Goal: Task Accomplishment & Management: Manage account settings

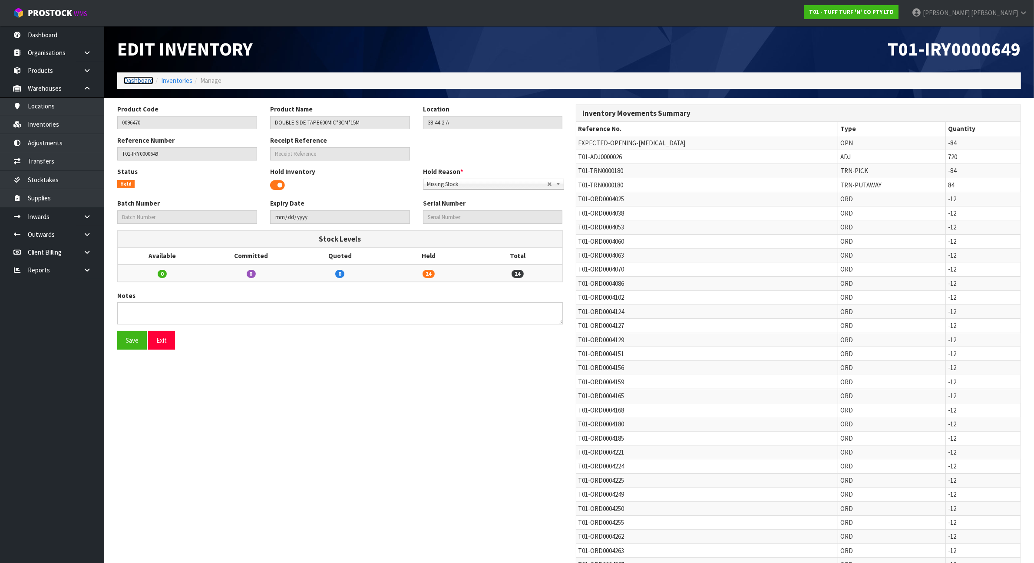
click at [127, 85] on link "Dashboard" at bounding box center [139, 80] width 30 height 8
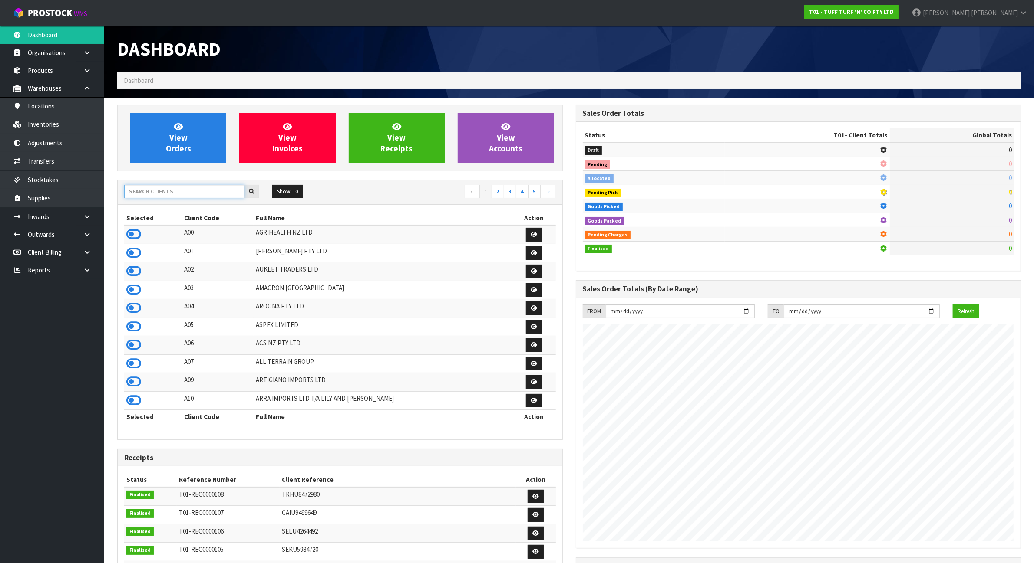
click at [158, 195] on input "text" at bounding box center [184, 191] width 120 height 13
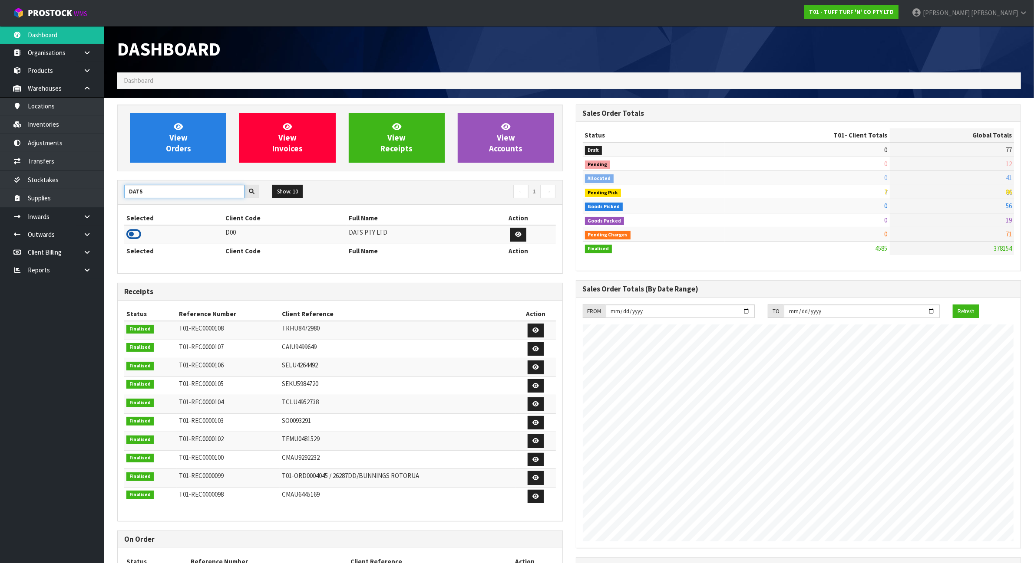
type input "DATS"
drag, startPoint x: 138, startPoint y: 236, endPoint x: 118, endPoint y: 217, distance: 27.3
click at [137, 236] on icon at bounding box center [133, 234] width 15 height 13
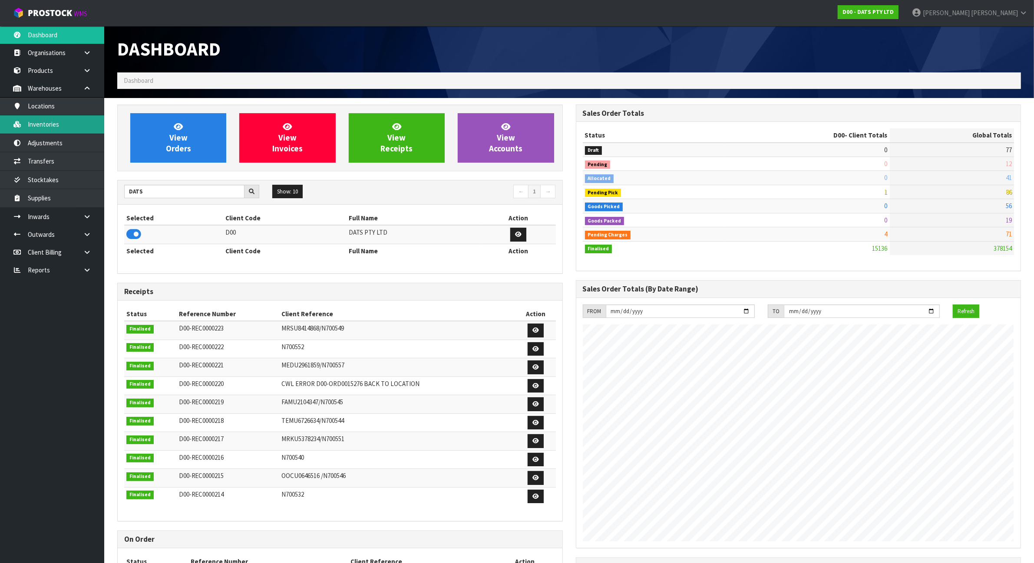
click at [59, 119] on link "Inventories" at bounding box center [52, 124] width 104 height 18
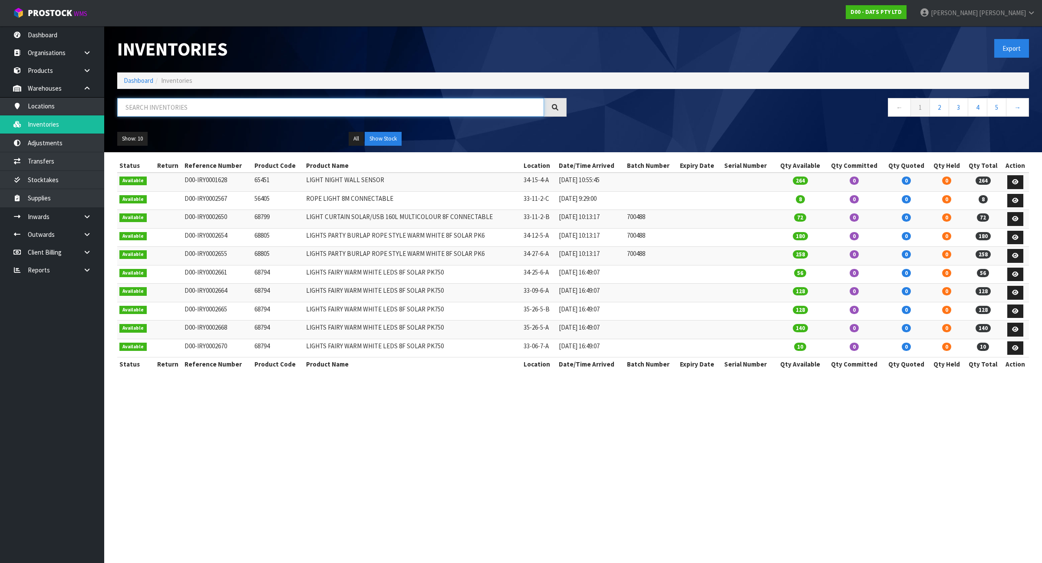
click at [189, 111] on input "text" at bounding box center [330, 107] width 427 height 19
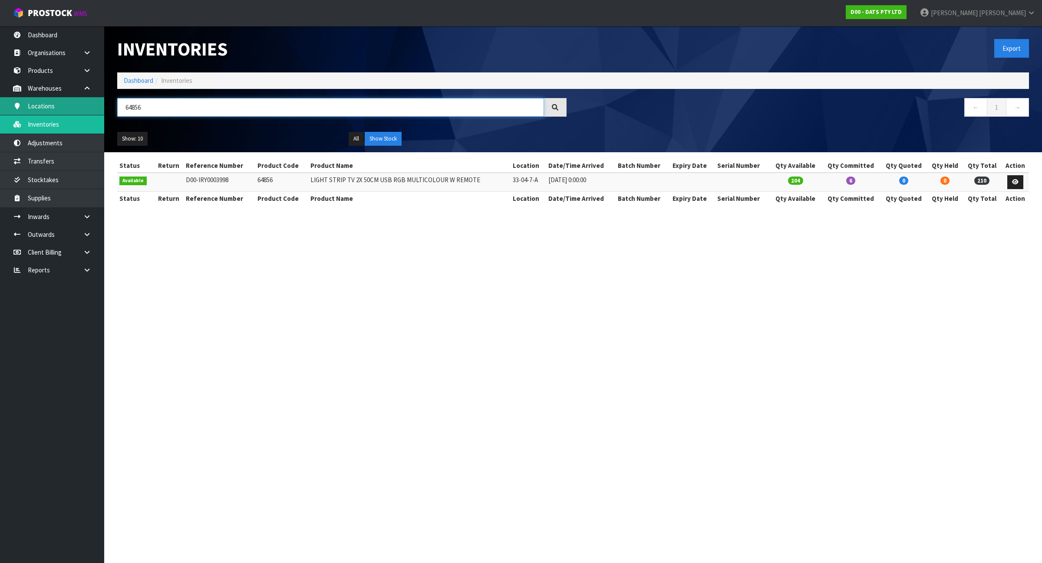
type input "64856"
click at [143, 80] on link "Dashboard" at bounding box center [139, 80] width 30 height 8
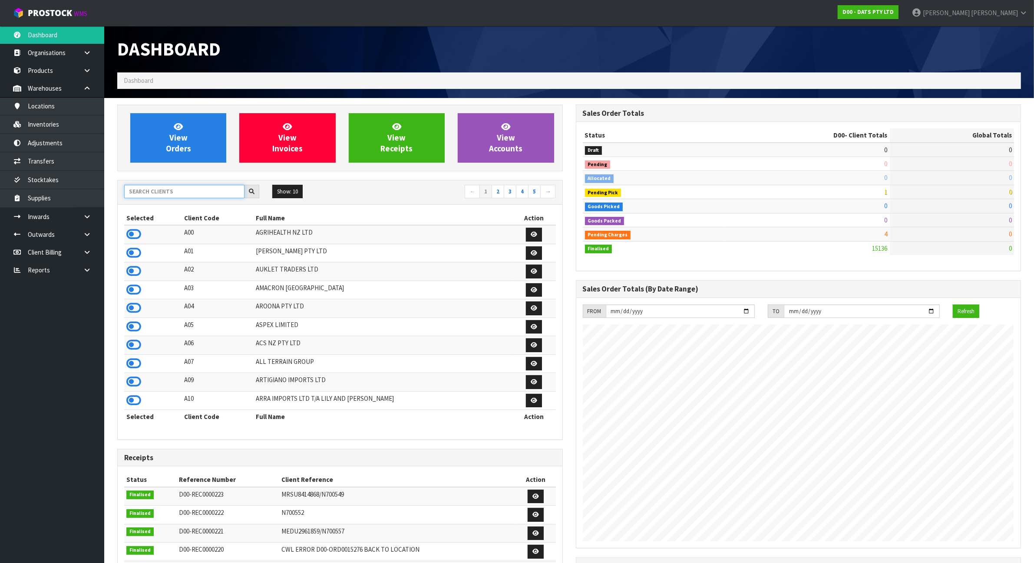
scroll to position [543, 458]
click at [203, 187] on input "text" at bounding box center [184, 191] width 120 height 13
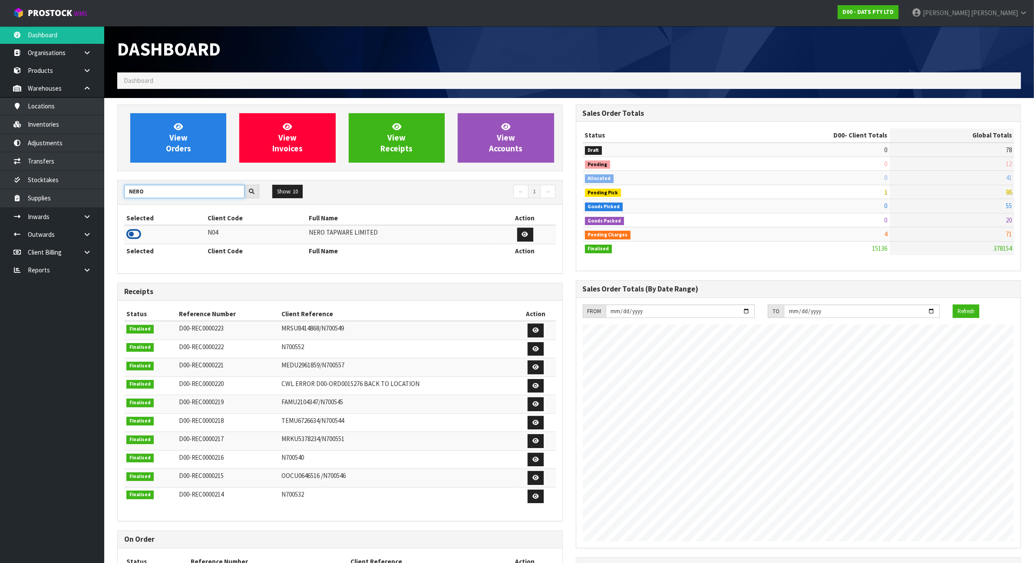
type input "NERO"
click at [133, 236] on icon at bounding box center [133, 234] width 15 height 13
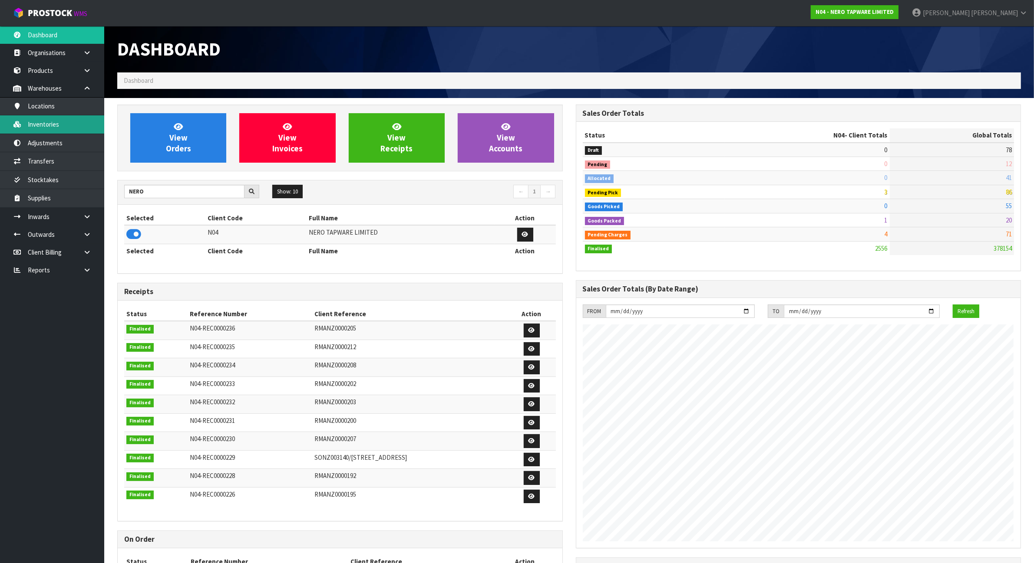
click at [56, 125] on link "Inventories" at bounding box center [52, 124] width 104 height 18
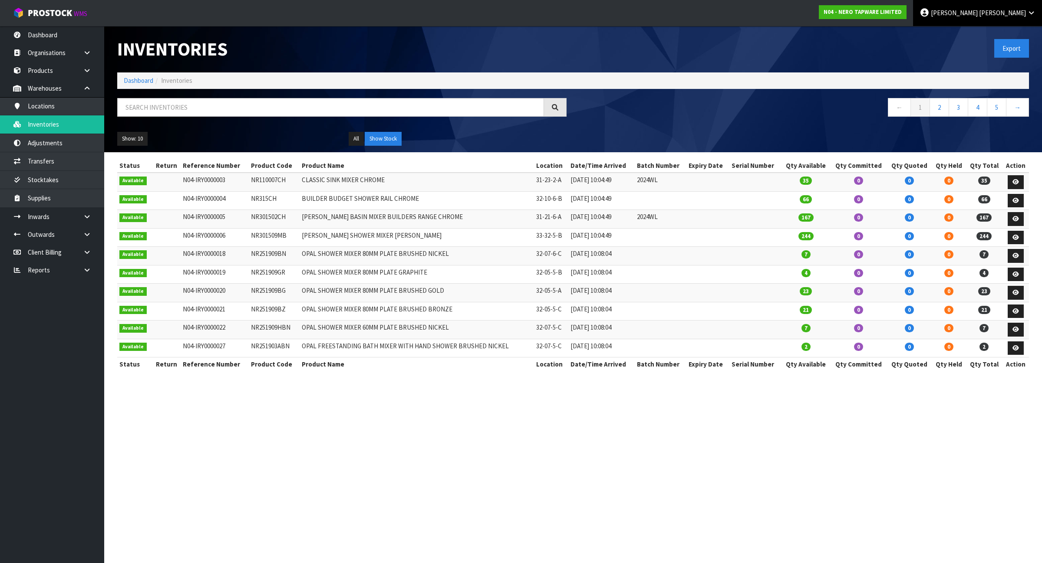
click at [1032, 11] on icon at bounding box center [1031, 13] width 8 height 7
click at [1012, 32] on link "Logout" at bounding box center [1007, 35] width 69 height 12
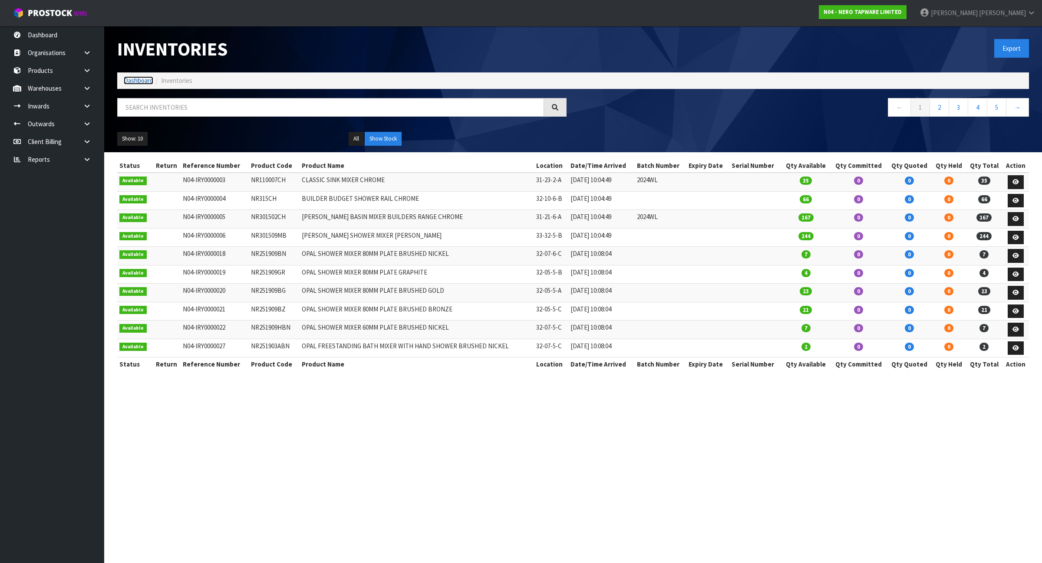
click at [146, 77] on link "Dashboard" at bounding box center [139, 80] width 30 height 8
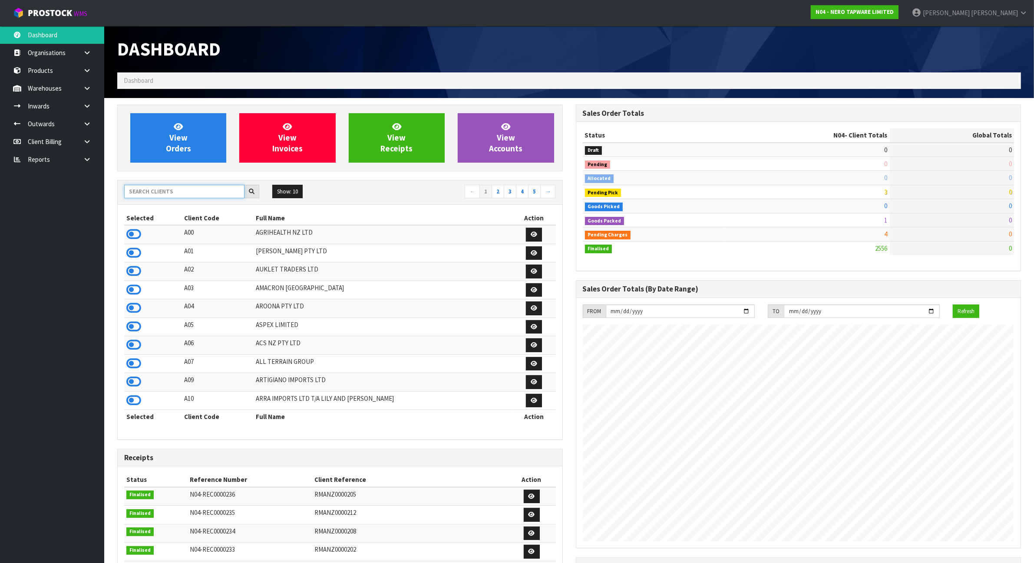
click at [177, 190] on input "text" at bounding box center [184, 191] width 120 height 13
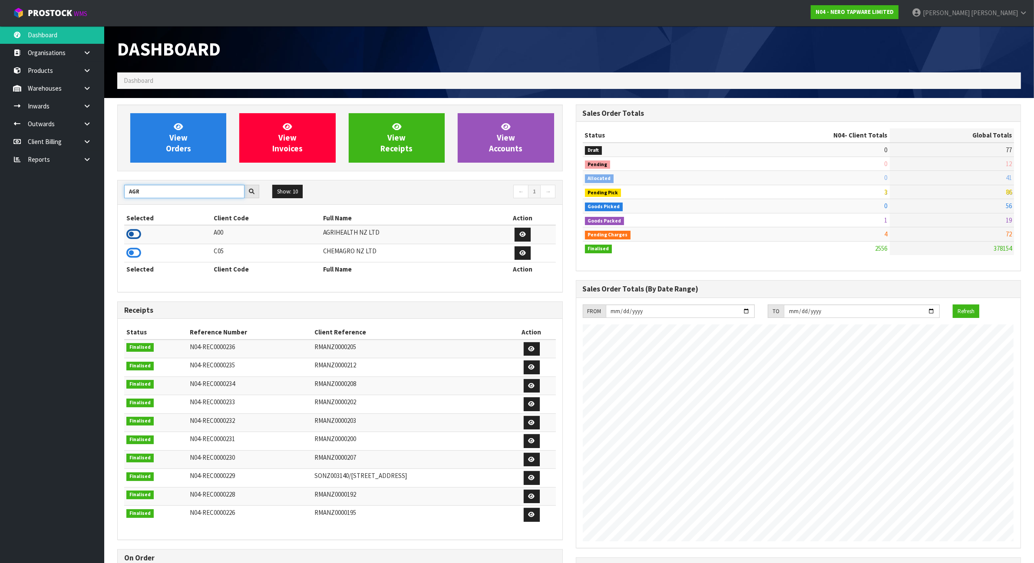
type input "AGR"
click at [133, 235] on icon at bounding box center [133, 234] width 15 height 13
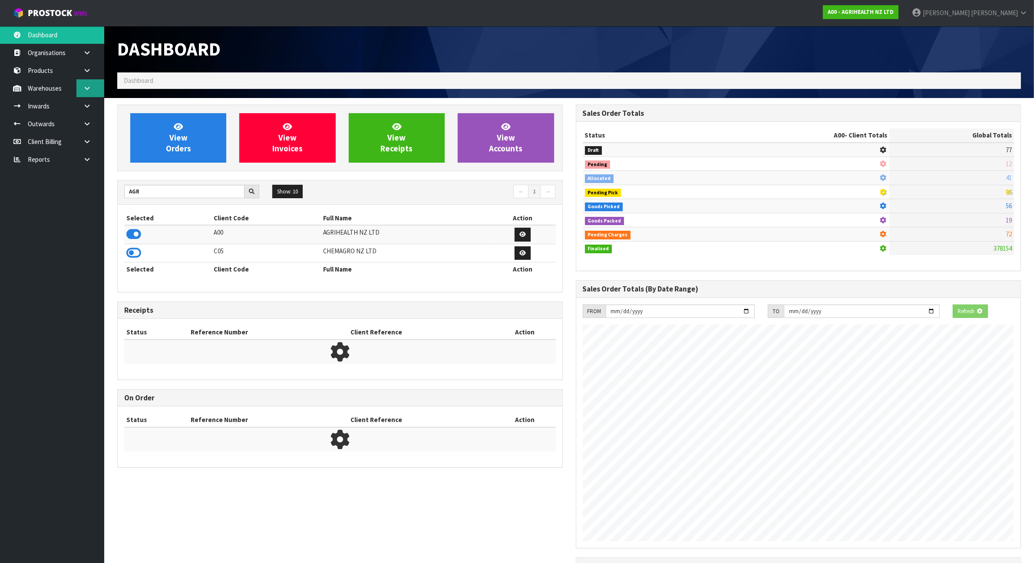
click at [92, 94] on link at bounding box center [90, 88] width 28 height 18
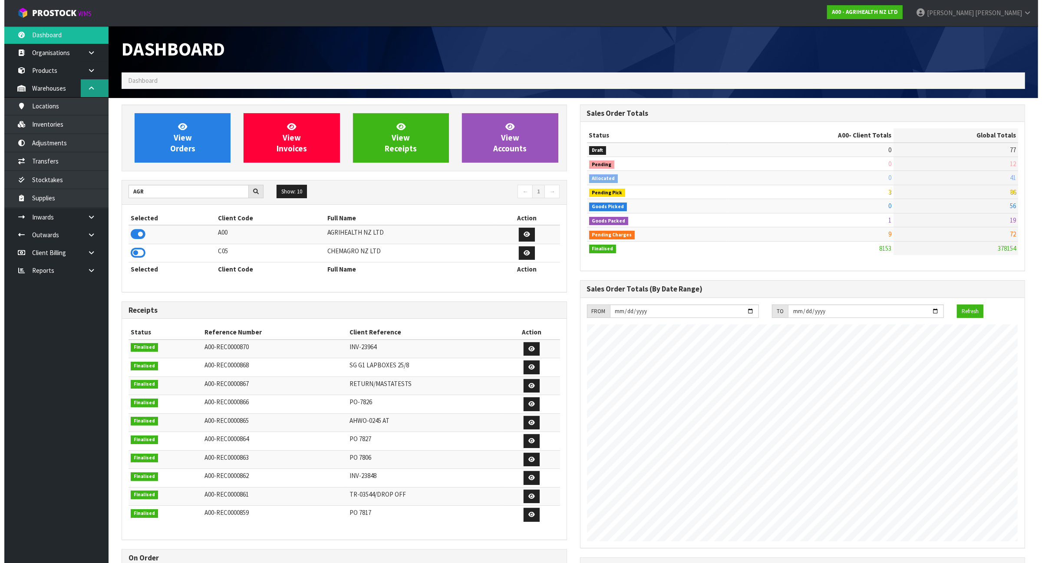
scroll to position [660, 458]
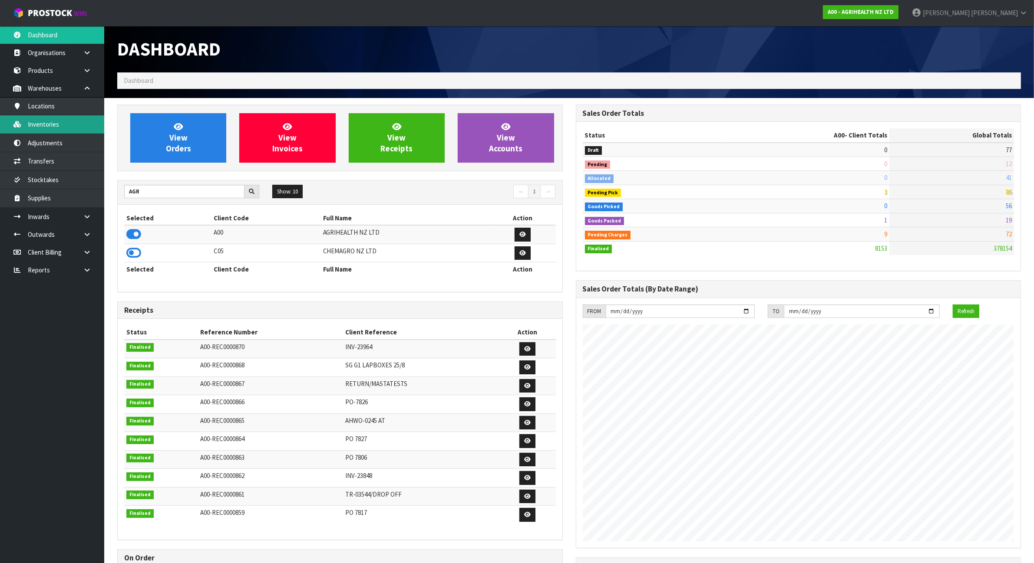
click at [70, 130] on link "Inventories" at bounding box center [52, 124] width 104 height 18
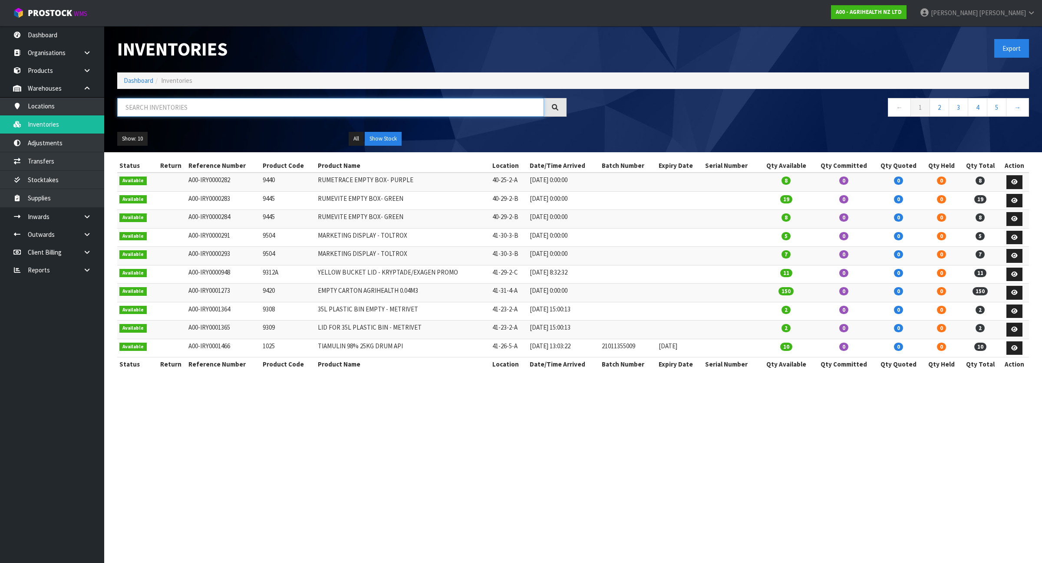
click at [191, 109] on input "text" at bounding box center [330, 107] width 427 height 19
paste input "2460"
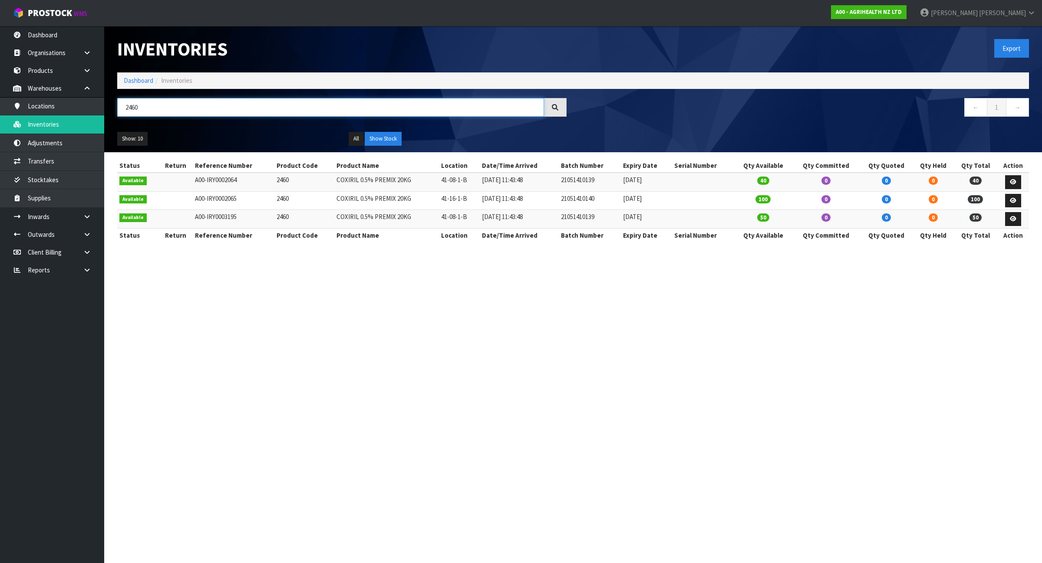
click at [254, 99] on input "2460" at bounding box center [330, 107] width 427 height 19
paste input "50"
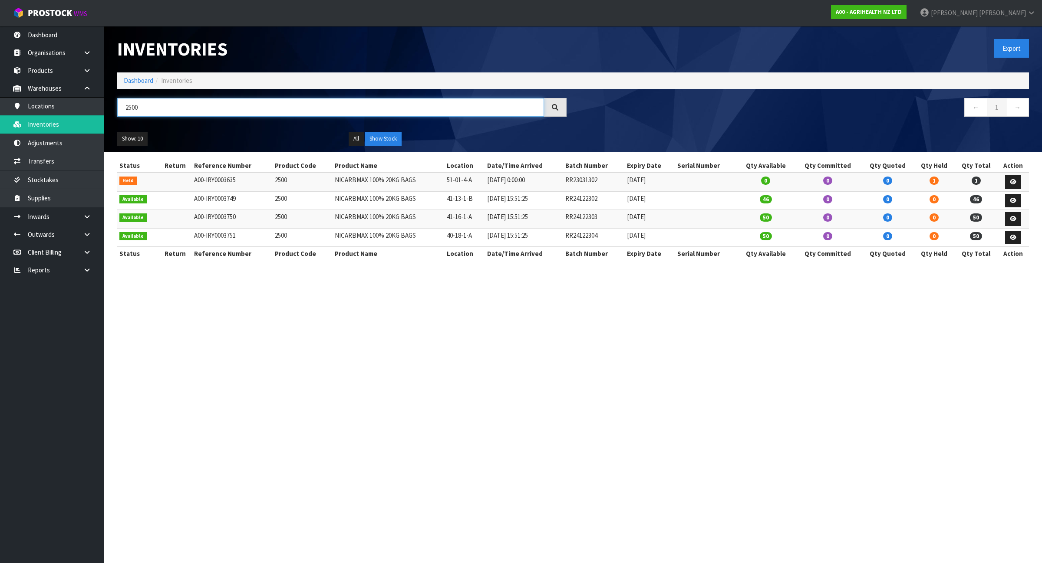
click at [168, 109] on input "2500" at bounding box center [330, 107] width 427 height 19
paste input "5525"
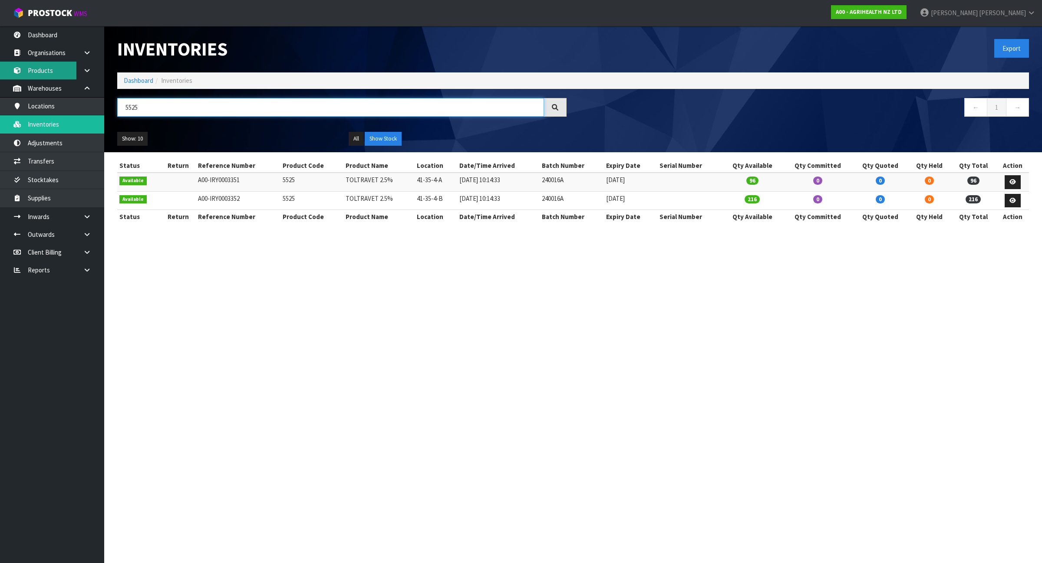
type input "5525"
click at [38, 76] on link "Products" at bounding box center [52, 71] width 104 height 18
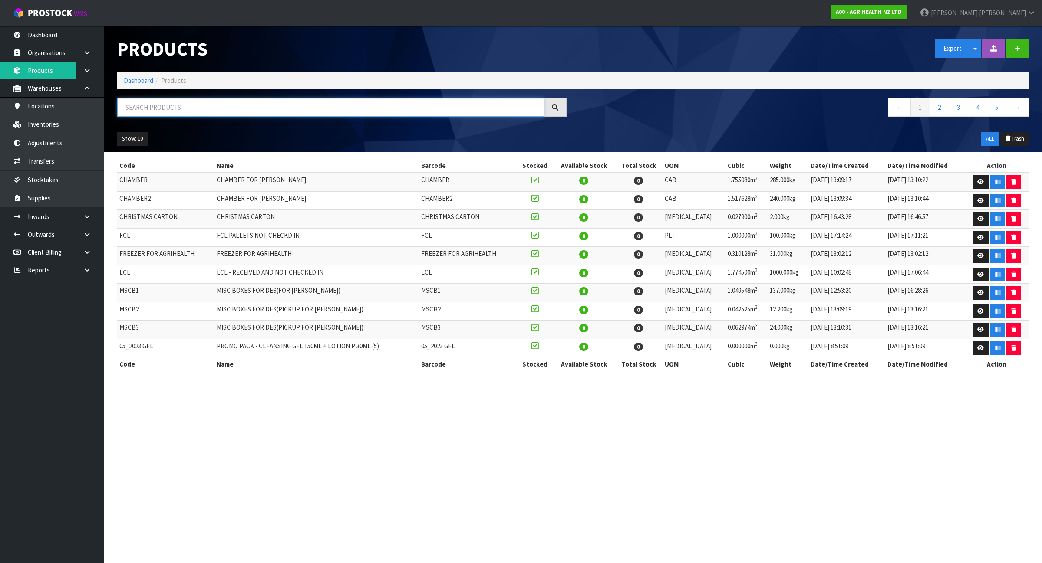
click at [294, 105] on input "text" at bounding box center [330, 107] width 427 height 19
paste input "5525"
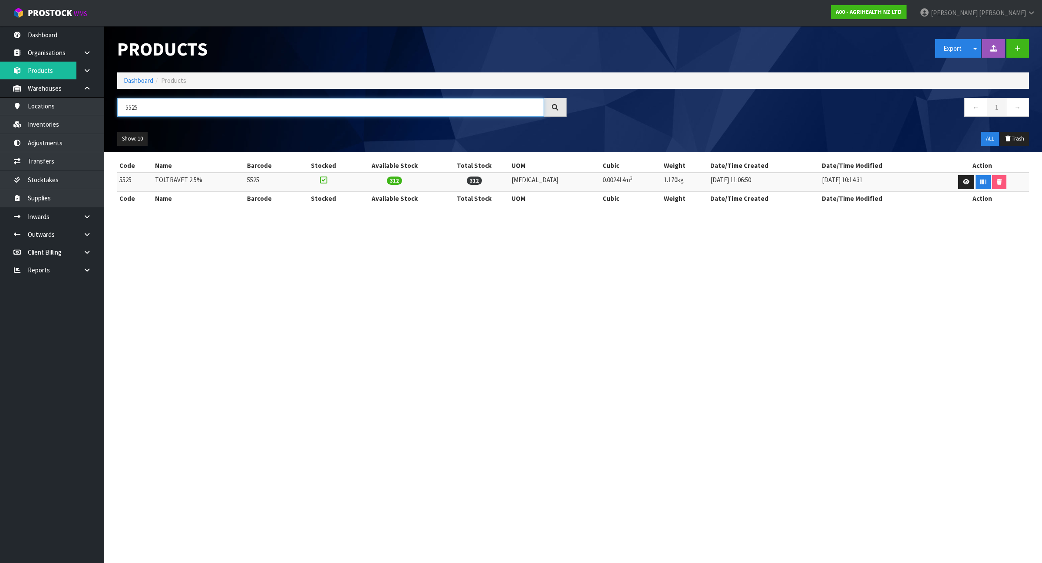
click at [199, 101] on input "5525" at bounding box center [330, 107] width 427 height 19
paste input "944"
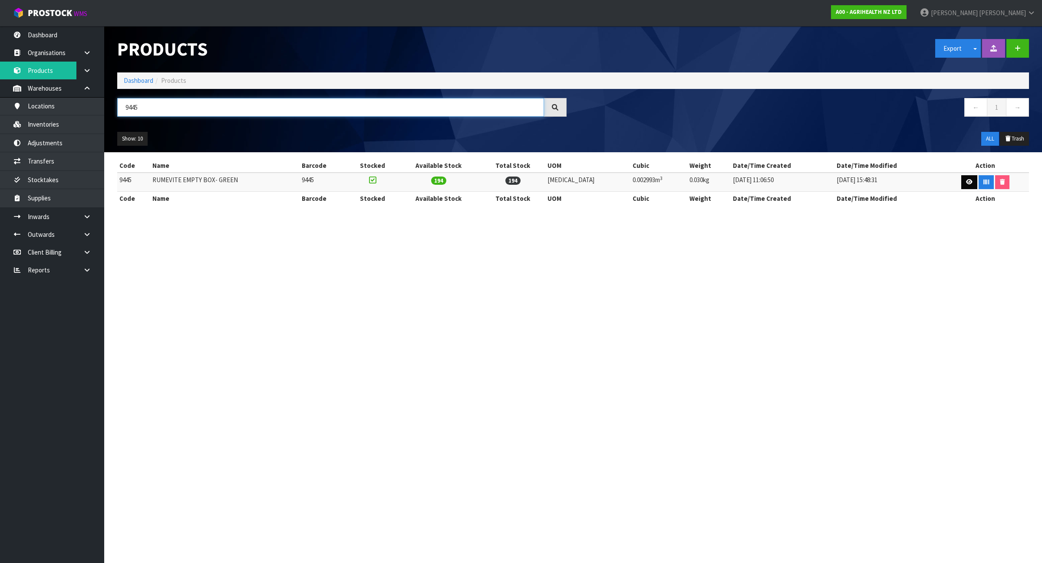
type input "9445"
click at [966, 178] on link at bounding box center [969, 182] width 16 height 14
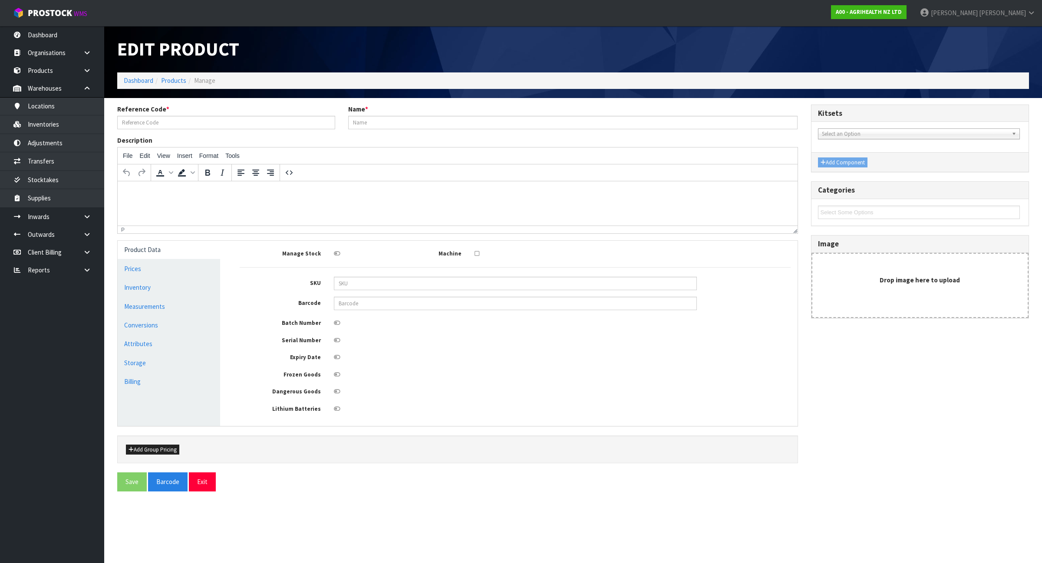
type input "9445"
type input "RUMEVITE EMPTY BOX- GREEN"
type input "45"
type input "1"
type input "66.5"
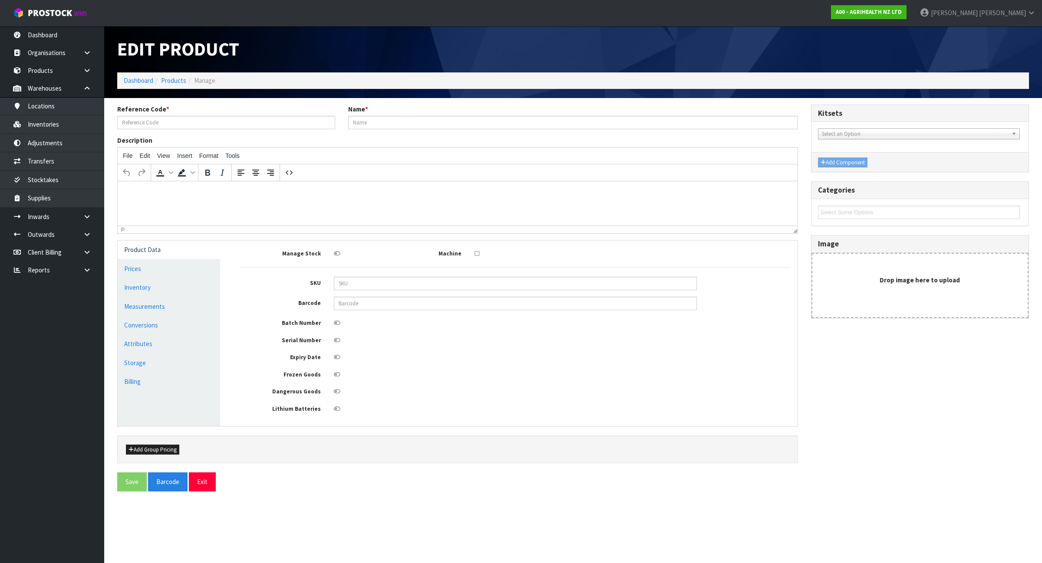
type input "0.002993"
type input "0.03"
click at [175, 306] on link "Measurements" at bounding box center [169, 307] width 102 height 18
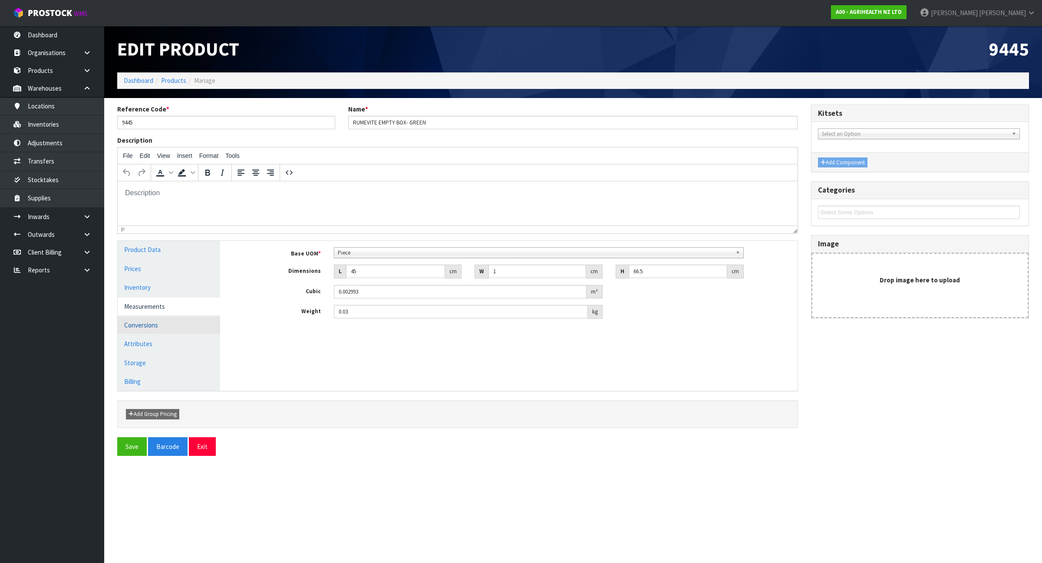
click at [173, 324] on link "Conversions" at bounding box center [169, 325] width 102 height 18
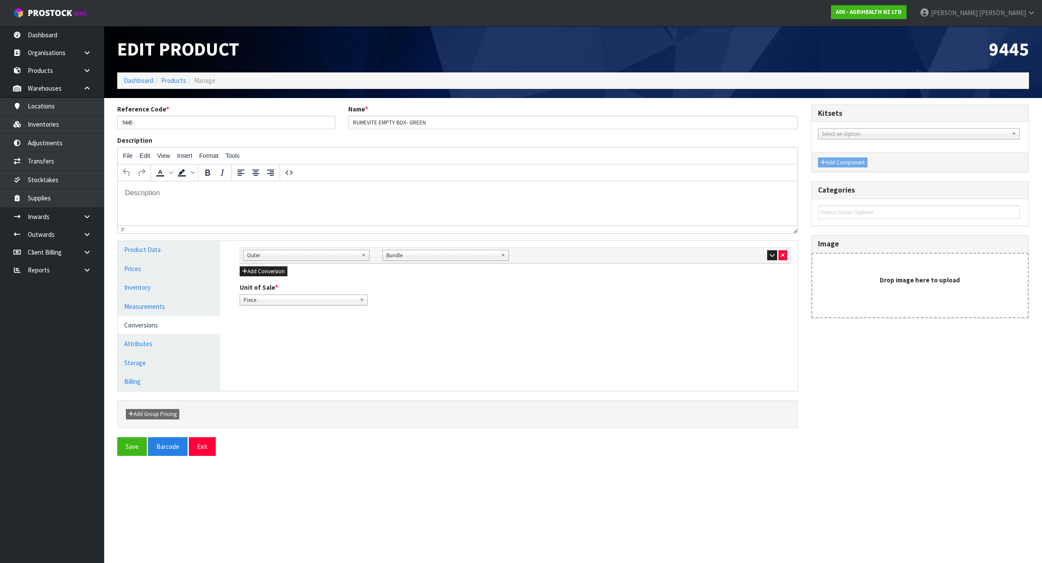
click at [764, 255] on div at bounding box center [724, 255] width 126 height 10
click at [768, 256] on button "button" at bounding box center [772, 255] width 10 height 10
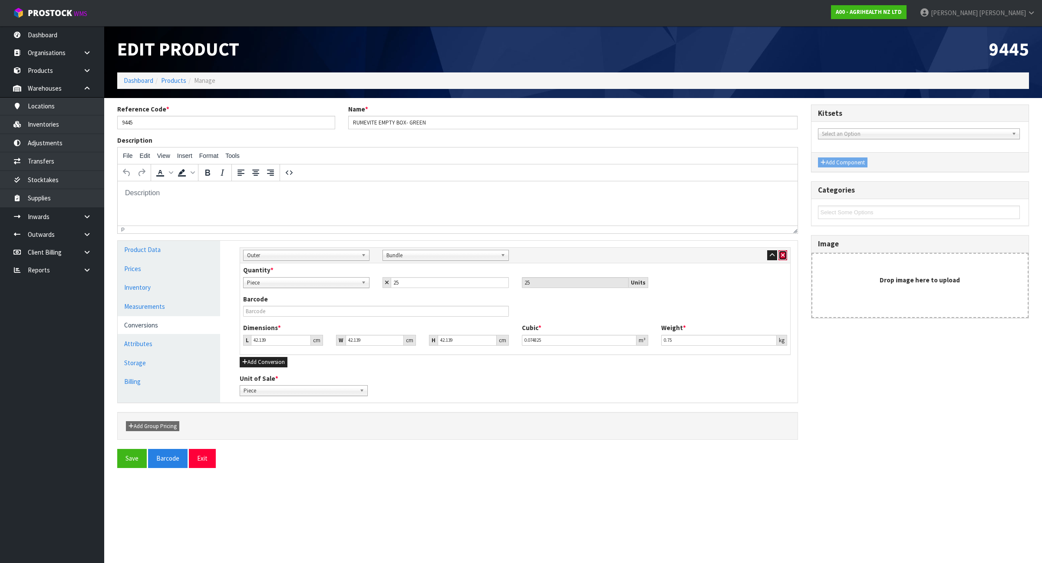
click at [784, 256] on icon "button" at bounding box center [782, 256] width 3 height 6
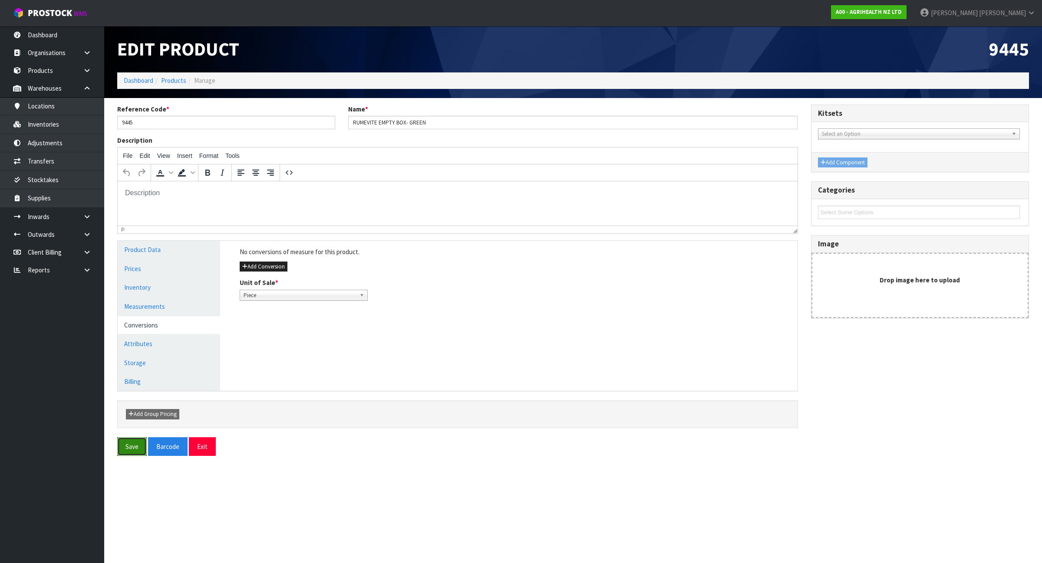
click at [136, 448] on button "Save" at bounding box center [132, 447] width 30 height 19
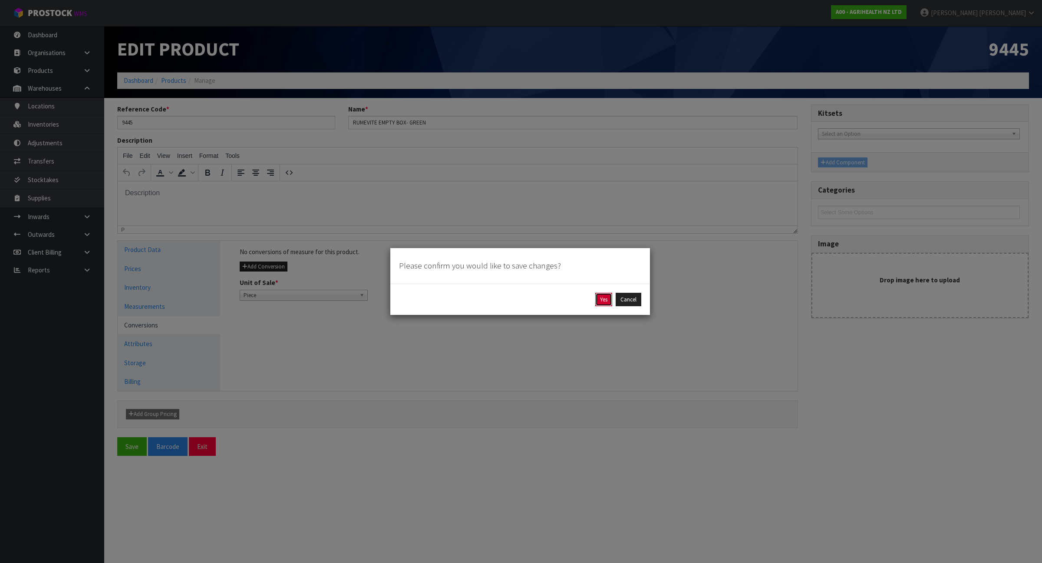
click at [600, 302] on button "Yes" at bounding box center [603, 300] width 17 height 14
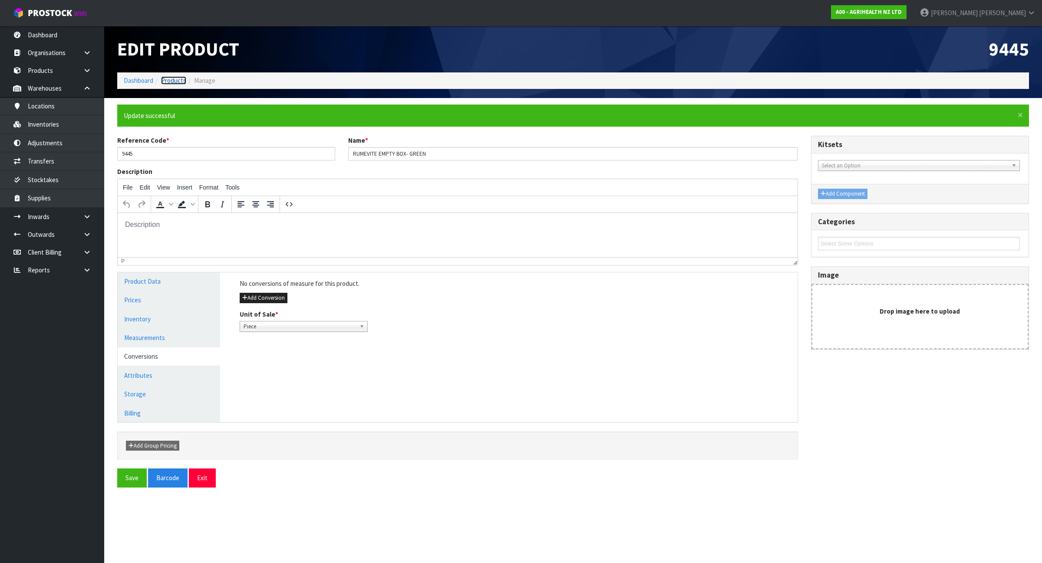
click at [178, 79] on link "Products" at bounding box center [173, 80] width 25 height 8
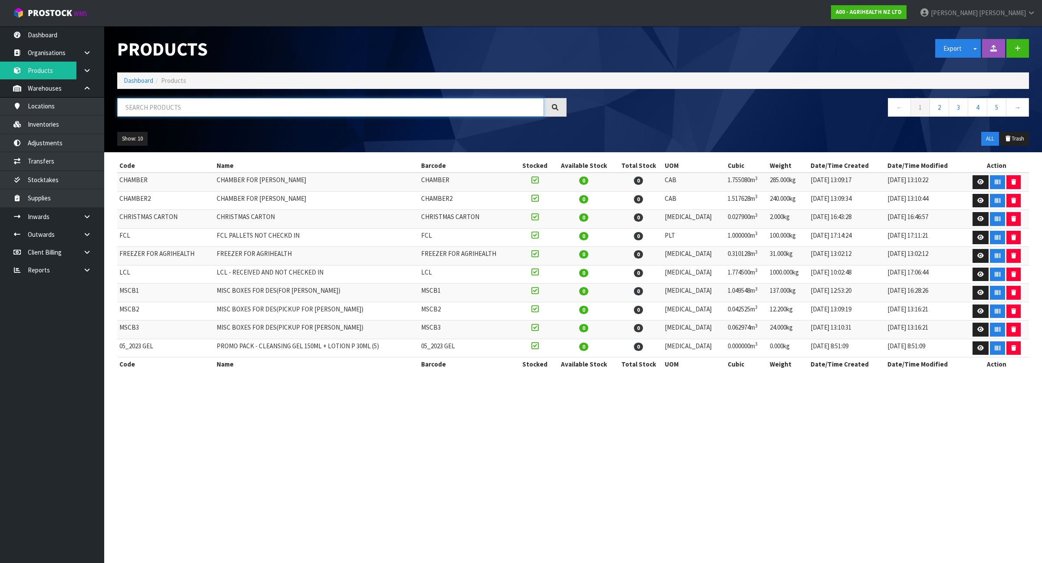
click at [180, 103] on input "text" at bounding box center [330, 107] width 427 height 19
paste input "9440"
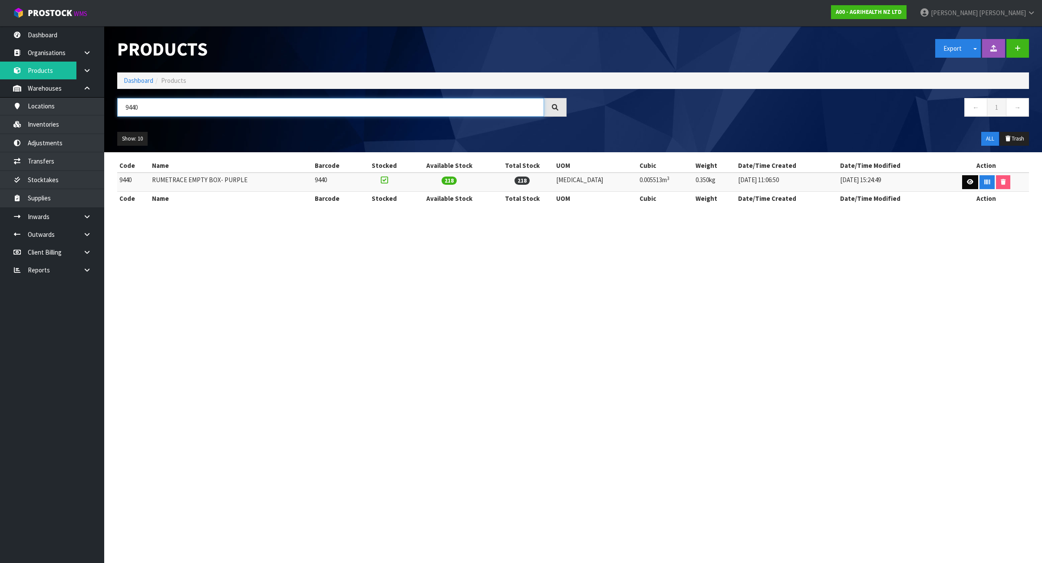
type input "9440"
click at [962, 181] on link at bounding box center [970, 182] width 16 height 14
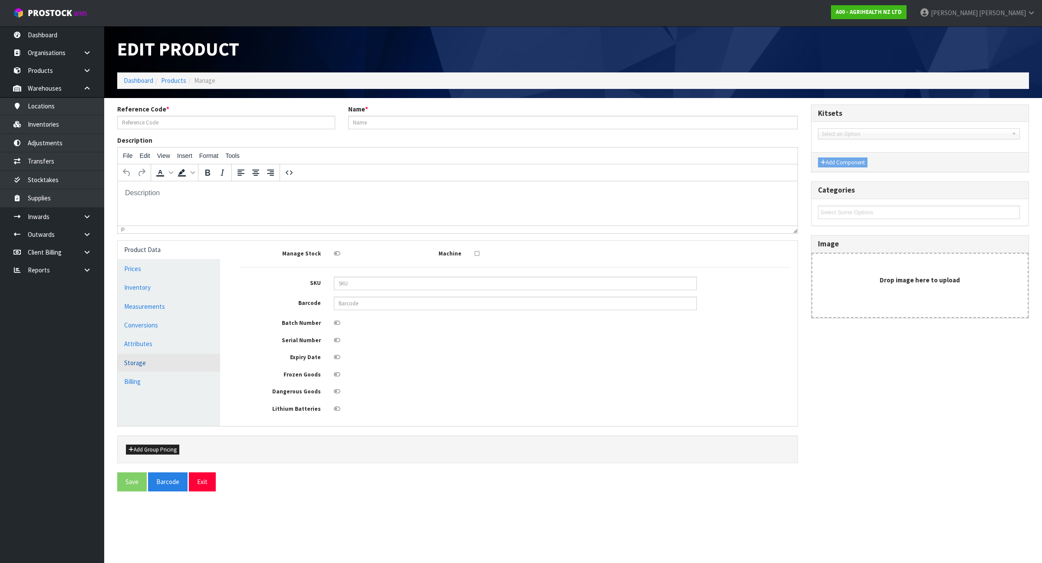
type input "9440"
type input "RUMETRACE EMPTY BOX- PURPLE"
click at [187, 322] on link "Conversions" at bounding box center [169, 325] width 102 height 18
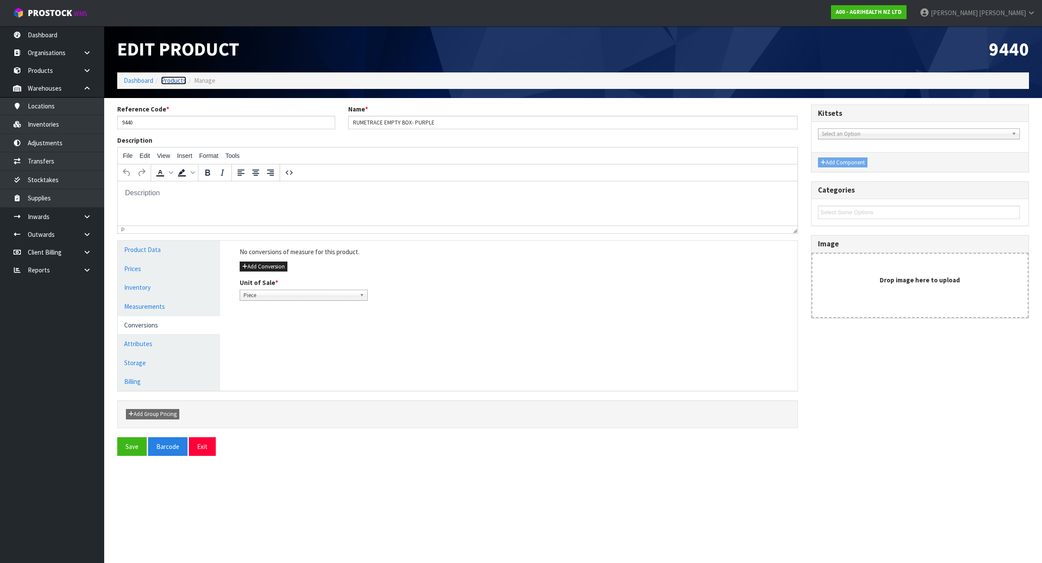
click at [177, 83] on link "Products" at bounding box center [173, 80] width 25 height 8
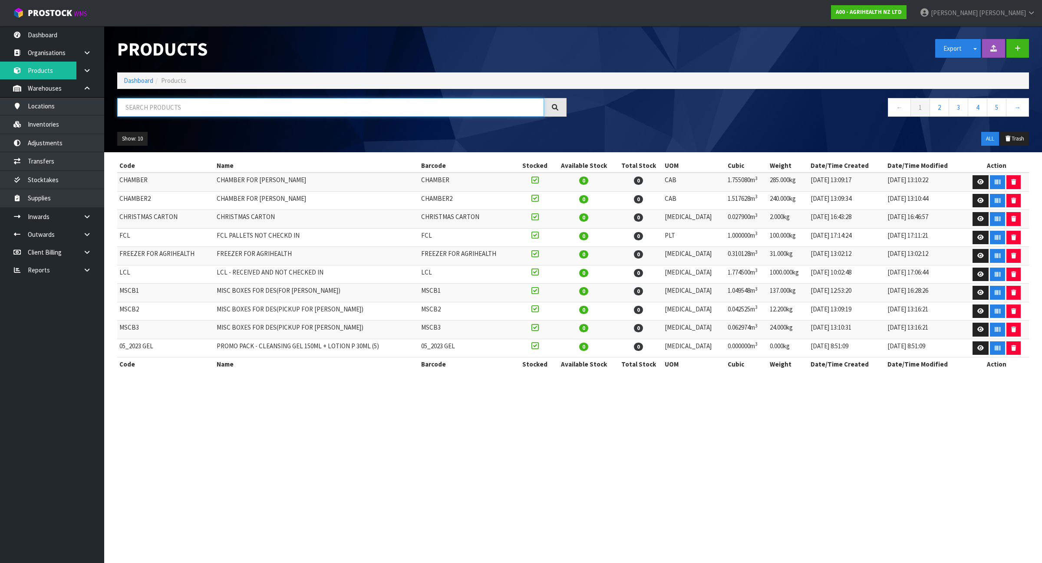
click at [171, 111] on input "text" at bounding box center [330, 107] width 427 height 19
paste input "9456"
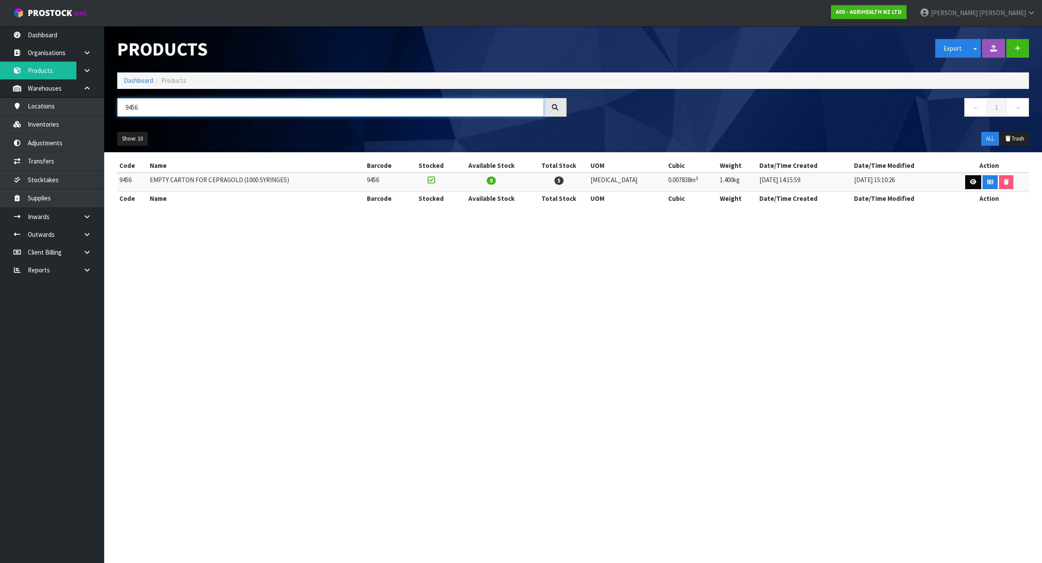
type input "9456"
click at [965, 184] on link at bounding box center [973, 182] width 16 height 14
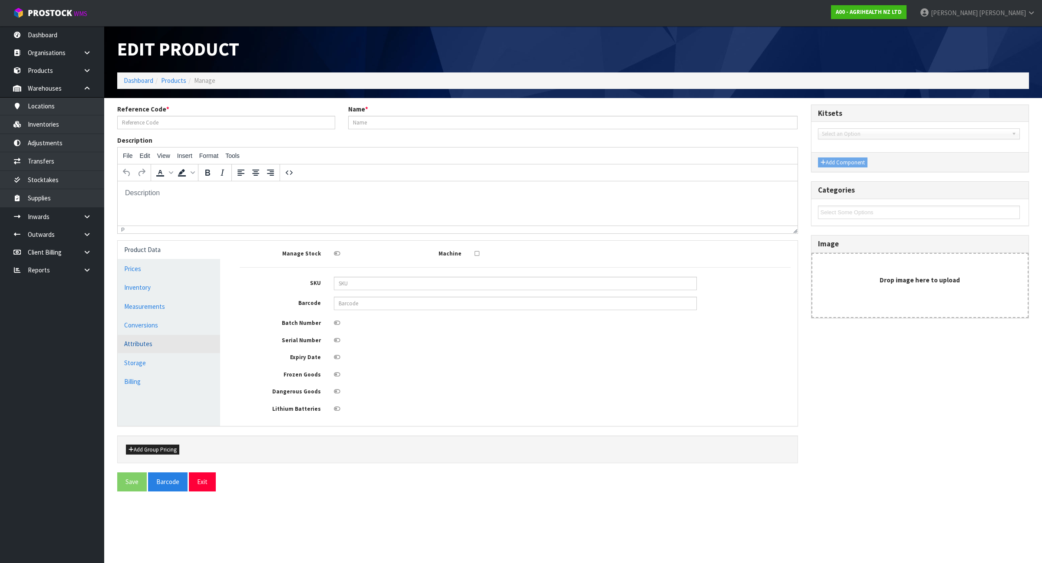
type input "9456"
type input "EMPTY CARTON FOR CEPRAGOLD (1000 SYRINGES)"
click at [171, 327] on link "Conversions" at bounding box center [169, 325] width 102 height 18
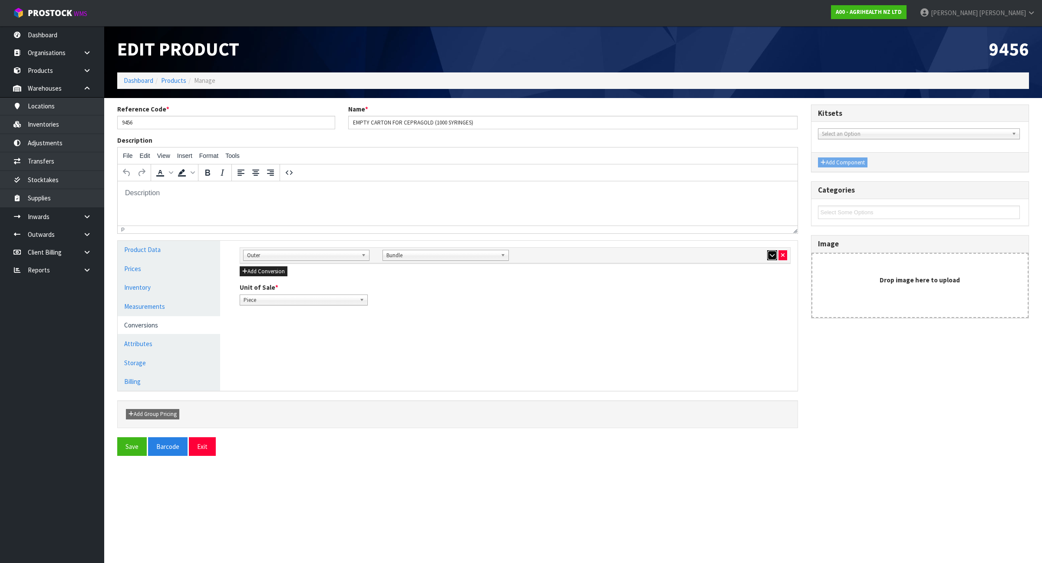
click at [771, 257] on icon "button" at bounding box center [772, 256] width 5 height 6
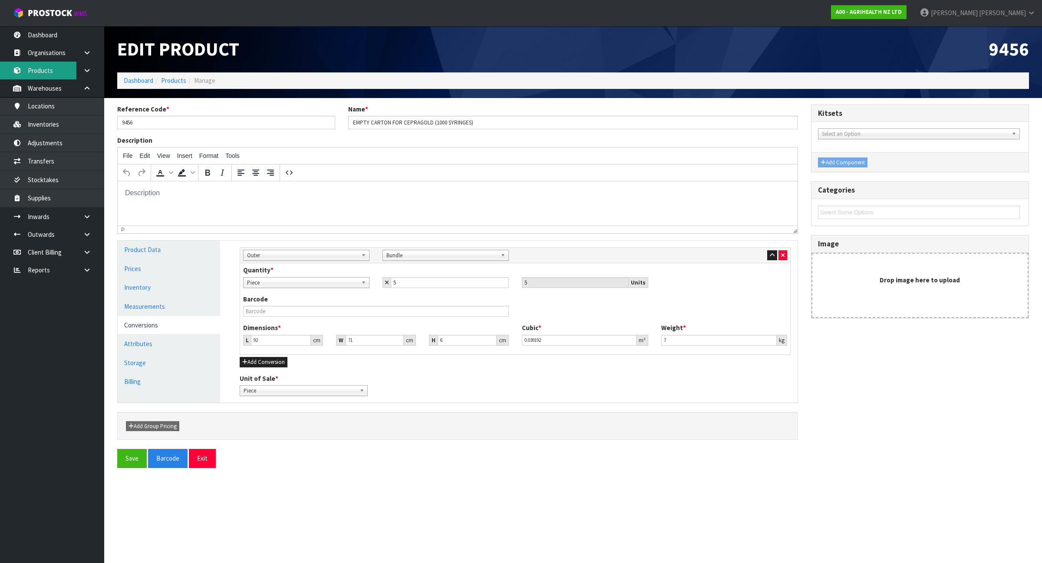
click at [54, 75] on link "Products" at bounding box center [52, 71] width 104 height 18
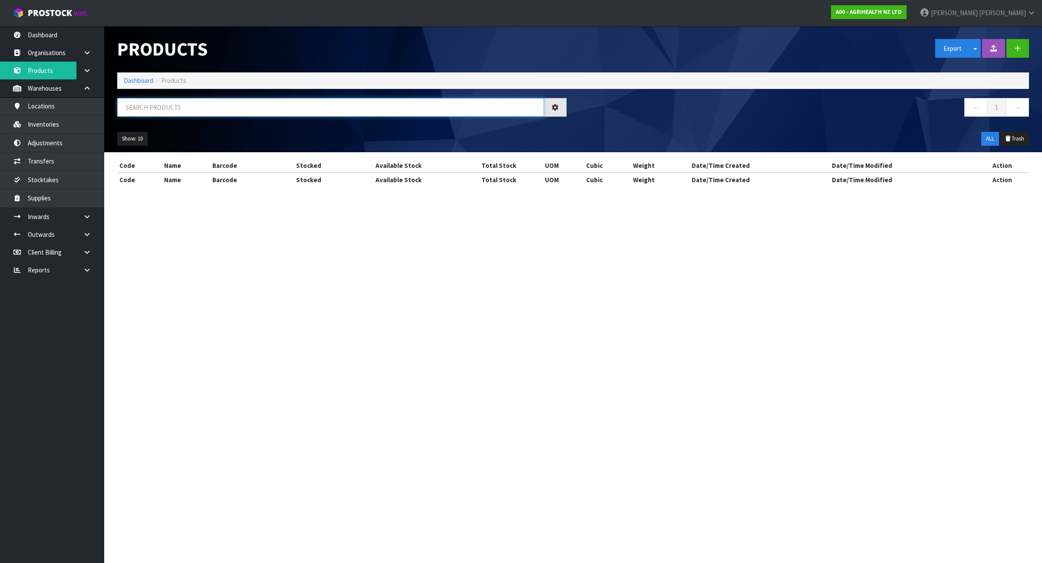
click at [185, 109] on input "text" at bounding box center [330, 107] width 427 height 19
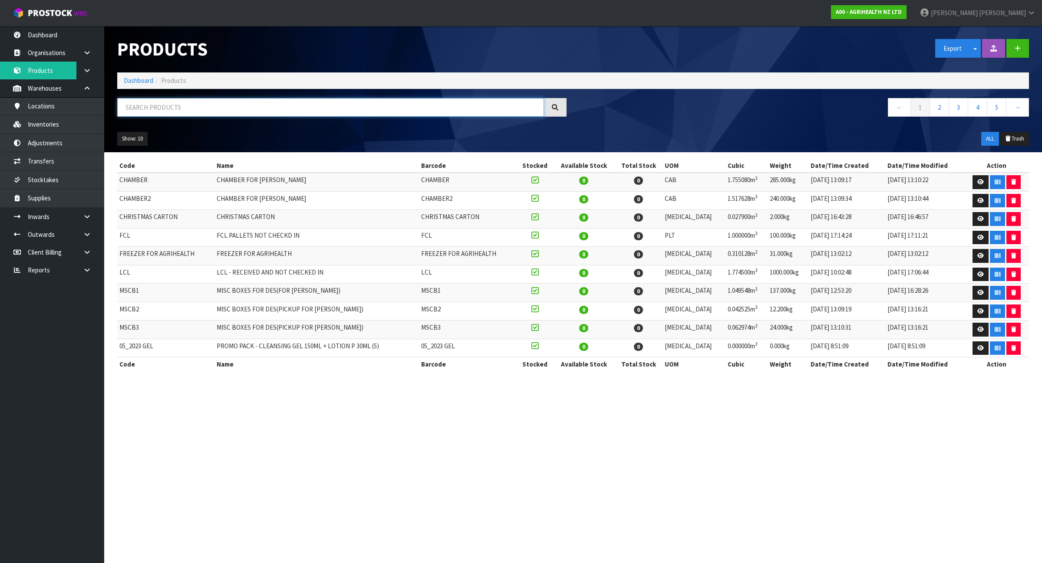
paste input "2325"
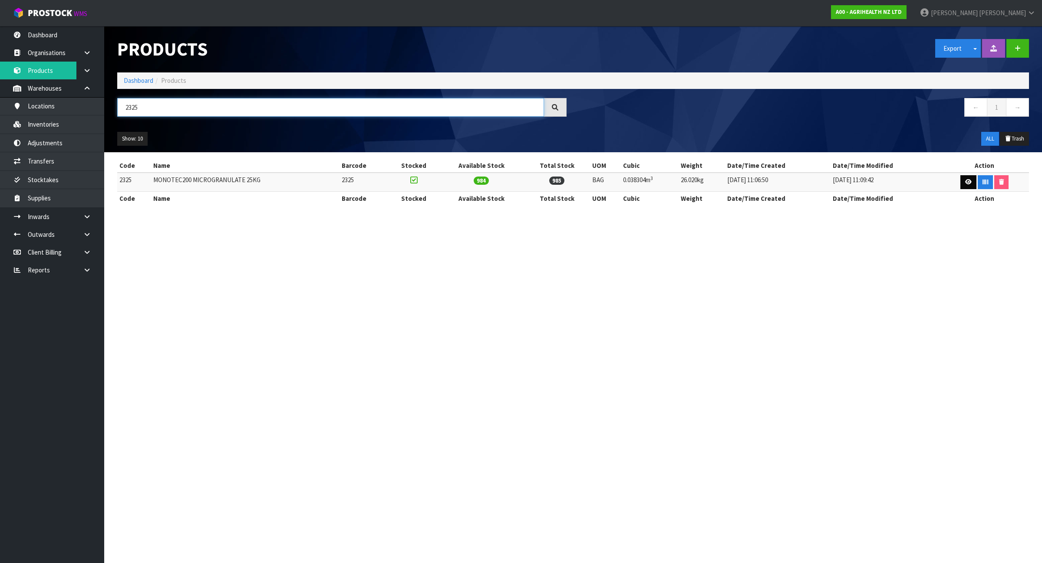
type input "2325"
click at [966, 183] on icon at bounding box center [968, 182] width 7 height 6
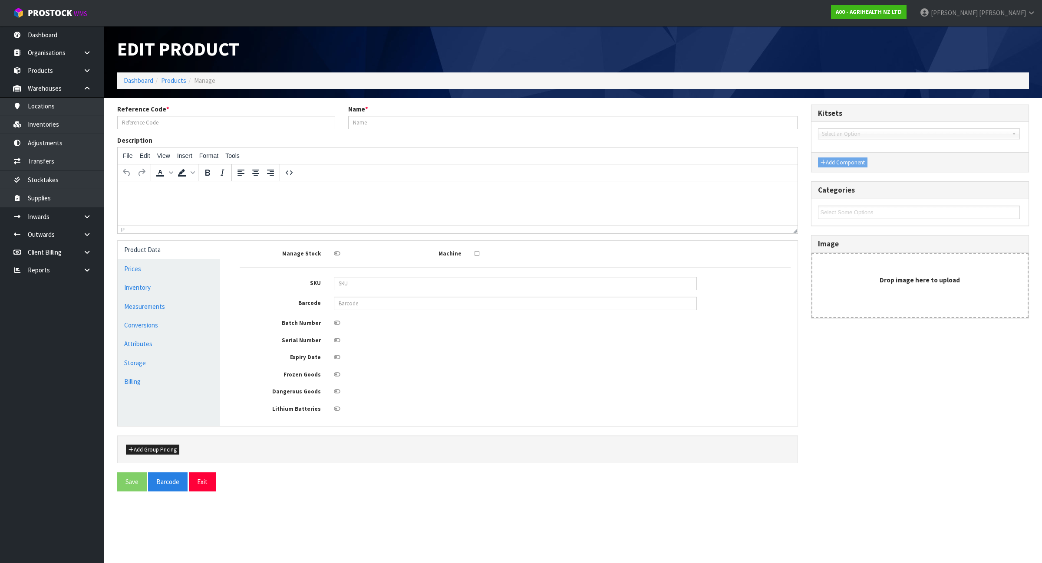
type input "2325"
type input "MONOTEC200 MICROGRANULATE 25KG"
click at [181, 305] on link "Measurements" at bounding box center [169, 307] width 102 height 18
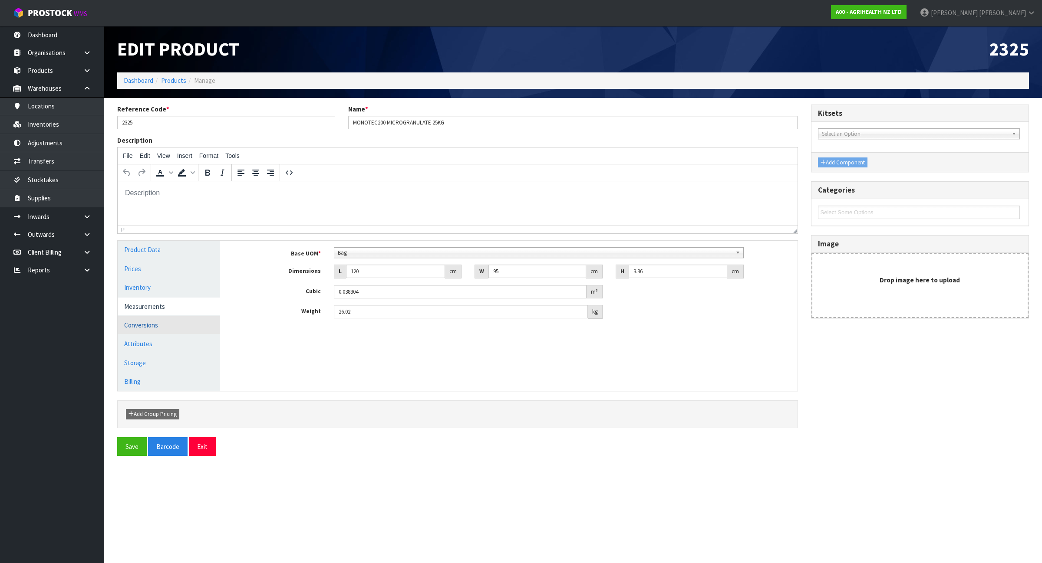
click at [173, 324] on link "Conversions" at bounding box center [169, 325] width 102 height 18
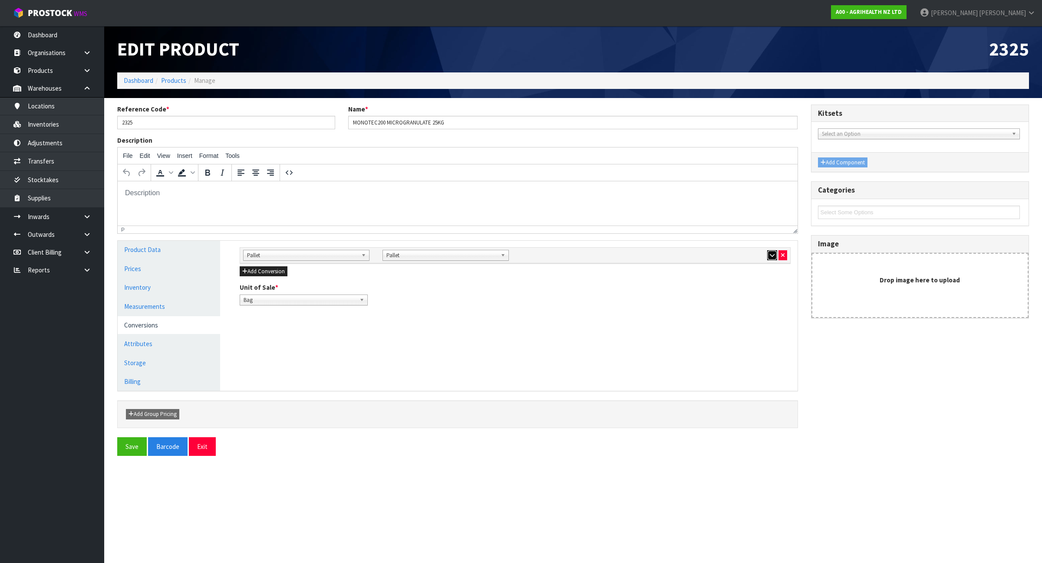
click at [769, 259] on button "button" at bounding box center [772, 255] width 10 height 10
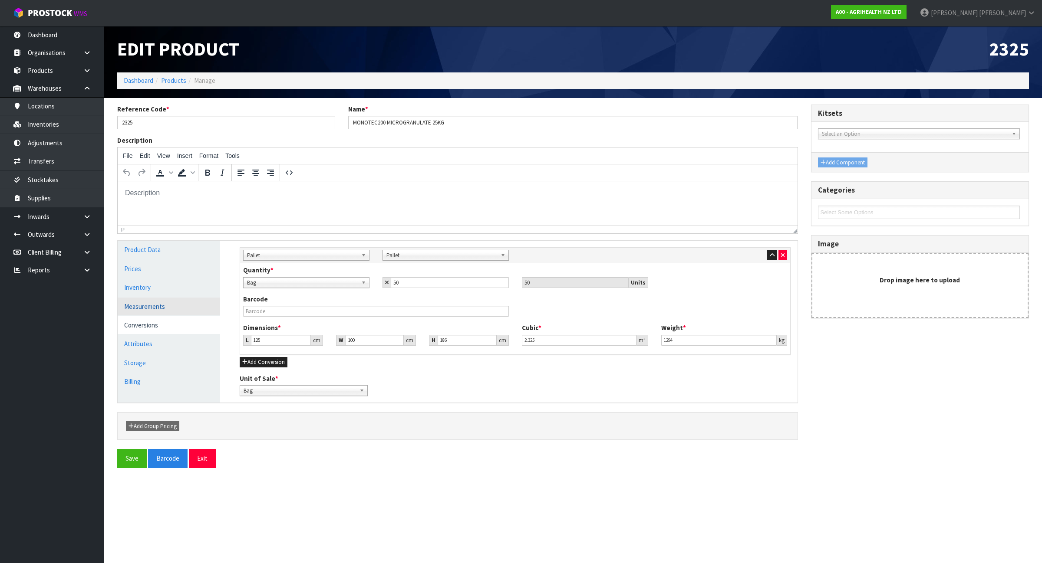
click at [175, 313] on link "Measurements" at bounding box center [169, 307] width 102 height 18
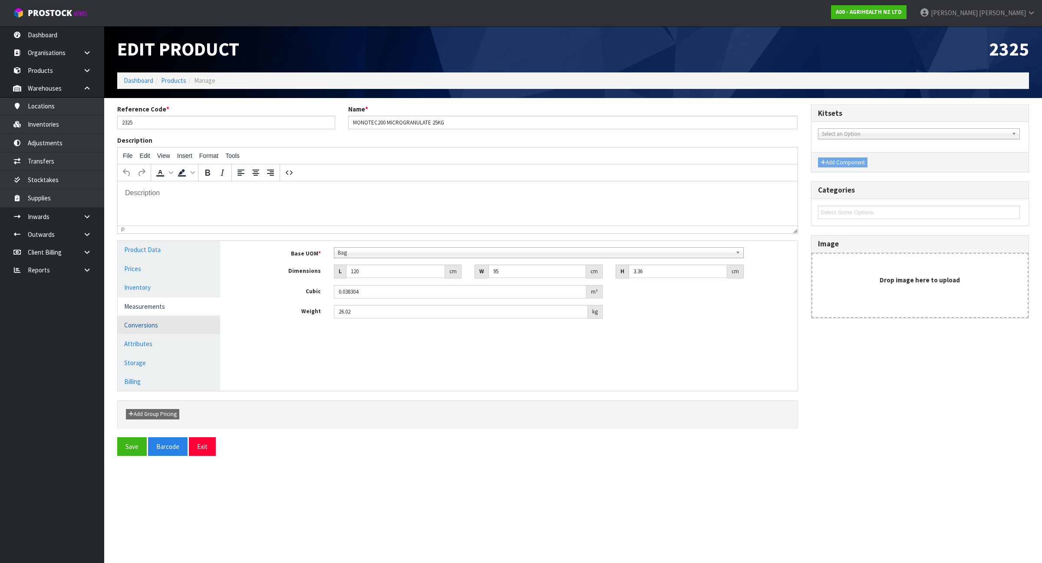
click at [194, 324] on link "Conversions" at bounding box center [169, 325] width 102 height 18
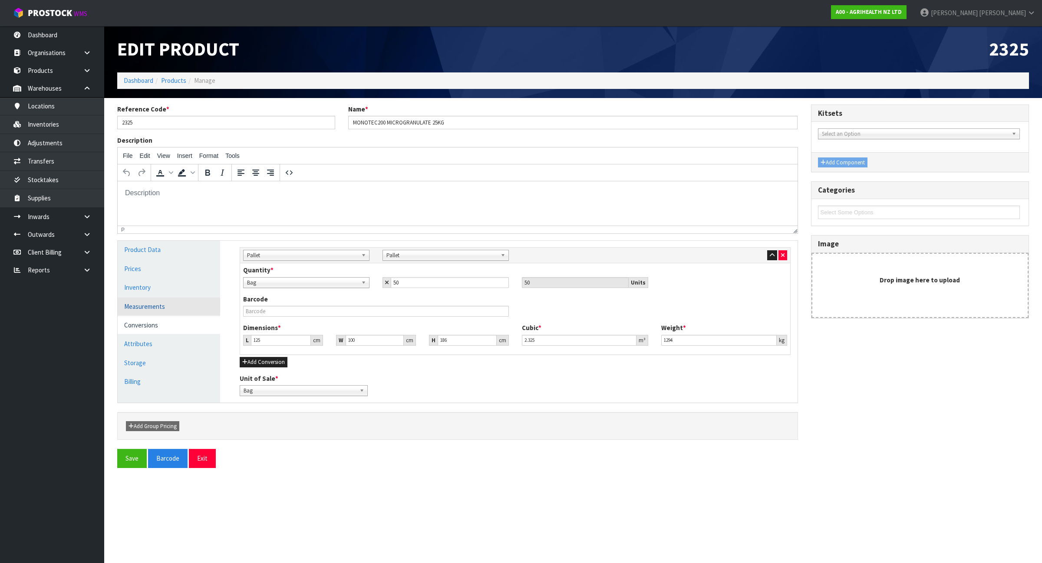
click at [176, 304] on link "Measurements" at bounding box center [169, 307] width 102 height 18
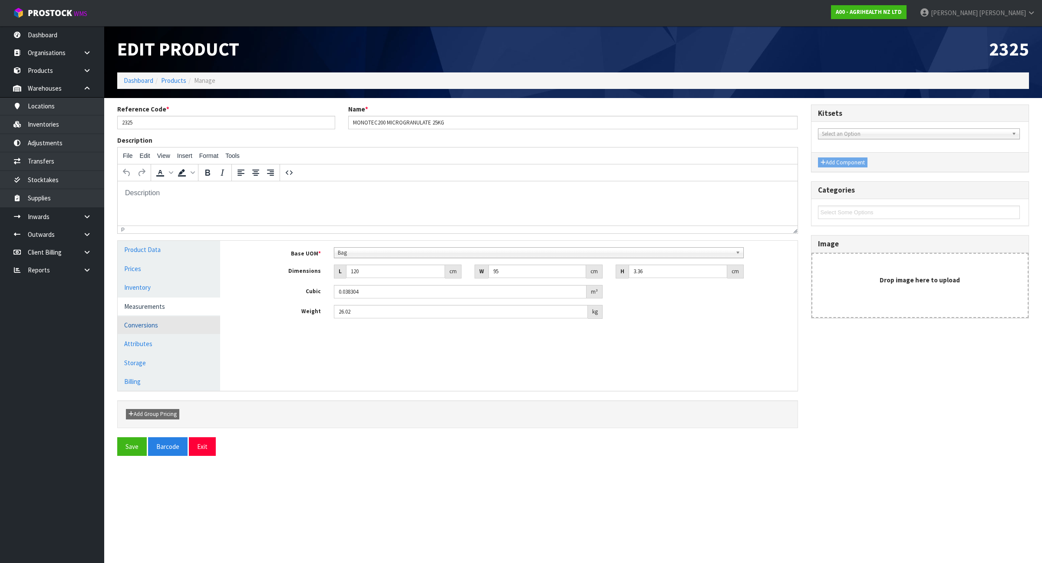
click at [214, 329] on link "Conversions" at bounding box center [169, 325] width 102 height 18
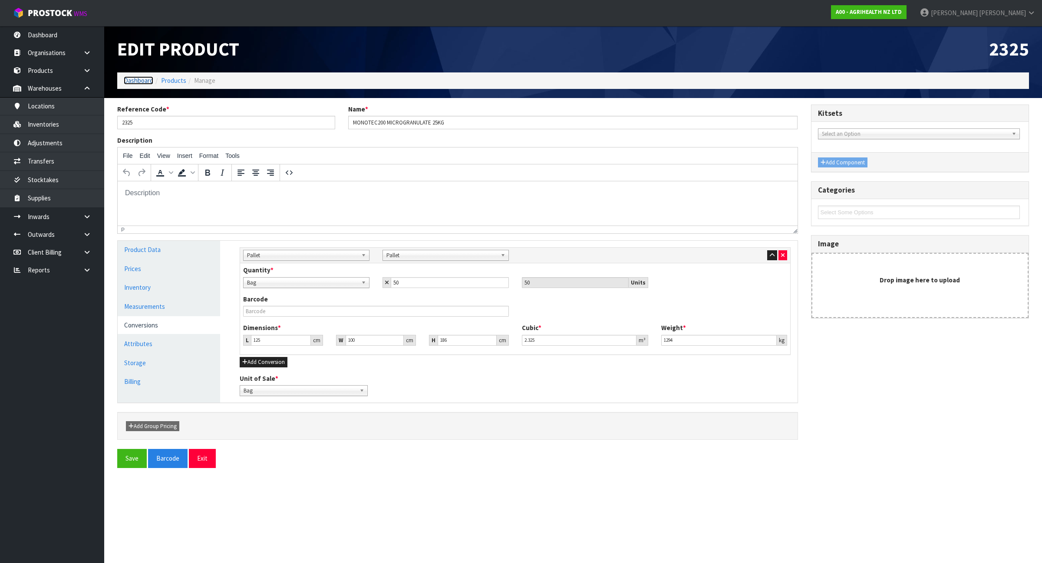
click at [139, 82] on link "Dashboard" at bounding box center [139, 80] width 30 height 8
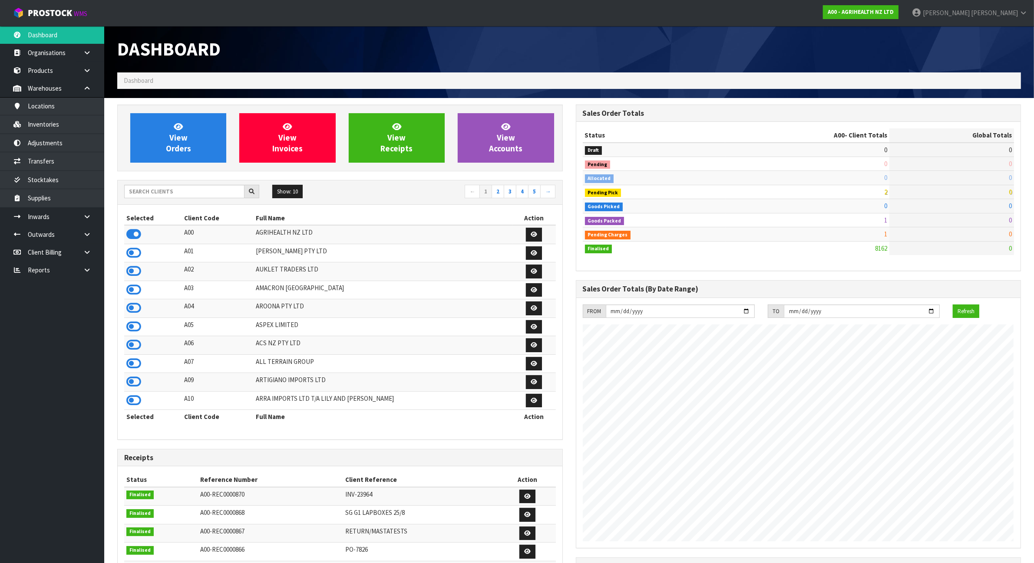
scroll to position [660, 458]
click at [152, 187] on input "text" at bounding box center [184, 191] width 120 height 13
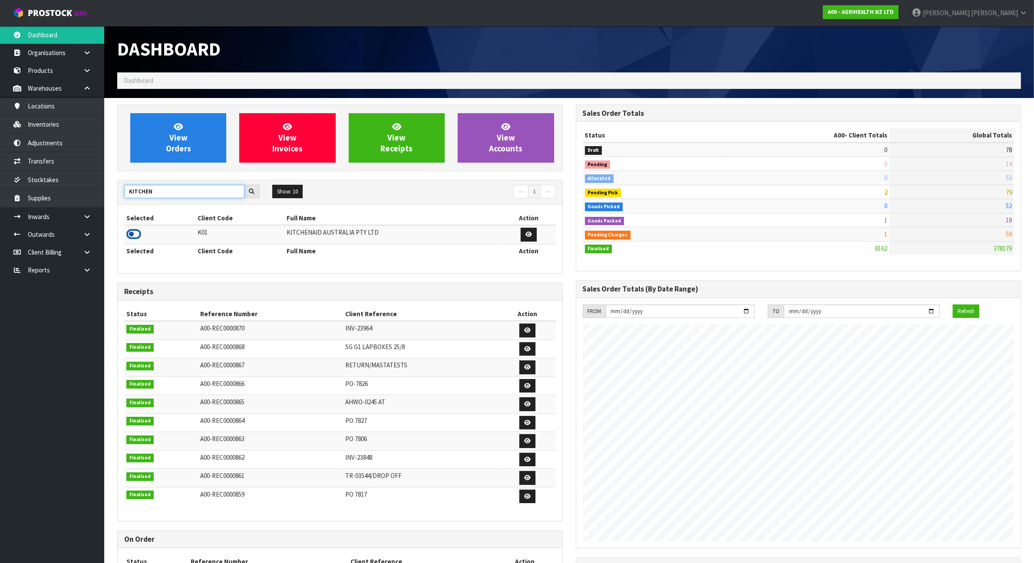
type input "KITCHEN"
click at [129, 234] on icon at bounding box center [133, 234] width 15 height 13
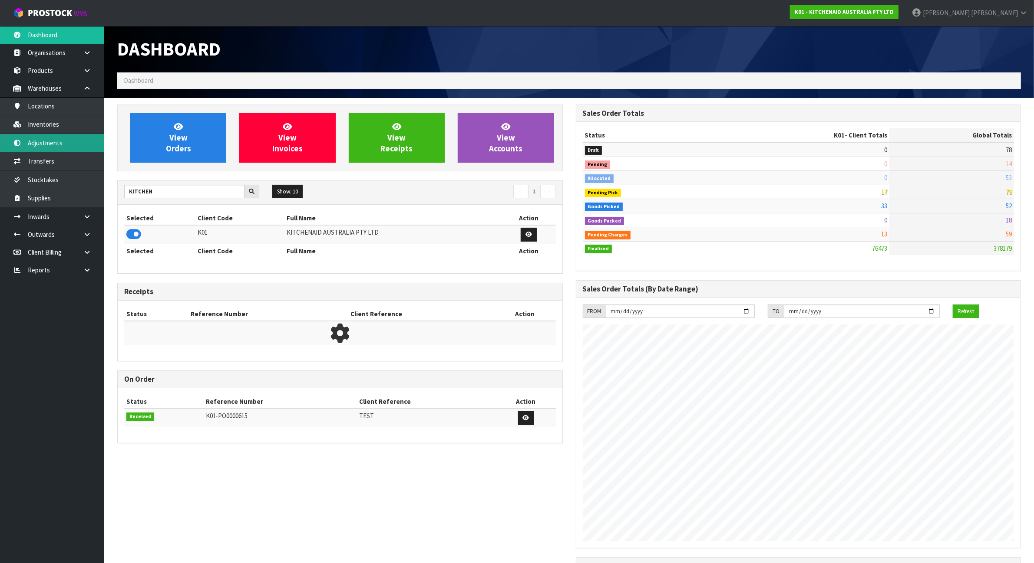
click at [61, 148] on link "Adjustments" at bounding box center [52, 143] width 104 height 18
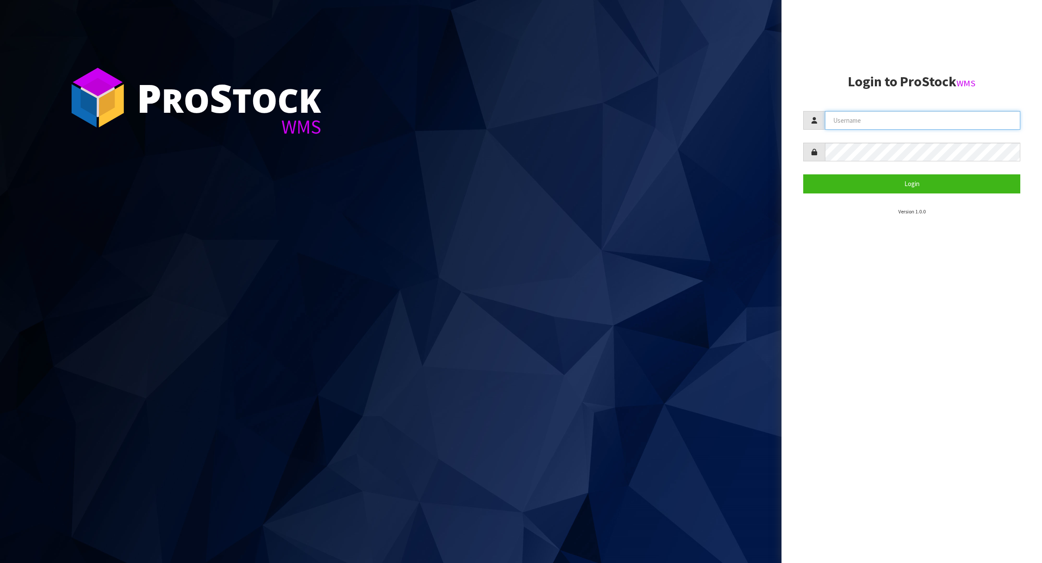
click at [888, 126] on input "text" at bounding box center [922, 120] width 195 height 19
type input "Meena"
click at [877, 185] on button "Login" at bounding box center [911, 184] width 217 height 19
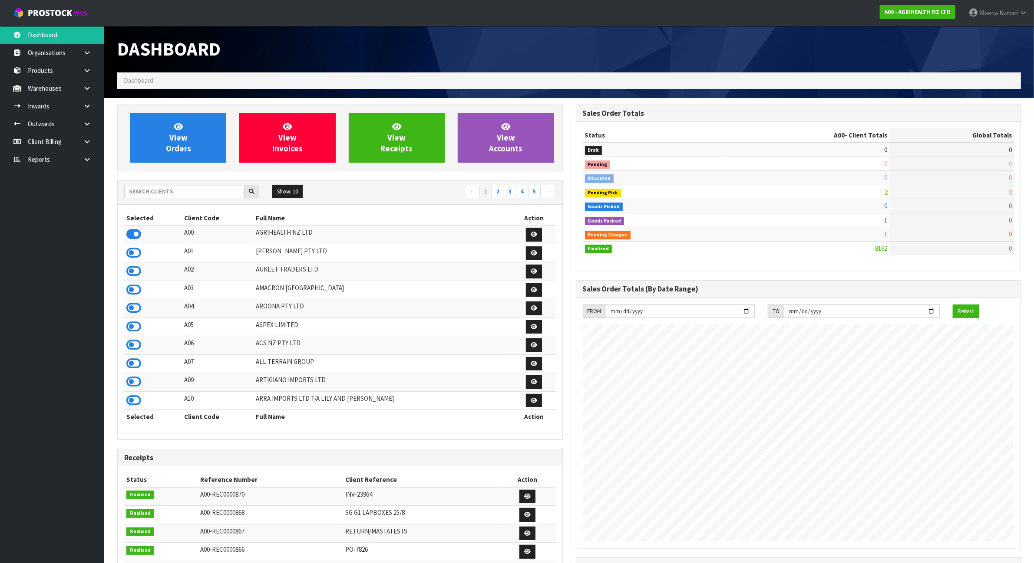
scroll to position [660, 458]
click at [198, 193] on input "text" at bounding box center [184, 191] width 120 height 13
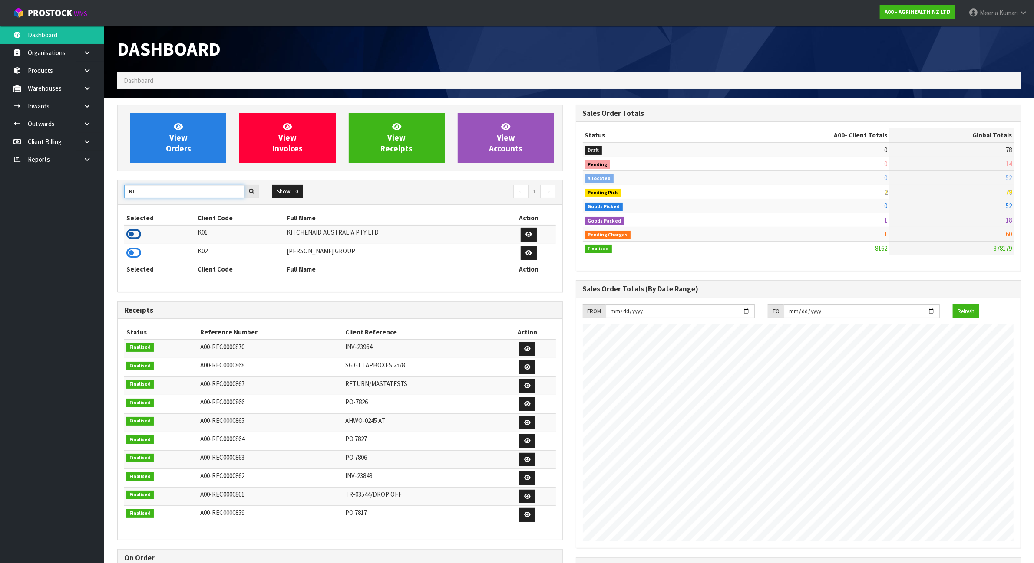
type input "KI"
click at [135, 237] on icon at bounding box center [133, 234] width 15 height 13
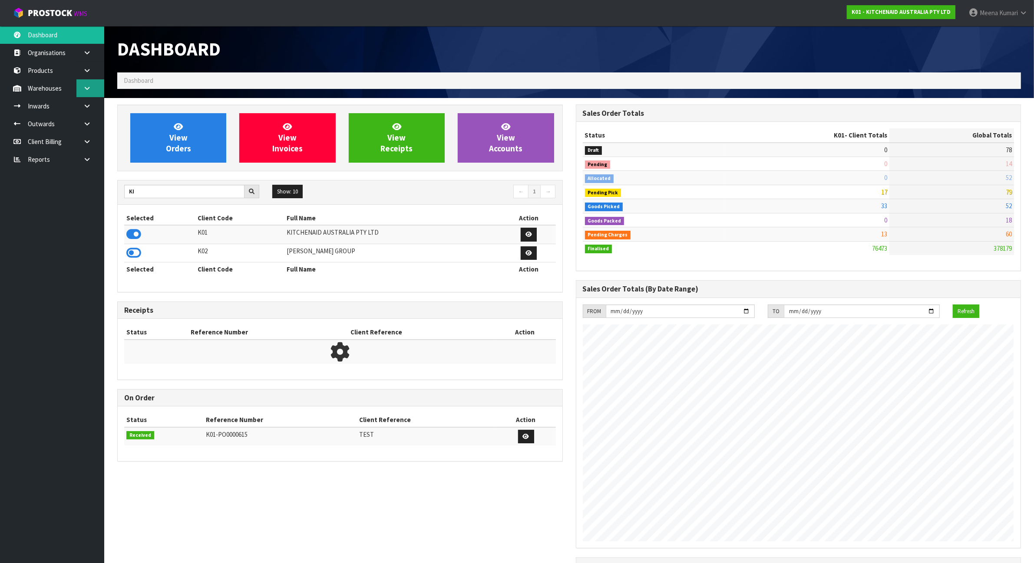
click at [87, 91] on icon at bounding box center [87, 88] width 8 height 7
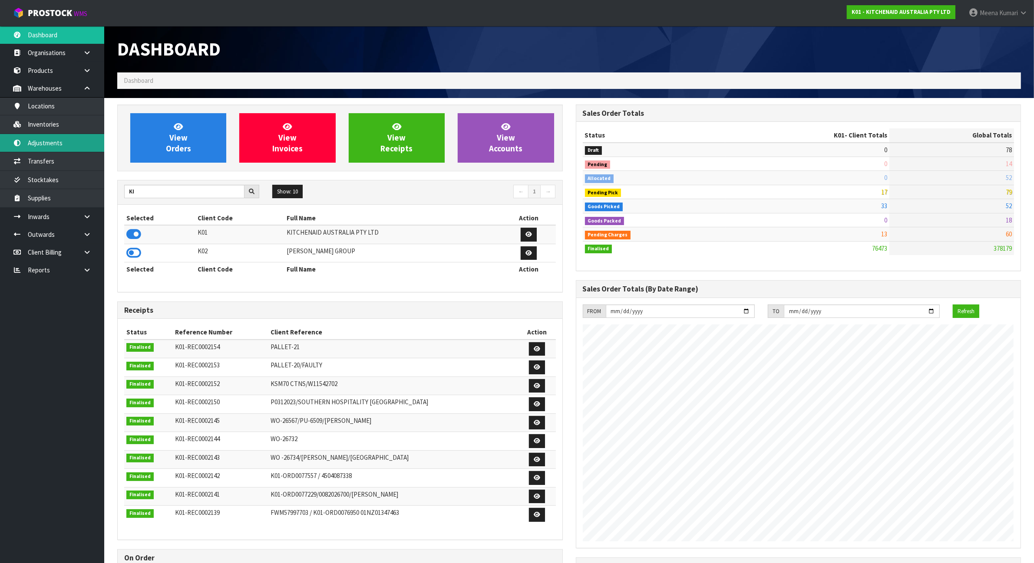
click at [75, 144] on link "Adjustments" at bounding box center [52, 143] width 104 height 18
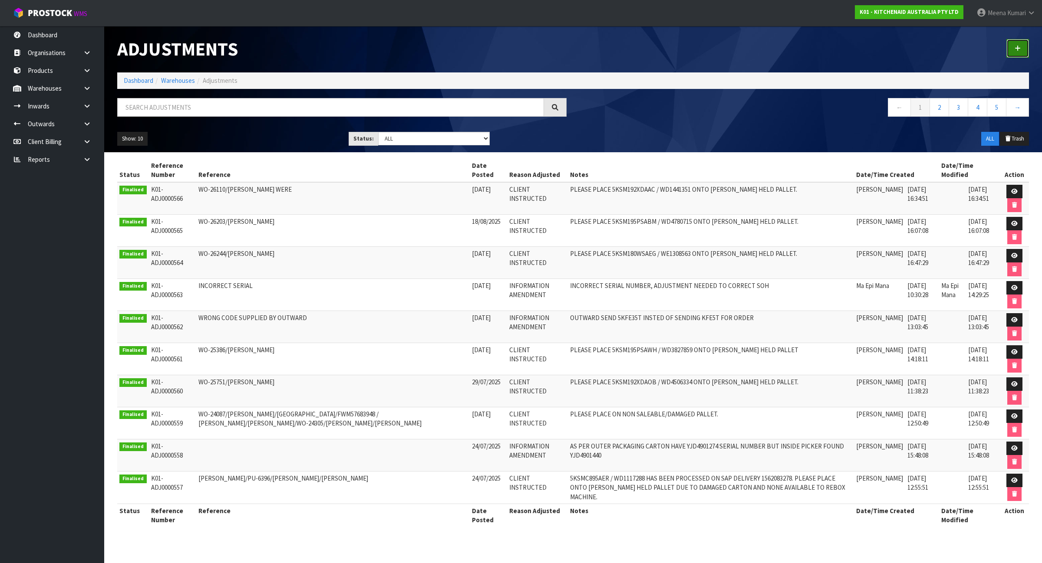
click at [1016, 51] on icon at bounding box center [1018, 48] width 6 height 7
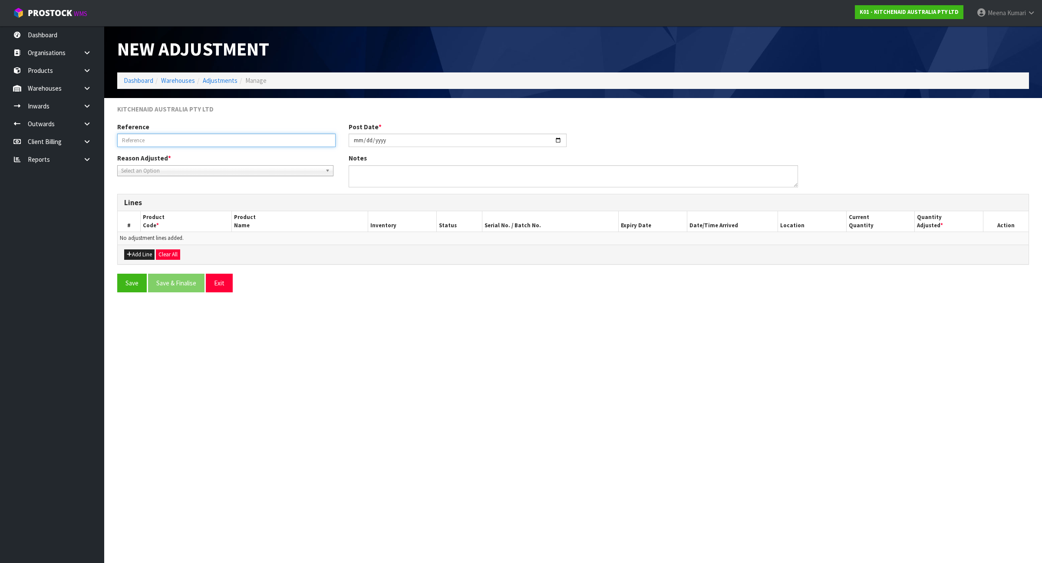
click at [254, 141] on input "text" at bounding box center [226, 140] width 218 height 13
drag, startPoint x: 240, startPoint y: 142, endPoint x: 35, endPoint y: 132, distance: 205.1
click at [35, 132] on body "Toggle navigation ProStock WMS K01 - KITCHENAID AUSTRALIA PTY LTD Meena Kumari …" at bounding box center [521, 281] width 1042 height 563
paste input "OUTWARD SEND 5KFE35T INSTED OF SENDING KFE5T FOR ORDER"
type input "OUTWARD SEND 5KFE35T INSTED OF SENDING KFE5T FOR ORDER"
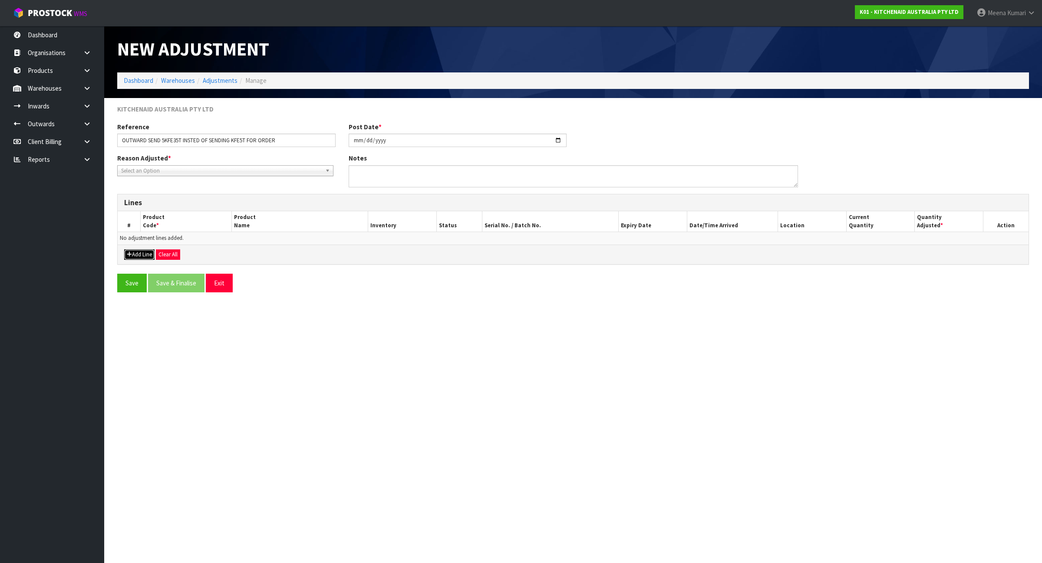
click at [142, 253] on button "Add Line" at bounding box center [139, 255] width 30 height 10
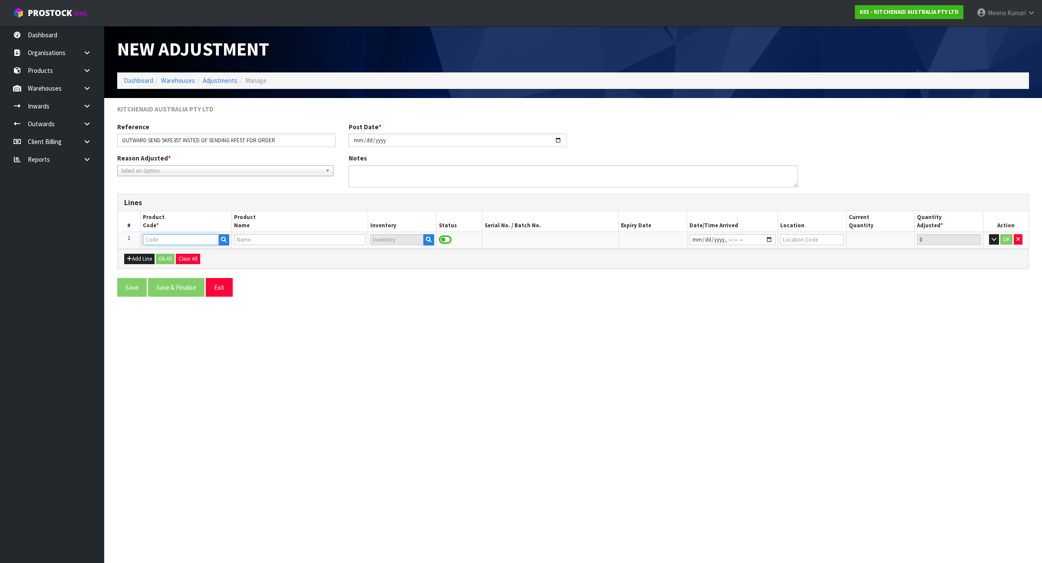
click at [166, 242] on input "text" at bounding box center [181, 239] width 76 height 11
click at [184, 238] on input "text" at bounding box center [181, 239] width 76 height 11
paste input "KFE5T"
type input "KFE5T"
type input "FLEX EDGE BEATER"
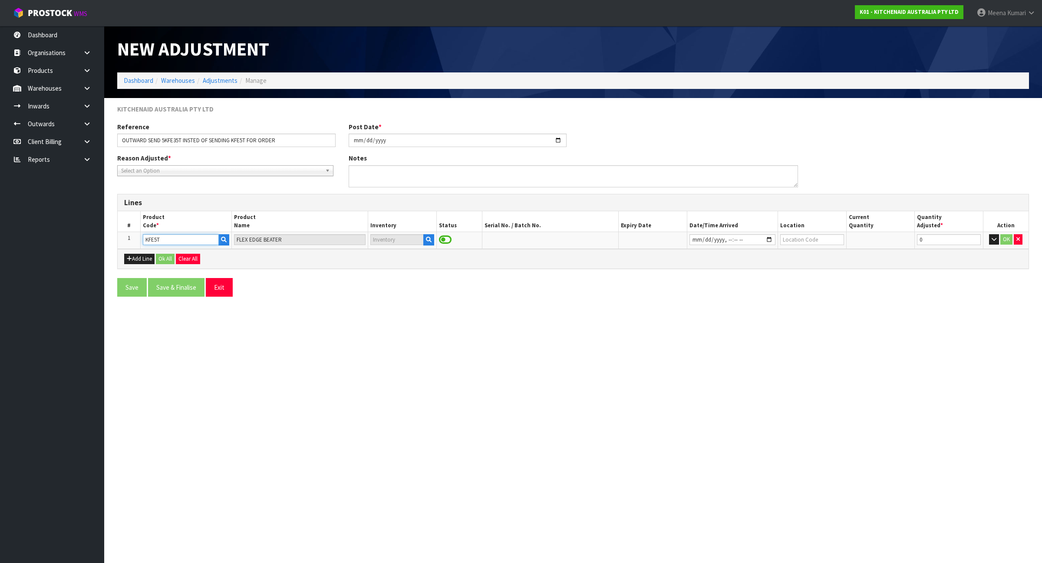
type input "KFE5T"
click at [429, 246] on td at bounding box center [402, 240] width 68 height 16
click at [428, 243] on icon "button" at bounding box center [429, 240] width 6 height 6
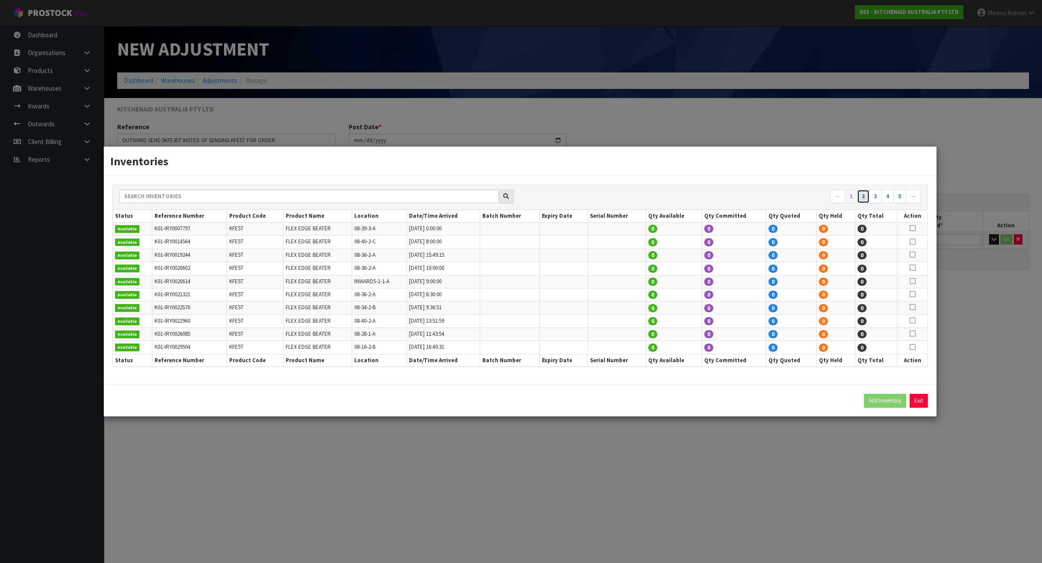
click at [860, 198] on link "2" at bounding box center [863, 197] width 13 height 14
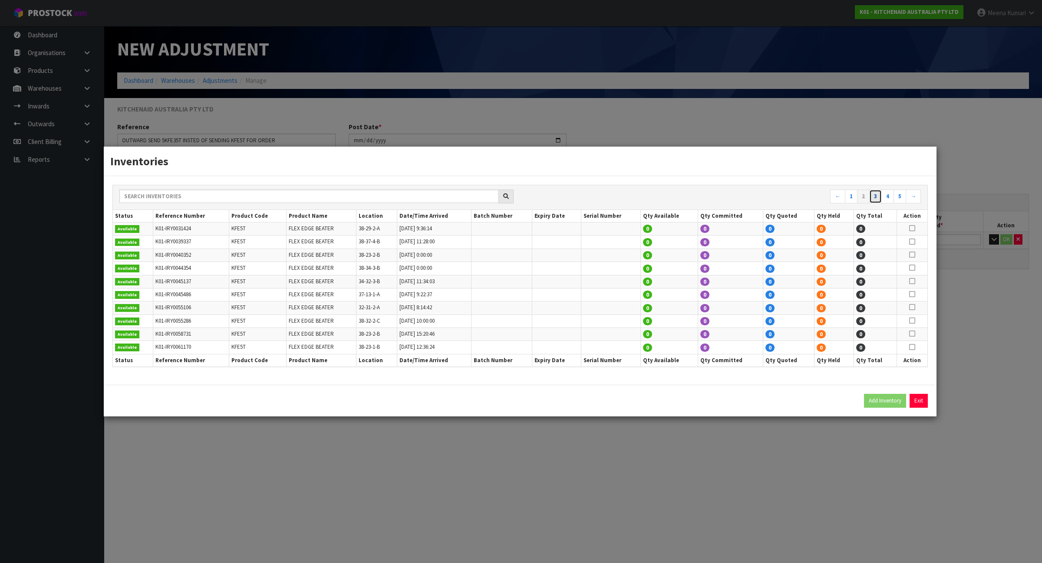
click at [873, 198] on link "3" at bounding box center [875, 197] width 13 height 14
click at [878, 198] on link "3" at bounding box center [875, 197] width 13 height 14
click at [886, 200] on link "4" at bounding box center [887, 197] width 13 height 14
click at [888, 199] on link "5" at bounding box center [887, 197] width 13 height 14
click at [899, 196] on link "6" at bounding box center [899, 197] width 13 height 14
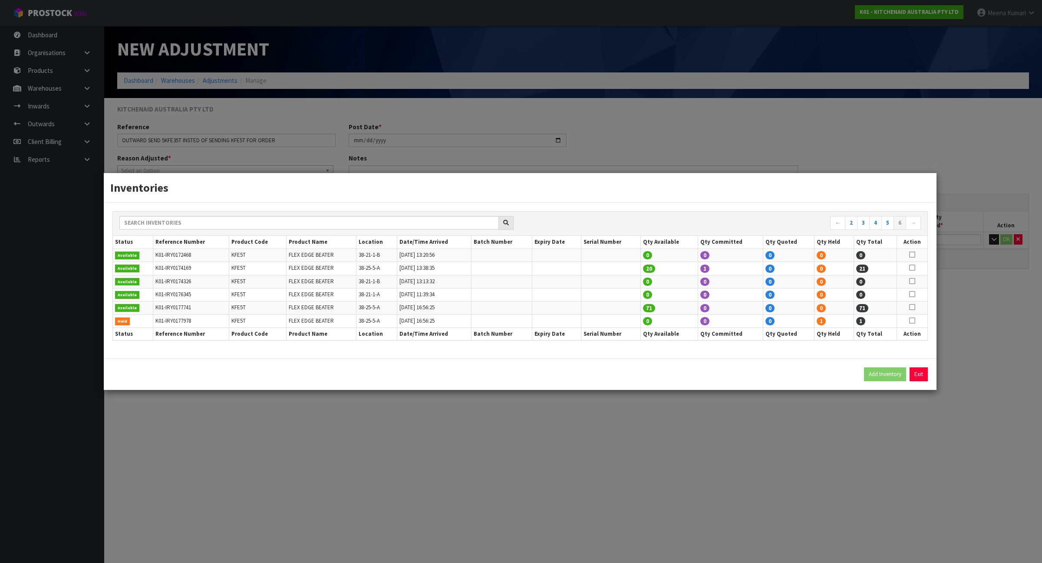
click at [912, 308] on icon at bounding box center [912, 307] width 6 height 0
click at [886, 372] on button "Add Inventory" at bounding box center [885, 375] width 42 height 14
type input "K01-IRY0177741"
type input "2025-08-01T16:56:25"
type input "38-25-5-A"
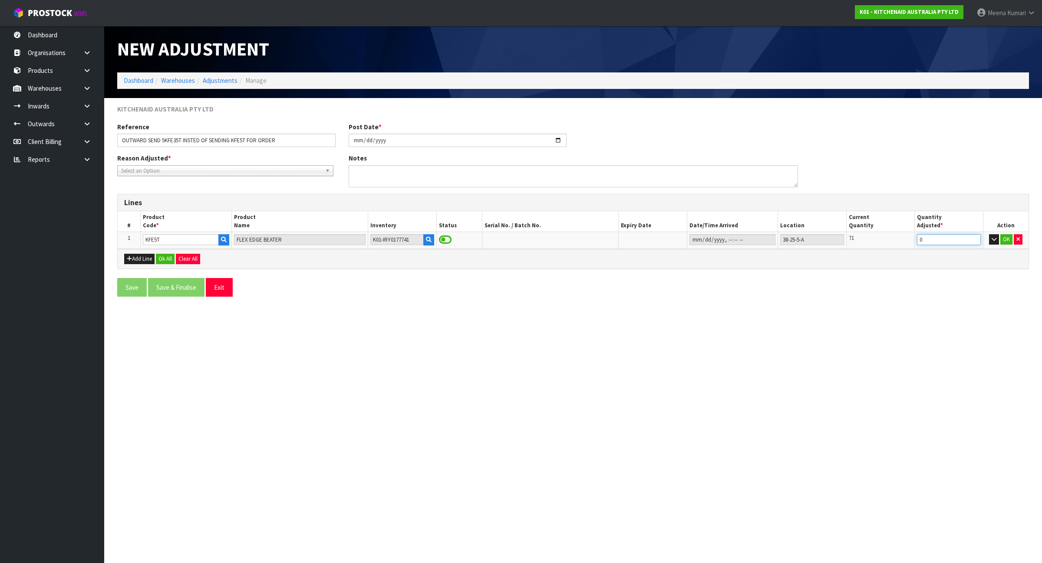
drag, startPoint x: 876, startPoint y: 221, endPoint x: 833, endPoint y: 215, distance: 43.5
click at [833, 215] on table "# Product Code * Product Name Inventory Status Serial No. / Batch No. Expiry Da…" at bounding box center [573, 229] width 911 height 37
type input "-7"
click at [142, 259] on button "Add Line" at bounding box center [139, 259] width 30 height 10
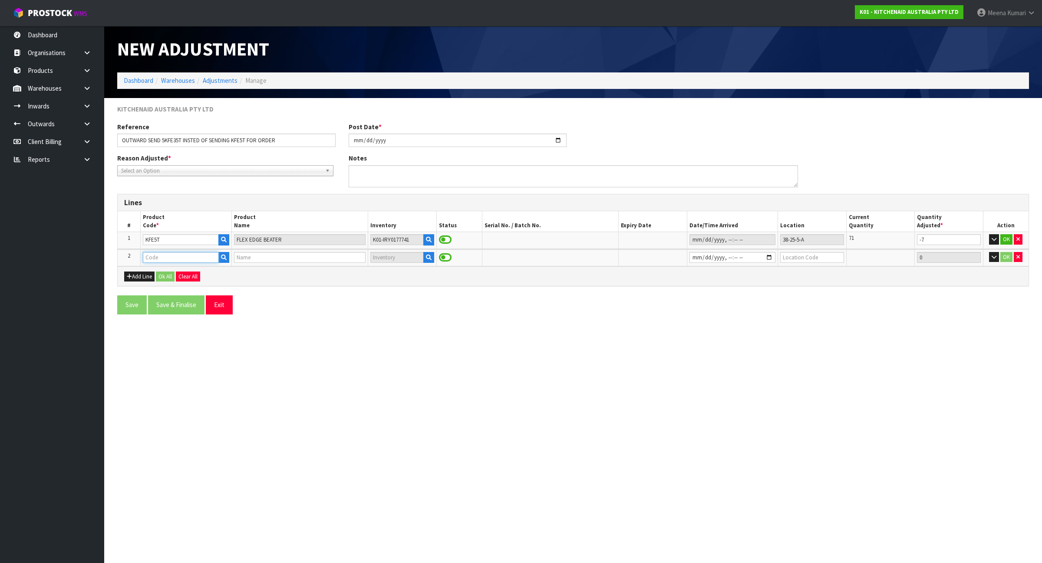
click at [150, 259] on input "text" at bounding box center [181, 257] width 76 height 11
paste input "5KFE35T"
type input "5KFE35T"
type input "ARTISAN MINI FLEX EDGE BEATER"
type input "5KFE35T"
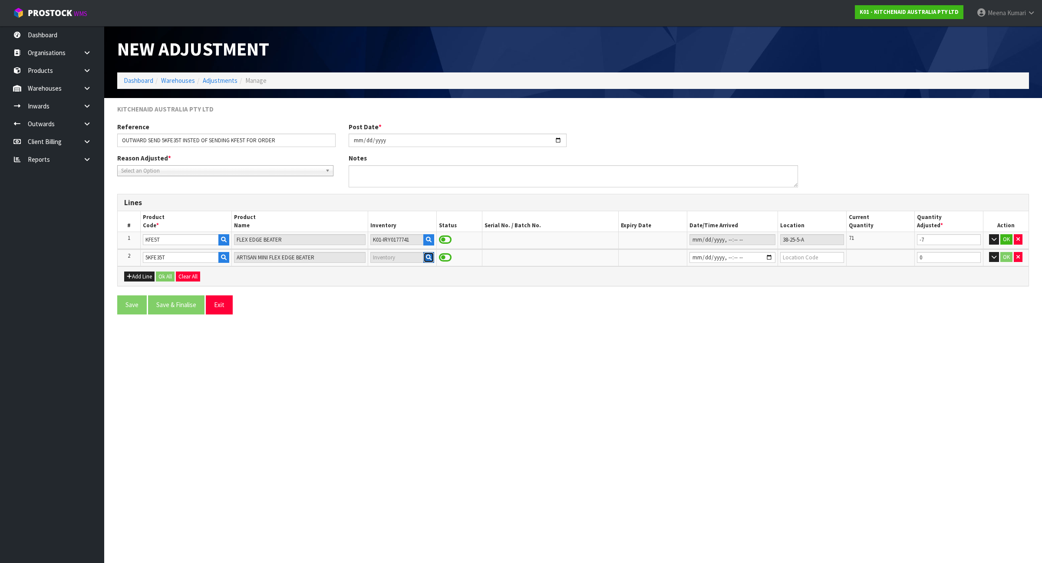
click at [428, 257] on icon "button" at bounding box center [429, 258] width 6 height 6
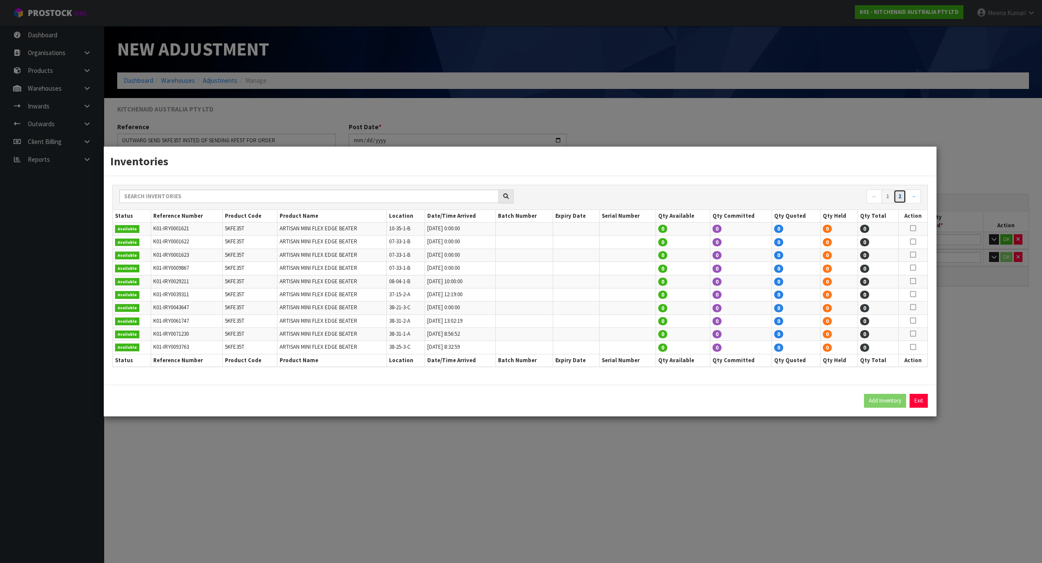
click at [900, 196] on link "2" at bounding box center [899, 197] width 13 height 14
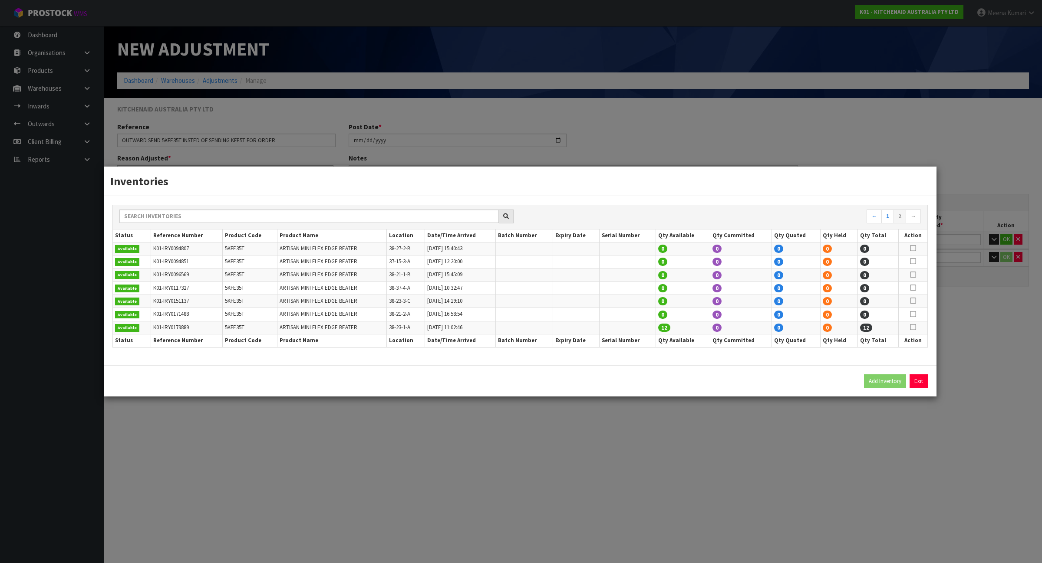
click at [914, 328] on icon at bounding box center [913, 327] width 6 height 0
click at [882, 381] on button "Add Inventory" at bounding box center [885, 382] width 42 height 14
type input "K01-IRY0179889"
type input "2025-08-13T11:02:46"
type input "38-23-1-A"
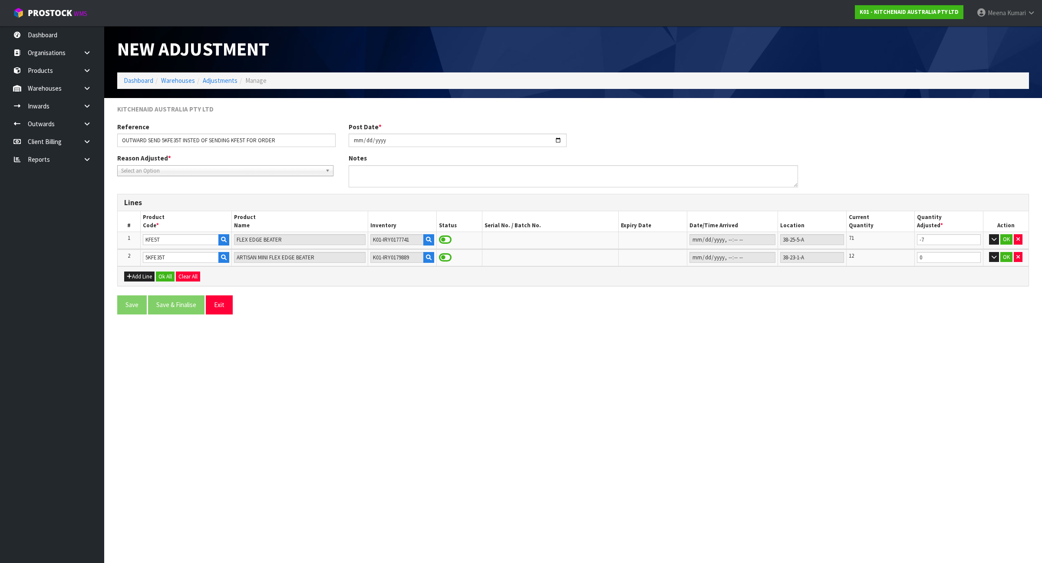
click at [798, 428] on section "New Adjustment Dashboard Warehouses Adjustments Manage KITCHENAID AUSTRALIA PTY…" at bounding box center [521, 281] width 1042 height 563
drag, startPoint x: 927, startPoint y: 256, endPoint x: 848, endPoint y: 260, distance: 79.1
click at [848, 260] on tr "2 5KFE35T ARTISAN MINI FLEX EDGE BEATER K01-IRY0179889 38-23-1-A 12 0 OK" at bounding box center [573, 258] width 911 height 17
type input "7"
drag, startPoint x: 264, startPoint y: 144, endPoint x: 88, endPoint y: 158, distance: 175.9
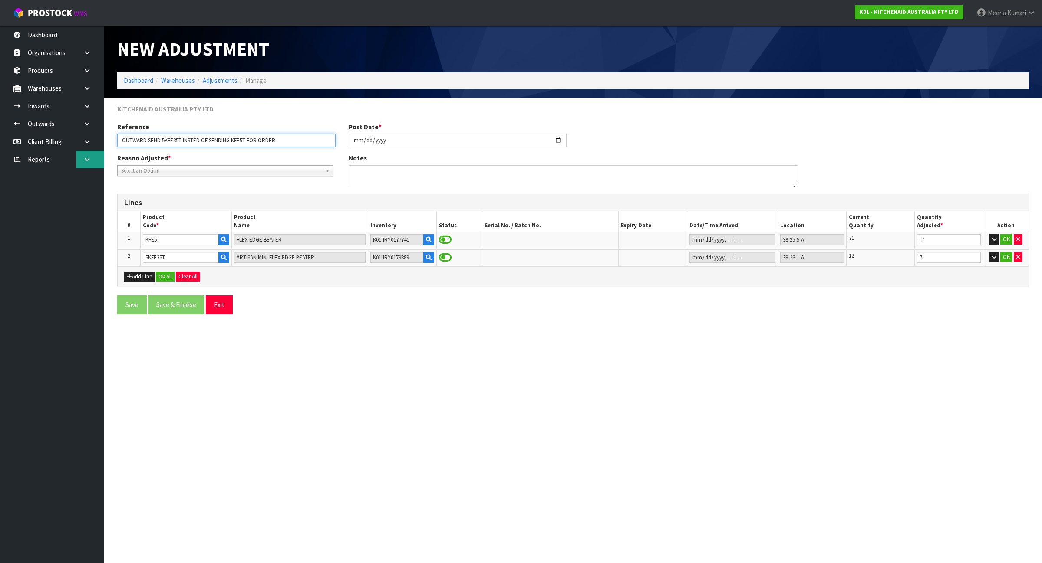
click at [88, 158] on body "Toggle navigation ProStock WMS K01 - KITCHENAID AUSTRALIA PTY LTD Meena Kumari …" at bounding box center [521, 281] width 1042 height 563
click at [493, 165] on textarea at bounding box center [573, 176] width 449 height 22
paste textarea "OUTWARD SEND 5KFE35T INSTED OF SENDING KFE5T FOR ORDER"
click at [1006, 241] on button "OK" at bounding box center [1006, 239] width 12 height 10
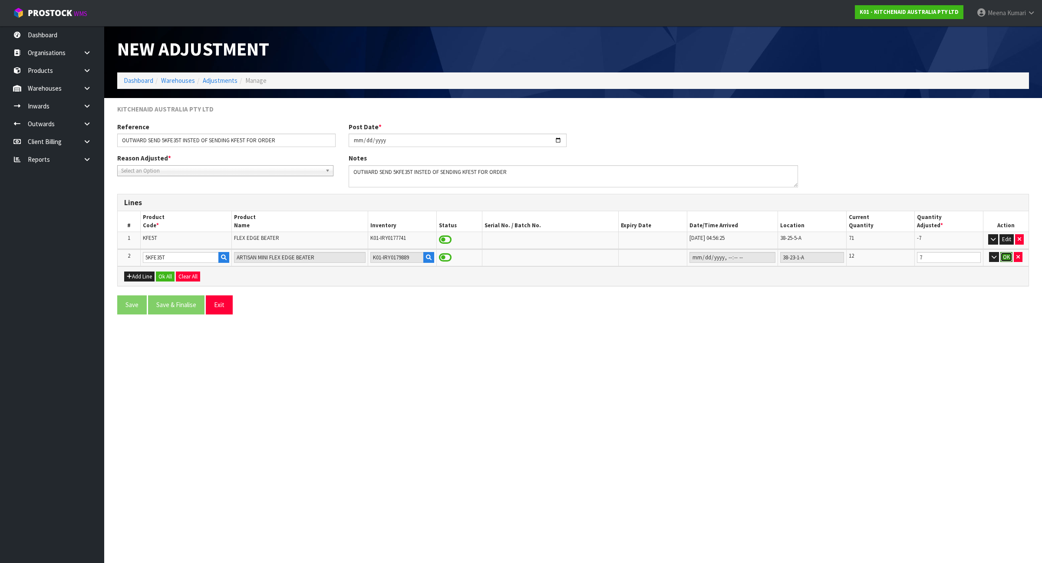
click at [1004, 260] on button "OK" at bounding box center [1006, 257] width 12 height 10
click at [188, 167] on span "Select an Option" at bounding box center [221, 171] width 201 height 10
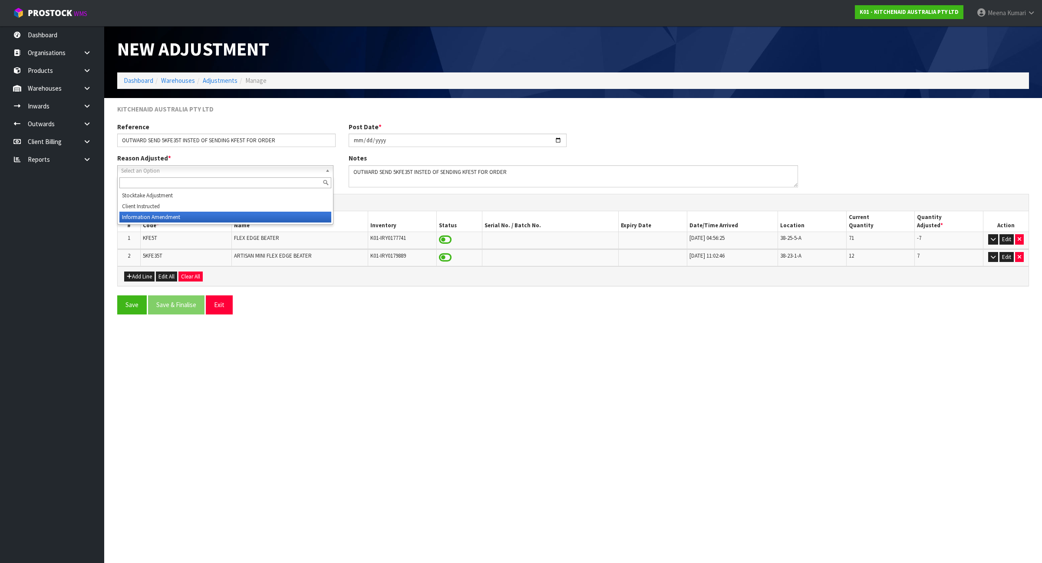
click at [187, 214] on li "Information Amendment" at bounding box center [225, 217] width 212 height 11
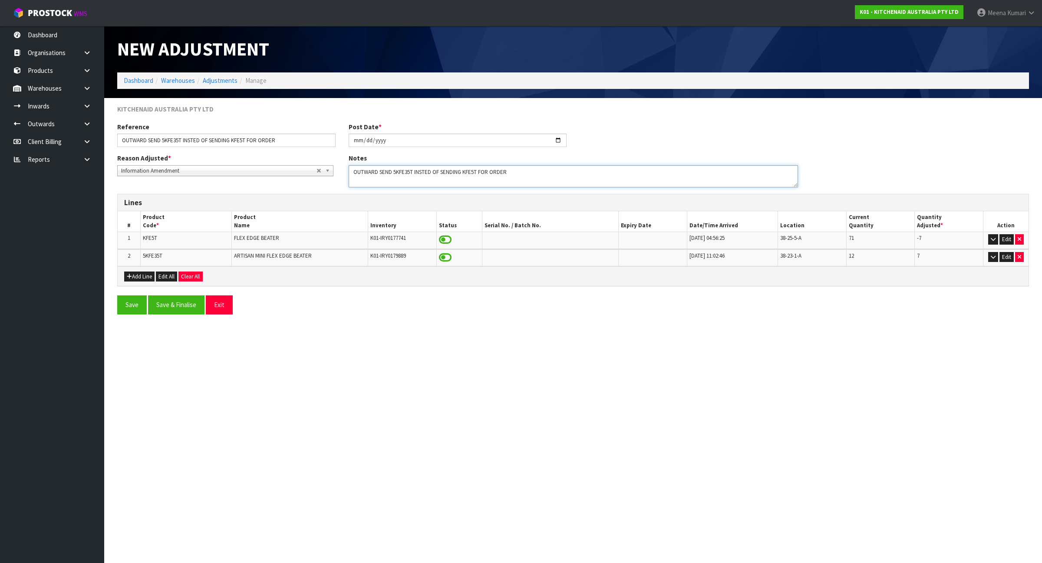
drag, startPoint x: 521, startPoint y: 174, endPoint x: 297, endPoint y: 168, distance: 223.7
click at [297, 168] on div "Reason Adjusted * Stocktake Adjustment Client Instructed Information Amendment …" at bounding box center [573, 174] width 925 height 40
type textarea "FOUND DIFFERENT CODE ON INVENTORY CHECK."
click at [185, 302] on button "Save & Finalise" at bounding box center [176, 305] width 56 height 19
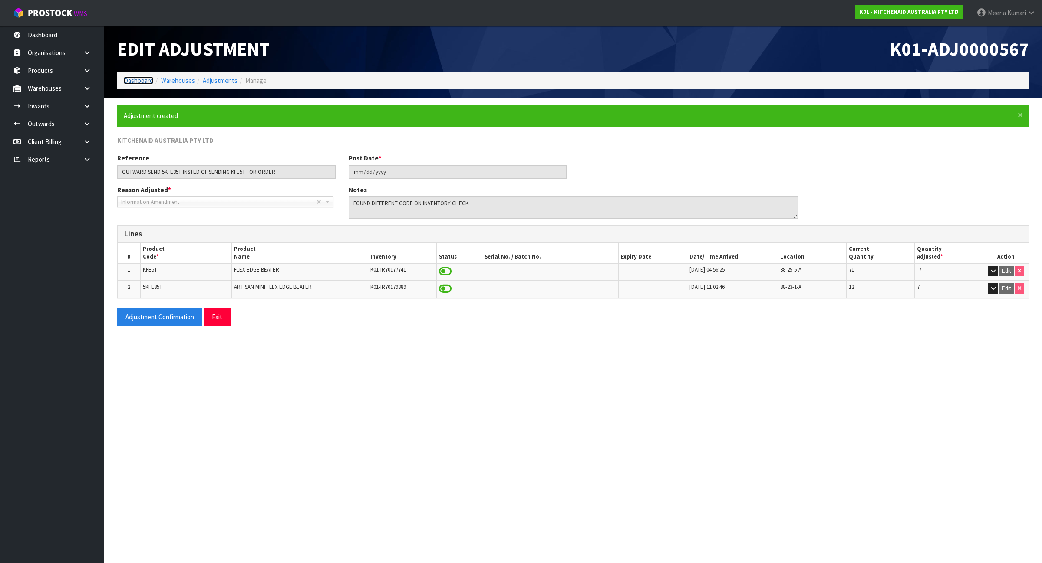
click at [146, 83] on link "Dashboard" at bounding box center [139, 80] width 30 height 8
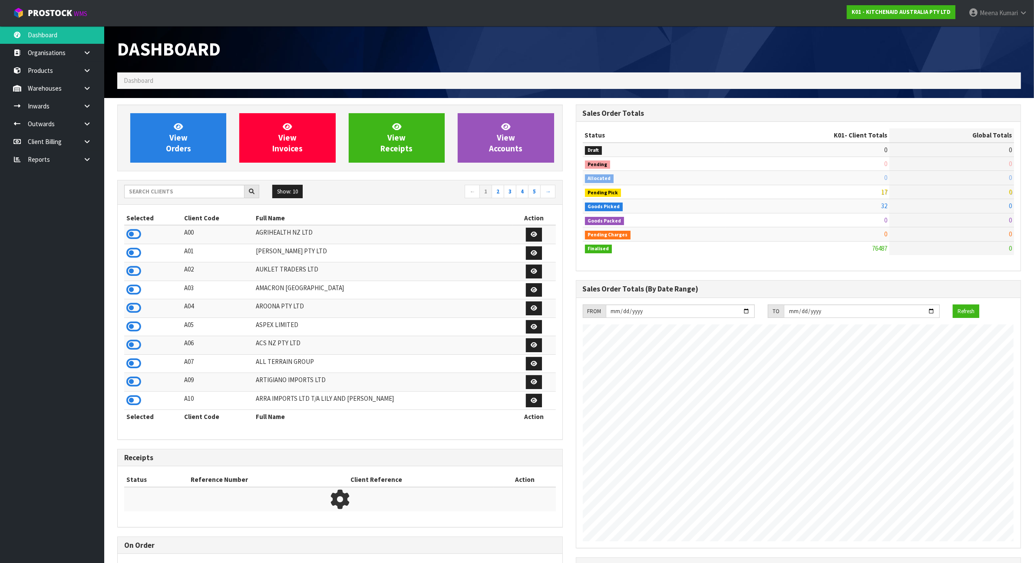
scroll to position [660, 458]
click at [198, 194] on input "text" at bounding box center [184, 191] width 120 height 13
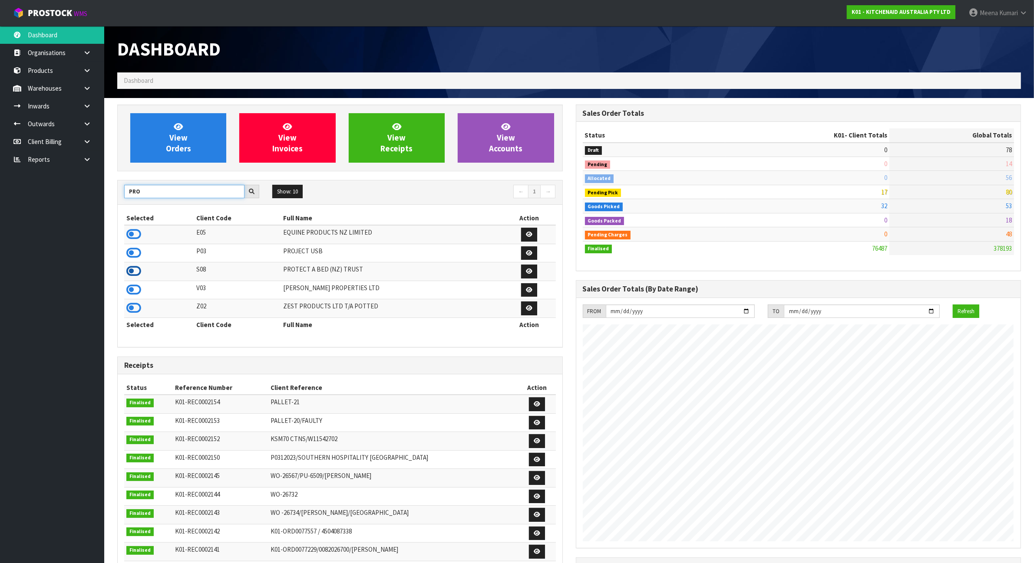
type input "PRO"
click at [132, 272] on icon at bounding box center [133, 271] width 15 height 13
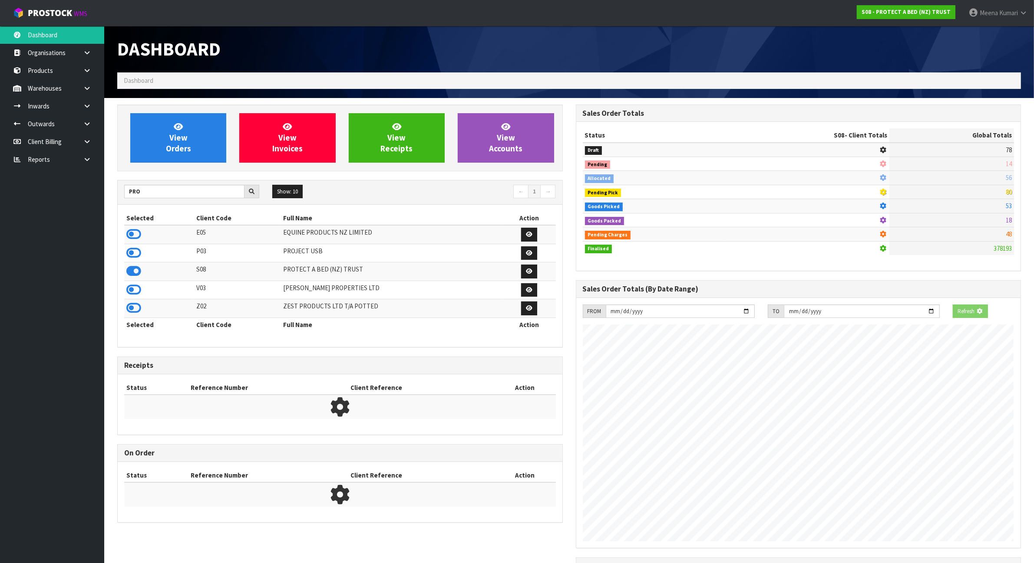
scroll to position [543, 458]
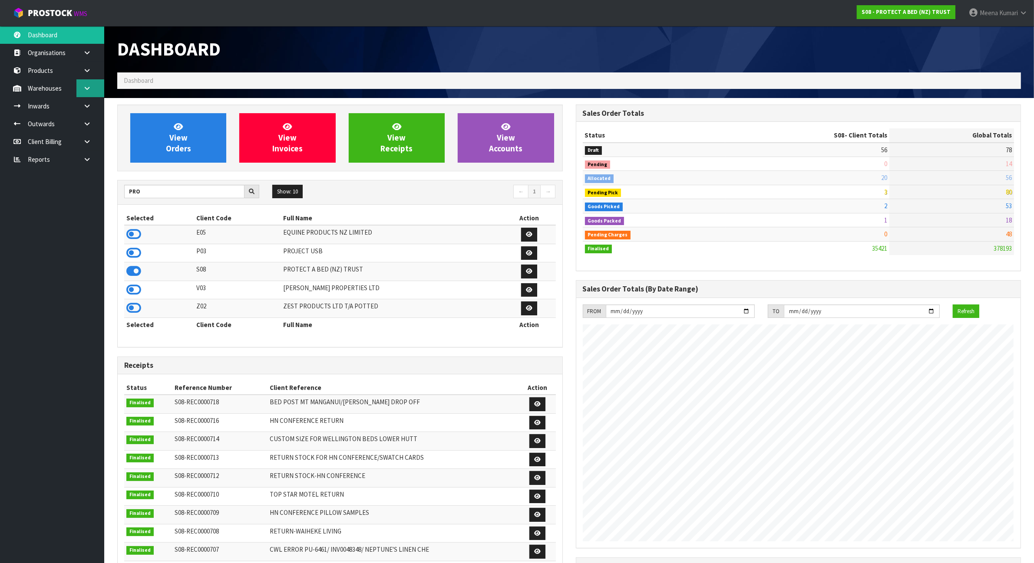
click at [86, 86] on icon at bounding box center [87, 88] width 8 height 7
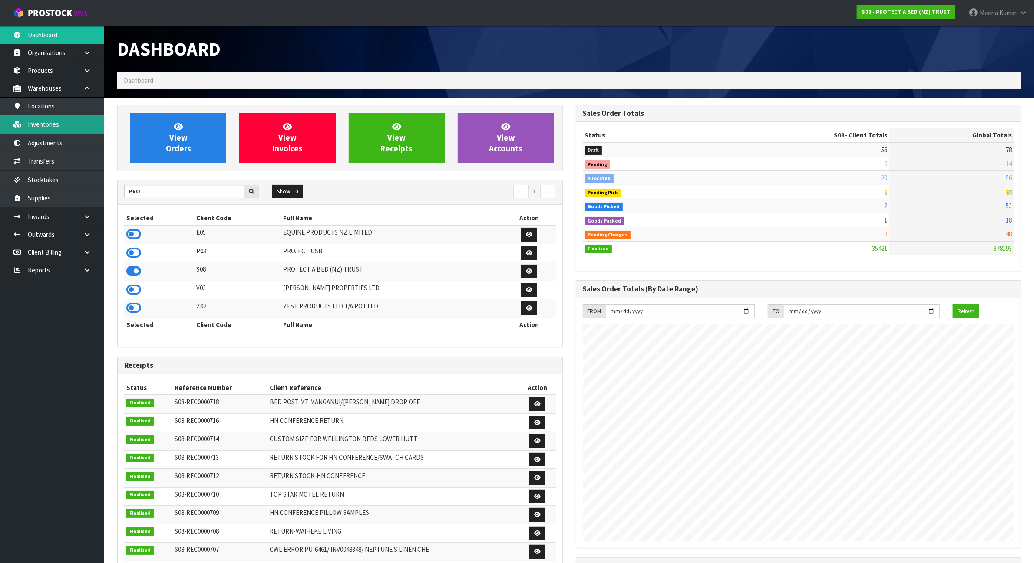
click at [75, 131] on link "Inventories" at bounding box center [52, 124] width 104 height 18
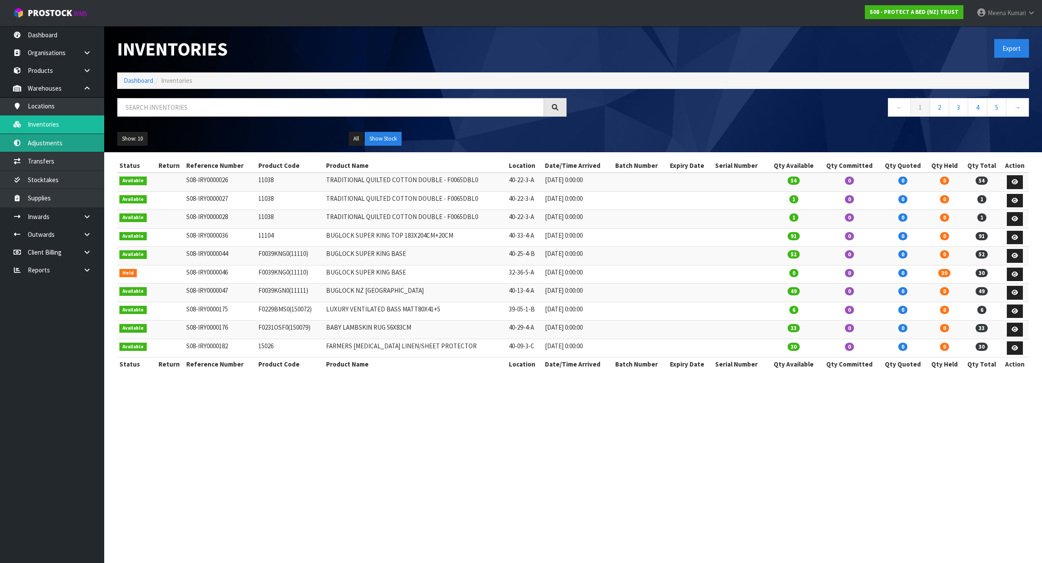
click at [72, 142] on link "Adjustments" at bounding box center [52, 143] width 104 height 18
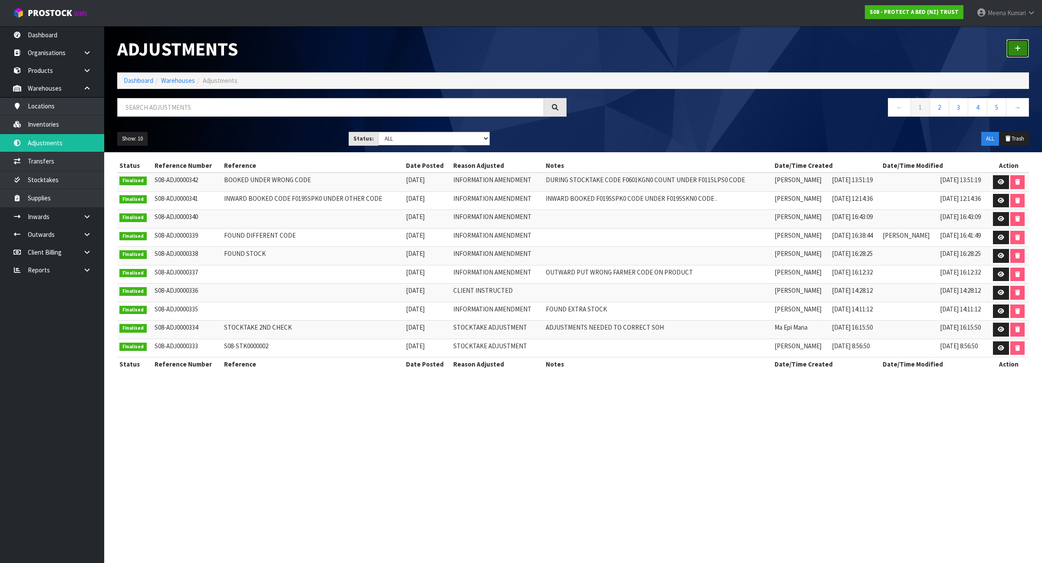
click at [1020, 46] on icon at bounding box center [1018, 48] width 6 height 7
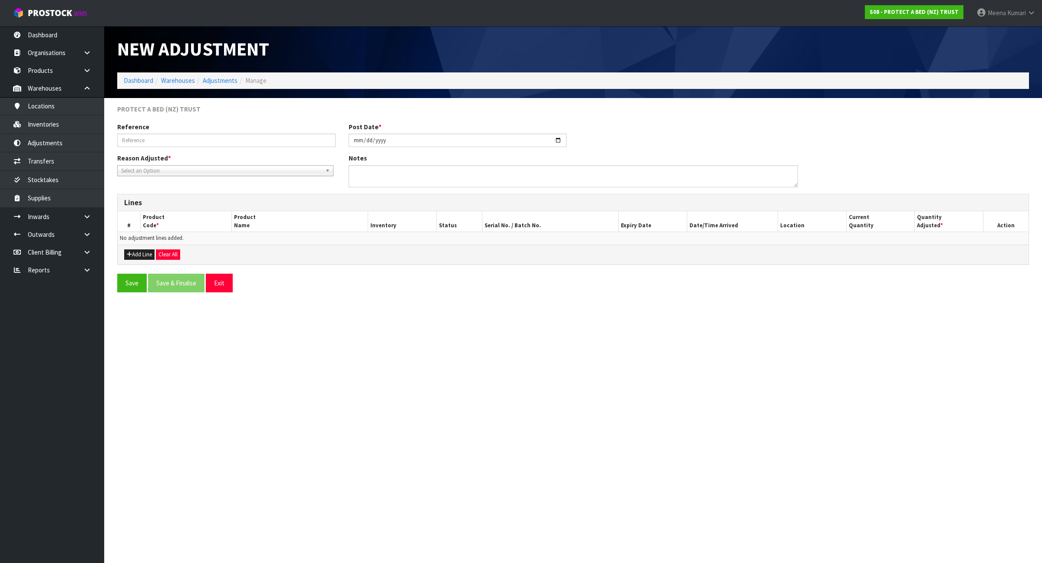
click at [240, 166] on span "Select an Option" at bounding box center [221, 171] width 201 height 10
click at [226, 214] on li "Information Amendment" at bounding box center [225, 217] width 212 height 11
click at [141, 258] on button "Add Line" at bounding box center [139, 255] width 30 height 10
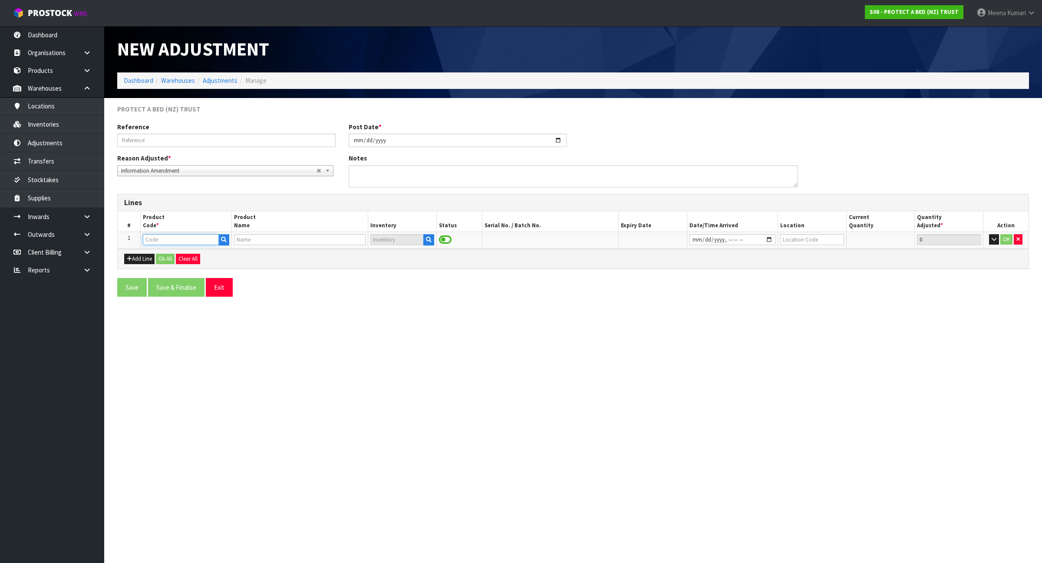
click at [155, 244] on input "text" at bounding box center [181, 239] width 76 height 11
paste input "F0038ACC0"
type input "F0038ACC0"
type input "BUGLOCK BED BASE WASHERS"
type input "F0038ACC0"
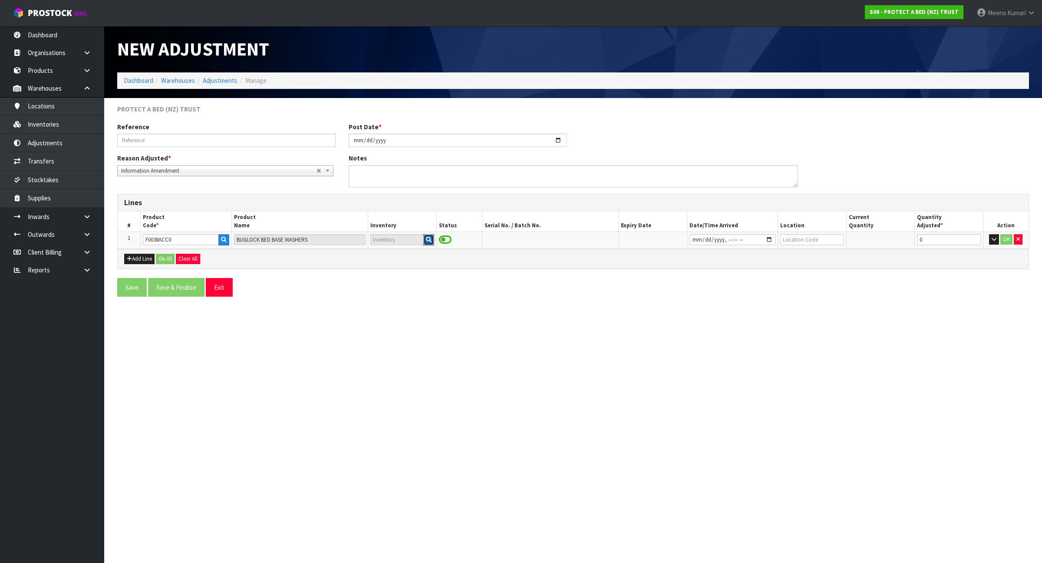
click at [424, 244] on button "button" at bounding box center [428, 239] width 11 height 11
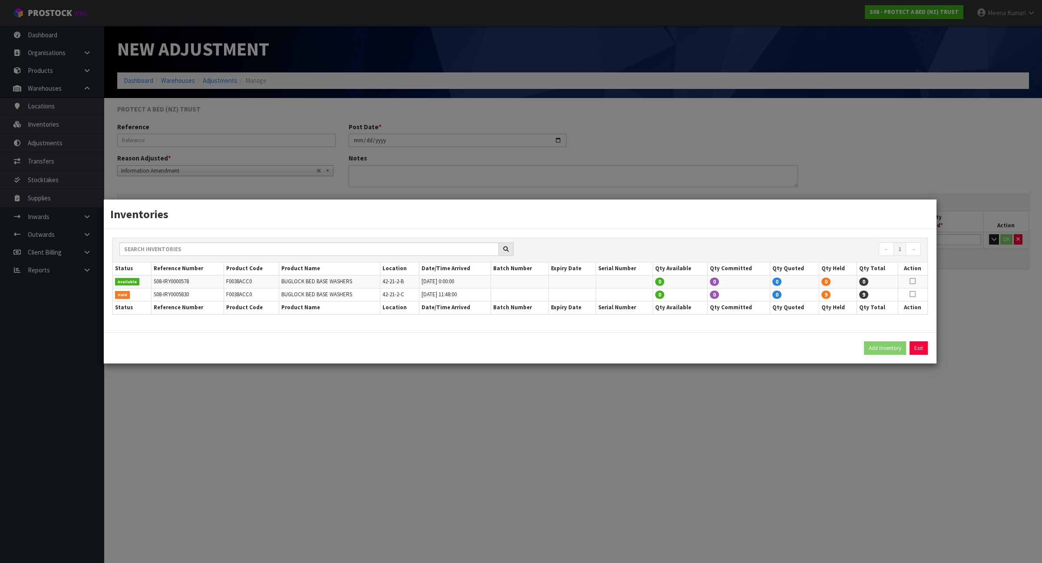
click at [914, 295] on icon at bounding box center [912, 294] width 6 height 0
click at [878, 349] on button "Add Inventory" at bounding box center [885, 349] width 42 height 14
type input "S08-IRY0005830"
type input "2023-09-07T11:48"
type input "42-21-2-C"
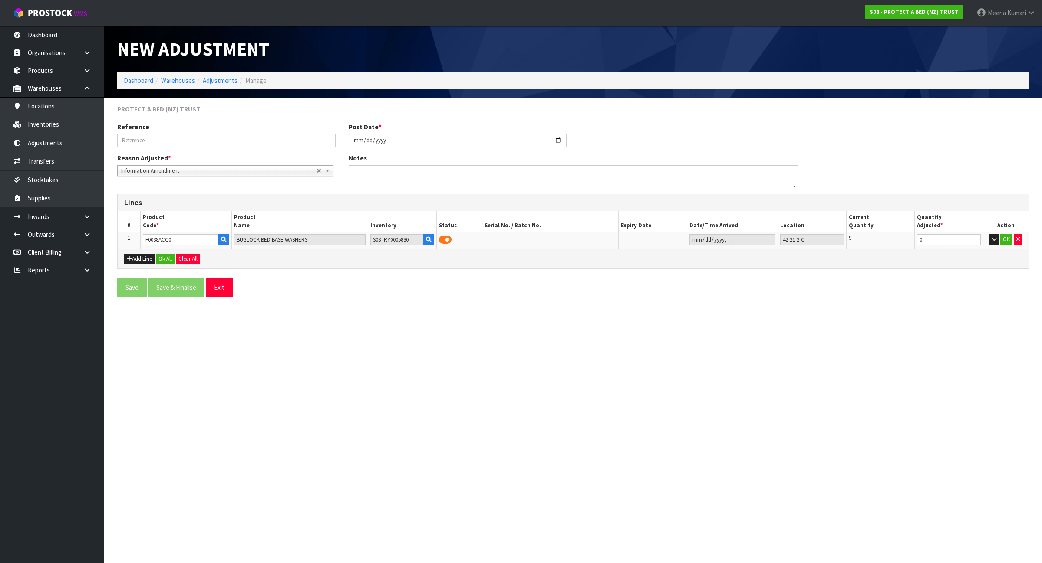
click at [775, 416] on section "New Adjustment Dashboard Warehouses Adjustments Manage PROTECT A BED (NZ) TRUST…" at bounding box center [521, 281] width 1042 height 563
drag, startPoint x: 955, startPoint y: 239, endPoint x: 874, endPoint y: 245, distance: 81.8
click at [874, 245] on tr "1 F0038ACC0 BUGLOCK BED BASE WASHERS S08-IRY0005830 42-21-2-C 9 0 OK" at bounding box center [573, 240] width 911 height 16
type input "-9"
click at [170, 260] on button "Ok All" at bounding box center [165, 259] width 19 height 10
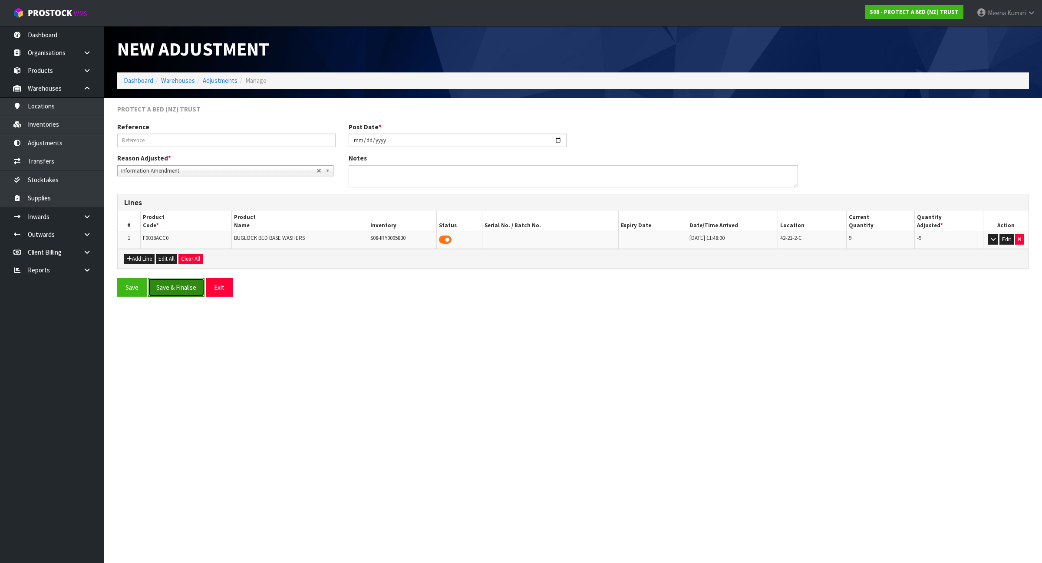
click at [185, 287] on button "Save & Finalise" at bounding box center [176, 287] width 56 height 19
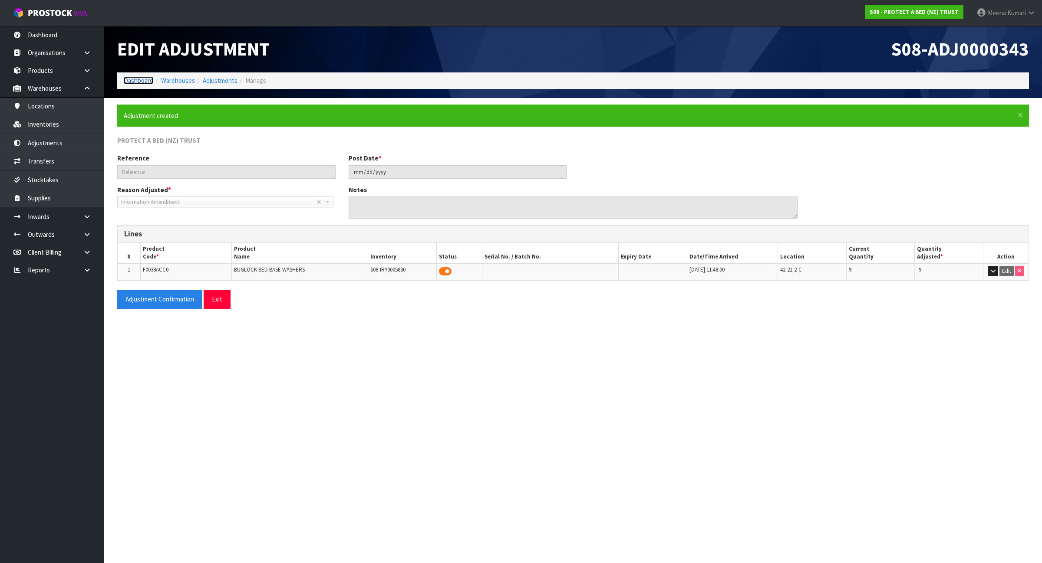
click at [137, 79] on link "Dashboard" at bounding box center [139, 80] width 30 height 8
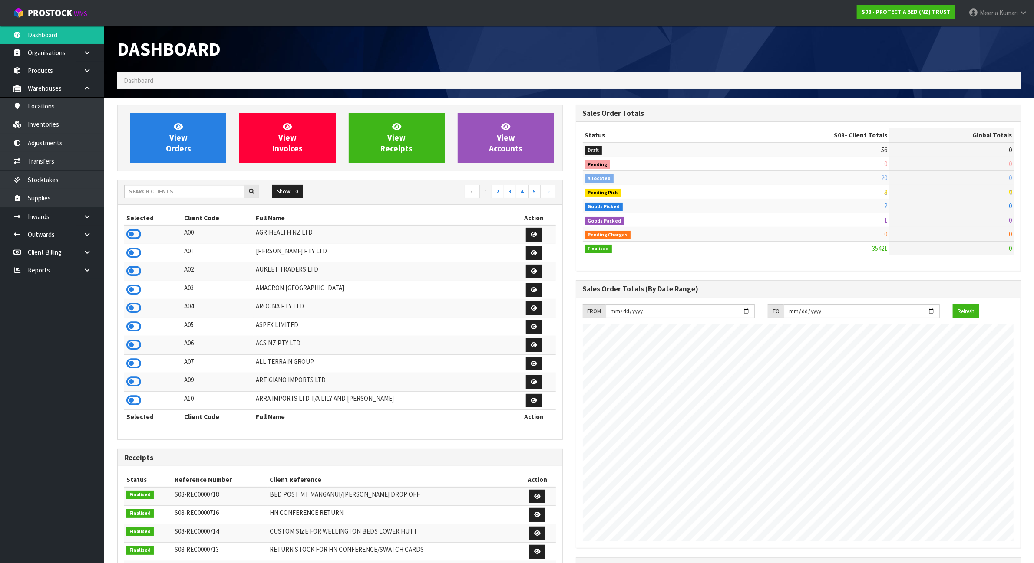
scroll to position [660, 458]
click at [158, 195] on input "text" at bounding box center [184, 191] width 120 height 13
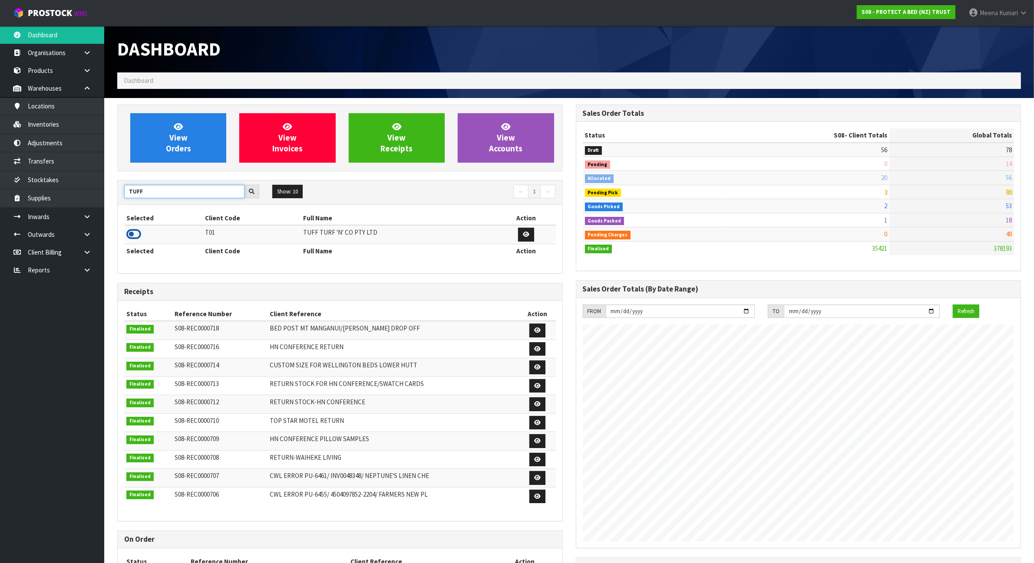
type input "TUFF"
click at [129, 235] on icon at bounding box center [133, 234] width 15 height 13
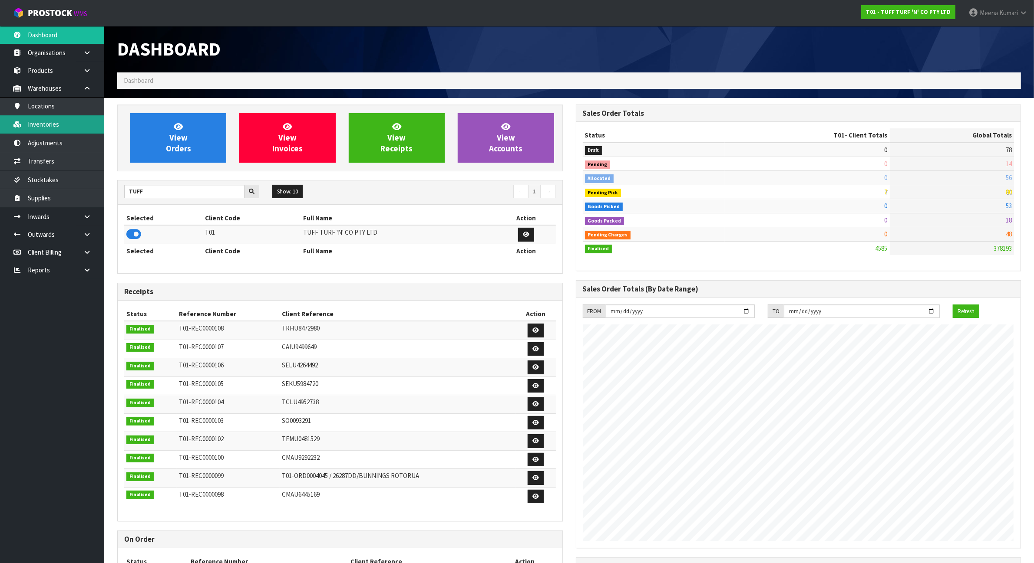
click at [75, 125] on link "Inventories" at bounding box center [52, 124] width 104 height 18
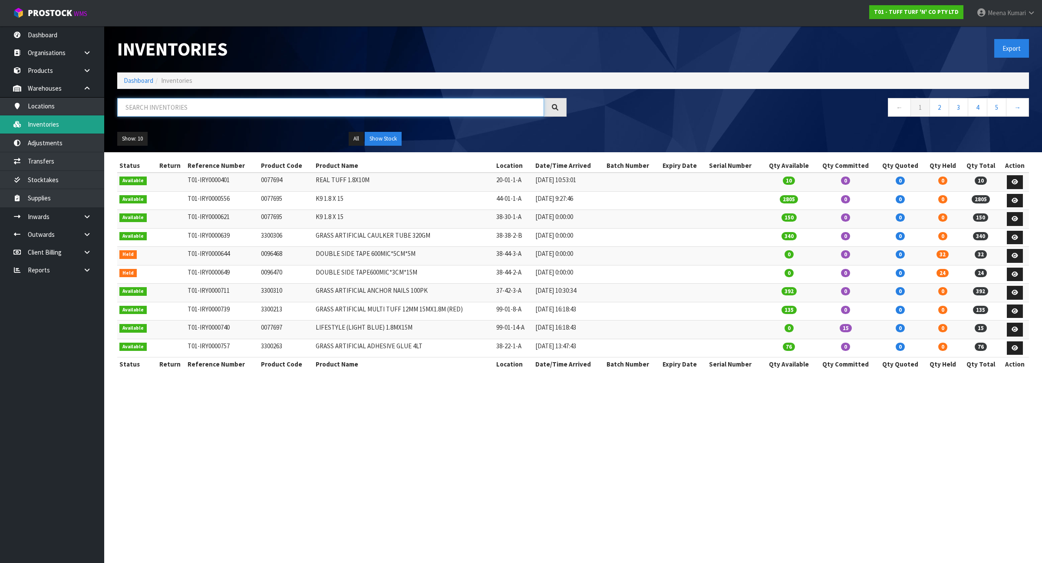
click at [177, 109] on input "text" at bounding box center [330, 107] width 427 height 19
paste input "3300314"
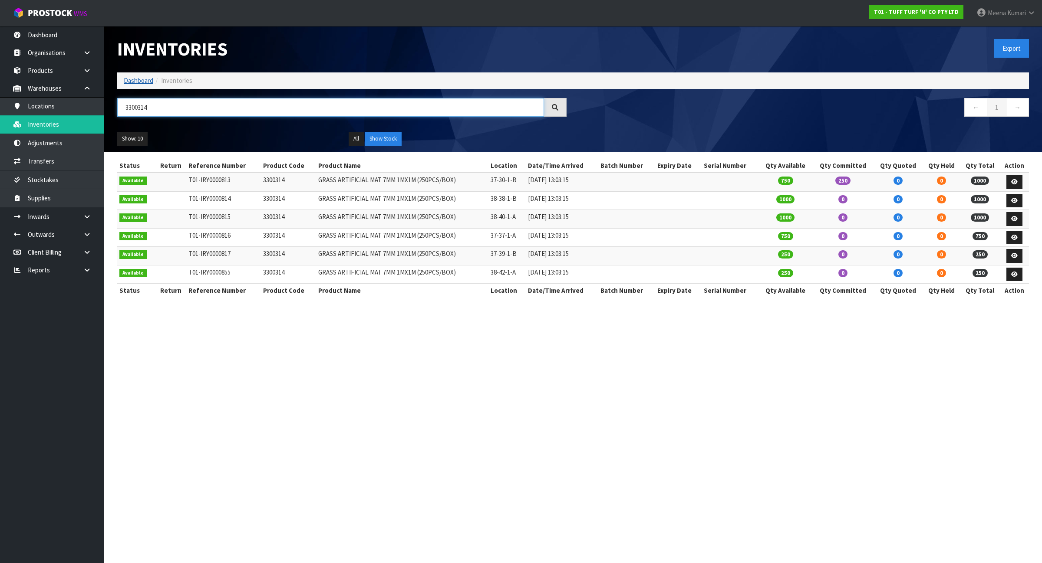
type input "3300314"
click at [148, 82] on link "Dashboard" at bounding box center [139, 80] width 30 height 8
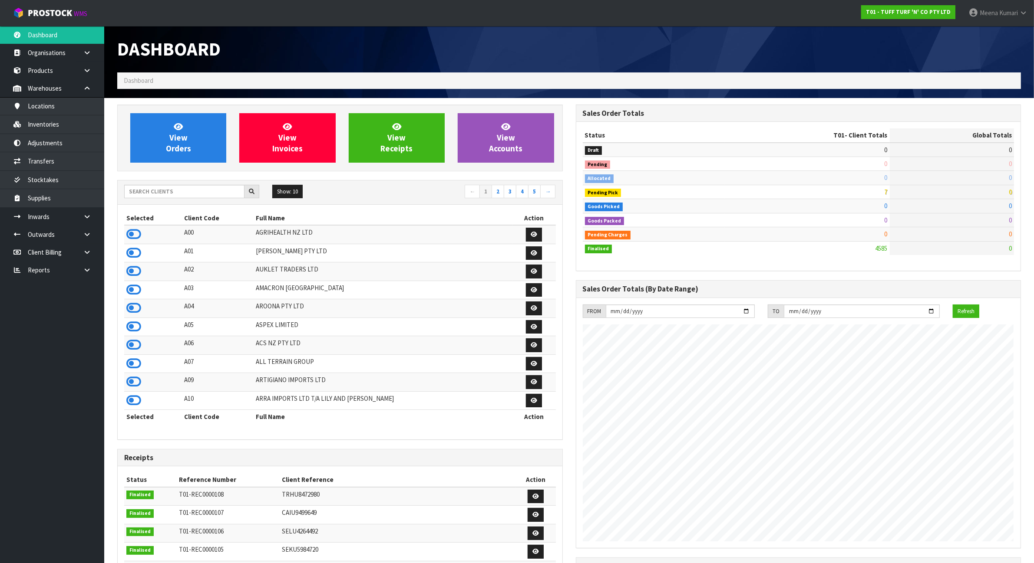
scroll to position [660, 458]
click at [175, 194] on input "text" at bounding box center [184, 191] width 120 height 13
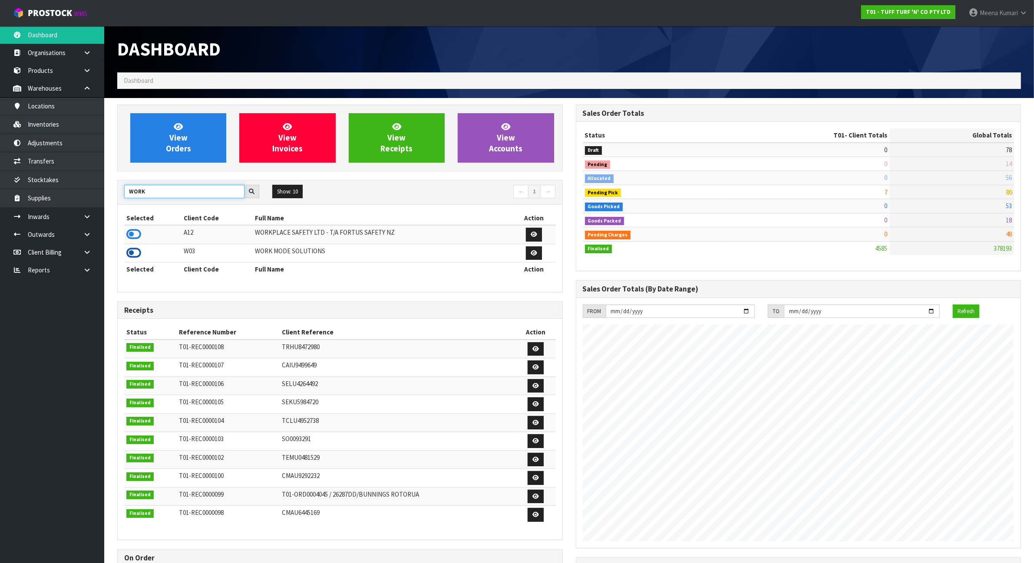
type input "WORK"
click at [133, 253] on icon at bounding box center [133, 253] width 15 height 13
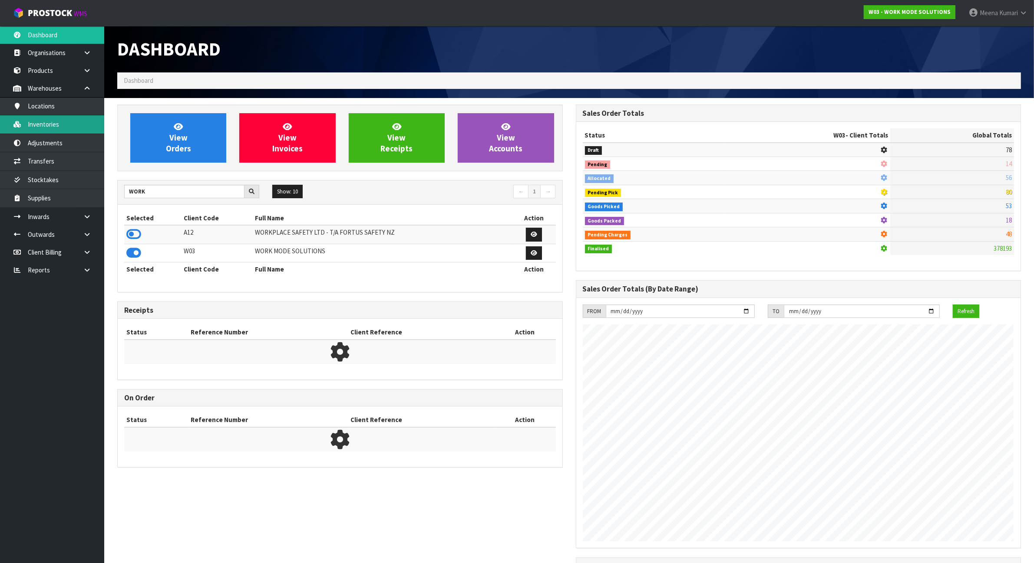
scroll to position [589, 458]
click at [59, 126] on link "Inventories" at bounding box center [52, 124] width 104 height 18
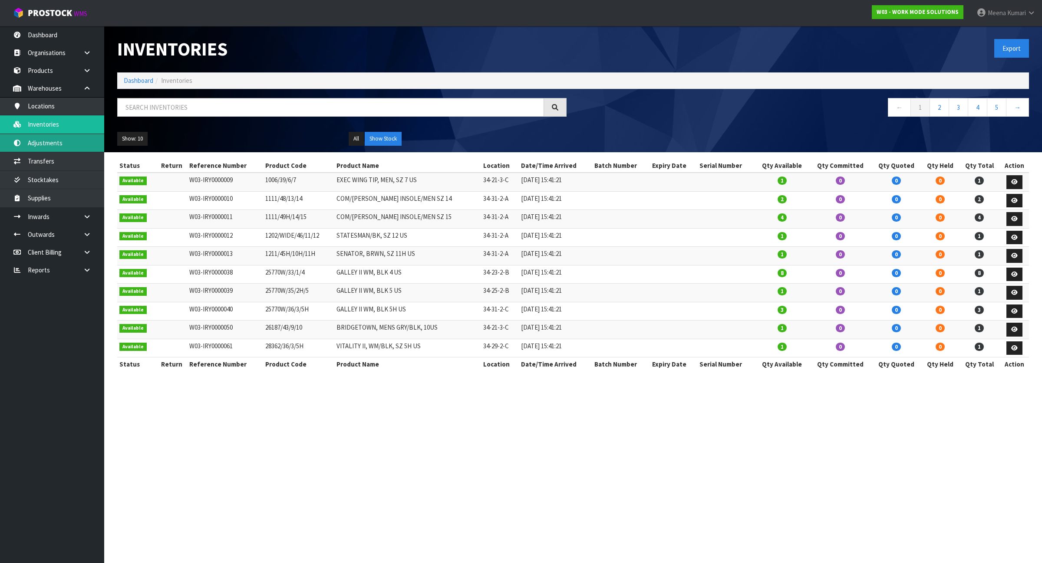
click at [82, 144] on link "Adjustments" at bounding box center [52, 143] width 104 height 18
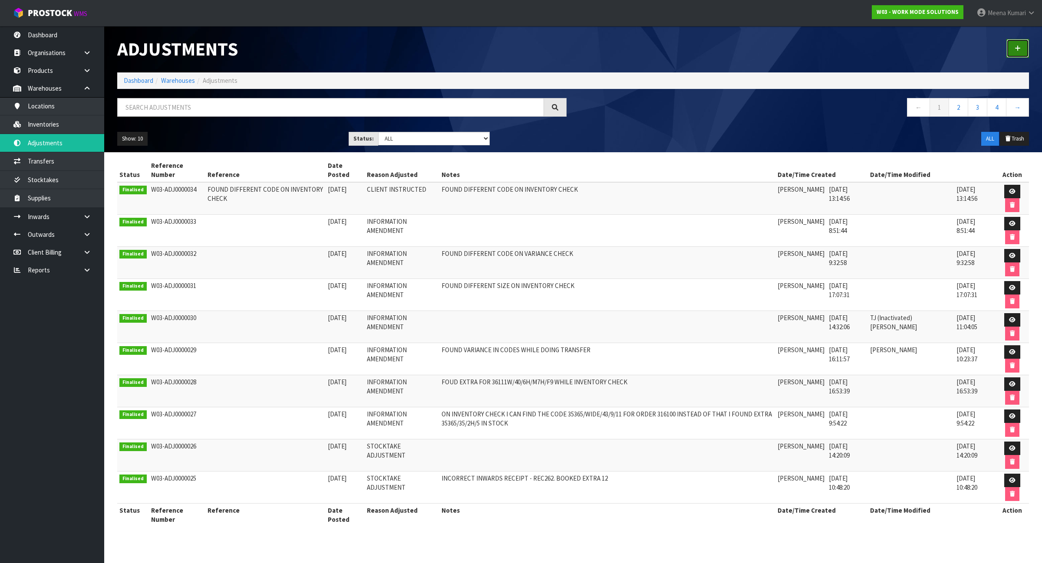
click at [1022, 48] on link at bounding box center [1017, 48] width 23 height 19
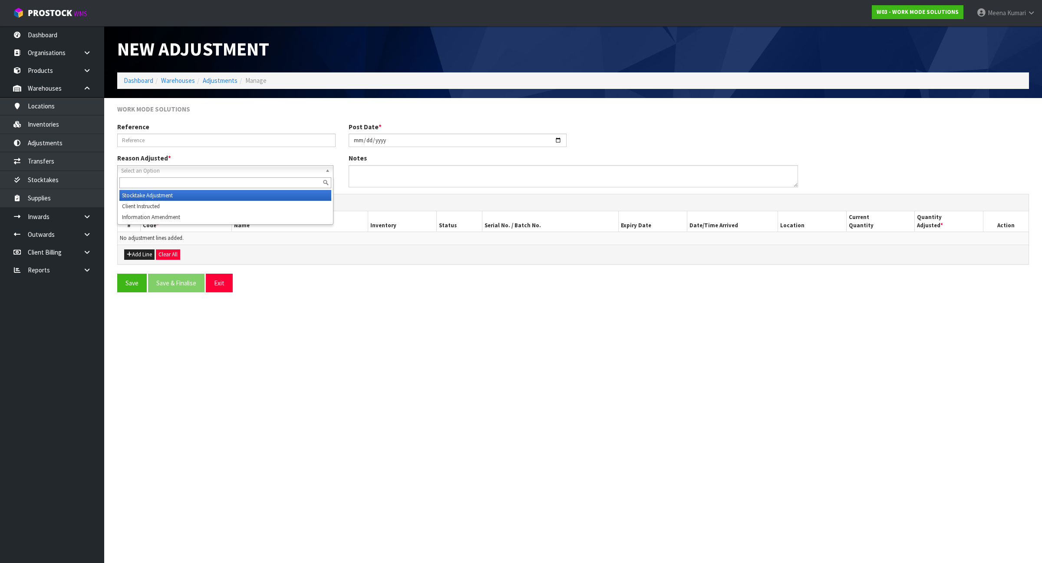
click at [241, 171] on span "Select an Option" at bounding box center [221, 171] width 201 height 10
click at [230, 194] on li "Stocktake Adjustment" at bounding box center [225, 195] width 212 height 11
click at [239, 172] on span "Stocktake Adjustment" at bounding box center [218, 171] width 195 height 10
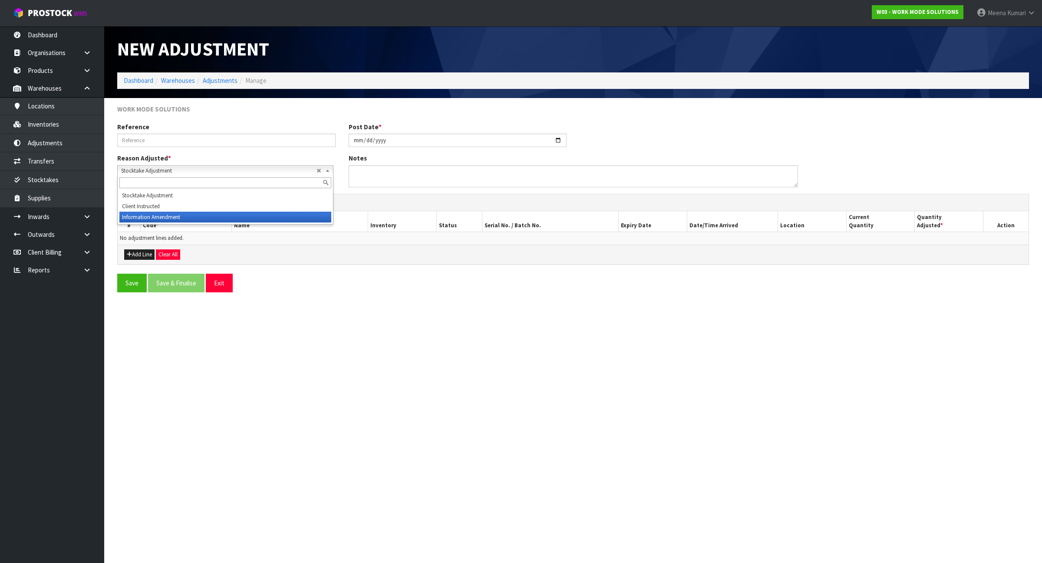
click at [224, 219] on li "Information Amendment" at bounding box center [225, 217] width 212 height 11
click at [149, 254] on button "Add Line" at bounding box center [139, 255] width 30 height 10
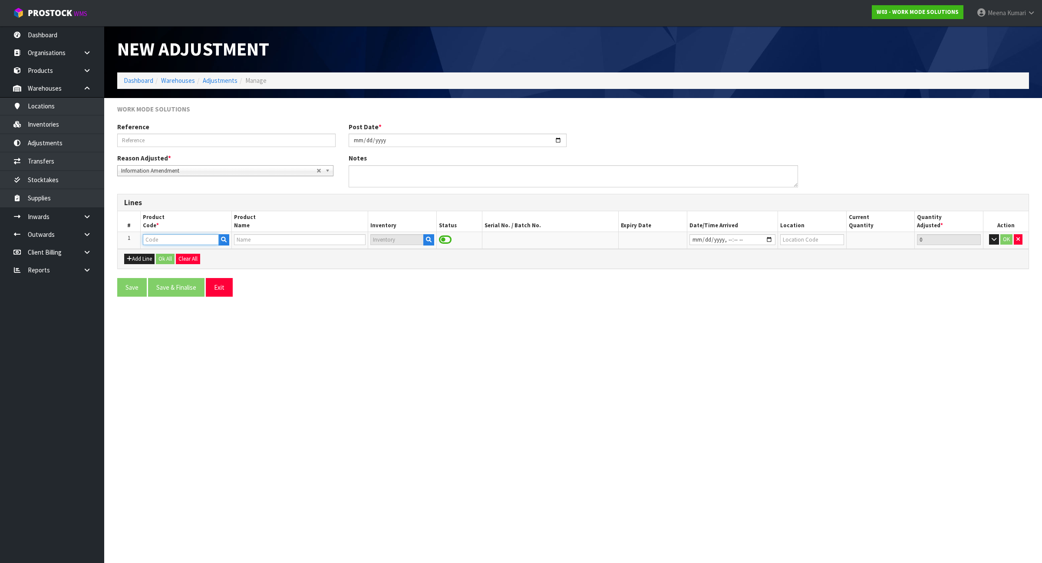
click at [183, 244] on input "text" at bounding box center [181, 239] width 76 height 11
paste input "36111W/42H/8H/M9H/F11"
type input "36111W/42H/8H/M9H/F11"
type input "OS L/RIDER IV, MN 9H, FM 11 US"
type input "36111W/42H/8H/M9H/F11"
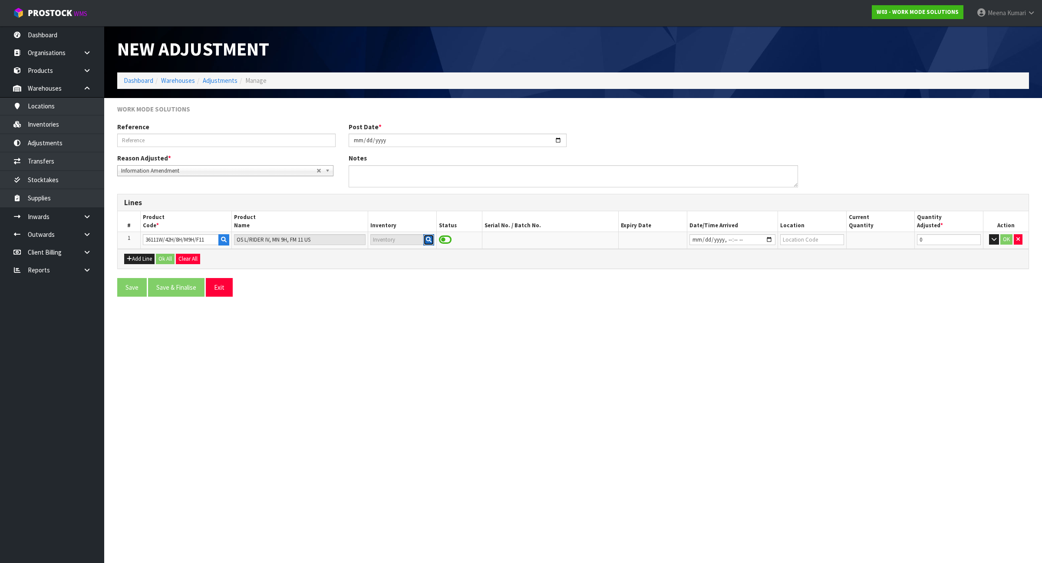
click at [425, 240] on button "button" at bounding box center [428, 239] width 11 height 11
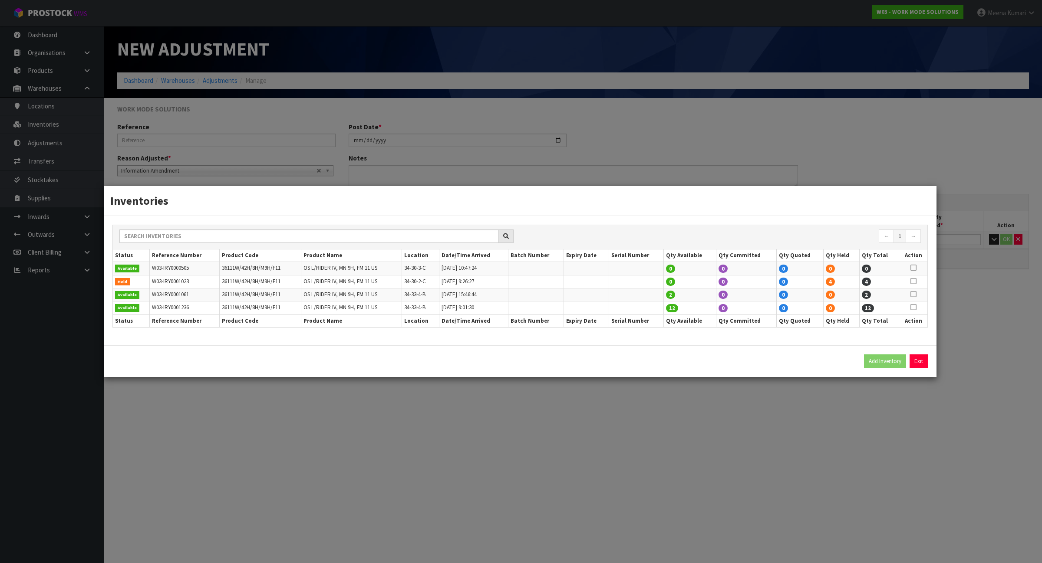
click at [914, 281] on icon at bounding box center [913, 281] width 6 height 0
click at [877, 365] on button "Add Inventory" at bounding box center [885, 362] width 42 height 14
type input "W03-IRY0001023"
type input "2022-11-01T09:26:27"
type input "34-30-2-C"
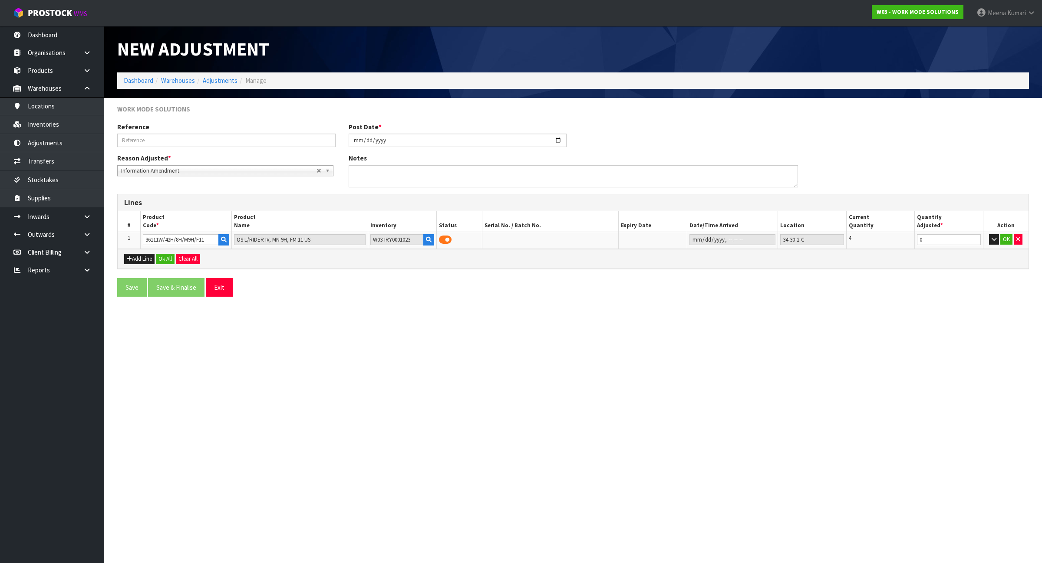
click at [837, 409] on section "New Adjustment Dashboard Warehouses Adjustments Manage WORK MODE SOLUTIONS Refe…" at bounding box center [521, 281] width 1042 height 563
drag, startPoint x: 905, startPoint y: 244, endPoint x: 886, endPoint y: 246, distance: 19.6
click at [886, 246] on tr "1 36111W/42H/8H/M9H/F11 OS L/RIDER IV, MN 9H, FM 11 US W03-IRY0001023 34-30-2-C…" at bounding box center [573, 240] width 911 height 16
type input "-4"
click at [1005, 244] on button "OK" at bounding box center [1006, 239] width 12 height 10
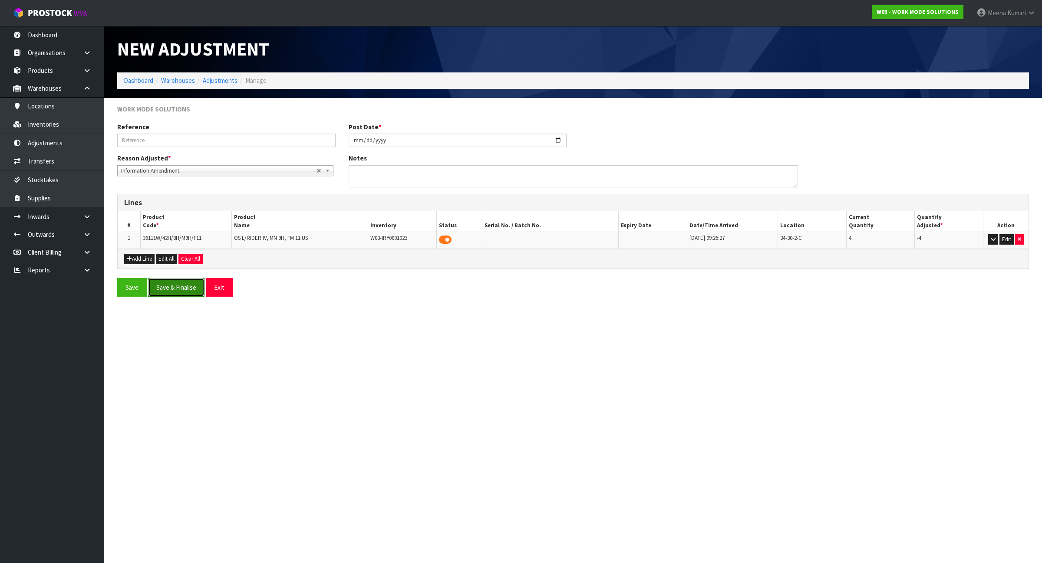
click at [176, 290] on button "Save & Finalise" at bounding box center [176, 287] width 56 height 19
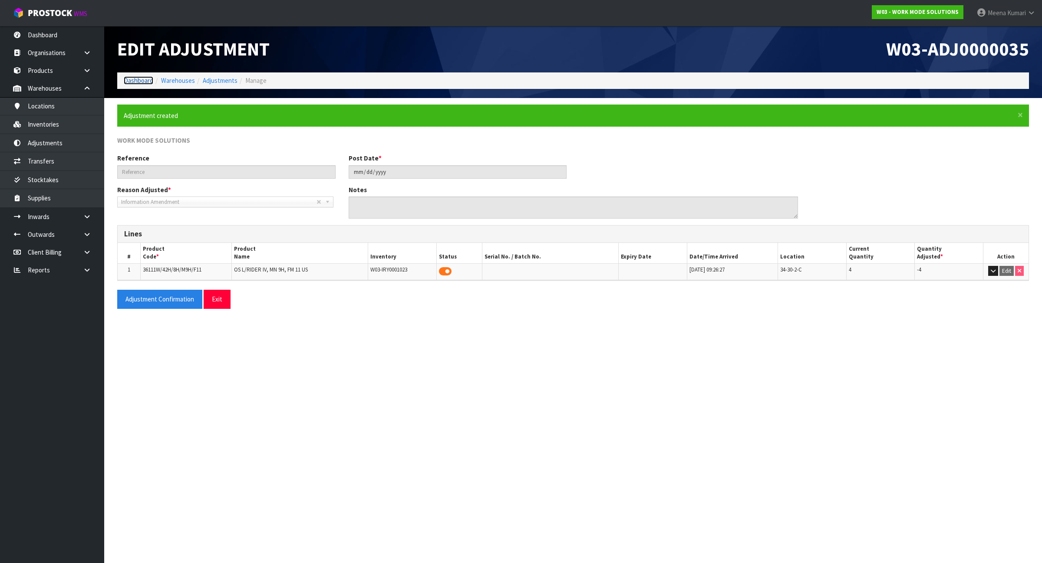
click at [139, 80] on link "Dashboard" at bounding box center [139, 80] width 30 height 8
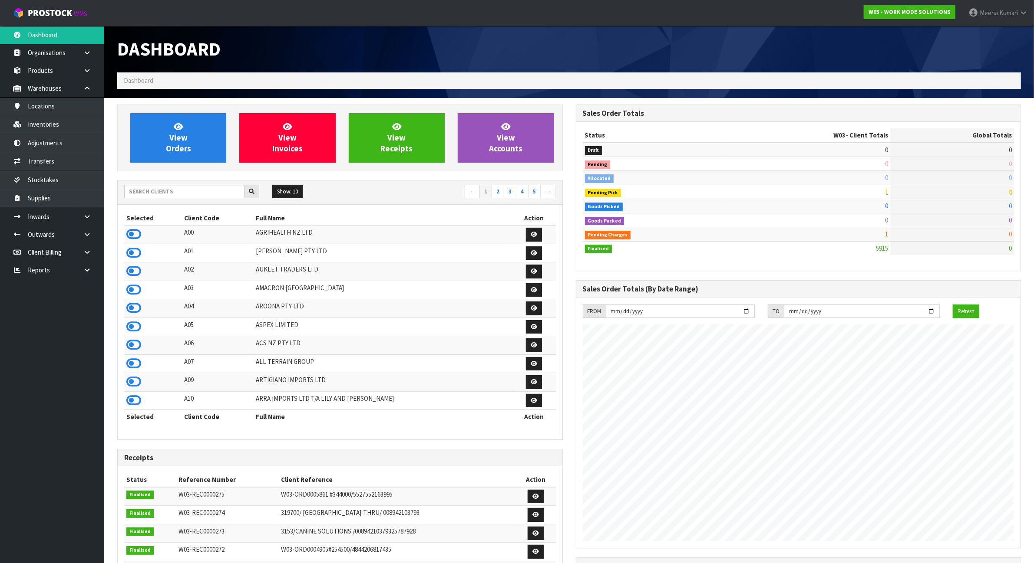
scroll to position [589, 458]
click at [159, 190] on input "text" at bounding box center [184, 191] width 120 height 13
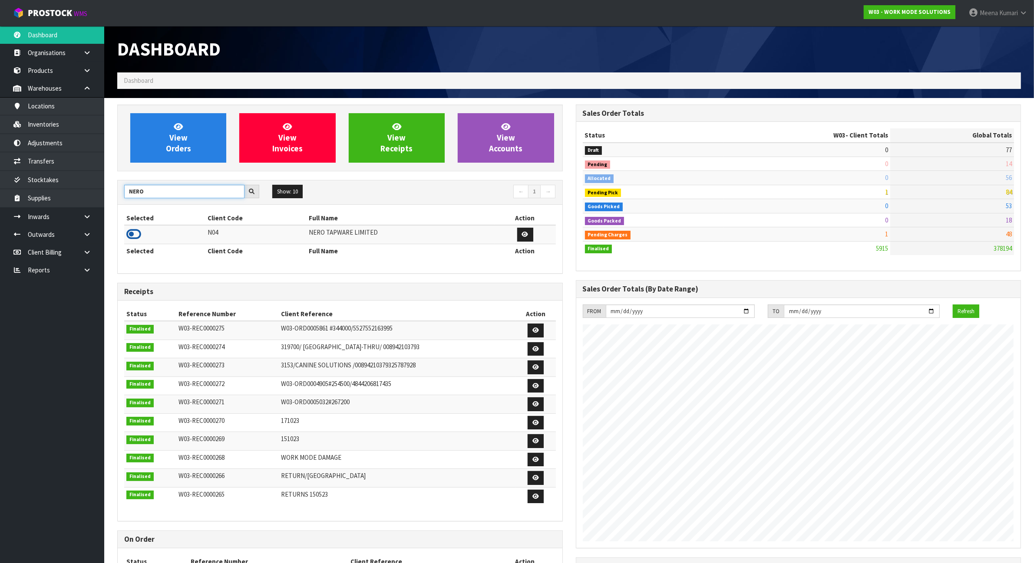
type input "NERO"
click at [136, 237] on icon at bounding box center [133, 234] width 15 height 13
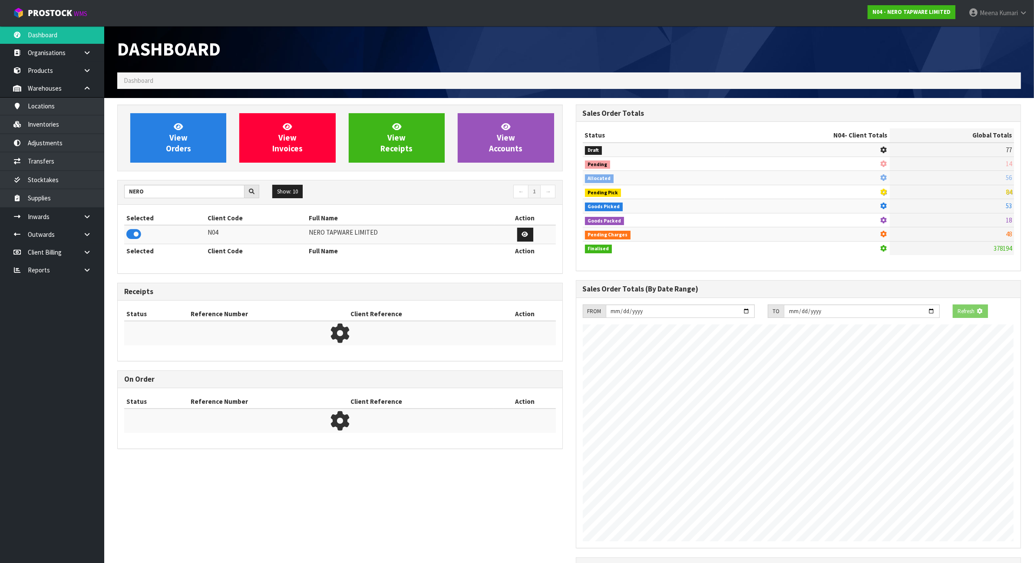
scroll to position [660, 458]
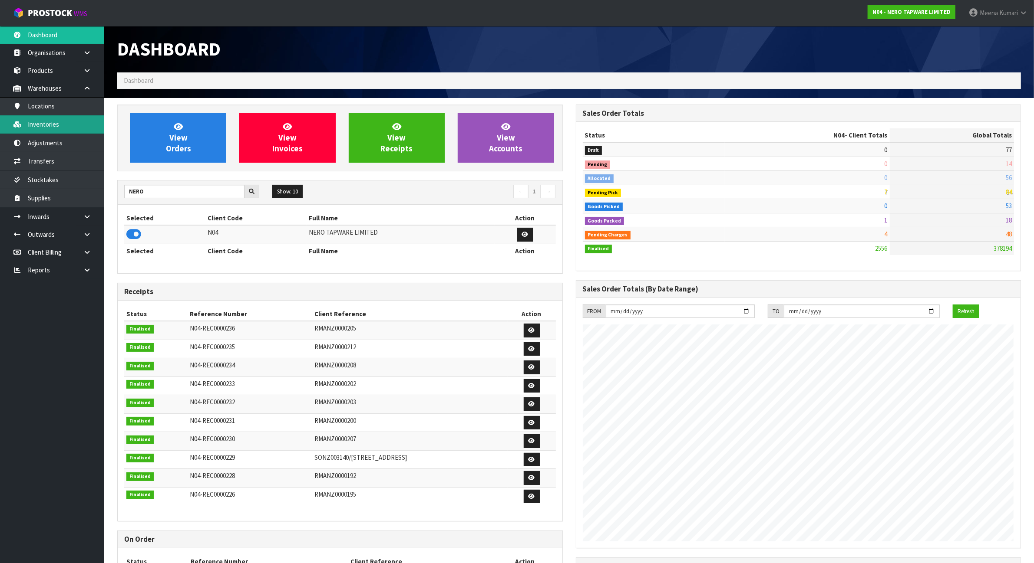
click at [48, 131] on link "Inventories" at bounding box center [52, 124] width 104 height 18
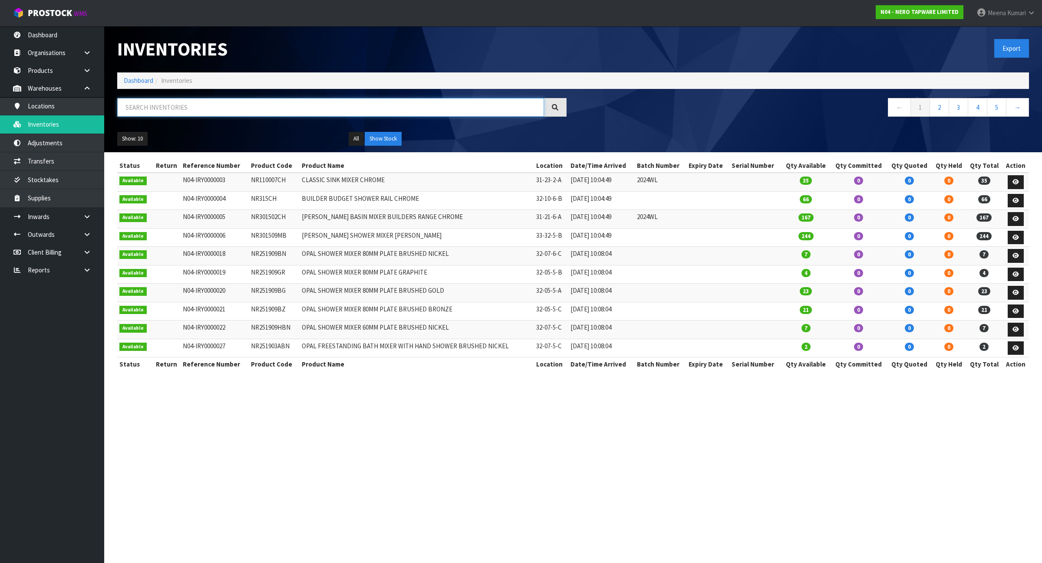
click at [254, 102] on input "text" at bounding box center [330, 107] width 427 height 19
paste input "NRUB001P"
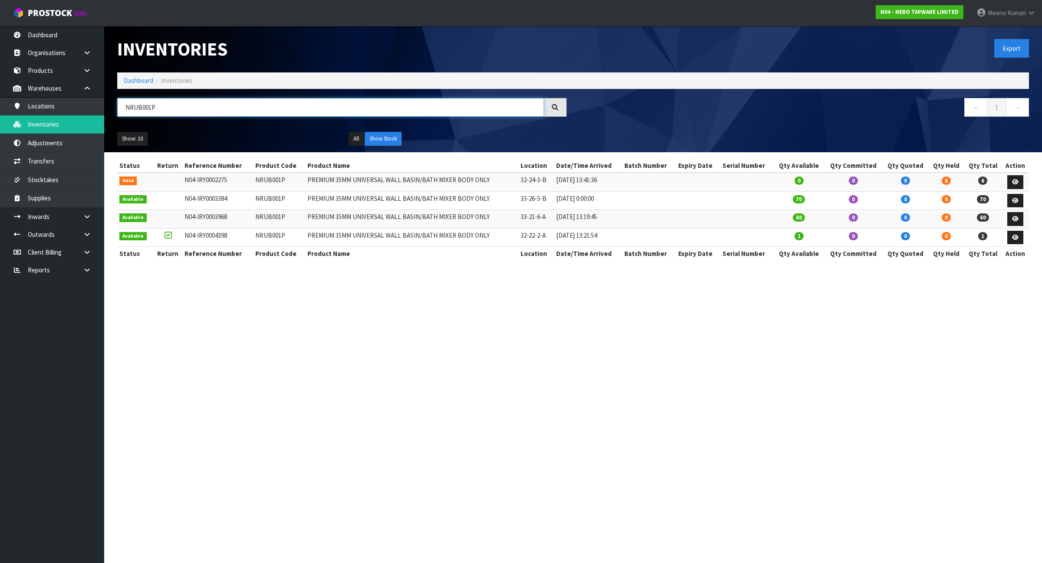
type input "NRUB001P"
click at [140, 77] on link "Dashboard" at bounding box center [139, 80] width 30 height 8
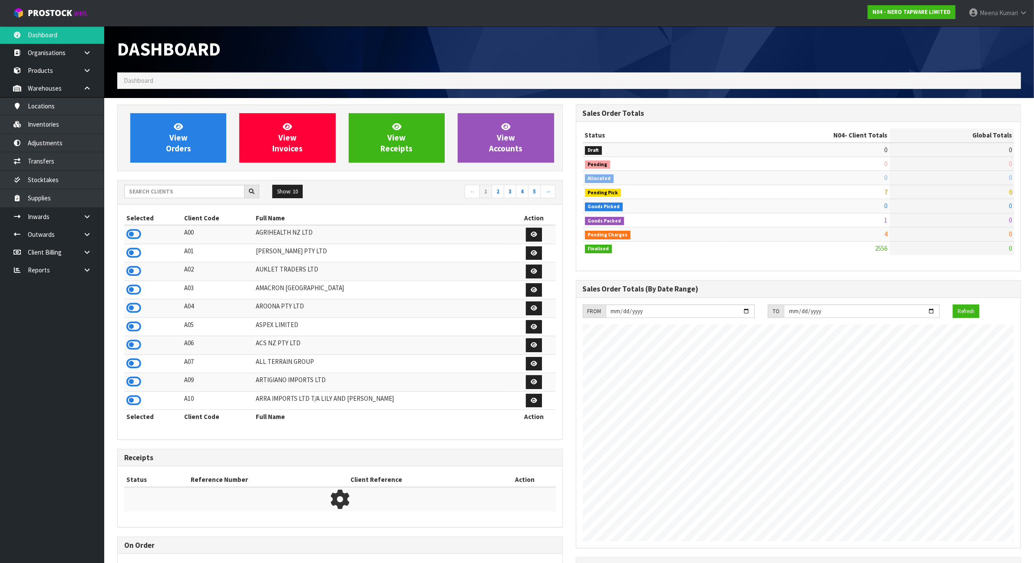
scroll to position [660, 458]
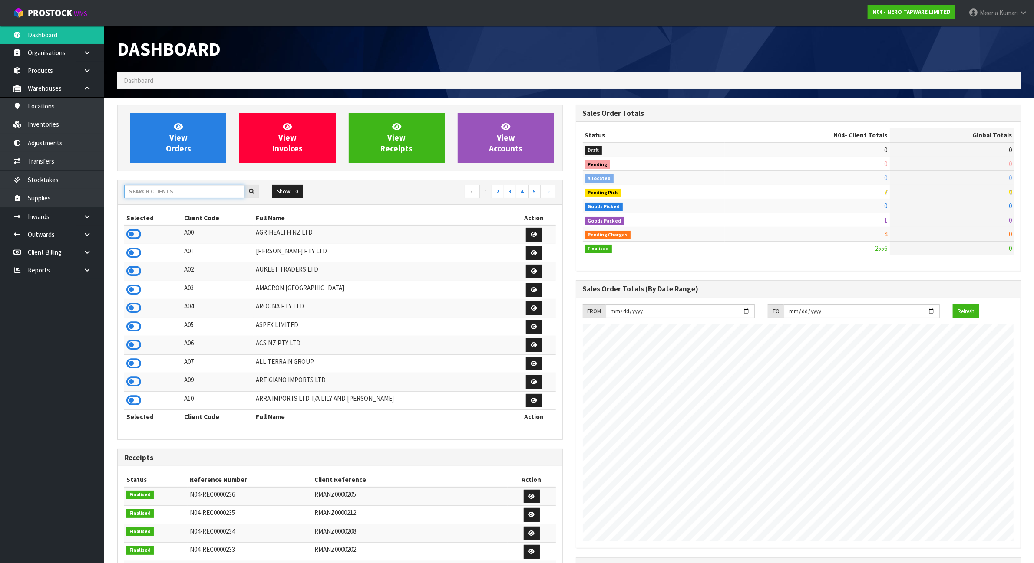
click at [182, 198] on input "text" at bounding box center [184, 191] width 120 height 13
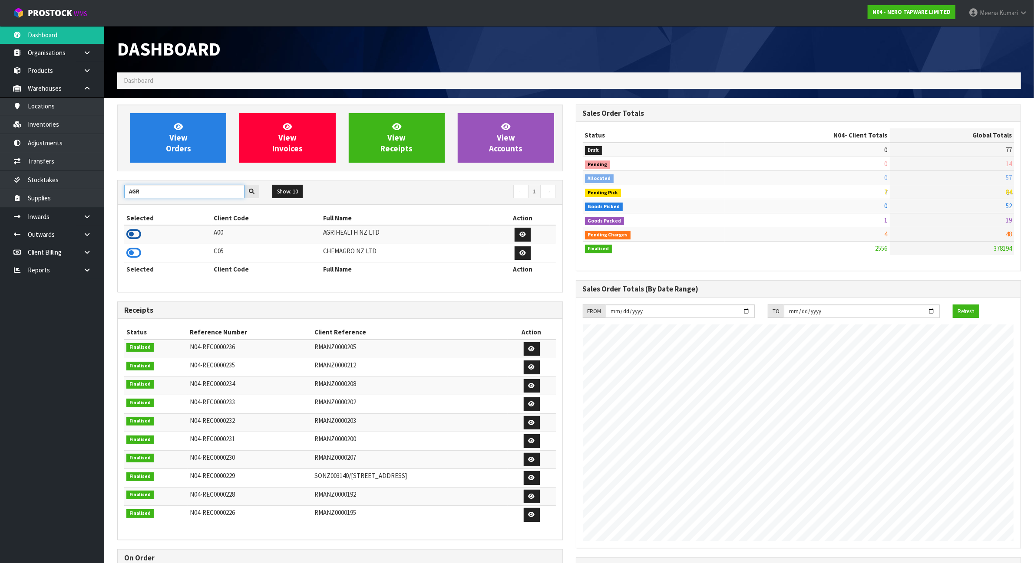
type input "AGR"
click at [137, 236] on icon at bounding box center [133, 234] width 15 height 13
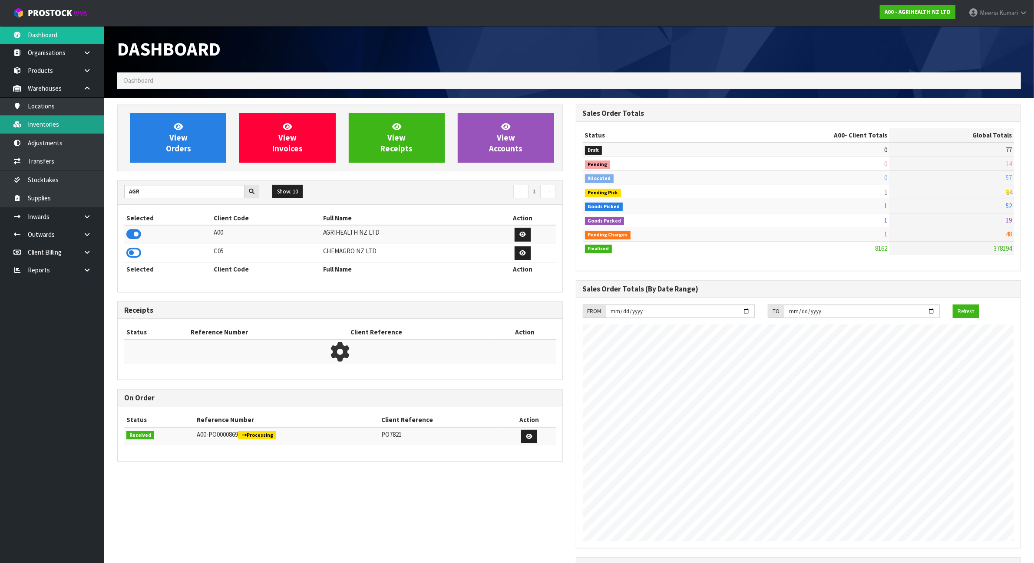
click at [61, 126] on link "Inventories" at bounding box center [52, 124] width 104 height 18
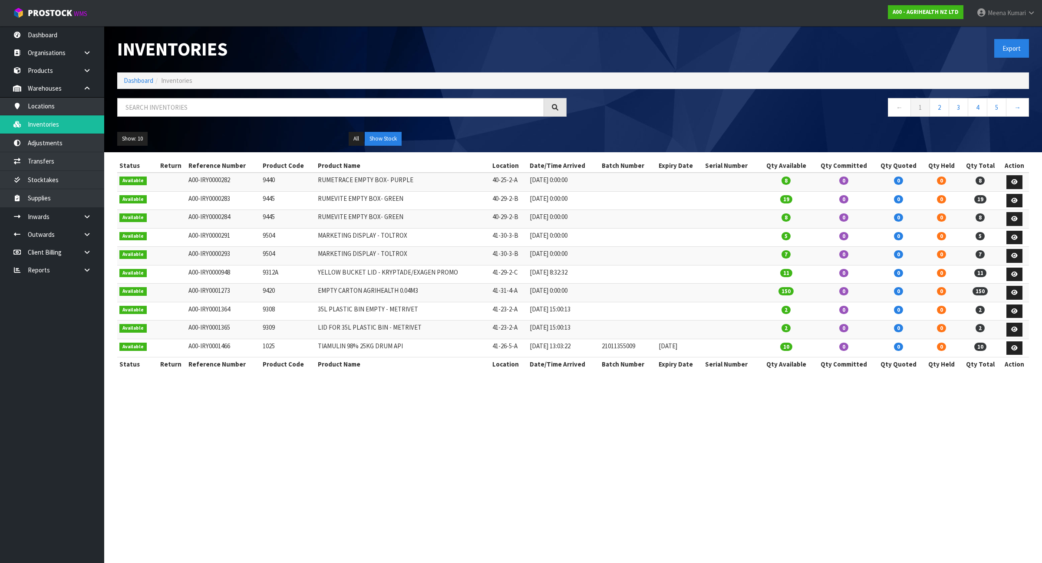
click at [233, 120] on div at bounding box center [342, 110] width 462 height 25
click at [234, 111] on input "text" at bounding box center [330, 107] width 427 height 19
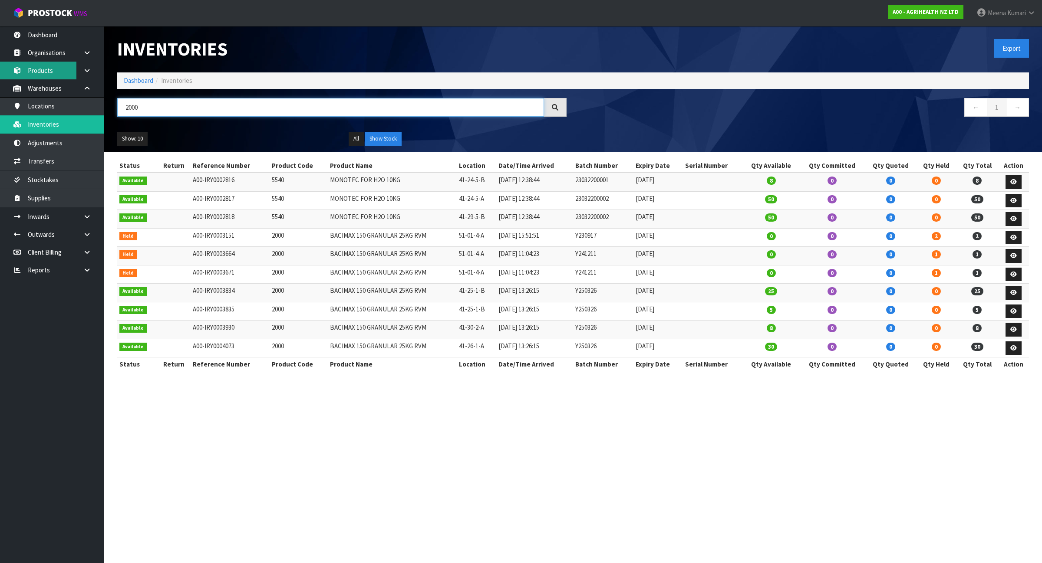
type input "2000"
click at [53, 66] on link "Products" at bounding box center [52, 71] width 104 height 18
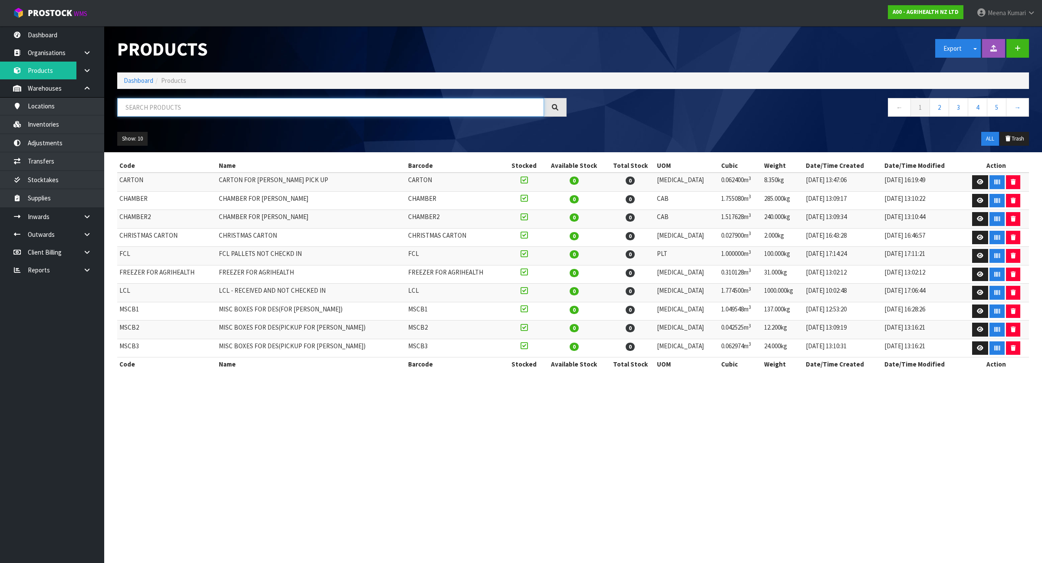
click at [164, 116] on input "text" at bounding box center [330, 107] width 427 height 19
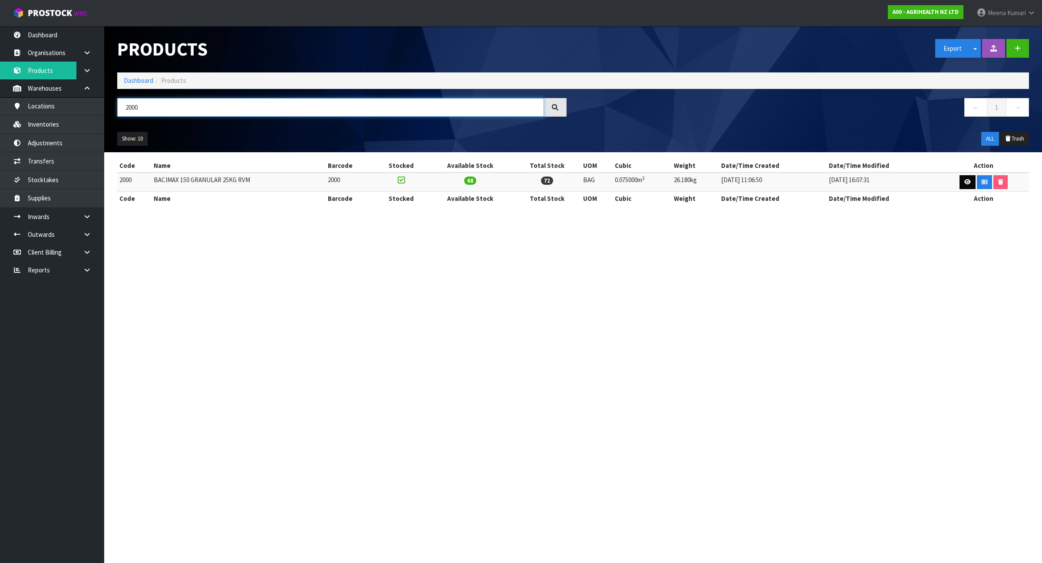
type input "2000"
click at [965, 179] on icon at bounding box center [967, 182] width 7 height 6
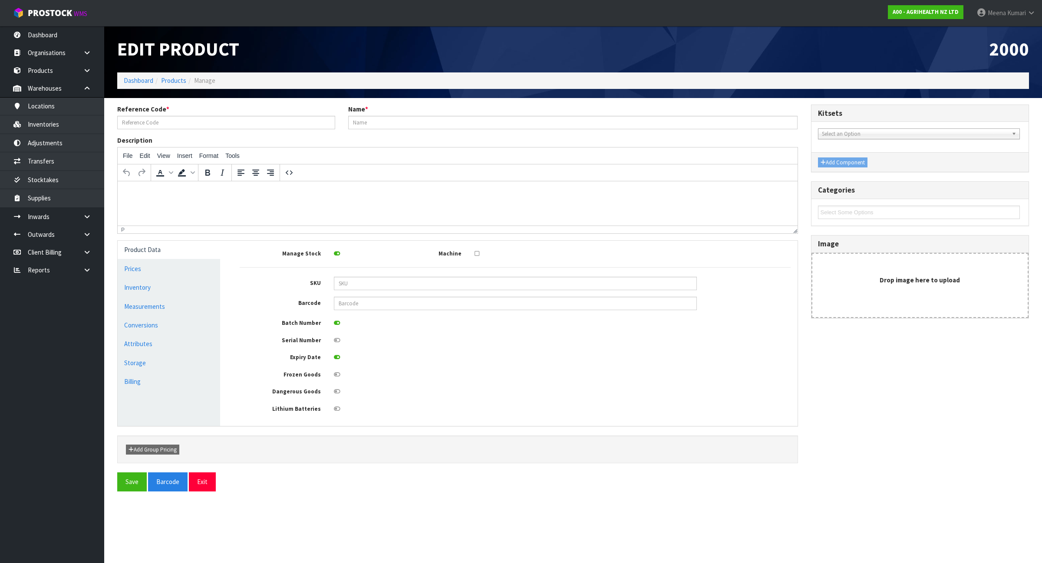
type input "2000"
type input "BACIMAX 150 GRANULAR 25KG RVM"
type input "100"
type input "50"
type input "15"
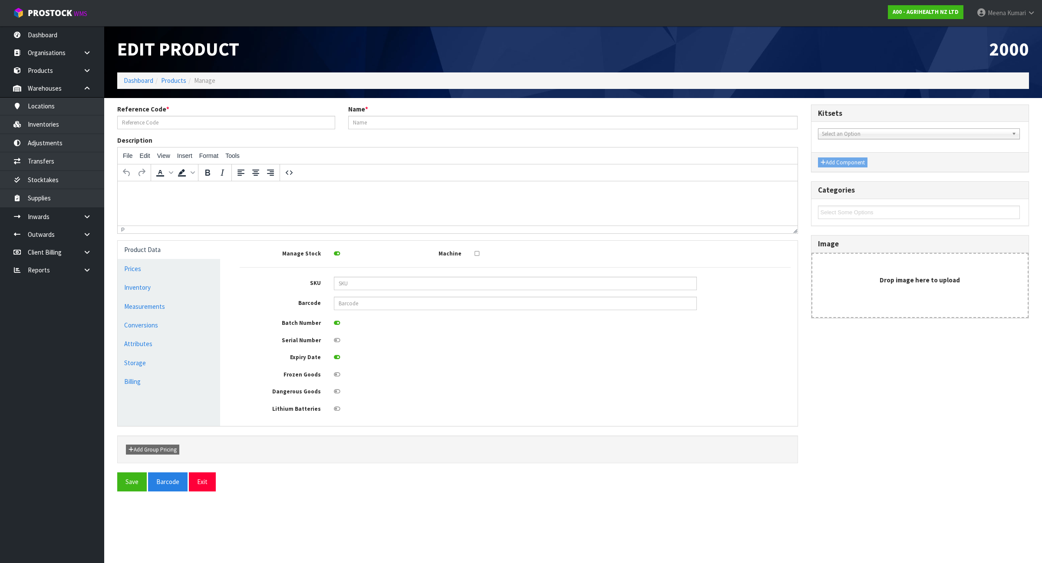
type input "0.075"
type input "26.18"
click at [173, 313] on link "Measurements" at bounding box center [169, 307] width 102 height 18
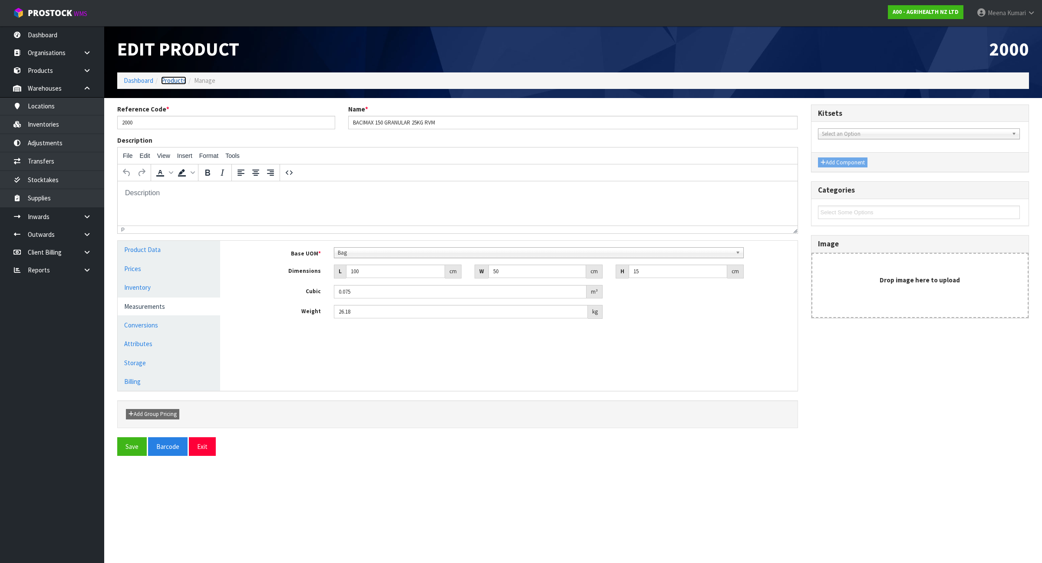
click at [179, 79] on link "Products" at bounding box center [173, 80] width 25 height 8
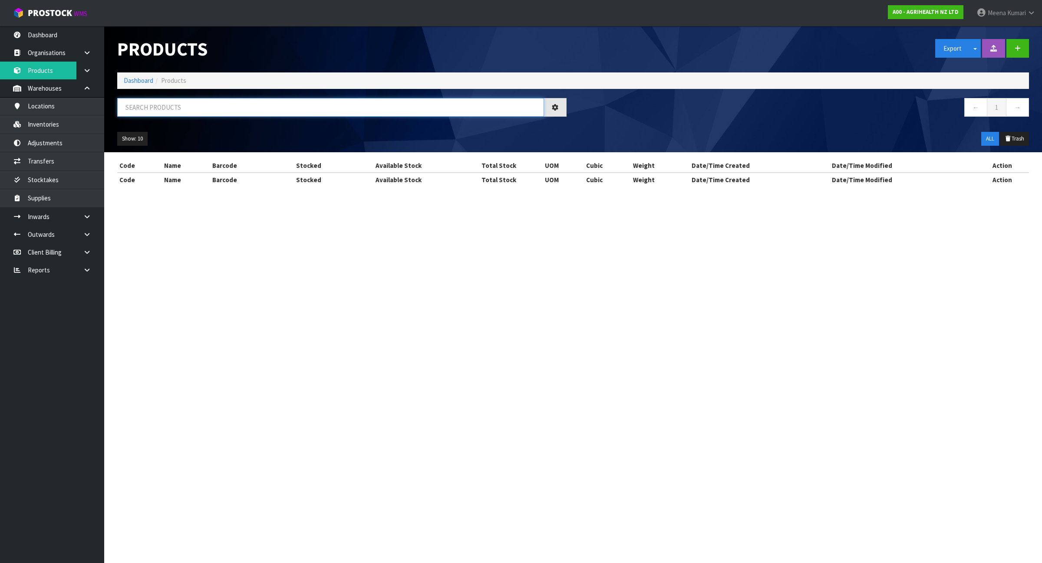
click at [183, 105] on input "text" at bounding box center [330, 107] width 427 height 19
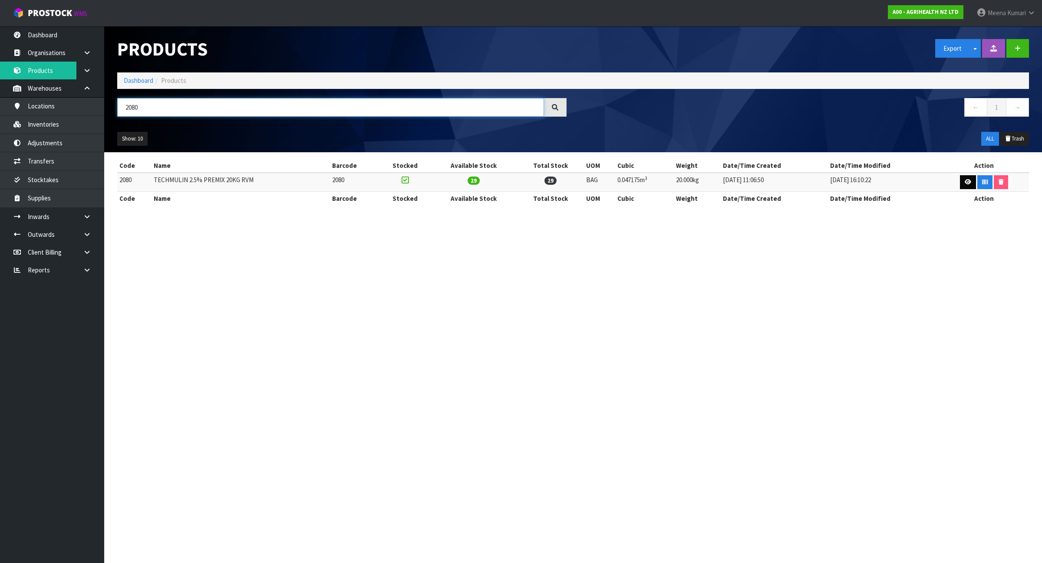
type input "2080"
click at [965, 181] on icon at bounding box center [968, 182] width 7 height 6
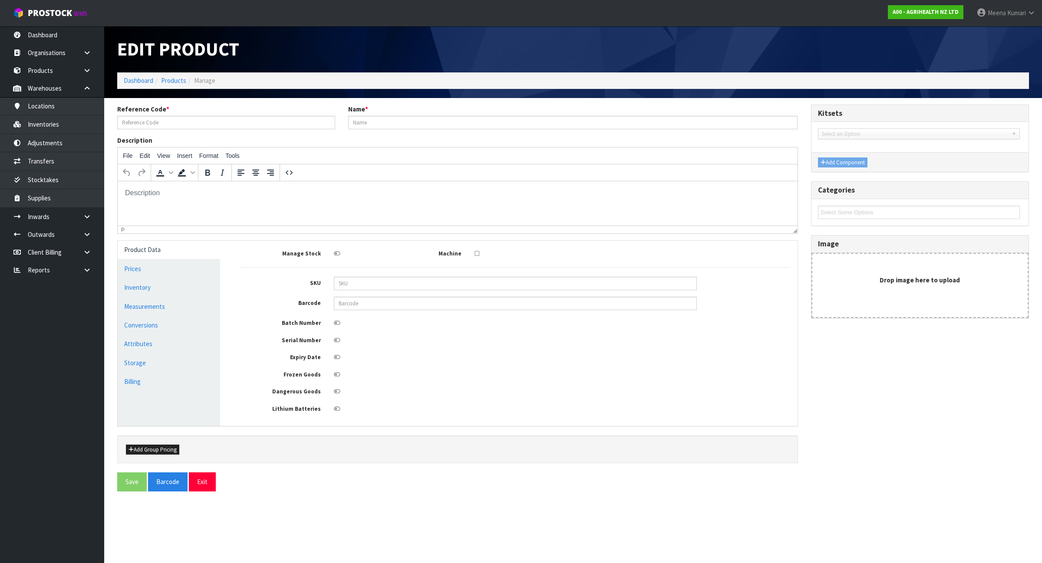
type input "2080"
type input "TECHMULIN 2.5% PREMIX 20KG RVM"
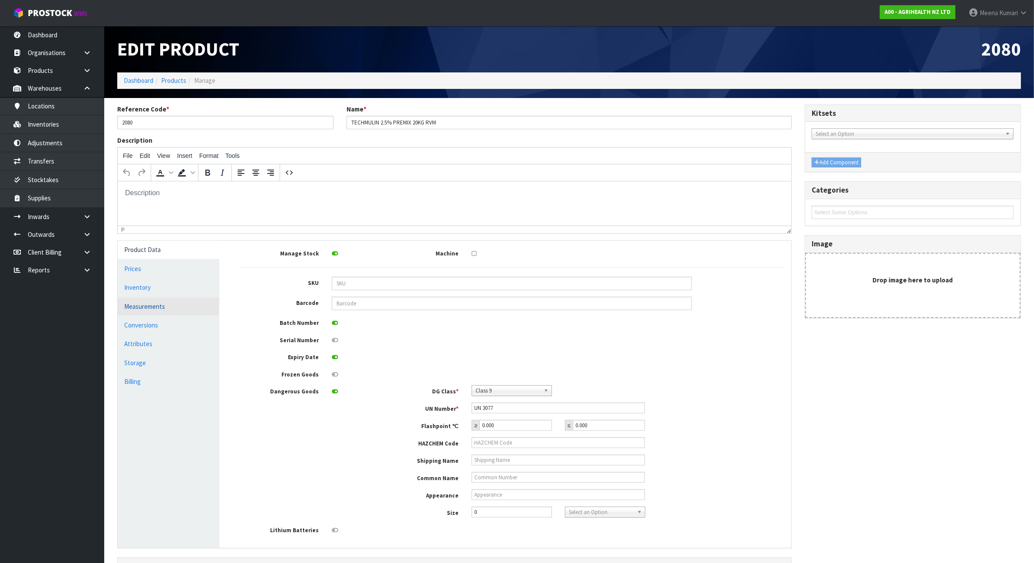
click at [174, 308] on link "Measurements" at bounding box center [169, 307] width 102 height 18
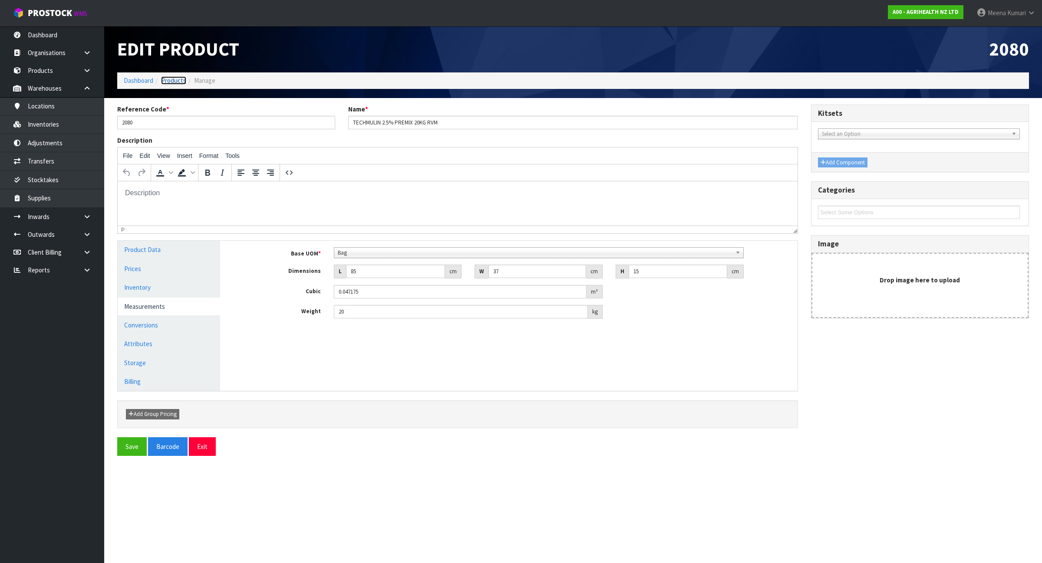
click at [176, 81] on link "Products" at bounding box center [173, 80] width 25 height 8
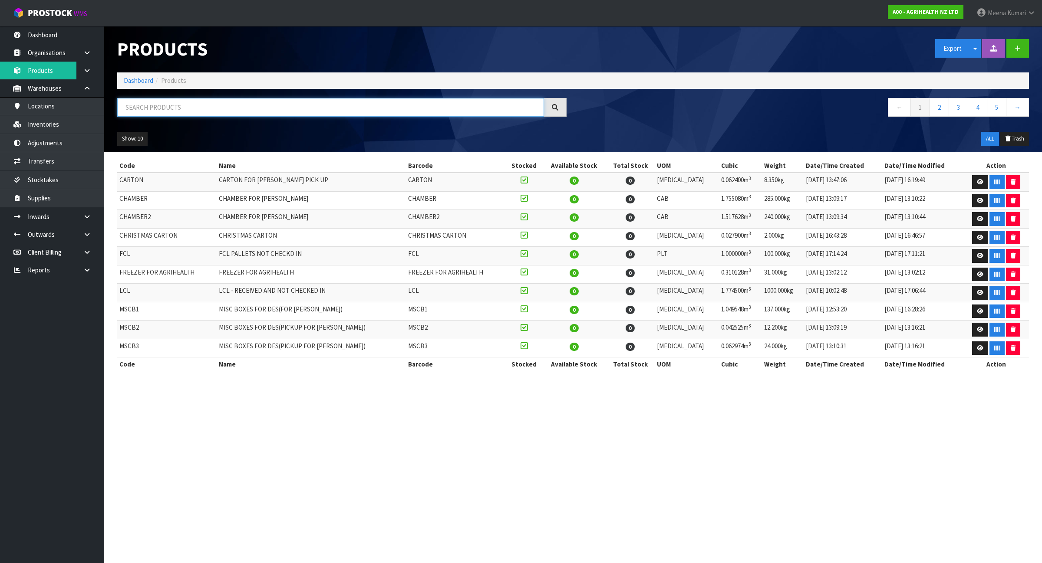
click at [217, 106] on input "text" at bounding box center [330, 107] width 427 height 19
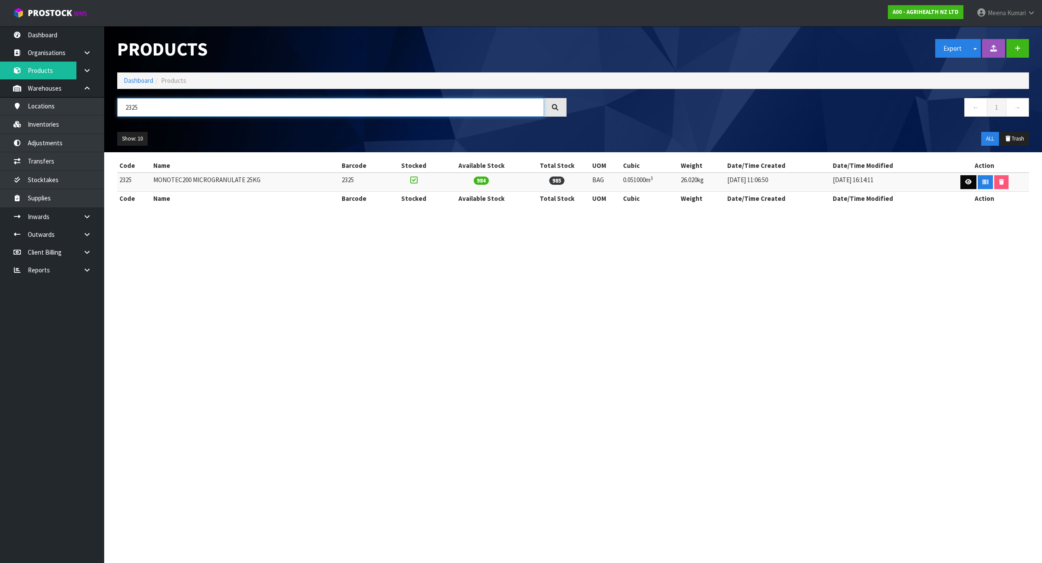
type input "2325"
click at [970, 181] on link at bounding box center [968, 182] width 16 height 14
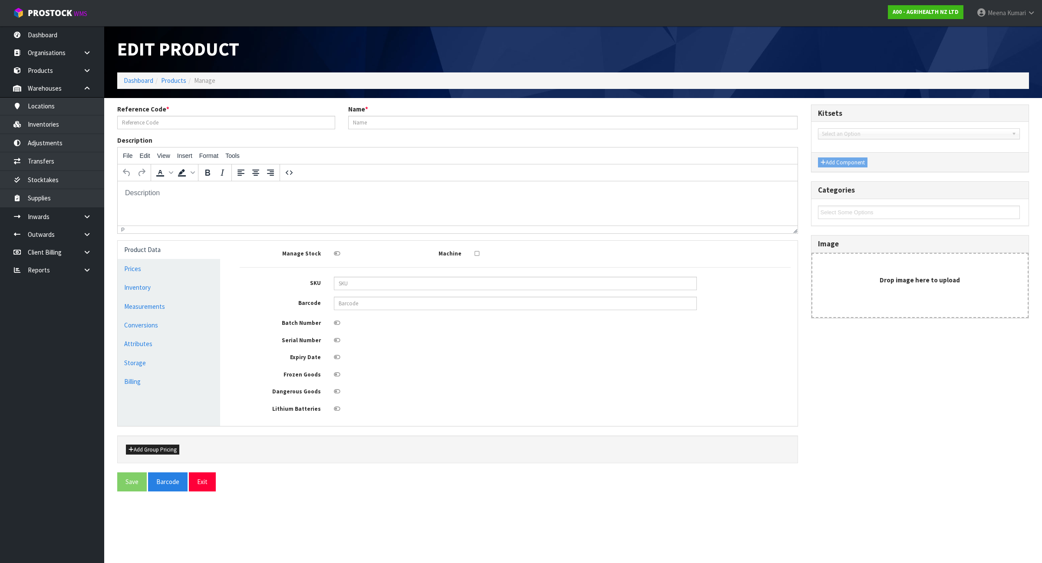
type input "2325"
type input "MONOTEC200 MICROGRANULATE 25KG"
type input "85"
type input "40"
type input "15"
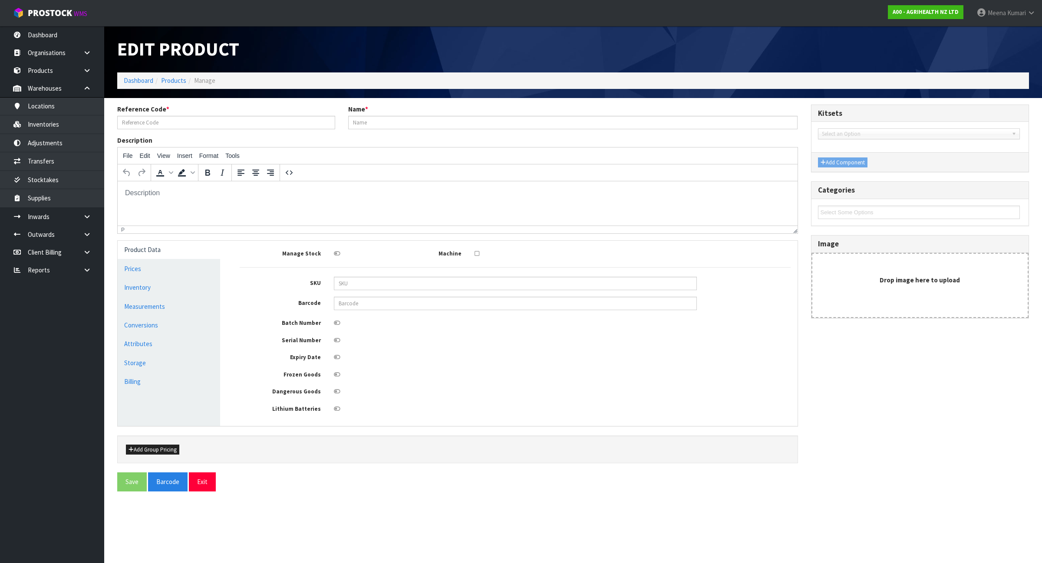
type input "0.051"
type input "26.02"
click at [179, 306] on link "Measurements" at bounding box center [169, 307] width 102 height 18
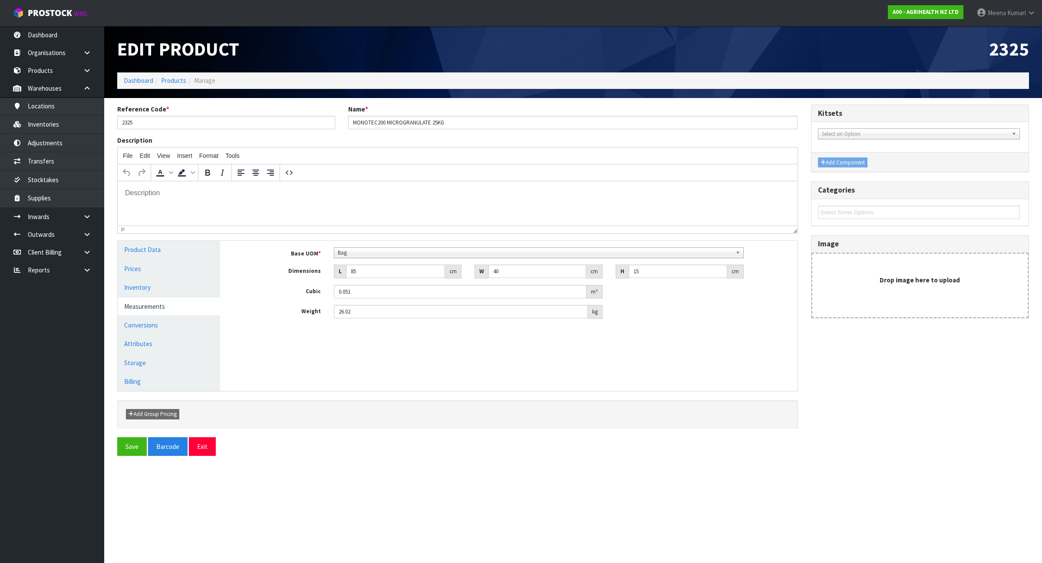
click at [170, 76] on li "Products" at bounding box center [169, 80] width 33 height 9
click at [174, 81] on link "Products" at bounding box center [173, 80] width 25 height 8
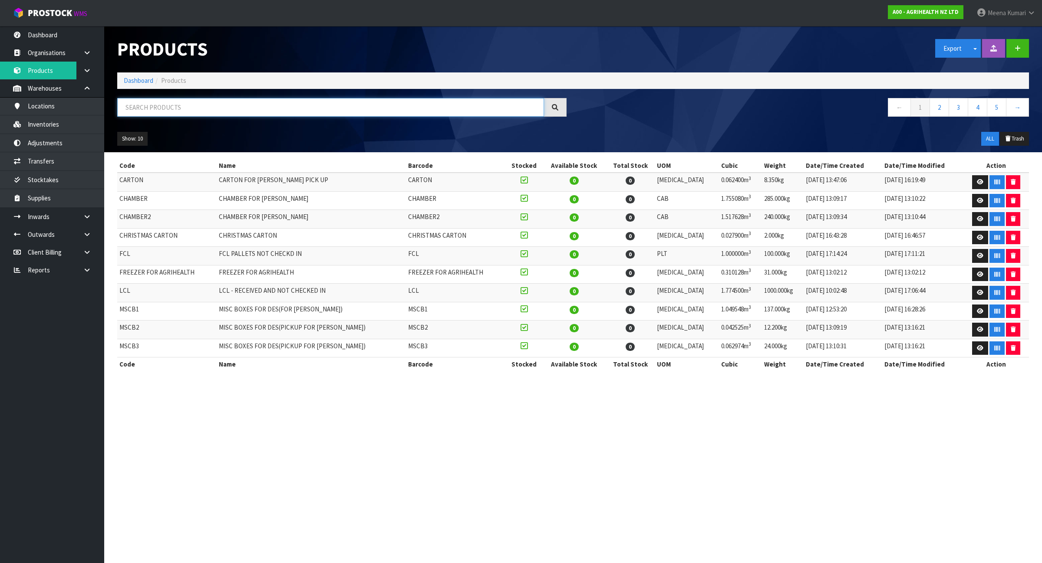
click at [172, 109] on input "text" at bounding box center [330, 107] width 427 height 19
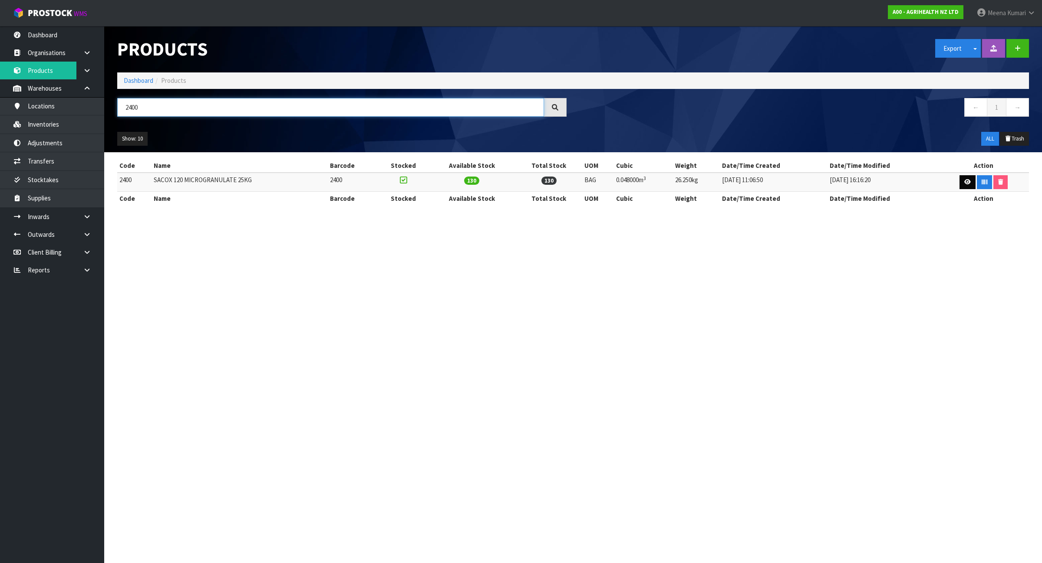
type input "2400"
click at [964, 178] on link at bounding box center [967, 182] width 16 height 14
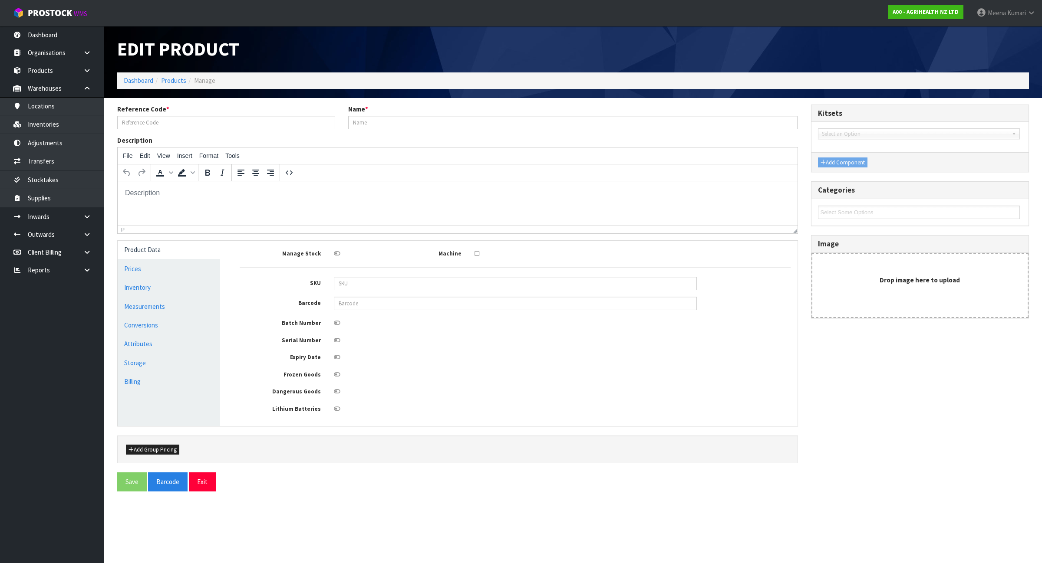
type input "2400"
type input "SACOX 120 MICROGRANULATE 25KG"
type input "80"
type input "40"
type input "15"
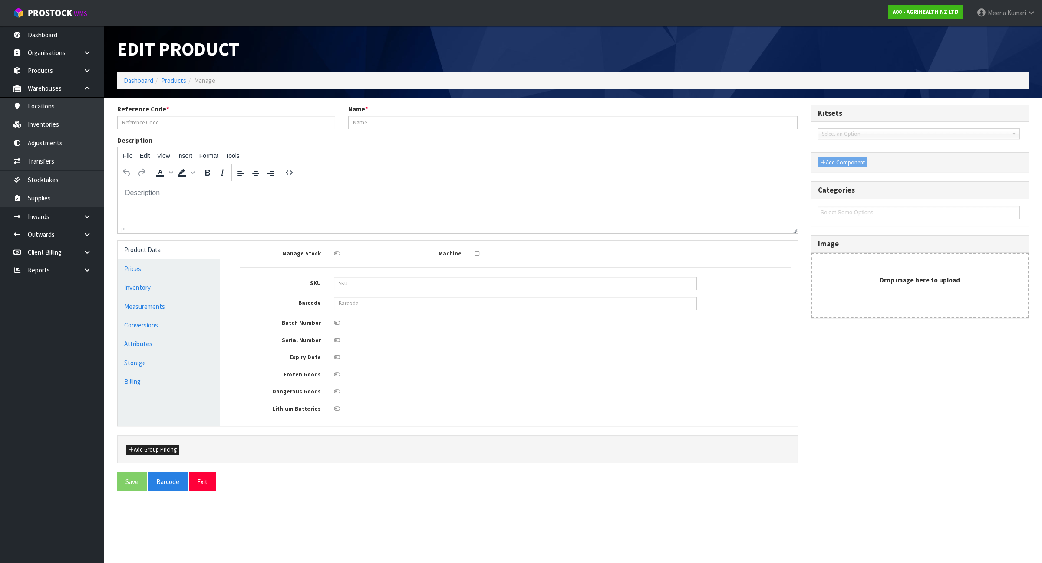
type input "0.048"
type input "26.25"
click at [175, 300] on link "Measurements" at bounding box center [169, 307] width 102 height 18
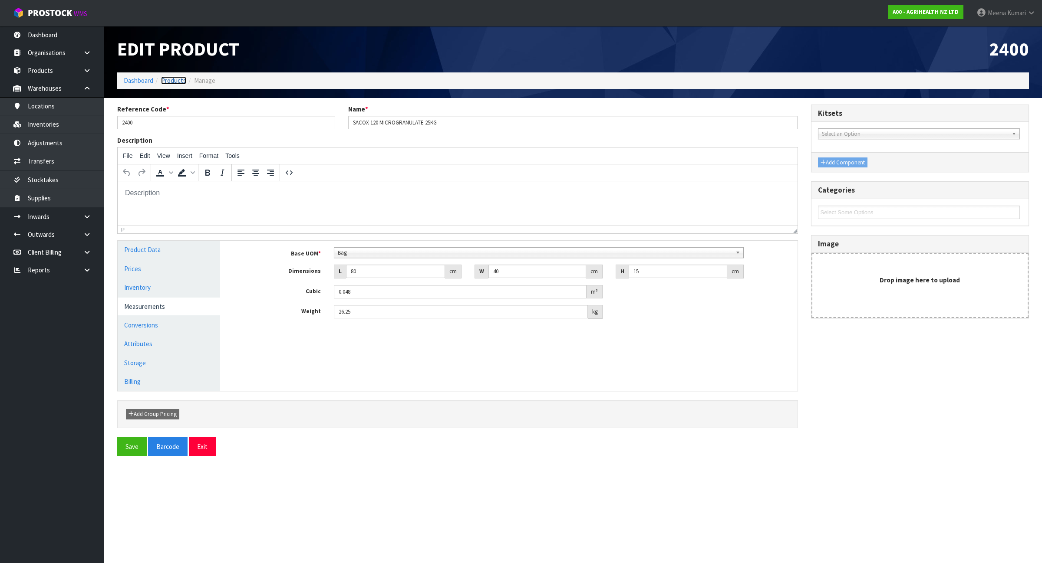
click at [173, 79] on link "Products" at bounding box center [173, 80] width 25 height 8
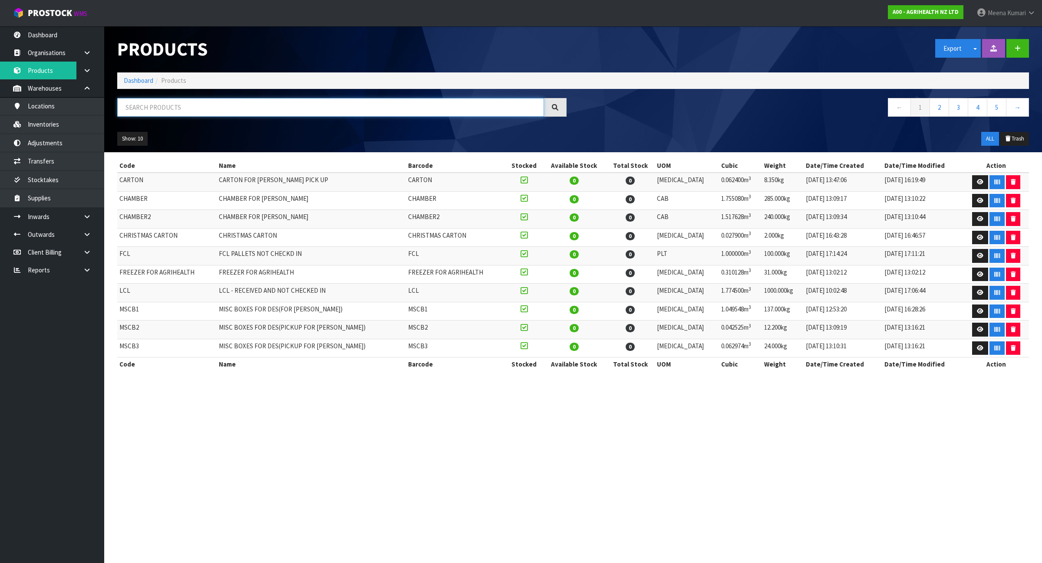
click at [179, 106] on input "text" at bounding box center [330, 107] width 427 height 19
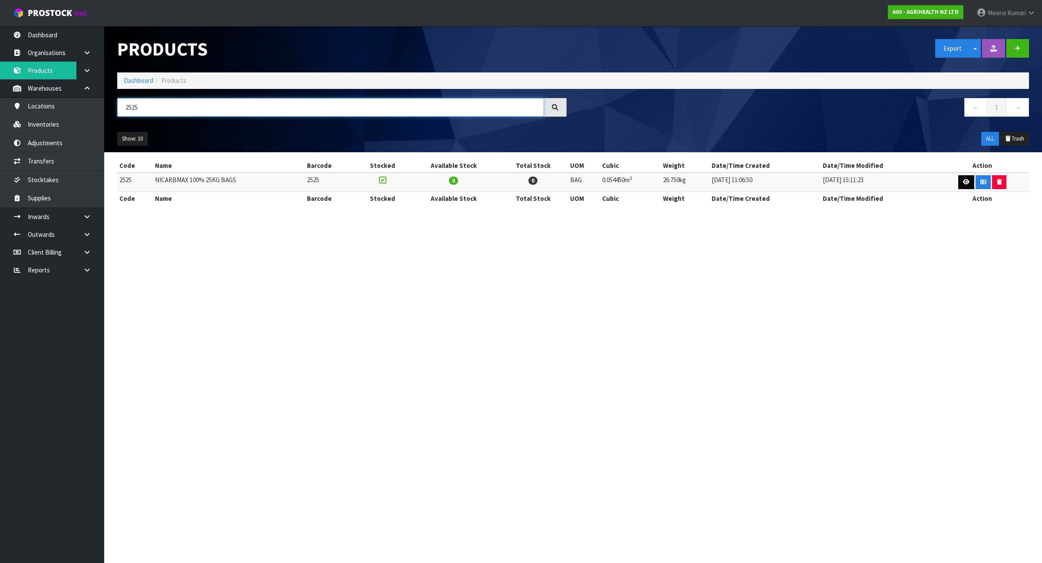
type input "2525"
click at [963, 181] on icon at bounding box center [966, 182] width 7 height 6
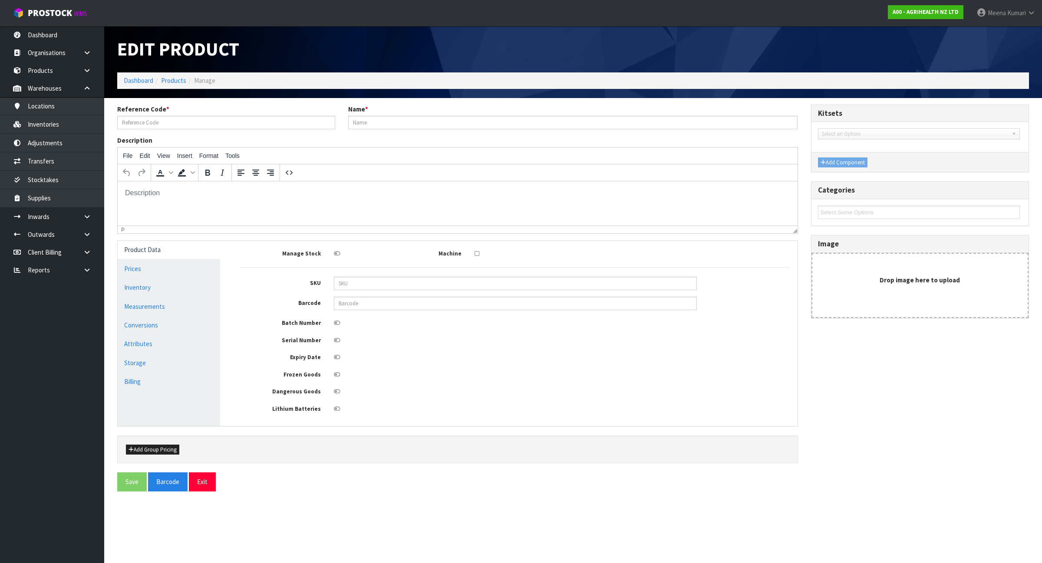
type input "2525"
type input "NICARBMAX 100% 25KG BAGS"
type input "37.902"
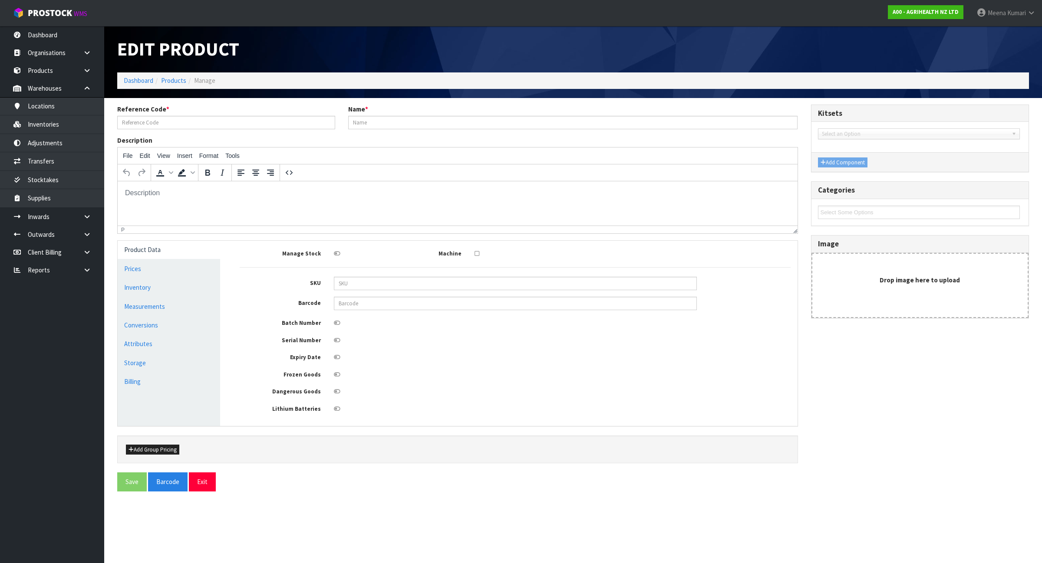
type input "0.05445"
type input "26.75"
click at [139, 306] on link "Measurements" at bounding box center [169, 307] width 102 height 18
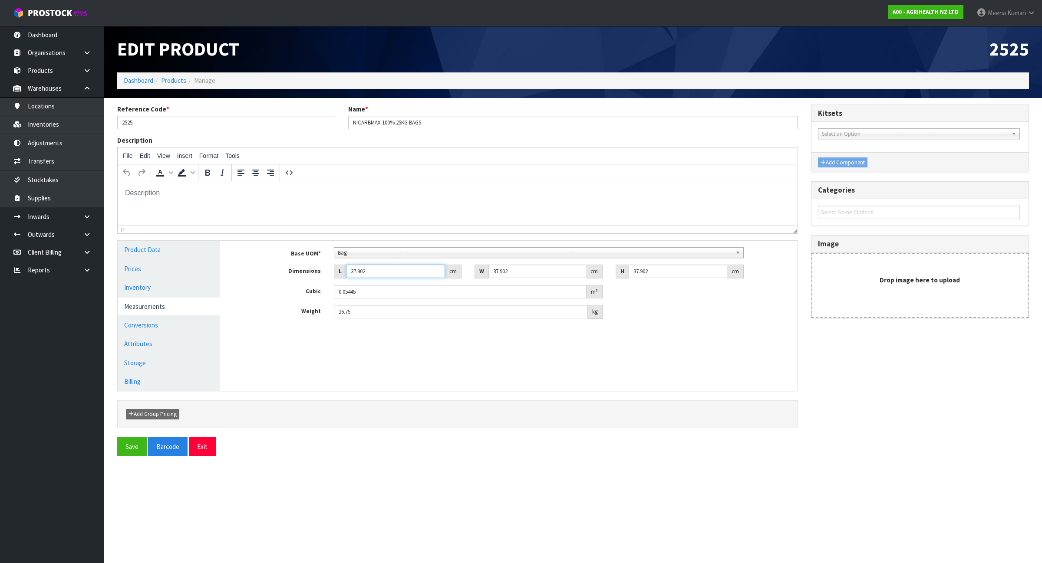
drag, startPoint x: 379, startPoint y: 274, endPoint x: 240, endPoint y: 261, distance: 139.9
click at [240, 261] on div "Base UOM * Bag Bar Basket Bin Bottle Box Bundle Cabinet Cage Carton Case Coil C…" at bounding box center [515, 283] width 551 height 72
type input "8"
type input "0.011492"
type input "85"
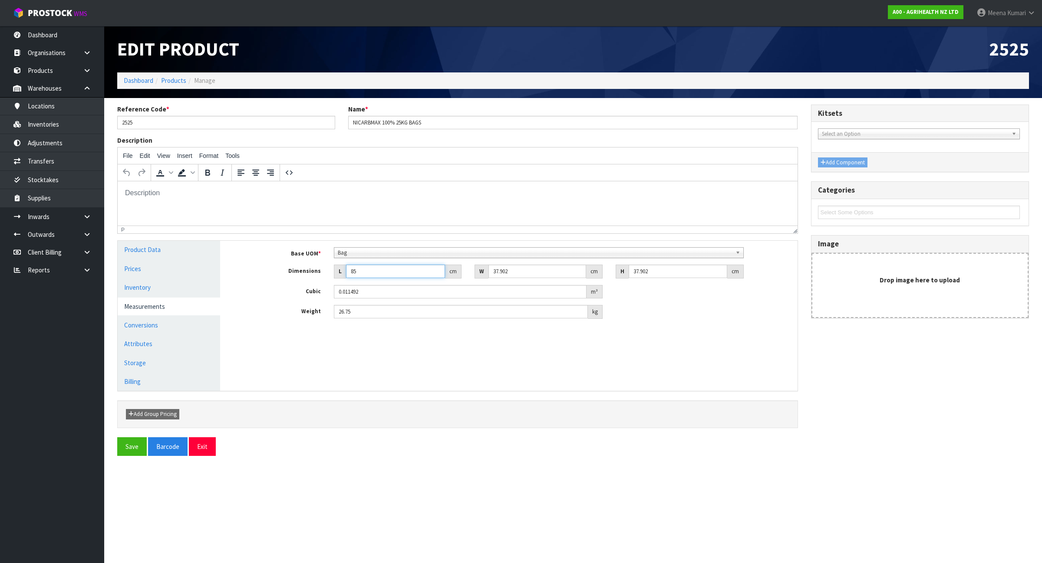
type input "0.122108"
type input "85"
type input "3"
type input "0.009665"
type input "37"
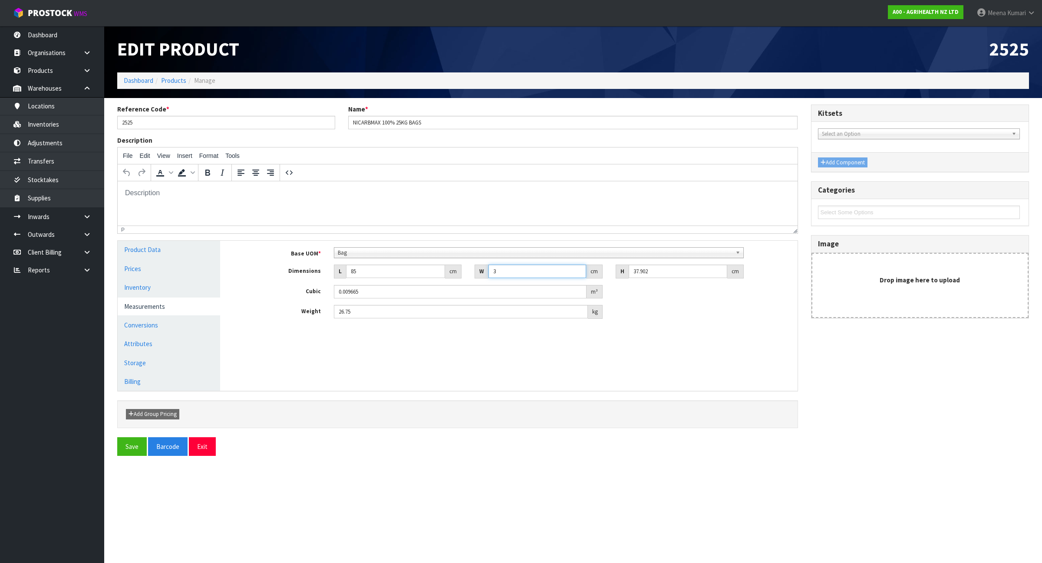
type input "0.119202"
type input "37"
type input "1"
type input "0.003145"
type input "15"
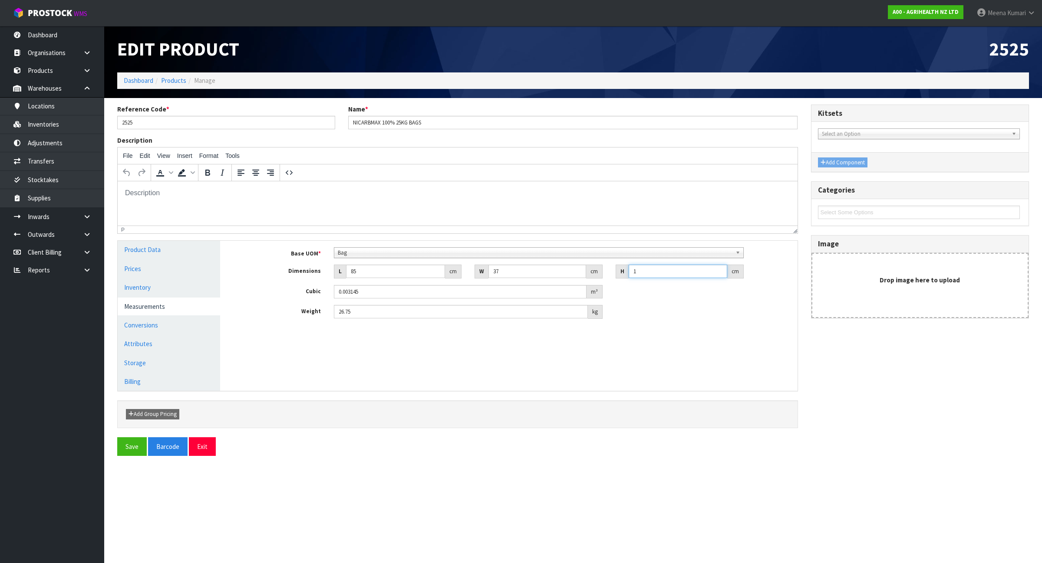
type input "0.047175"
type input "15"
click at [124, 446] on button "Save" at bounding box center [132, 447] width 30 height 19
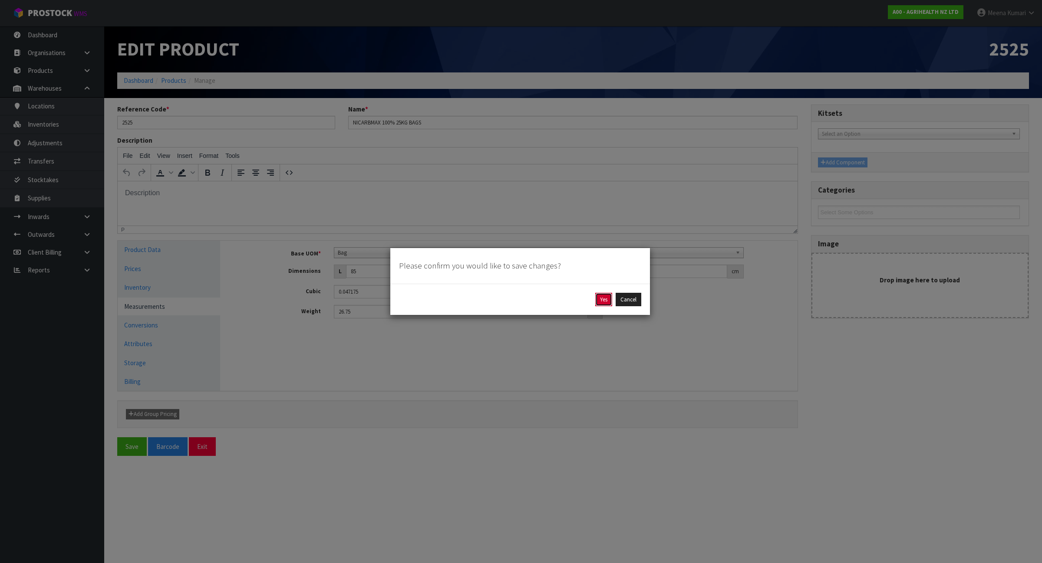
click at [601, 300] on button "Yes" at bounding box center [603, 300] width 17 height 14
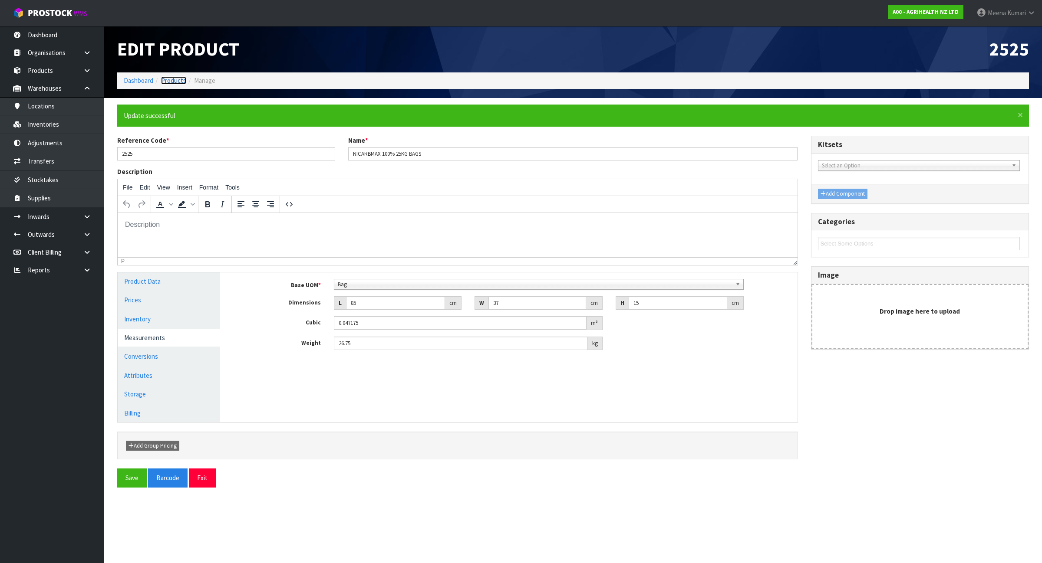
click at [172, 79] on link "Products" at bounding box center [173, 80] width 25 height 8
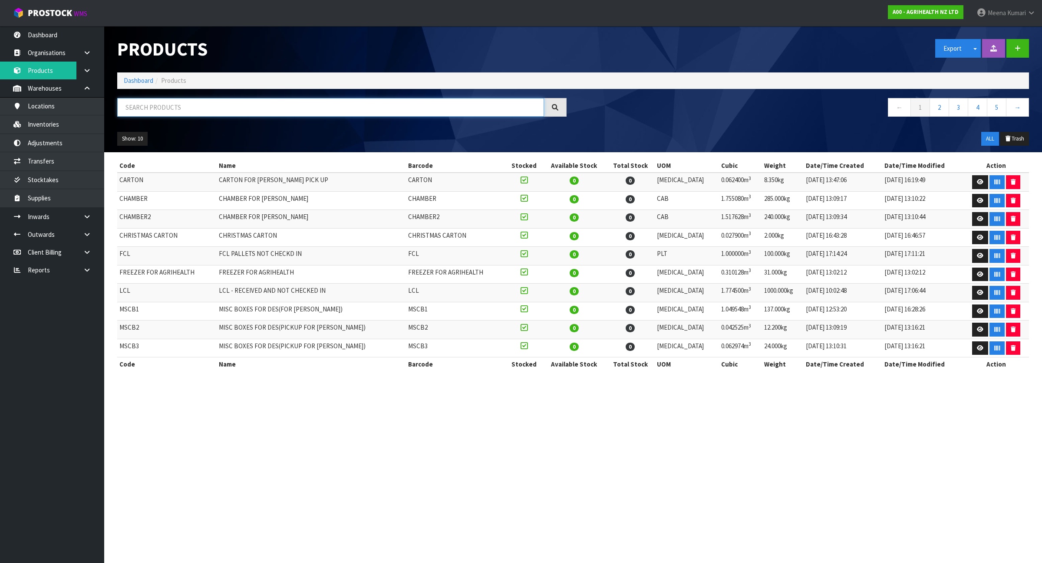
click at [187, 111] on input "text" at bounding box center [330, 107] width 427 height 19
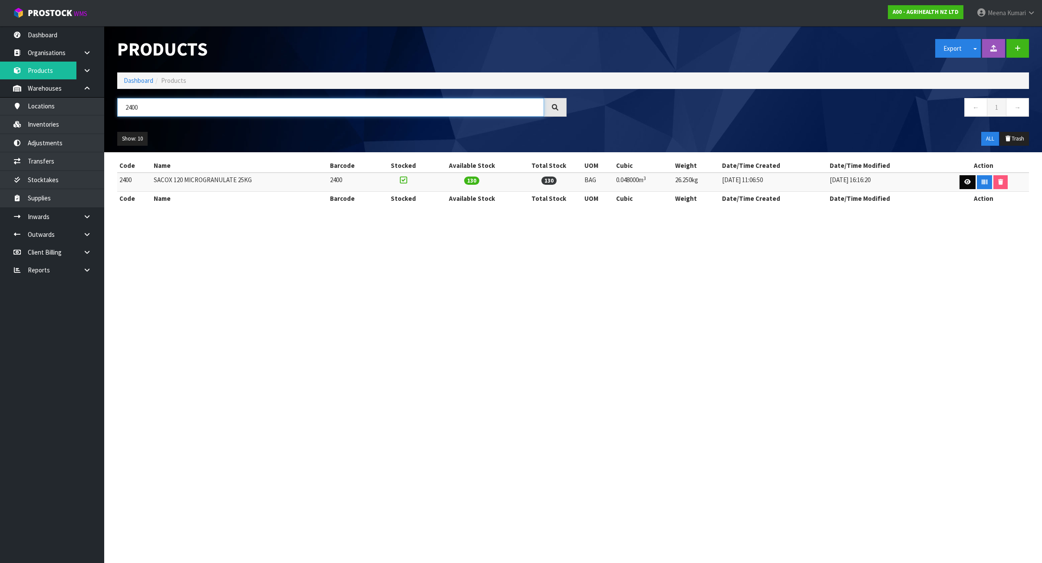
type input "2400"
click at [964, 184] on icon at bounding box center [967, 182] width 7 height 6
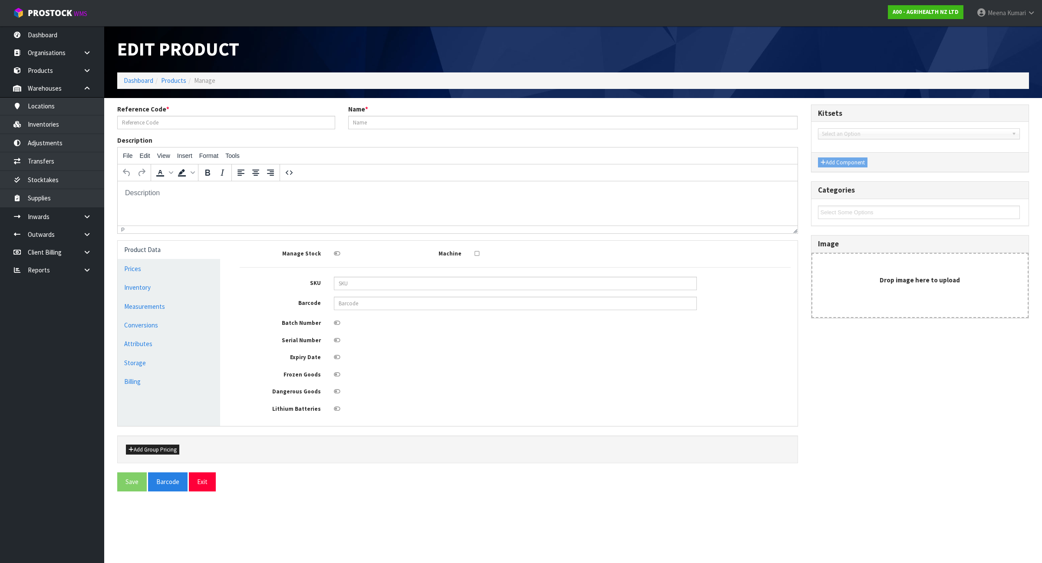
type input "2400"
type input "SACOX 120 MICROGRANULATE 25KG"
type input "80"
type input "40"
type input "15"
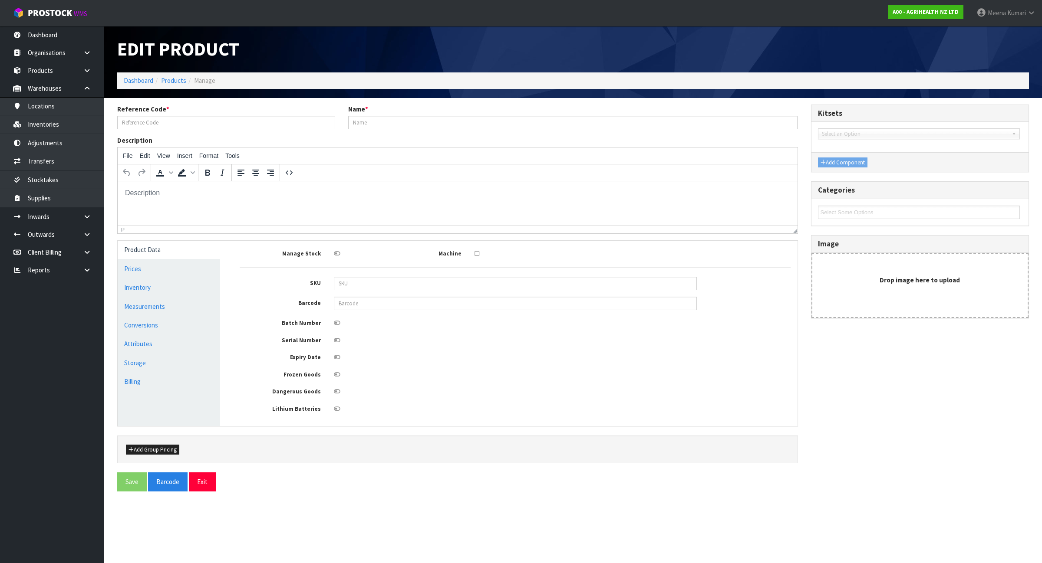
type input "0.048"
type input "26.25"
click at [170, 313] on link "Measurements" at bounding box center [169, 307] width 102 height 18
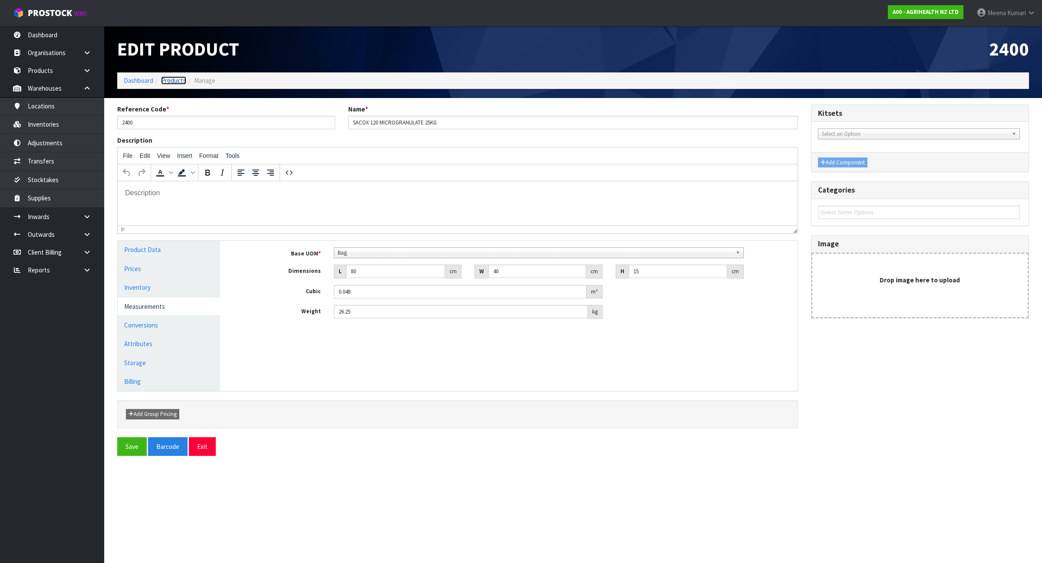
click at [171, 79] on link "Products" at bounding box center [173, 80] width 25 height 8
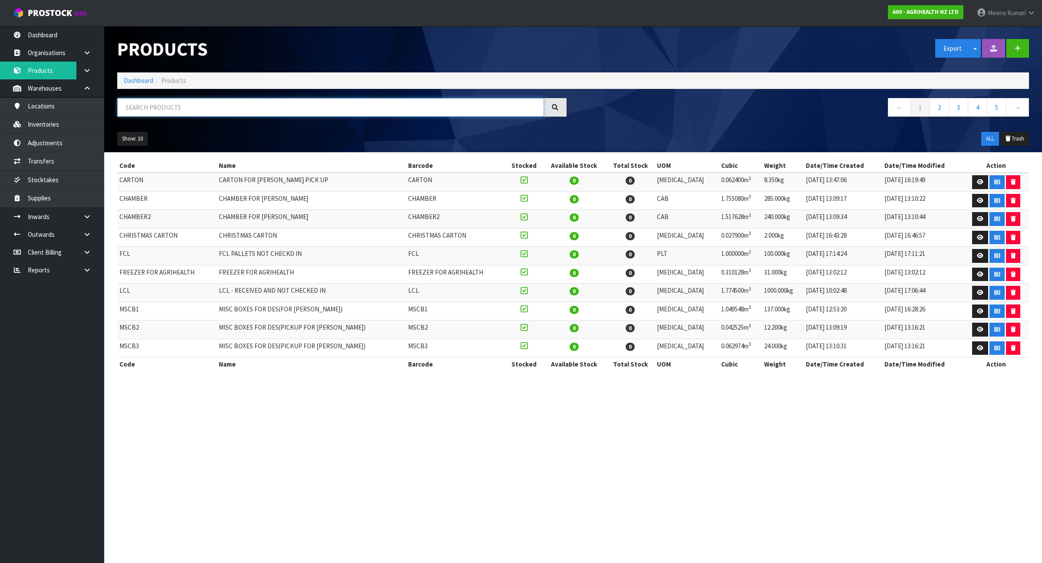
click at [177, 103] on input "text" at bounding box center [330, 107] width 427 height 19
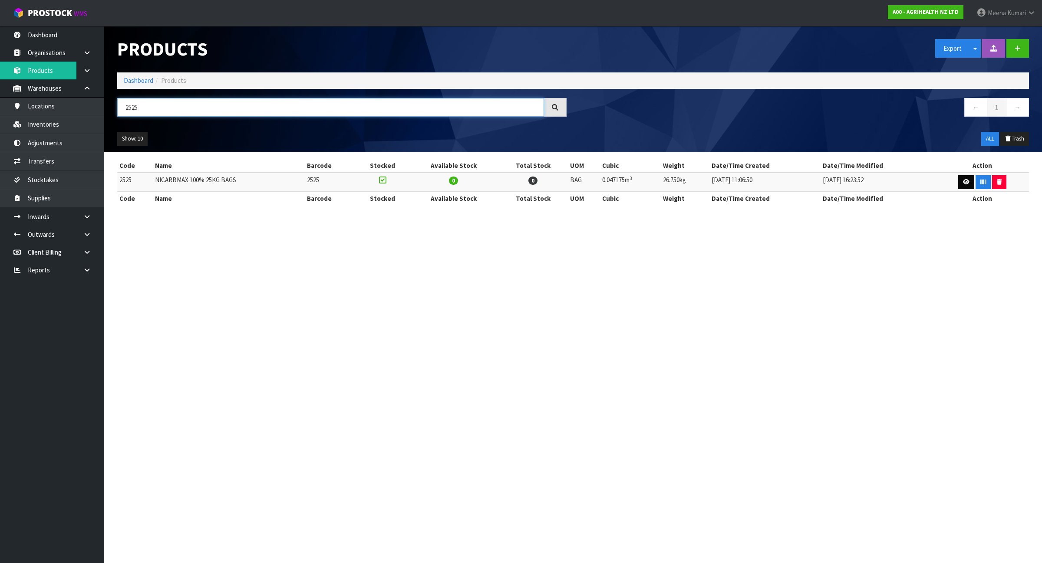
type input "2525"
click at [966, 184] on icon at bounding box center [966, 182] width 7 height 6
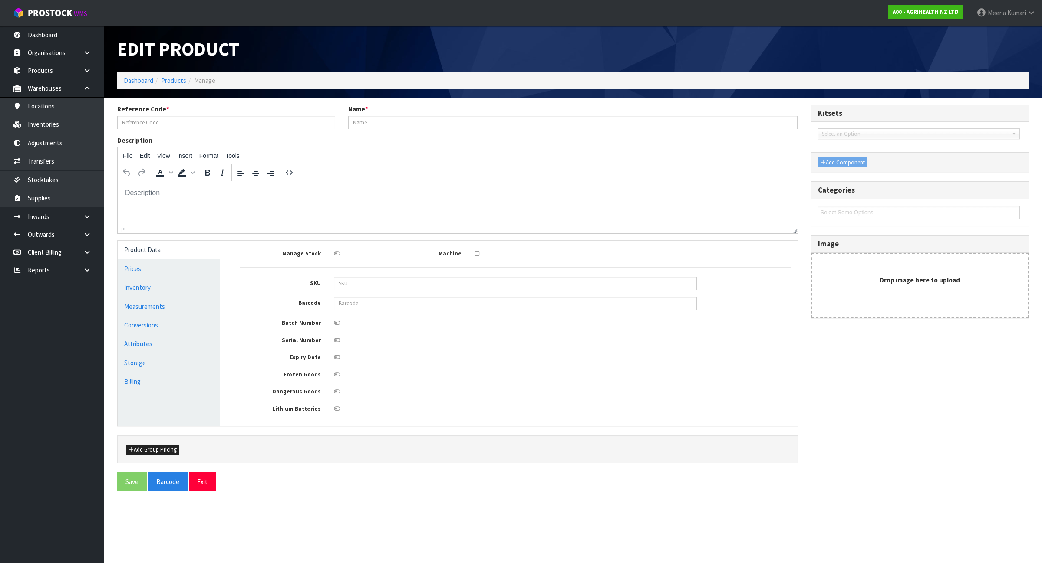
type input "2525"
type input "NICARBMAX 100% 25KG BAGS"
type input "85"
type input "37"
type input "15"
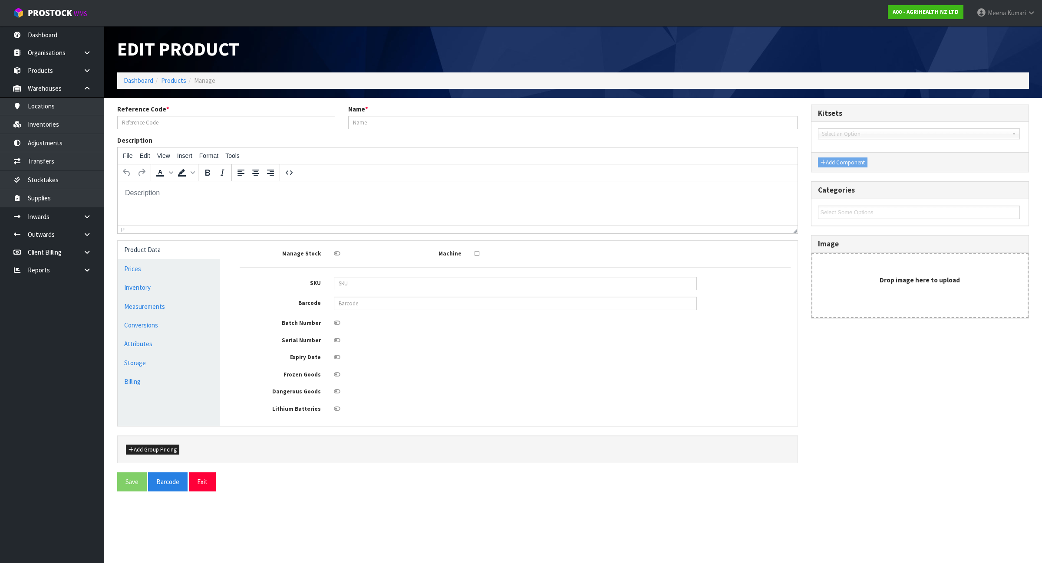
type input "0.047175"
type input "26.75"
click at [178, 303] on link "Measurements" at bounding box center [169, 307] width 102 height 18
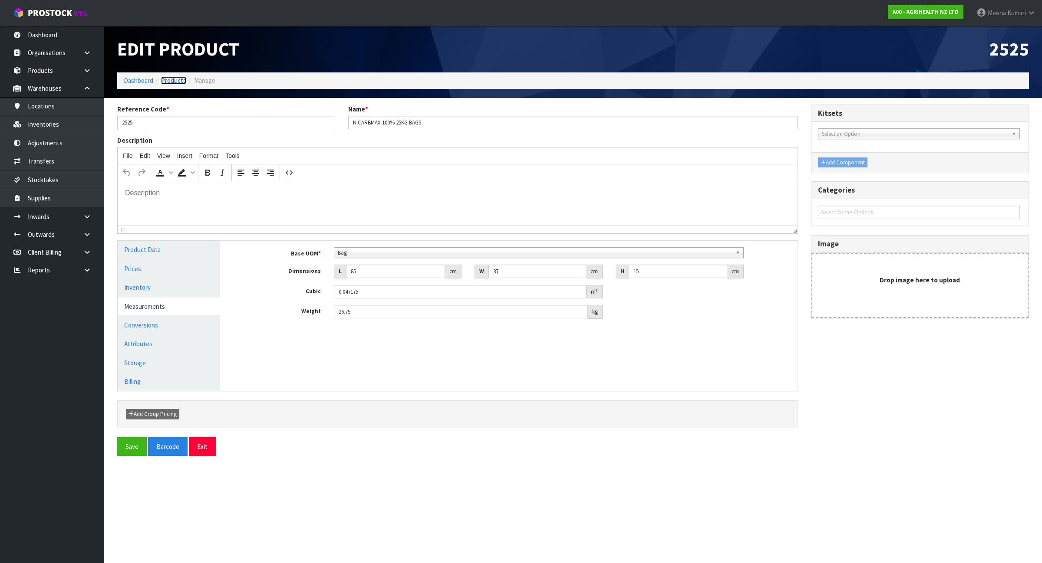
click at [177, 79] on link "Products" at bounding box center [173, 80] width 25 height 8
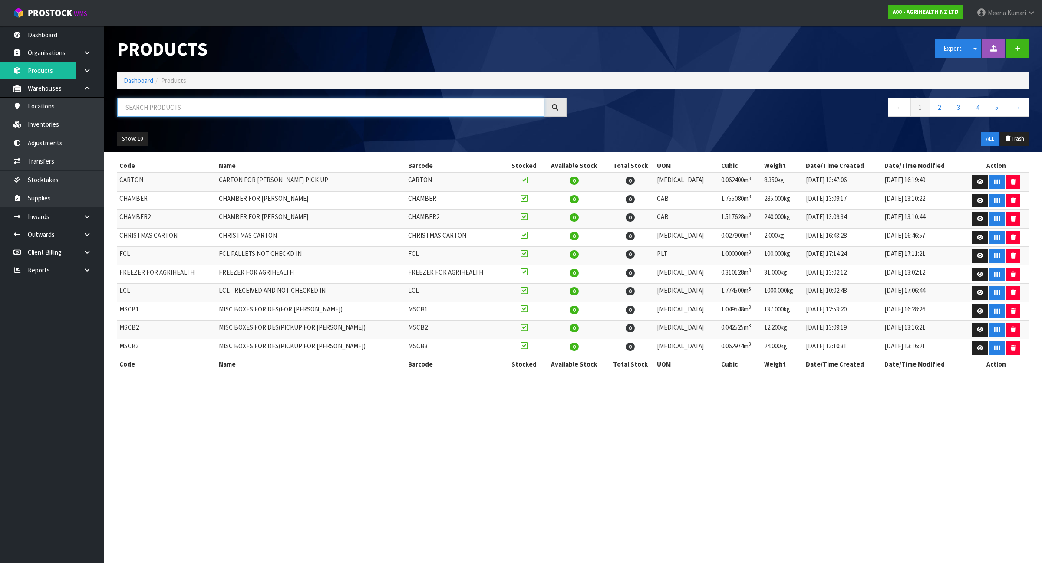
click at [209, 111] on input "text" at bounding box center [330, 107] width 427 height 19
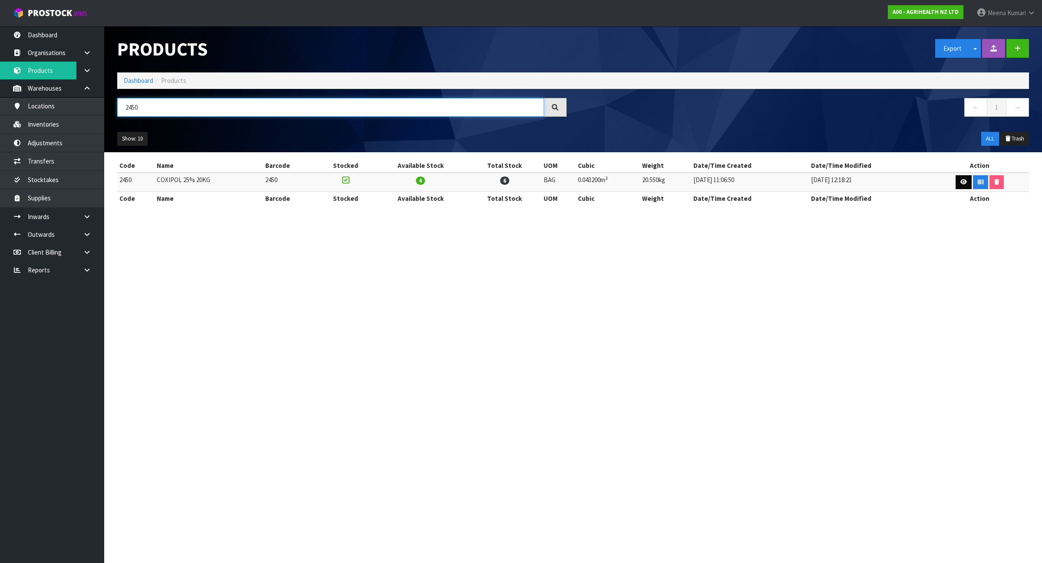
type input "2450"
click at [961, 183] on icon at bounding box center [963, 182] width 7 height 6
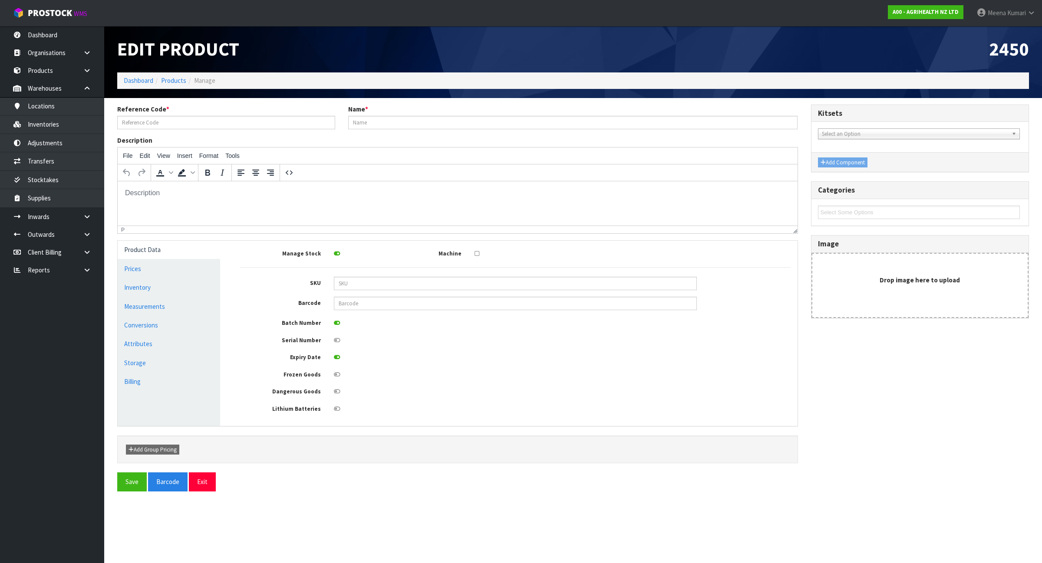
type input "2450"
type input "COXIPOL 25% 20KG"
type input "120"
type input "100"
type input "3.6"
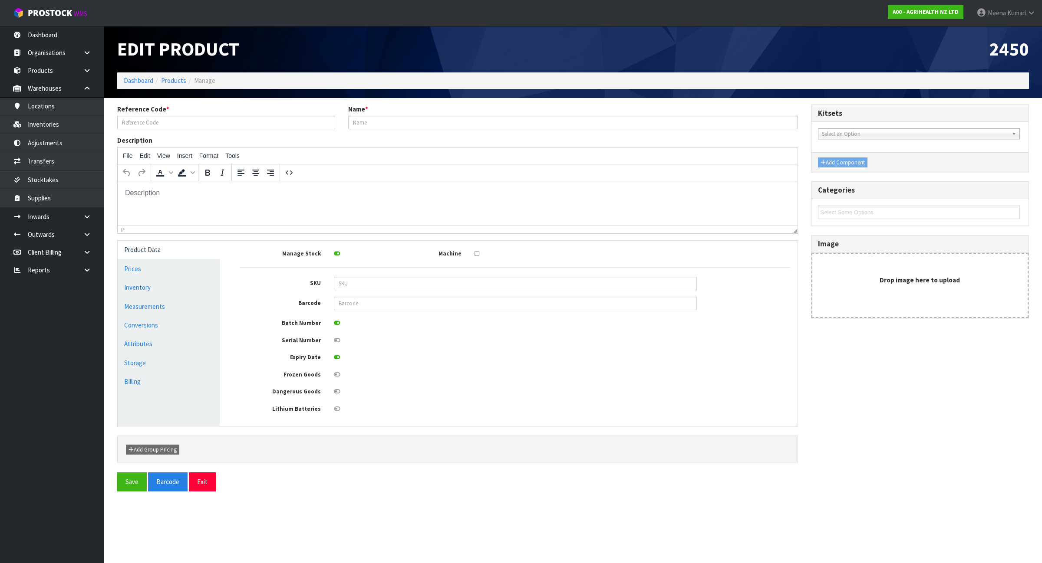
type input "0.0432"
type input "20.55"
click at [187, 309] on link "Measurements" at bounding box center [169, 307] width 102 height 18
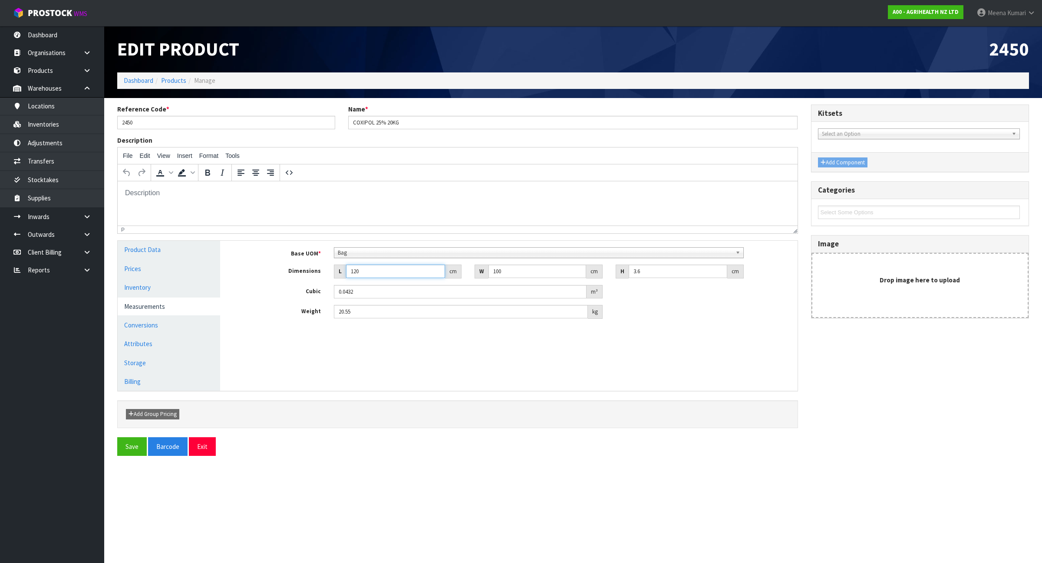
drag, startPoint x: 379, startPoint y: 270, endPoint x: 262, endPoint y: 270, distance: 117.2
click at [262, 270] on div "Dimensions L 120 cm W 100 cm H 3.6 cm" at bounding box center [515, 272] width 564 height 14
type input "5"
type input "0.0018"
type input "58"
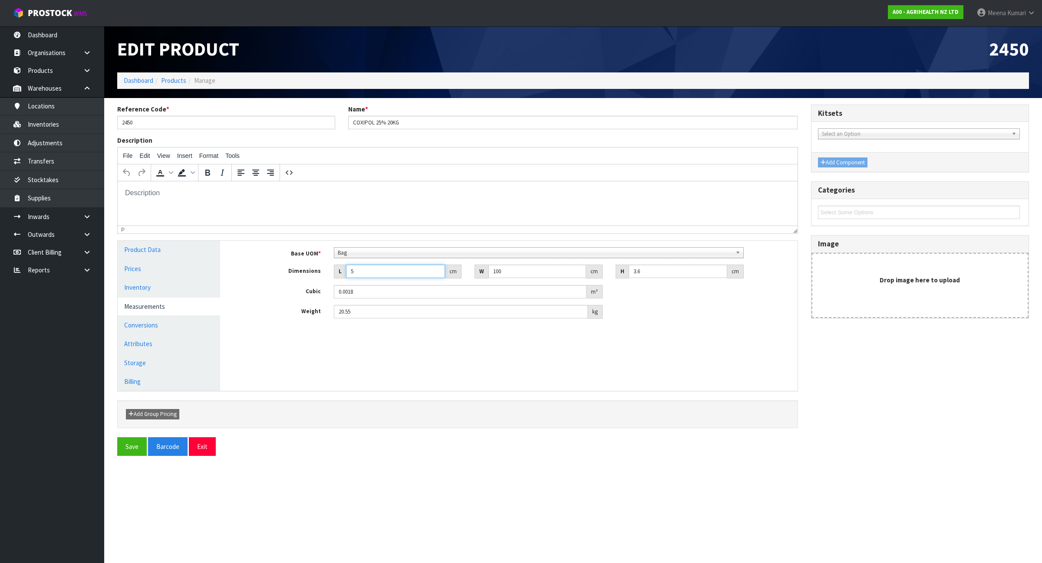
type input "0.02088"
type input "58"
type input "3"
type input "0.000626"
type input "37"
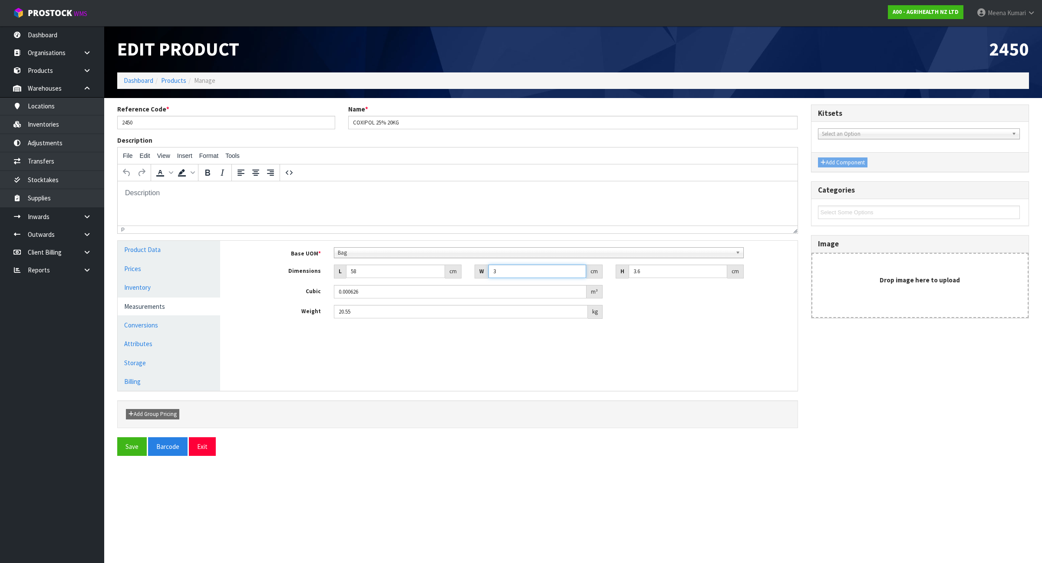
type input "0.007726"
type input "37"
type input "1"
type input "0.002146"
type input "15"
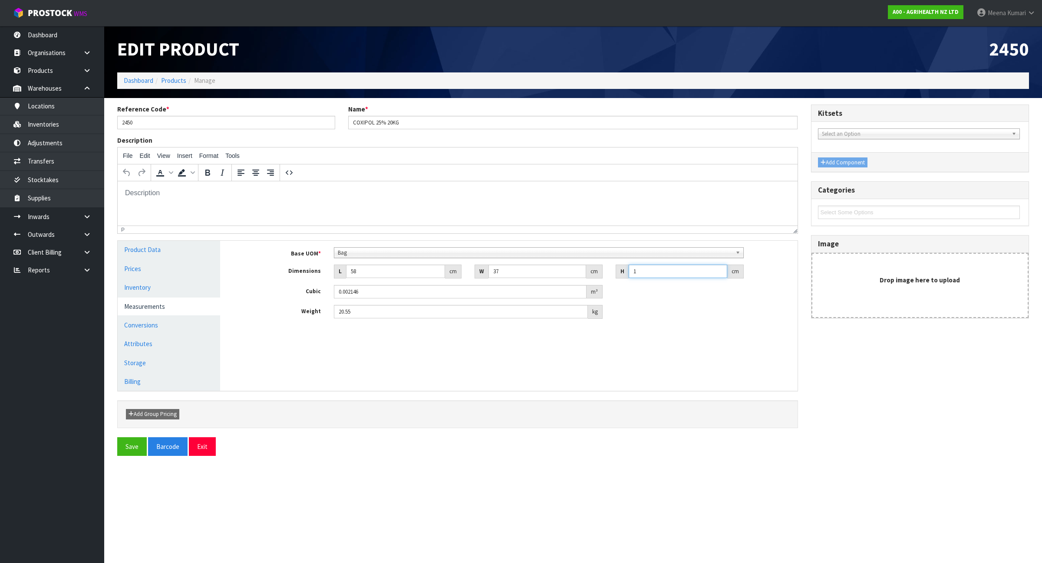
type input "0.03219"
type input "15"
click at [138, 451] on button "Save" at bounding box center [132, 447] width 30 height 19
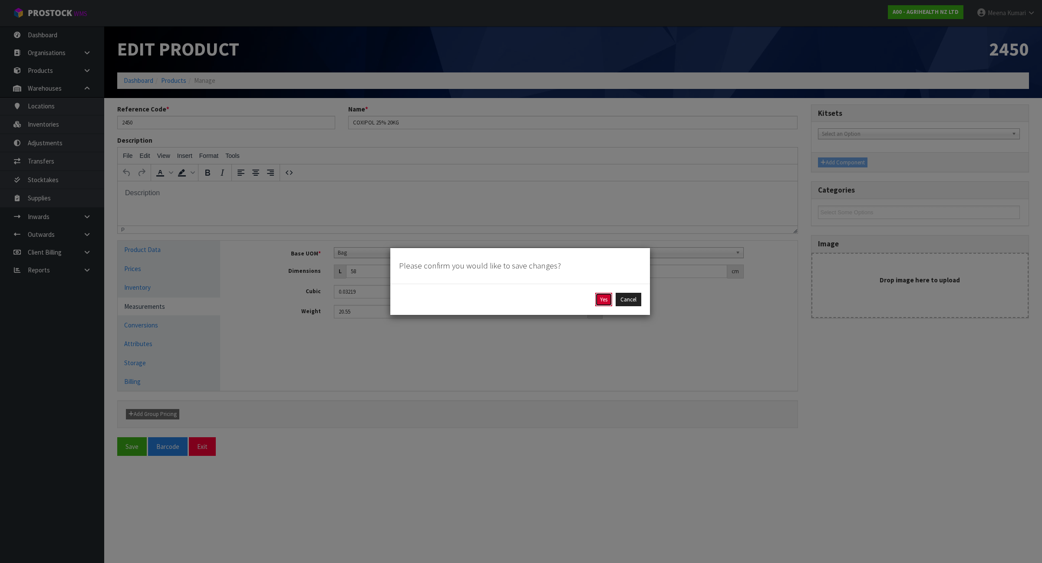
click at [606, 299] on button "Yes" at bounding box center [603, 300] width 17 height 14
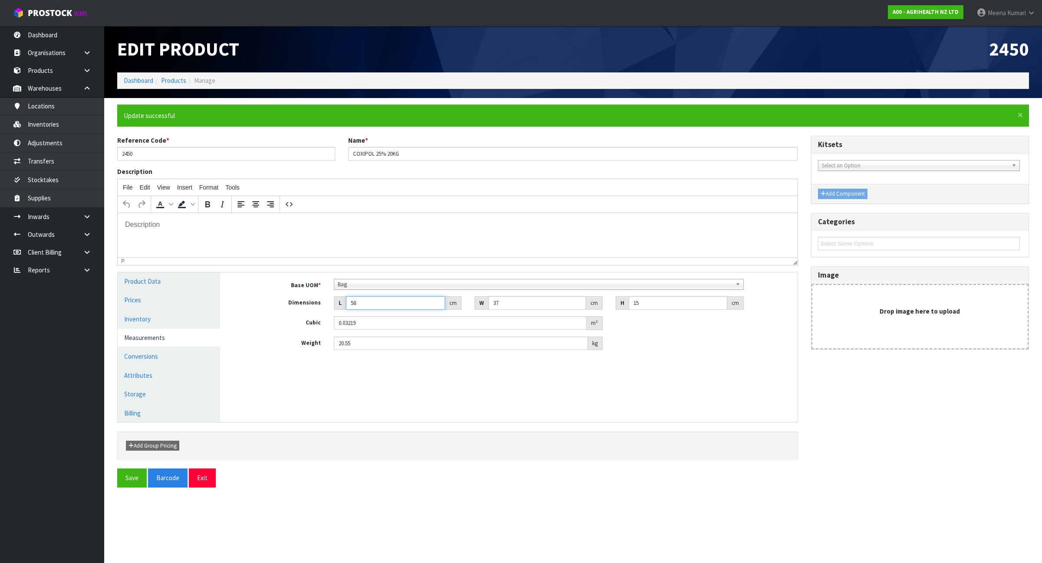
drag, startPoint x: 388, startPoint y: 304, endPoint x: 303, endPoint y: 292, distance: 86.0
click at [303, 292] on div "Base UOM * Bag Bar Basket Bin Bottle Box Bundle Cabinet Cage Carton Case Coil C…" at bounding box center [515, 315] width 551 height 72
type input "8"
type input "0.00444"
type input "85"
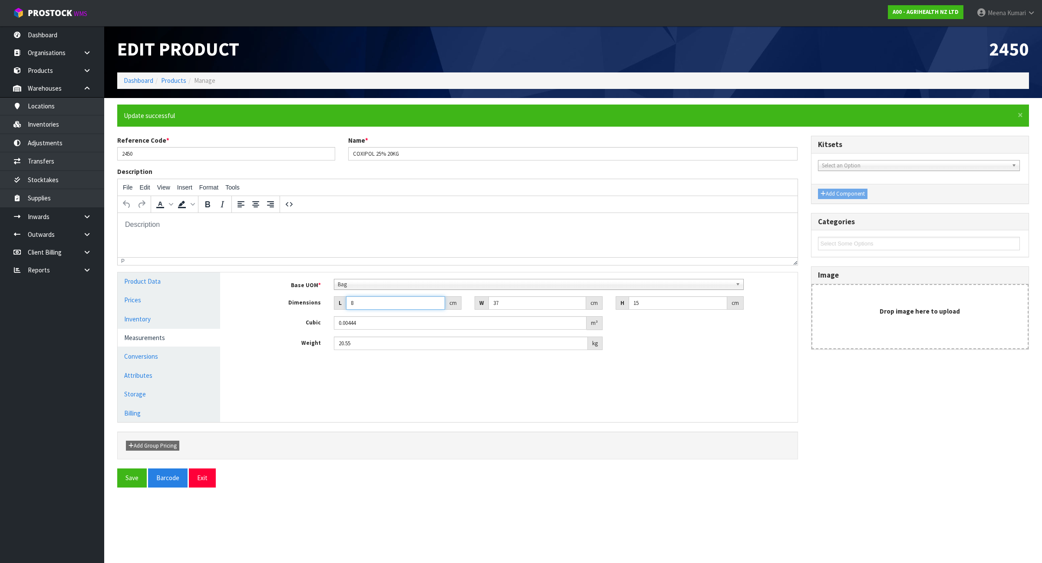
type input "0.047175"
type input "85"
click at [139, 475] on button "Save" at bounding box center [132, 478] width 30 height 19
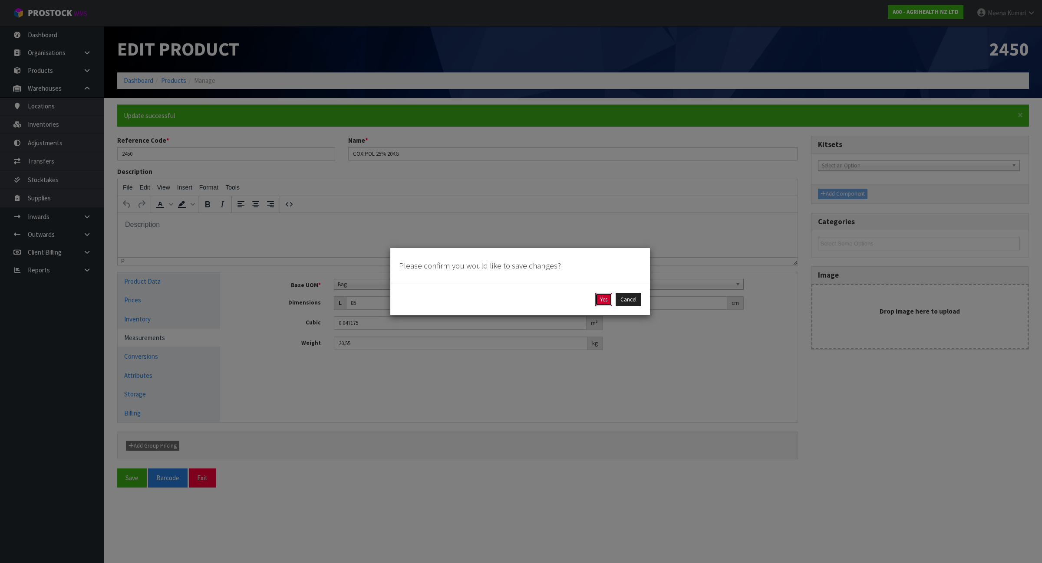
click at [600, 301] on button "Yes" at bounding box center [603, 300] width 17 height 14
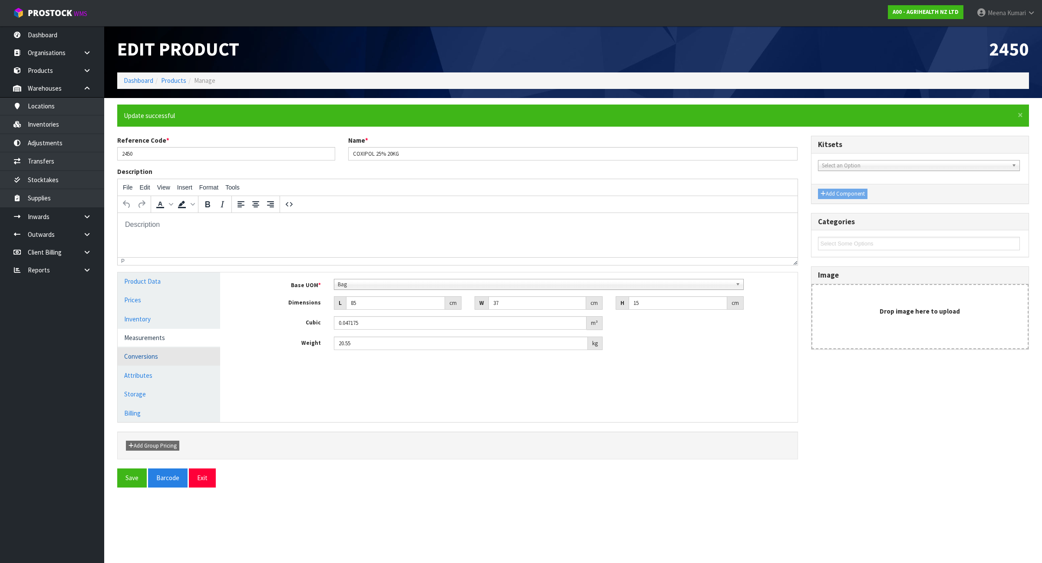
click at [185, 361] on link "Conversions" at bounding box center [169, 357] width 102 height 18
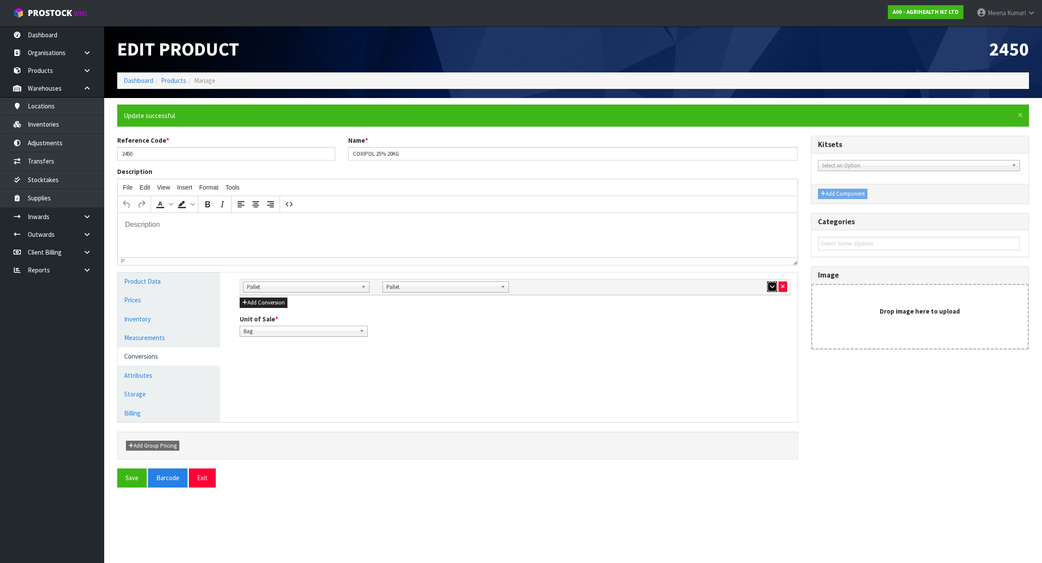
click at [770, 290] on icon "button" at bounding box center [772, 287] width 5 height 6
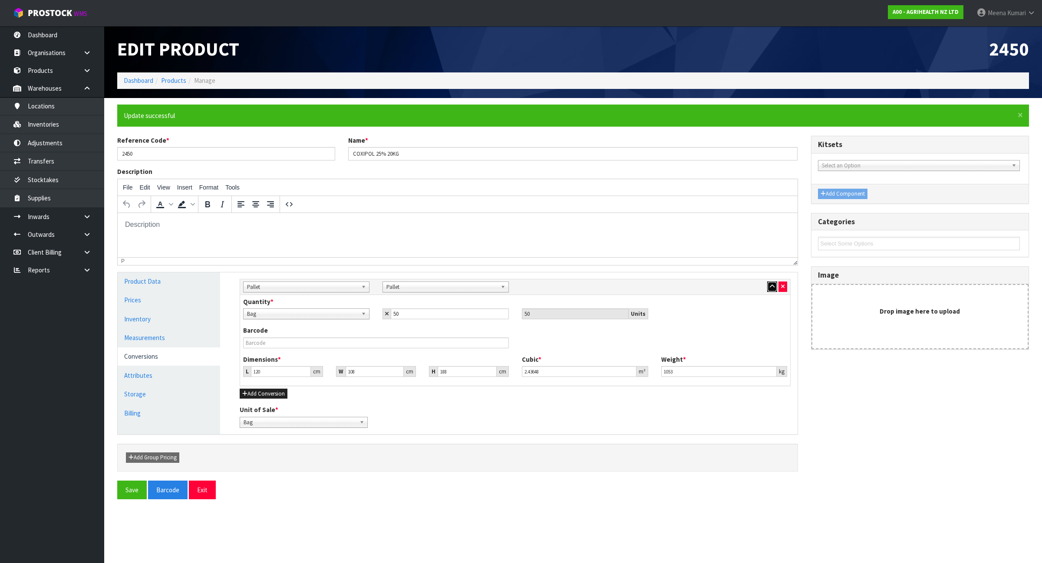
click at [770, 290] on icon "button" at bounding box center [772, 287] width 5 height 6
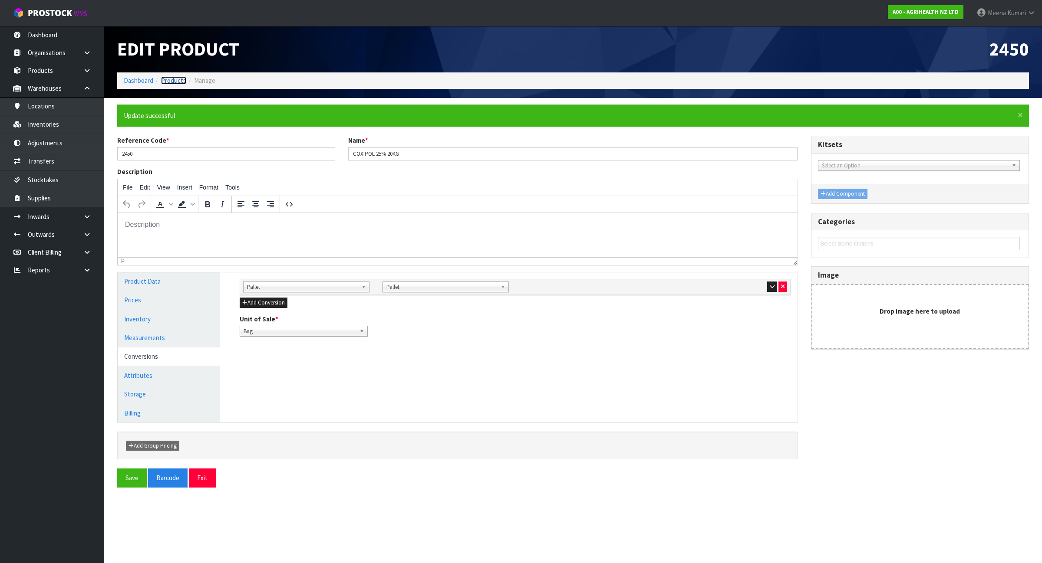
click at [166, 84] on link "Products" at bounding box center [173, 80] width 25 height 8
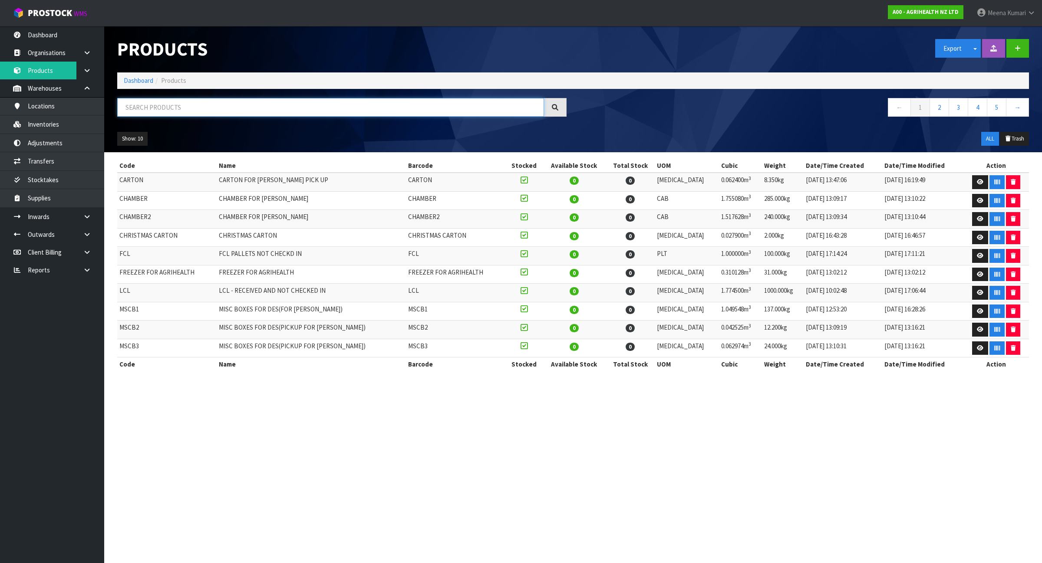
click at [183, 111] on input "text" at bounding box center [330, 107] width 427 height 19
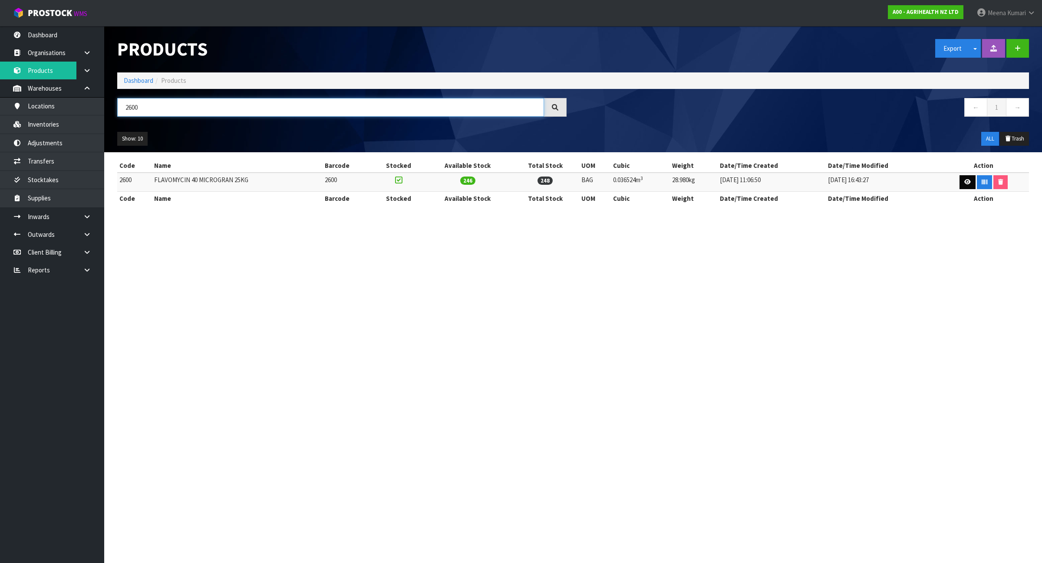
type input "2600"
click at [964, 181] on icon at bounding box center [967, 182] width 7 height 6
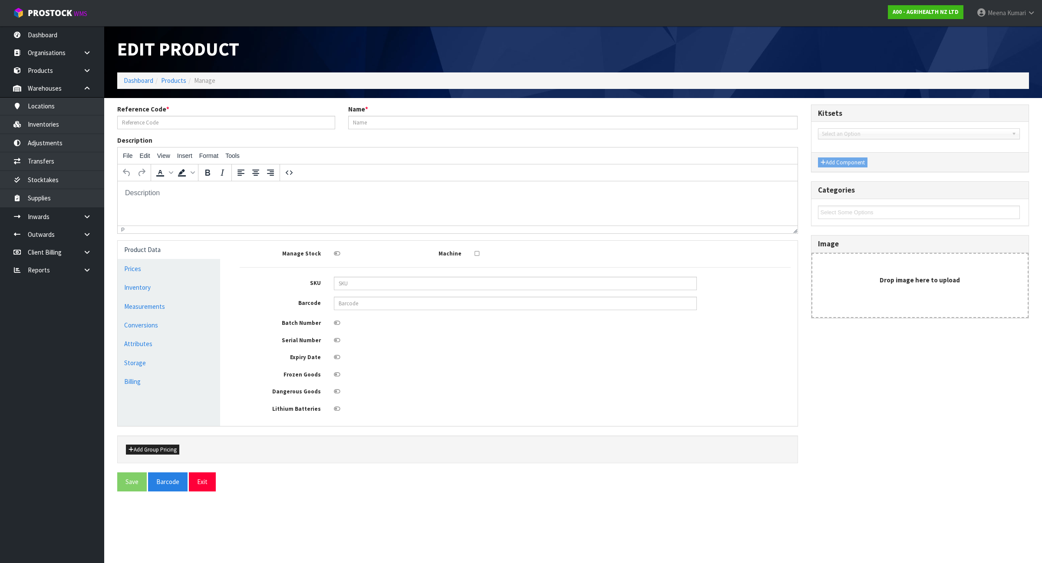
type input "2600"
type input "FLAVOMYCIN 40 MICROGRAN 25KG"
type input "116"
type input "91"
type input "3.46"
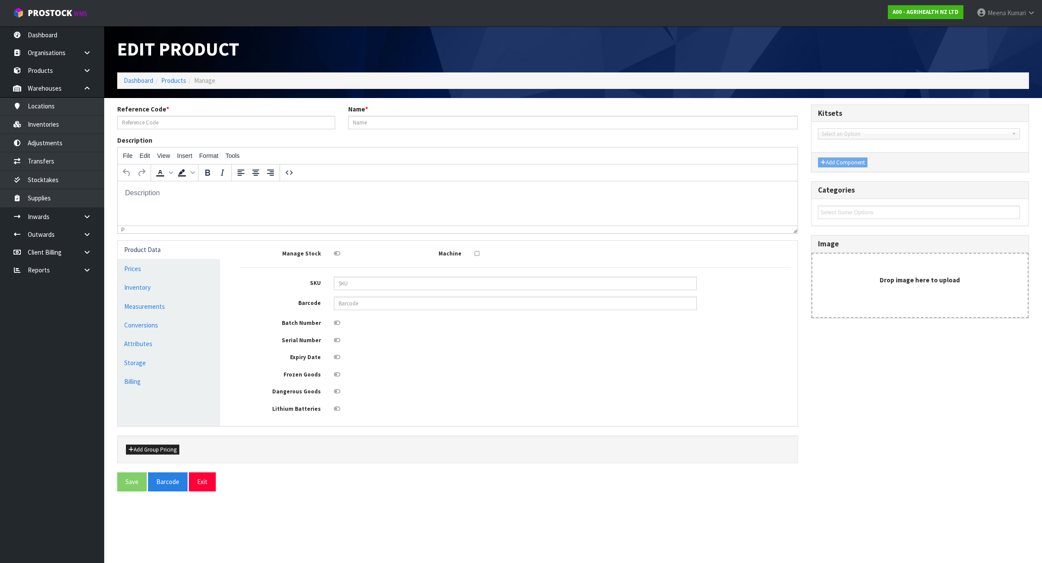
type input "0.036524"
type input "28.98"
click at [187, 314] on link "Measurements" at bounding box center [169, 307] width 102 height 18
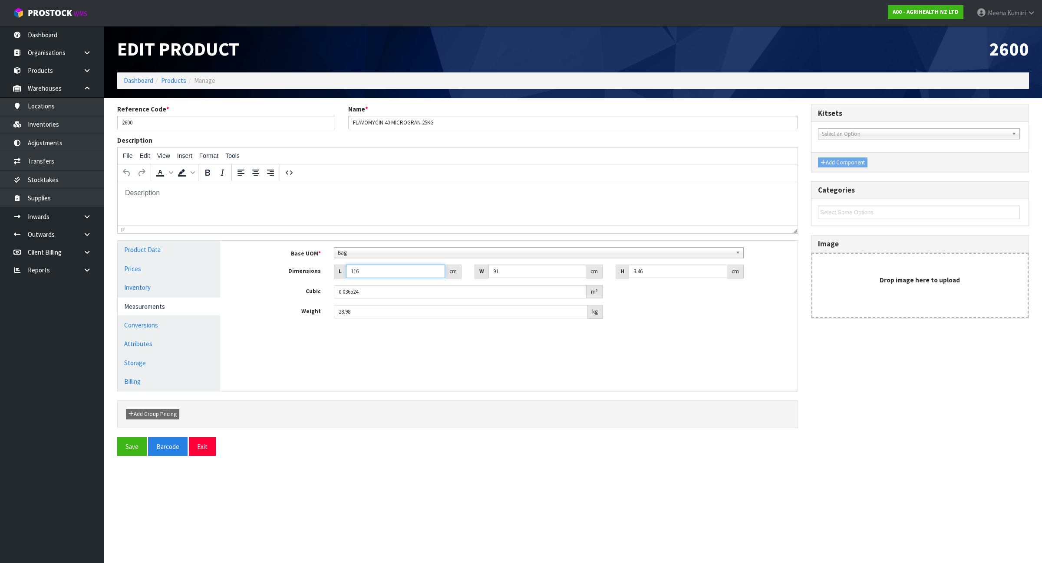
drag, startPoint x: 373, startPoint y: 272, endPoint x: 267, endPoint y: 272, distance: 106.4
click at [267, 272] on div "Dimensions L 116 cm W 91 cm H 3.46 cm" at bounding box center [515, 272] width 564 height 14
type input "8"
type input "0.002519"
type input "85"
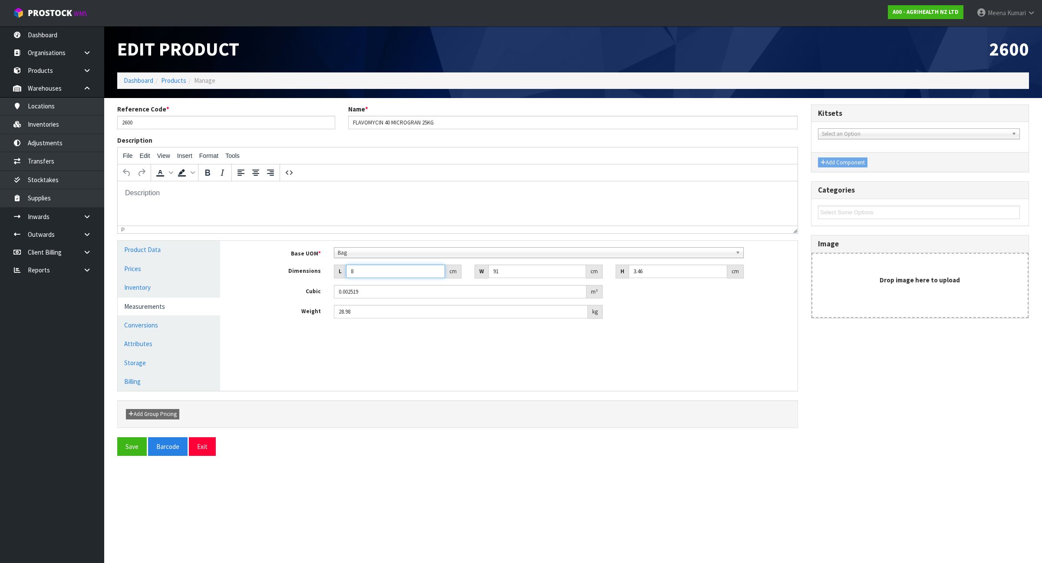
type input "0.026763"
type input "85"
type input "3"
type input "0.000882"
type input "37"
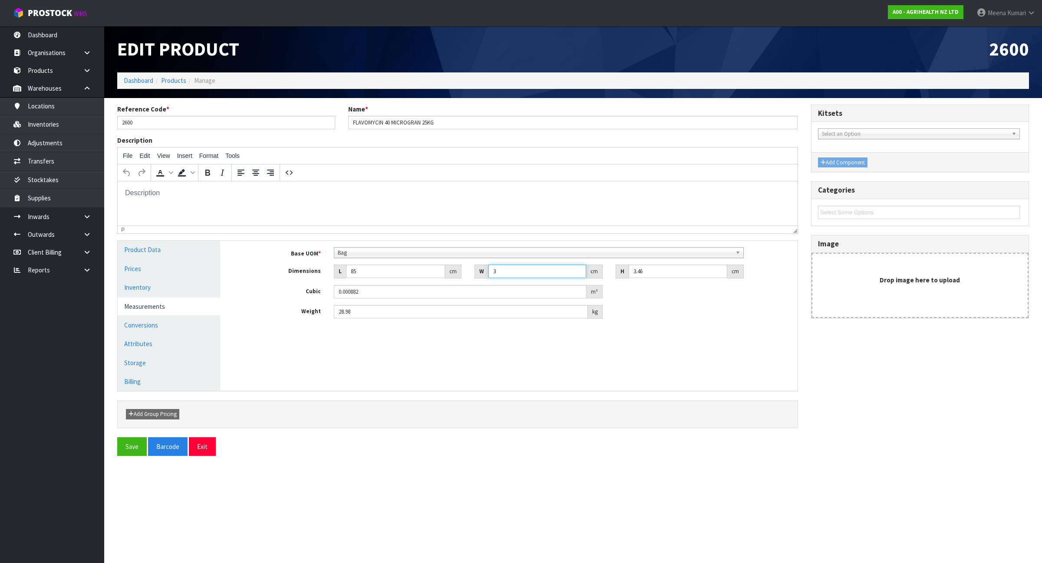
type input "0.010882"
type input "37"
type input "1"
type input "0.003145"
type input "15"
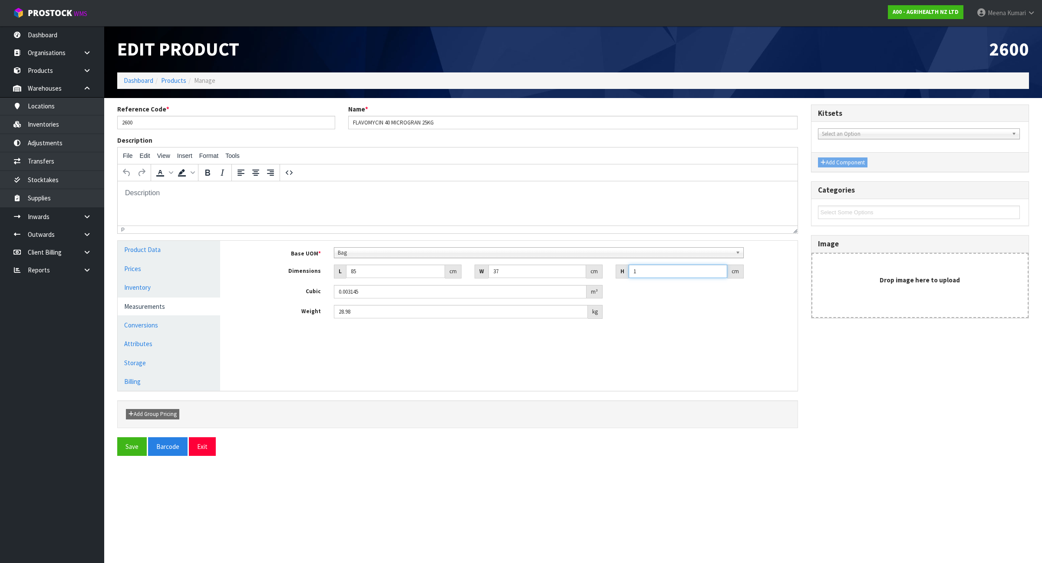
type input "0.047175"
type input "15"
click at [132, 445] on button "Save" at bounding box center [132, 447] width 30 height 19
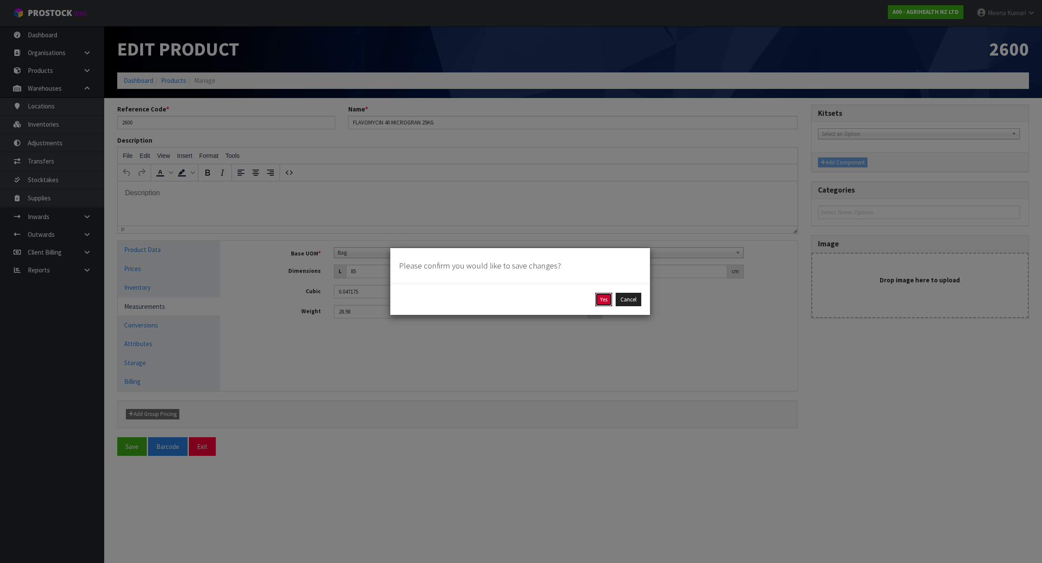
click at [606, 301] on button "Yes" at bounding box center [603, 300] width 17 height 14
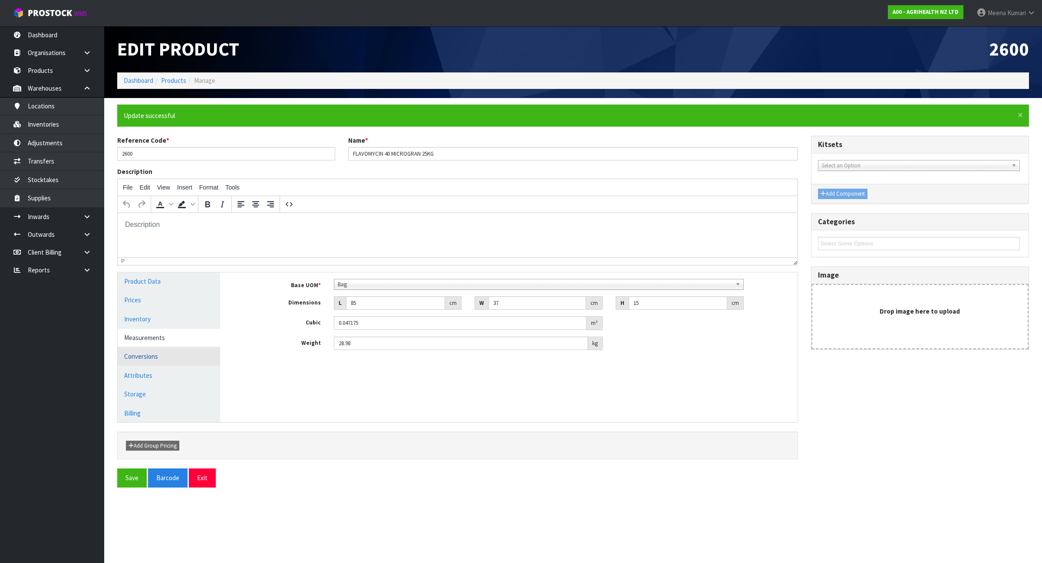
click at [174, 362] on link "Conversions" at bounding box center [169, 357] width 102 height 18
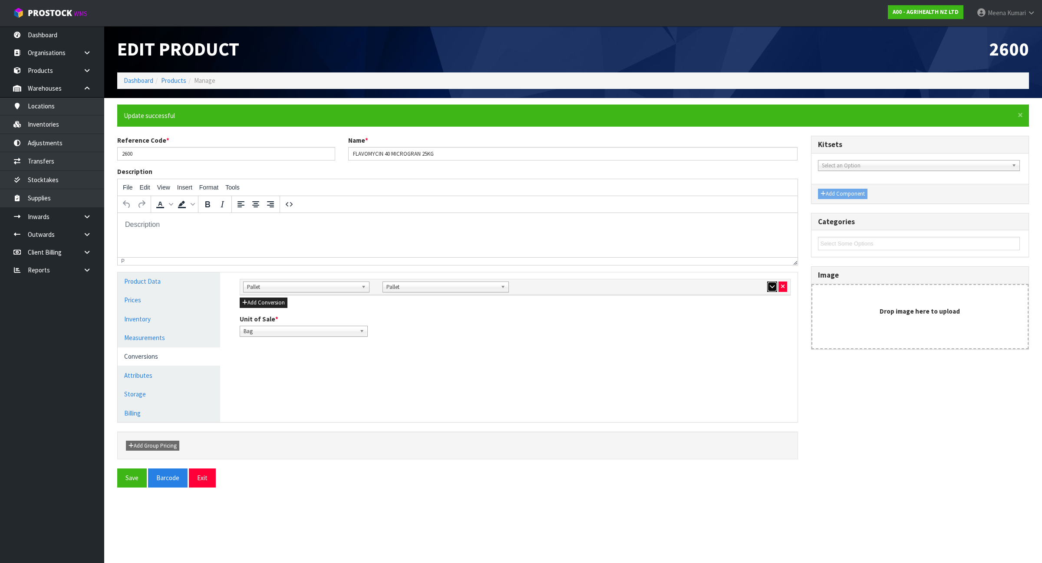
click at [767, 289] on button "button" at bounding box center [772, 287] width 10 height 10
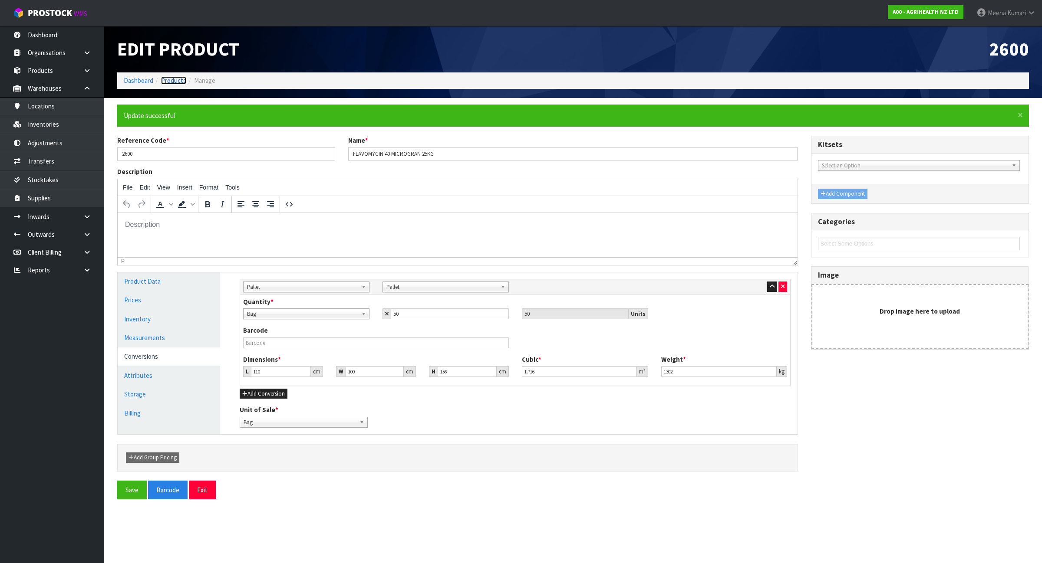
click at [179, 81] on link "Products" at bounding box center [173, 80] width 25 height 8
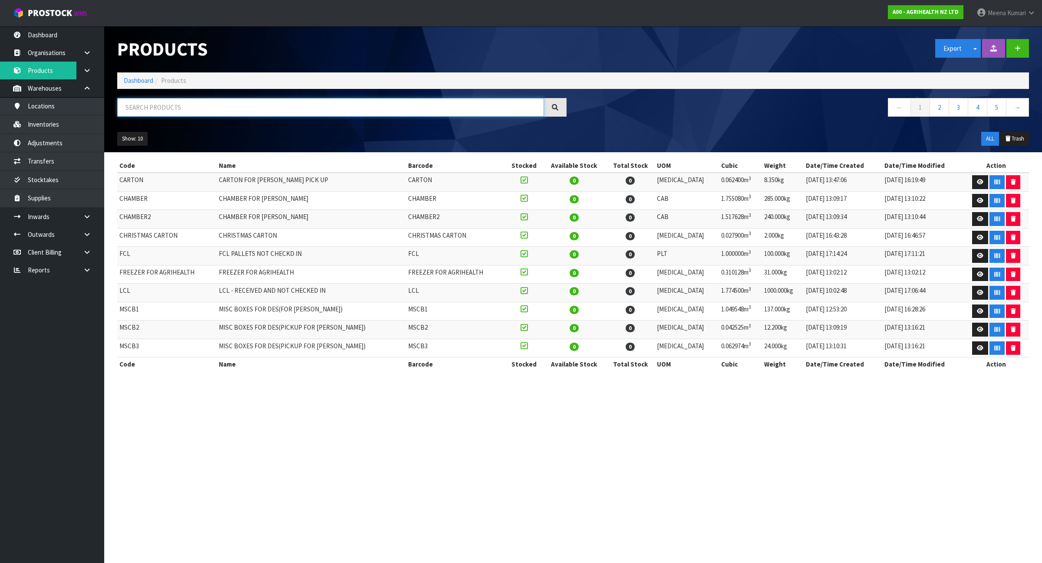
click at [183, 112] on input "text" at bounding box center [330, 107] width 427 height 19
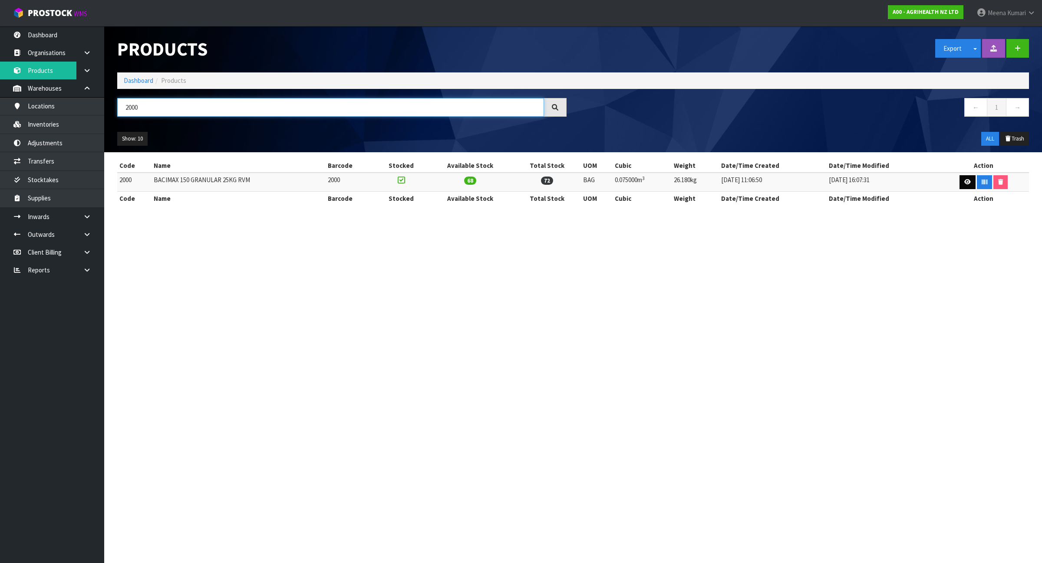
type input "2000"
click at [964, 180] on icon at bounding box center [967, 182] width 7 height 6
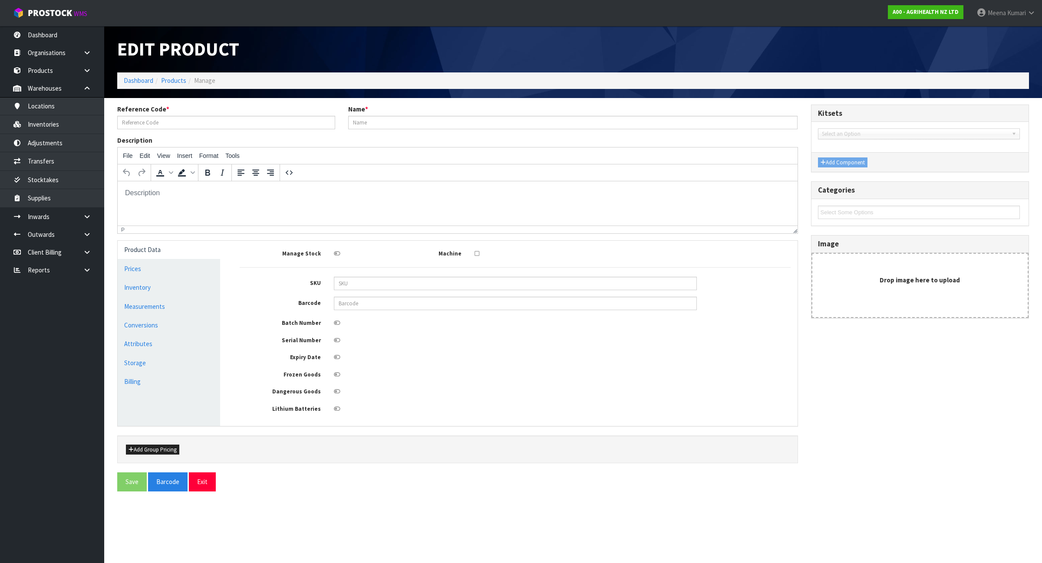
type input "2000"
type input "BACIMAX 150 GRANULAR 25KG RVM"
click at [166, 306] on link "Measurements" at bounding box center [169, 307] width 102 height 18
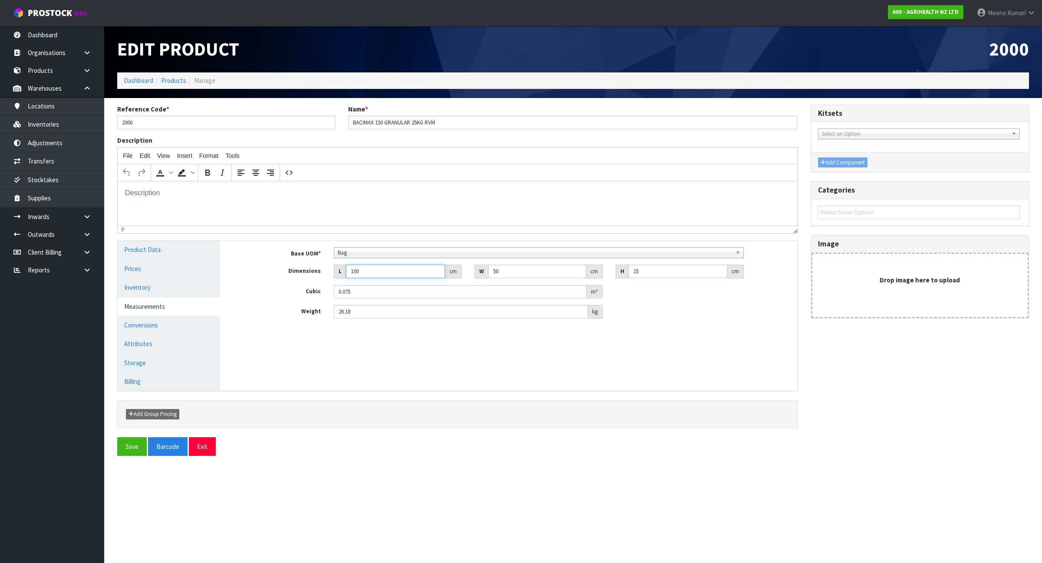
drag, startPoint x: 376, startPoint y: 270, endPoint x: 344, endPoint y: 270, distance: 31.7
click at [344, 270] on div "L 100 cm" at bounding box center [398, 272] width 128 height 14
click at [176, 82] on link "Products" at bounding box center [173, 80] width 25 height 8
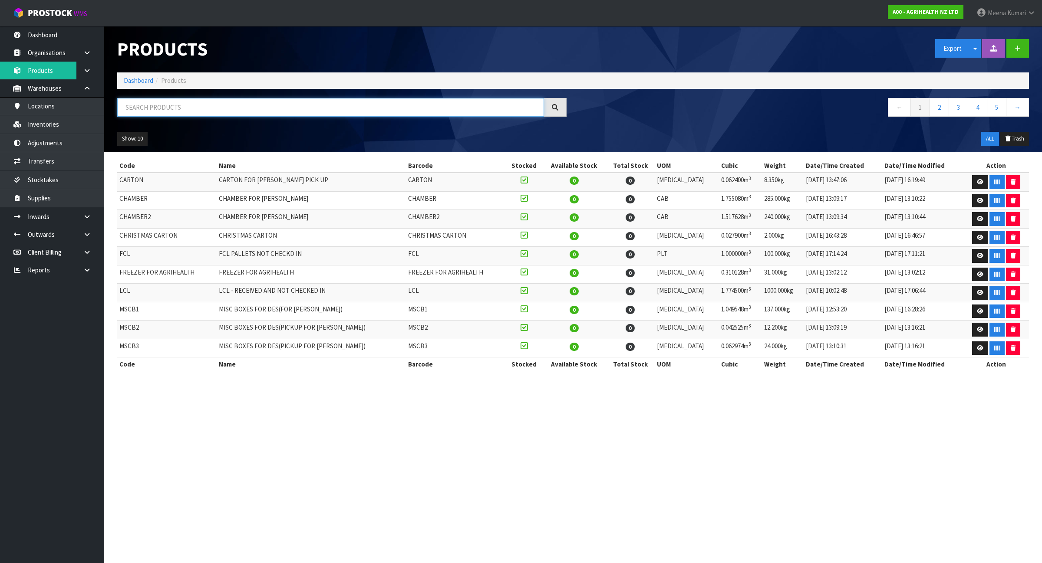
click at [191, 114] on input "text" at bounding box center [330, 107] width 427 height 19
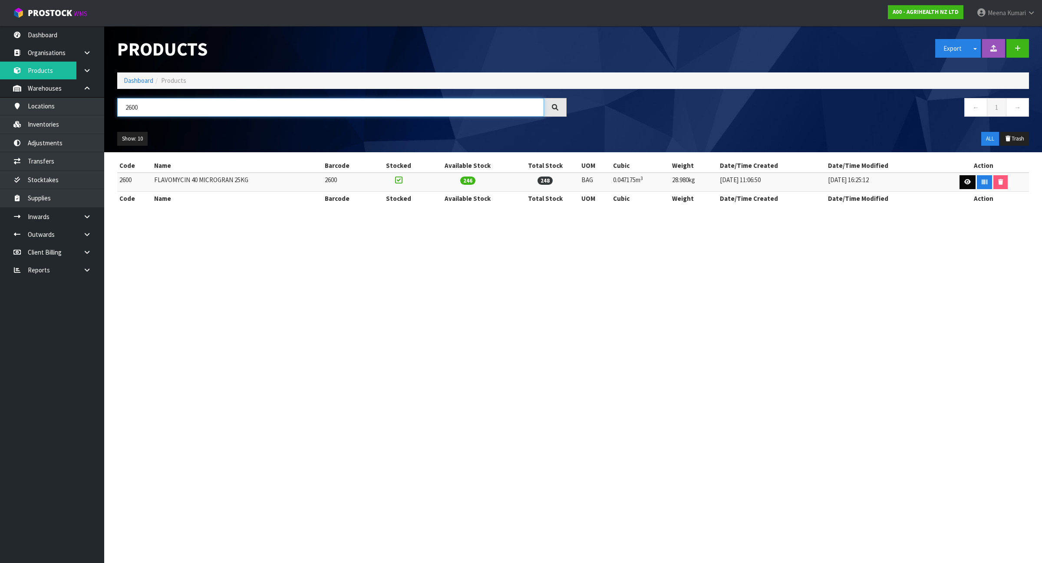
type input "2600"
click at [965, 180] on icon at bounding box center [967, 182] width 7 height 6
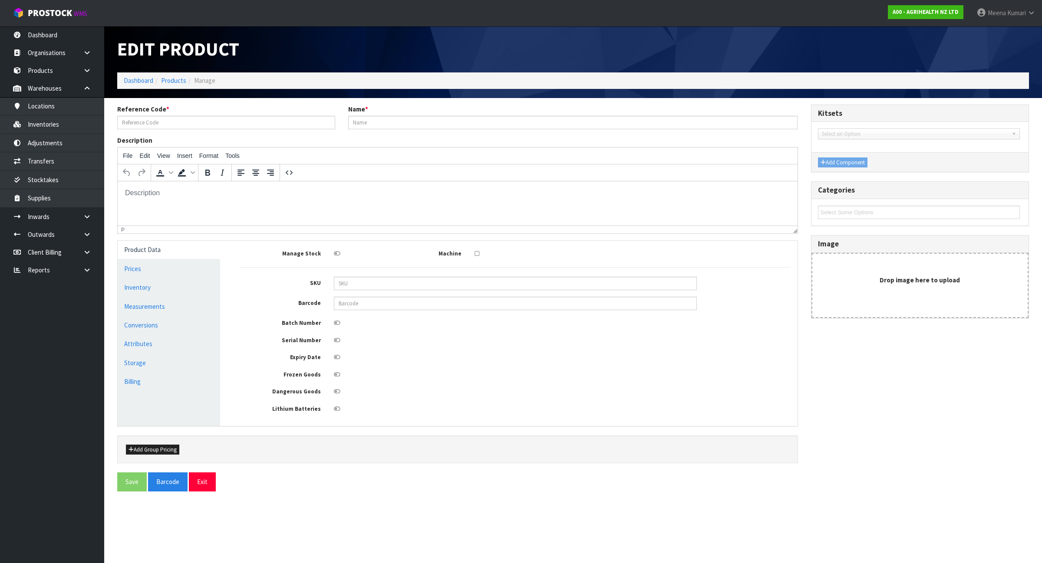
type input "2600"
type input "FLAVOMYCIN 40 MICROGRAN 25KG"
click at [188, 318] on link "Conversions" at bounding box center [169, 325] width 102 height 18
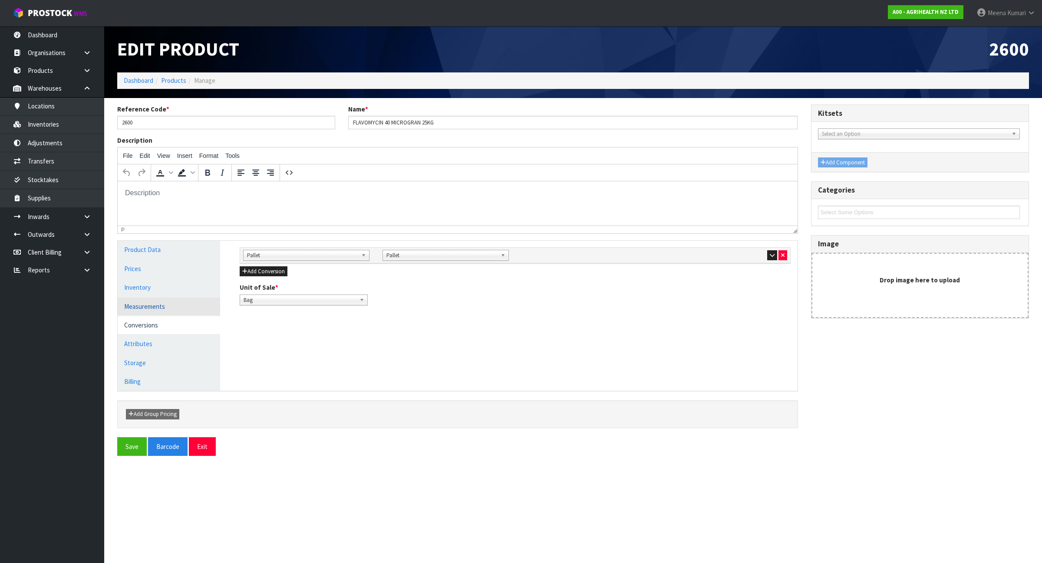
click at [183, 306] on link "Measurements" at bounding box center [169, 307] width 102 height 18
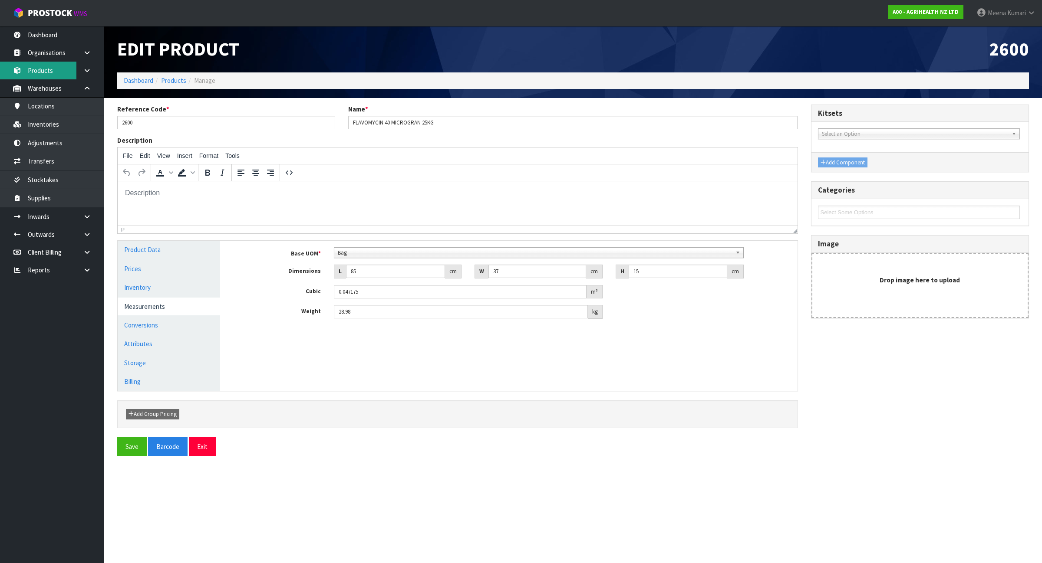
click at [62, 74] on link "Products" at bounding box center [52, 71] width 104 height 18
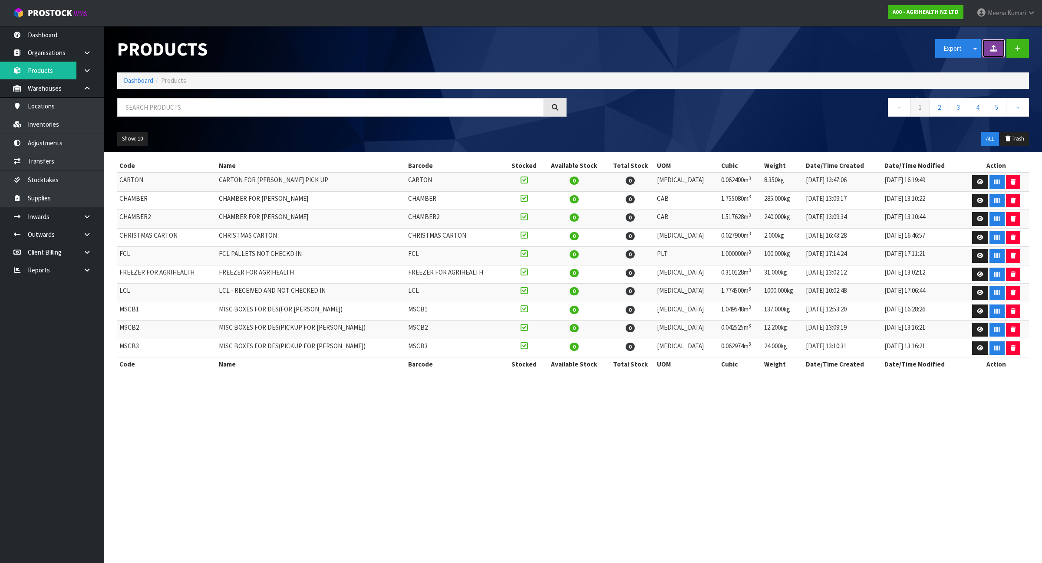
click at [993, 48] on icon at bounding box center [993, 48] width 7 height 7
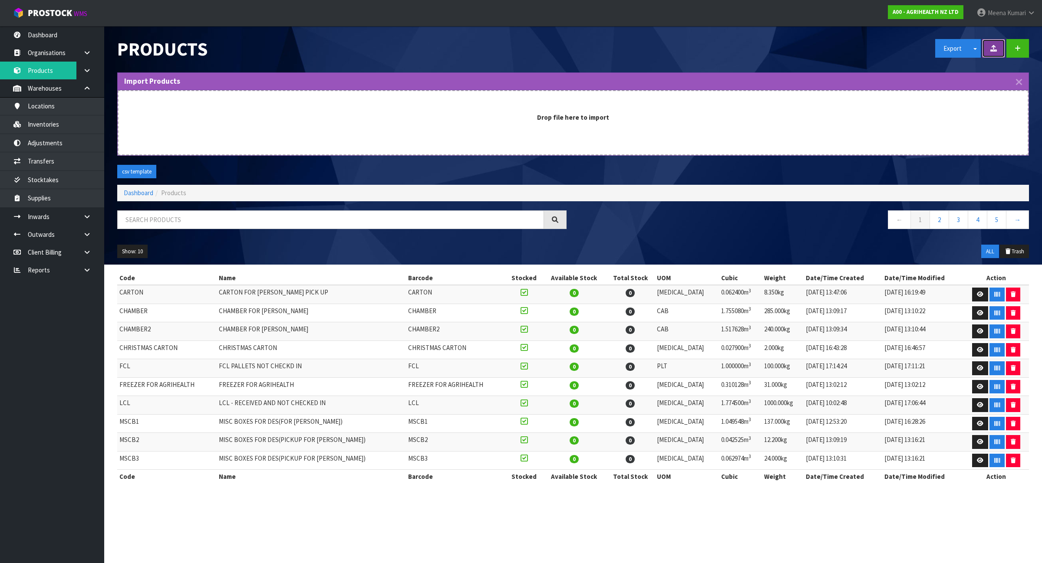
click at [995, 48] on icon at bounding box center [993, 48] width 7 height 7
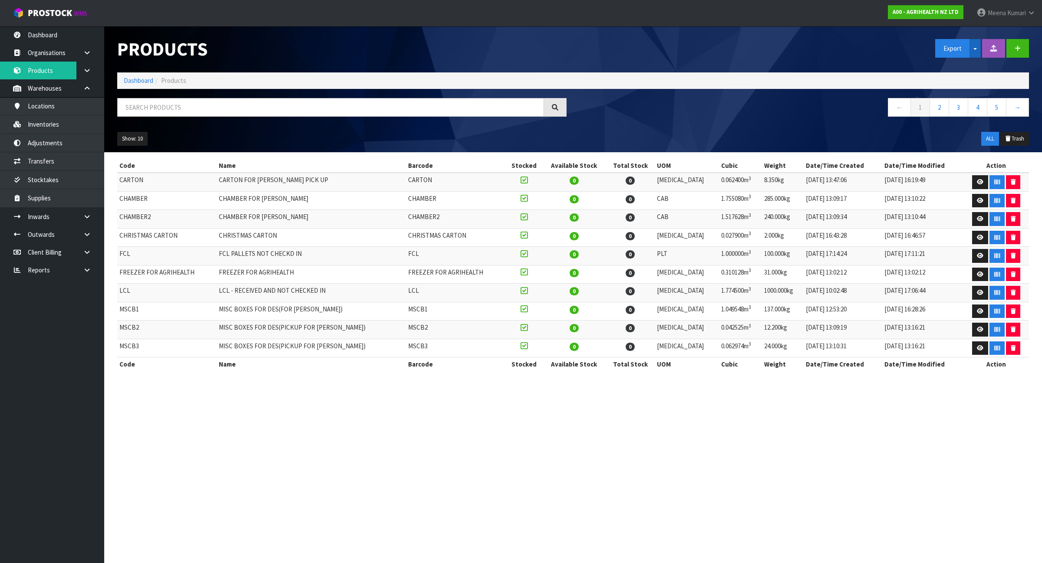
click at [975, 48] on span "button" at bounding box center [974, 49] width 3 height 2
click at [975, 83] on link "Measurements" at bounding box center [970, 79] width 69 height 12
click at [975, 53] on button "Split button!" at bounding box center [974, 48] width 11 height 19
click at [973, 82] on link "Measurements" at bounding box center [970, 79] width 69 height 12
click at [971, 48] on button "Split button!" at bounding box center [974, 48] width 11 height 19
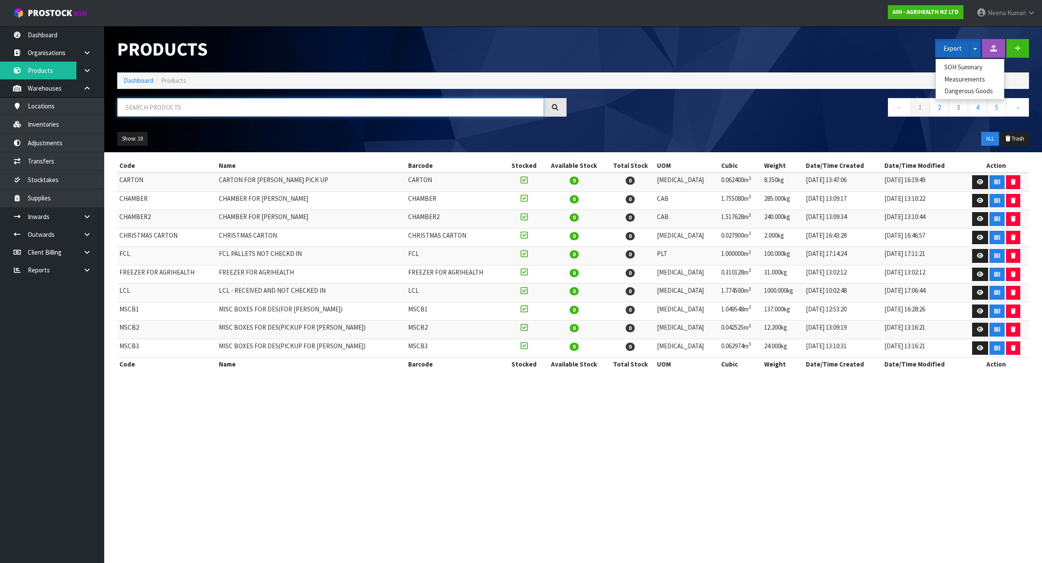
click at [279, 107] on input "text" at bounding box center [330, 107] width 427 height 19
click at [272, 100] on input "text" at bounding box center [330, 107] width 427 height 19
paste input "2425"
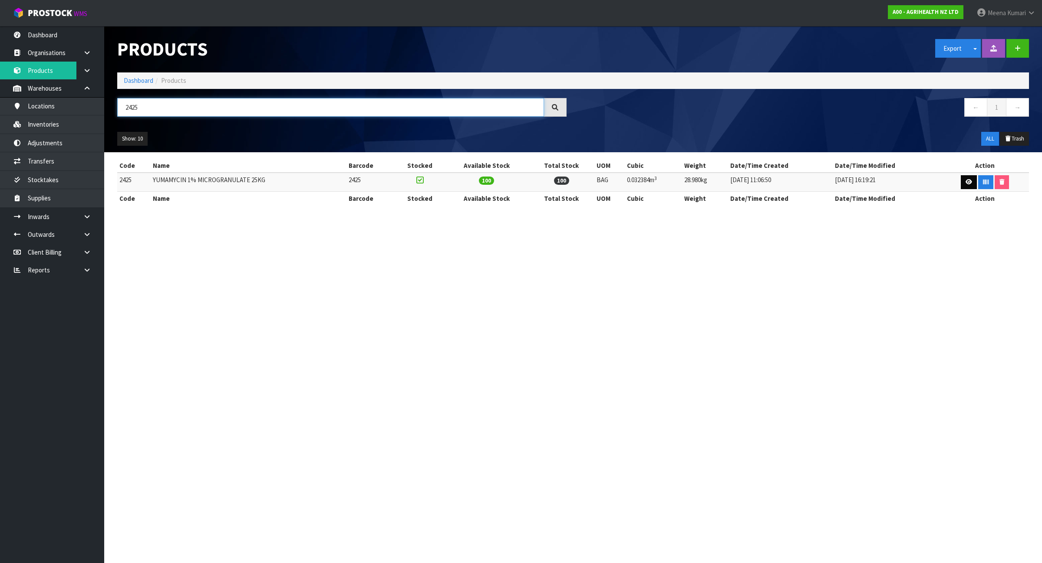
type input "2425"
click at [966, 183] on icon at bounding box center [968, 182] width 7 height 6
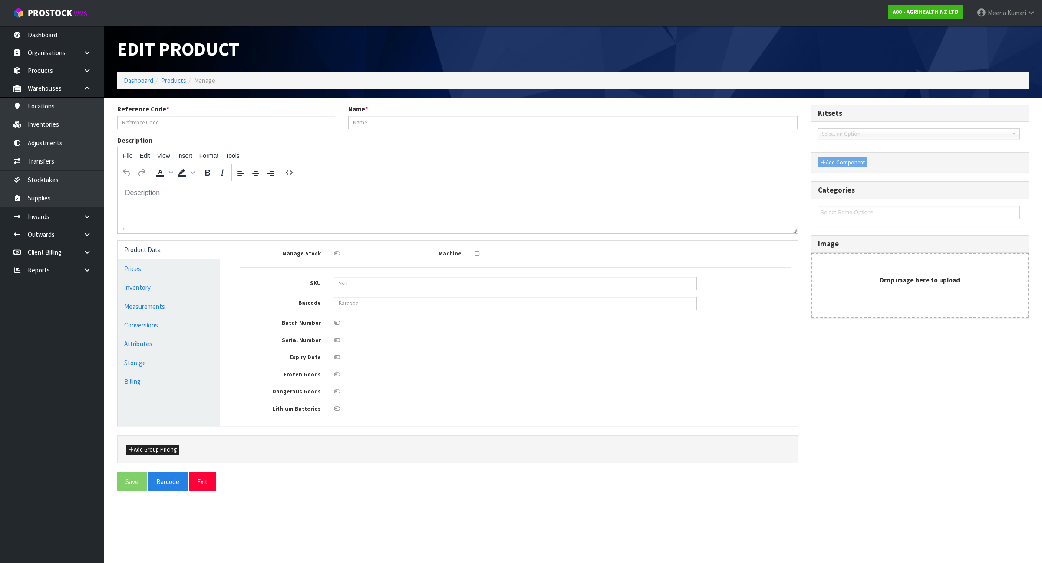
type input "2425"
type input "YUMAMYCIN 1% MICROGRANULATE 25KG"
type input "110"
type input "92"
type input "3.2"
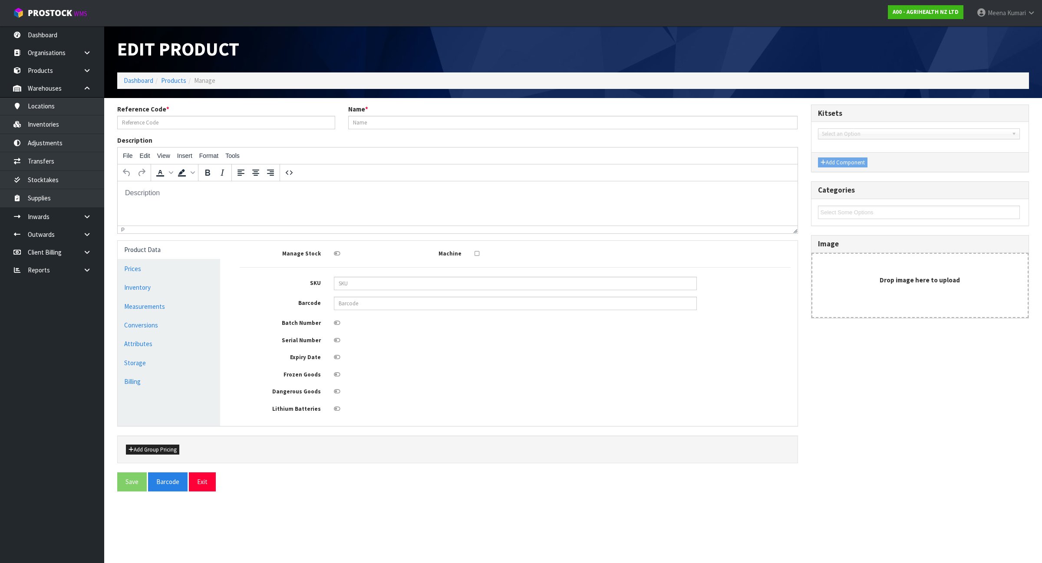
type input "0.032384"
type input "28.98"
click at [168, 311] on link "Measurements" at bounding box center [169, 307] width 102 height 18
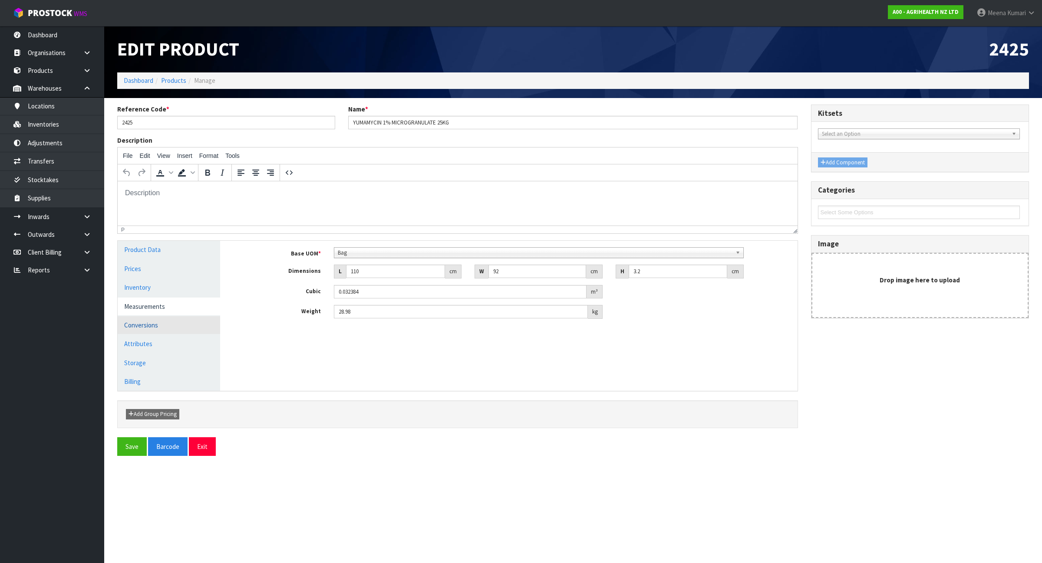
click at [163, 320] on link "Conversions" at bounding box center [169, 325] width 102 height 18
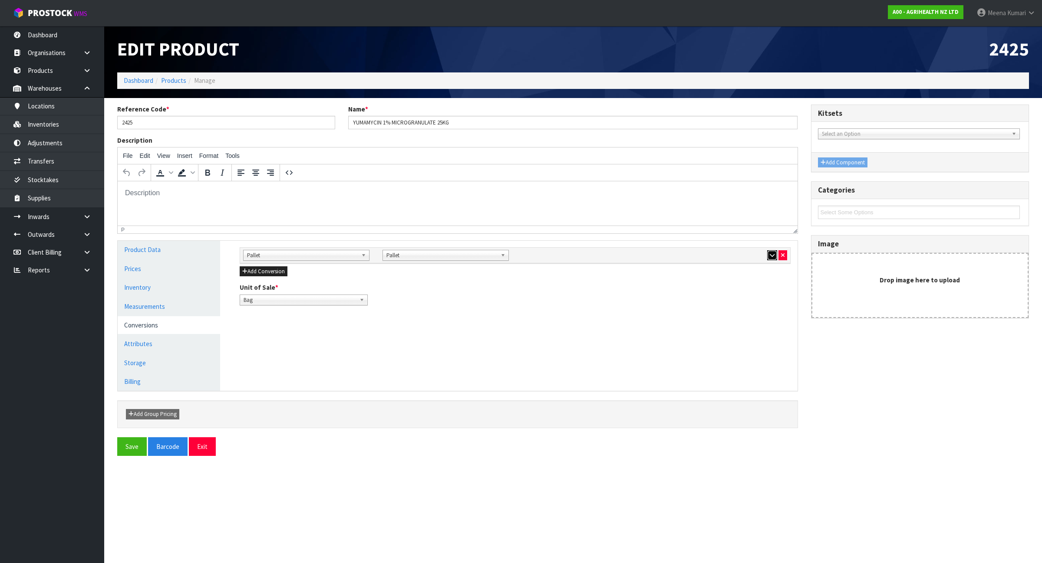
click at [771, 256] on icon "button" at bounding box center [772, 256] width 5 height 6
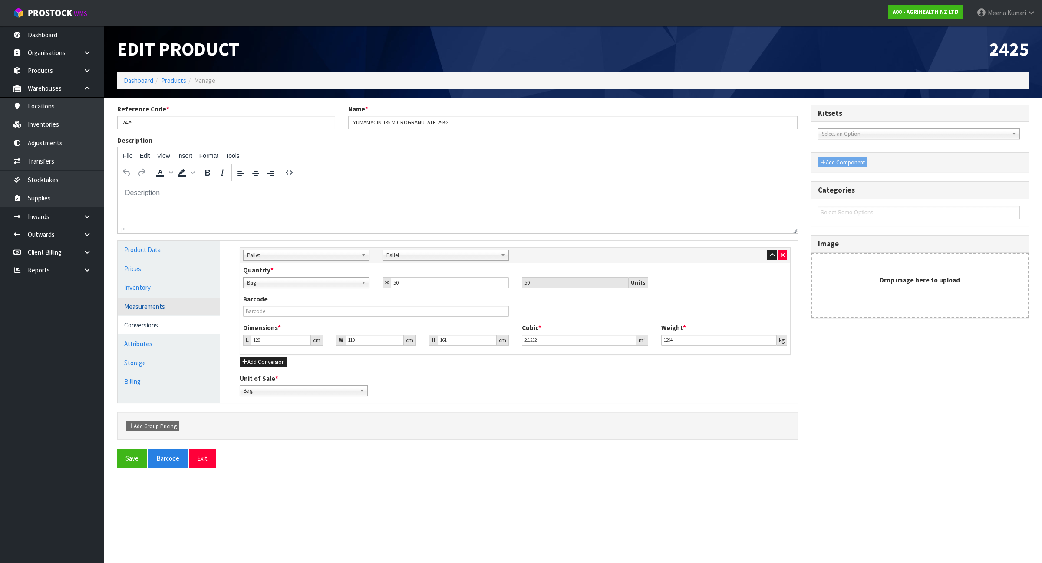
click at [189, 310] on link "Measurements" at bounding box center [169, 307] width 102 height 18
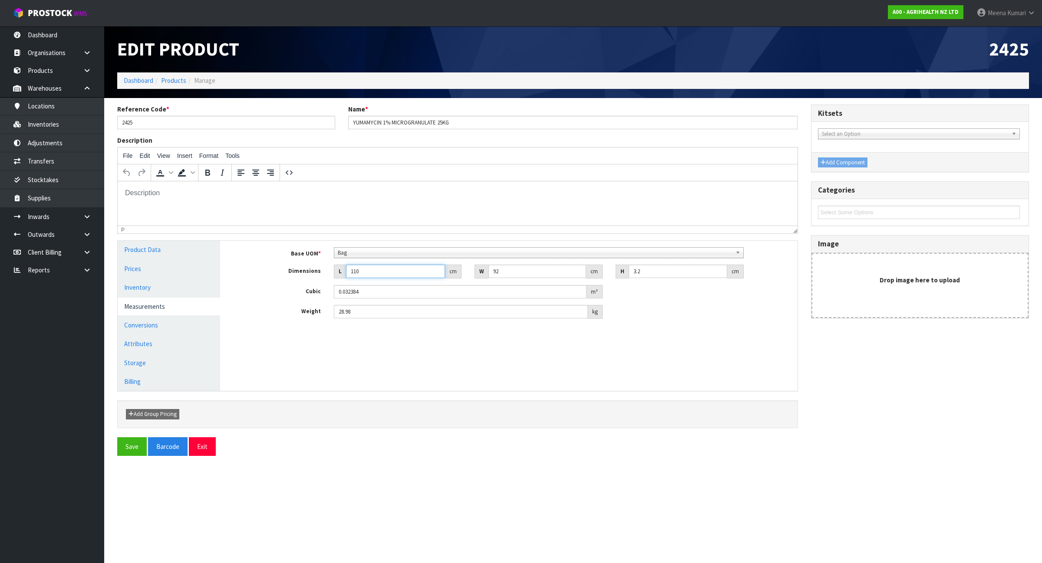
drag, startPoint x: 362, startPoint y: 272, endPoint x: 338, endPoint y: 276, distance: 24.3
click at [338, 276] on div "L 110 cm" at bounding box center [398, 272] width 128 height 14
type input "8"
type input "0.002355"
type input "85"
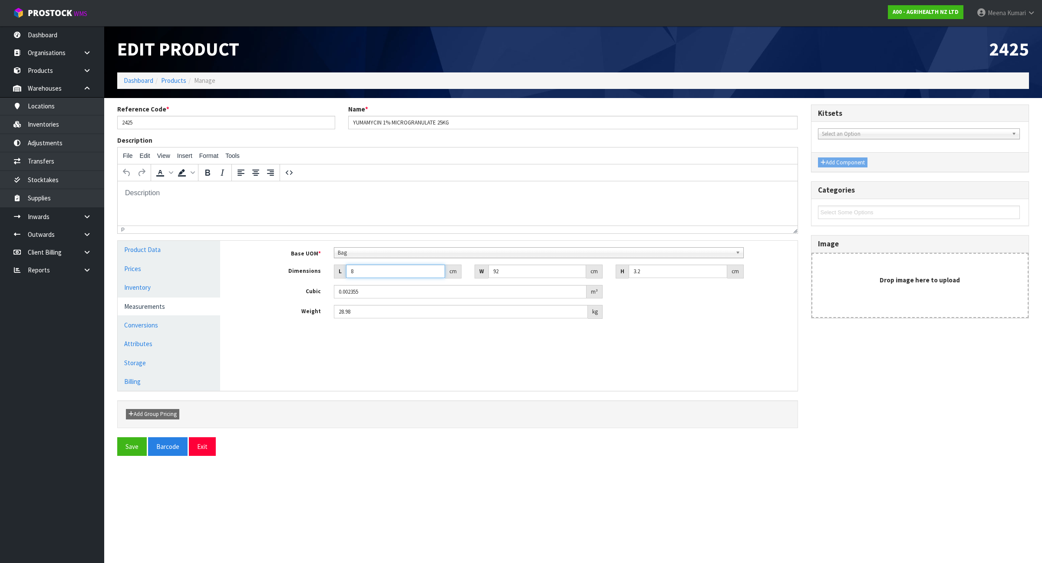
type input "0.025024"
type input "85"
click at [128, 446] on button "Save" at bounding box center [132, 447] width 30 height 19
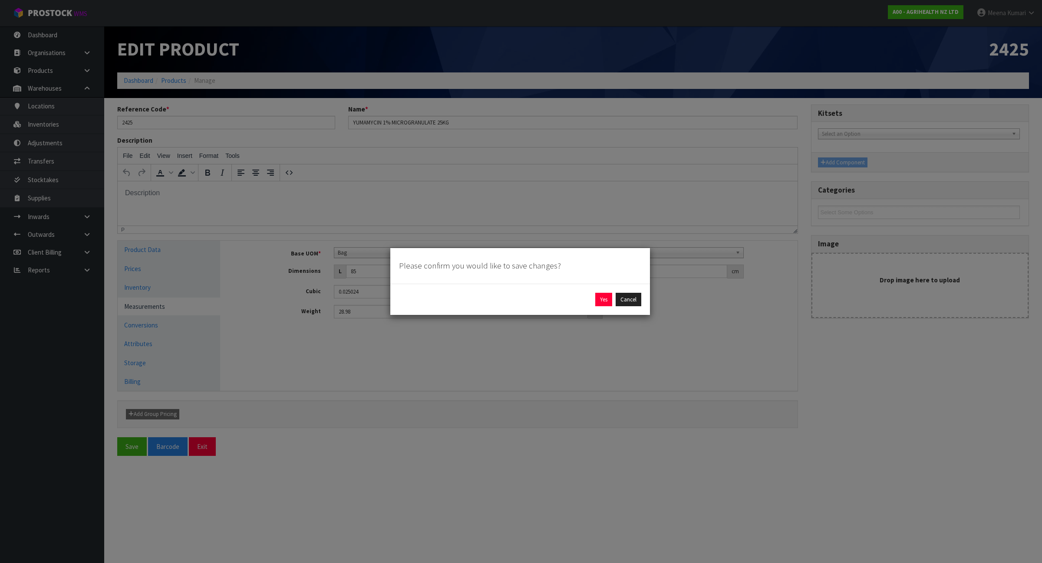
click at [428, 385] on div "Please confirm you would like to save changes? Yes Cancel" at bounding box center [521, 281] width 1042 height 563
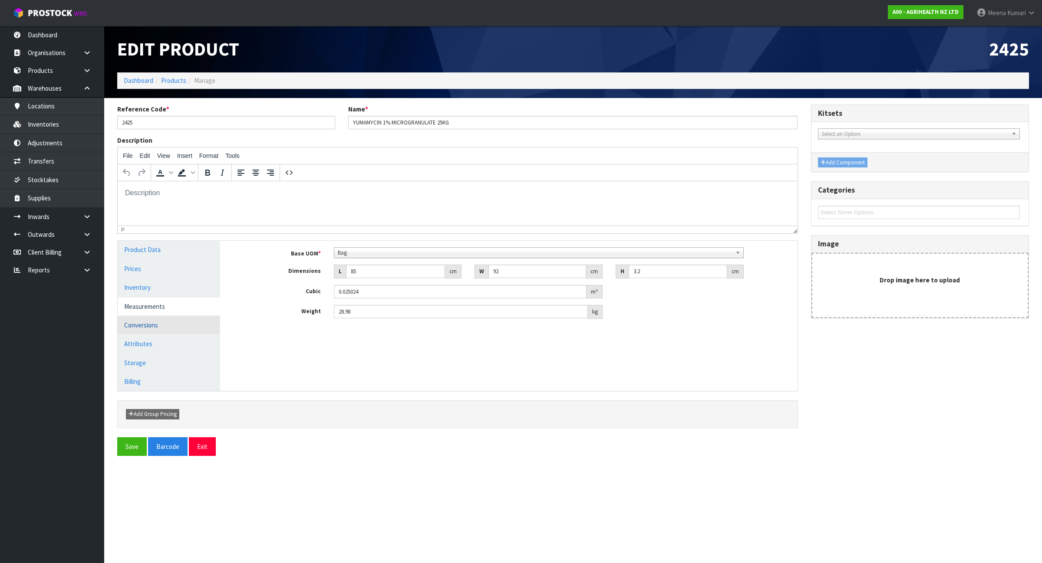
click at [148, 330] on link "Conversions" at bounding box center [169, 325] width 102 height 18
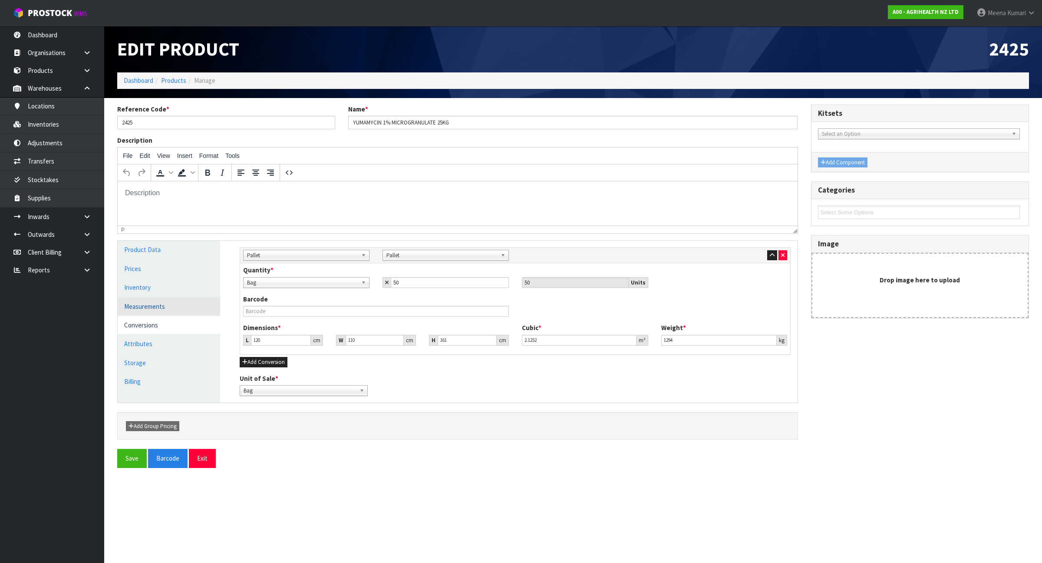
click at [151, 307] on link "Measurements" at bounding box center [169, 307] width 102 height 18
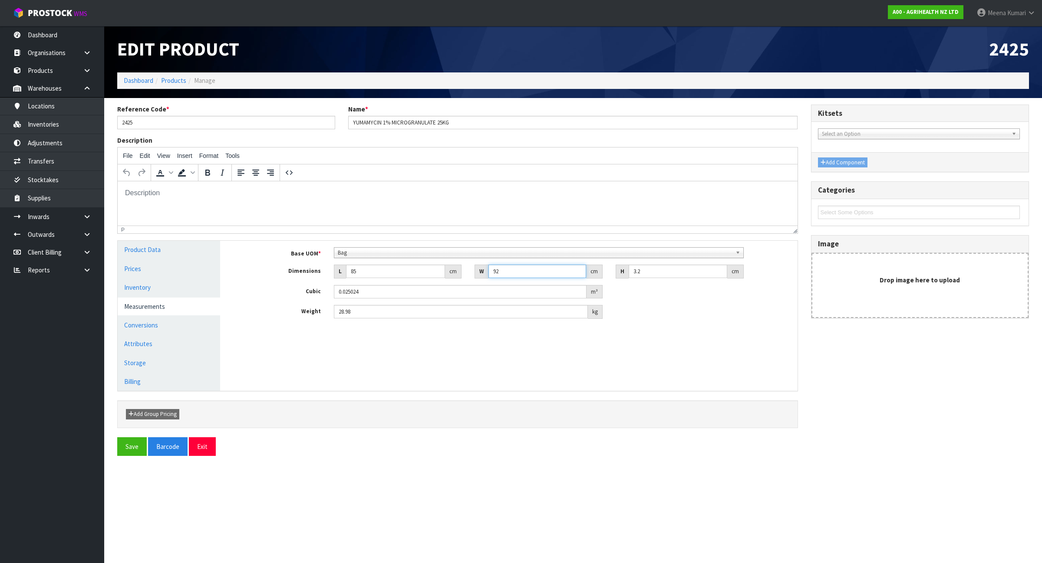
drag, startPoint x: 525, startPoint y: 272, endPoint x: 446, endPoint y: 277, distance: 79.2
click at [446, 277] on div "Dimensions L 85 cm W 92 cm H 3.2 cm" at bounding box center [515, 272] width 564 height 14
type input "3"
type input "0.000816"
type input "37"
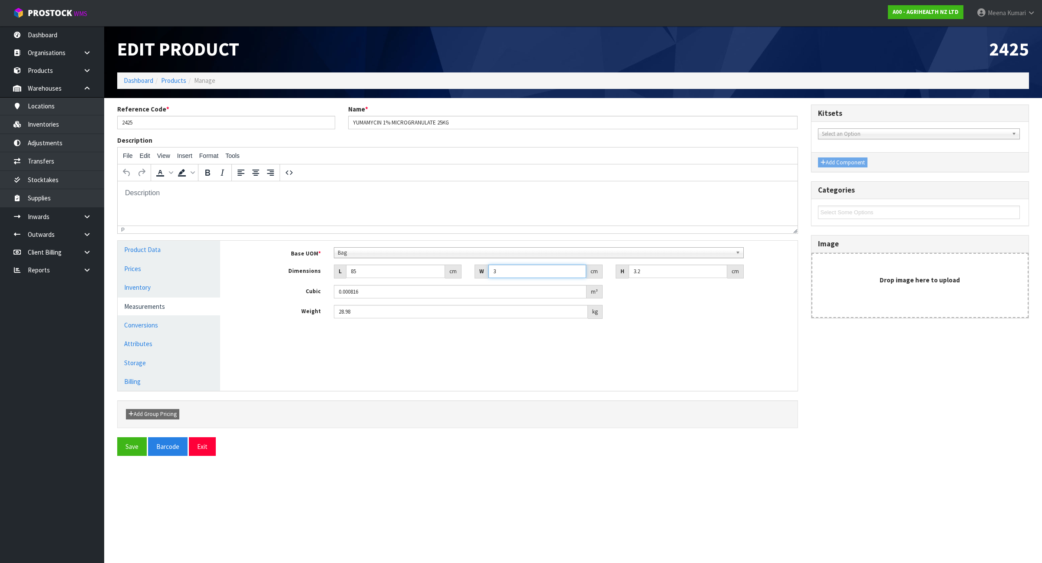
type input "0.010064"
type input "37"
drag, startPoint x: 659, startPoint y: 275, endPoint x: 623, endPoint y: 270, distance: 35.9
click at [623, 270] on div "H 3.2 cm" at bounding box center [680, 272] width 128 height 14
type input "1"
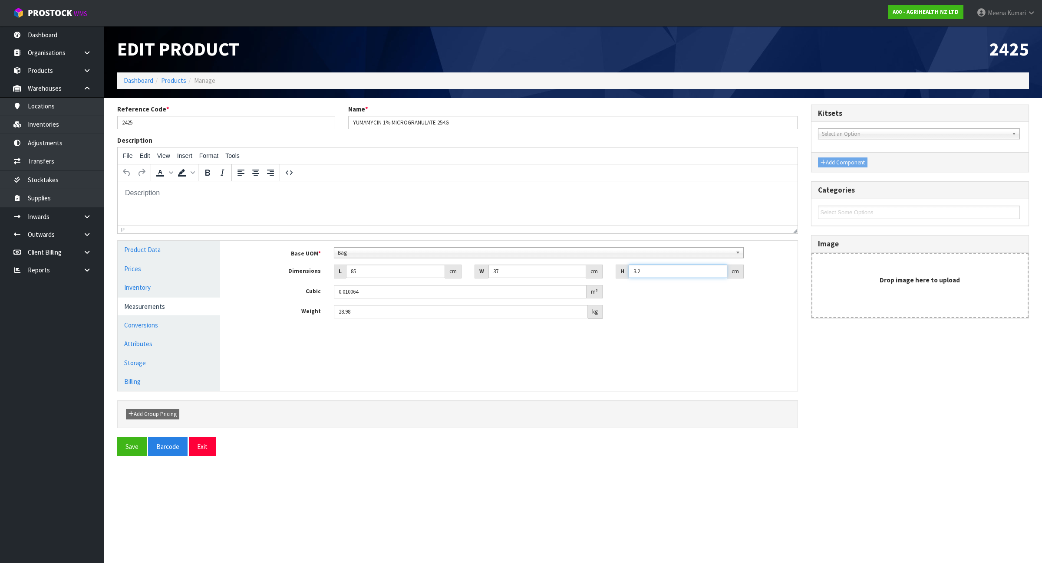
type input "0.003145"
type input "15"
type input "0.047175"
type input "15"
click at [134, 443] on button "Save" at bounding box center [132, 447] width 30 height 19
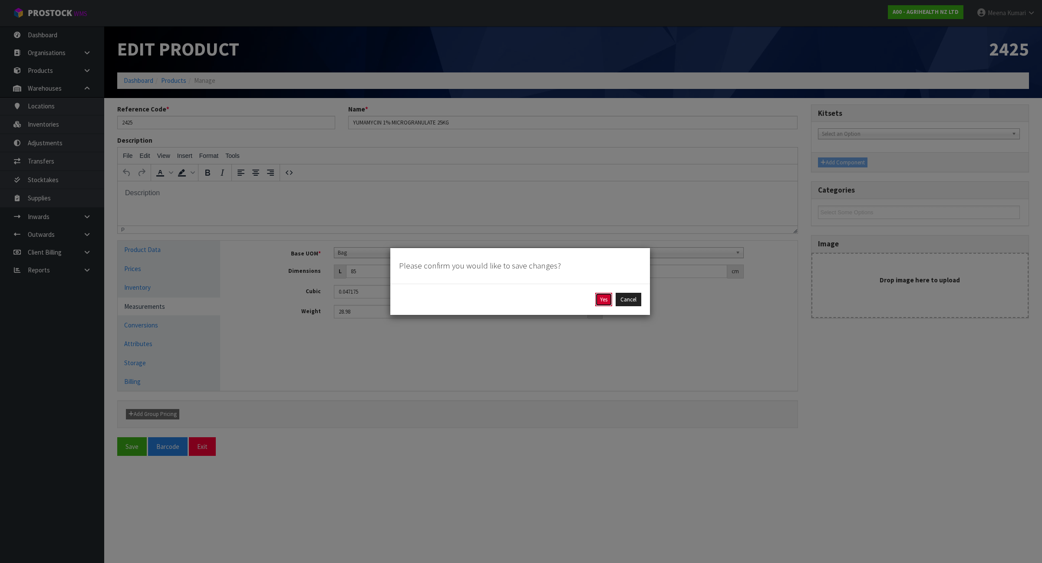
click at [600, 302] on button "Yes" at bounding box center [603, 300] width 17 height 14
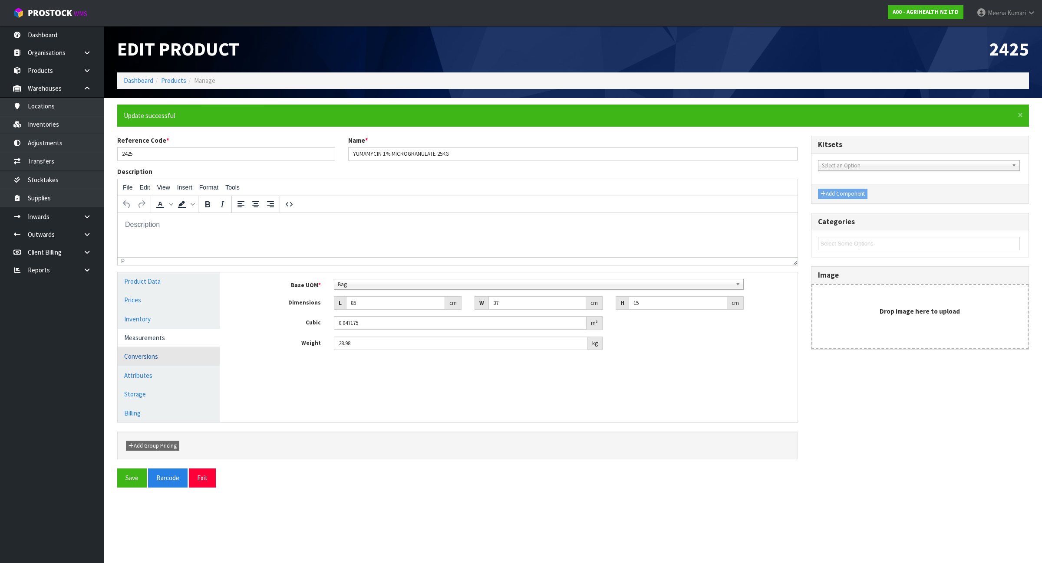
click at [200, 358] on link "Conversions" at bounding box center [169, 357] width 102 height 18
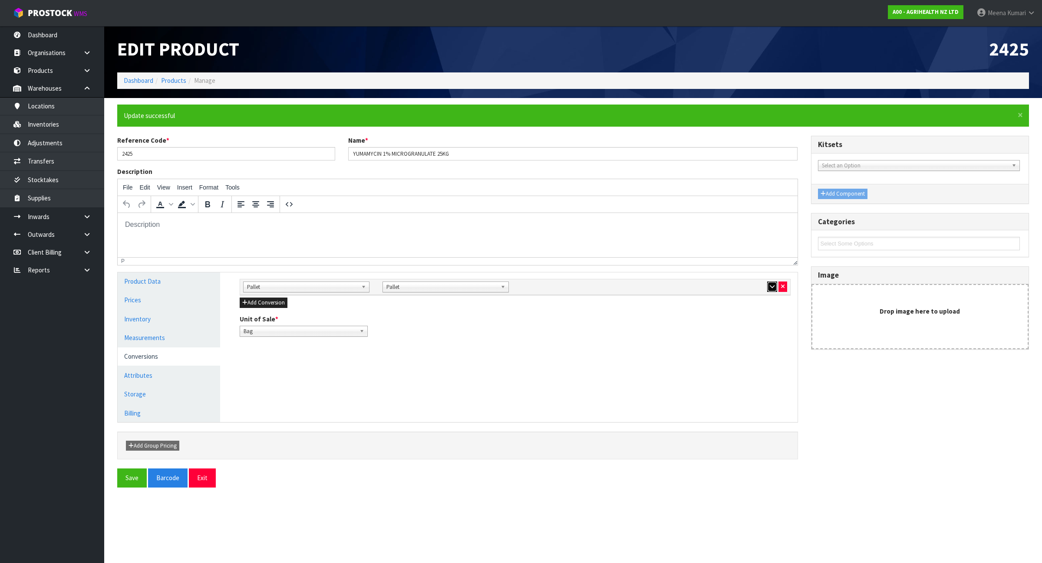
click at [771, 284] on icon "button" at bounding box center [772, 287] width 5 height 6
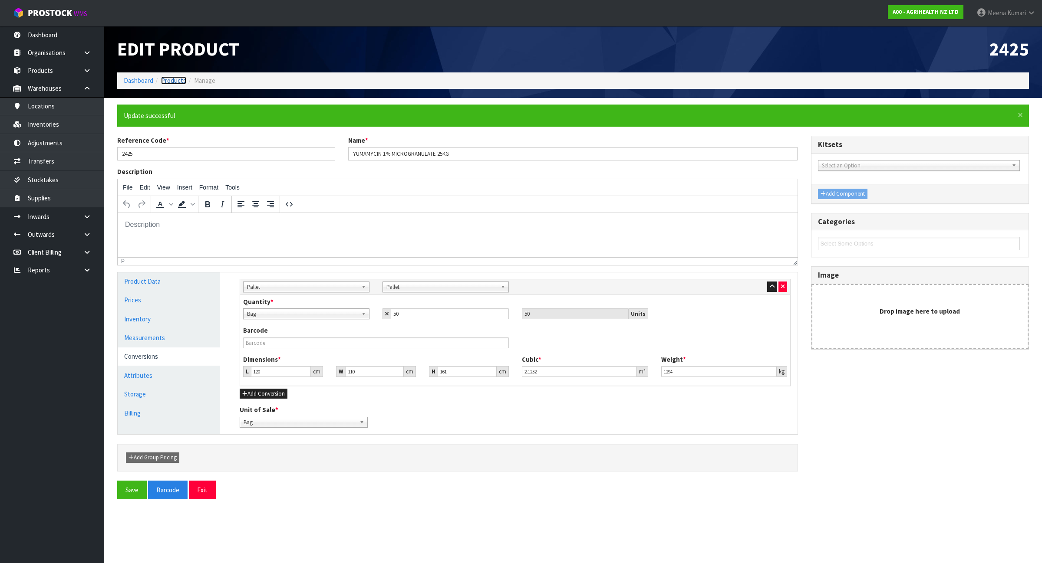
click at [180, 81] on link "Products" at bounding box center [173, 80] width 25 height 8
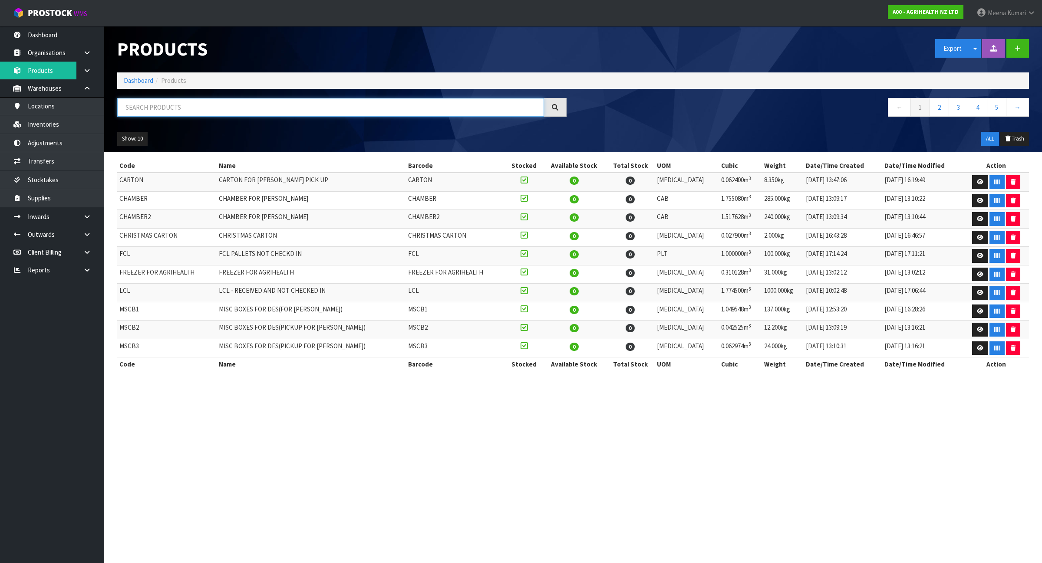
click at [179, 103] on input "text" at bounding box center [330, 107] width 427 height 19
paste input "2500"
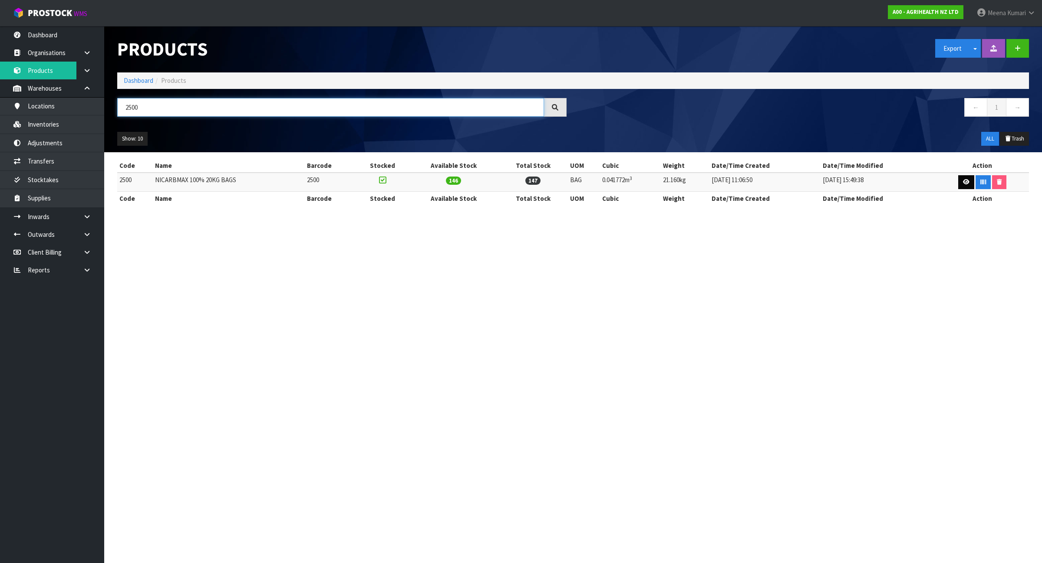
type input "2500"
click at [958, 184] on link at bounding box center [966, 182] width 16 height 14
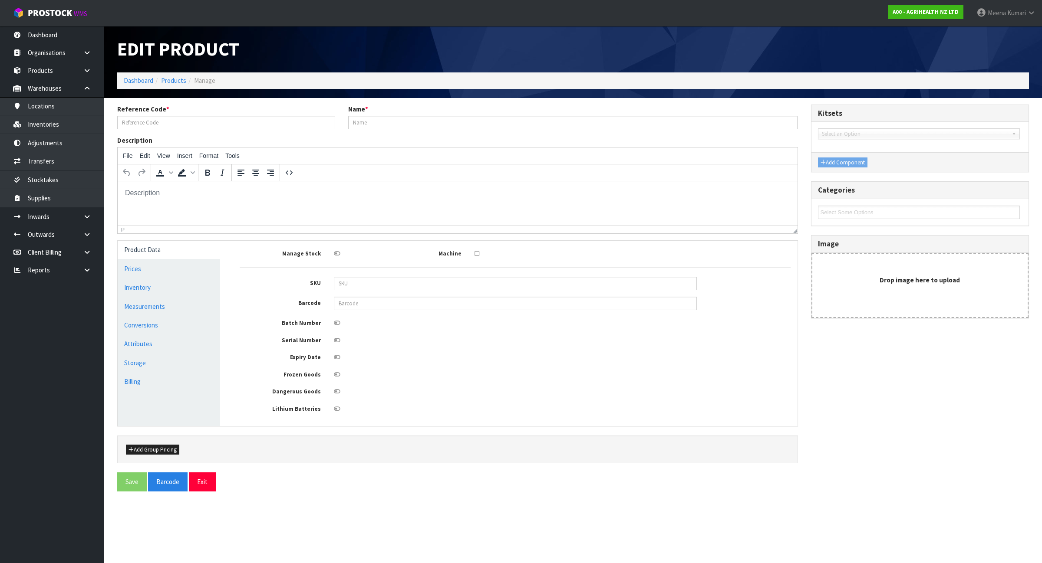
type input "2500"
type input "NICARBMAX 100% 20KG BAGS"
type input "112"
type input "3.33"
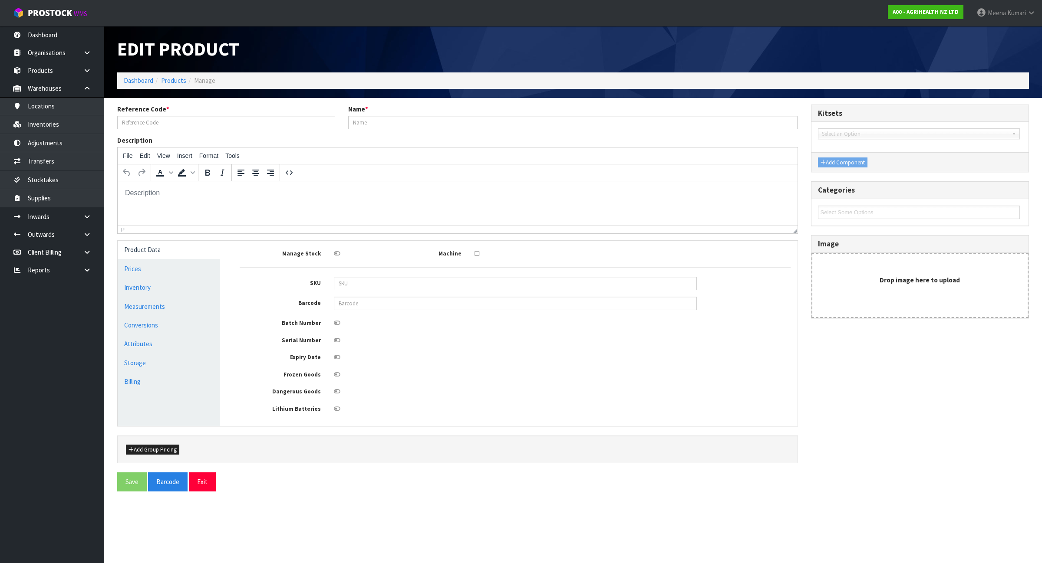
type input "0.041772"
type input "21.16"
click at [172, 310] on link "Measurements" at bounding box center [169, 307] width 102 height 18
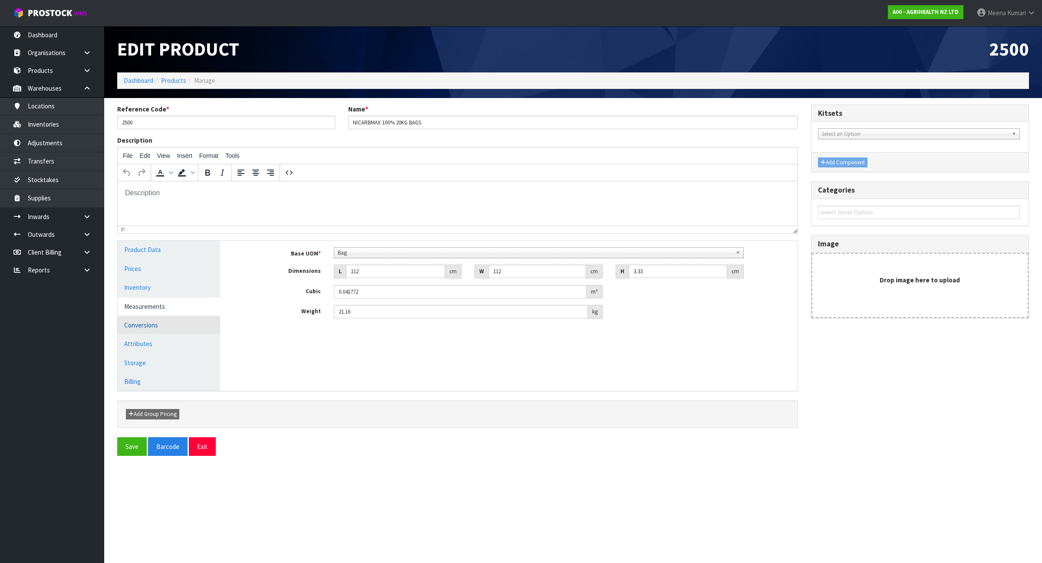
click at [198, 323] on link "Conversions" at bounding box center [169, 325] width 102 height 18
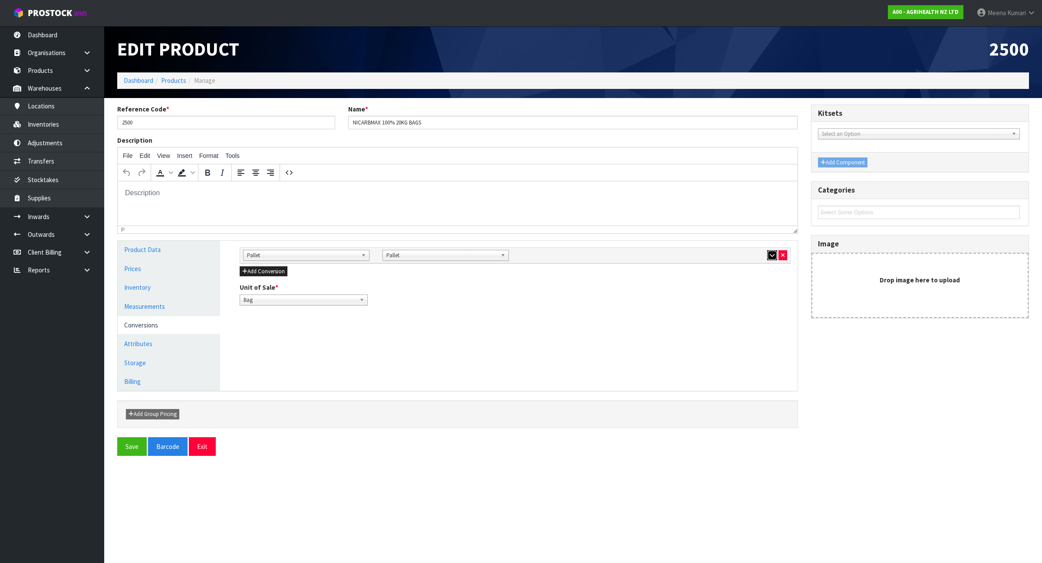
click at [771, 254] on icon "button" at bounding box center [772, 256] width 5 height 6
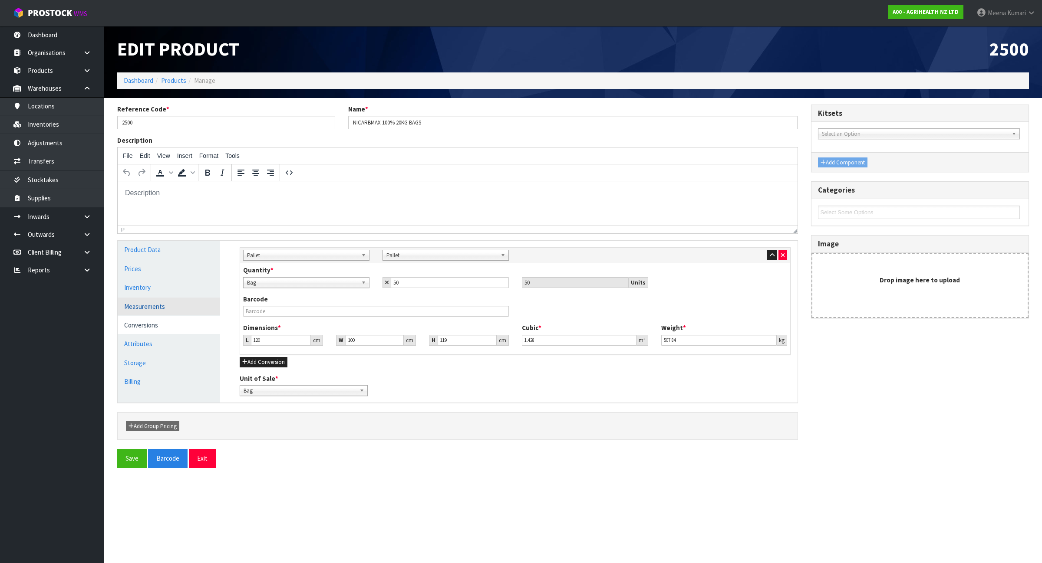
click at [118, 307] on link "Measurements" at bounding box center [169, 307] width 102 height 18
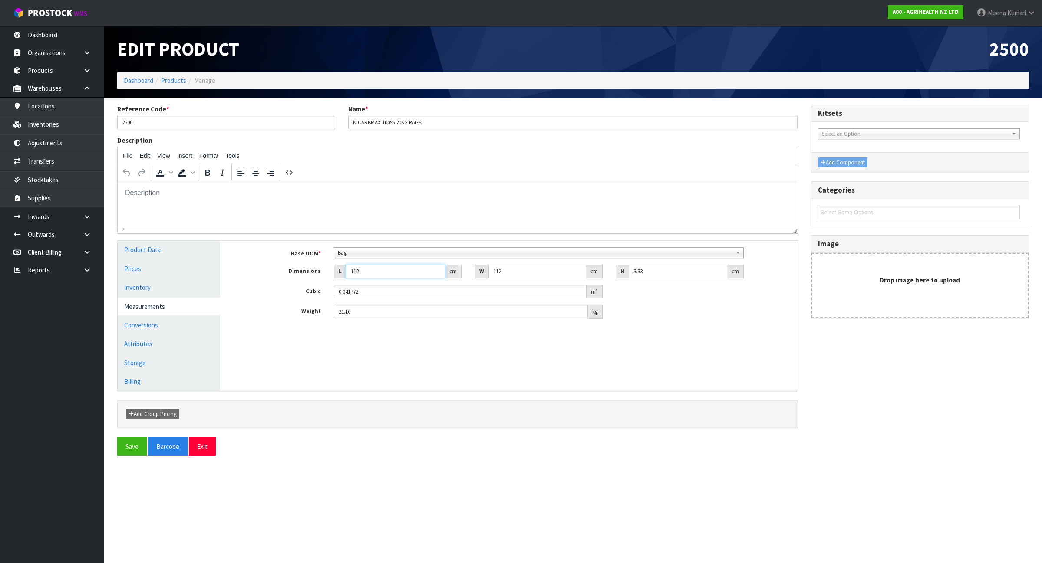
drag, startPoint x: 378, startPoint y: 270, endPoint x: 339, endPoint y: 278, distance: 39.5
click at [339, 278] on div "L 112 cm" at bounding box center [398, 272] width 128 height 14
type input "1"
type input "0.000373"
type input "10"
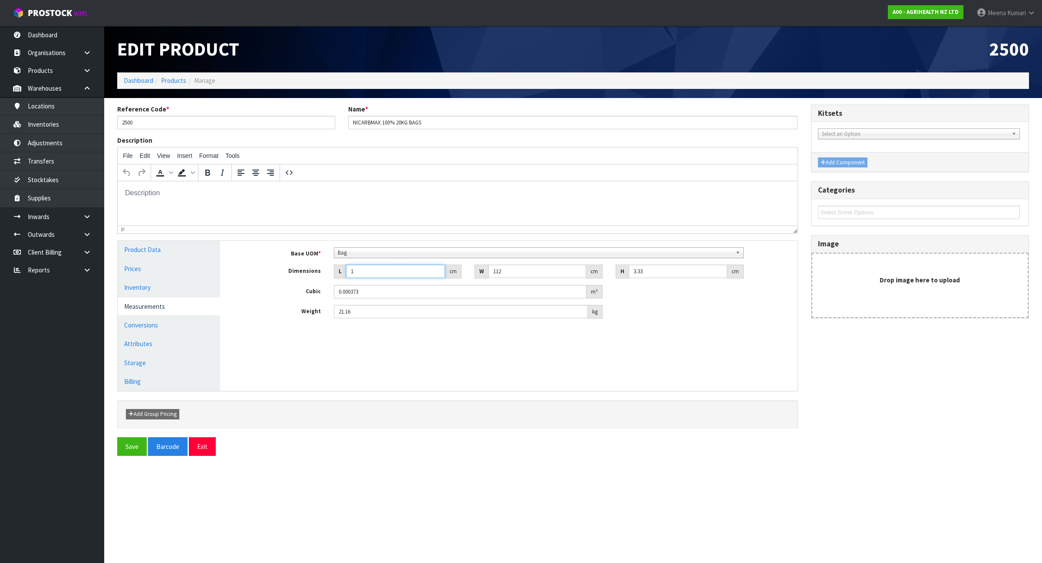
type input "0.00373"
type input "100"
type input "0.037296"
type input "100"
click at [133, 452] on button "Save" at bounding box center [132, 447] width 30 height 19
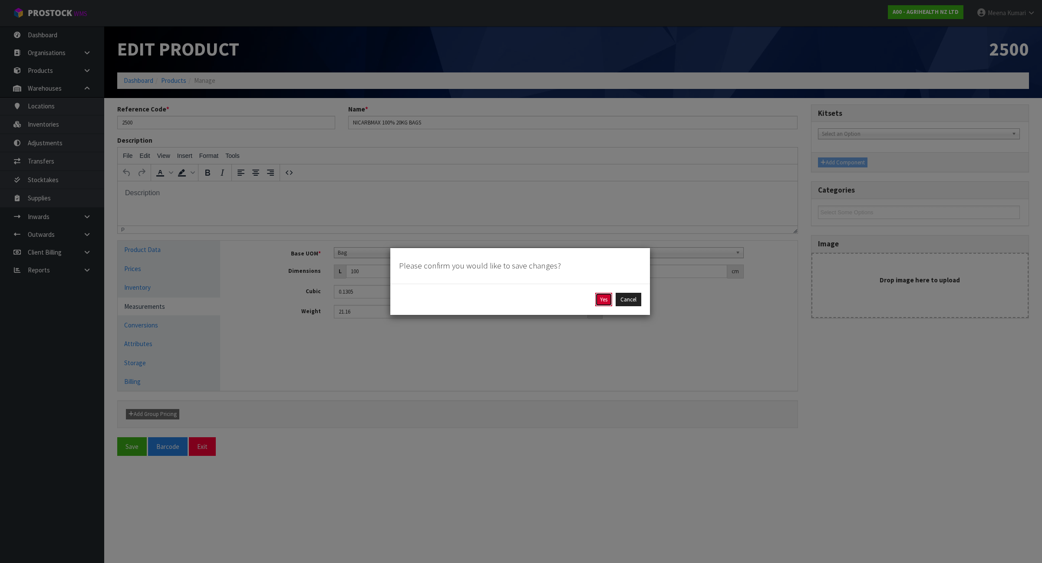
click at [596, 296] on button "Yes" at bounding box center [603, 300] width 17 height 14
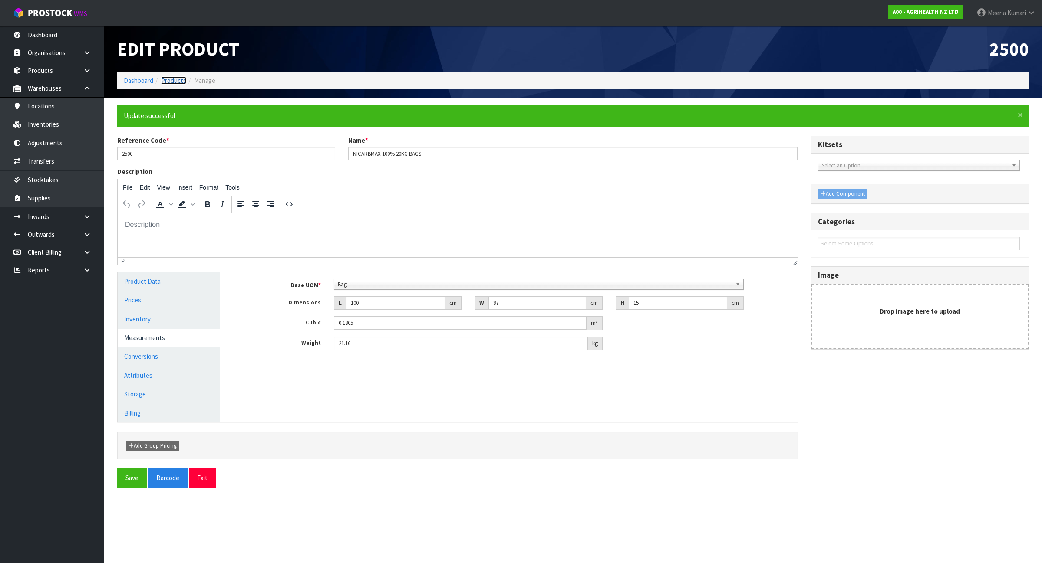
click at [177, 79] on link "Products" at bounding box center [173, 80] width 25 height 8
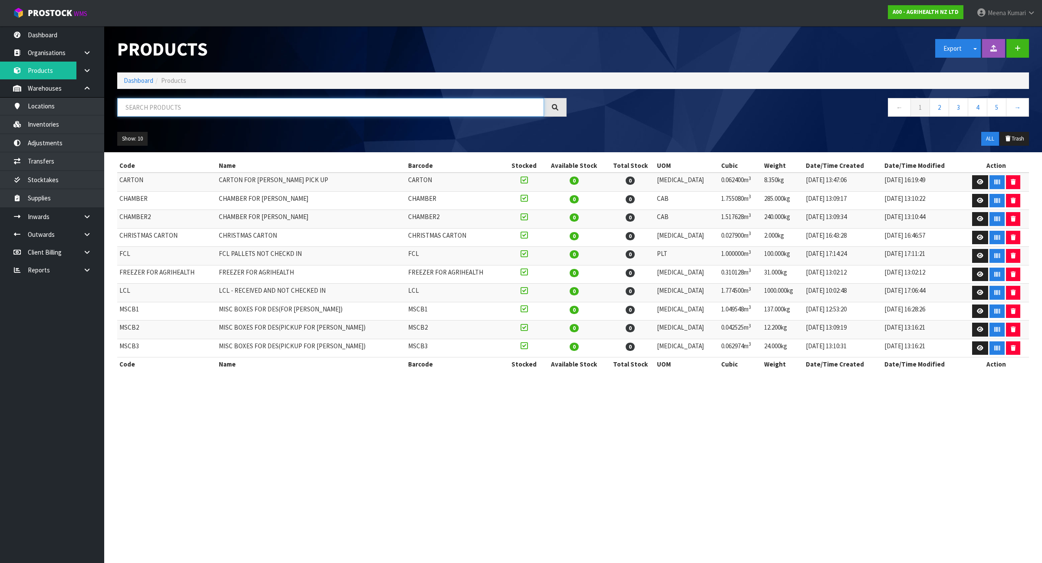
click at [182, 105] on input "text" at bounding box center [330, 107] width 427 height 19
paste input "2702"
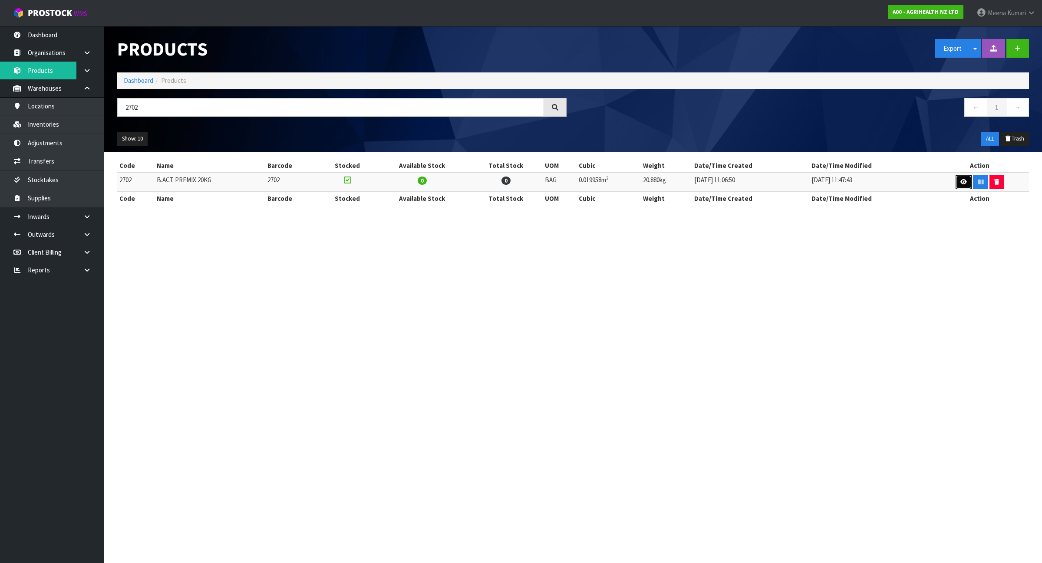
click at [960, 184] on icon at bounding box center [963, 182] width 7 height 6
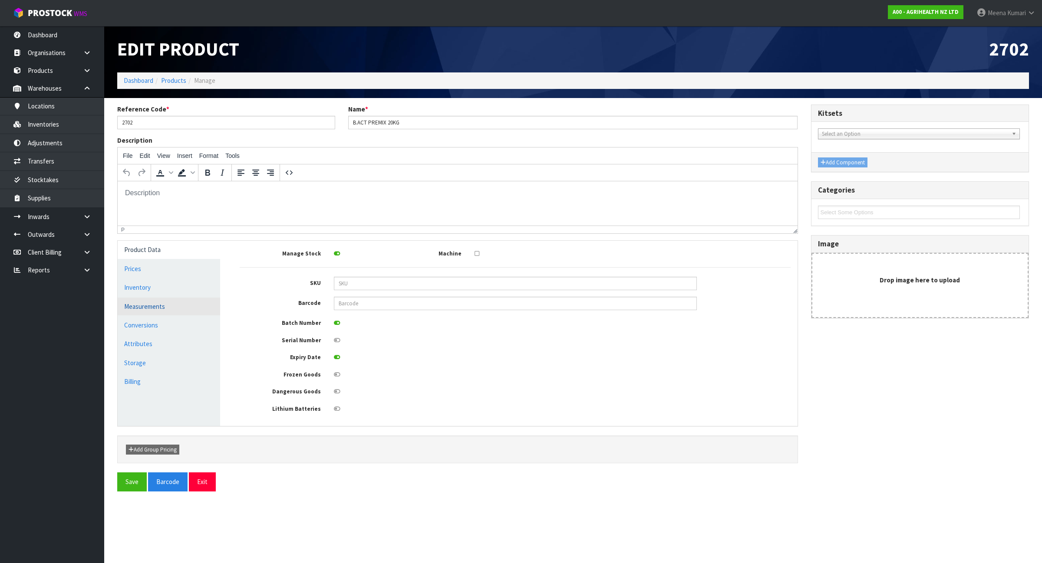
click at [212, 309] on link "Measurements" at bounding box center [169, 307] width 102 height 18
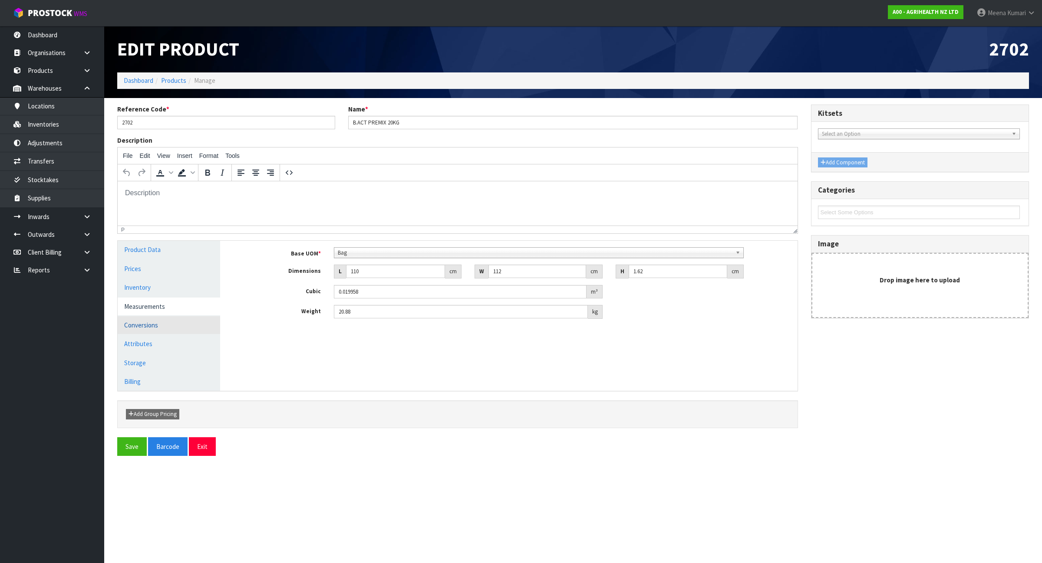
click at [196, 326] on link "Conversions" at bounding box center [169, 325] width 102 height 18
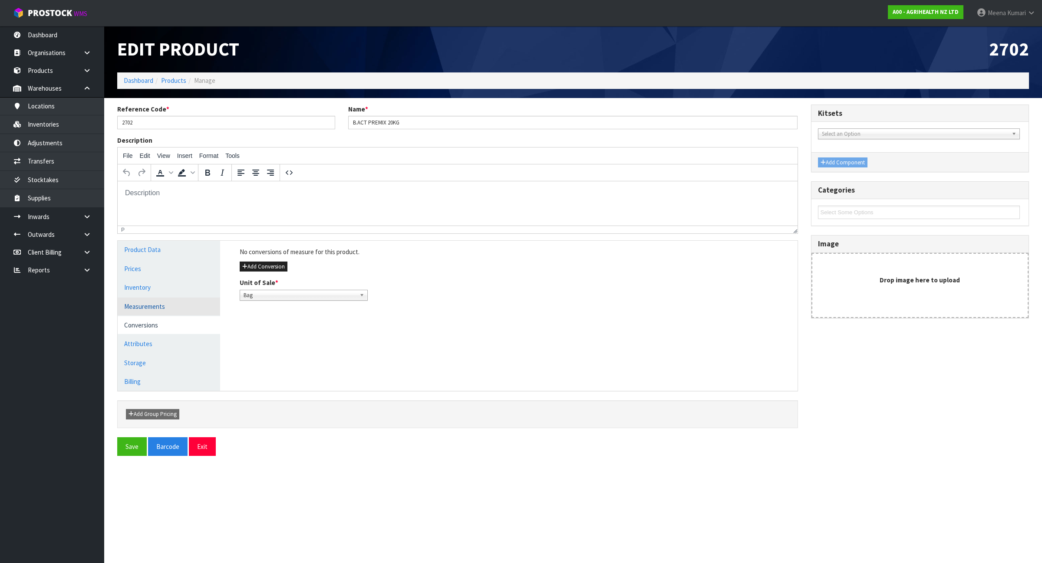
click at [193, 307] on link "Measurements" at bounding box center [169, 307] width 102 height 18
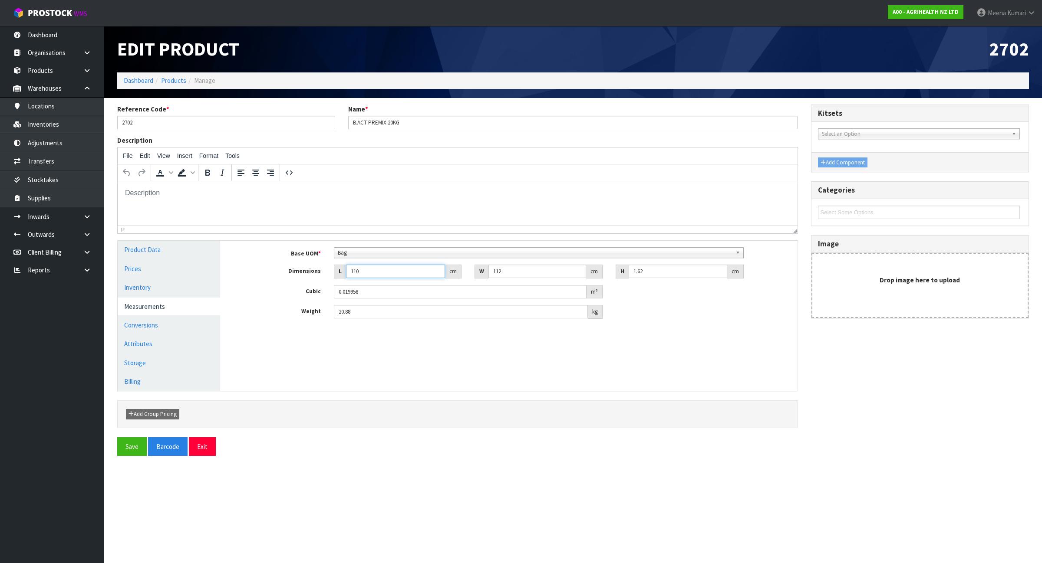
drag, startPoint x: 387, startPoint y: 267, endPoint x: 329, endPoint y: 271, distance: 58.3
click at [329, 271] on div "L 110 cm" at bounding box center [397, 272] width 141 height 14
click at [132, 446] on button "Save" at bounding box center [132, 447] width 30 height 19
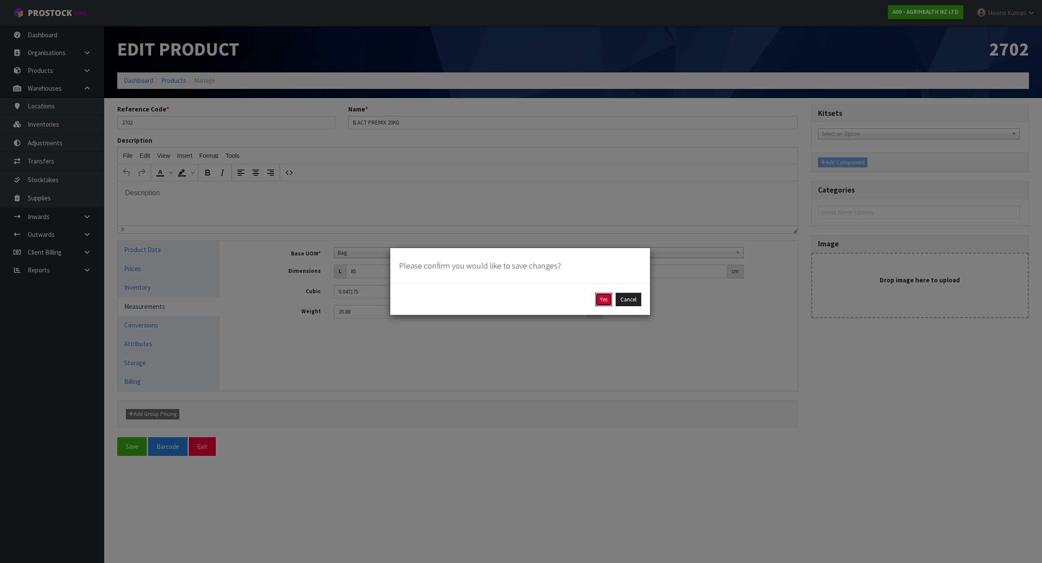
click at [599, 299] on button "Yes" at bounding box center [603, 300] width 17 height 14
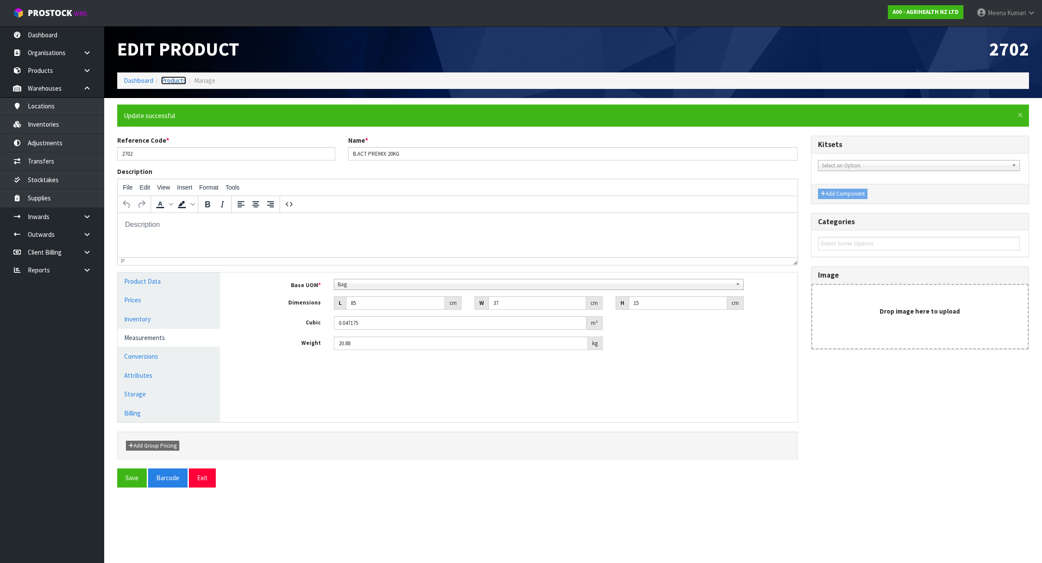
click at [173, 78] on link "Products" at bounding box center [173, 80] width 25 height 8
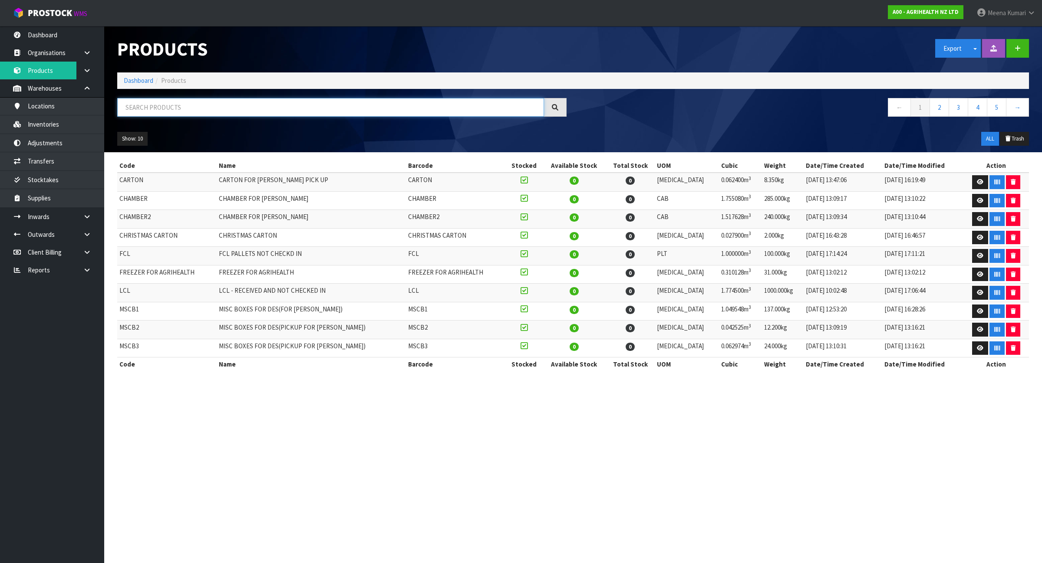
click at [185, 111] on input "text" at bounding box center [330, 107] width 427 height 19
paste input "2950"
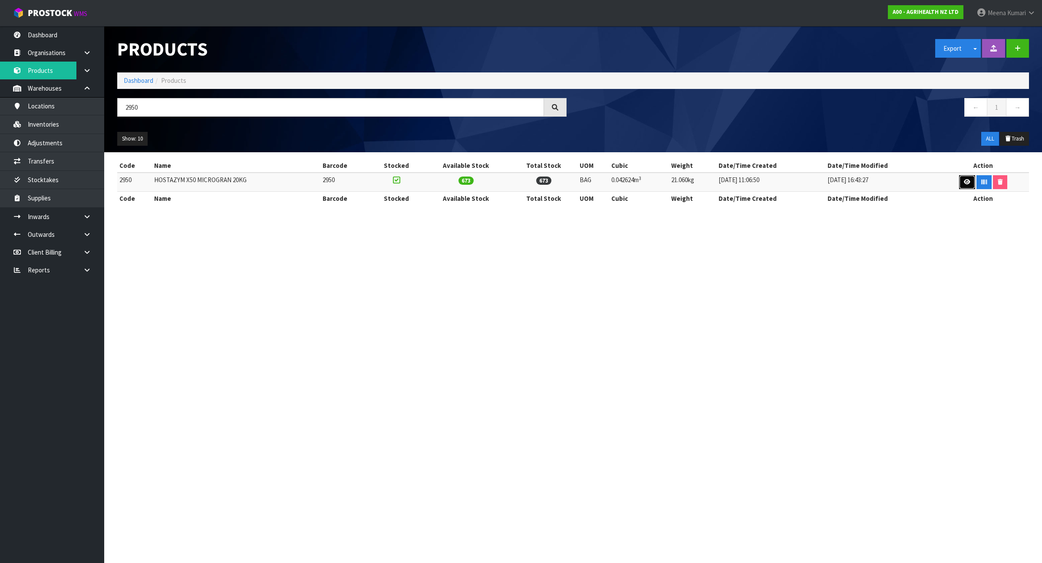
click at [965, 179] on icon at bounding box center [967, 182] width 7 height 6
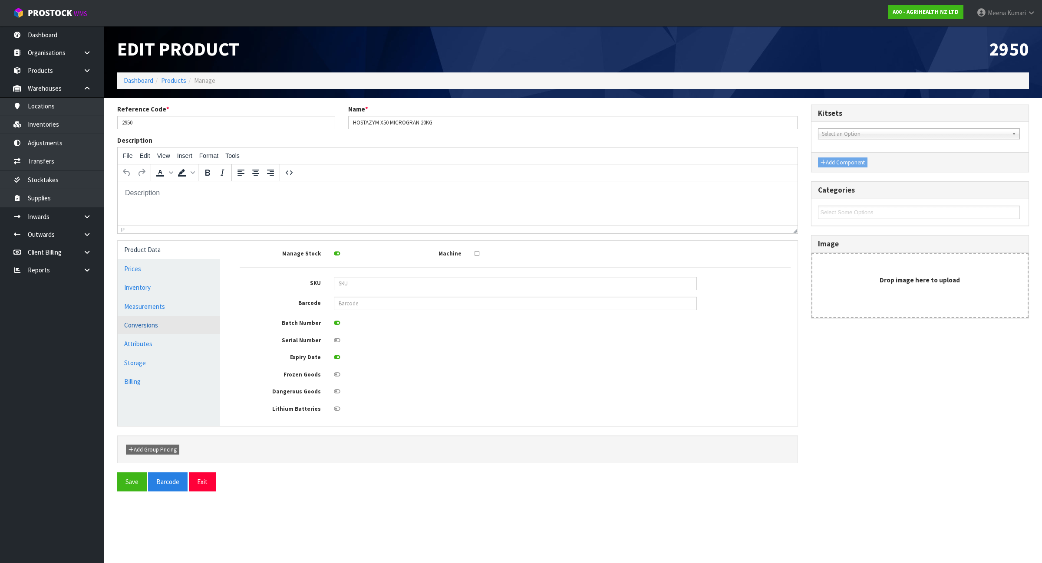
click at [187, 318] on link "Conversions" at bounding box center [169, 325] width 102 height 18
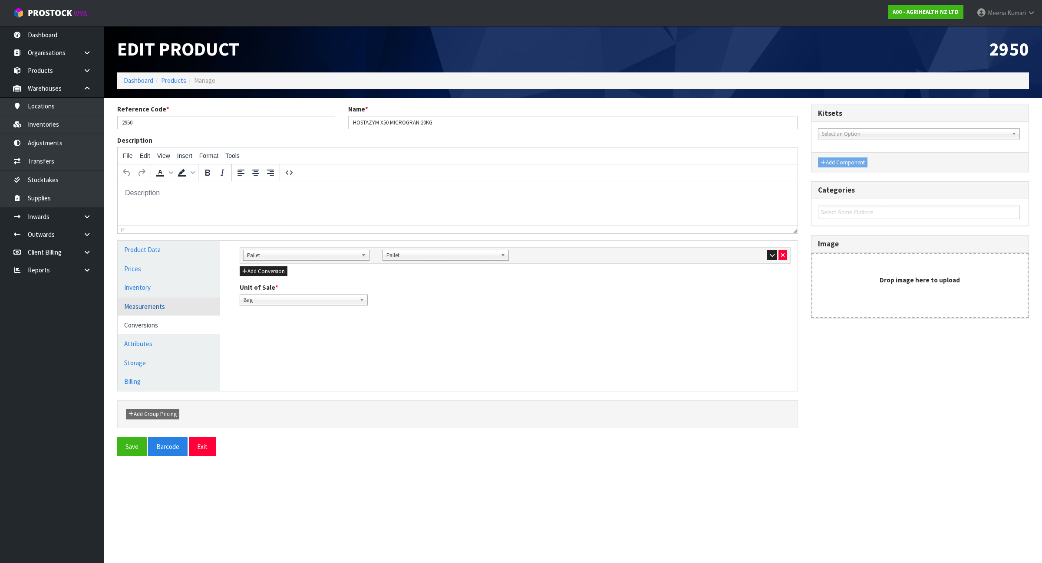
click at [181, 307] on link "Measurements" at bounding box center [169, 307] width 102 height 18
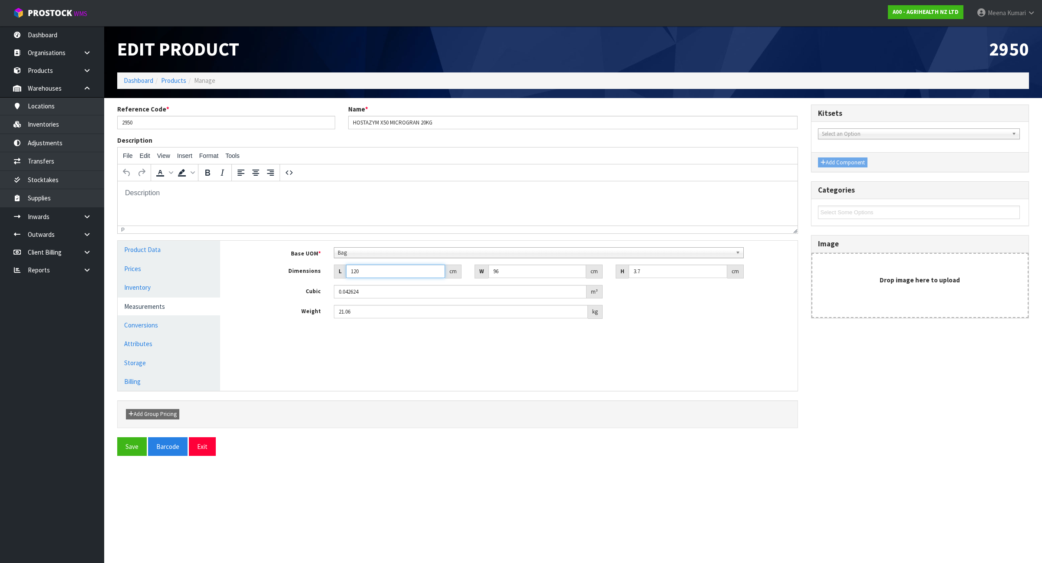
drag, startPoint x: 374, startPoint y: 275, endPoint x: 335, endPoint y: 276, distance: 39.5
click at [335, 276] on div "L 120 cm" at bounding box center [398, 272] width 128 height 14
click at [133, 446] on button "Save" at bounding box center [132, 447] width 30 height 19
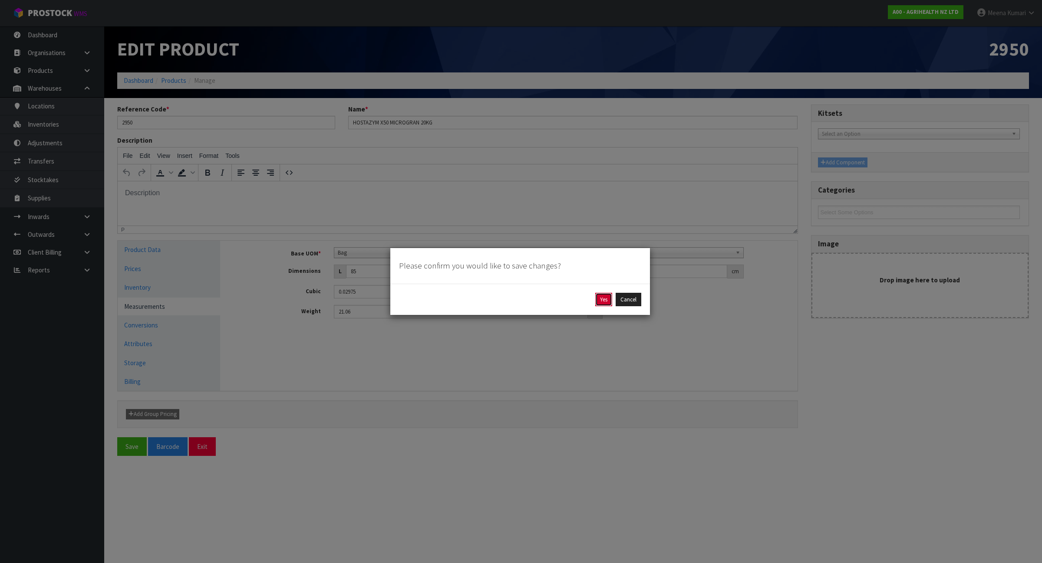
click at [605, 297] on button "Yes" at bounding box center [603, 300] width 17 height 14
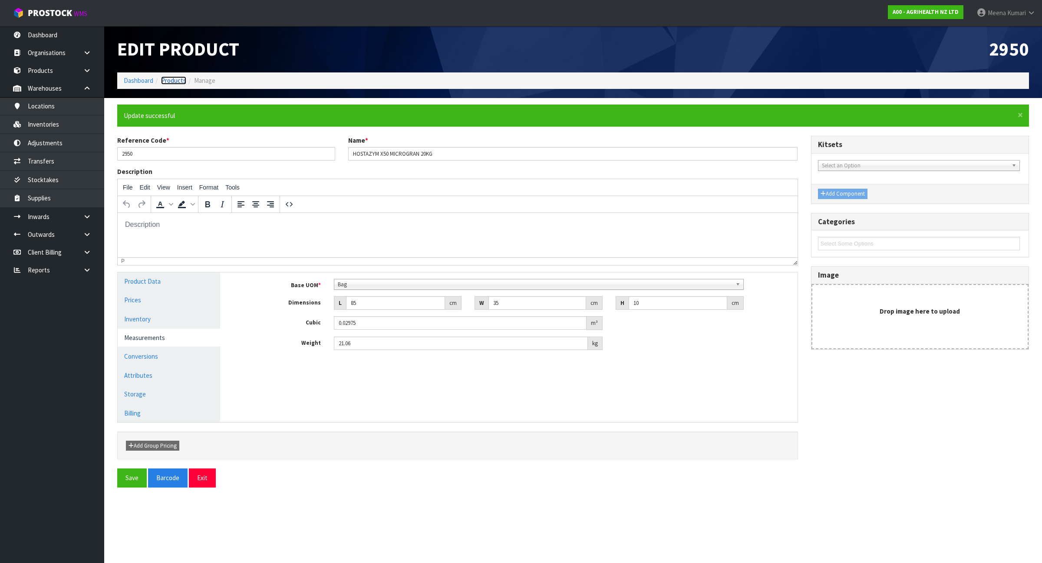
click at [181, 81] on link "Products" at bounding box center [173, 80] width 25 height 8
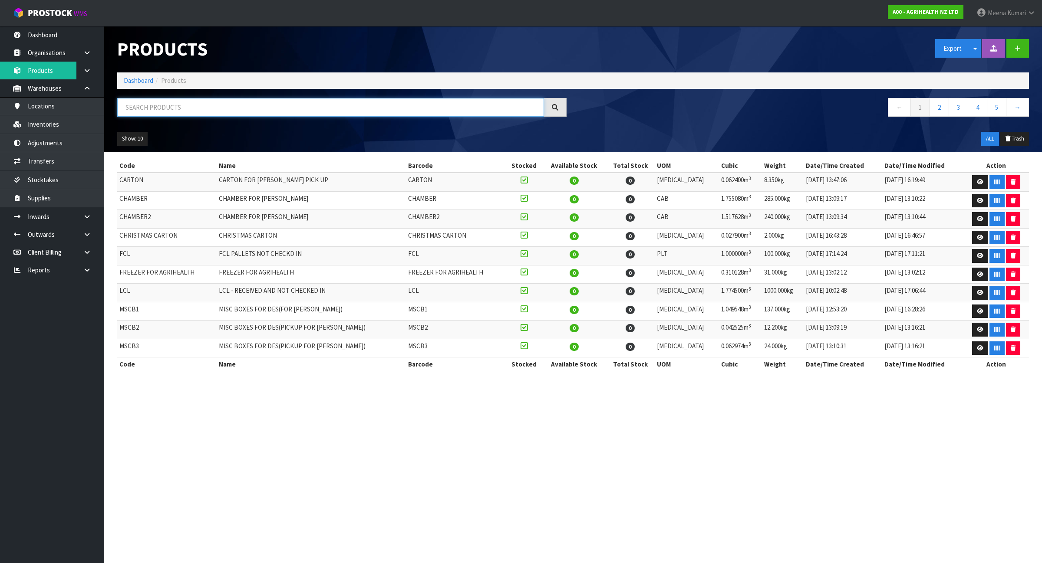
click at [185, 109] on input "text" at bounding box center [330, 107] width 427 height 19
paste input "32030"
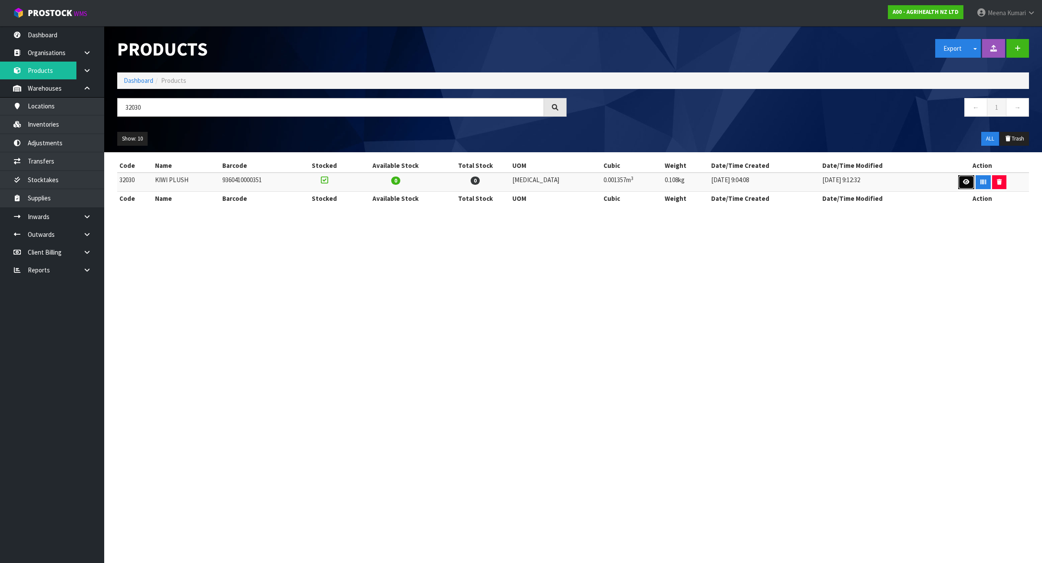
click at [958, 185] on link at bounding box center [966, 182] width 16 height 14
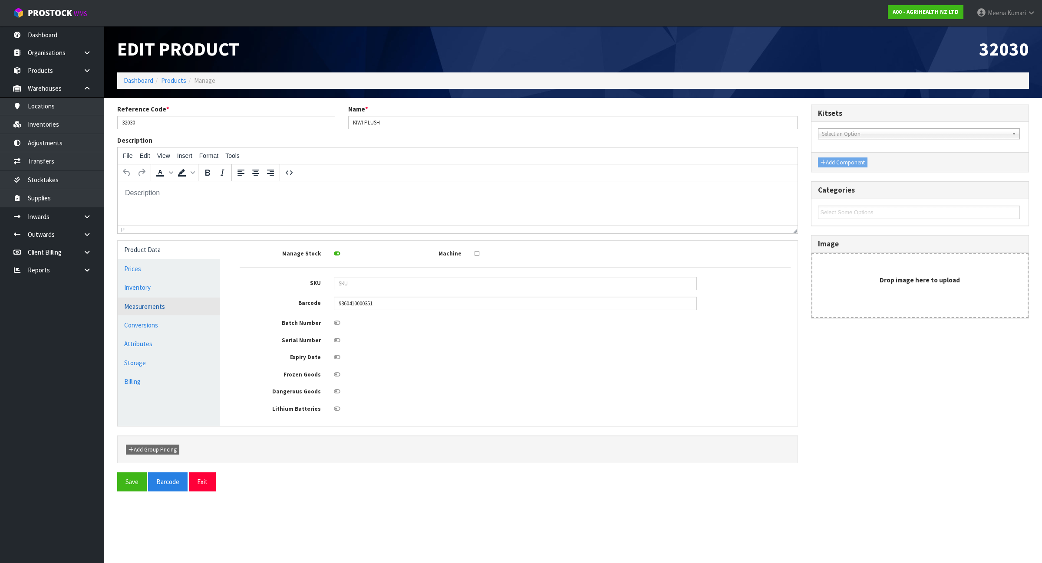
click at [164, 307] on link "Measurements" at bounding box center [169, 307] width 102 height 18
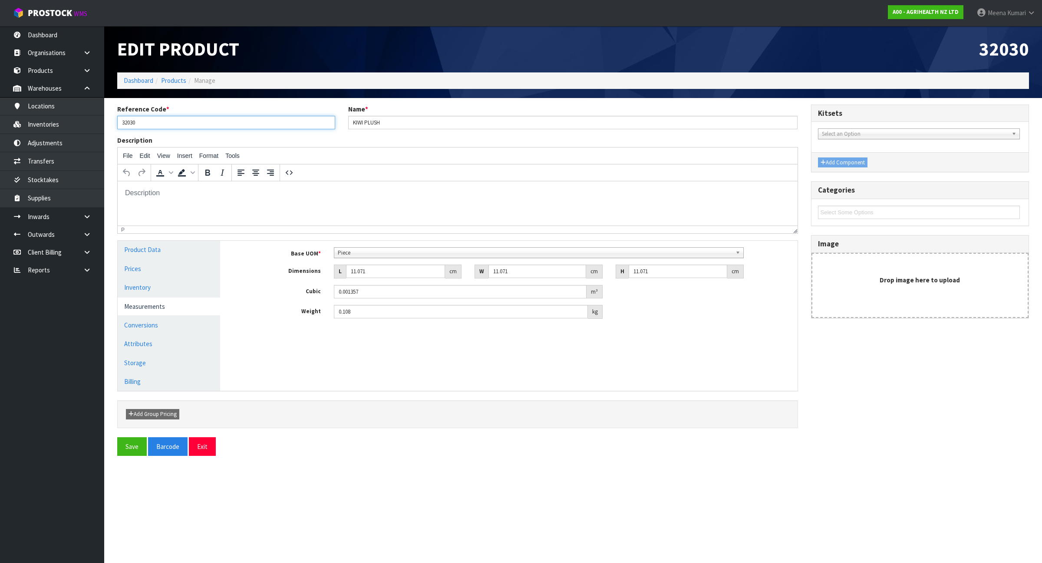
click at [195, 120] on input "32030" at bounding box center [226, 122] width 218 height 13
click at [69, 133] on link "Inventories" at bounding box center [52, 124] width 104 height 18
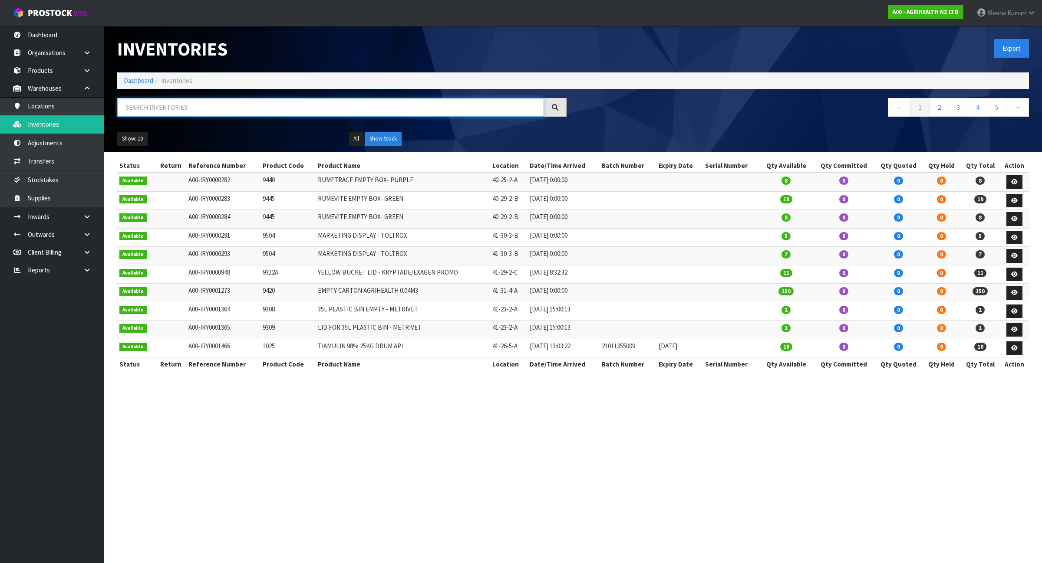
click at [181, 104] on input "text" at bounding box center [330, 107] width 427 height 19
paste input "5730"
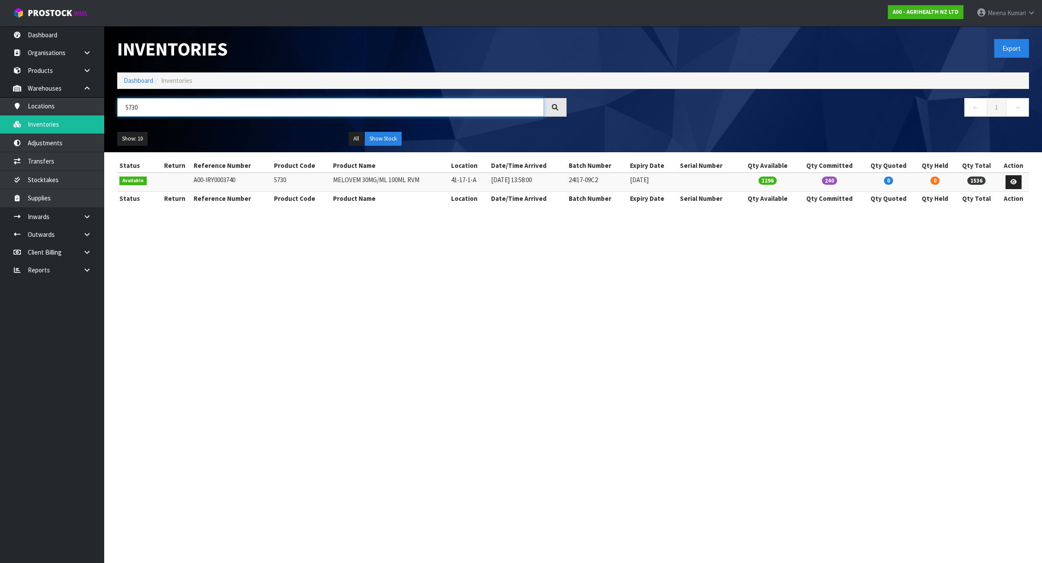
click at [208, 111] on input "5730" at bounding box center [330, 107] width 427 height 19
paste input "9255"
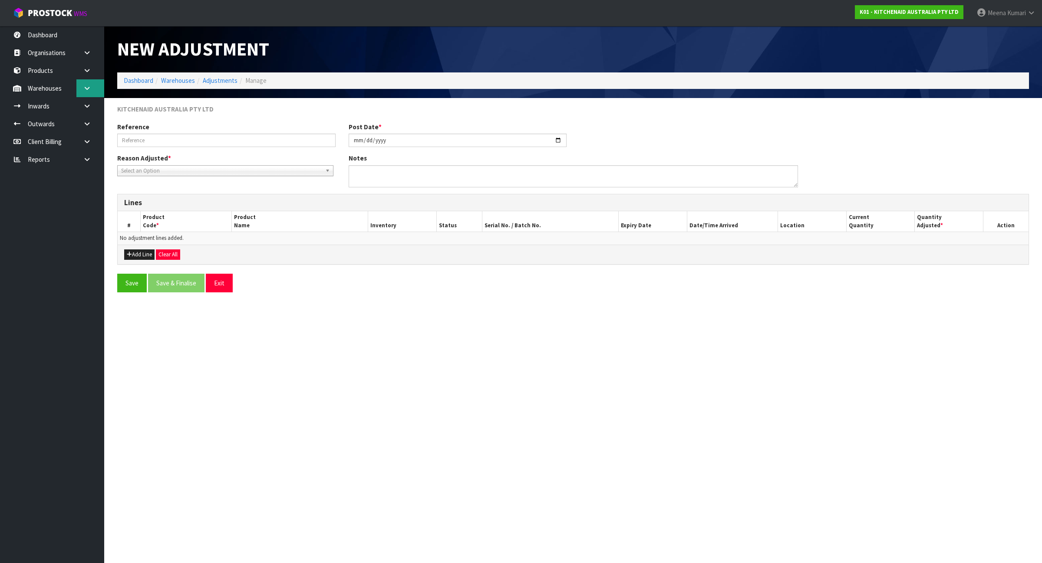
click at [96, 96] on link at bounding box center [90, 88] width 28 height 18
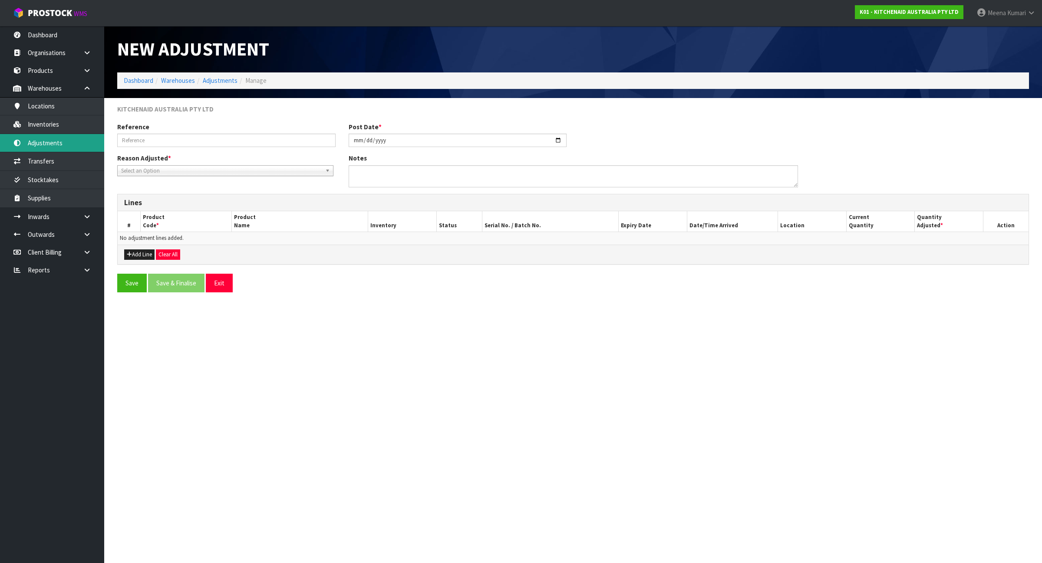
click at [85, 148] on link "Adjustments" at bounding box center [52, 143] width 104 height 18
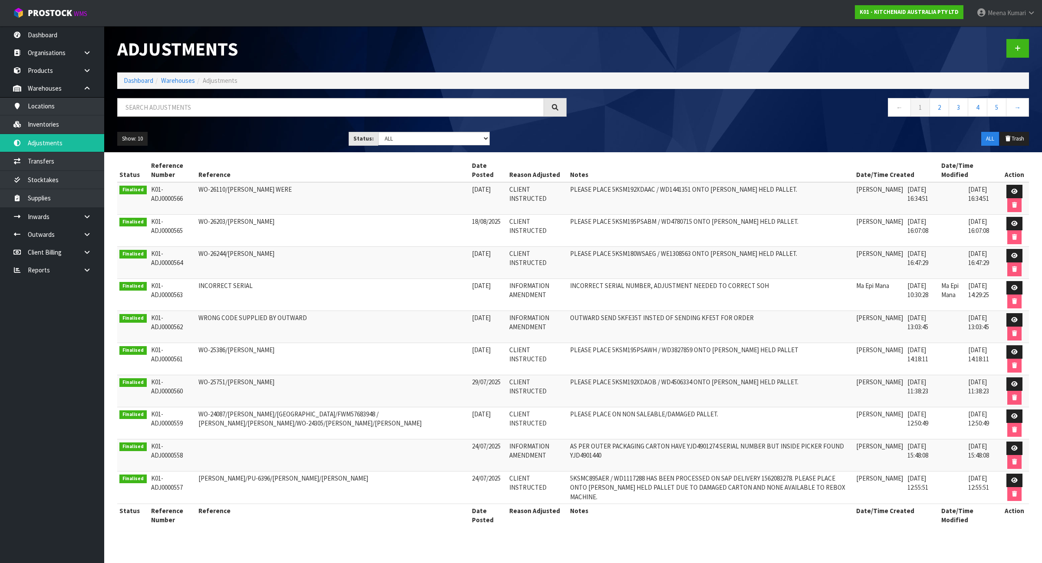
drag, startPoint x: 525, startPoint y: 322, endPoint x: 702, endPoint y: 333, distance: 177.0
click at [702, 333] on td "OUTWARD SEND 5KFE35T INSTED OF SENDING KFE5T FOR ORDER" at bounding box center [711, 327] width 286 height 32
copy td "OUTWARD SEND 5KFE35T INSTED OF SENDING KFE5T FOR ORDER"
click at [937, 105] on link "2" at bounding box center [939, 107] width 20 height 19
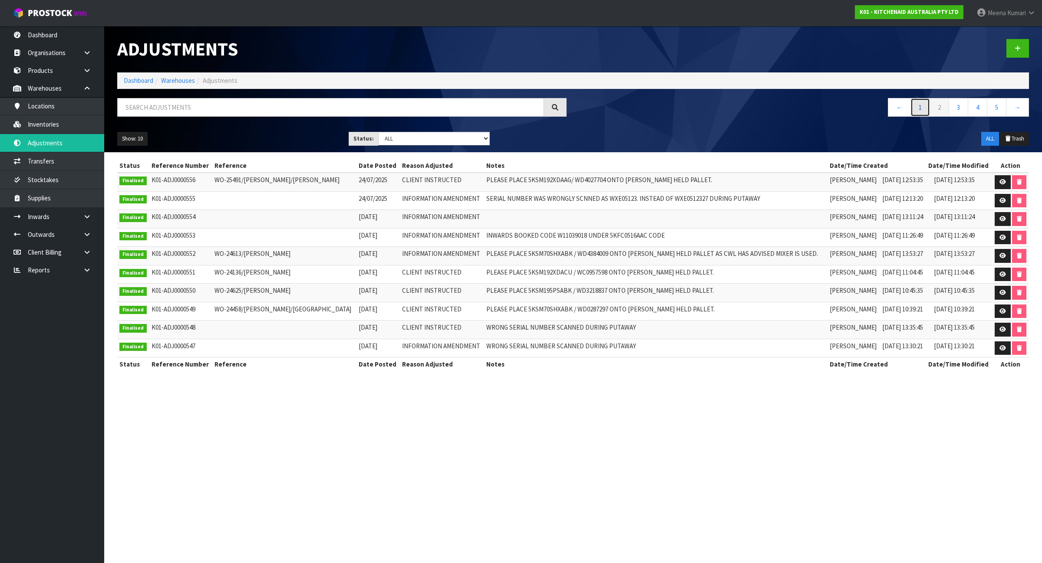
click at [914, 109] on link "1" at bounding box center [920, 107] width 20 height 19
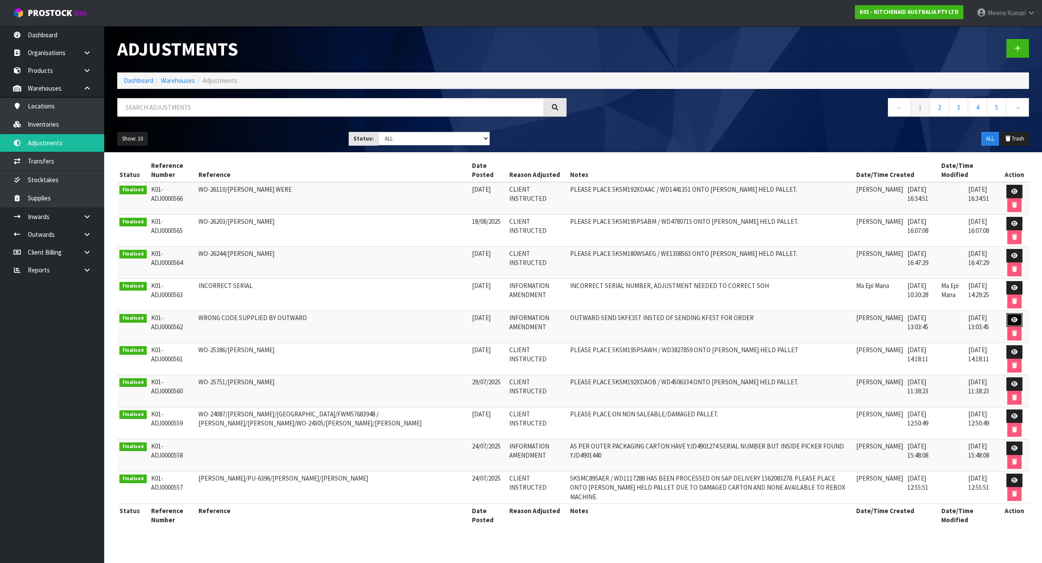
click at [1011, 323] on icon at bounding box center [1014, 320] width 7 height 6
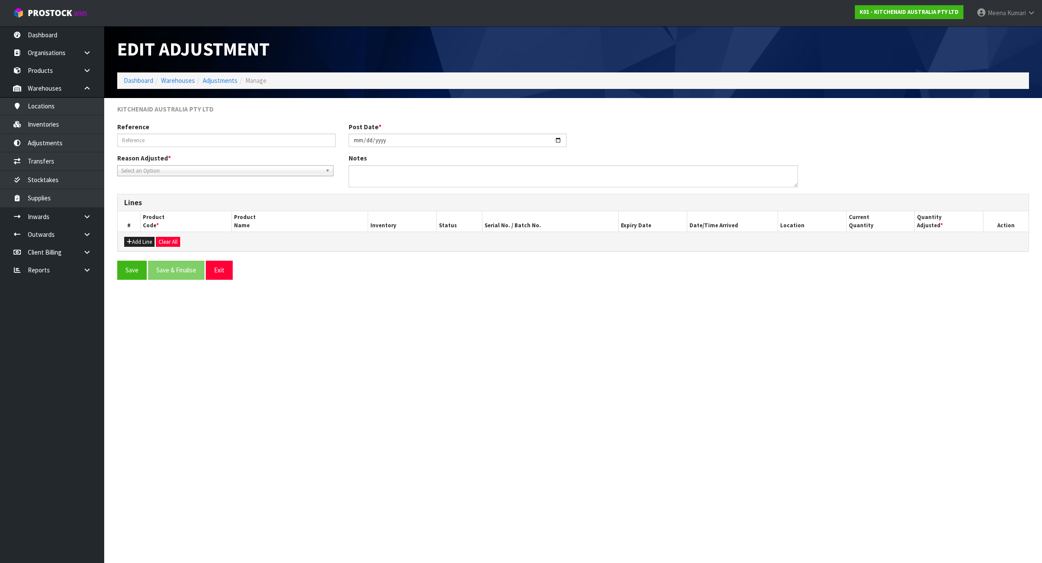
type input "WRONG CODE SUPPLIED BY OUTWARD"
type input "2025-08-06"
type textarea "OUTWARD SEND 5KFE35T INSTED OF SENDING KFE5T FOR ORDER"
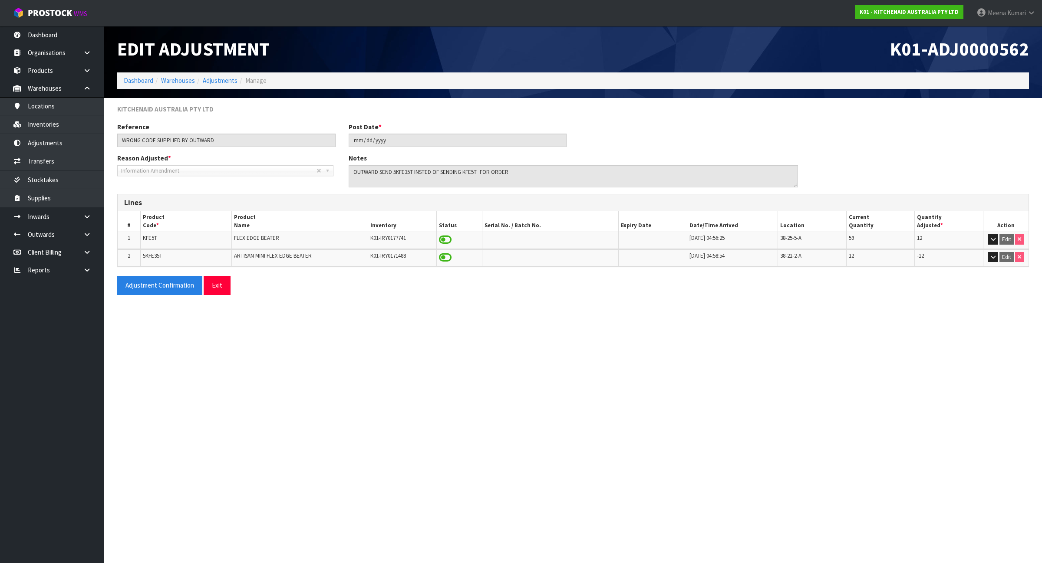
click at [153, 257] on span "5KFE35T" at bounding box center [153, 255] width 20 height 7
copy span "5KFE35T"
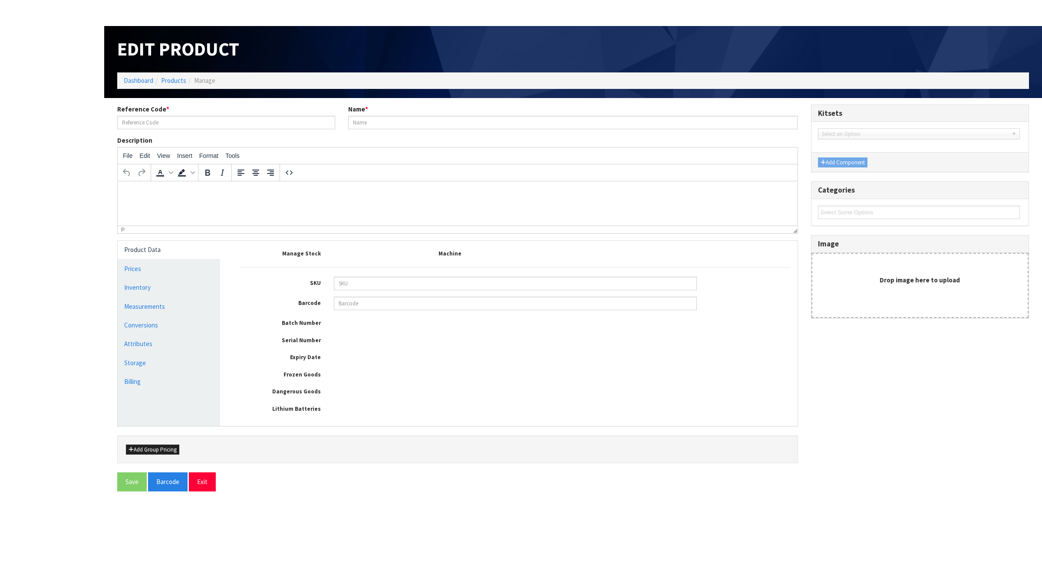
type input "32030"
type input "KIWI PLUSH"
type input "9360410000351"
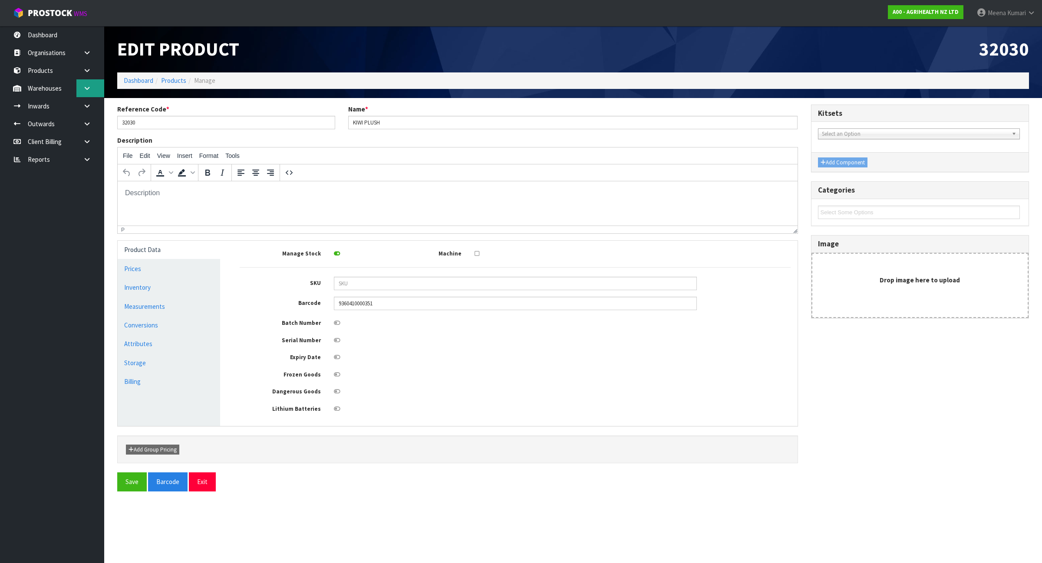
click at [90, 86] on icon at bounding box center [87, 88] width 8 height 7
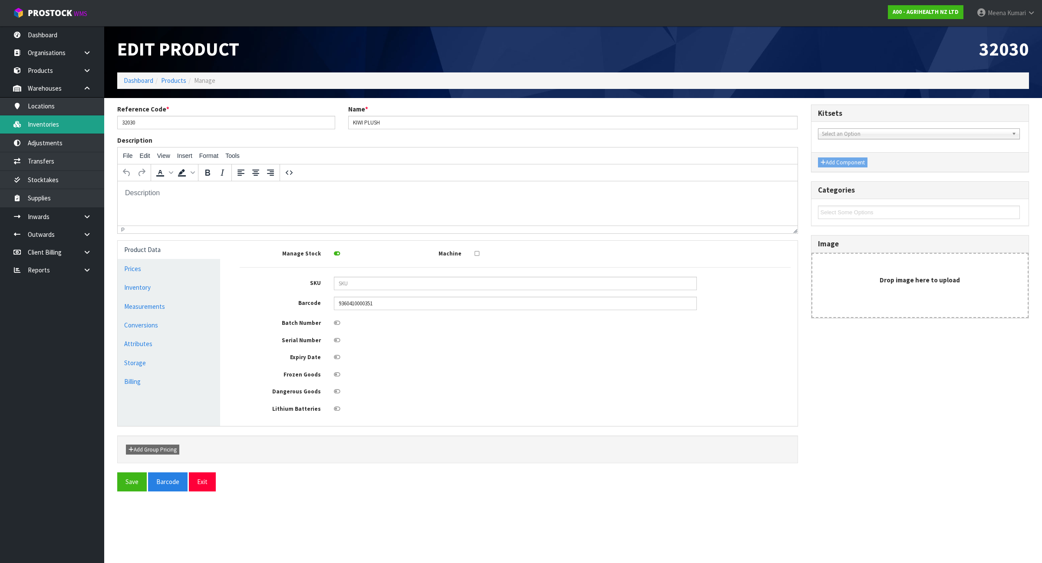
click at [86, 122] on link "Inventories" at bounding box center [52, 124] width 104 height 18
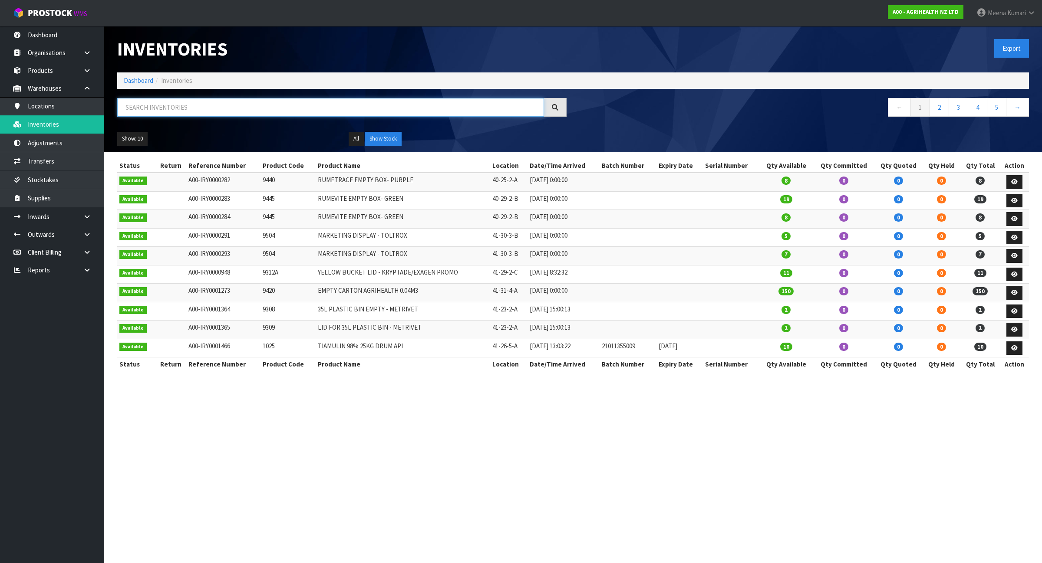
click at [255, 103] on input "text" at bounding box center [330, 107] width 427 height 19
paste input "32030"
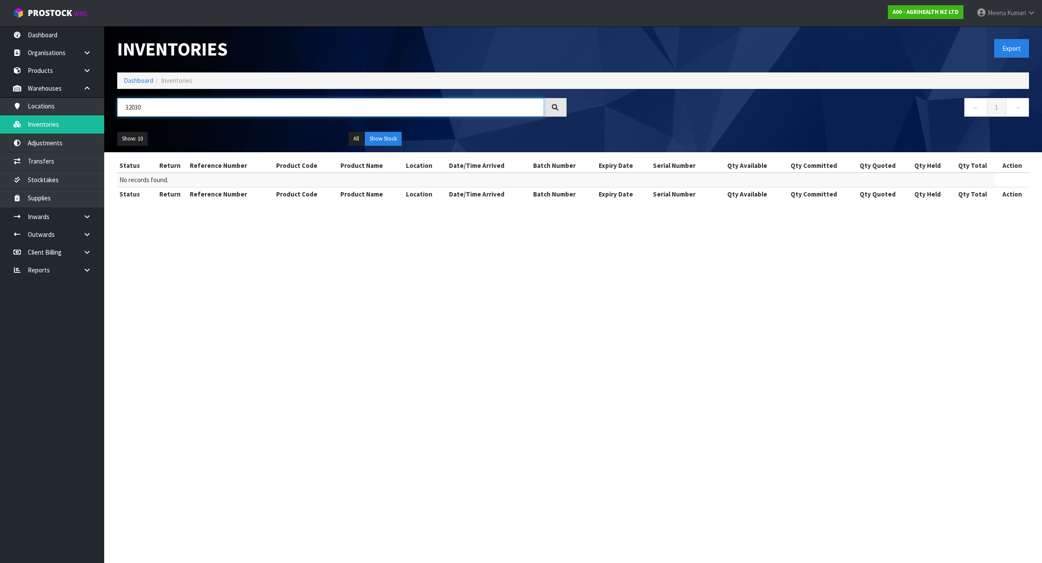
click at [176, 109] on input "32030" at bounding box center [330, 107] width 427 height 19
paste input "405"
type input "3405"
click at [214, 116] on input "3405" at bounding box center [330, 107] width 427 height 19
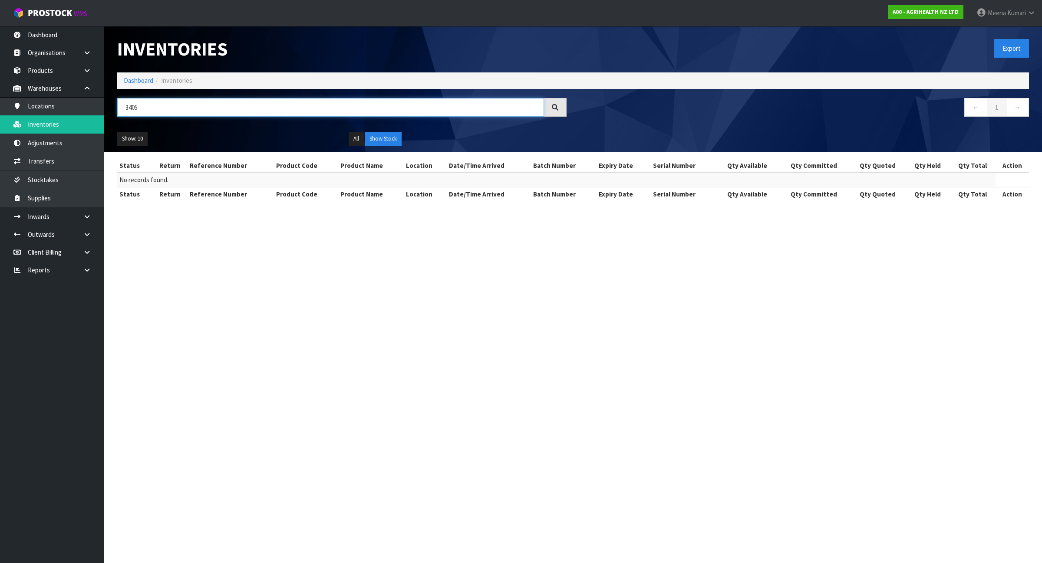
click at [214, 116] on input "3405" at bounding box center [330, 107] width 427 height 19
click at [70, 70] on link "Products" at bounding box center [52, 71] width 104 height 18
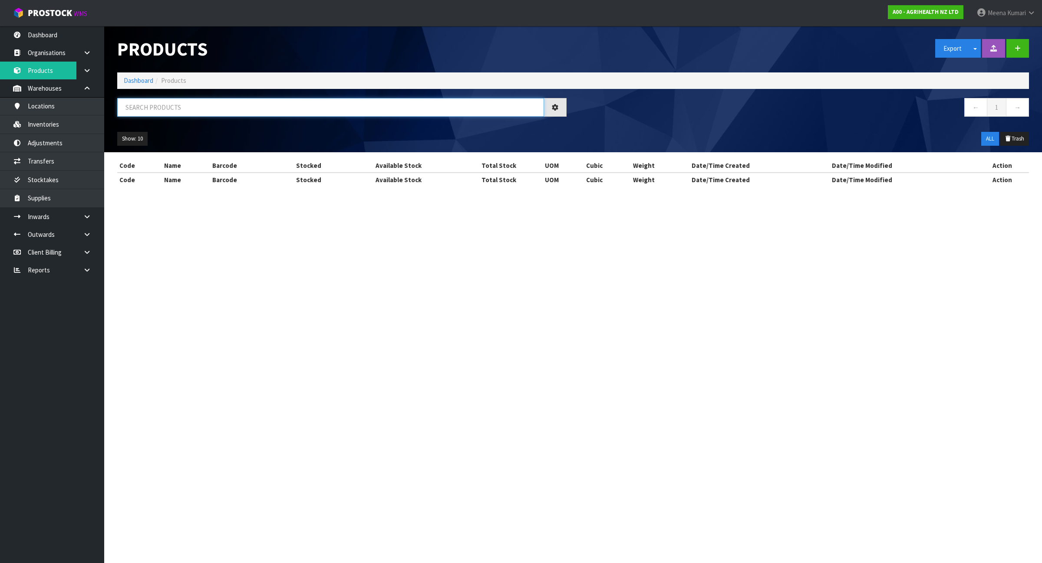
click at [161, 100] on input "text" at bounding box center [330, 107] width 427 height 19
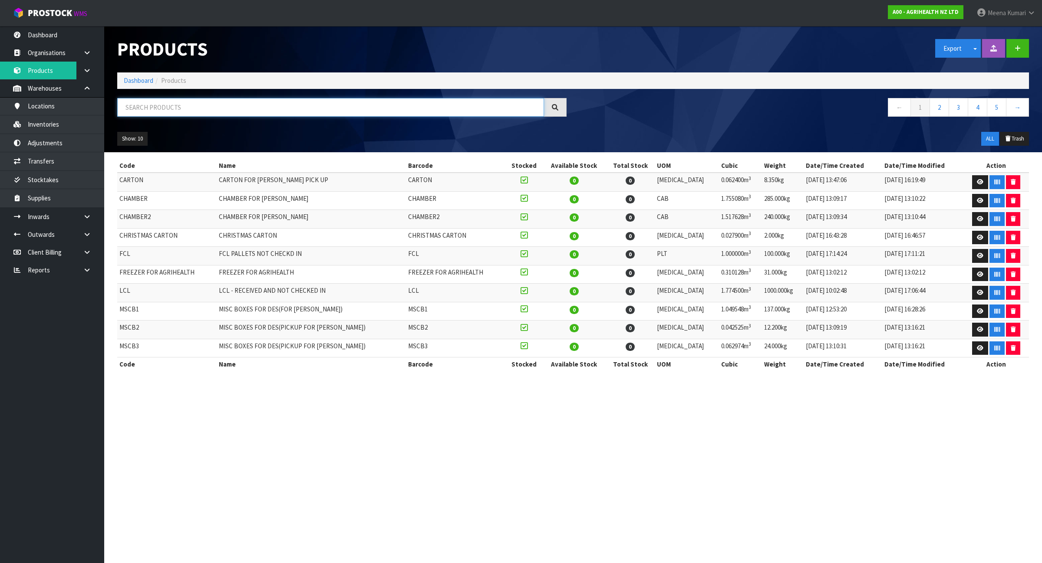
paste input "2500"
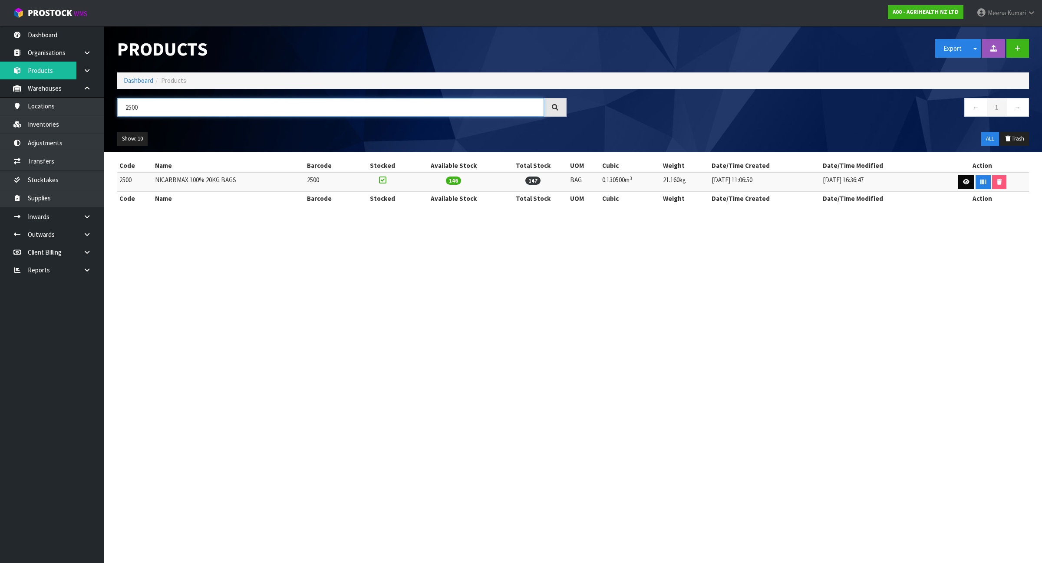
type input "2500"
click at [967, 183] on link at bounding box center [966, 182] width 16 height 14
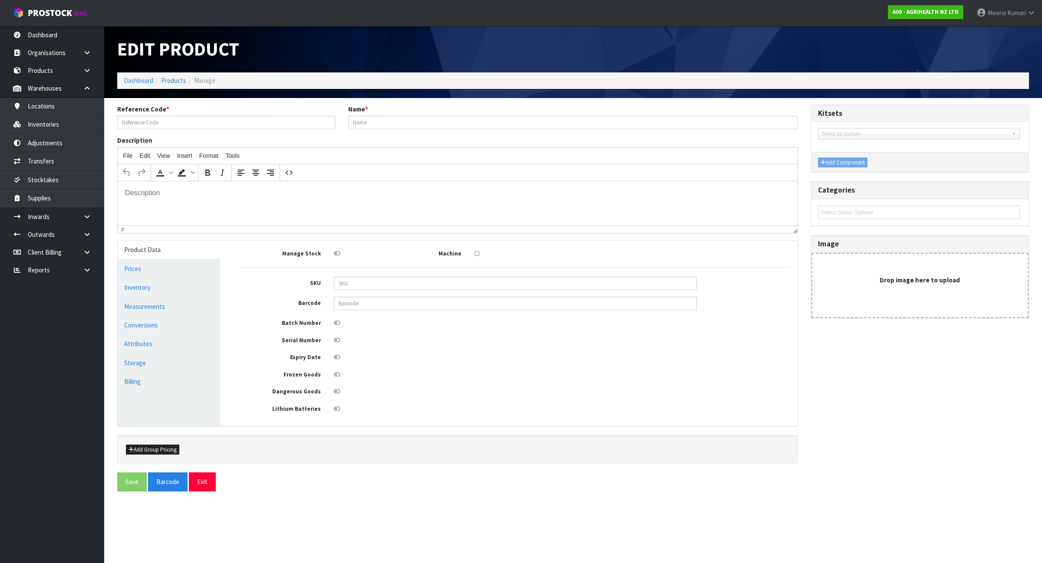
type input "2500"
type input "NICARBMAX 100% 20KG BAGS"
type input "100"
type input "87"
type input "15"
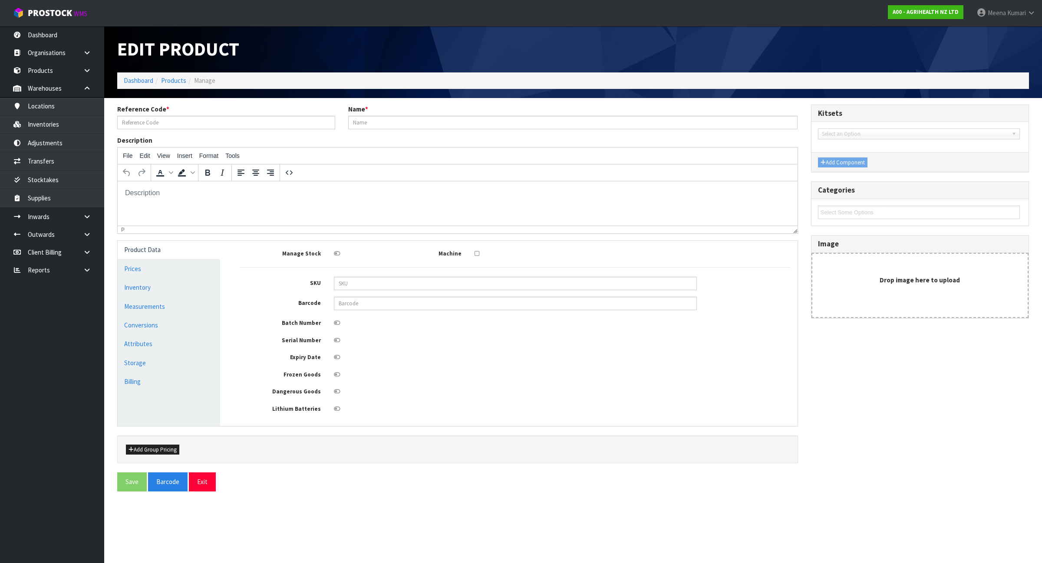
type input "0.1305"
type input "21.16"
click at [151, 307] on link "Measurements" at bounding box center [169, 307] width 102 height 18
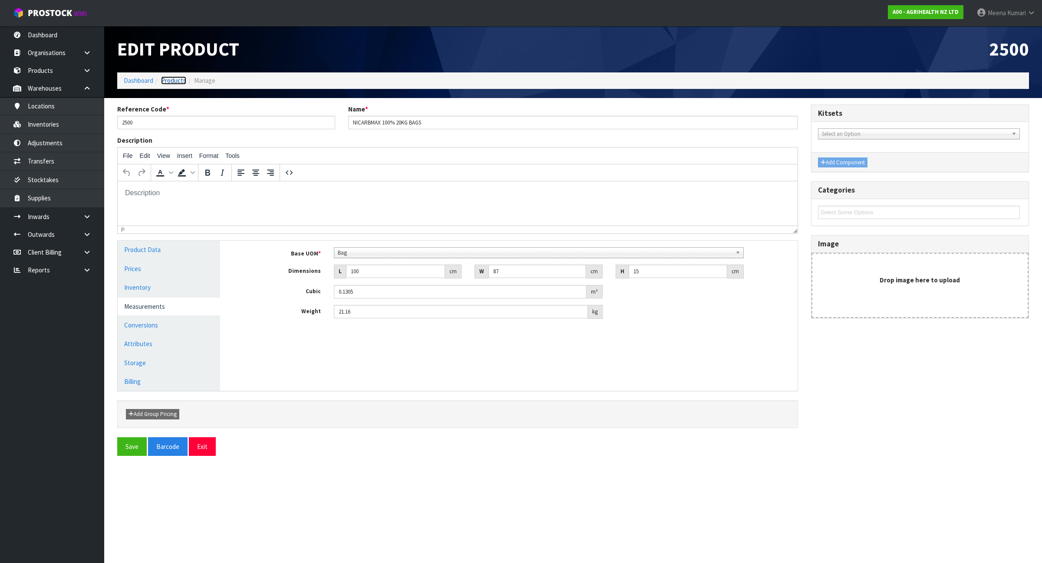
click at [172, 78] on link "Products" at bounding box center [173, 80] width 25 height 8
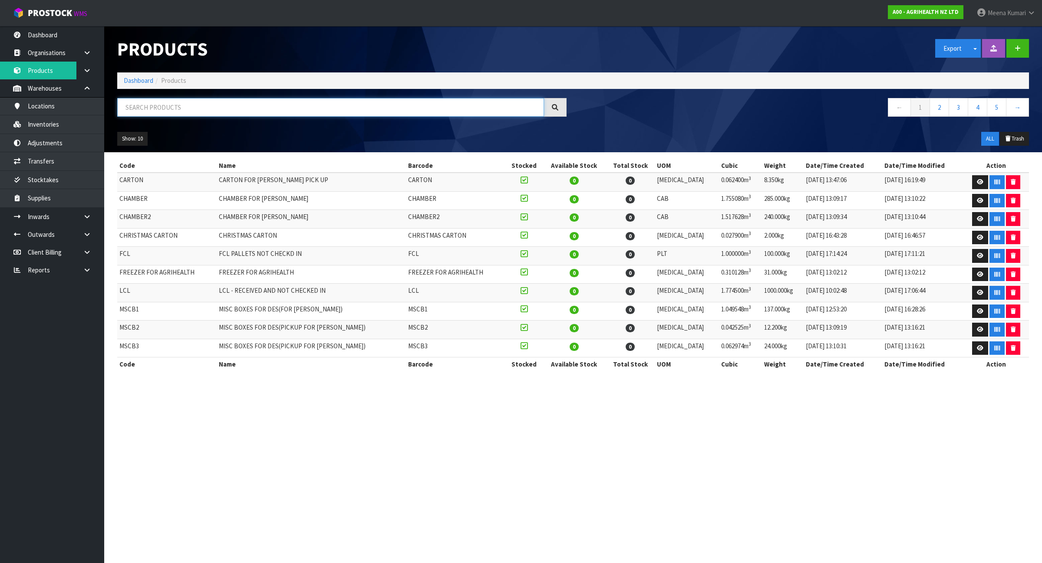
click at [189, 112] on input "text" at bounding box center [330, 107] width 427 height 19
paste input "9258"
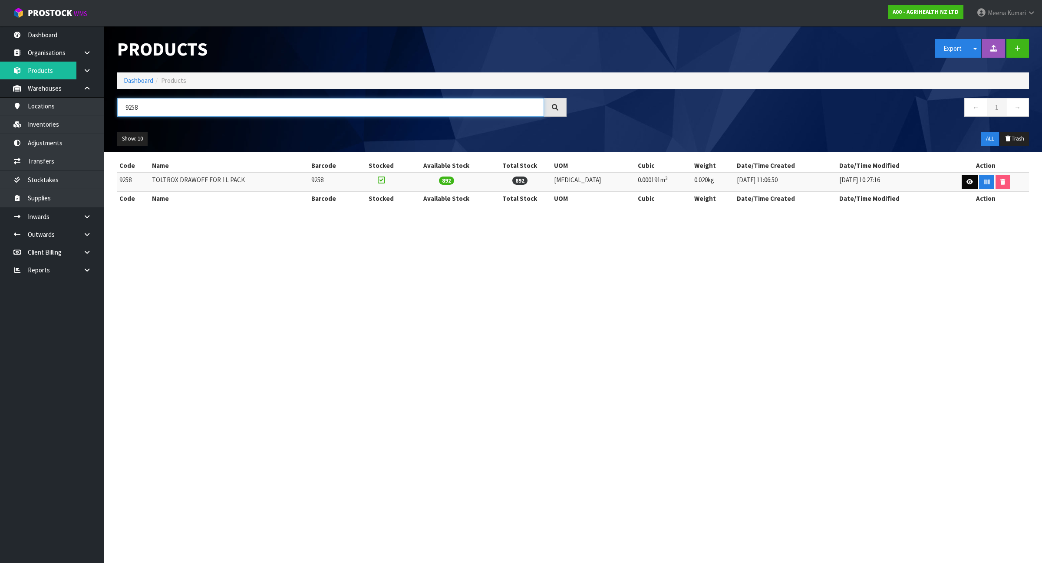
type input "9258"
click at [966, 179] on icon at bounding box center [969, 182] width 7 height 6
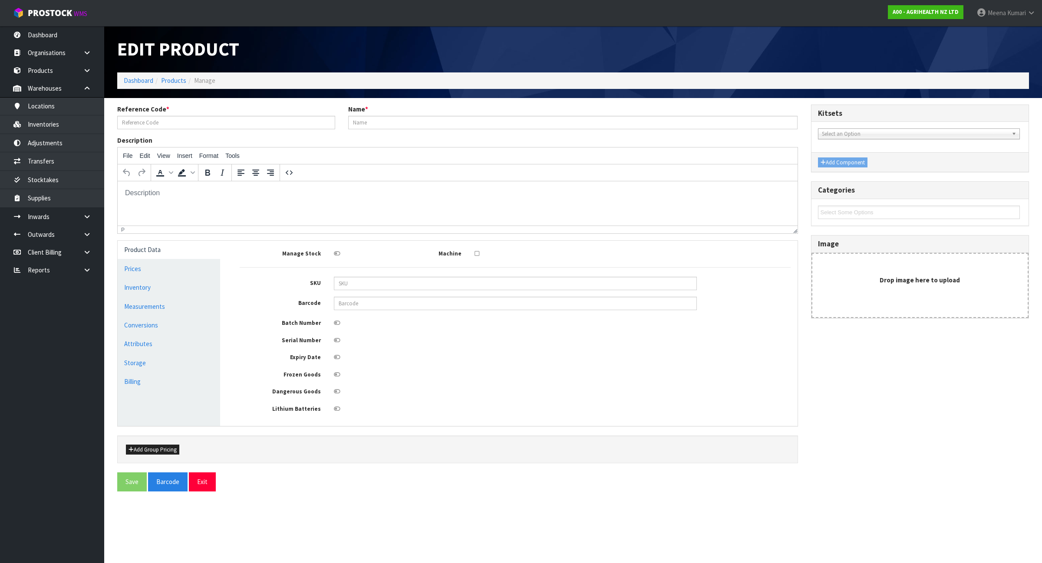
type input "9258"
type input "TOLTROX DRAWOFF FOR 1L PACK"
click at [184, 302] on link "Measurements" at bounding box center [169, 307] width 102 height 18
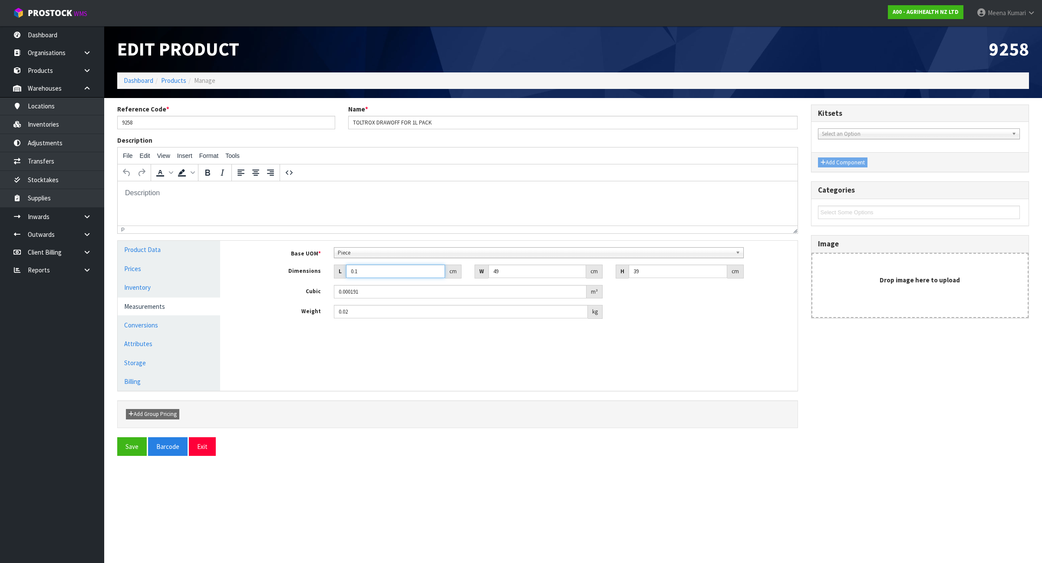
drag, startPoint x: 364, startPoint y: 272, endPoint x: 251, endPoint y: 302, distance: 116.8
click at [251, 302] on div "Base UOM * Bag Bar Basket Bin Bottle Box Bundle Cabinet Cage Carton Case Coil C…" at bounding box center [515, 283] width 551 height 72
type input "1"
type input "0.001911"
type input "1"
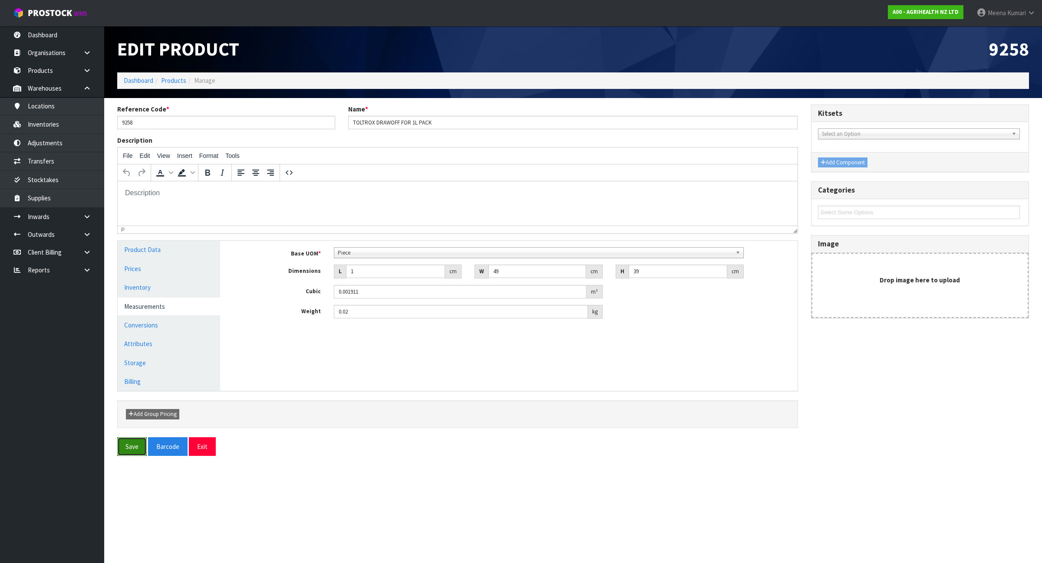
click at [130, 443] on button "Save" at bounding box center [132, 447] width 30 height 19
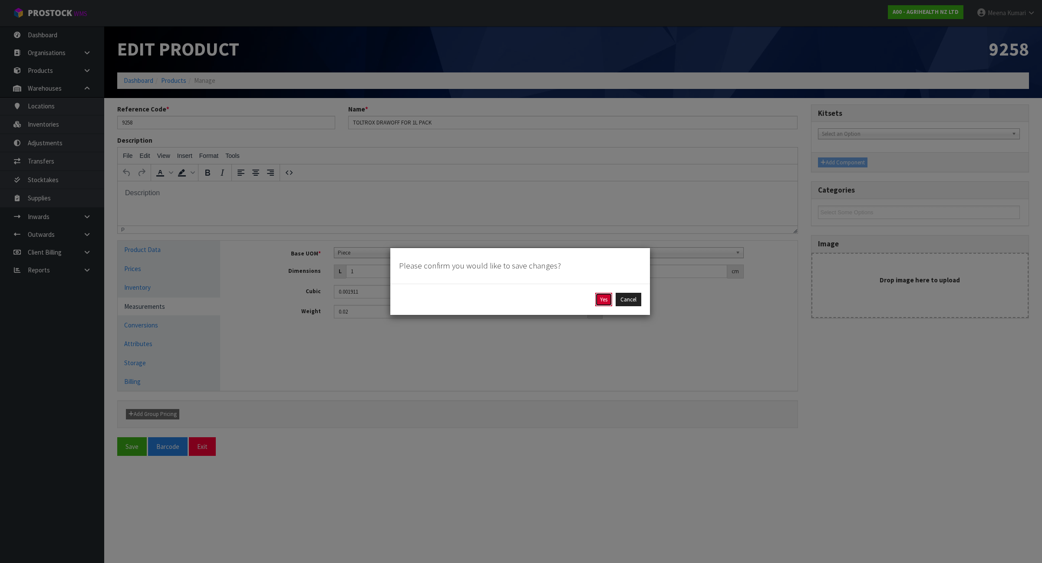
click at [600, 296] on button "Yes" at bounding box center [603, 300] width 17 height 14
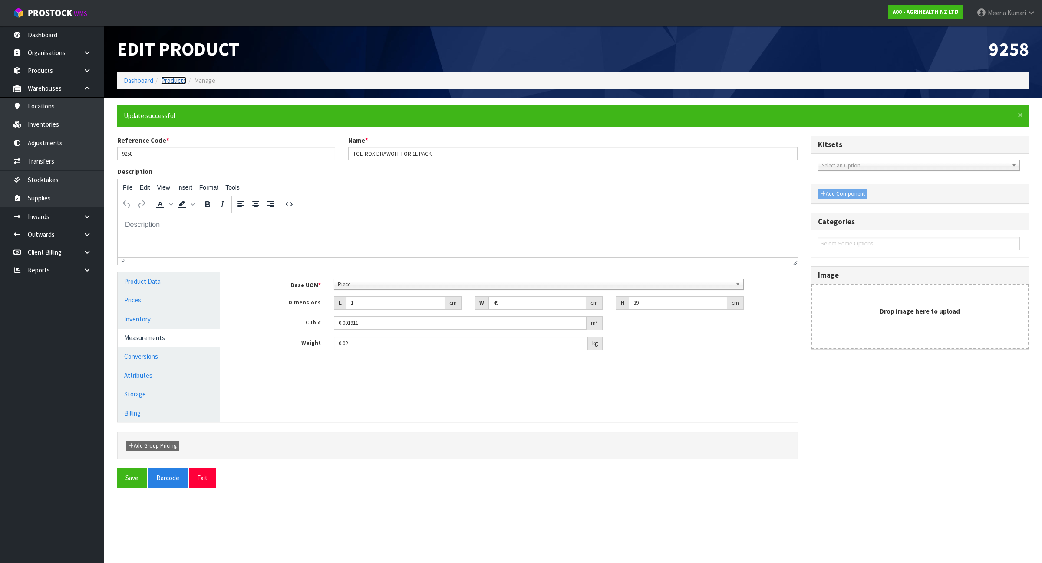
click at [176, 82] on link "Products" at bounding box center [173, 80] width 25 height 8
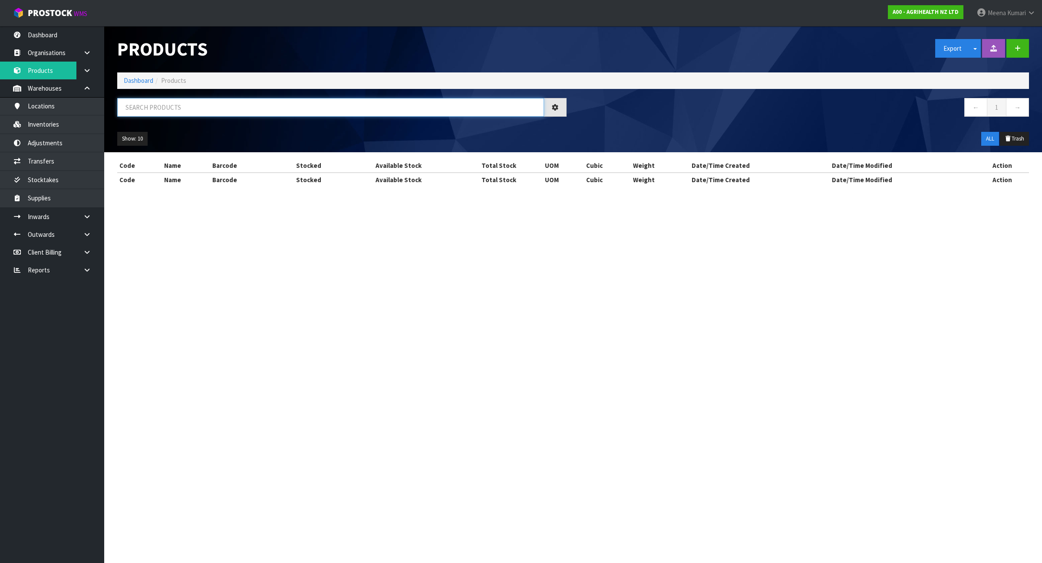
click at [192, 113] on input "text" at bounding box center [330, 107] width 427 height 19
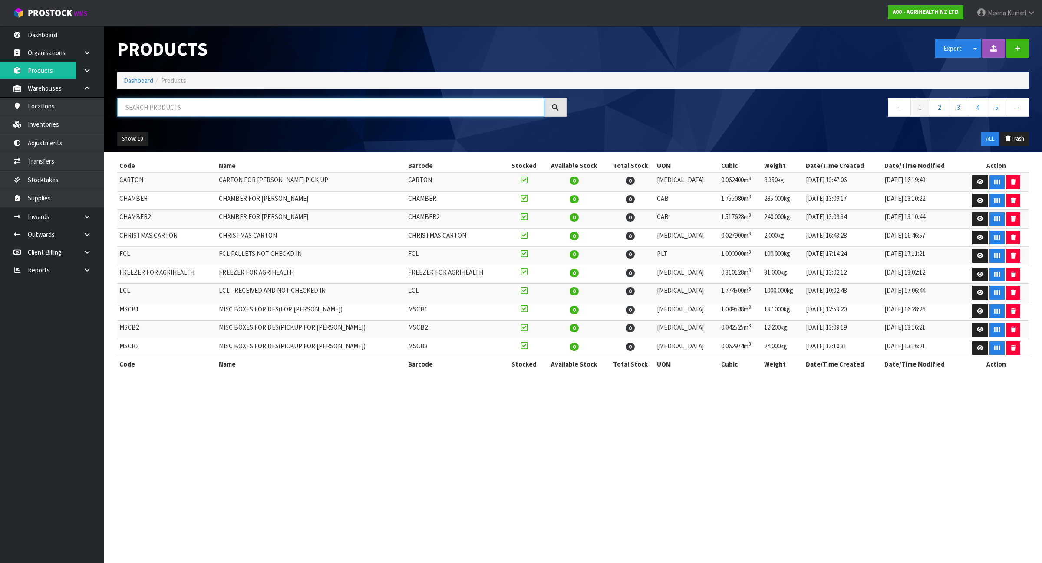
paste input "5560"
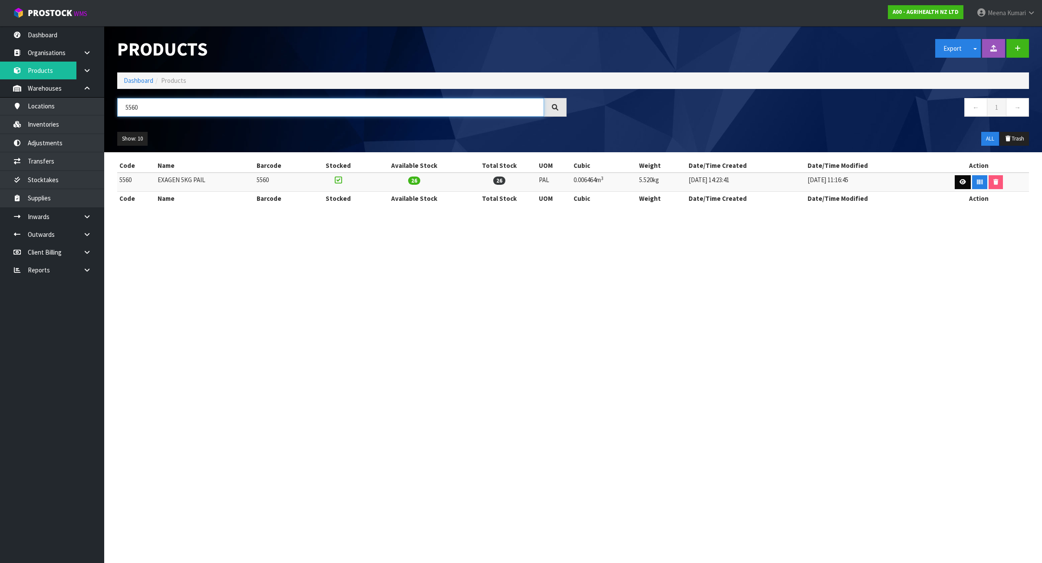
type input "5560"
click at [962, 179] on icon at bounding box center [962, 182] width 7 height 6
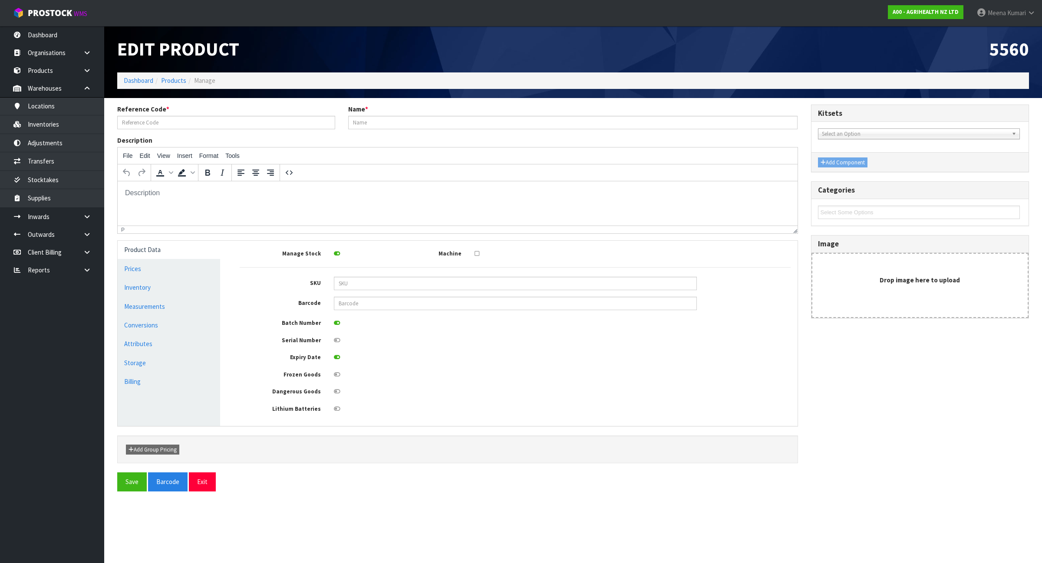
type input "5560"
type input "EXAGEN 5KG PAIL"
type input "19.5"
type input "17"
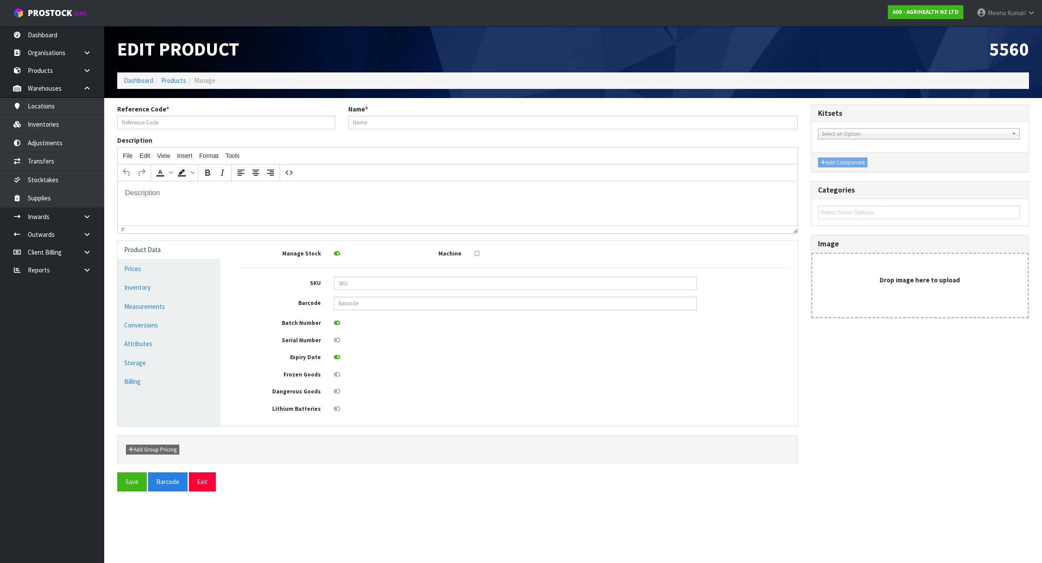
type input "0.006464"
type input "5.52"
click at [146, 314] on link "Measurements" at bounding box center [169, 307] width 102 height 18
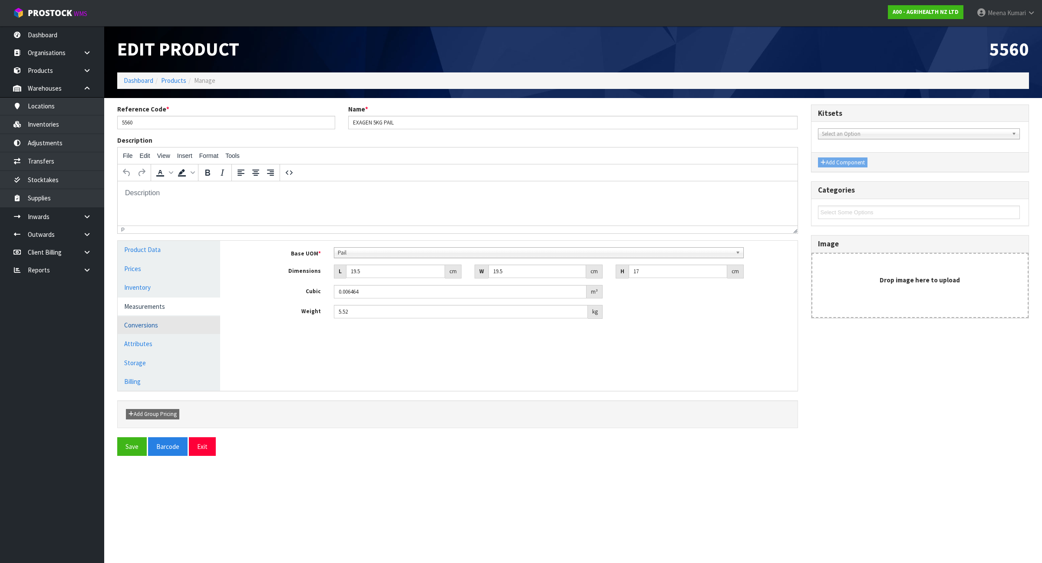
click at [142, 326] on link "Conversions" at bounding box center [169, 325] width 102 height 18
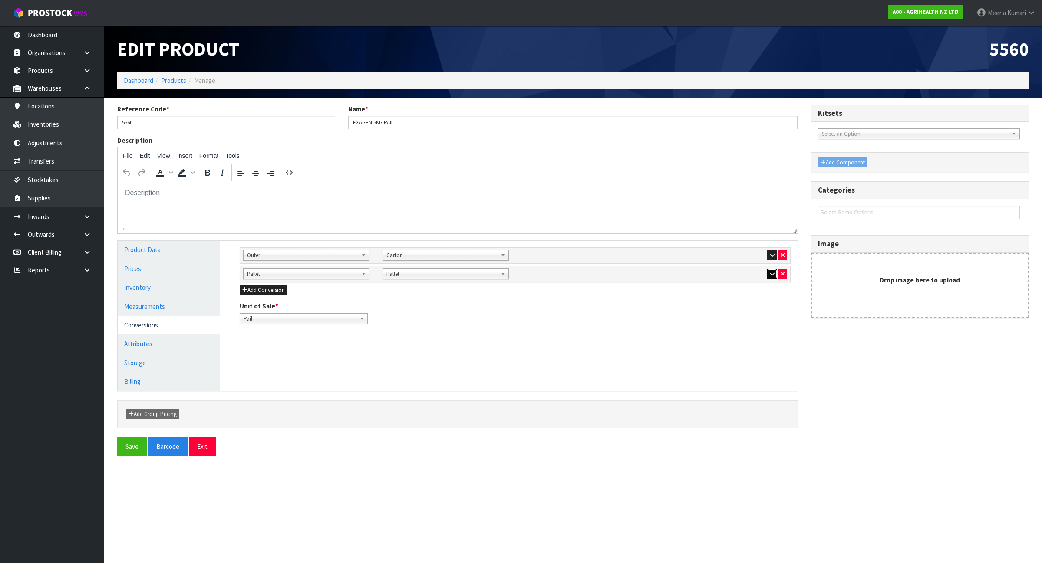
click at [769, 279] on button "button" at bounding box center [772, 274] width 10 height 10
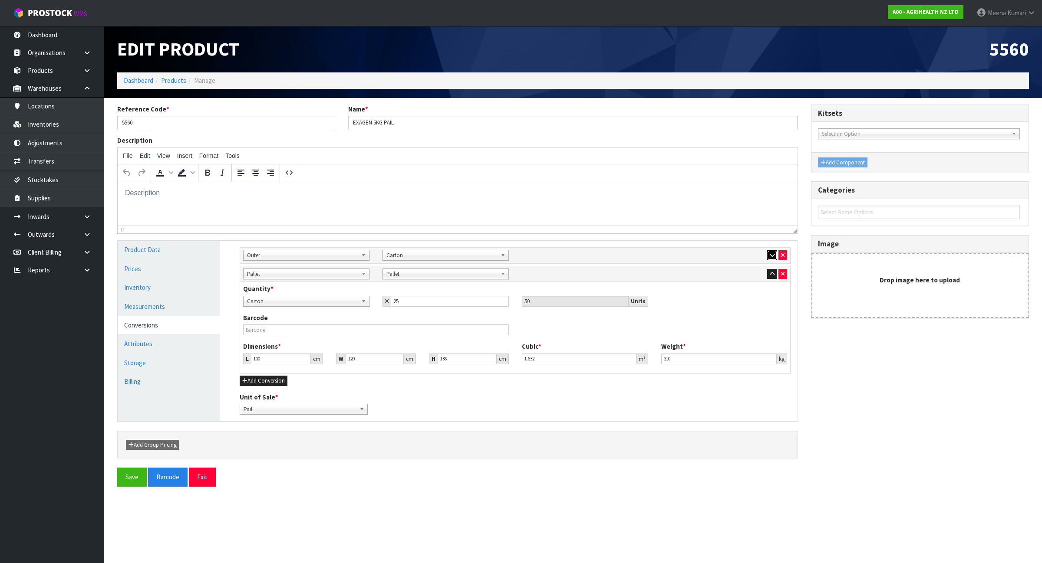
click at [771, 253] on icon "button" at bounding box center [772, 256] width 5 height 6
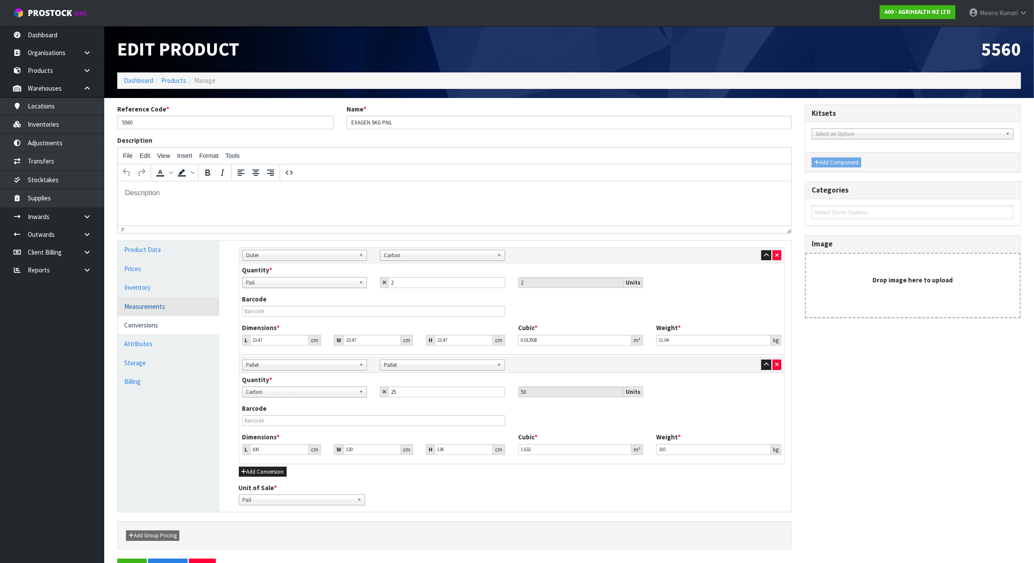
click at [184, 305] on link "Measurements" at bounding box center [169, 307] width 102 height 18
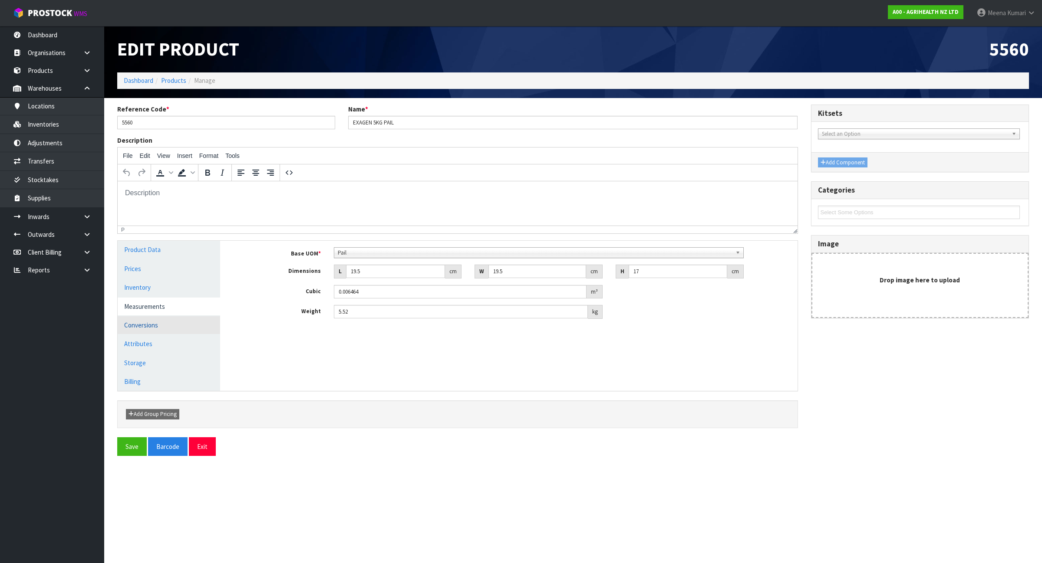
click at [178, 325] on link "Conversions" at bounding box center [169, 325] width 102 height 18
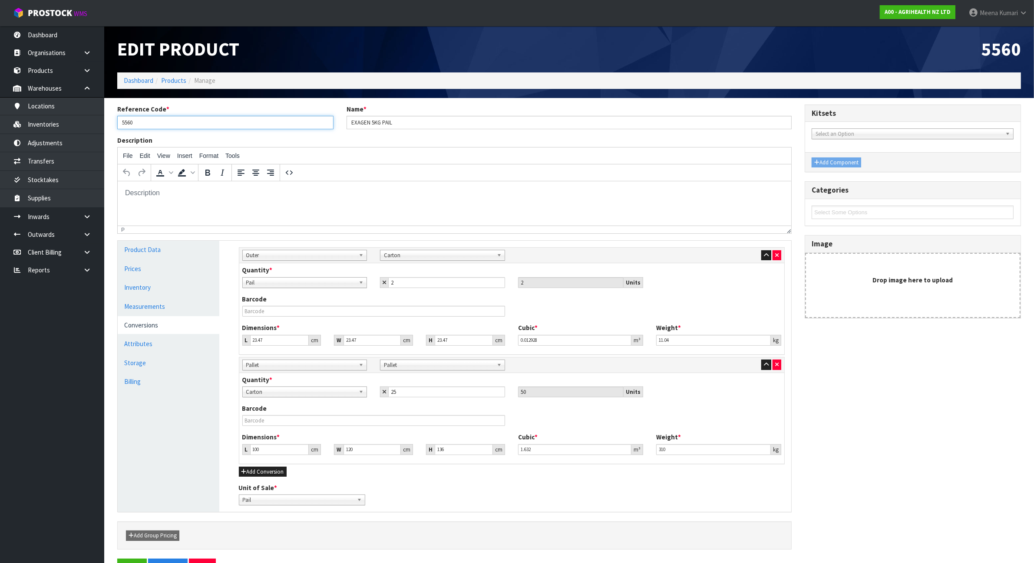
click at [182, 123] on input "5560" at bounding box center [225, 122] width 216 height 13
drag, startPoint x: 268, startPoint y: 337, endPoint x: 216, endPoint y: 337, distance: 52.5
click at [216, 337] on div "Product Data Prices Inventory Measurements Conversions Attributes Storage Billi…" at bounding box center [454, 376] width 686 height 271
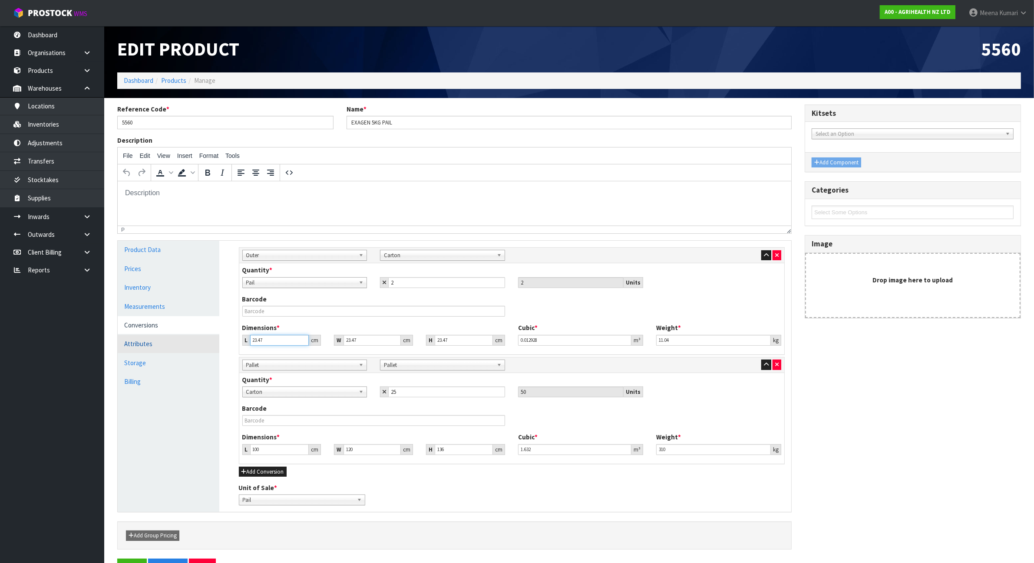
type input "5"
type input "0.002754"
type input "56"
type input "0.030847"
type input "56"
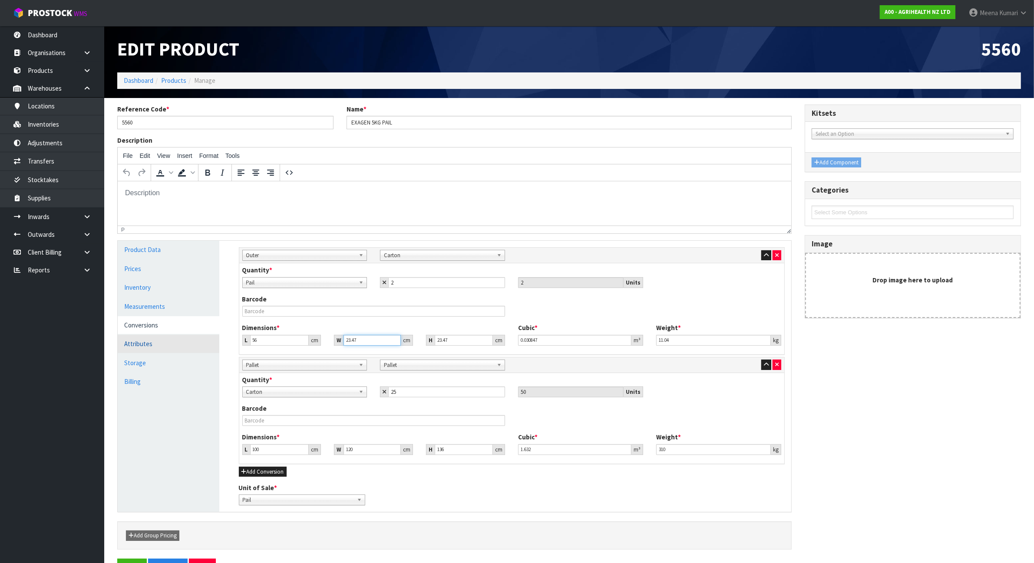
type input "2"
type input "0.002629"
type input "29"
type input "0.038115"
type input "29"
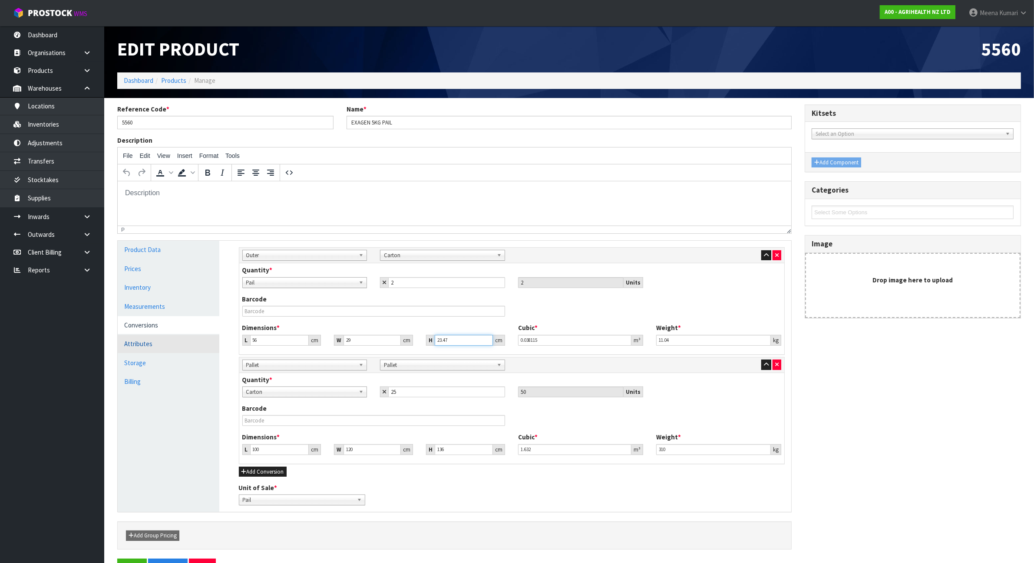
type input "2"
type input "0.003248"
type input "24"
type input "0.038976"
type input "24"
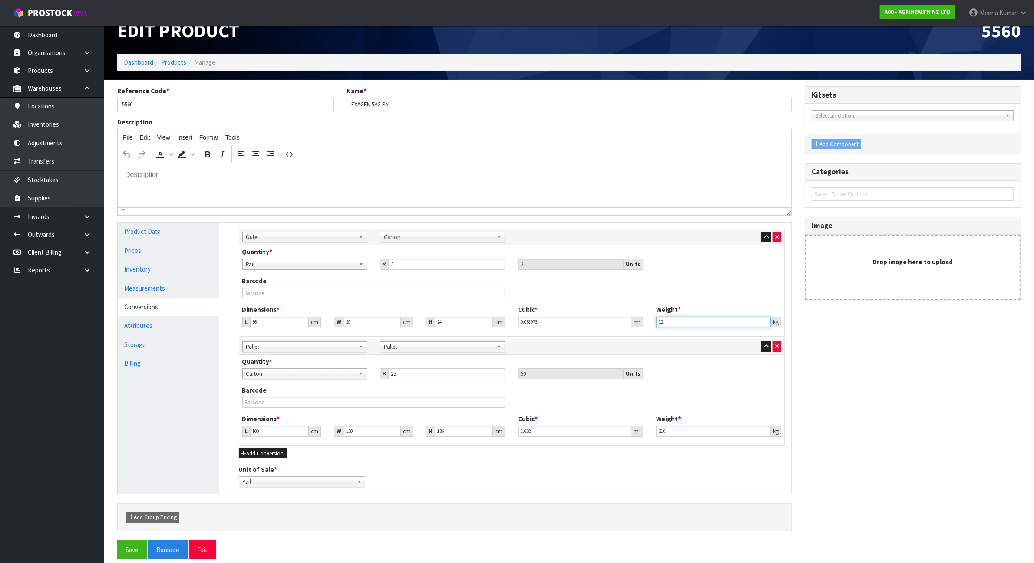
scroll to position [29, 0]
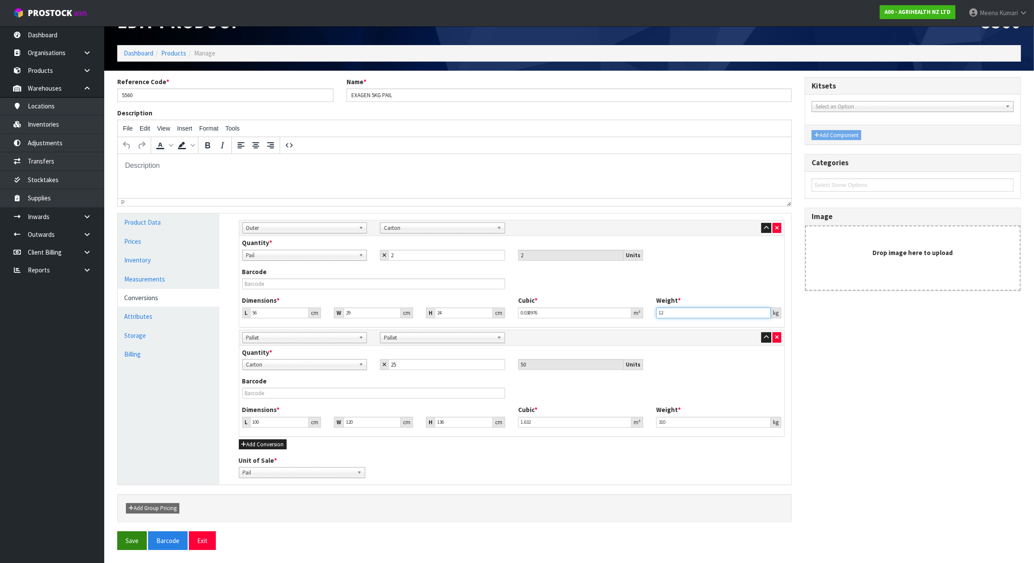
type input "12"
click at [125, 543] on button "Save" at bounding box center [132, 541] width 30 height 19
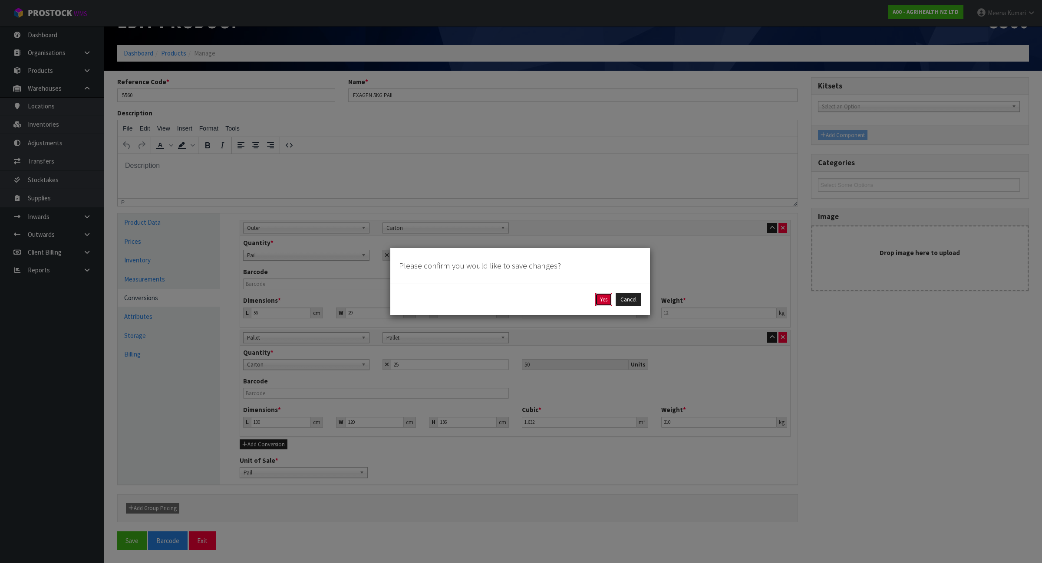
click at [602, 298] on button "Yes" at bounding box center [603, 300] width 17 height 14
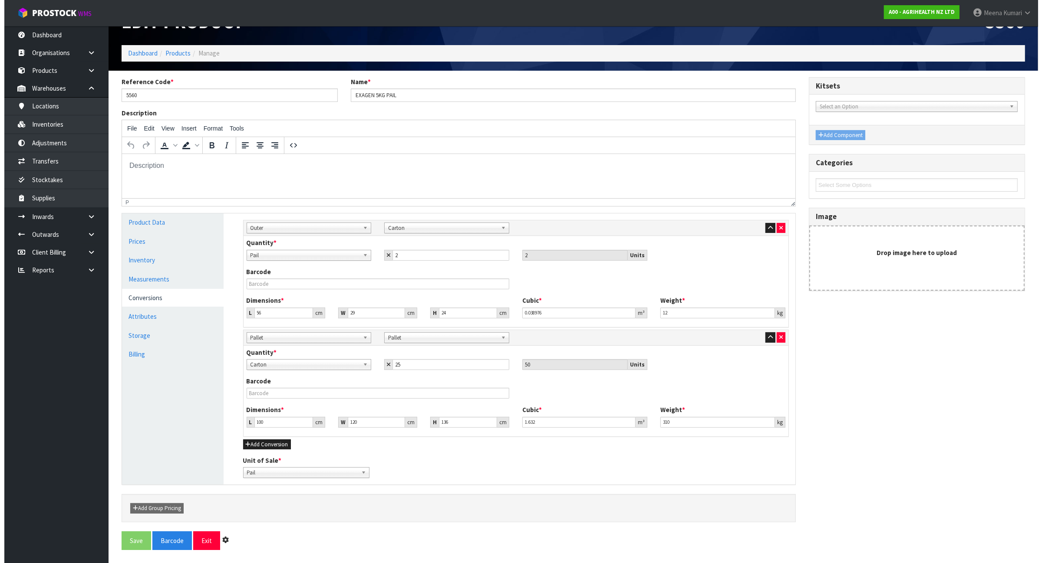
scroll to position [0, 0]
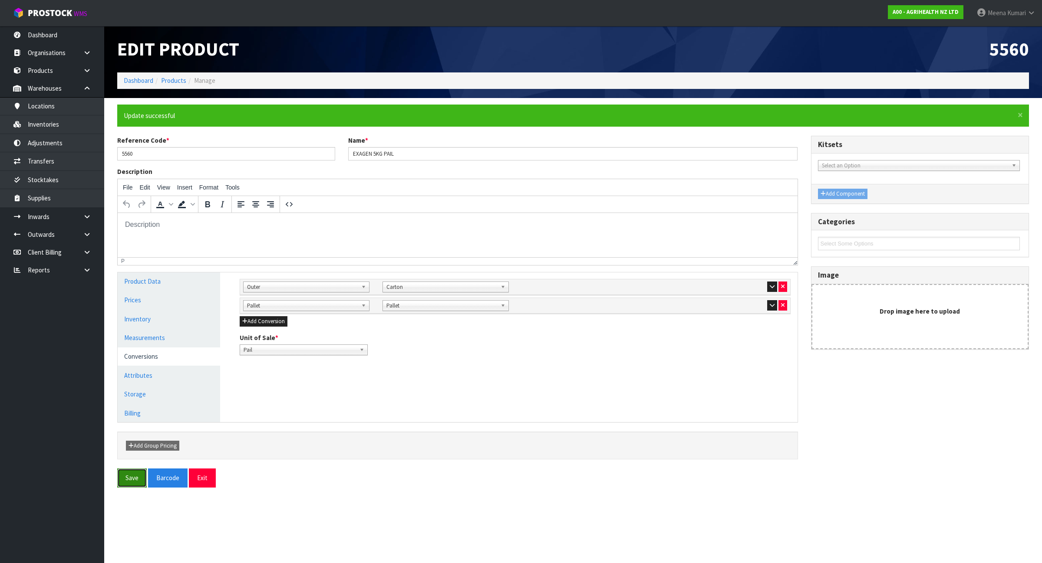
click at [128, 485] on button "Save" at bounding box center [132, 478] width 30 height 19
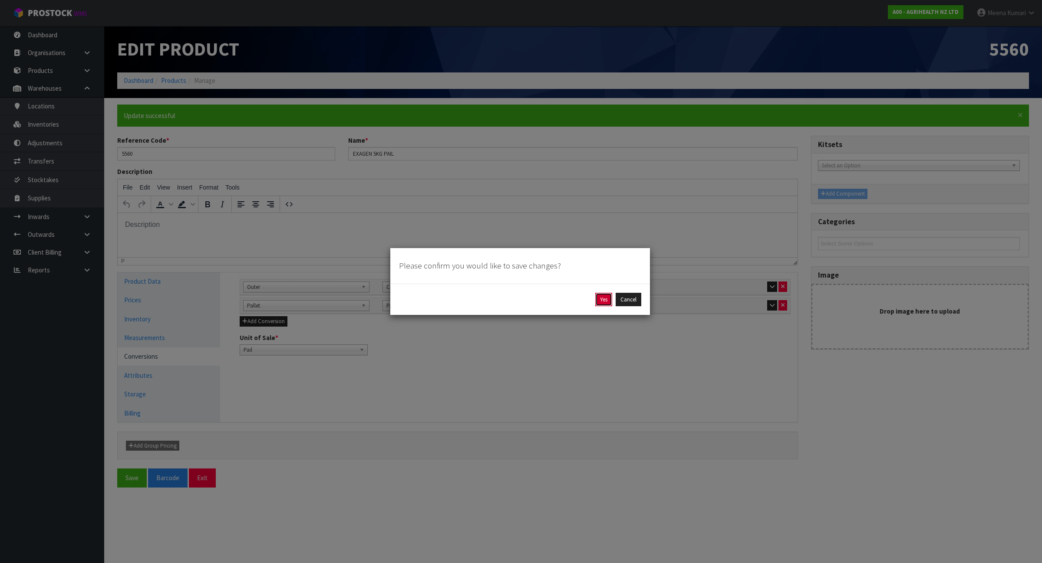
click at [603, 300] on button "Yes" at bounding box center [603, 300] width 17 height 14
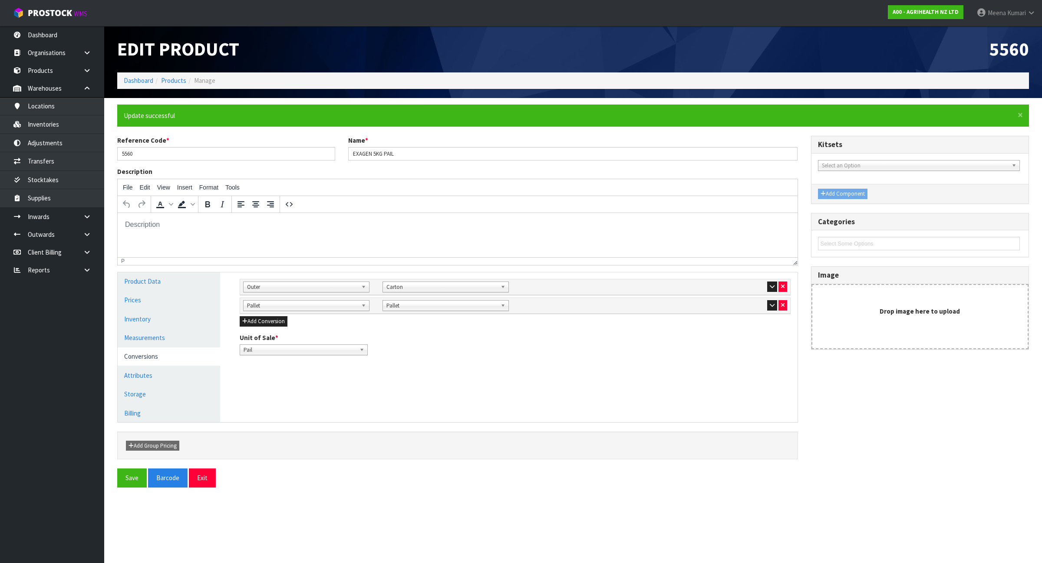
click at [771, 285] on icon "button" at bounding box center [772, 287] width 5 height 6
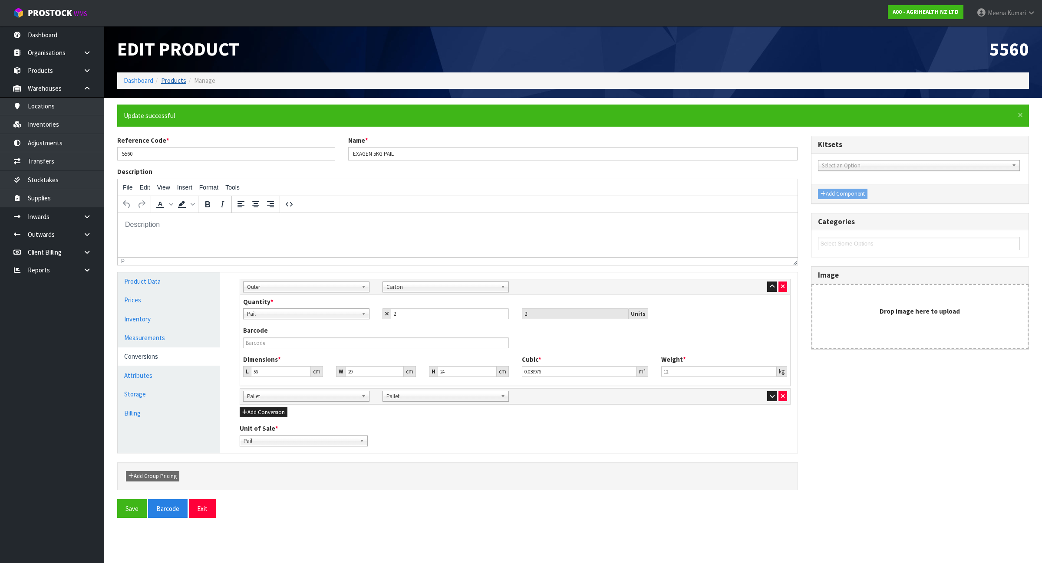
click at [186, 82] on li "Manage" at bounding box center [200, 80] width 29 height 9
click at [170, 77] on link "Products" at bounding box center [173, 80] width 25 height 8
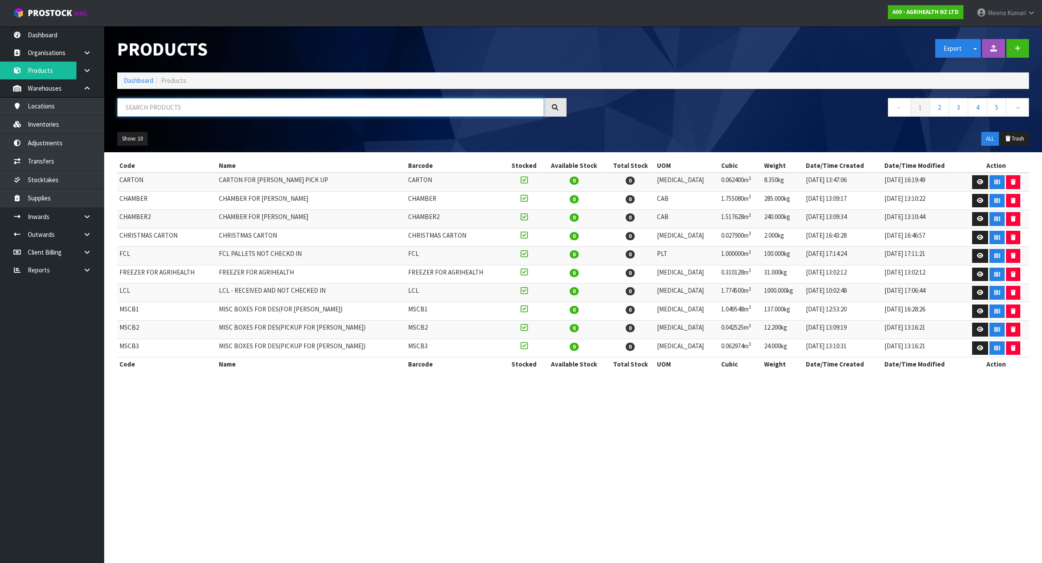
click at [168, 104] on input "text" at bounding box center [330, 107] width 427 height 19
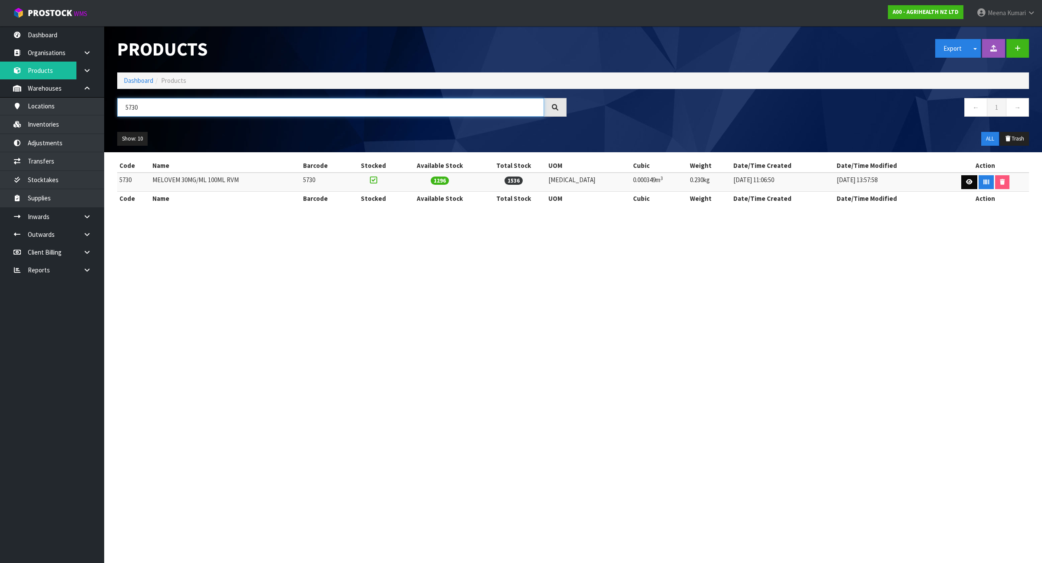
type input "5730"
click at [966, 180] on icon at bounding box center [969, 182] width 7 height 6
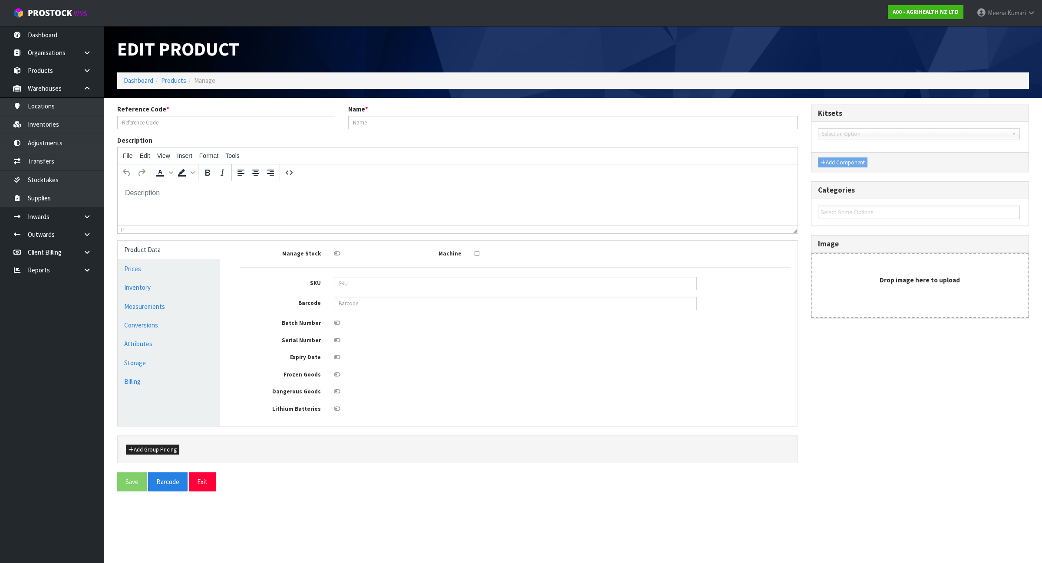
type input "5730"
type input "MELOVEM 30MG/ML 100ML RVM"
click at [178, 309] on link "Measurements" at bounding box center [169, 307] width 102 height 18
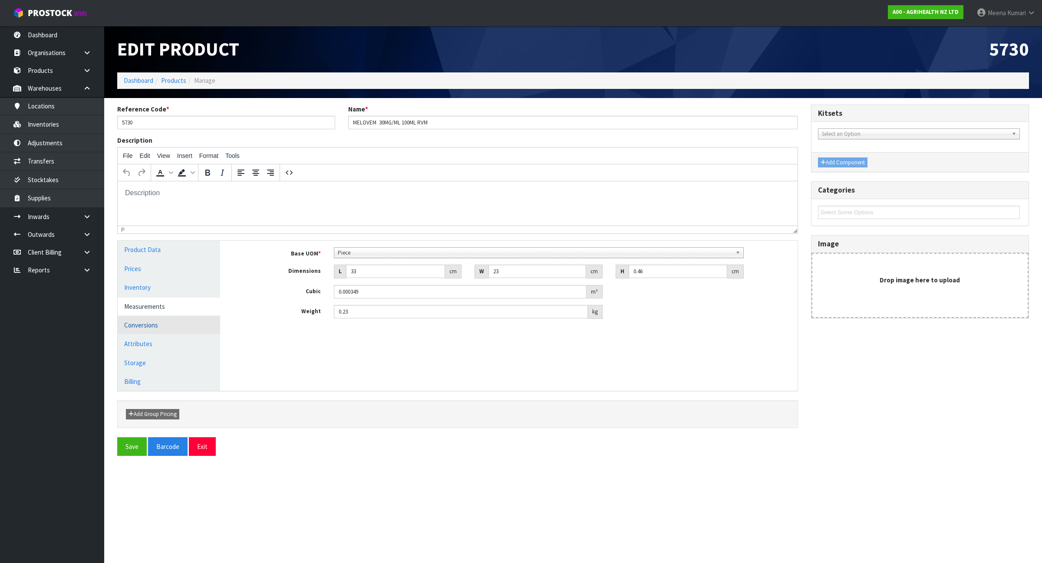
click at [170, 326] on link "Conversions" at bounding box center [169, 325] width 102 height 18
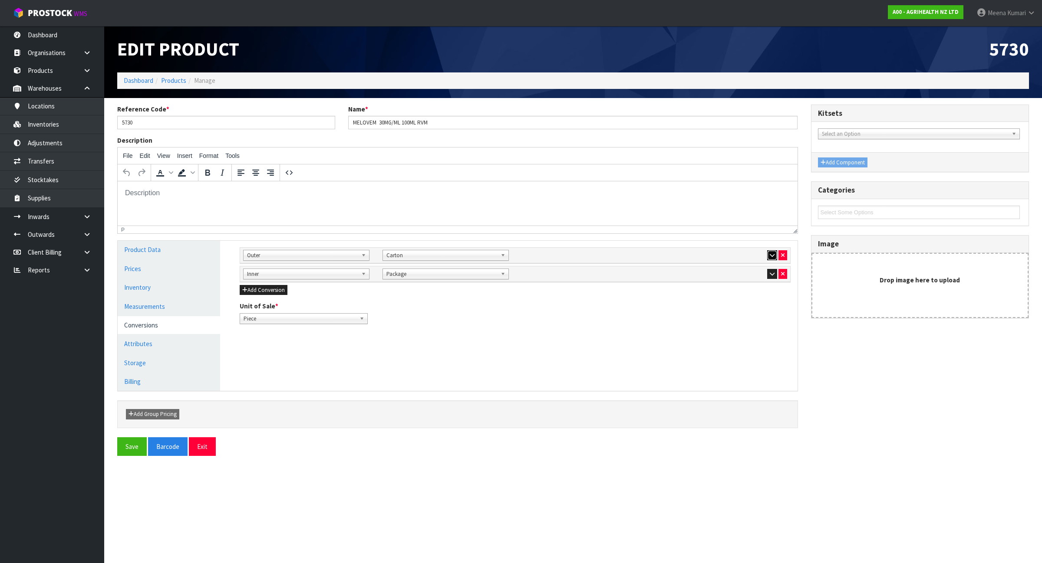
click at [771, 253] on icon "button" at bounding box center [772, 256] width 5 height 6
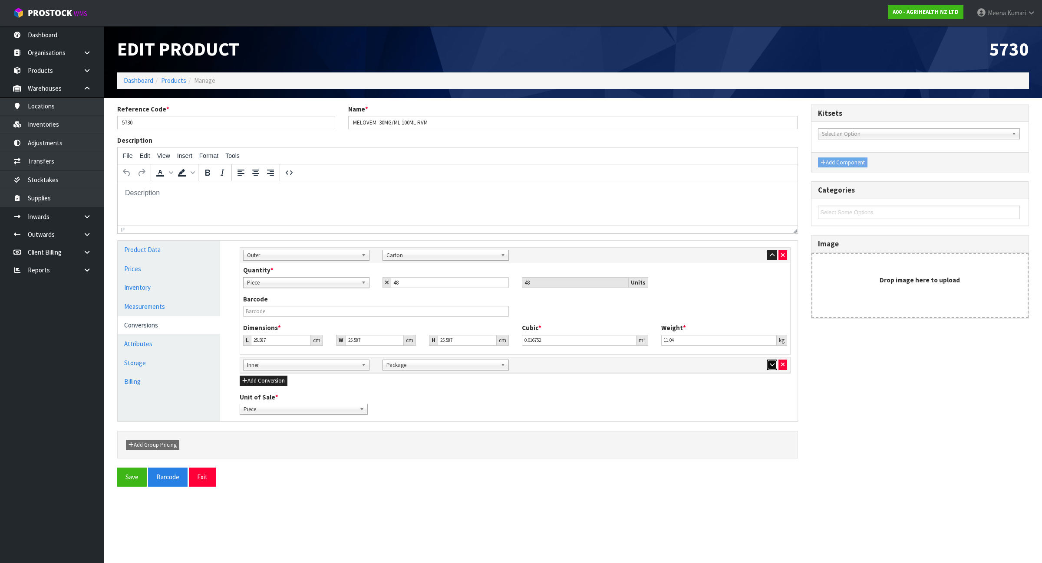
click at [768, 367] on button "button" at bounding box center [772, 365] width 10 height 10
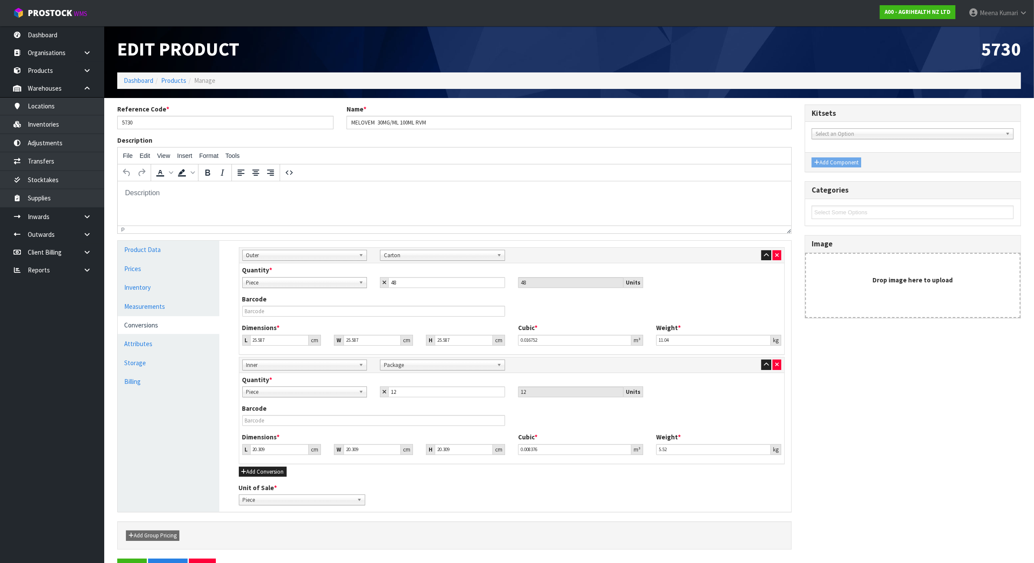
click at [314, 283] on span "Piece" at bounding box center [300, 283] width 109 height 10
click at [308, 330] on li "Package" at bounding box center [304, 329] width 121 height 11
drag, startPoint x: 418, startPoint y: 280, endPoint x: 365, endPoint y: 285, distance: 52.8
click at [365, 285] on div "Piece Carton Package Package Piece Carton Package 48 48 Units" at bounding box center [512, 282] width 552 height 11
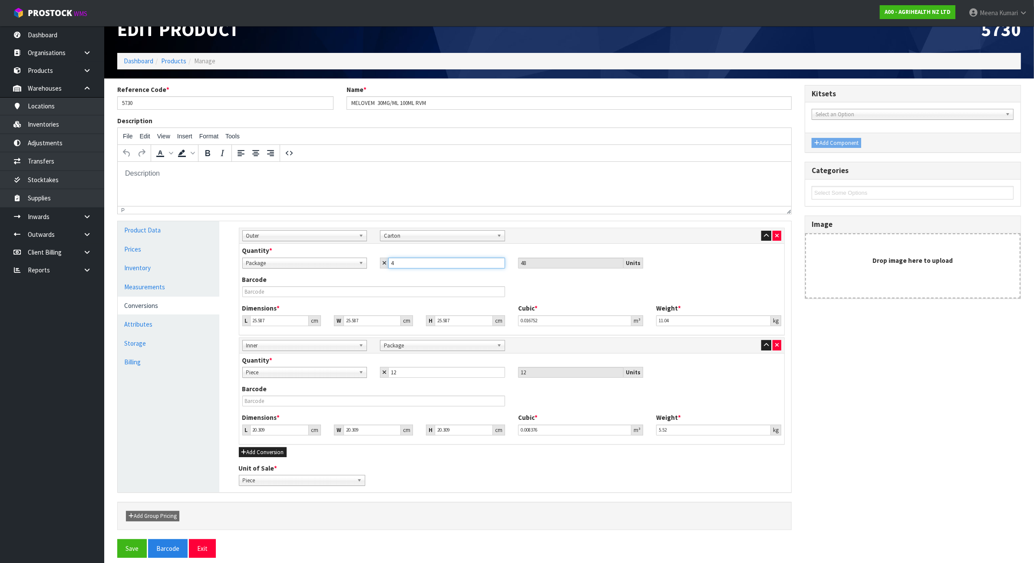
scroll to position [29, 0]
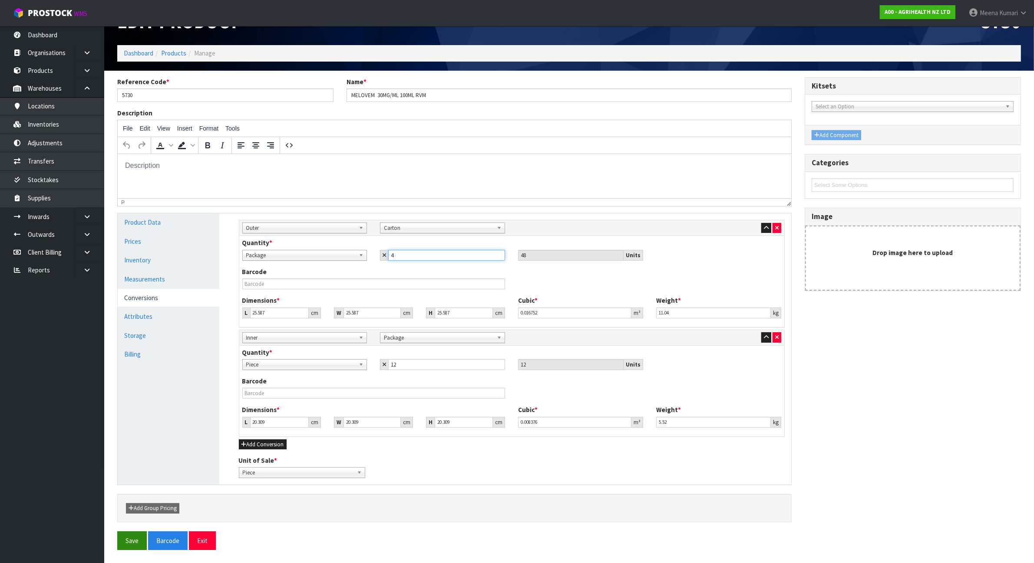
type input "4"
click at [125, 543] on button "Save" at bounding box center [132, 541] width 30 height 19
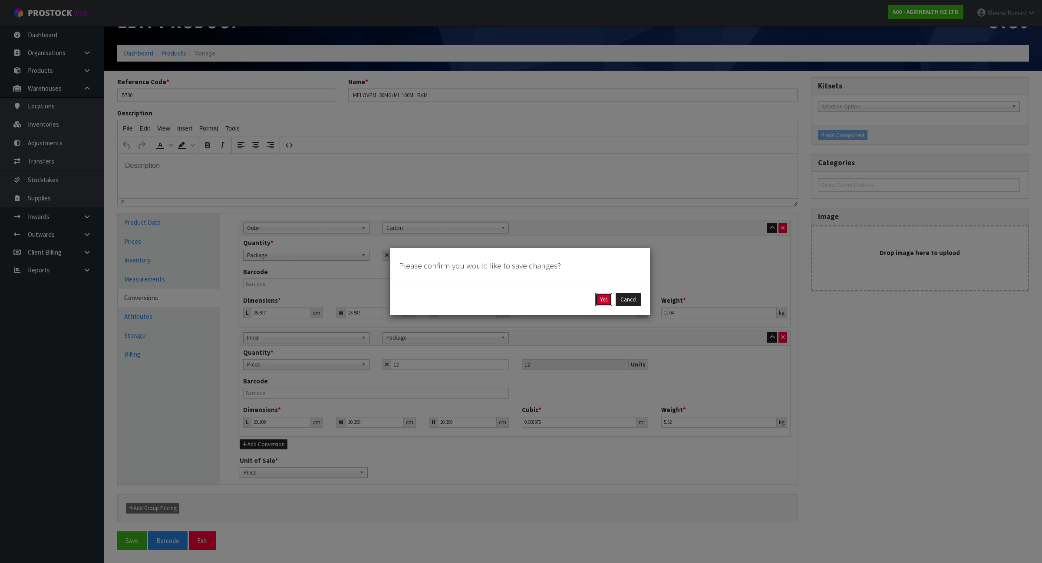
click at [597, 298] on button "Yes" at bounding box center [603, 300] width 17 height 14
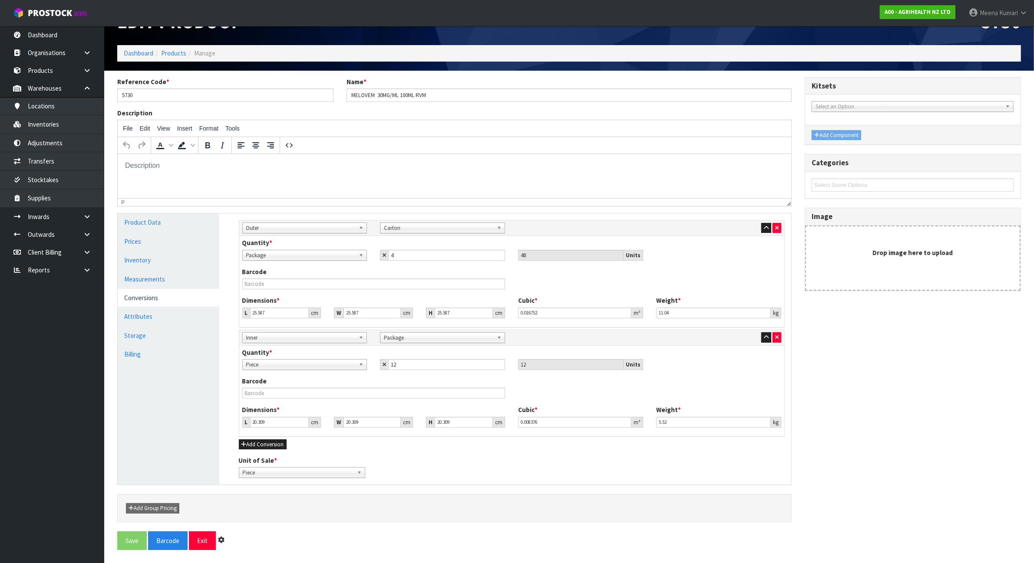
scroll to position [0, 0]
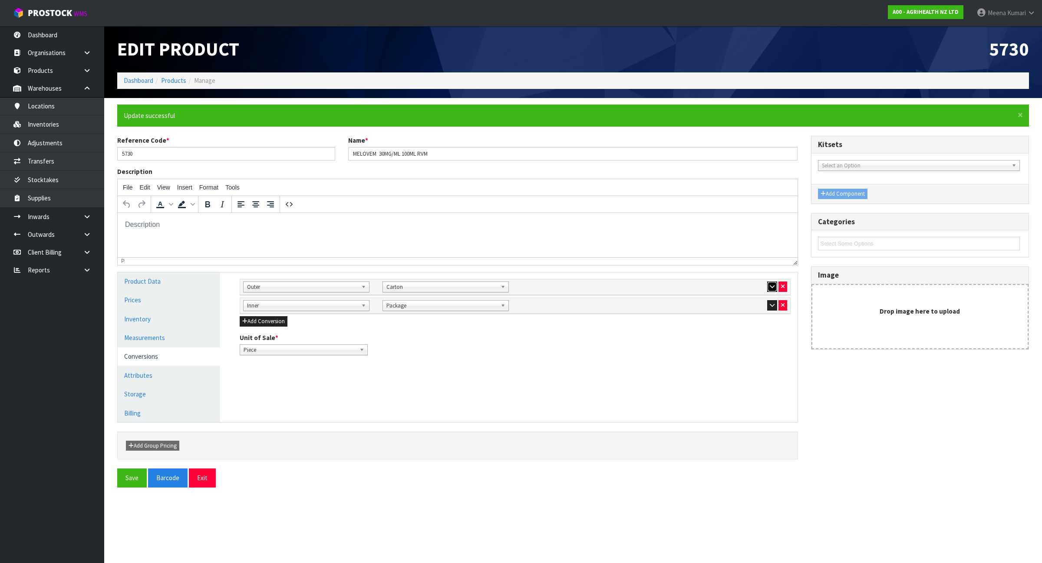
click at [771, 288] on icon "button" at bounding box center [772, 287] width 5 height 6
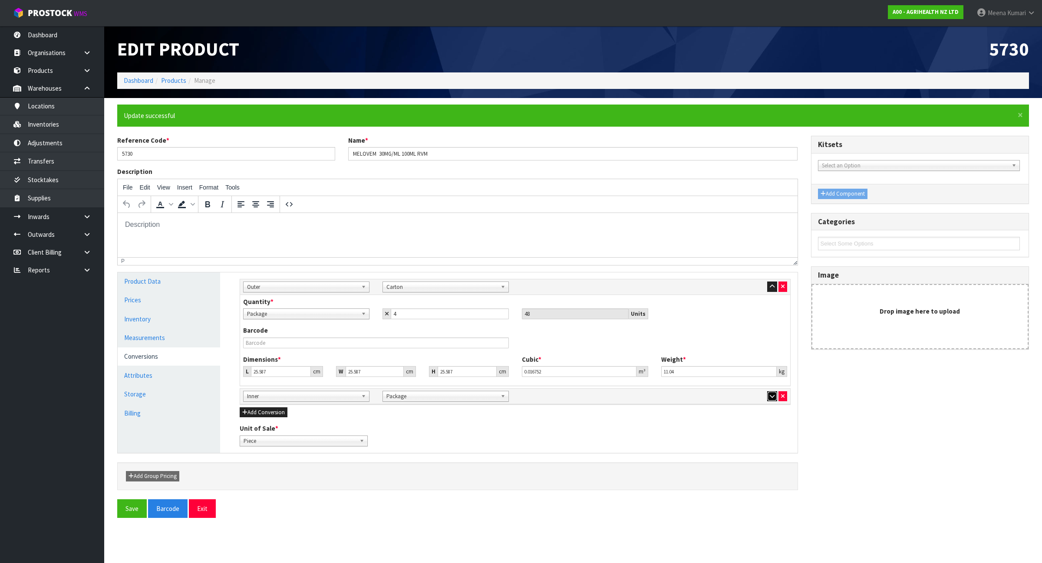
click at [773, 398] on icon "button" at bounding box center [772, 397] width 5 height 6
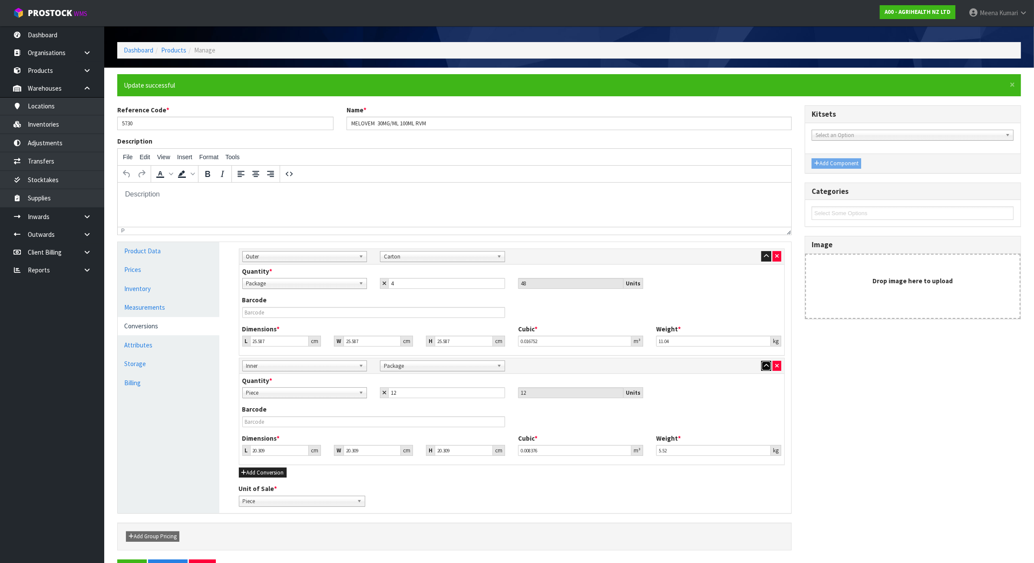
scroll to position [60, 0]
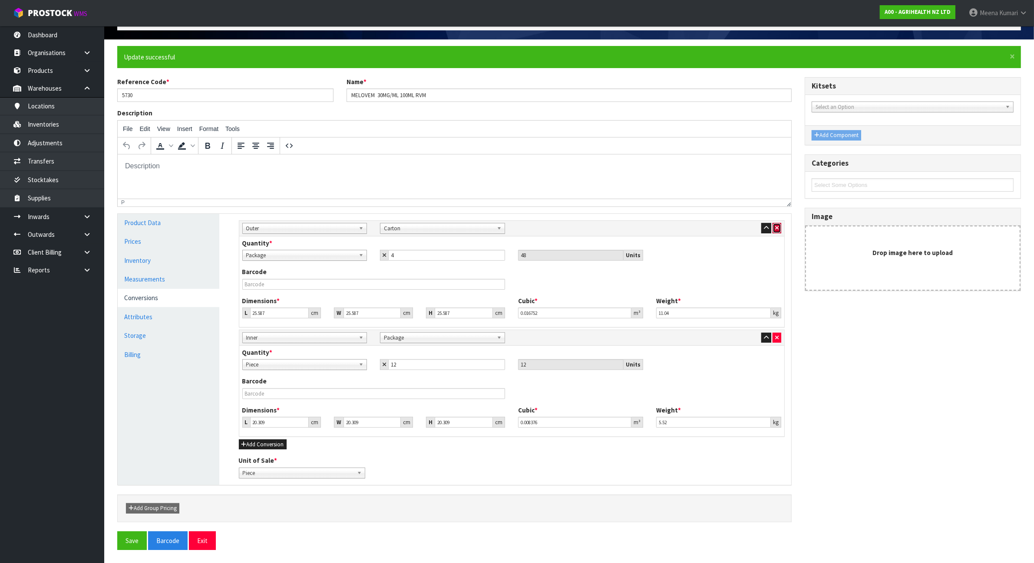
drag, startPoint x: 777, startPoint y: 225, endPoint x: 664, endPoint y: 38, distance: 218.1
click at [777, 225] on icon "button" at bounding box center [776, 228] width 3 height 6
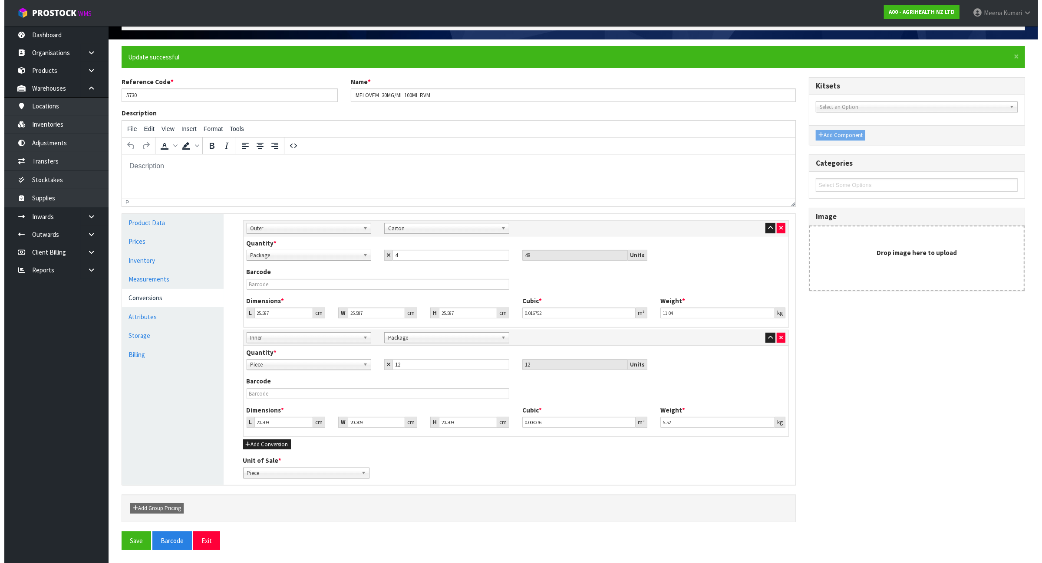
scroll to position [0, 0]
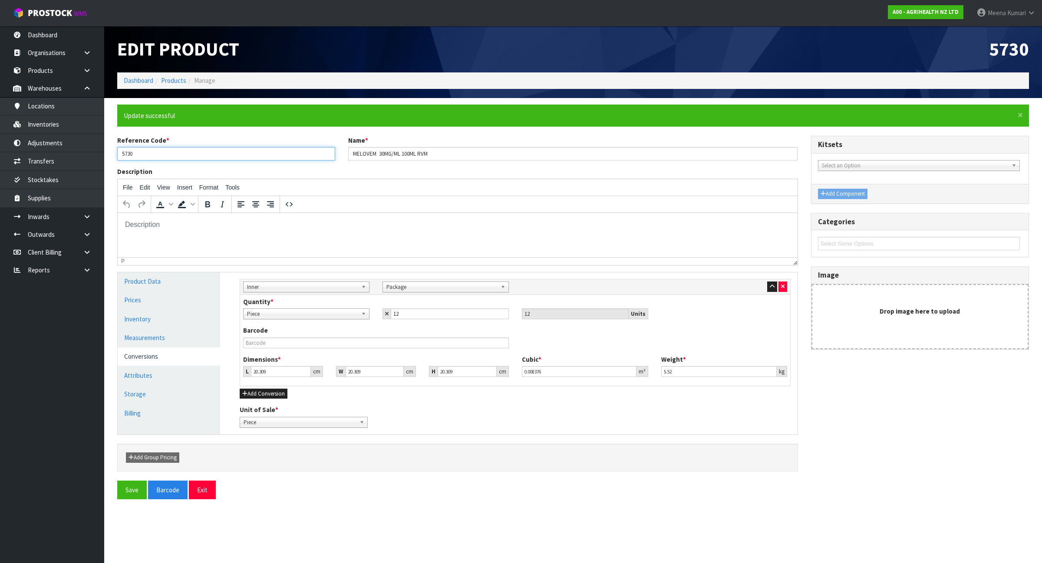
click at [160, 151] on input "5730" at bounding box center [226, 153] width 218 height 13
click at [782, 285] on icon "button" at bounding box center [782, 287] width 3 height 6
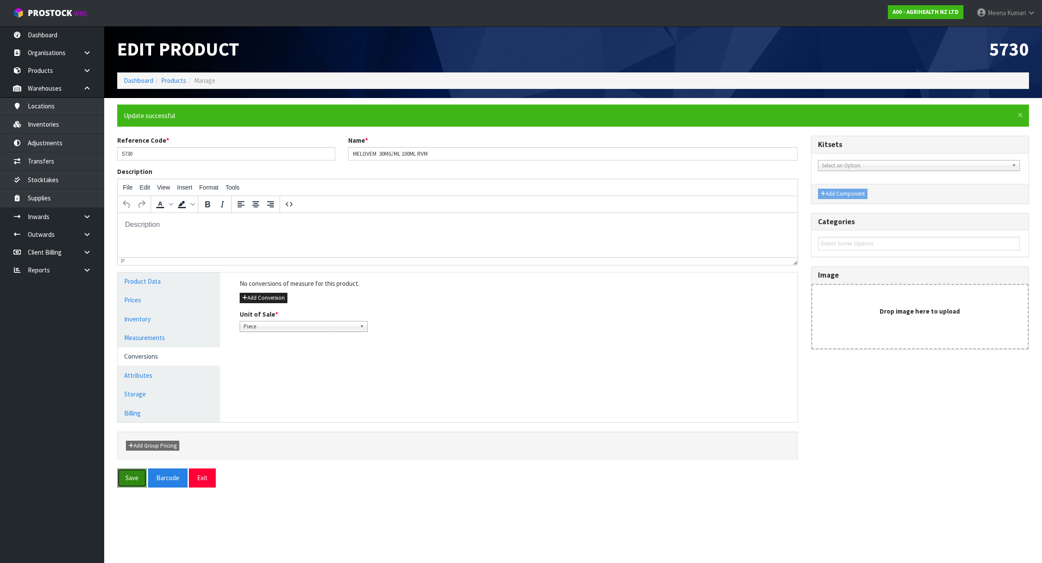
click at [135, 481] on button "Save" at bounding box center [132, 478] width 30 height 19
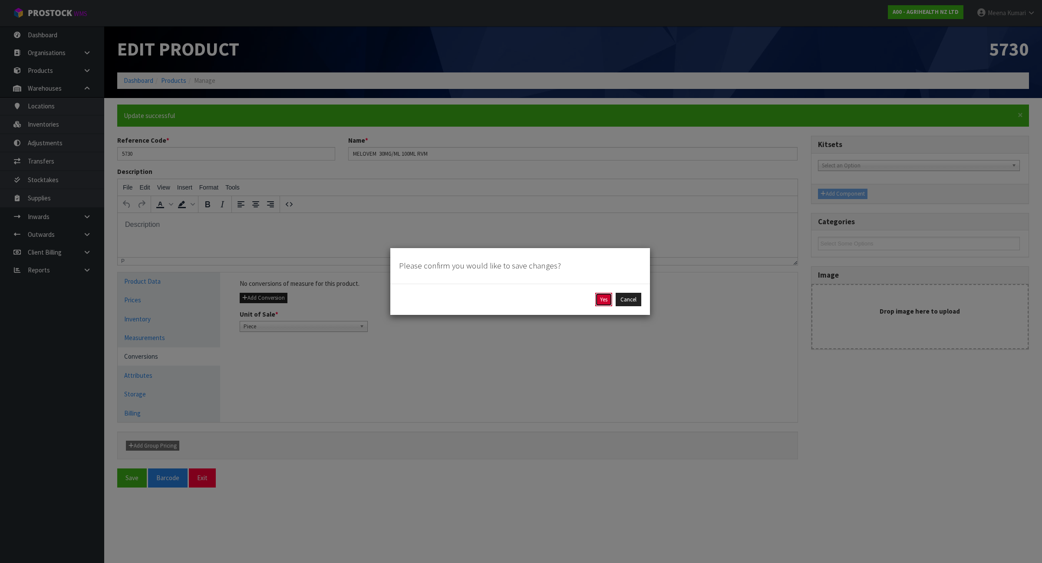
click at [602, 297] on button "Yes" at bounding box center [603, 300] width 17 height 14
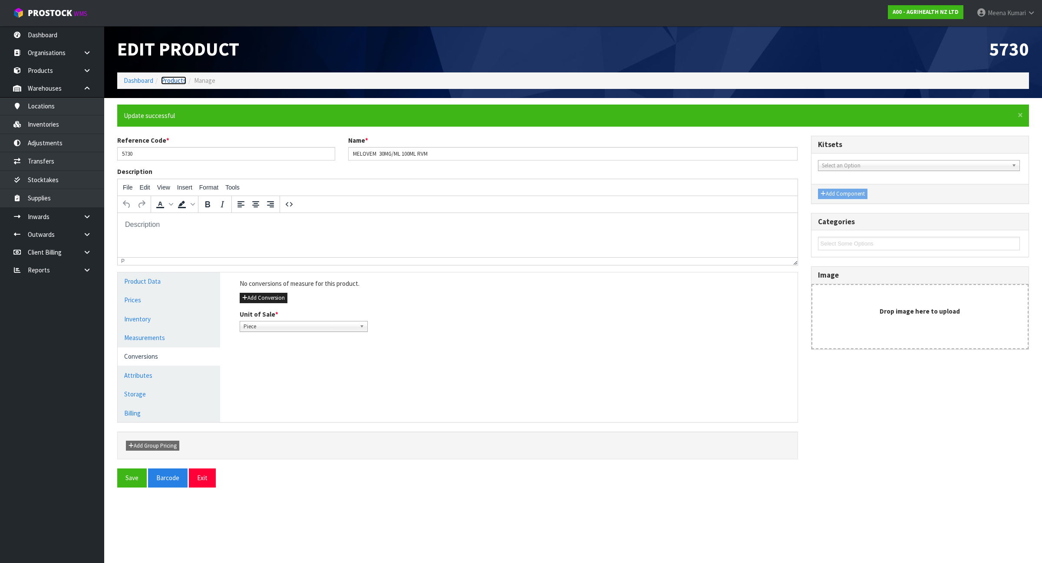
click at [175, 79] on link "Products" at bounding box center [173, 80] width 25 height 8
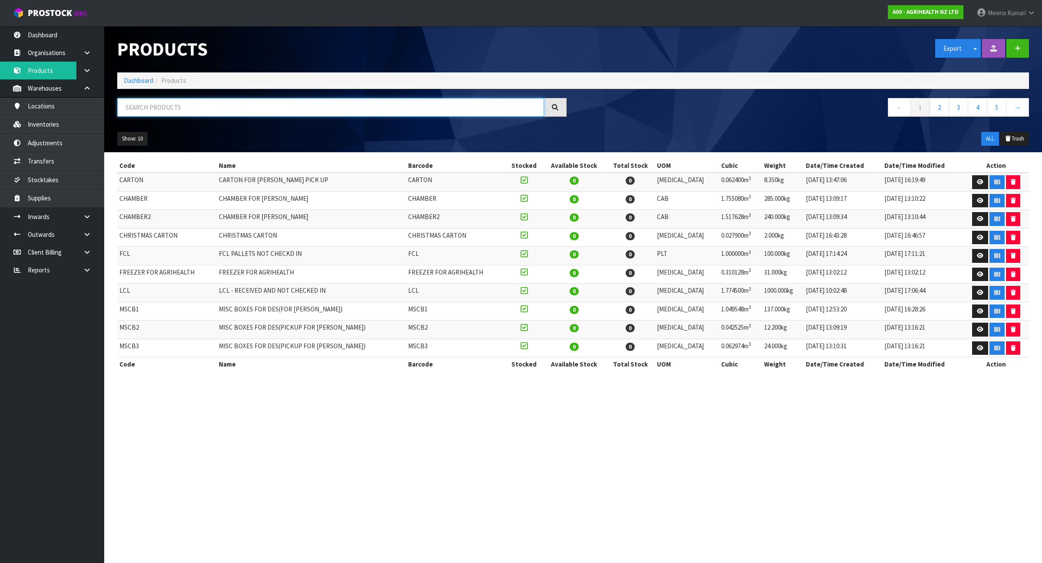
click at [183, 106] on input "text" at bounding box center [330, 107] width 427 height 19
paste input "9255"
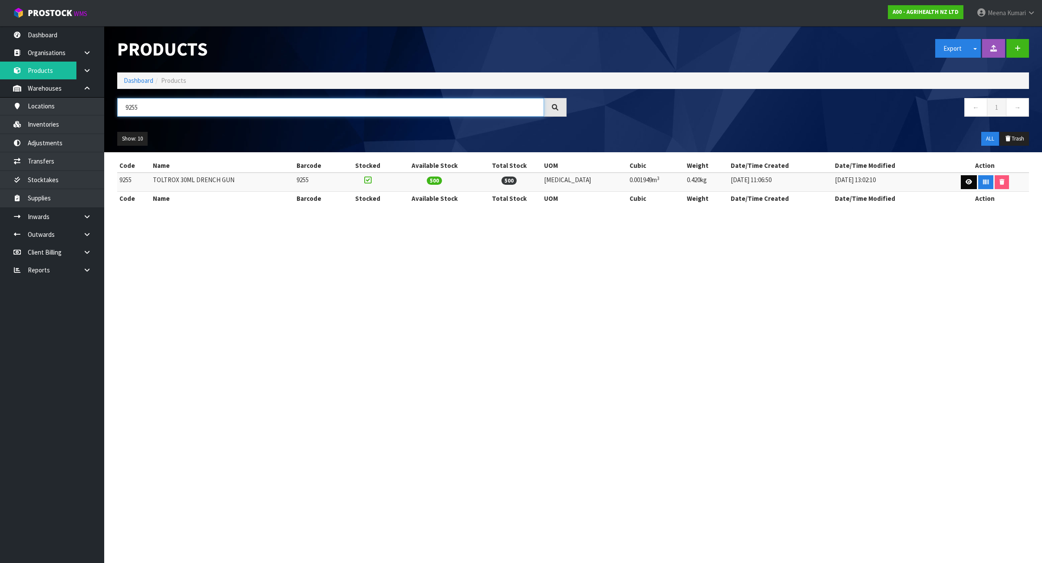
type input "9255"
click at [965, 179] on icon at bounding box center [968, 182] width 7 height 6
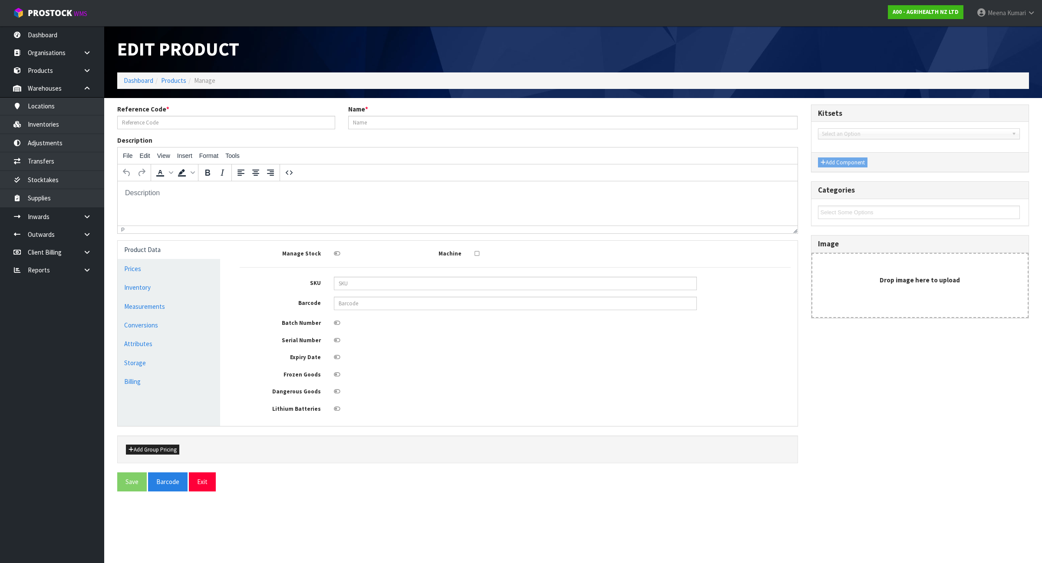
type input "9255"
type input "TOLTROX 30ML DRENCH GUN"
click at [132, 306] on link "Measurements" at bounding box center [169, 307] width 102 height 18
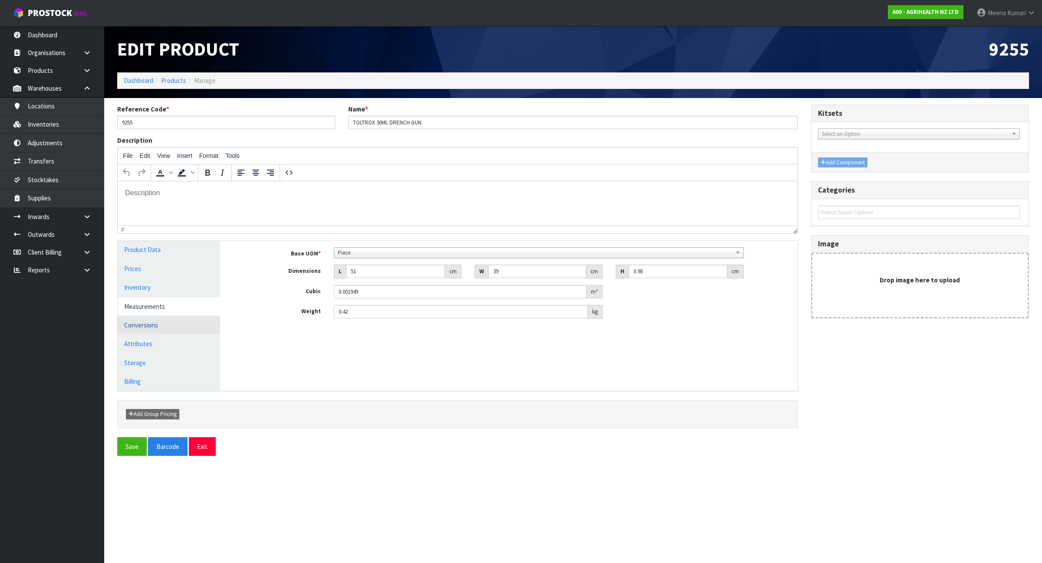
click at [131, 326] on link "Conversions" at bounding box center [169, 325] width 102 height 18
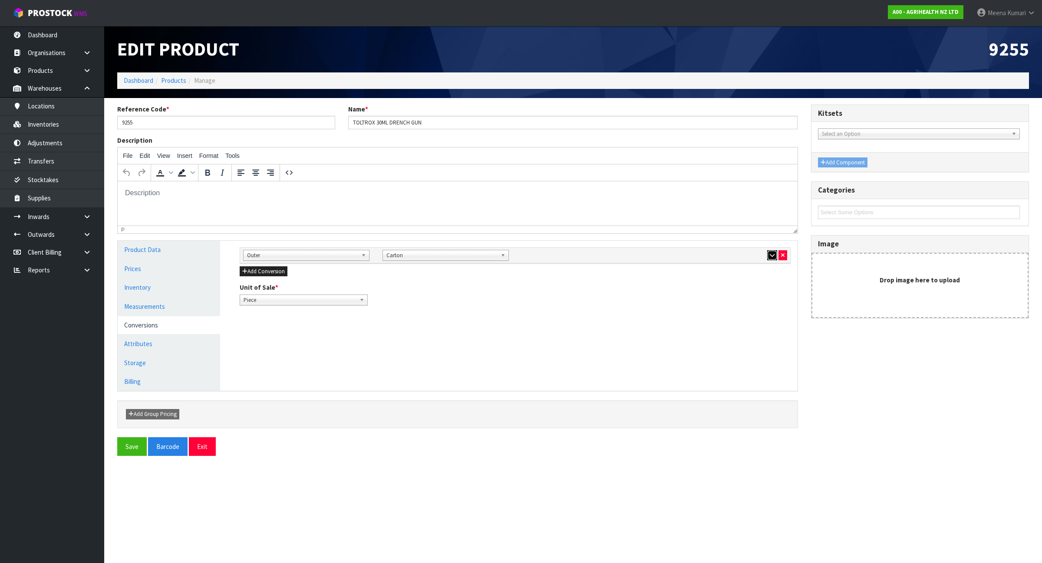
click at [768, 250] on button "button" at bounding box center [772, 255] width 10 height 10
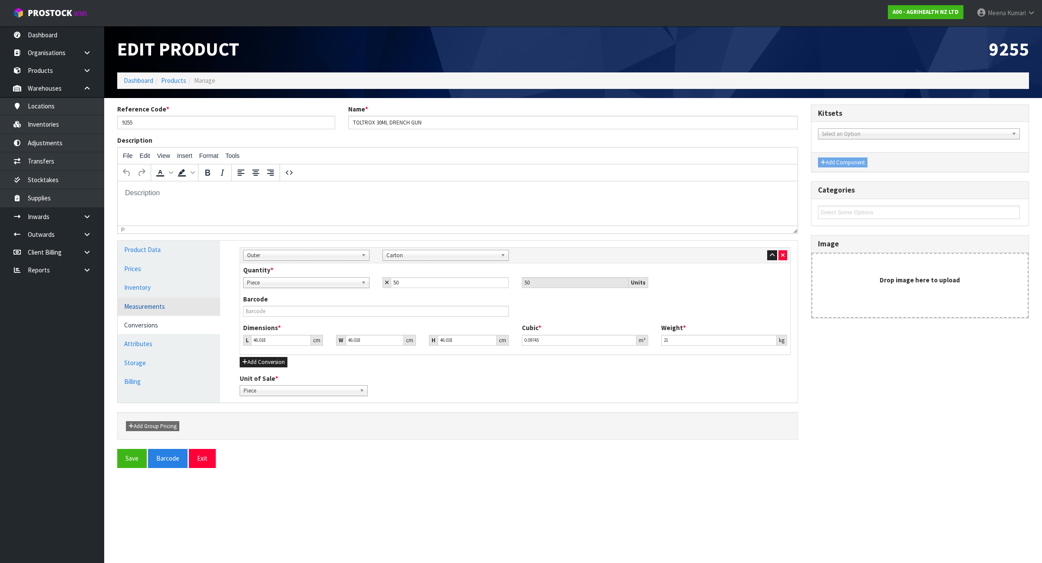
click at [155, 302] on link "Measurements" at bounding box center [169, 307] width 102 height 18
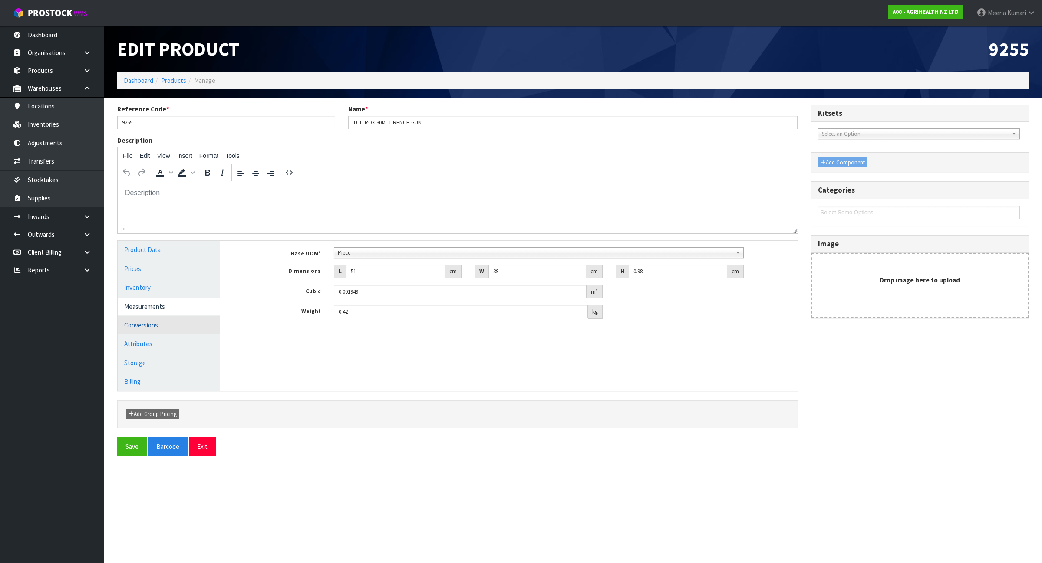
click at [150, 326] on link "Conversions" at bounding box center [169, 325] width 102 height 18
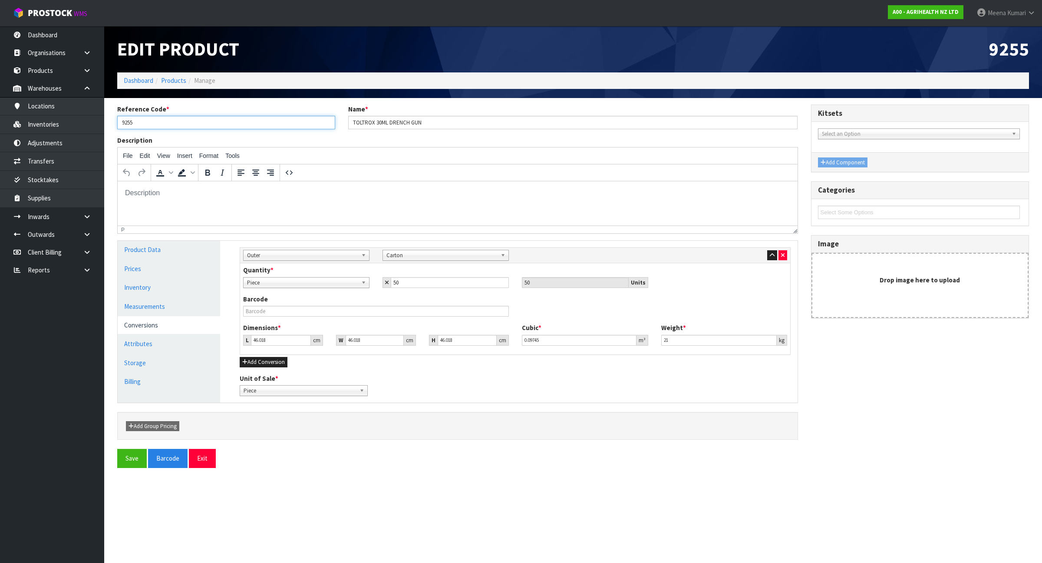
click at [146, 122] on input "9255" at bounding box center [226, 122] width 218 height 13
click at [66, 120] on link "Inventories" at bounding box center [52, 124] width 104 height 18
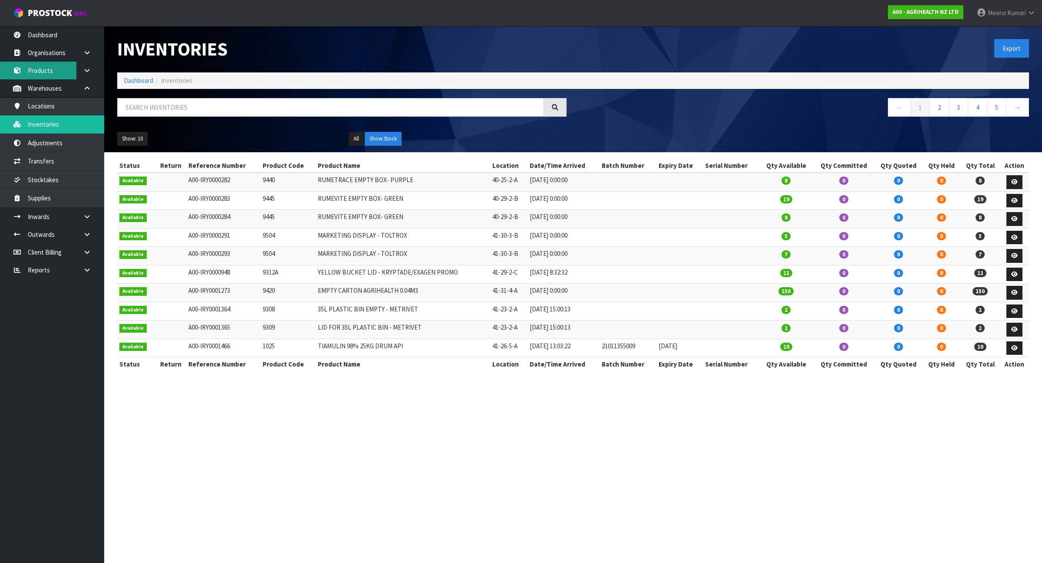
click at [60, 64] on link "Products" at bounding box center [52, 71] width 104 height 18
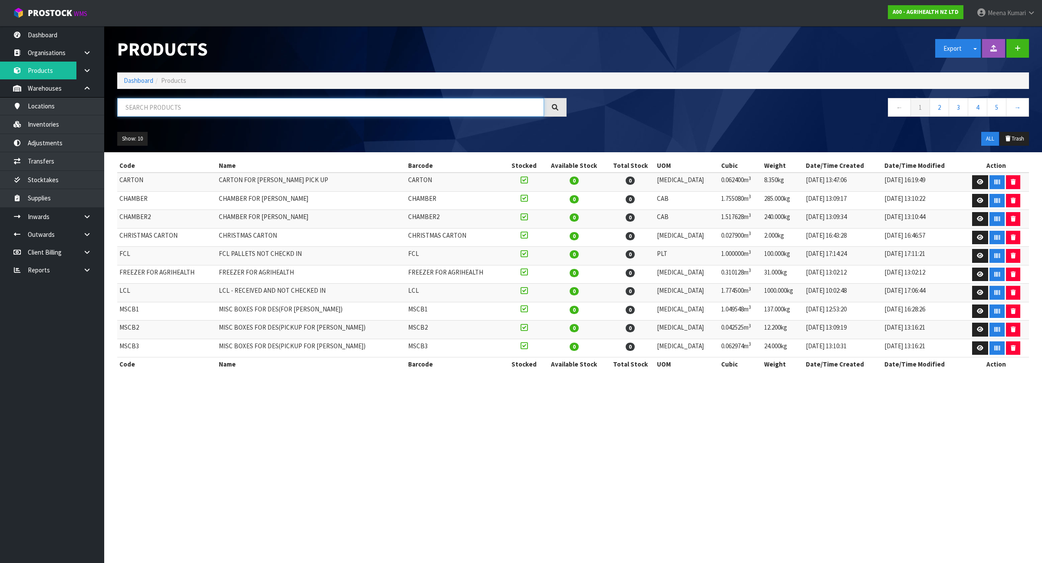
click at [244, 105] on input "text" at bounding box center [330, 107] width 427 height 19
paste input "5730"
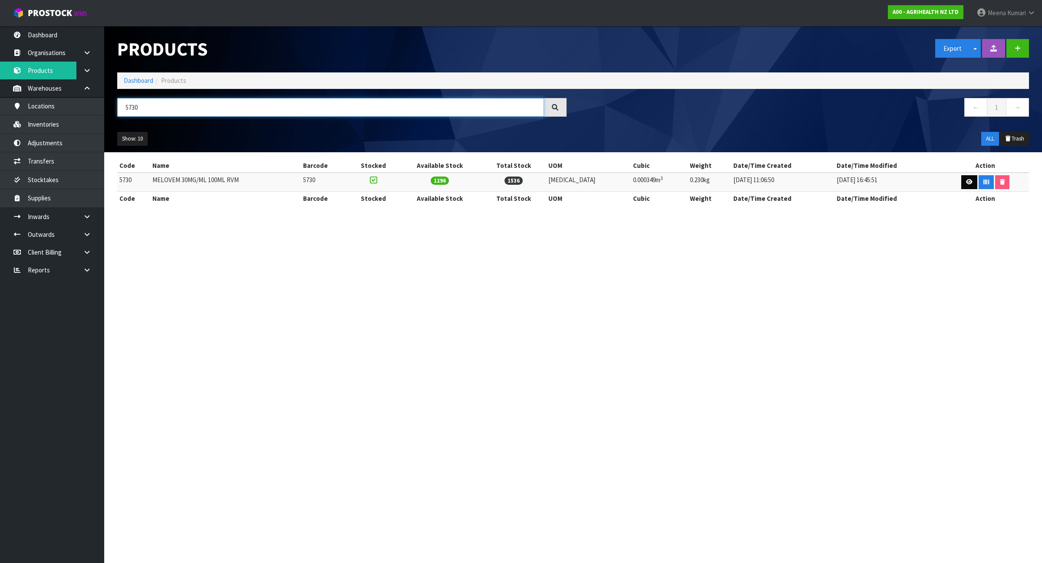
type input "5730"
click at [966, 184] on icon at bounding box center [969, 182] width 7 height 6
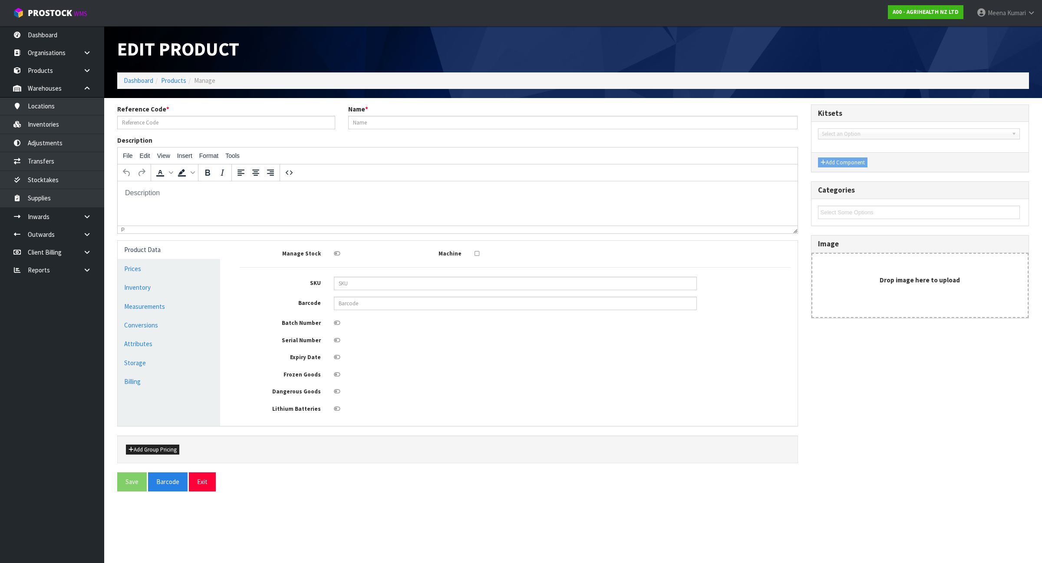
type input "5730"
type input "MELOVEM 30MG/ML 100ML RVM"
click at [164, 300] on link "Measurements" at bounding box center [169, 307] width 102 height 18
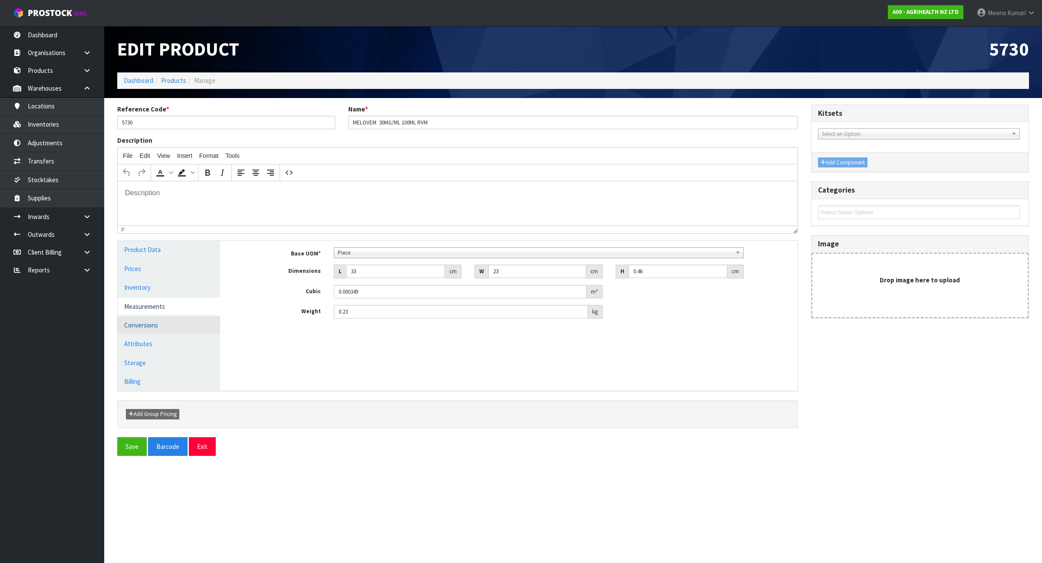
click at [161, 320] on link "Conversions" at bounding box center [169, 325] width 102 height 18
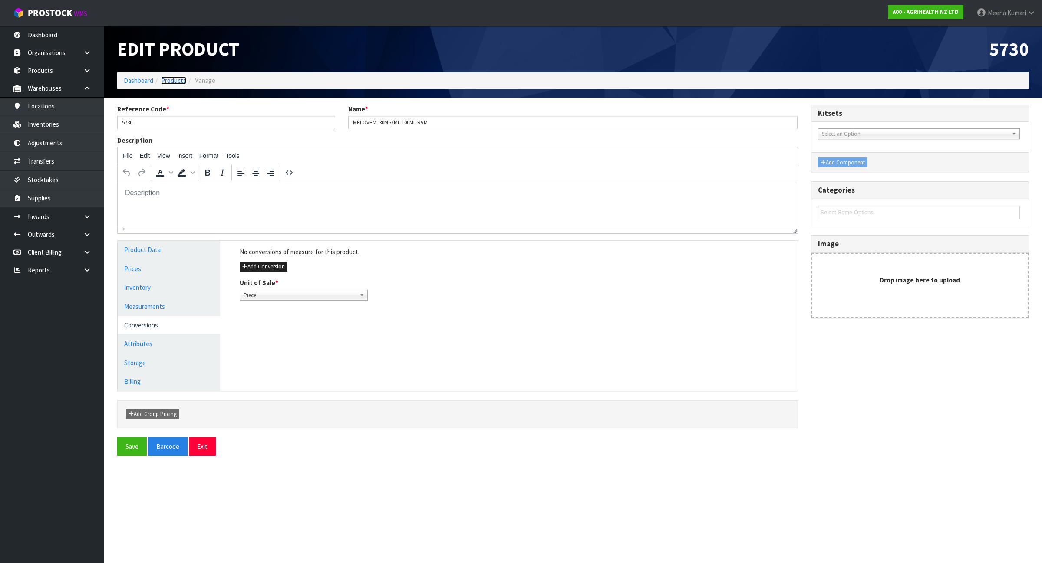
click at [176, 77] on link "Products" at bounding box center [173, 80] width 25 height 8
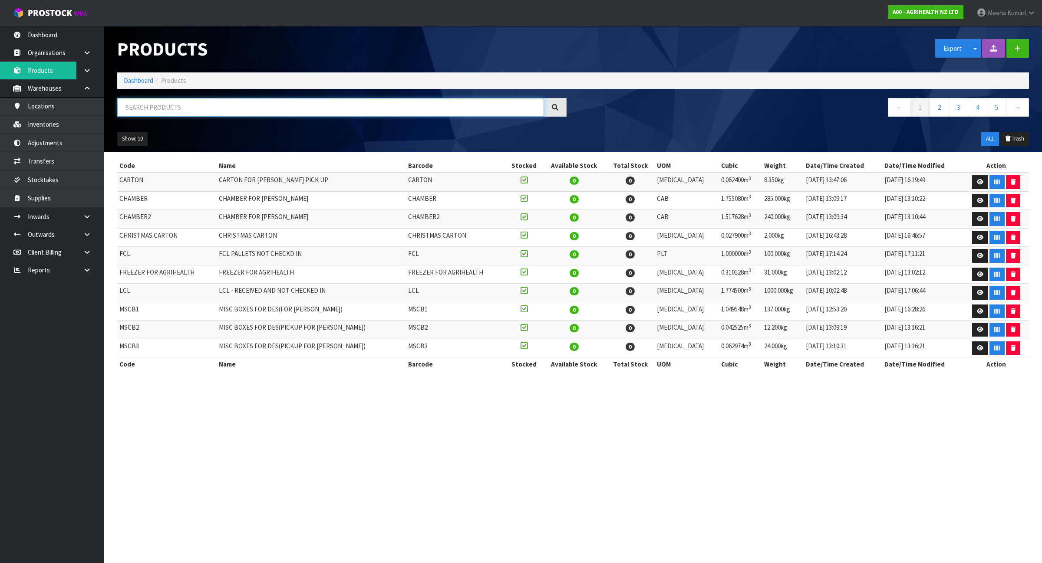
click at [335, 109] on input "text" at bounding box center [330, 107] width 427 height 19
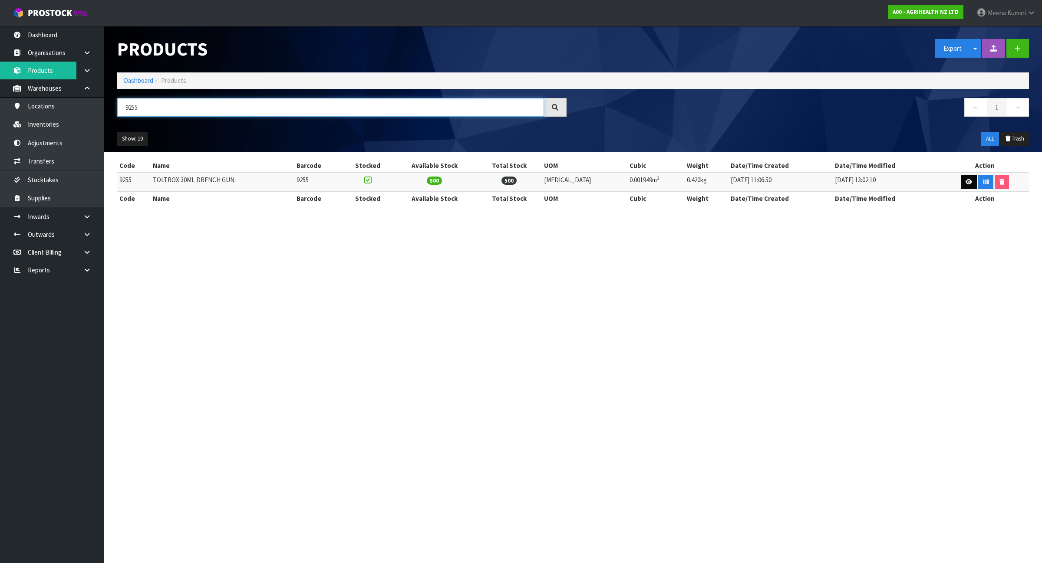
type input "9255"
click at [962, 178] on link at bounding box center [969, 182] width 16 height 14
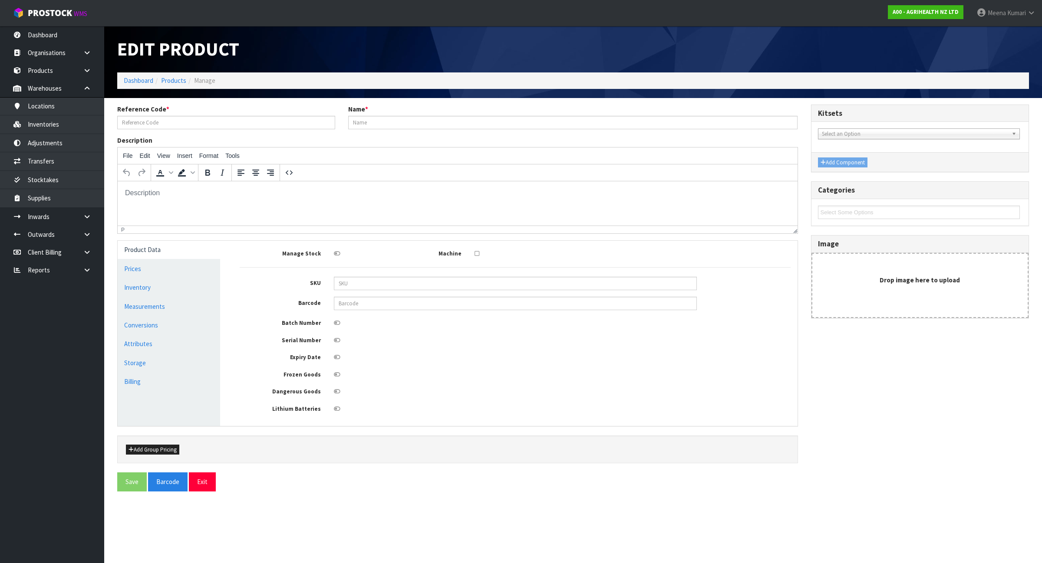
type input "9255"
type input "TOLTROX 30ML DRENCH GUN"
click at [194, 300] on link "Measurements" at bounding box center [169, 307] width 102 height 18
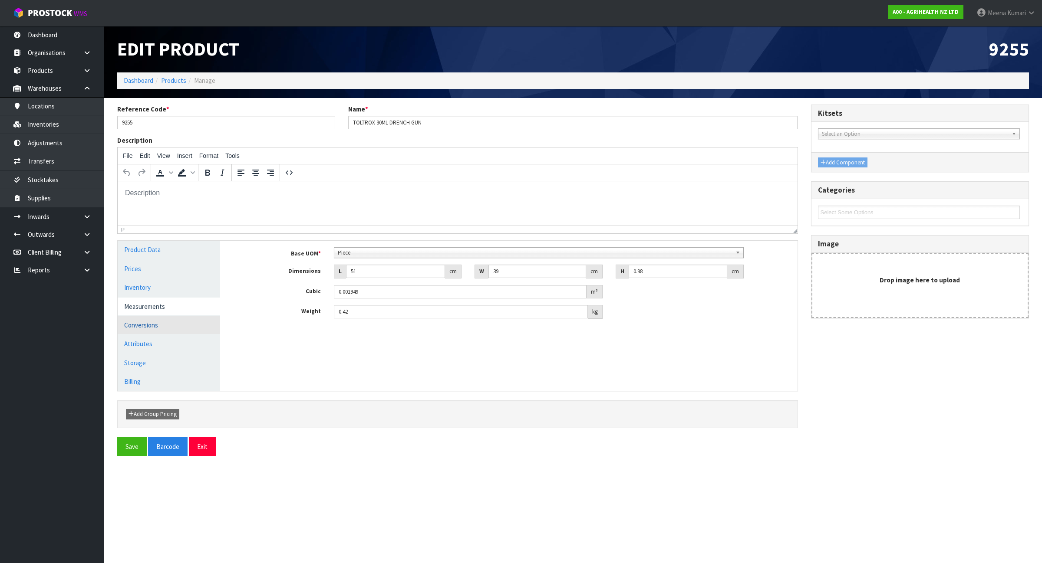
click at [201, 328] on link "Conversions" at bounding box center [169, 325] width 102 height 18
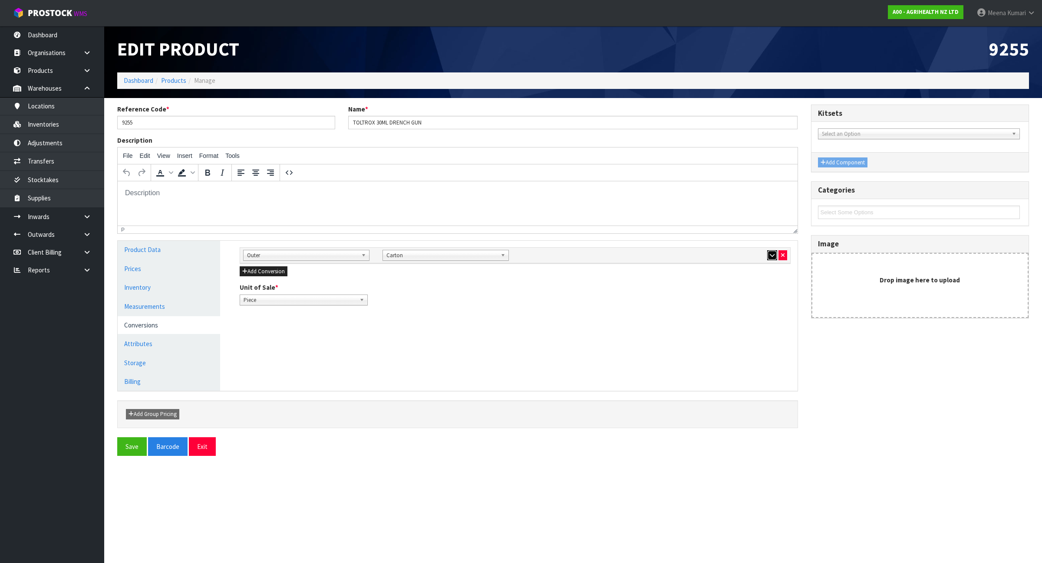
click at [771, 255] on icon "button" at bounding box center [772, 256] width 5 height 6
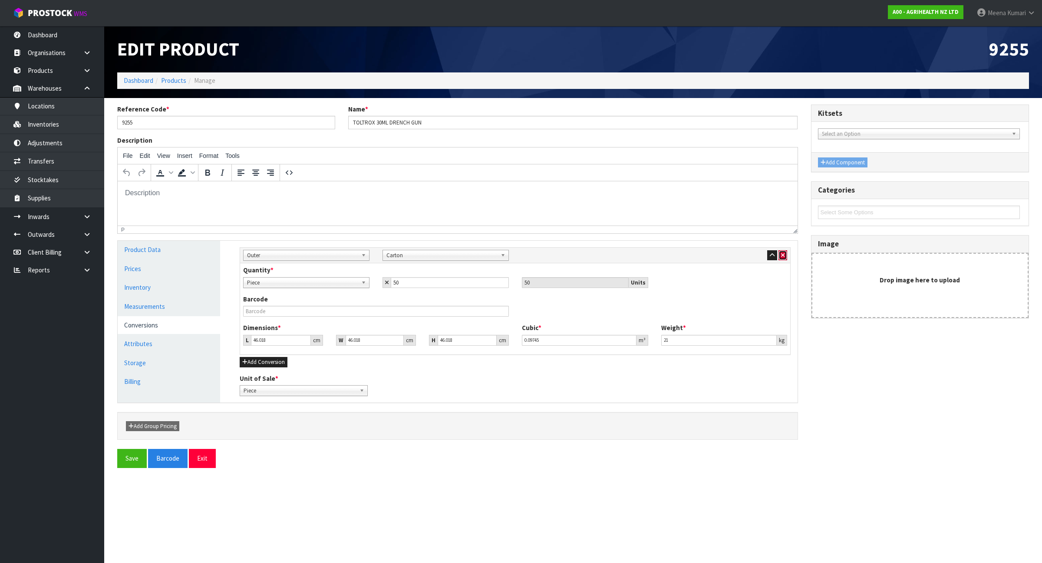
click at [782, 253] on icon "button" at bounding box center [782, 256] width 3 height 6
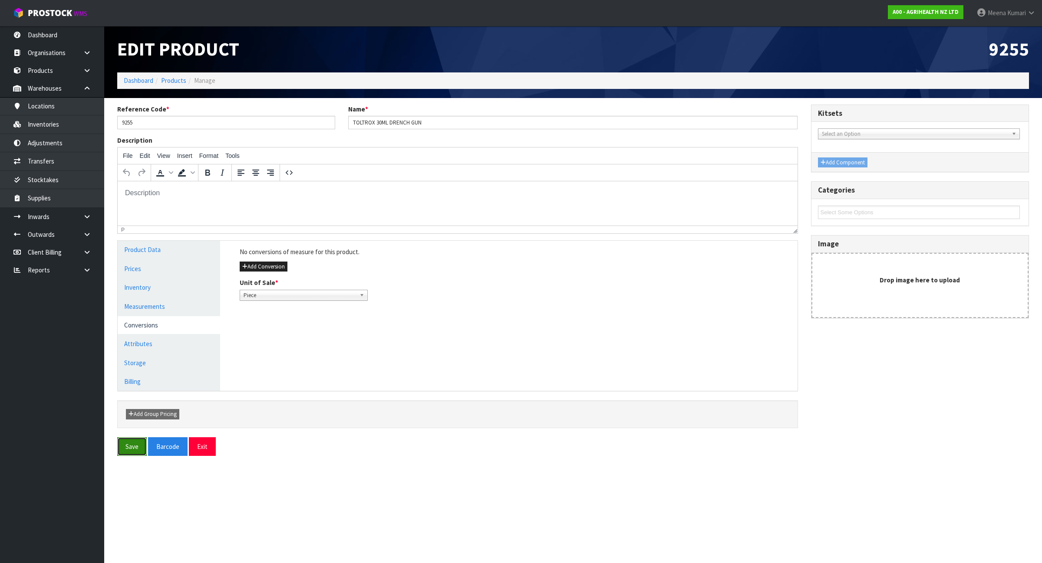
click at [135, 452] on button "Save" at bounding box center [132, 447] width 30 height 19
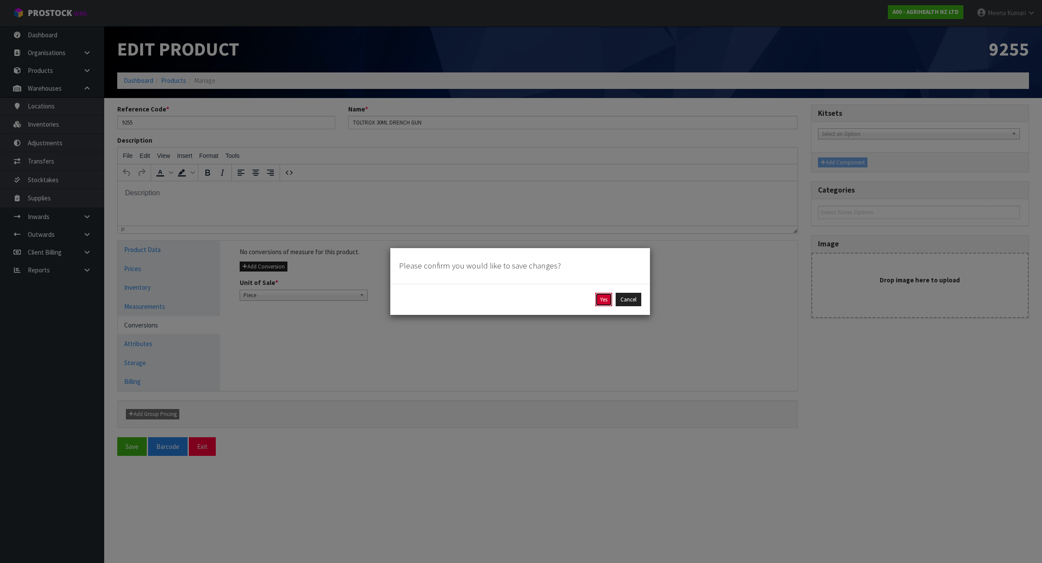
click at [603, 300] on button "Yes" at bounding box center [603, 300] width 17 height 14
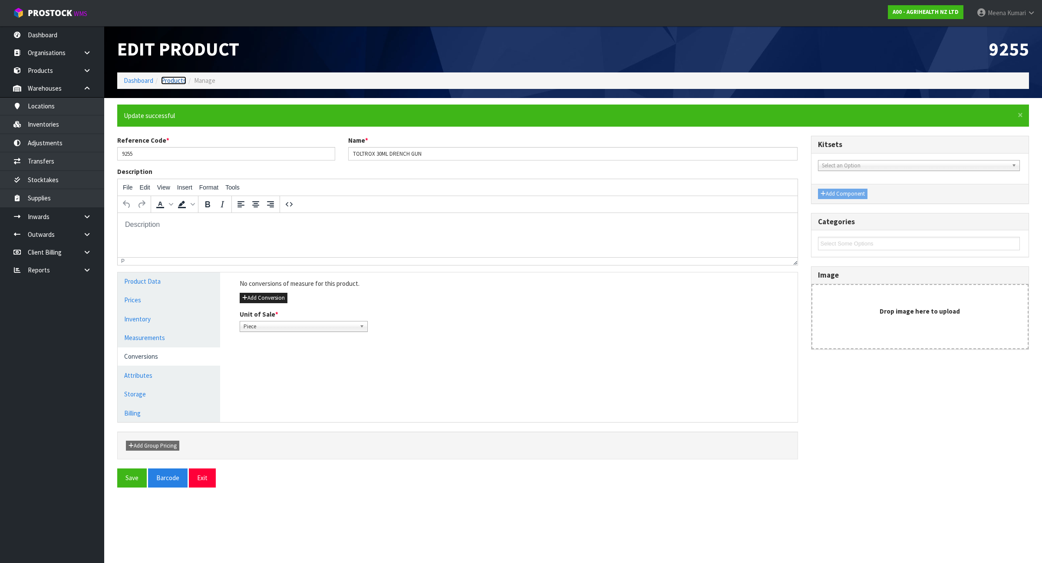
click at [165, 84] on link "Products" at bounding box center [173, 80] width 25 height 8
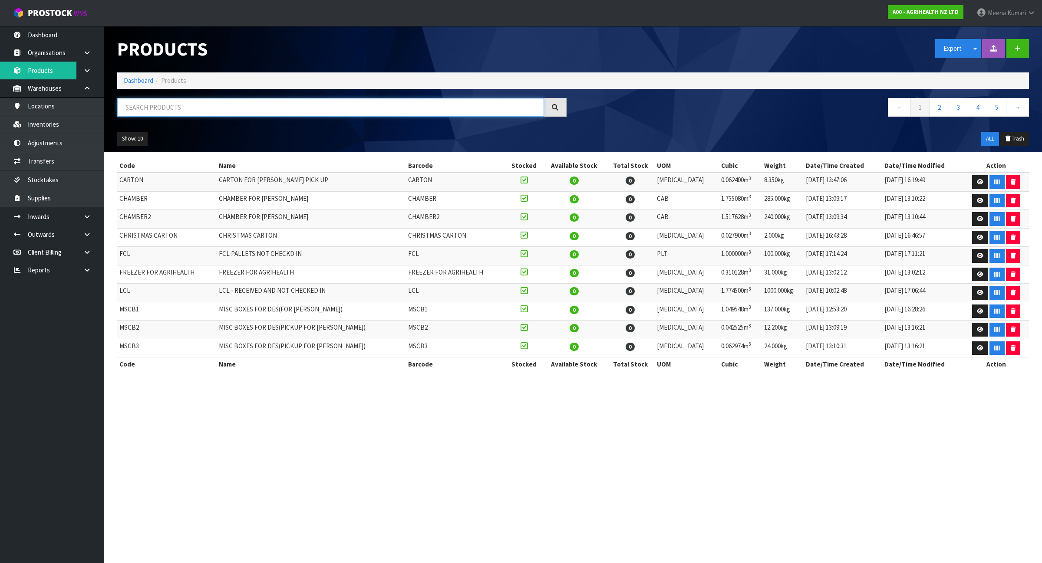
click at [188, 109] on input "text" at bounding box center [330, 107] width 427 height 19
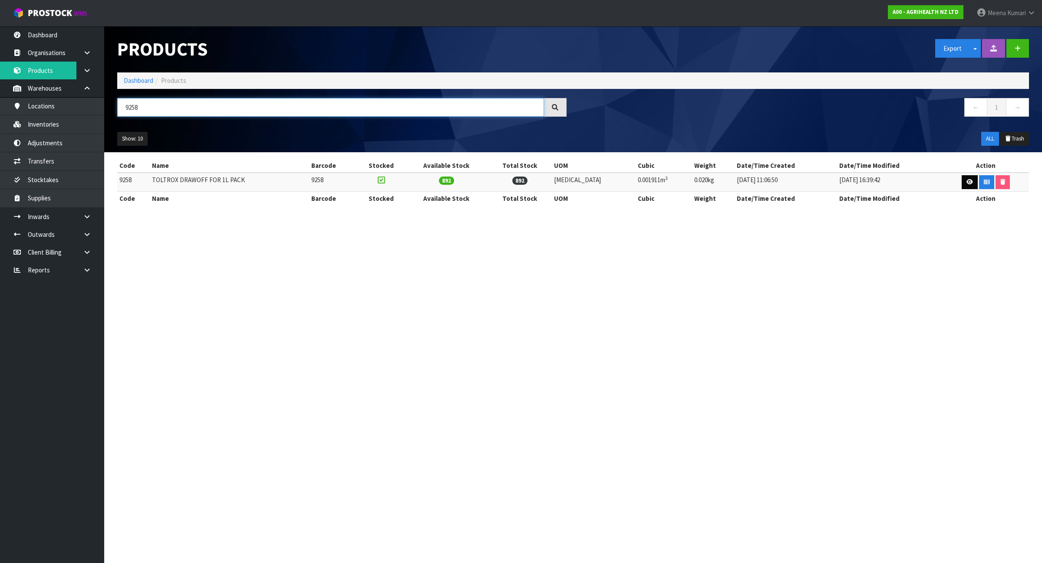
type input "9258"
click at [966, 181] on icon at bounding box center [969, 182] width 7 height 6
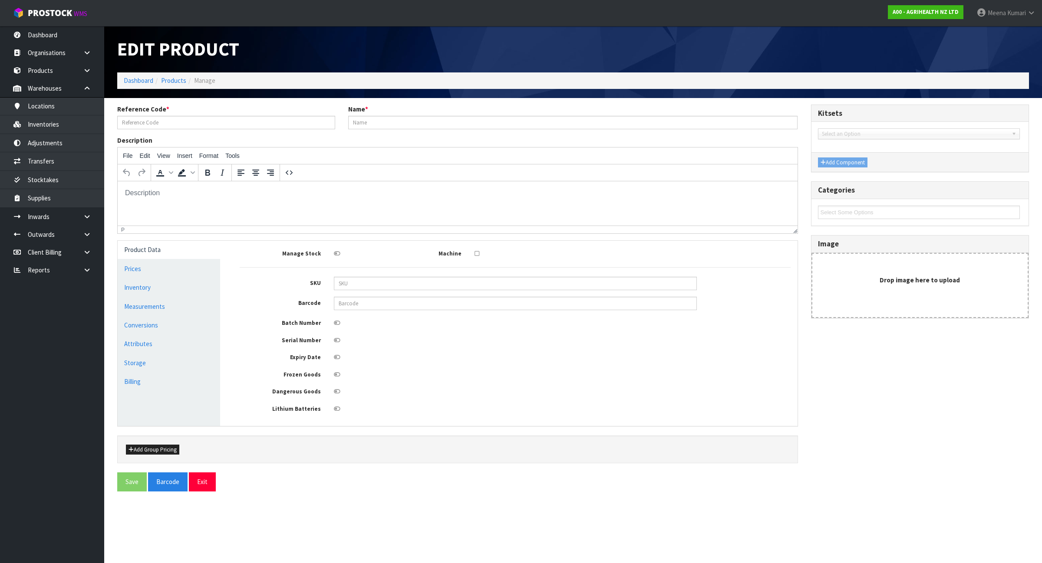
type input "9258"
type input "TOLTROX DRAWOFF FOR 1L PACK"
type input "1"
type input "49"
type input "39"
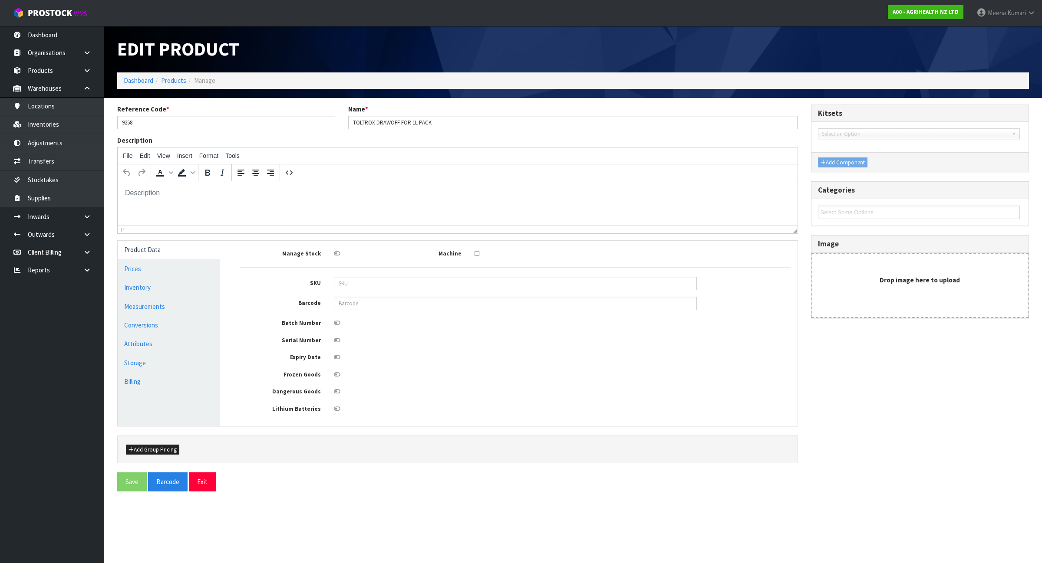
type input "0.001911"
type input "0.02"
click at [175, 307] on link "Measurements" at bounding box center [169, 307] width 102 height 18
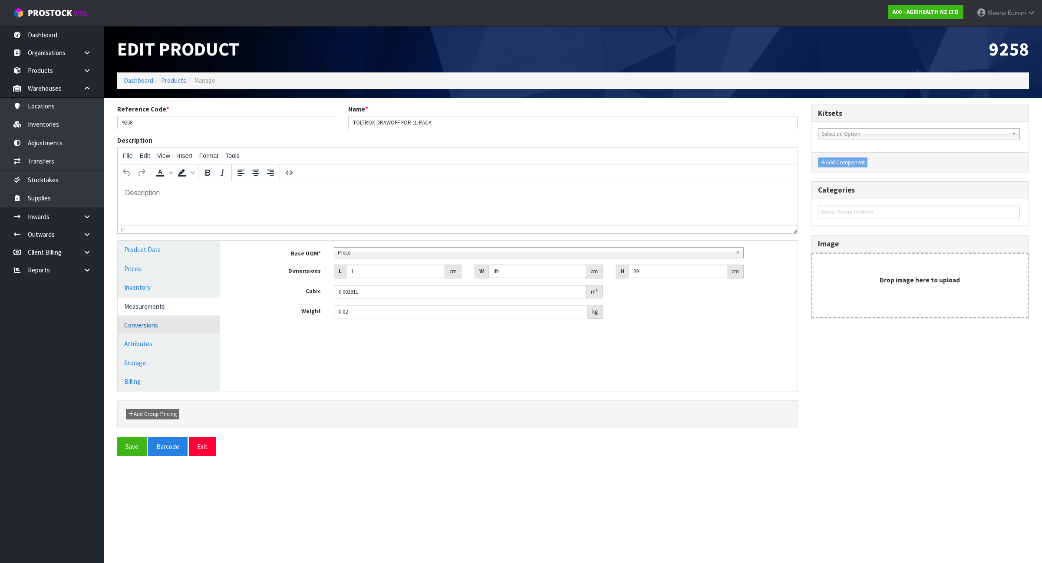
click at [182, 320] on link "Conversions" at bounding box center [169, 325] width 102 height 18
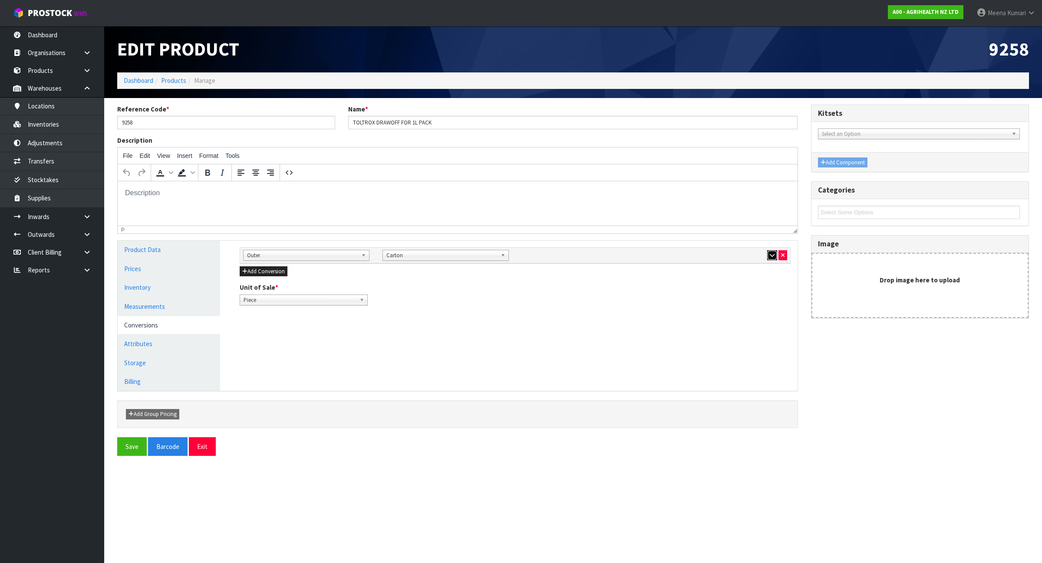
click at [770, 258] on icon "button" at bounding box center [772, 256] width 5 height 6
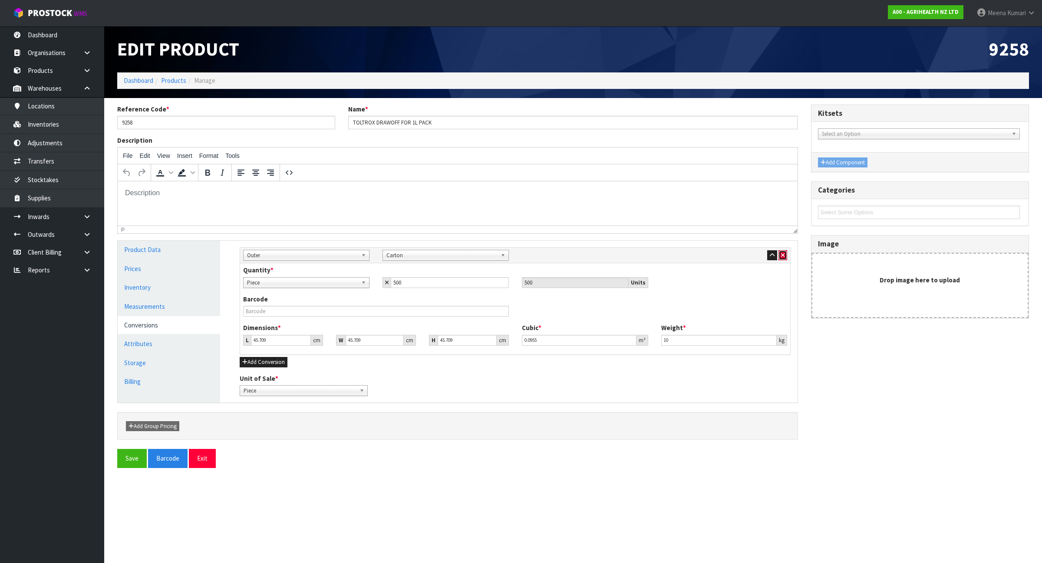
click at [779, 254] on button "button" at bounding box center [782, 255] width 9 height 10
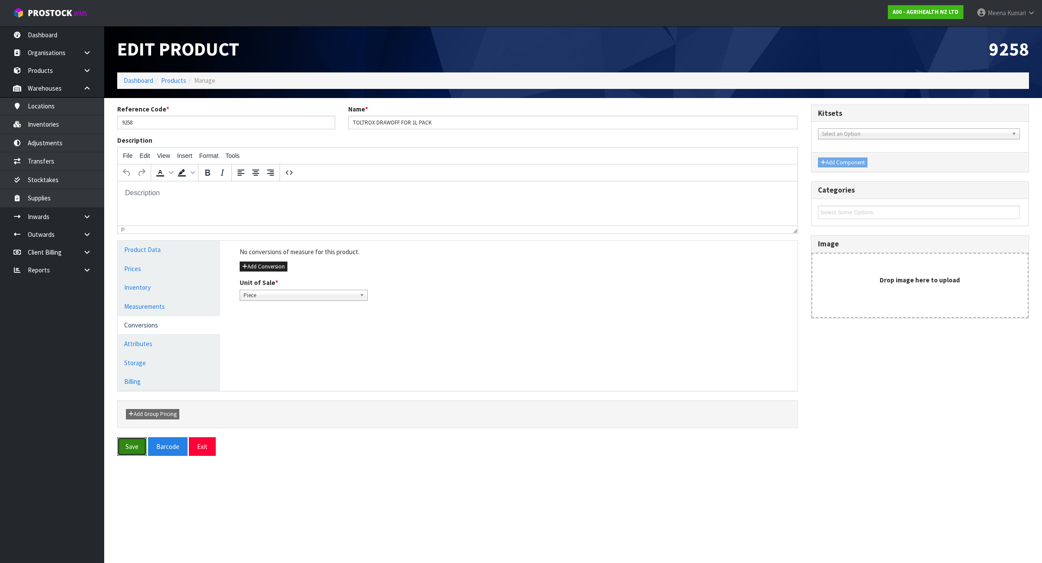
click at [133, 449] on button "Save" at bounding box center [132, 447] width 30 height 19
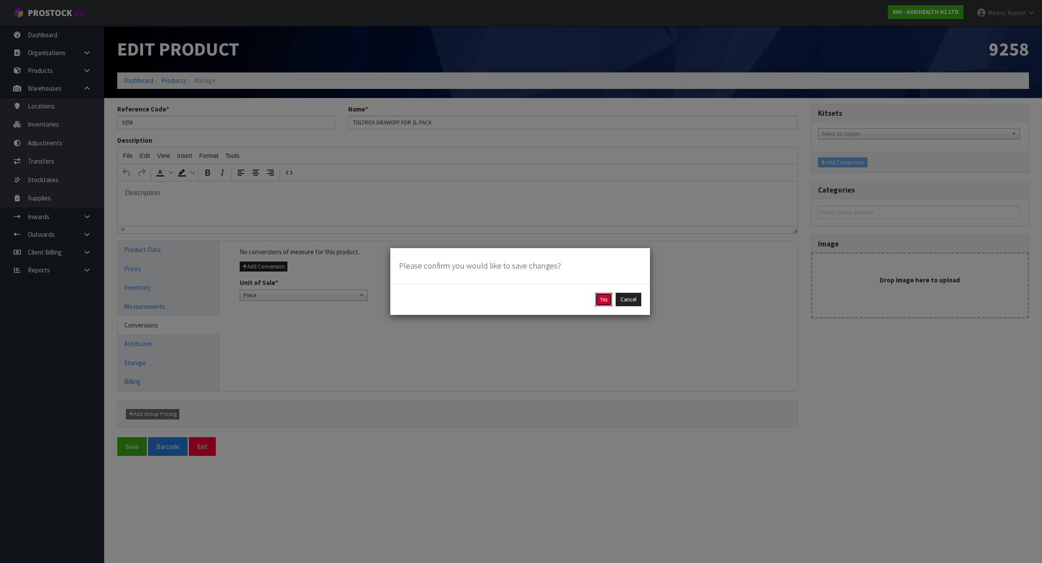
click at [603, 294] on button "Yes" at bounding box center [603, 300] width 17 height 14
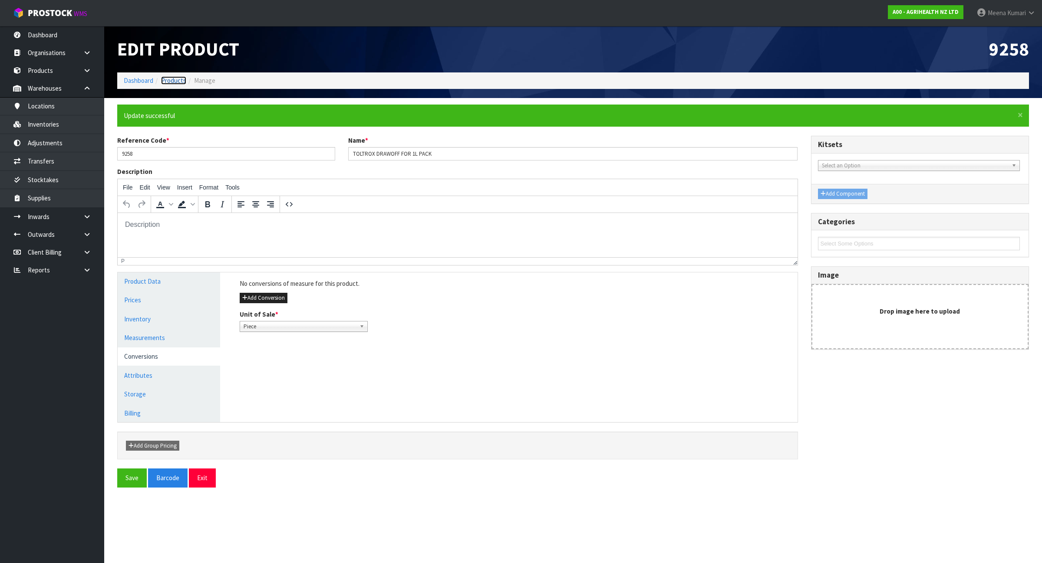
click at [175, 79] on link "Products" at bounding box center [173, 80] width 25 height 8
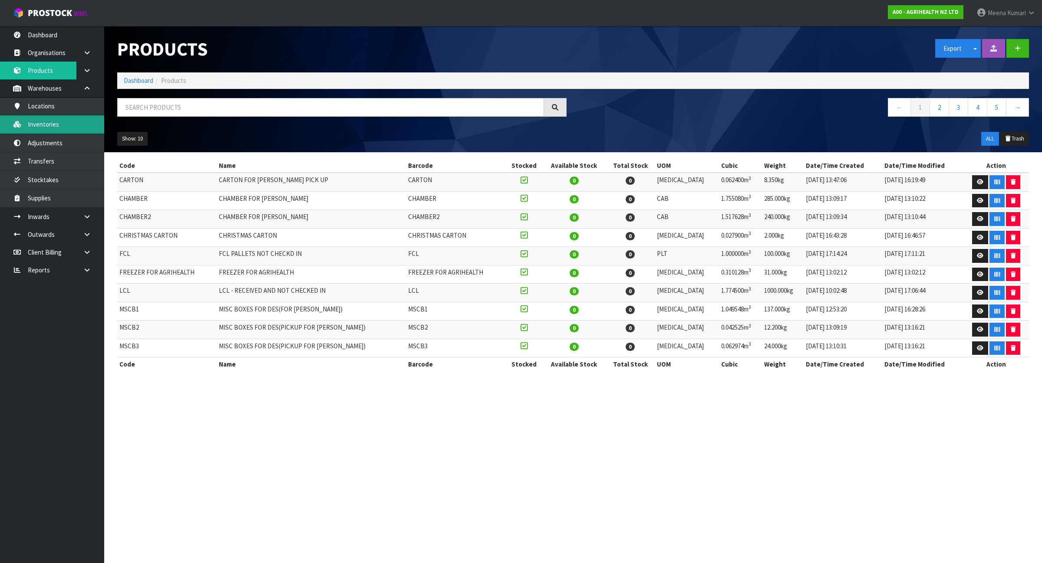
click at [65, 128] on link "Inventories" at bounding box center [52, 124] width 104 height 18
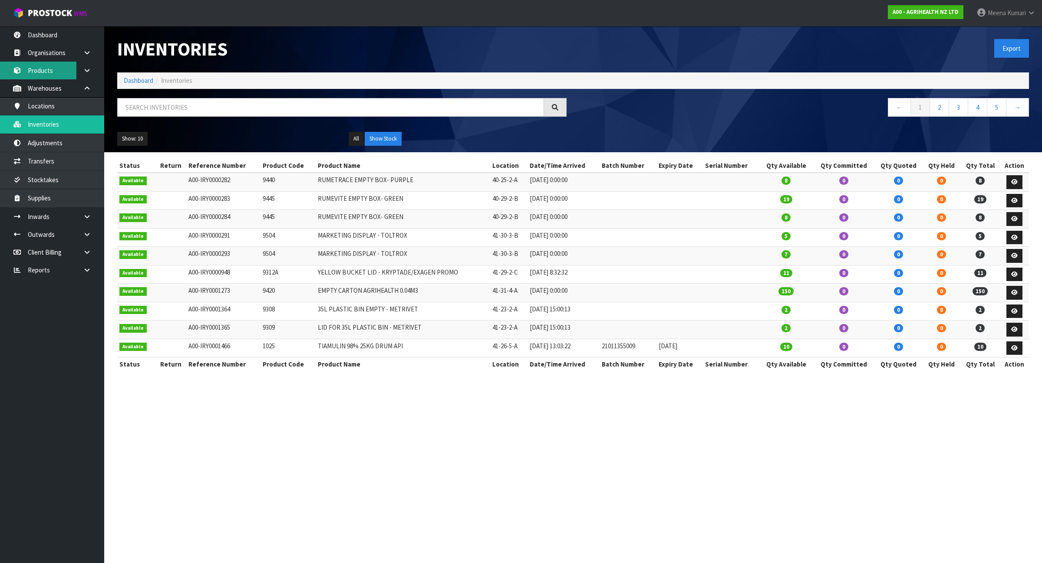
click at [55, 65] on link "Products" at bounding box center [52, 71] width 104 height 18
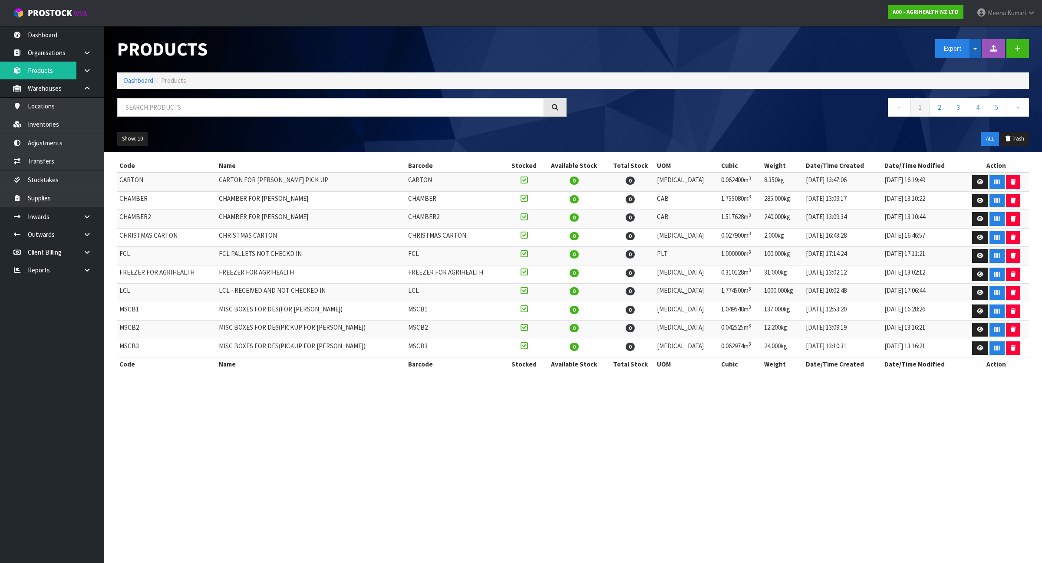
click at [977, 51] on button "Split button!" at bounding box center [974, 48] width 11 height 19
click at [977, 75] on link "Measurements" at bounding box center [970, 79] width 69 height 12
click at [254, 116] on div at bounding box center [342, 110] width 462 height 25
click at [253, 109] on input "text" at bounding box center [330, 107] width 427 height 19
paste input "9421"
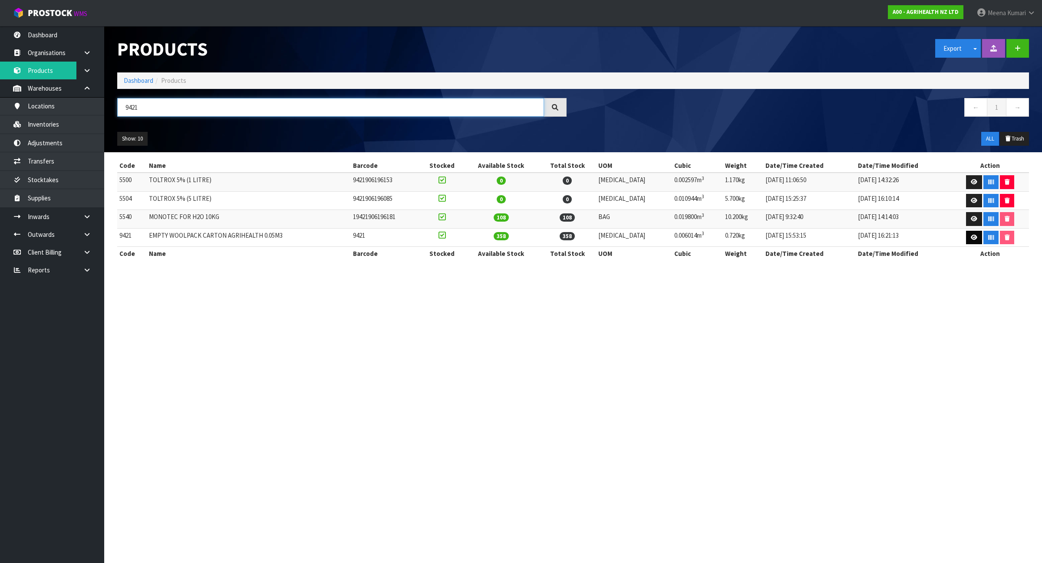
type input "9421"
click at [971, 240] on icon at bounding box center [974, 238] width 7 height 6
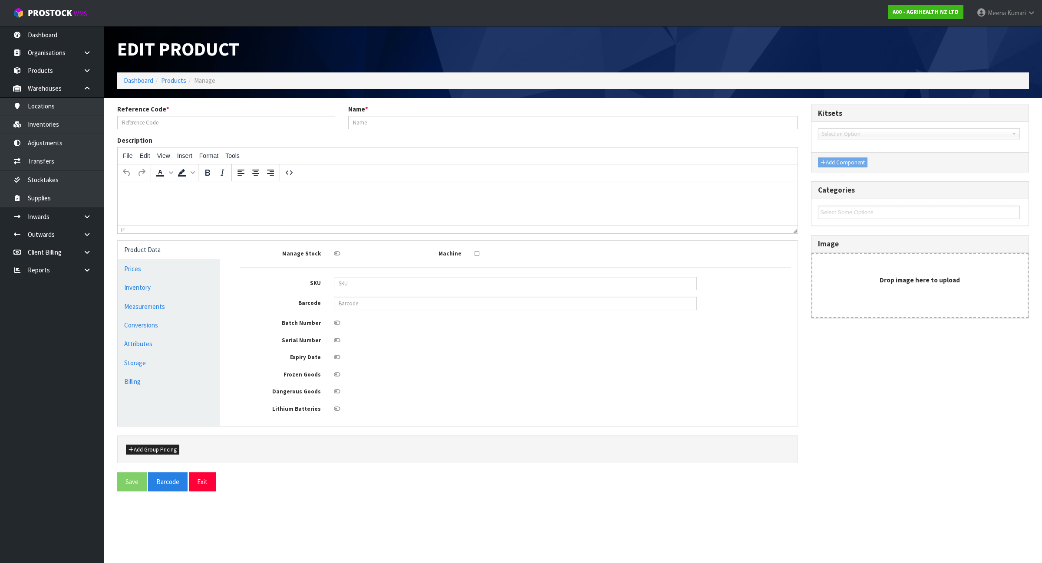
type input "9421"
type input "EMPTY WOOLPACK CARTON AGRIHEALTH 0.05M3"
click at [167, 303] on link "Measurements" at bounding box center [169, 307] width 102 height 18
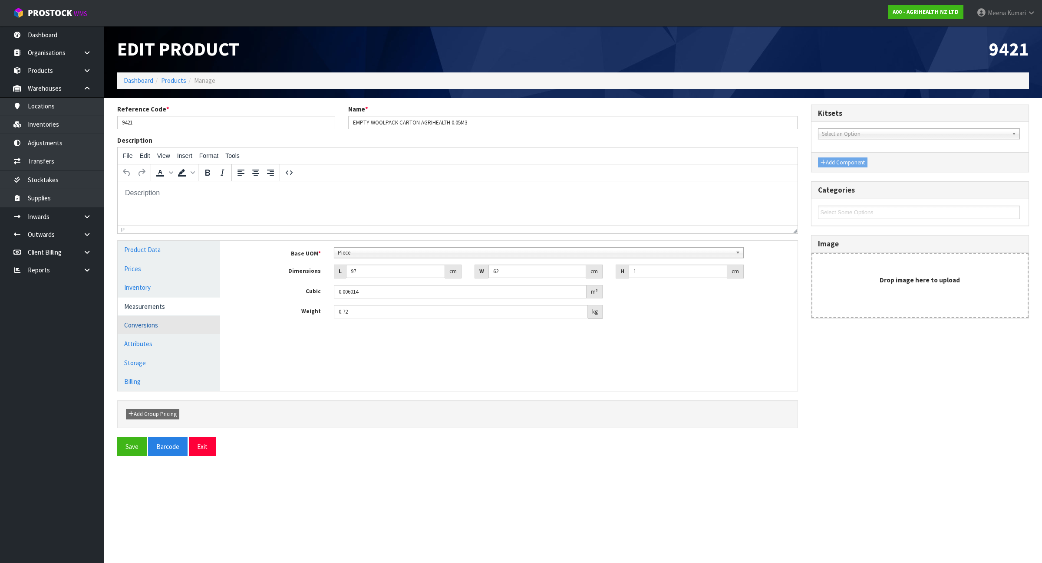
click at [145, 326] on link "Conversions" at bounding box center [169, 325] width 102 height 18
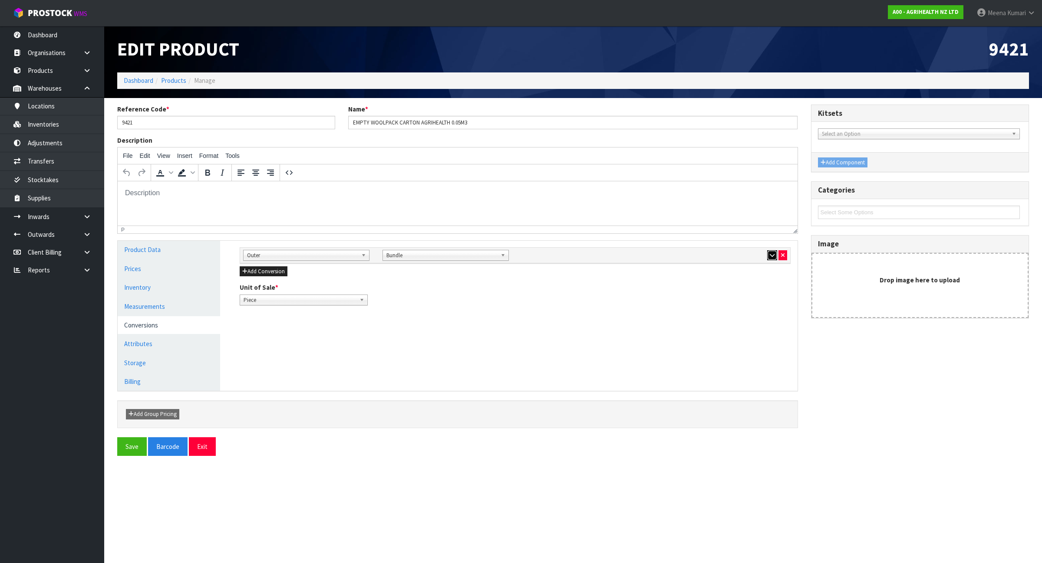
click at [768, 257] on button "button" at bounding box center [772, 255] width 10 height 10
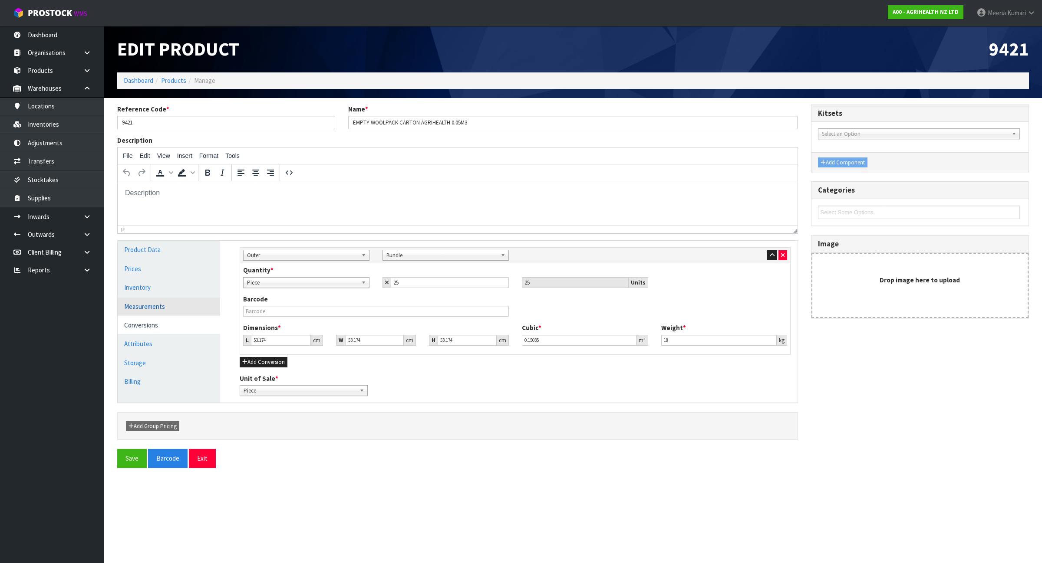
click at [149, 309] on link "Measurements" at bounding box center [169, 307] width 102 height 18
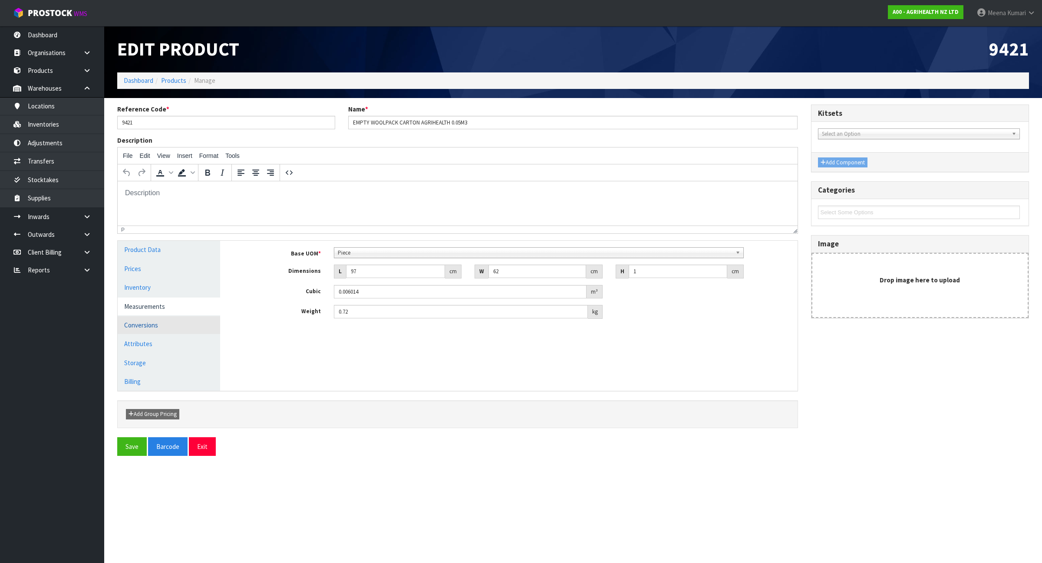
click at [152, 323] on link "Conversions" at bounding box center [169, 325] width 102 height 18
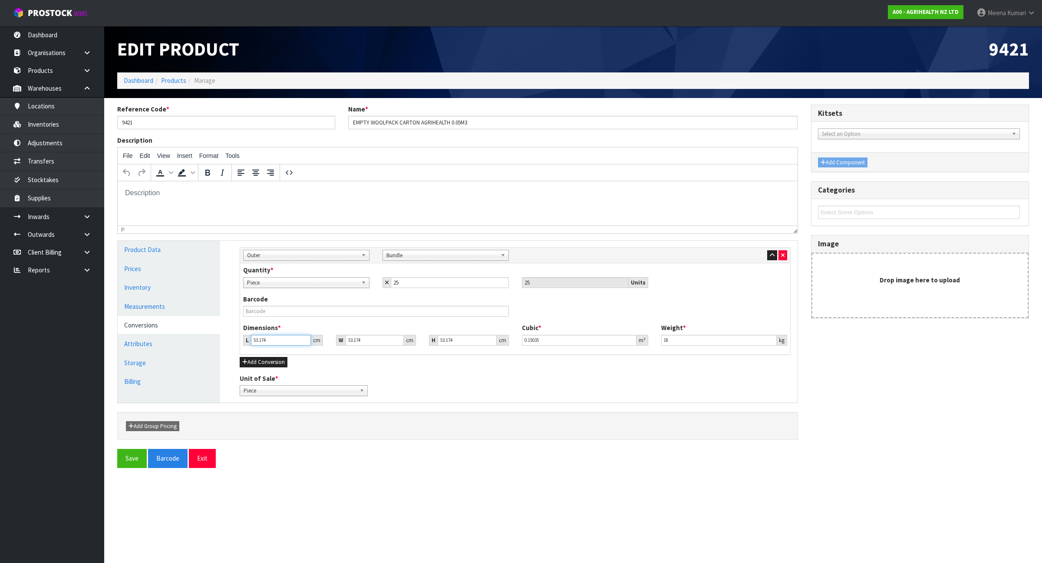
drag, startPoint x: 279, startPoint y: 343, endPoint x: 226, endPoint y: 349, distance: 53.8
click at [226, 349] on div "Product Data Prices Inventory Measurements Conversions Attributes Storage Billi…" at bounding box center [457, 322] width 693 height 162
type input "9"
type input "0.025447"
type input "98"
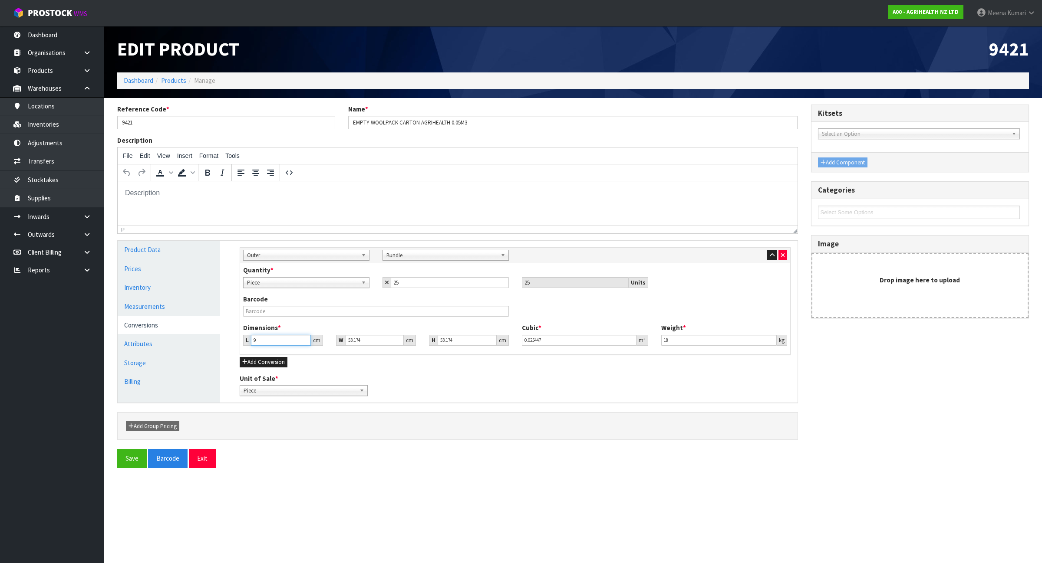
type input "0.277092"
type input "98"
type input "6"
type input "0.031266"
type input "63"
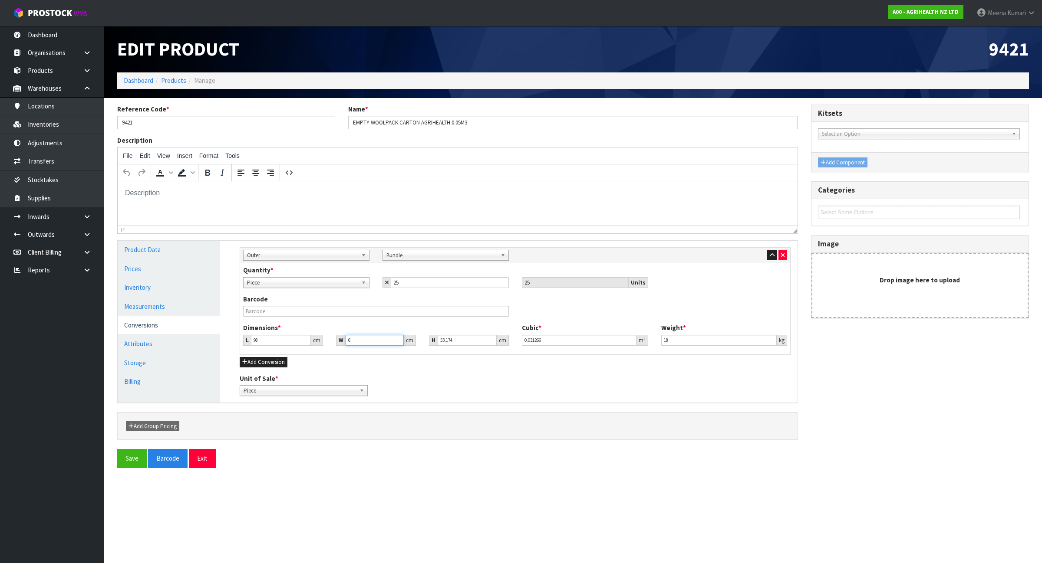
type input "0.328296"
type input "63"
type input "2"
type input "0.012348"
type input "26"
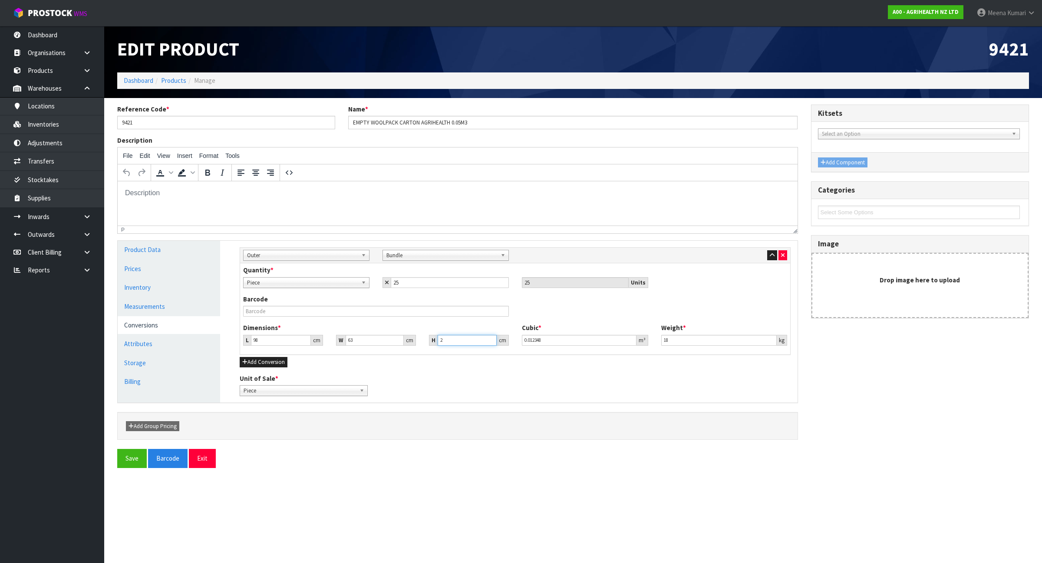
type input "0.160524"
type input "26"
click at [134, 461] on button "Save" at bounding box center [132, 458] width 30 height 19
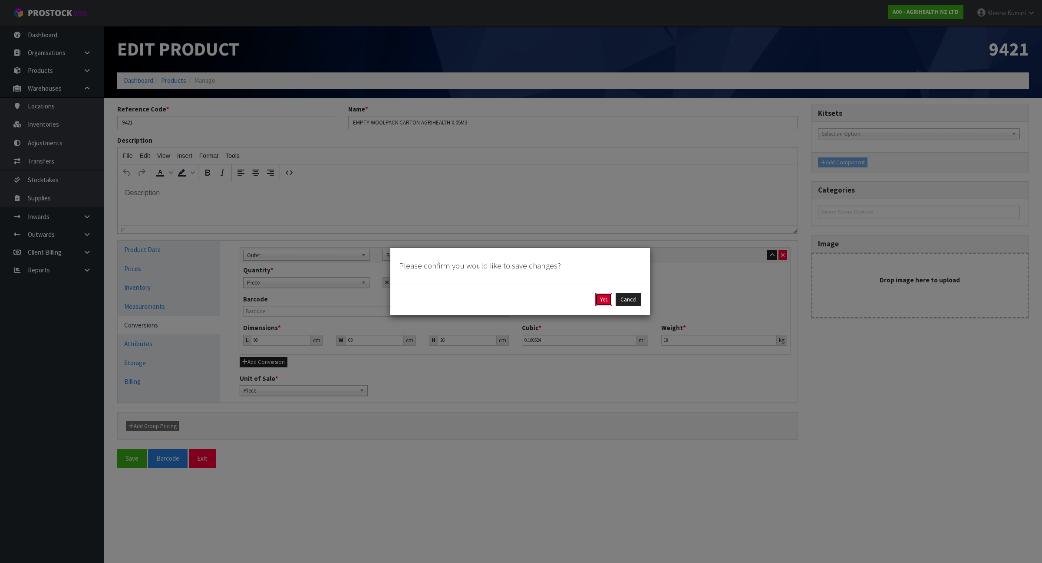
click at [606, 300] on button "Yes" at bounding box center [603, 300] width 17 height 14
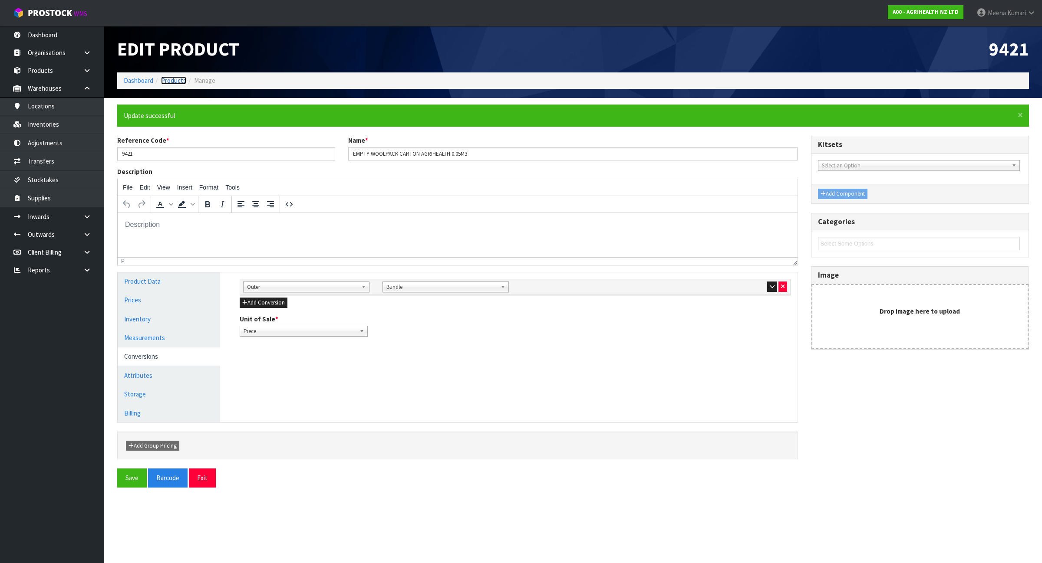
click at [180, 82] on link "Products" at bounding box center [173, 80] width 25 height 8
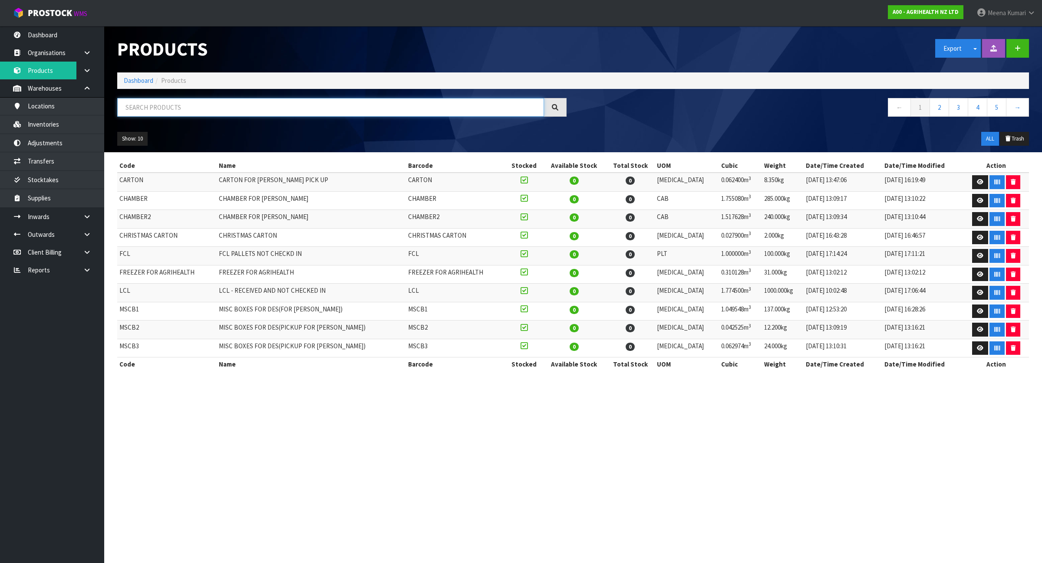
click at [190, 107] on input "text" at bounding box center [330, 107] width 427 height 19
paste input "9446"
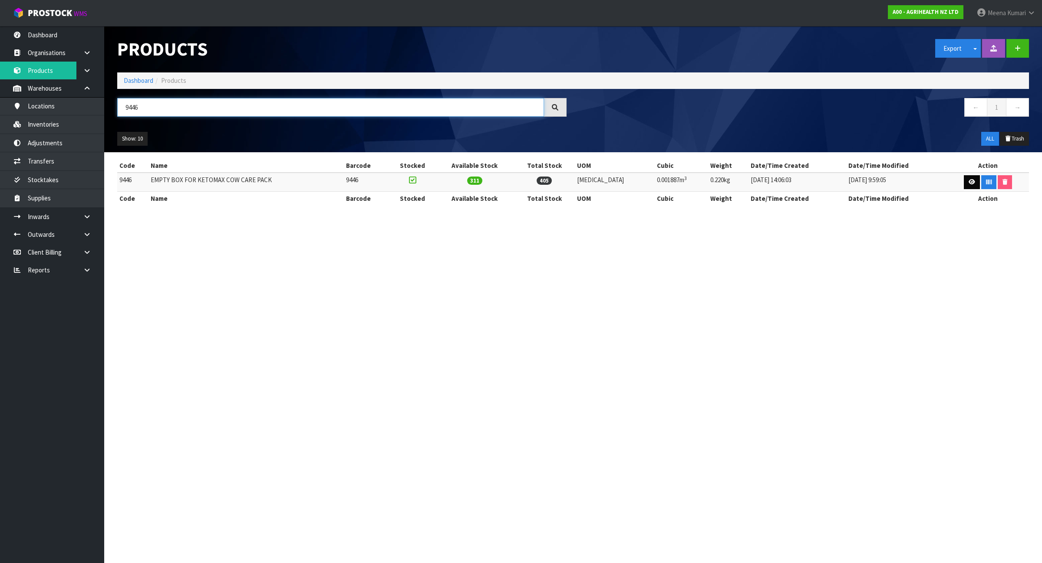
type input "9446"
click at [969, 183] on icon at bounding box center [972, 182] width 7 height 6
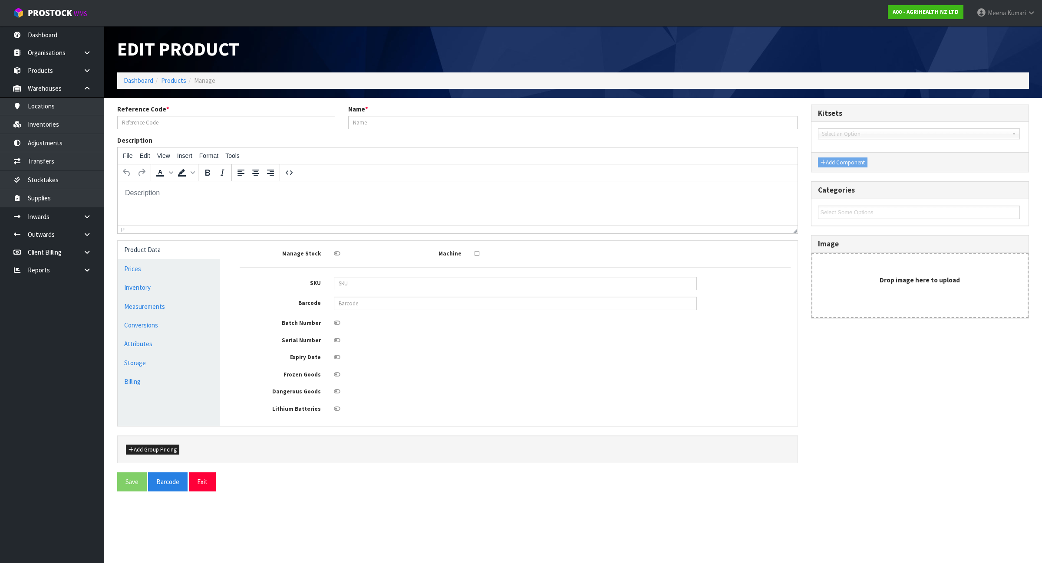
type input "9446"
type input "EMPTY BOX FOR KETOMAX COW CARE PACK"
click at [165, 310] on link "Measurements" at bounding box center [169, 307] width 102 height 18
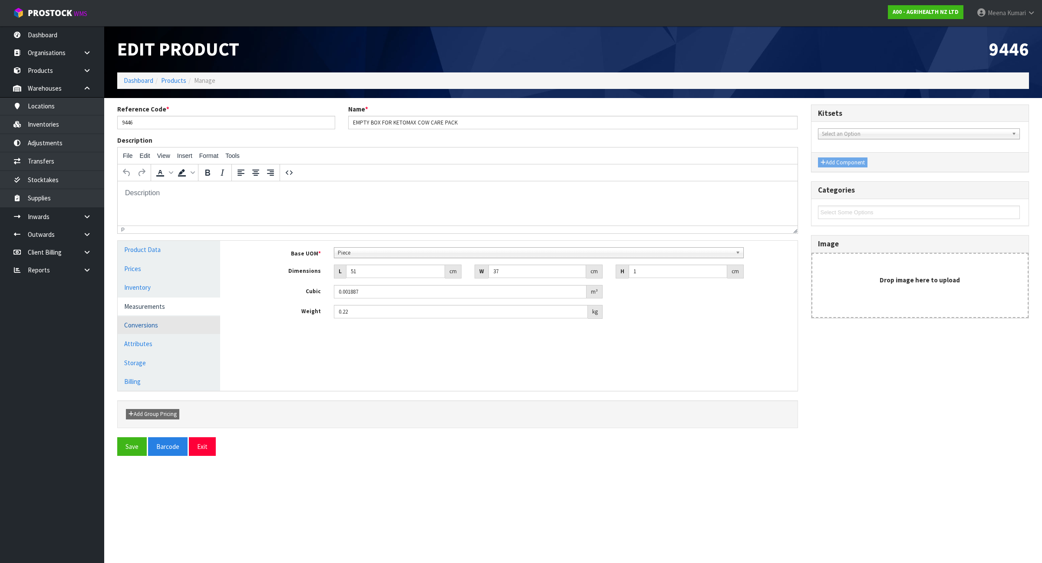
click at [162, 330] on link "Conversions" at bounding box center [169, 325] width 102 height 18
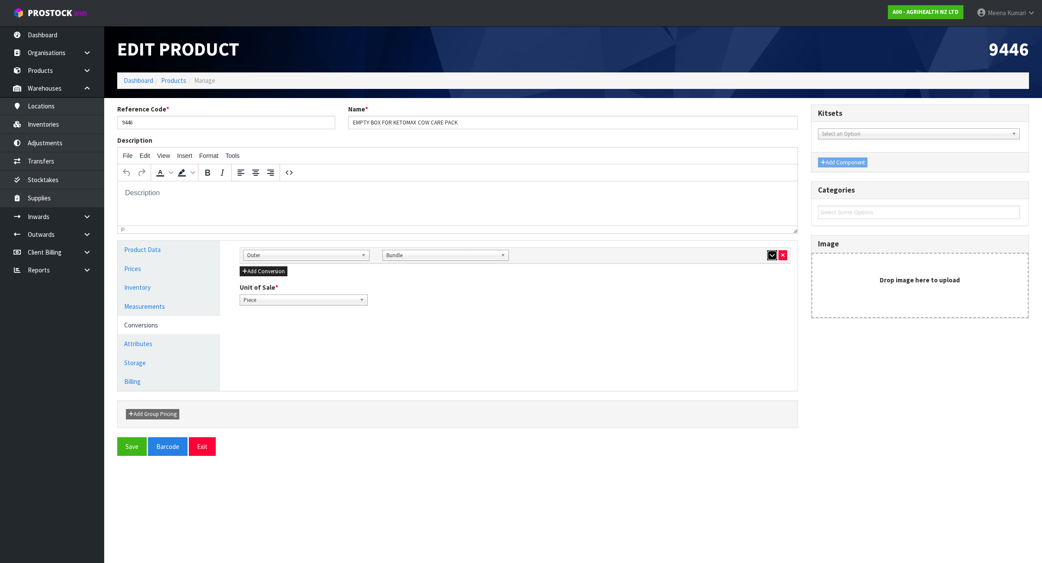
click at [771, 257] on icon "button" at bounding box center [772, 256] width 5 height 6
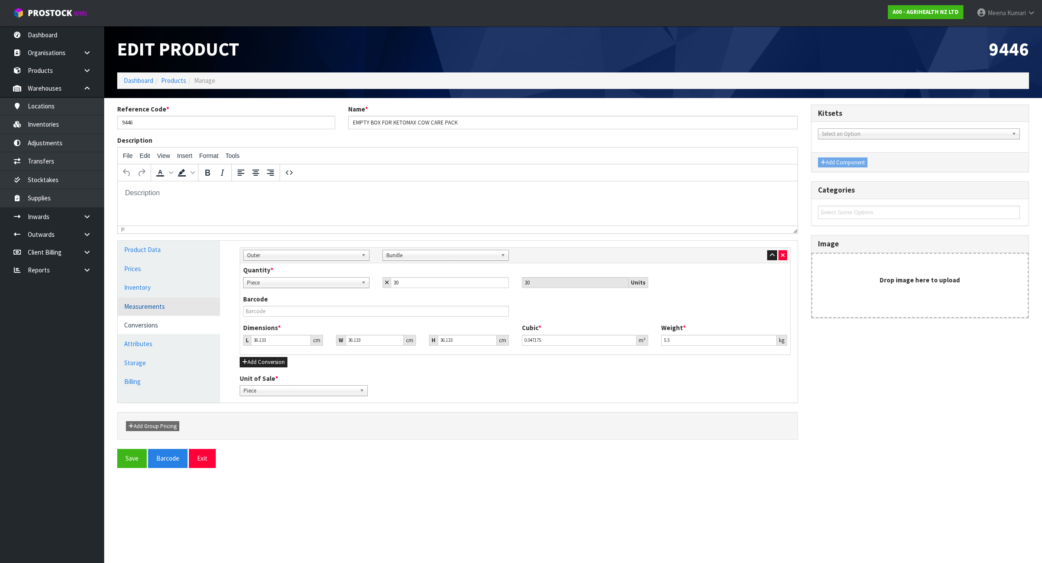
click at [156, 301] on link "Measurements" at bounding box center [169, 307] width 102 height 18
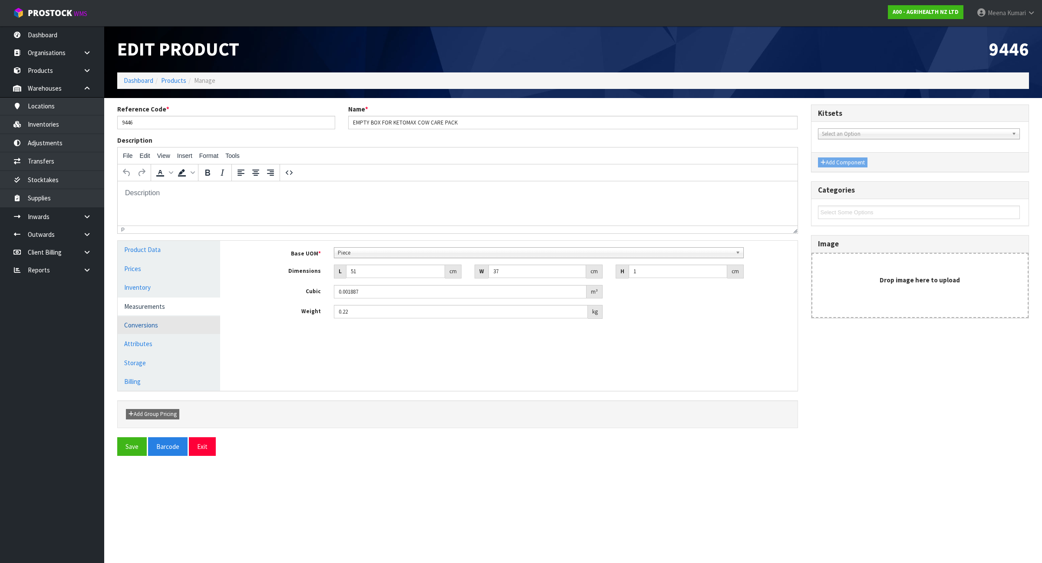
click at [159, 328] on link "Conversions" at bounding box center [169, 325] width 102 height 18
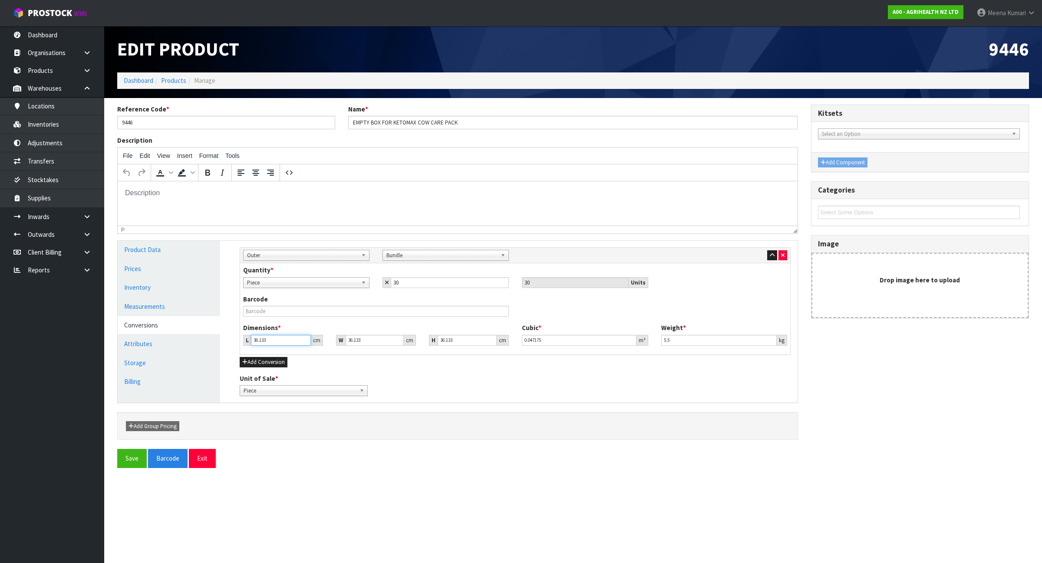
drag, startPoint x: 277, startPoint y: 335, endPoint x: 232, endPoint y: 337, distance: 44.7
click at [232, 337] on div "Manage Stock Machine SKU Barcode Batch Number Serial Number Expiry Date Frozen …" at bounding box center [515, 322] width 577 height 162
type input "5"
type input "0.006528"
type input "52"
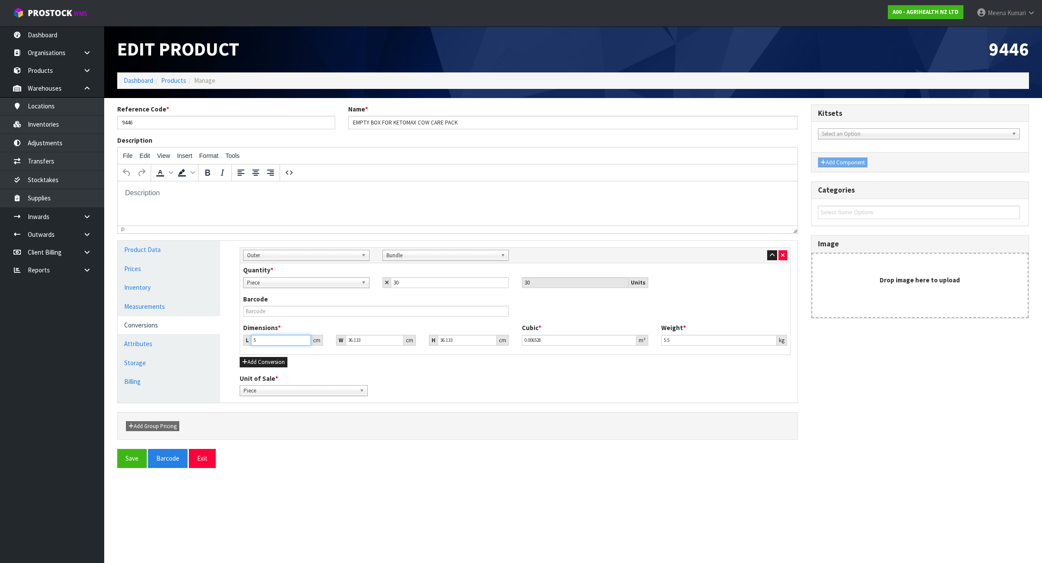
type input "0.067891"
type input "52"
type input "3"
type input "0.005637"
type input "37"
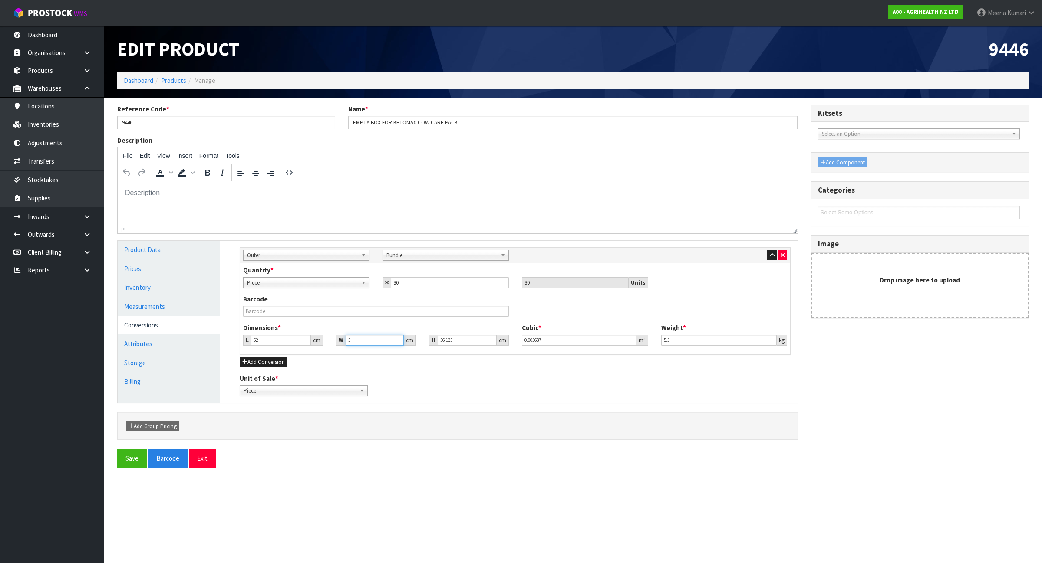
type input "0.06952"
type input "37"
type input "3"
type input "0.005772"
type input "37"
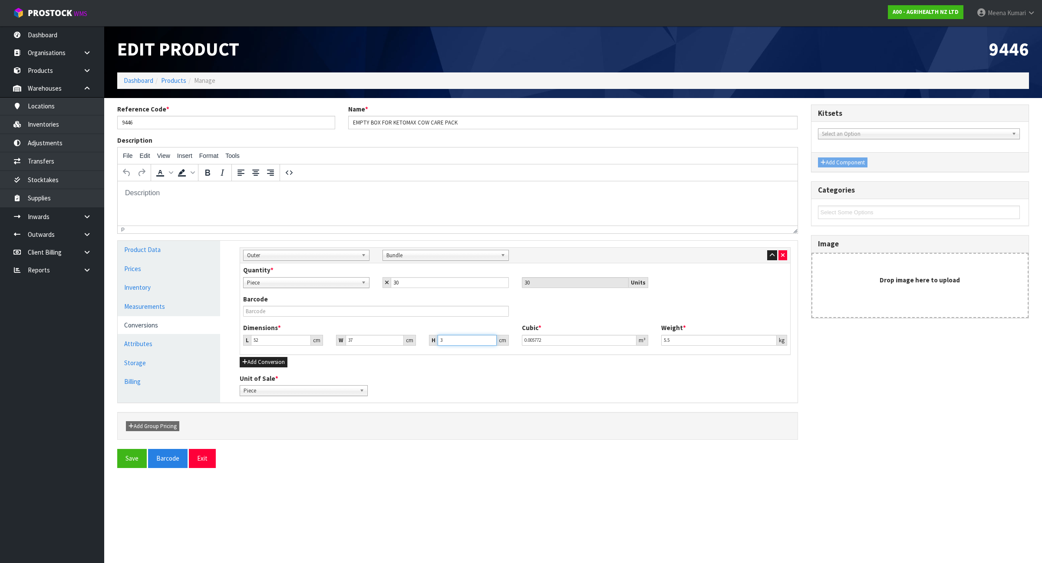
type input "0.071188"
type input "3"
type input "0.005772"
type input "31"
type input "0.059644"
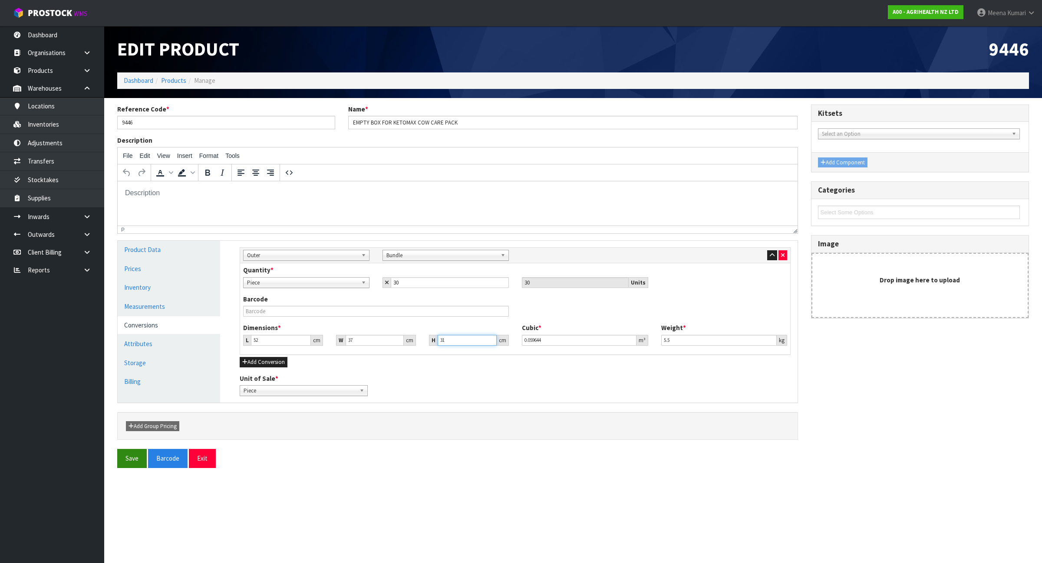
type input "31"
click at [131, 456] on button "Save" at bounding box center [132, 458] width 30 height 19
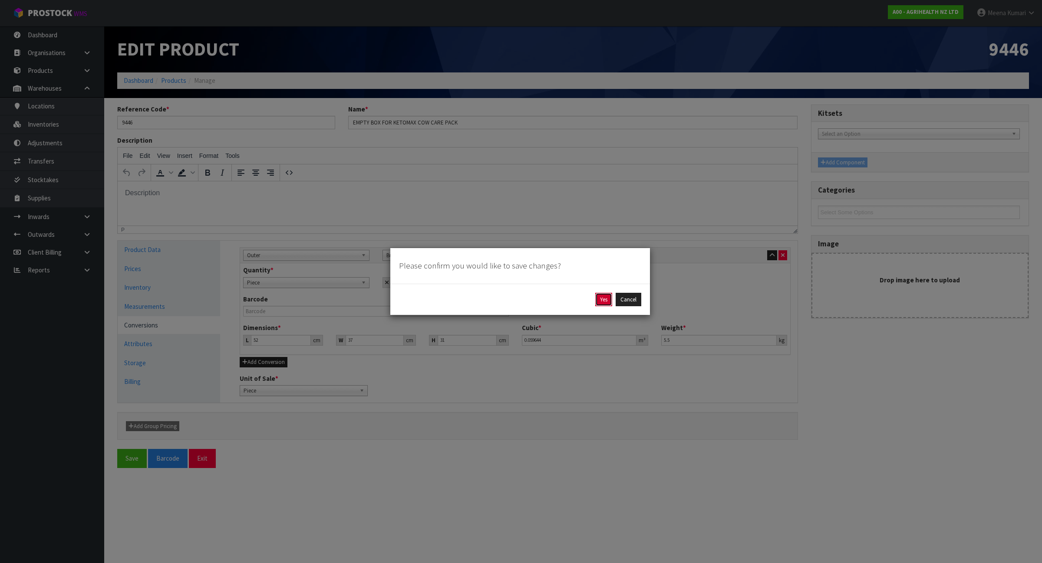
click at [602, 298] on button "Yes" at bounding box center [603, 300] width 17 height 14
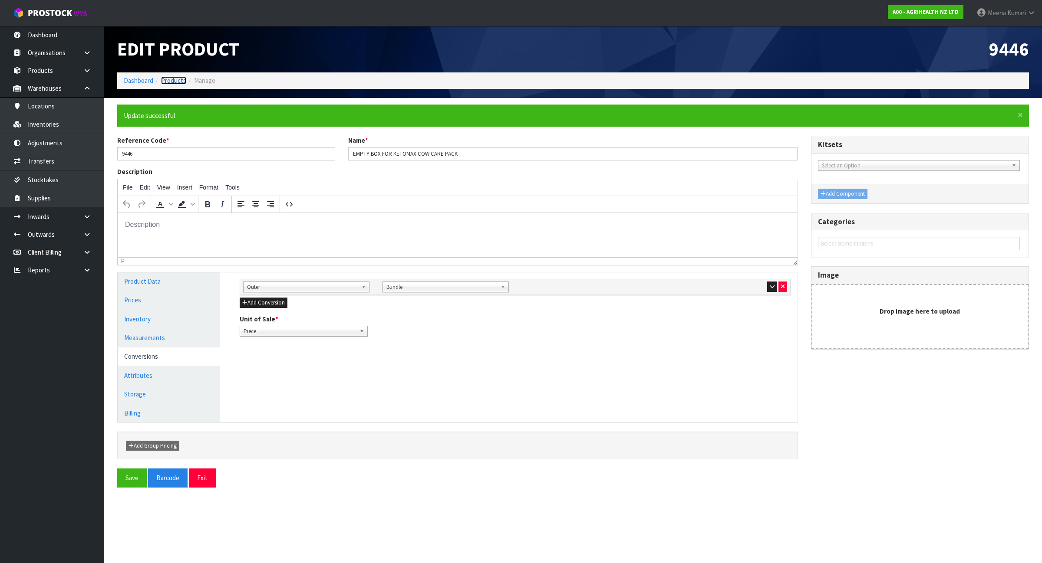
click at [176, 77] on link "Products" at bounding box center [173, 80] width 25 height 8
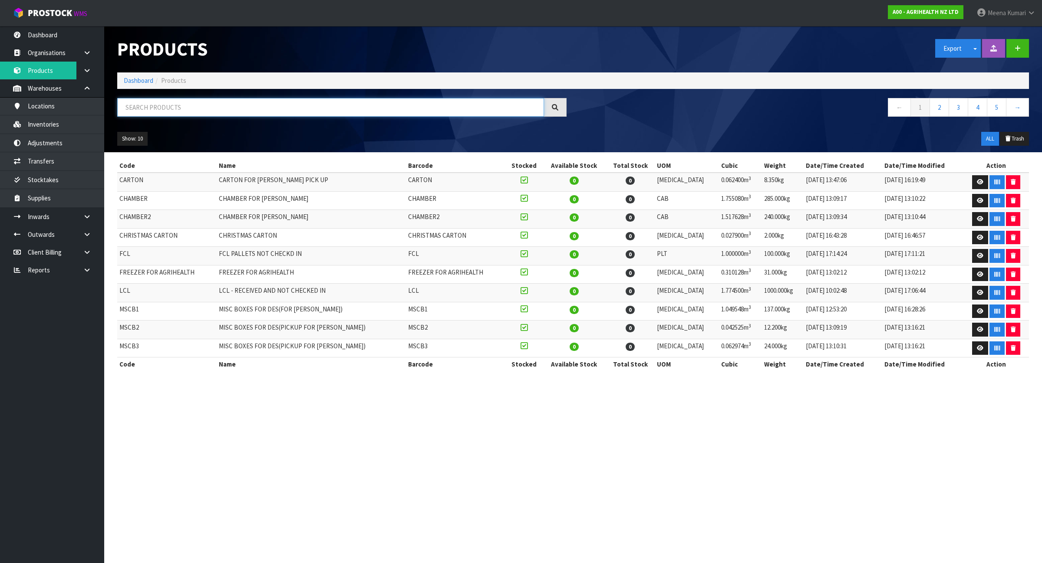
click at [181, 103] on input "text" at bounding box center [330, 107] width 427 height 19
paste input "9451"
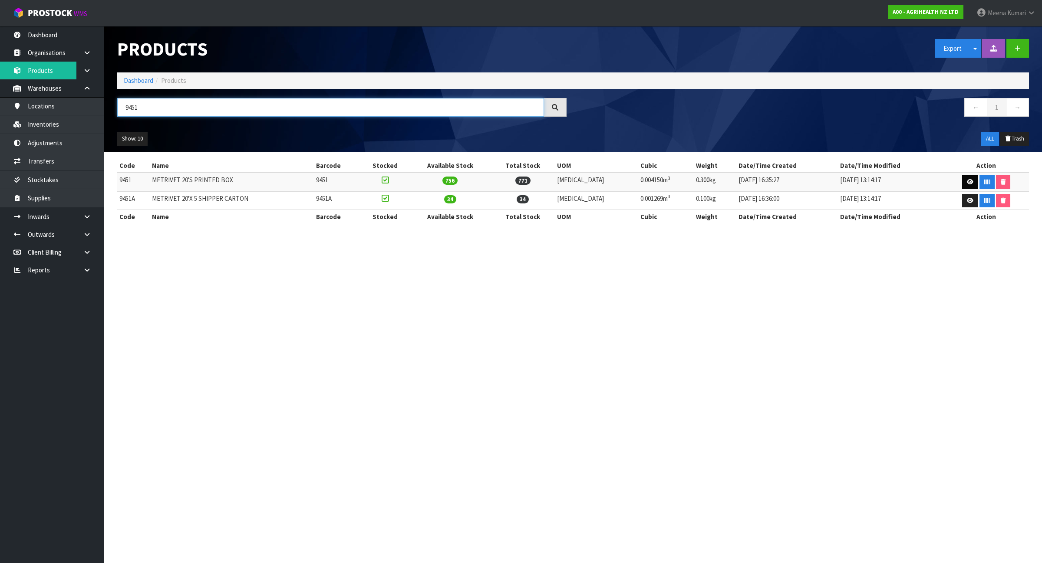
type input "9451"
click at [967, 182] on icon at bounding box center [970, 182] width 7 height 6
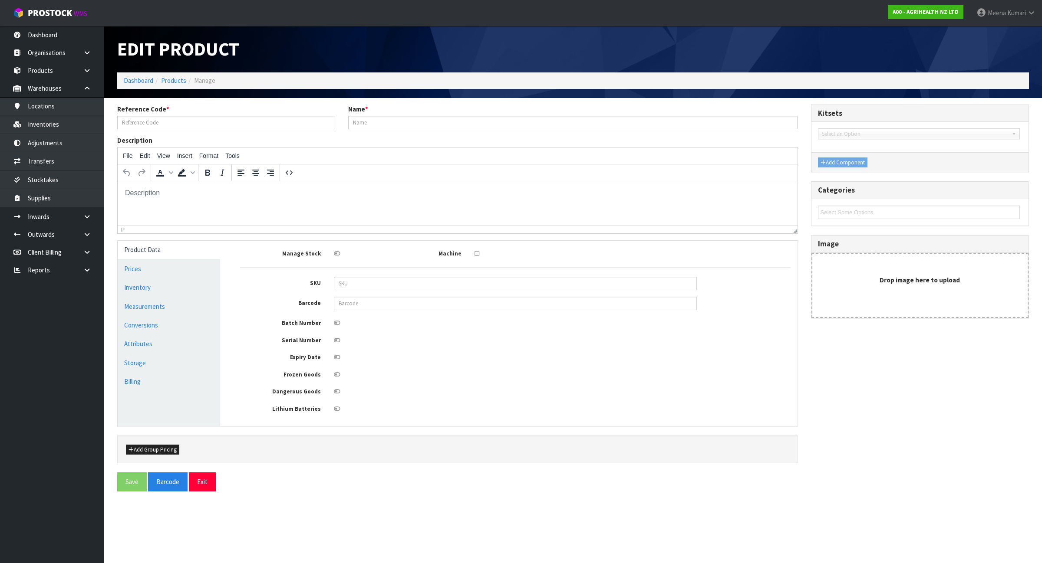
type input "9451"
type input "METRIVET 20'S PRINTED BOX"
click at [152, 309] on link "Measurements" at bounding box center [169, 307] width 102 height 18
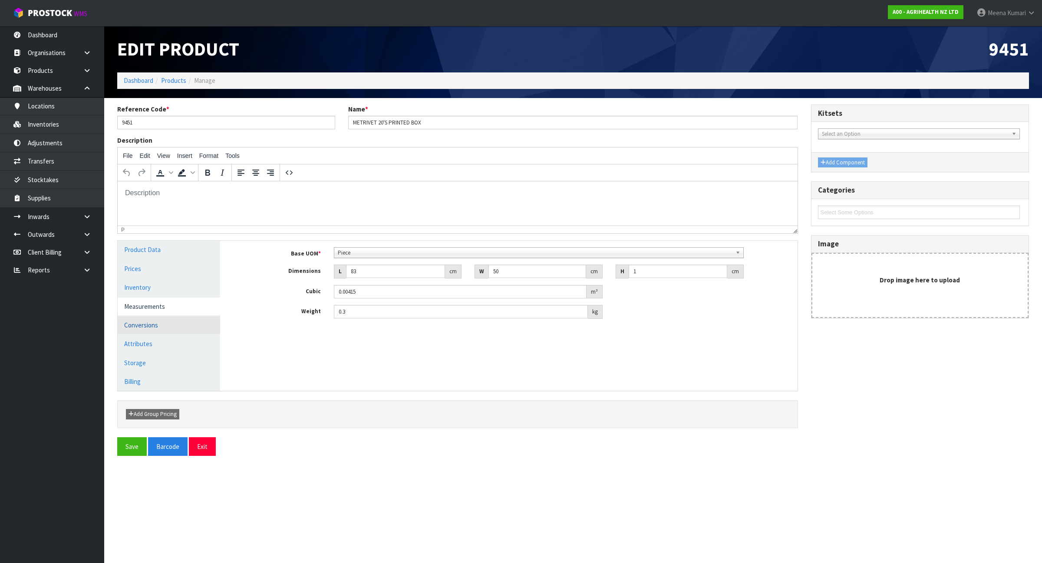
click at [207, 333] on link "Conversions" at bounding box center [169, 325] width 102 height 18
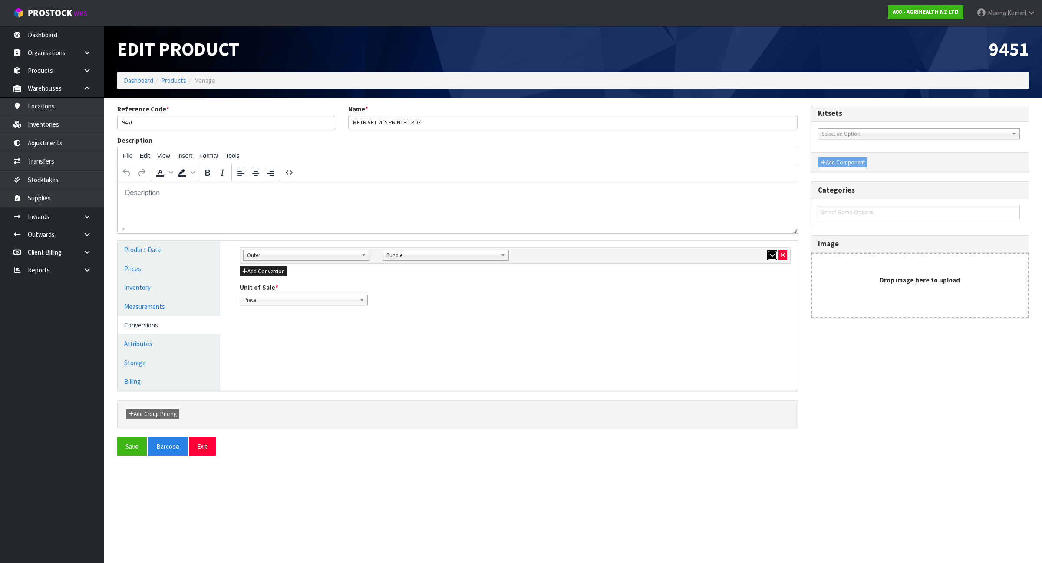
click at [768, 257] on button "button" at bounding box center [772, 255] width 10 height 10
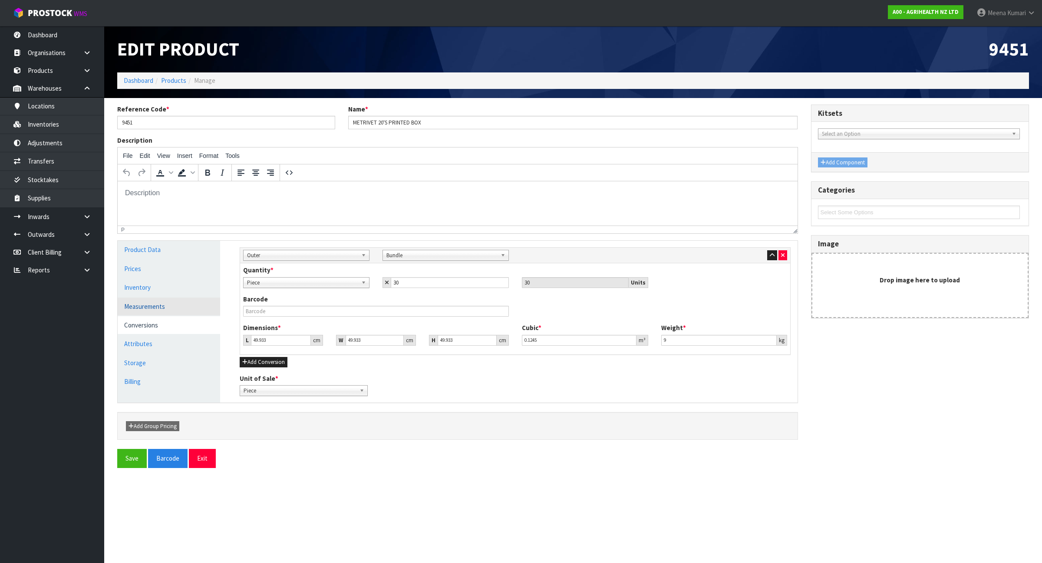
click at [144, 303] on link "Measurements" at bounding box center [169, 307] width 102 height 18
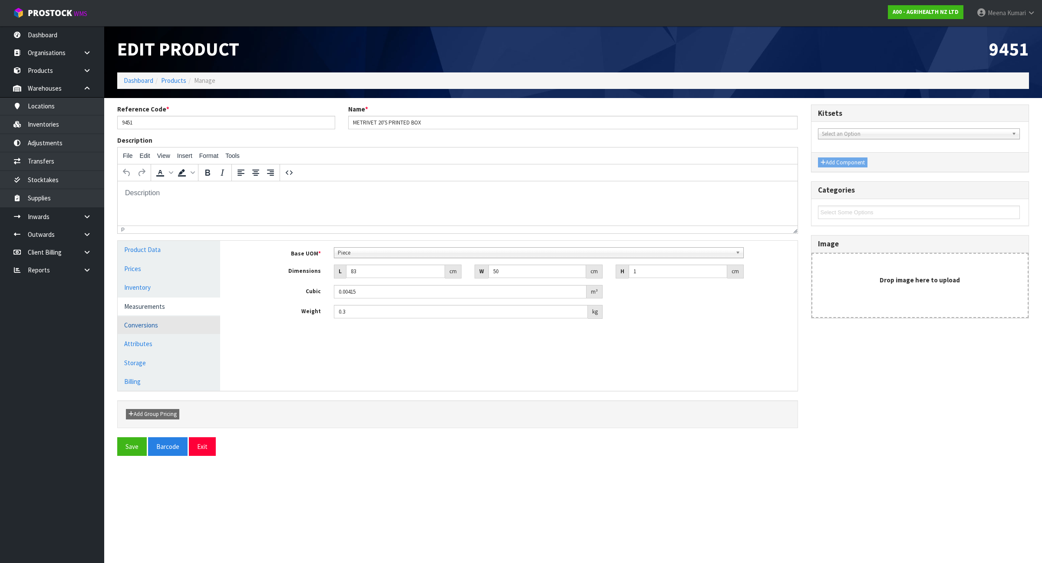
click at [150, 326] on link "Conversions" at bounding box center [169, 325] width 102 height 18
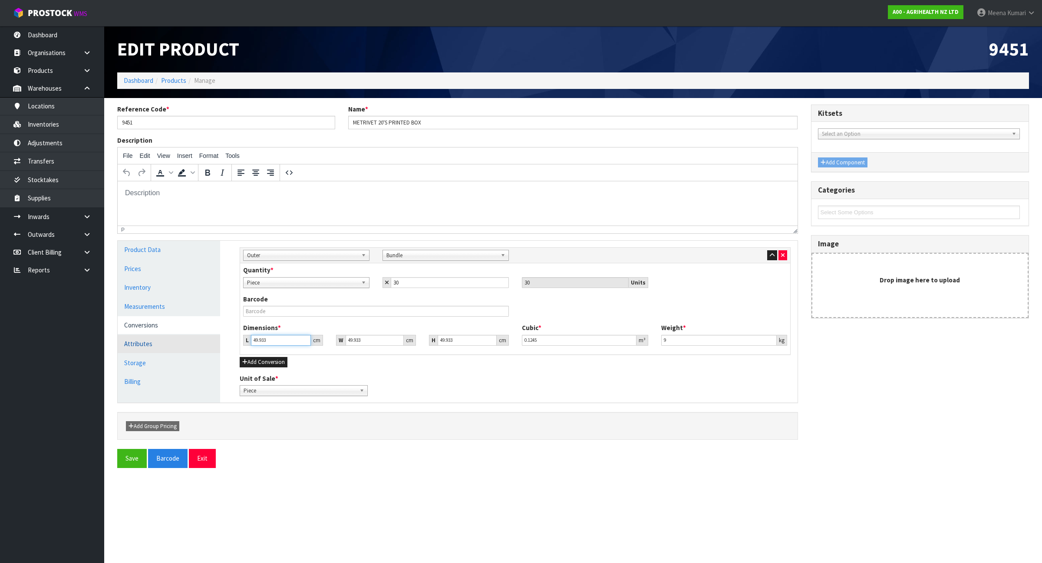
drag, startPoint x: 279, startPoint y: 337, endPoint x: 181, endPoint y: 345, distance: 98.5
click at [181, 345] on div "Product Data Prices Inventory Measurements Conversions Attributes Storage Billi…" at bounding box center [457, 322] width 693 height 162
type input "7"
type input "0.017453"
type input "0.000001"
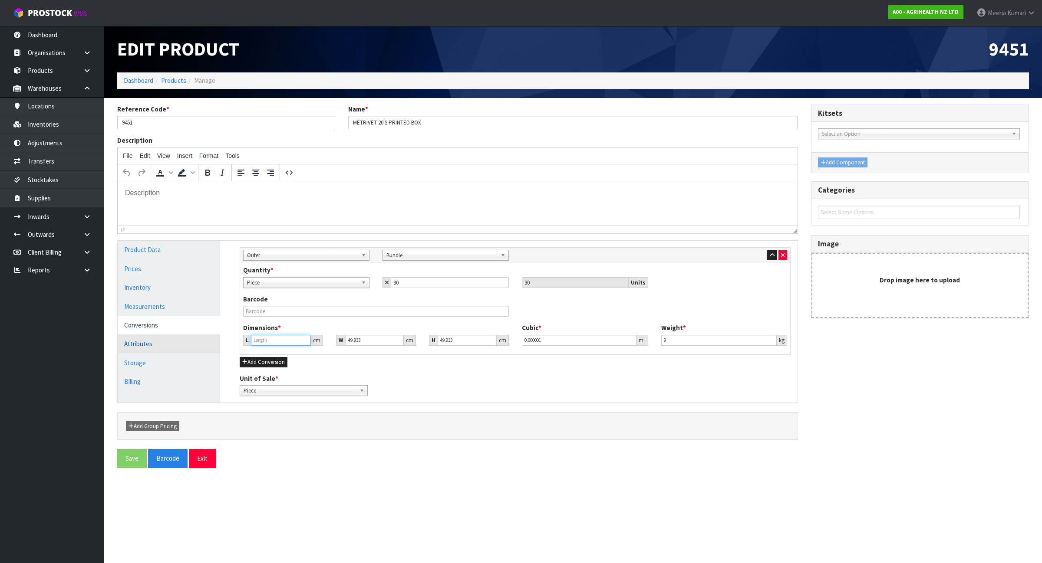
type input "8"
type input "0.019946"
type input "83"
type input "0.206944"
type input "83"
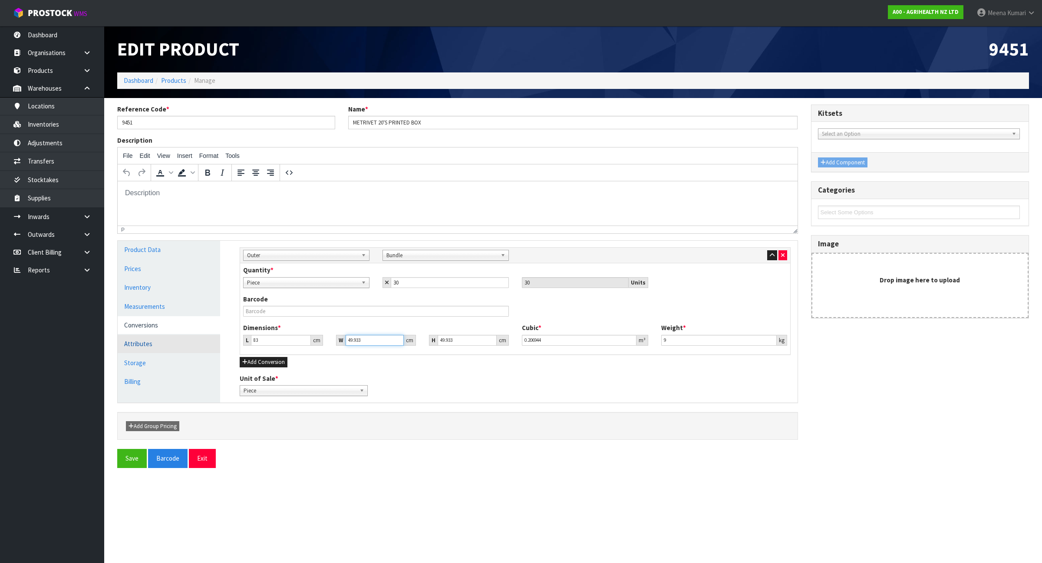
type input "5"
type input "0.020722"
type input "50"
type input "0.207222"
type input "50"
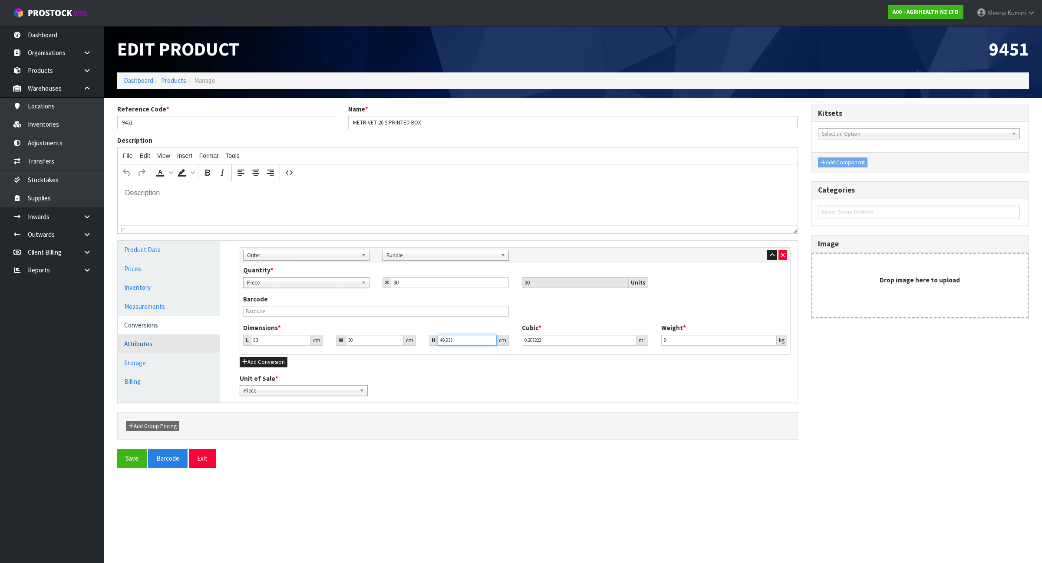
type input "3"
type input "0.01245"
type input "31"
type input "0.12865"
type input "31"
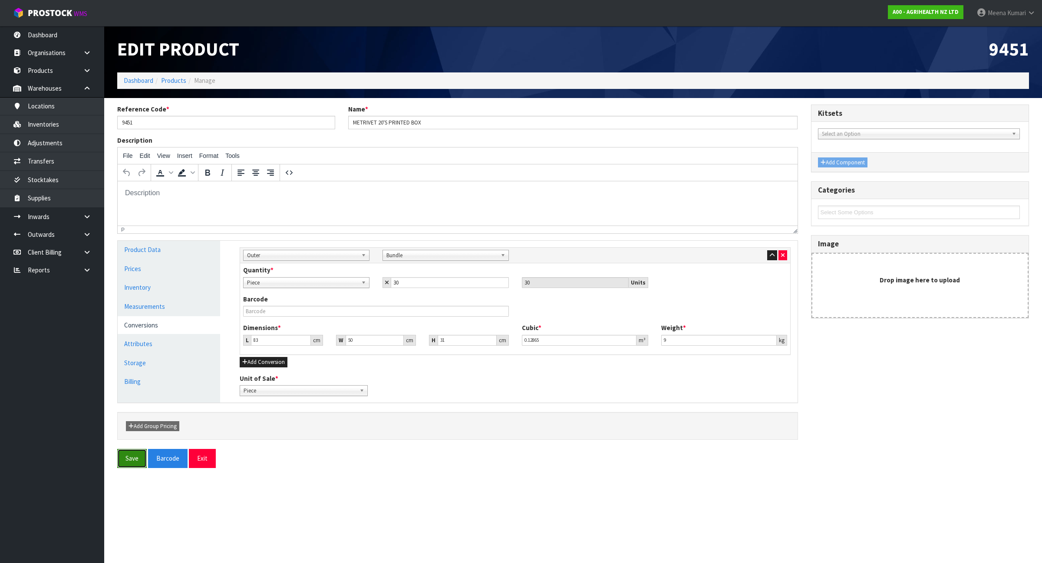
click at [119, 459] on button "Save" at bounding box center [132, 458] width 30 height 19
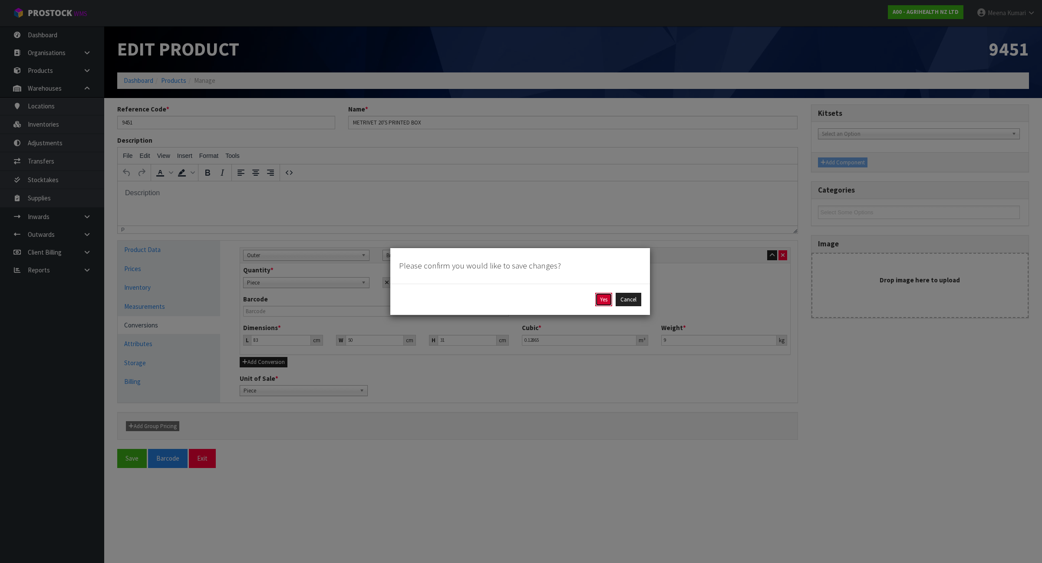
click at [601, 302] on button "Yes" at bounding box center [603, 300] width 17 height 14
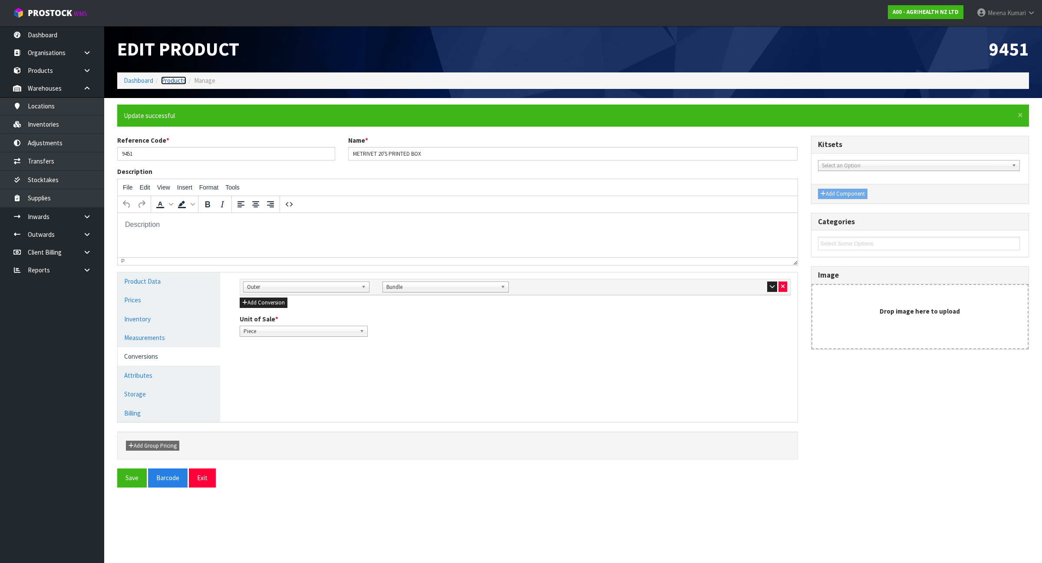
click at [176, 76] on link "Products" at bounding box center [173, 80] width 25 height 8
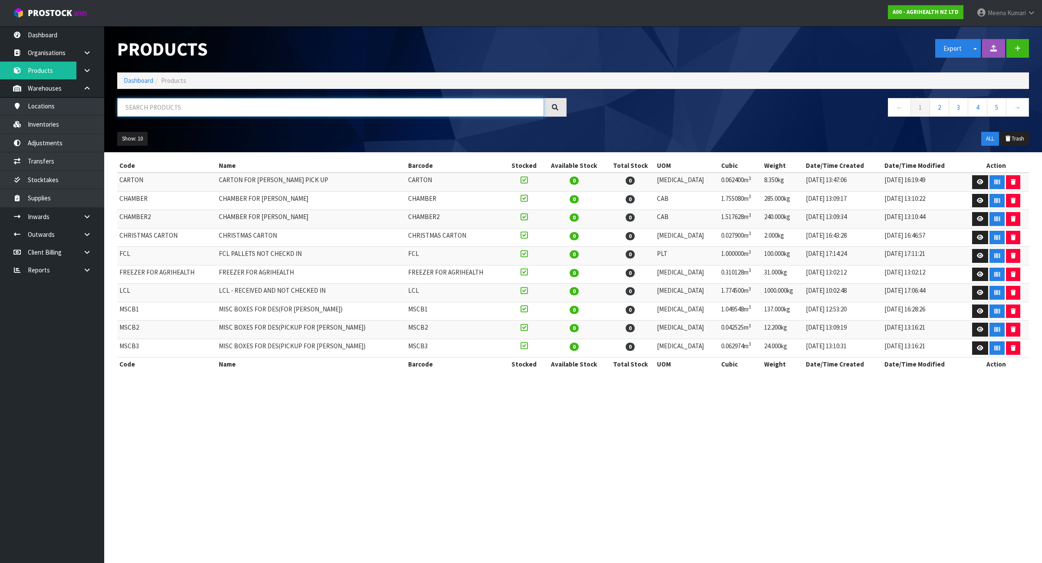
click at [181, 102] on input "text" at bounding box center [330, 107] width 427 height 19
paste input "9451A"
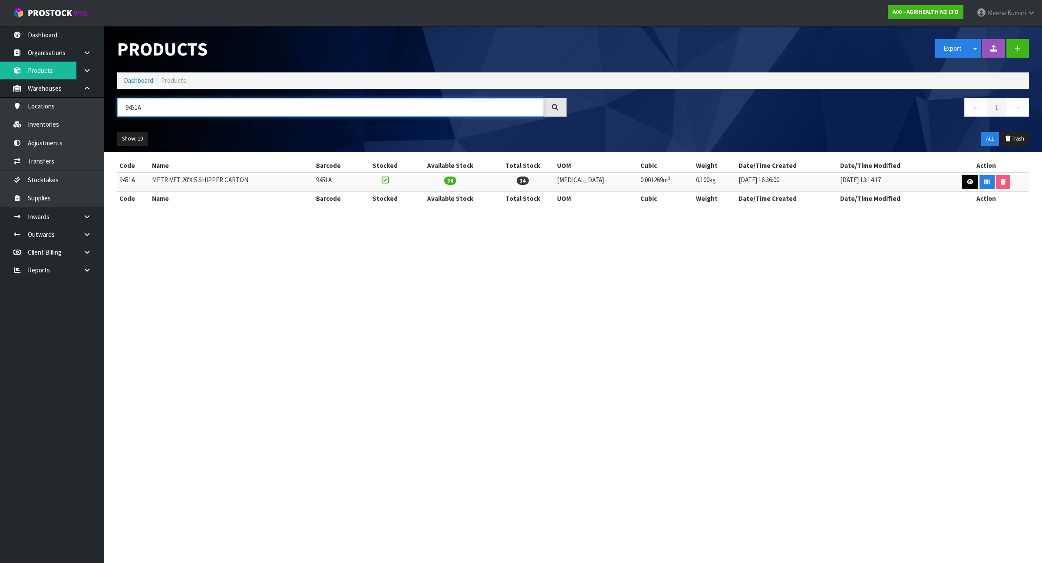
type input "9451A"
click at [967, 179] on icon at bounding box center [970, 182] width 7 height 6
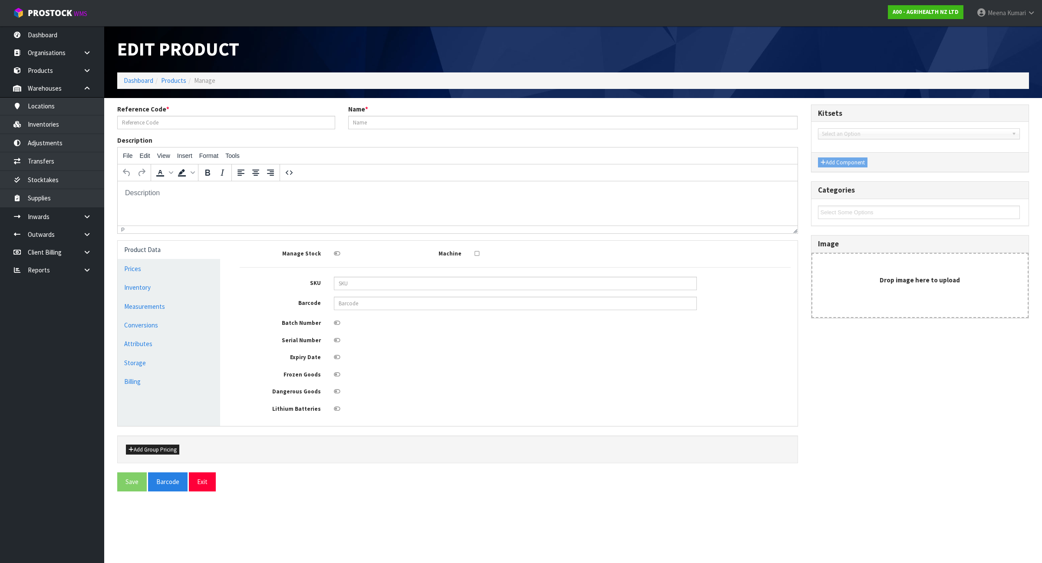
type input "9451A"
type input "METRIVET 20'X 5 SHIPPER CARTON"
click at [194, 304] on link "Measurements" at bounding box center [169, 307] width 102 height 18
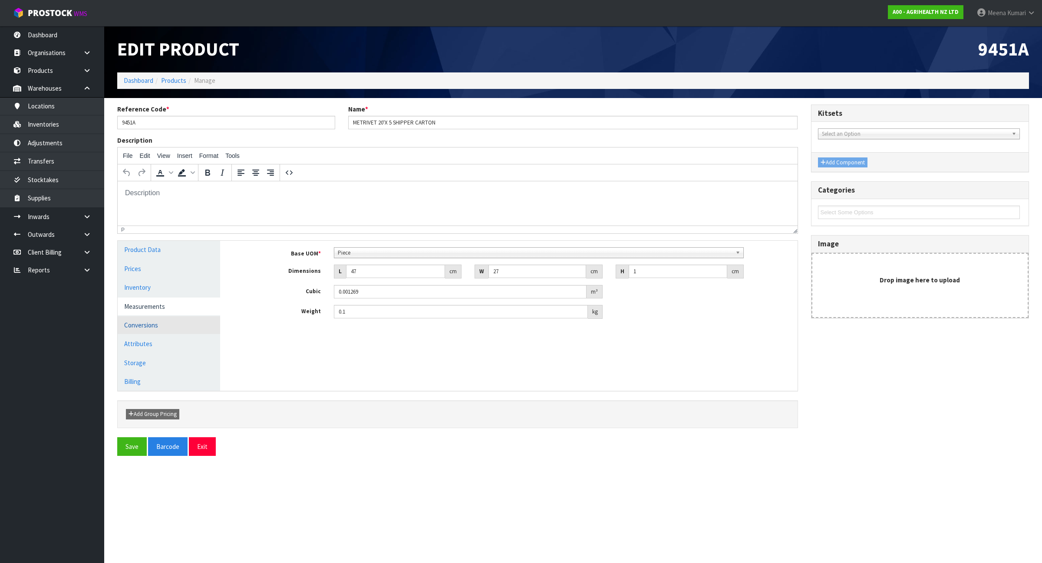
click at [177, 329] on link "Conversions" at bounding box center [169, 325] width 102 height 18
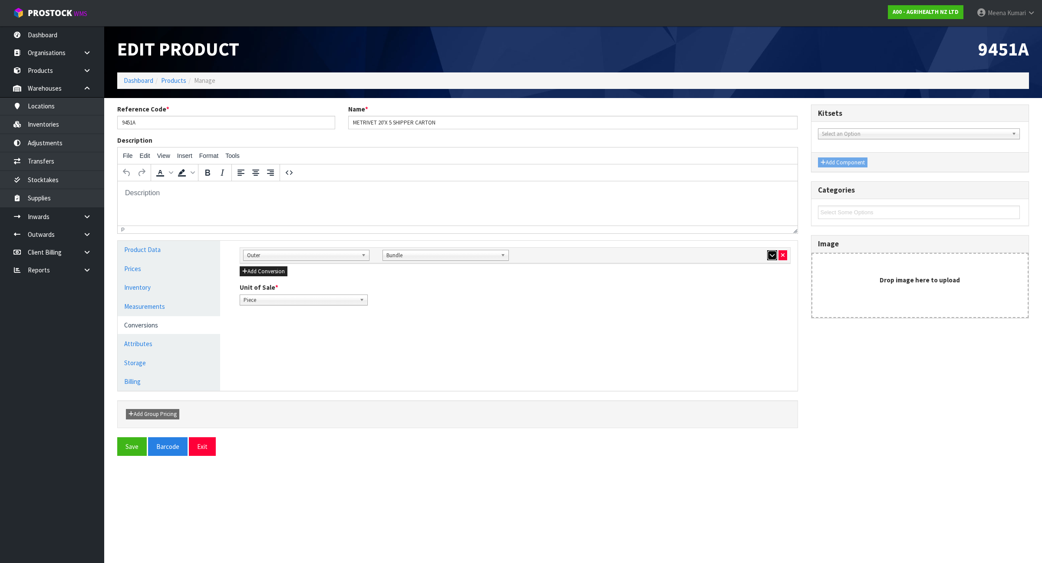
click at [771, 255] on icon "button" at bounding box center [772, 256] width 5 height 6
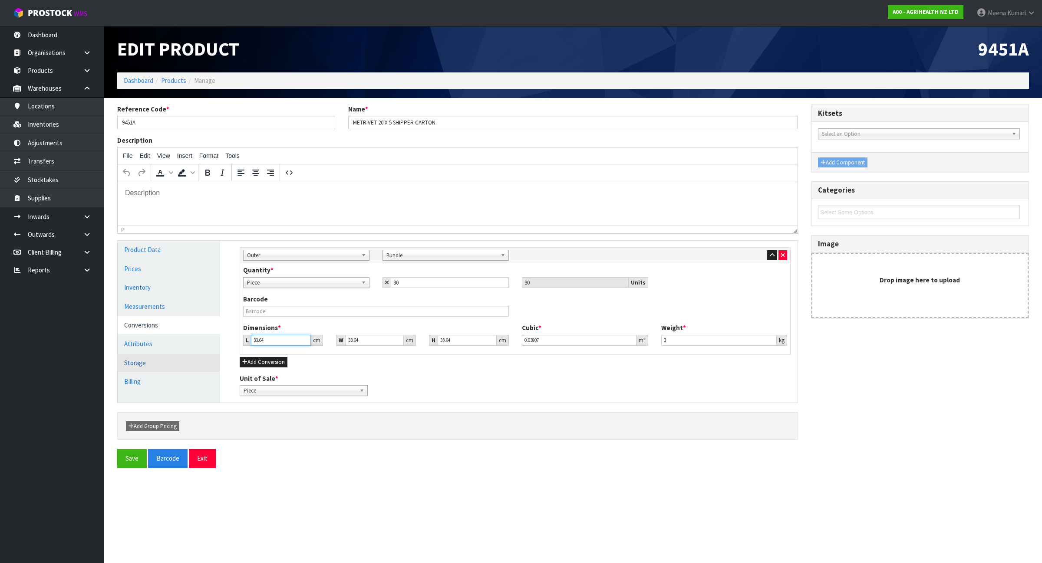
drag, startPoint x: 273, startPoint y: 340, endPoint x: 181, endPoint y: 356, distance: 94.4
click at [181, 356] on div "Product Data Prices Inventory Measurements Conversions Attributes Storage Billi…" at bounding box center [457, 322] width 693 height 162
type input "4"
type input "0.004527"
type input "48"
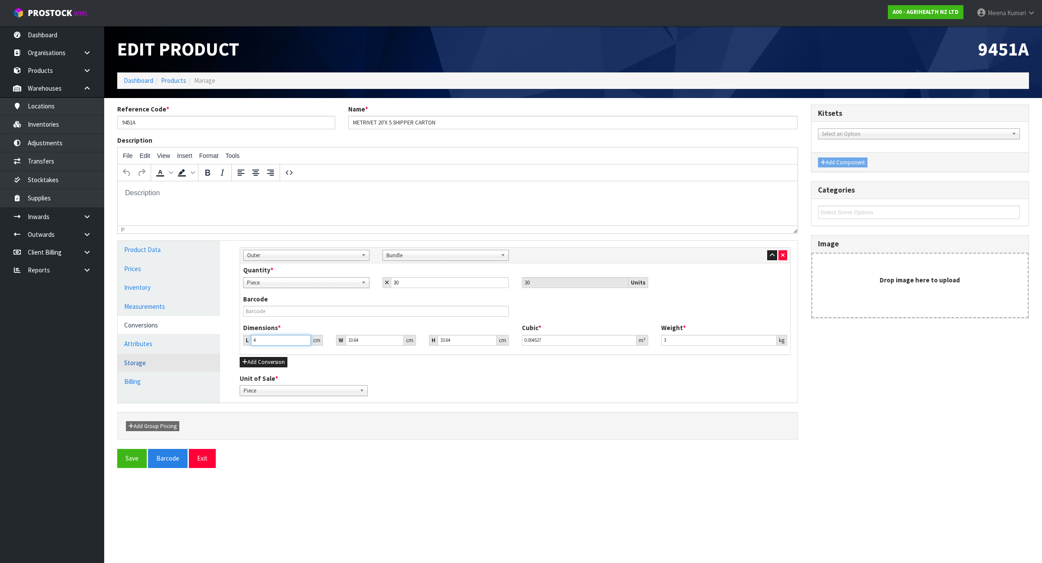
type input "0.054319"
type input "48"
type input "4"
type input "0.006459"
type input "47"
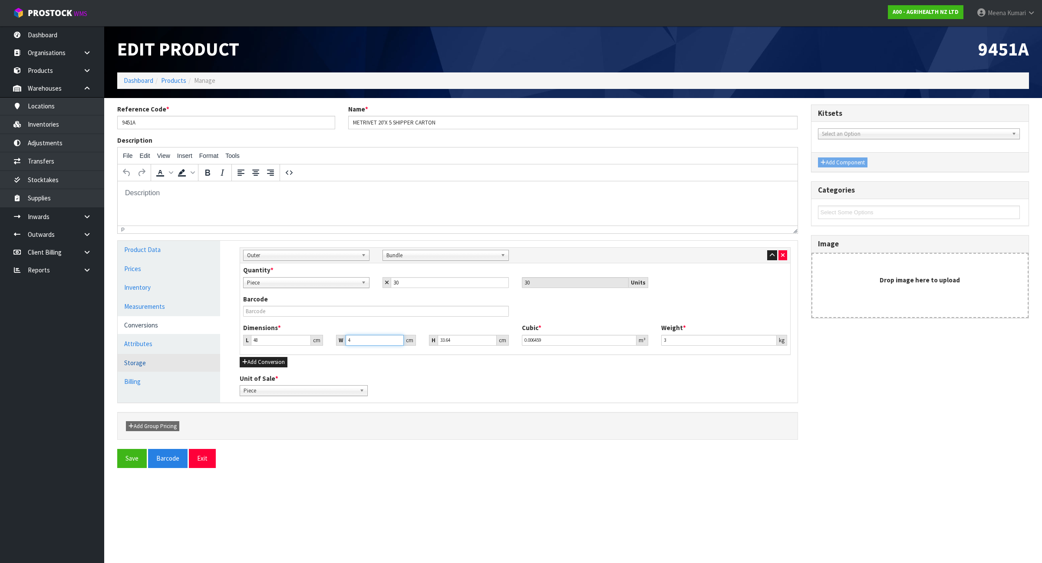
type input "0.075892"
type input "47"
type input "3"
type input "0.006768"
type input "31"
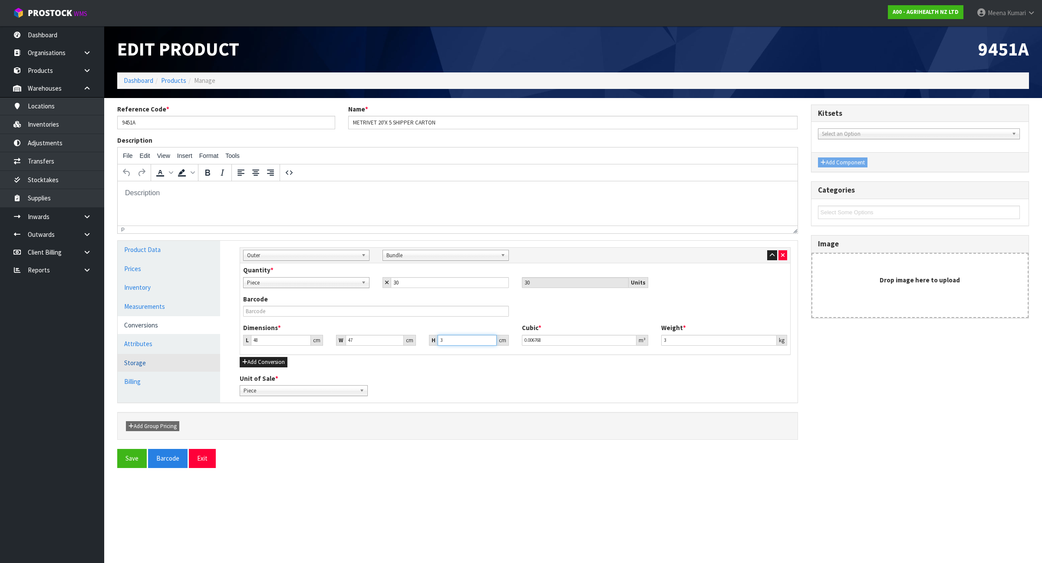
type input "0.069936"
type input "31"
click at [137, 463] on button "Save" at bounding box center [132, 458] width 30 height 19
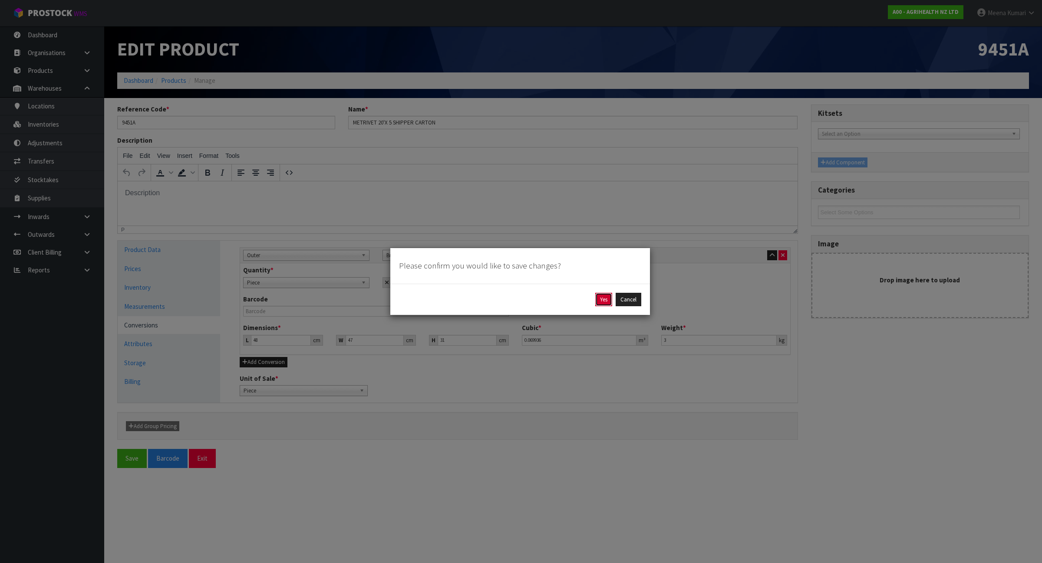
click at [600, 300] on button "Yes" at bounding box center [603, 300] width 17 height 14
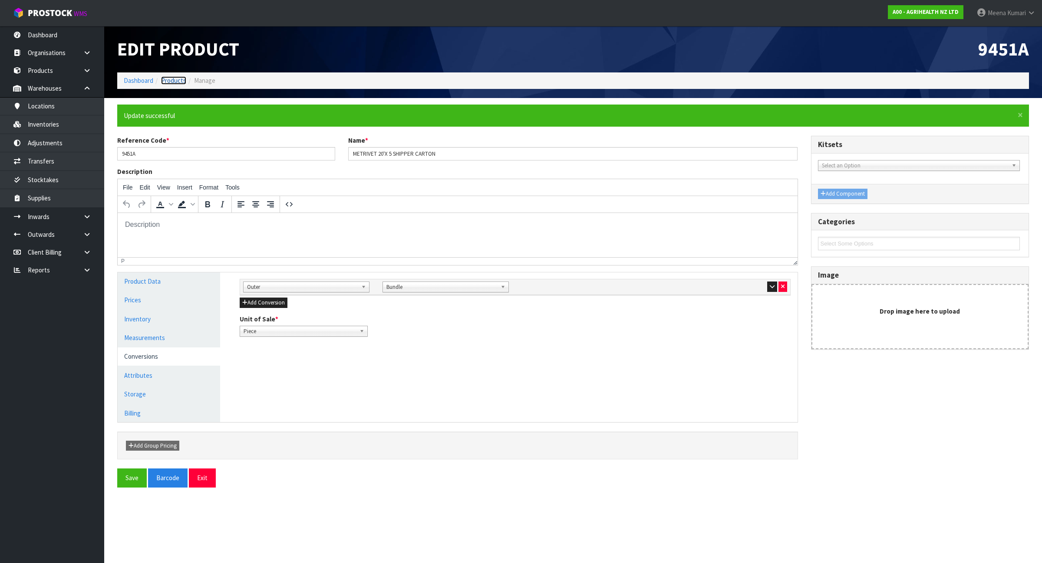
click at [178, 79] on link "Products" at bounding box center [173, 80] width 25 height 8
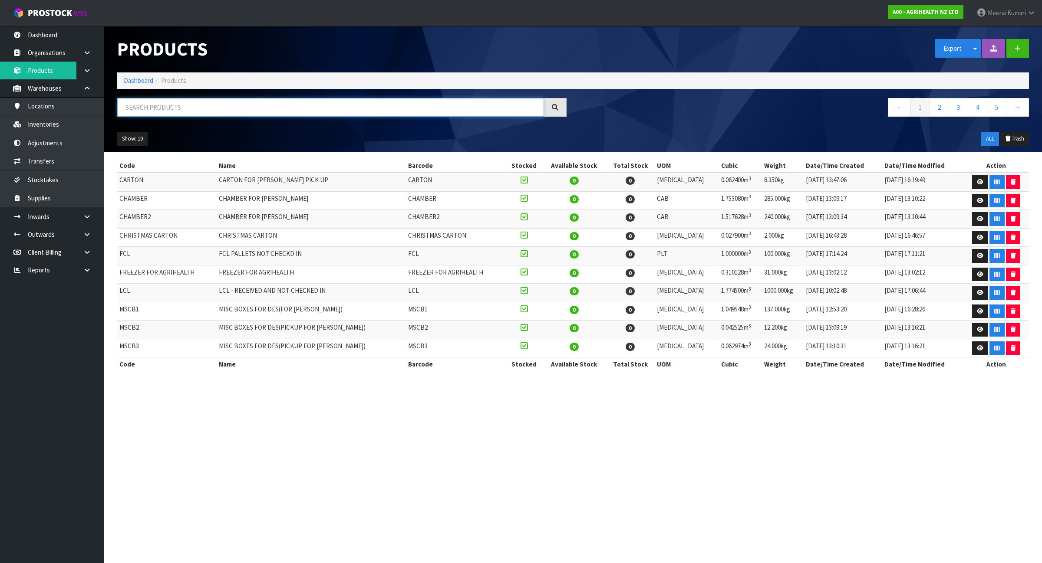
click at [182, 105] on input "text" at bounding box center [330, 107] width 427 height 19
paste input "9455"
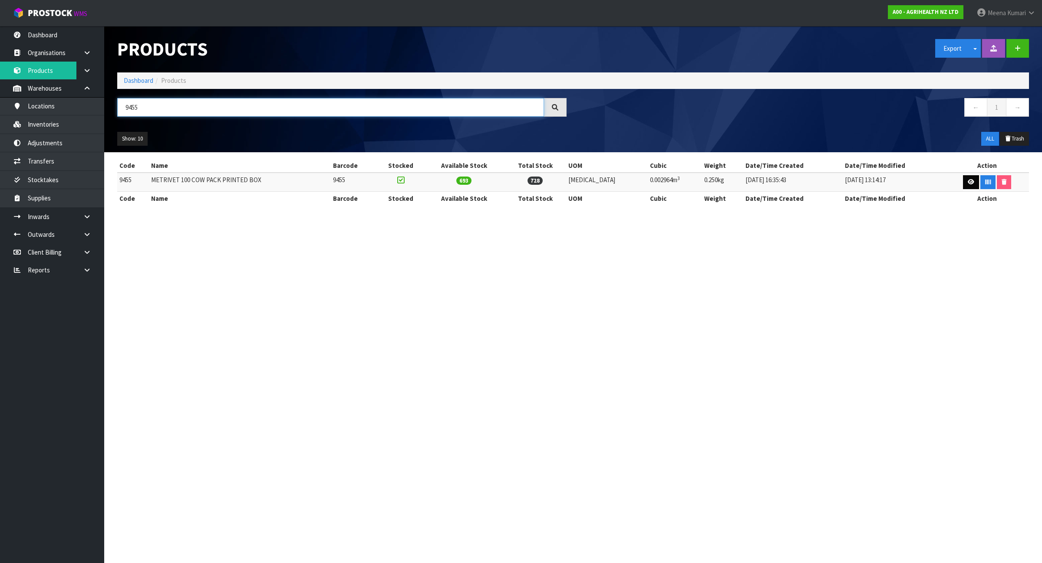
type input "9455"
click at [968, 180] on icon at bounding box center [971, 182] width 7 height 6
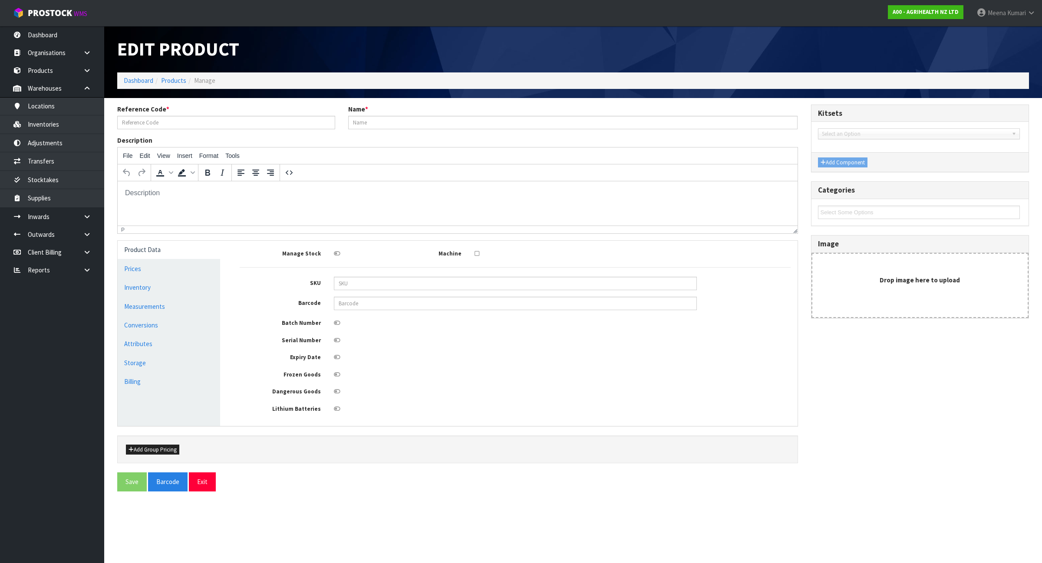
type input "9455"
type input "METRIVET 100 COW PACK PRINTED BOX"
type input "78"
type input "38"
type input "1"
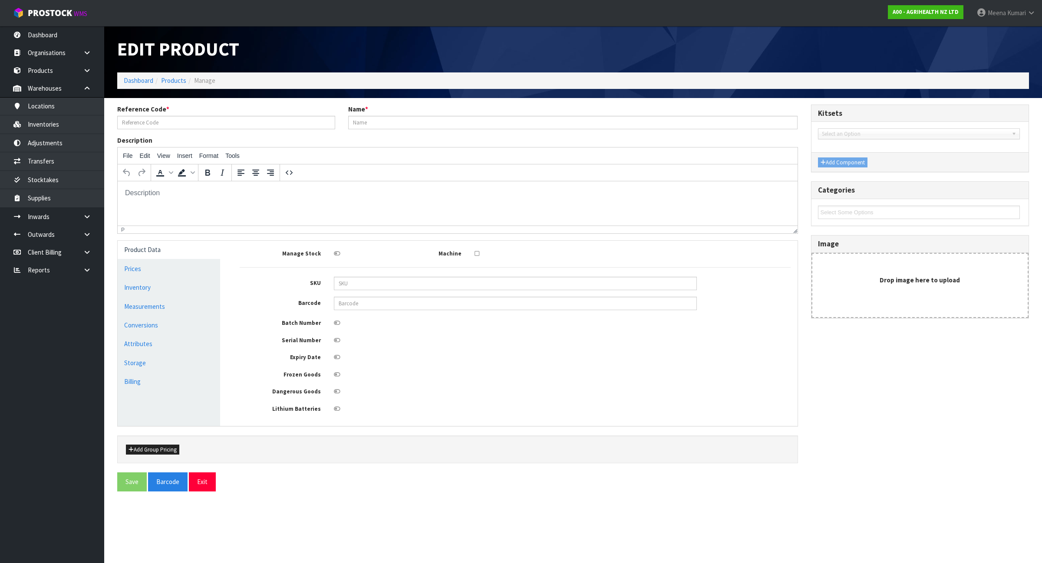
type input "0.002964"
type input "0.25"
click at [173, 310] on link "Measurements" at bounding box center [169, 307] width 102 height 18
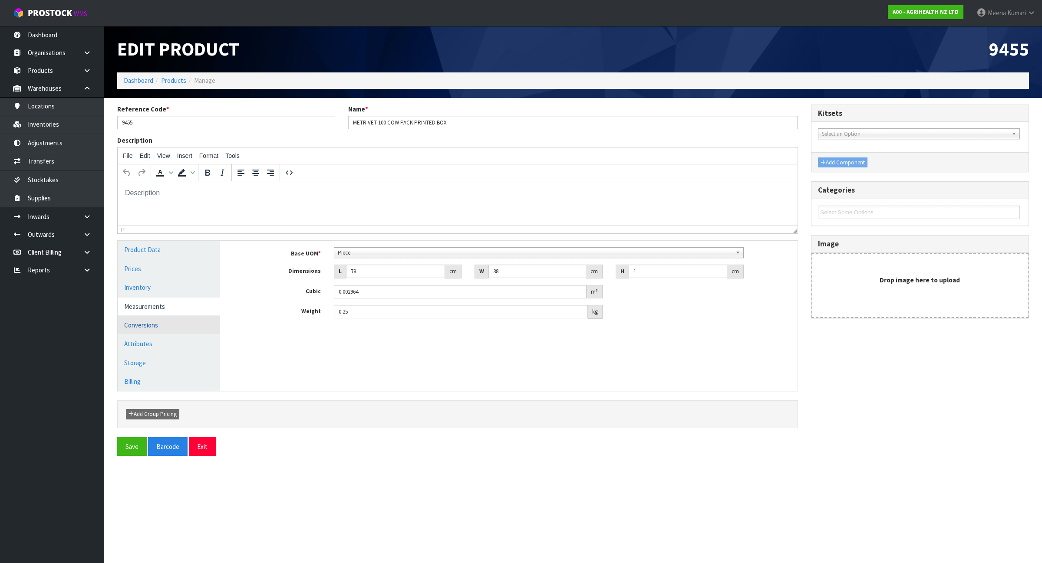
click at [168, 322] on link "Conversions" at bounding box center [169, 325] width 102 height 18
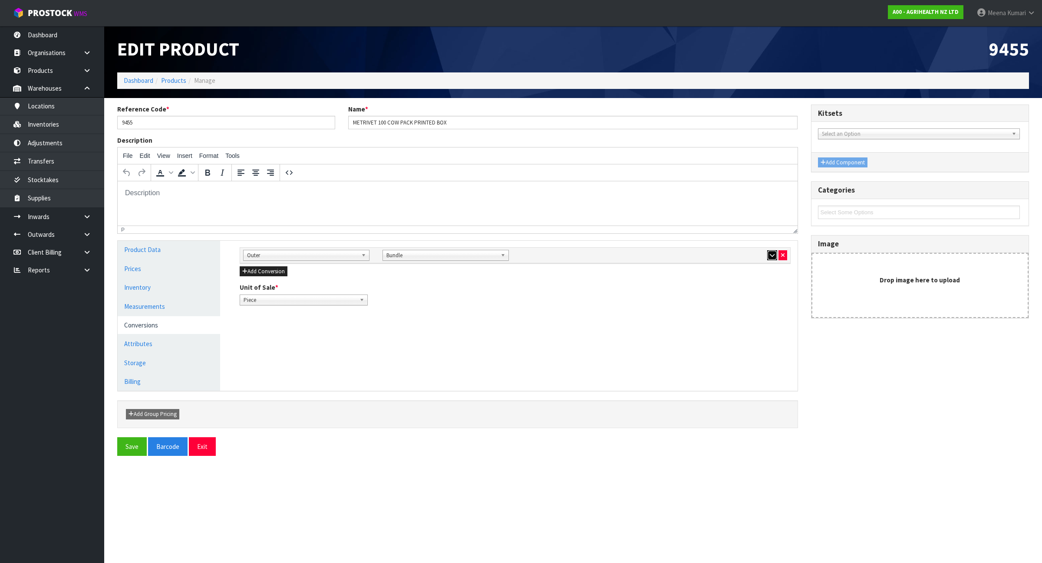
click at [771, 254] on icon "button" at bounding box center [772, 256] width 5 height 6
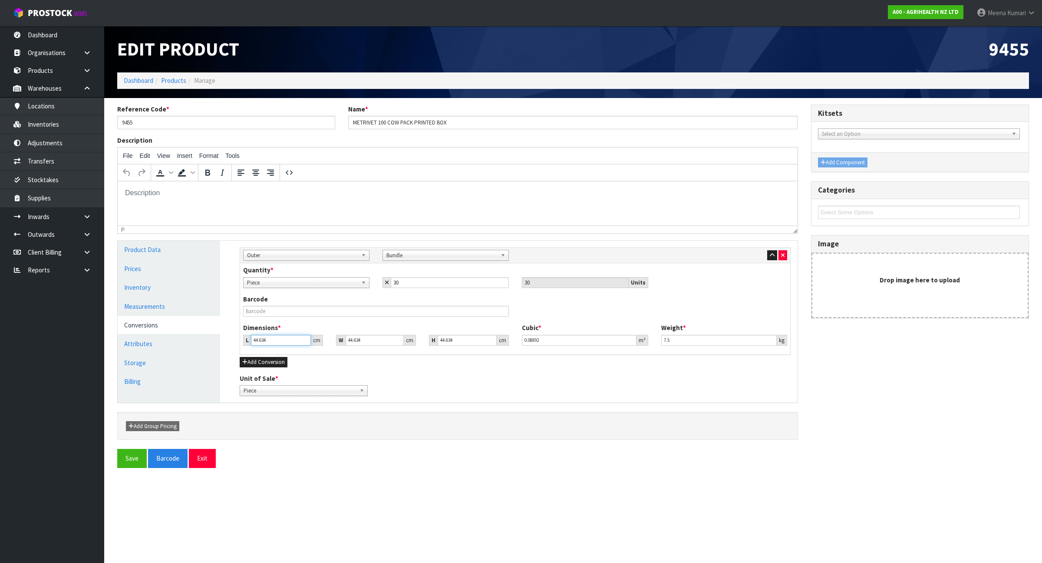
drag, startPoint x: 278, startPoint y: 342, endPoint x: 225, endPoint y: 347, distance: 53.2
click at [225, 347] on div "Product Data Prices Inventory Measurements Conversions Attributes Storage Billi…" at bounding box center [457, 322] width 693 height 162
type input "7"
type input "0.013945"
type input "79"
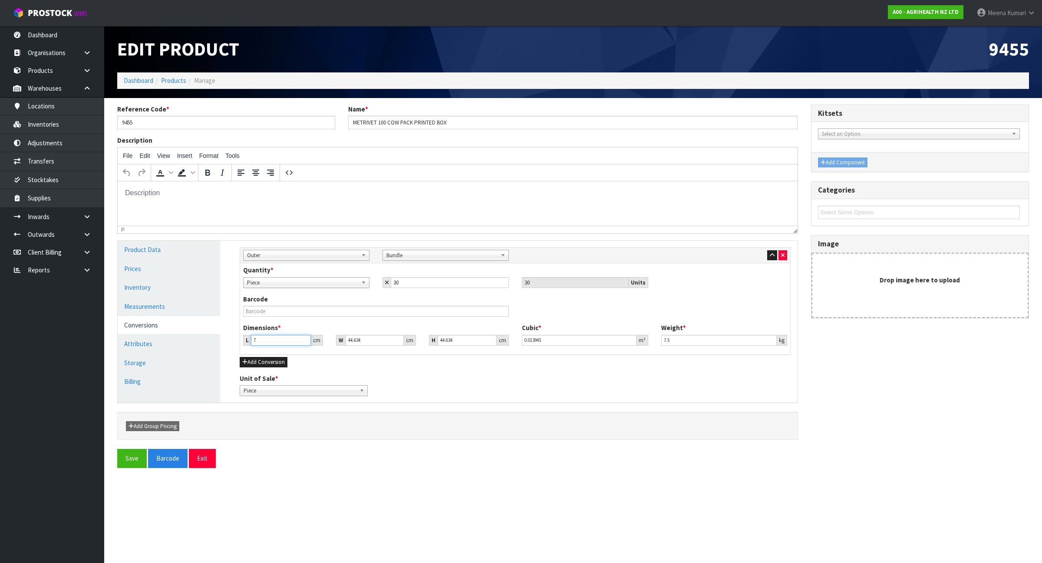
type input "0.157383"
type input "79"
type input "3"
type input "0.010578"
type input "39"
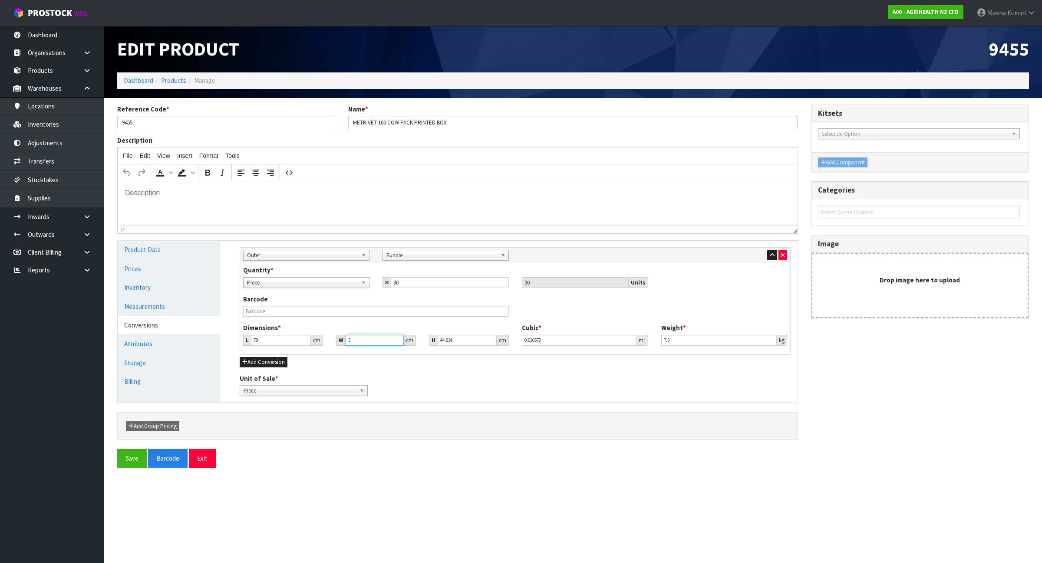
type input "0.137517"
type input "39"
click at [191, 313] on link "Measurements" at bounding box center [169, 307] width 102 height 18
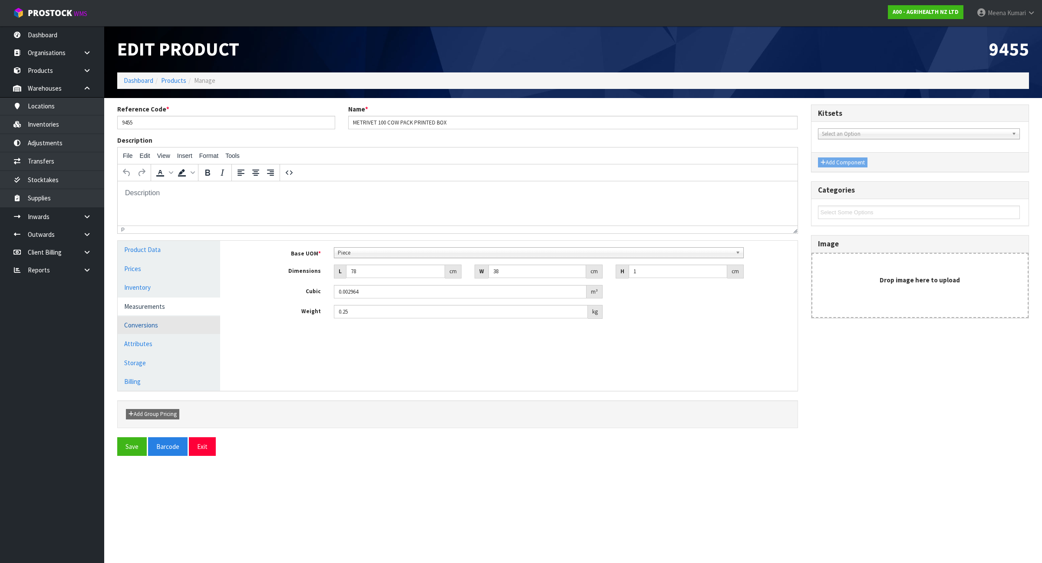
click at [177, 326] on link "Conversions" at bounding box center [169, 325] width 102 height 18
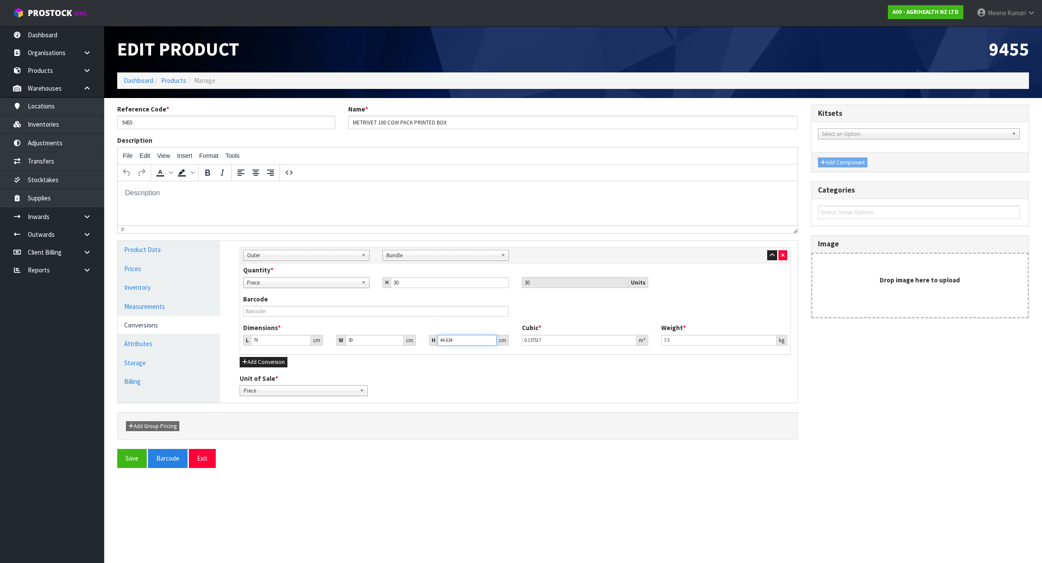
drag, startPoint x: 465, startPoint y: 344, endPoint x: 390, endPoint y: 348, distance: 75.2
click at [389, 348] on div "Dimensions * L 79 cm W 39 cm H 44.634 cm Cubic * 0.137517 m³ Weight * 7.5 kg" at bounding box center [515, 337] width 557 height 29
type input "3"
type input "0.009243"
type input "31"
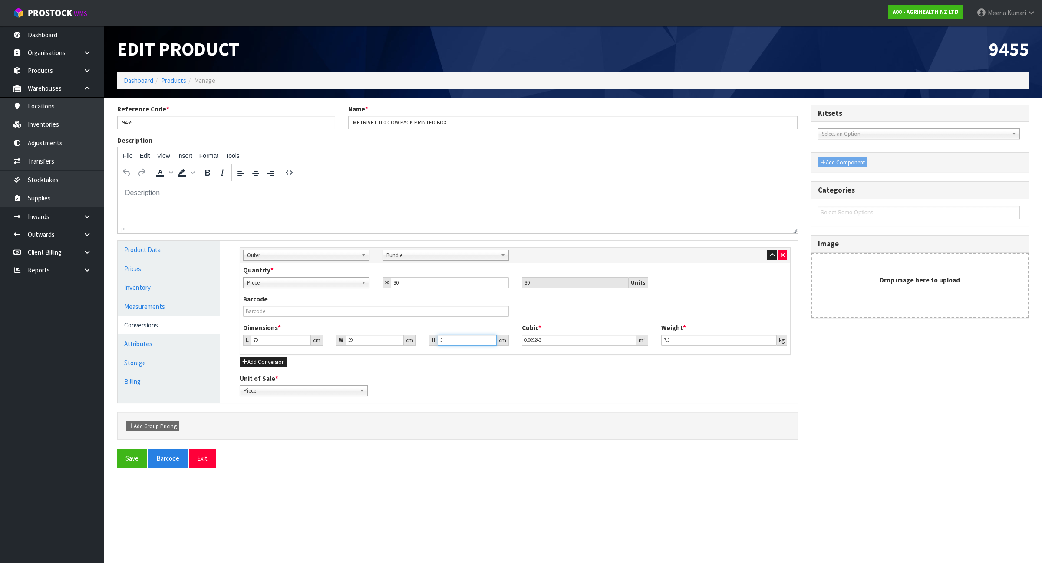
type input "0.095511"
type input "31"
click at [122, 461] on button "Save" at bounding box center [132, 458] width 30 height 19
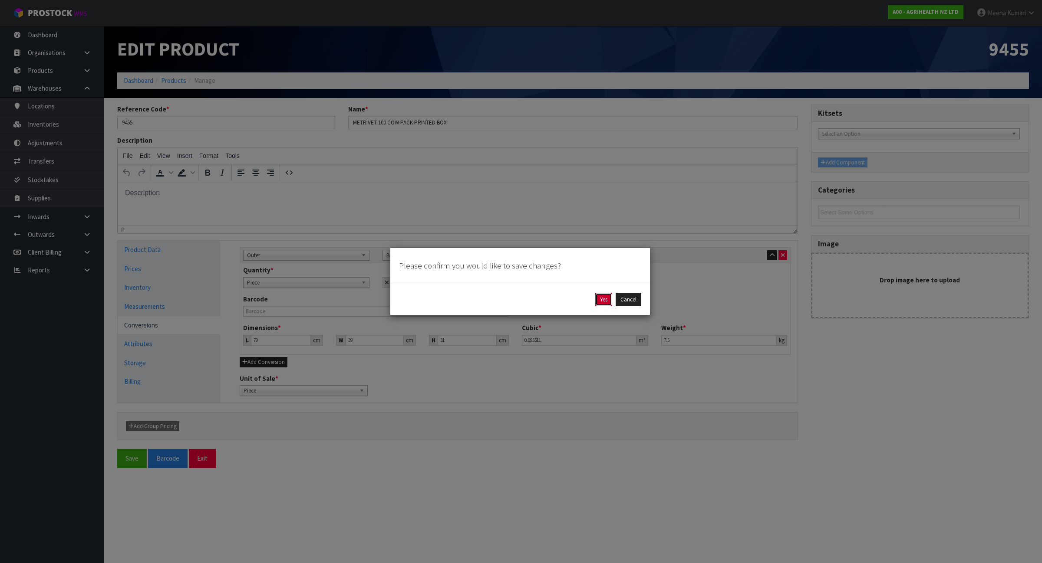
click at [597, 300] on button "Yes" at bounding box center [603, 300] width 17 height 14
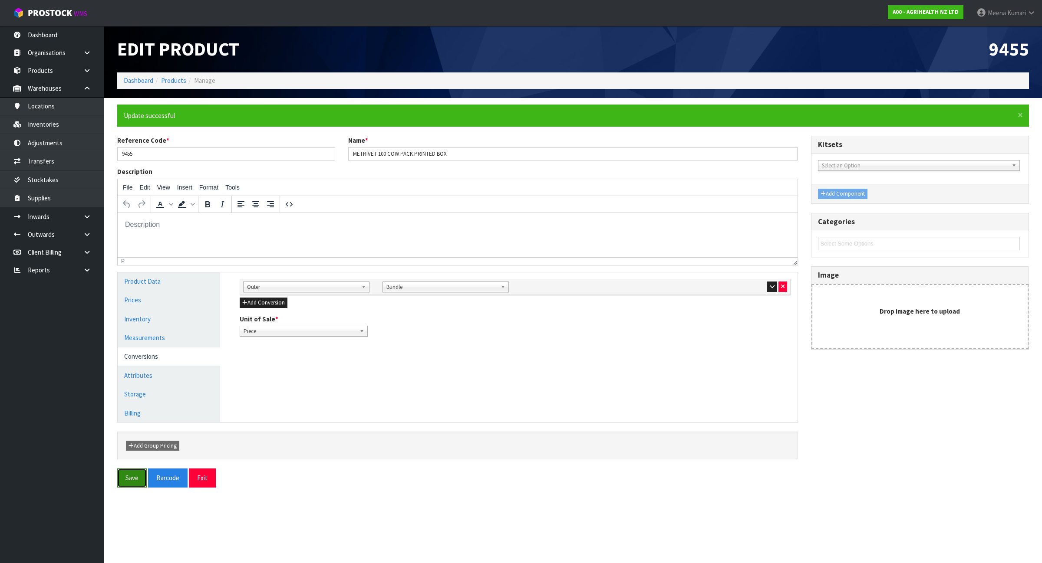
click at [131, 478] on button "Save" at bounding box center [132, 478] width 30 height 19
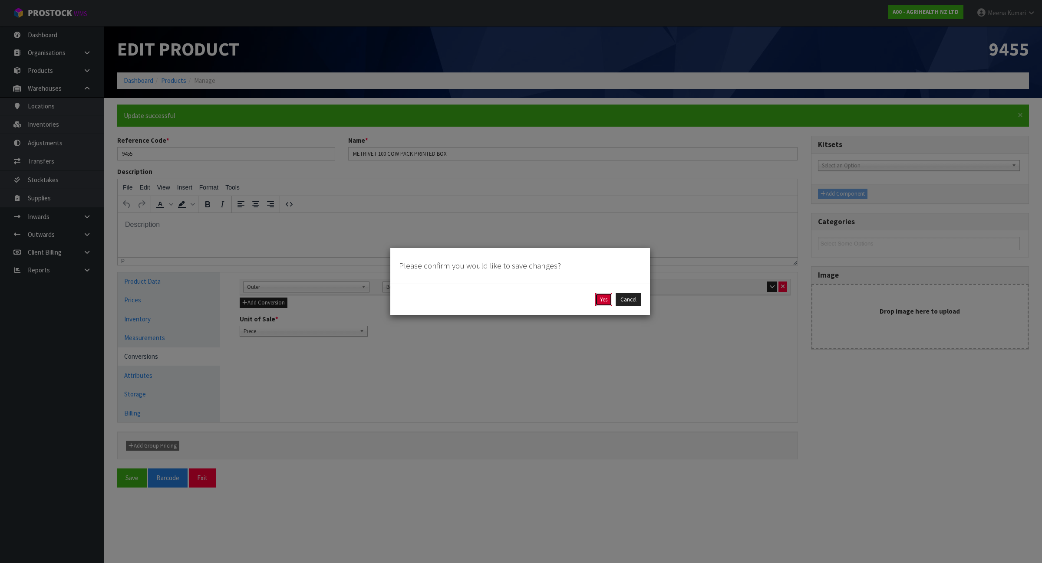
click at [602, 301] on button "Yes" at bounding box center [603, 300] width 17 height 14
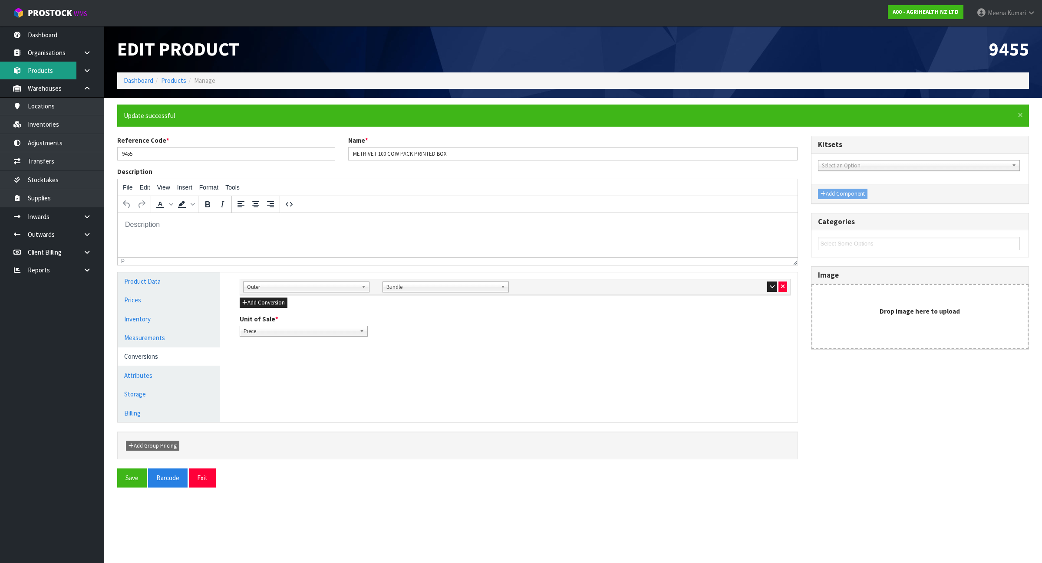
click at [63, 71] on link "Products" at bounding box center [52, 71] width 104 height 18
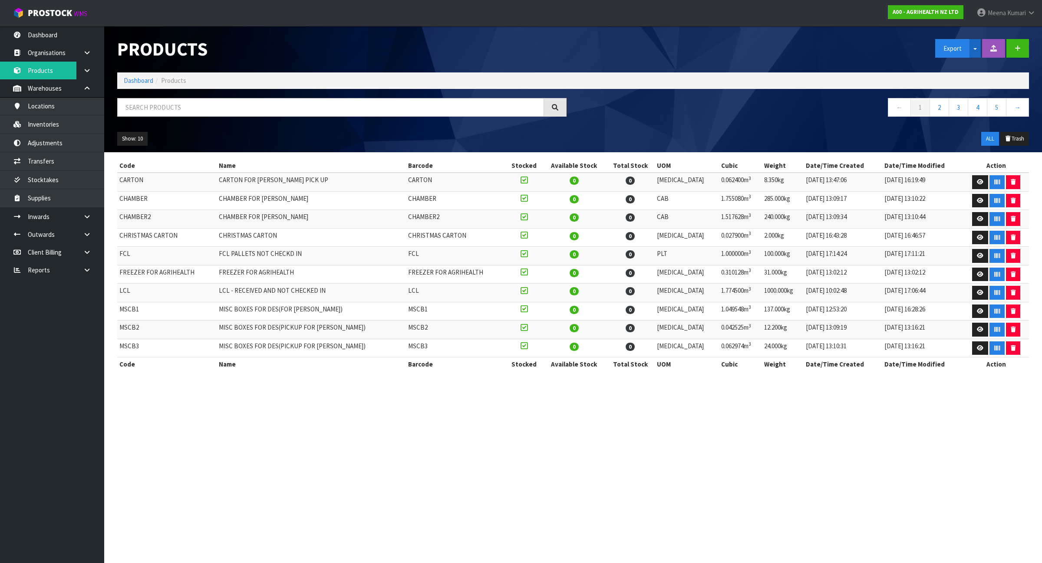
click at [973, 53] on button "Split button!" at bounding box center [974, 48] width 11 height 19
click at [969, 77] on link "Measurements" at bounding box center [970, 79] width 69 height 12
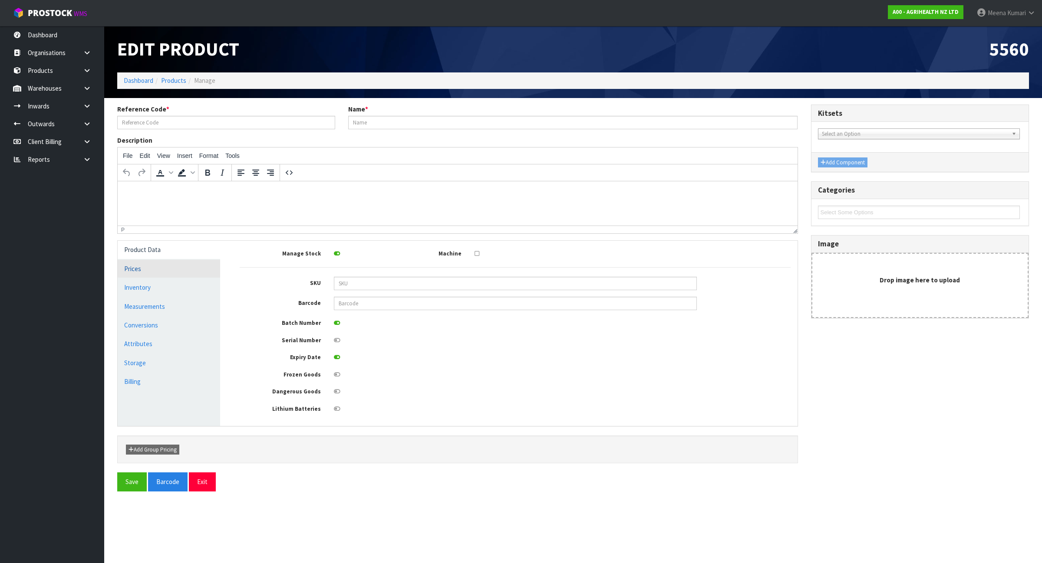
type input "5560"
type input "EXAGEN 5KG PAIL"
click at [88, 126] on icon at bounding box center [87, 124] width 8 height 7
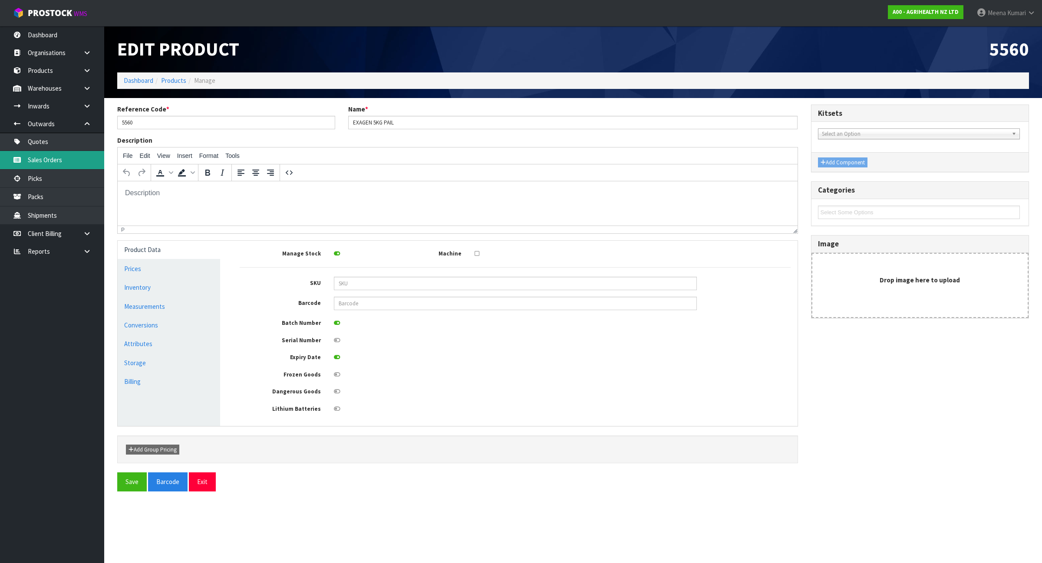
click at [74, 163] on link "Sales Orders" at bounding box center [52, 160] width 104 height 18
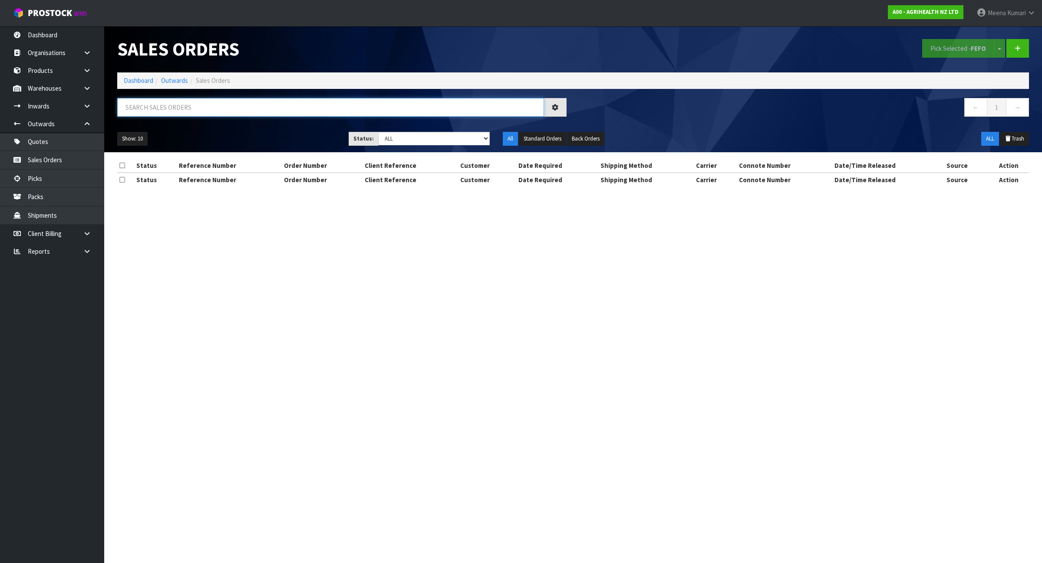
click at [287, 103] on input "text" at bounding box center [330, 107] width 427 height 19
paste input "5560"
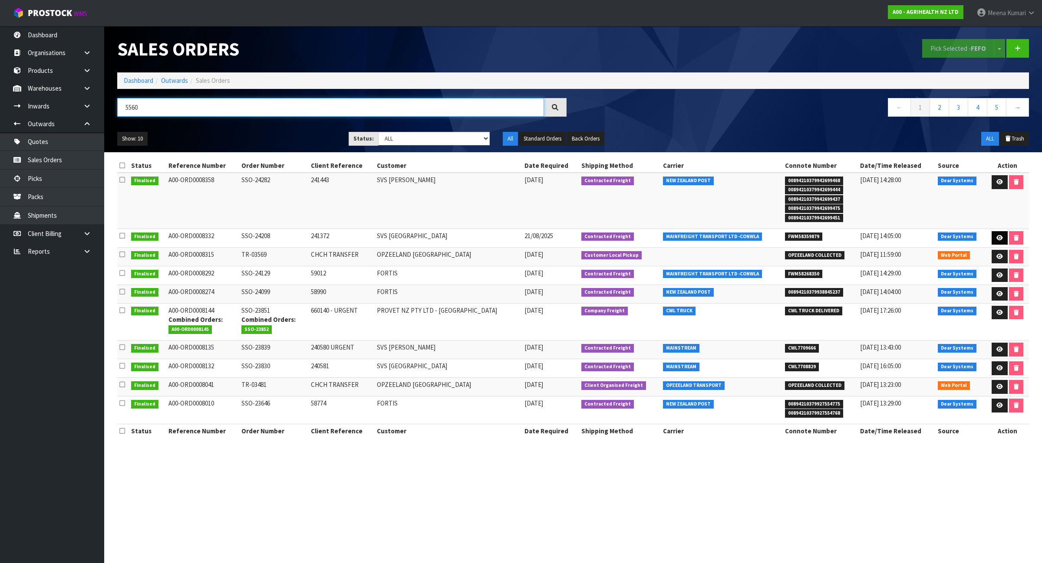
type input "5560"
click at [997, 234] on link at bounding box center [1000, 238] width 16 height 14
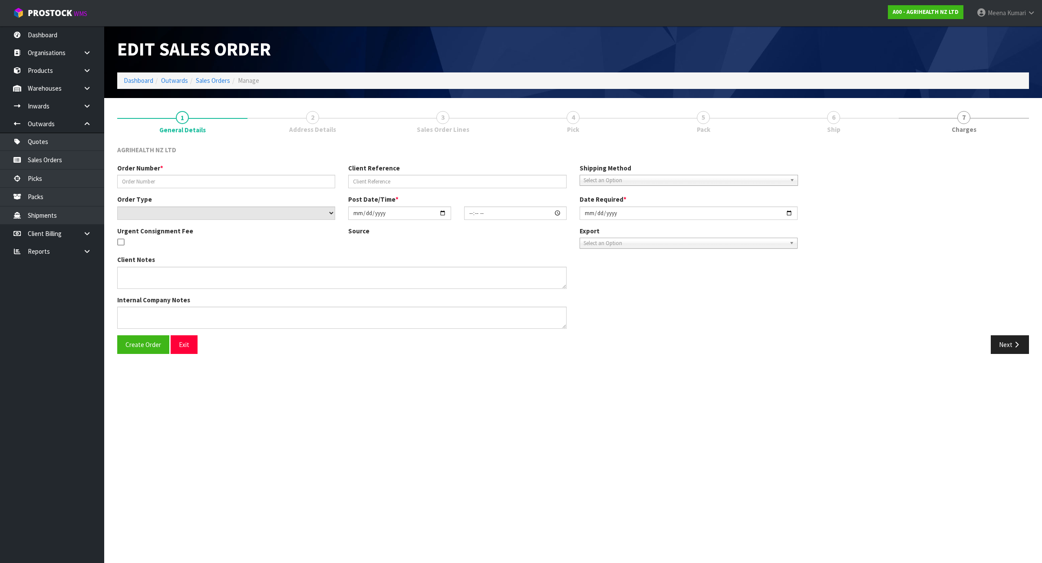
type input "SSO-24208"
type input "241372"
select select "number:0"
type input "2025-08-21"
type input "09:33:49.000"
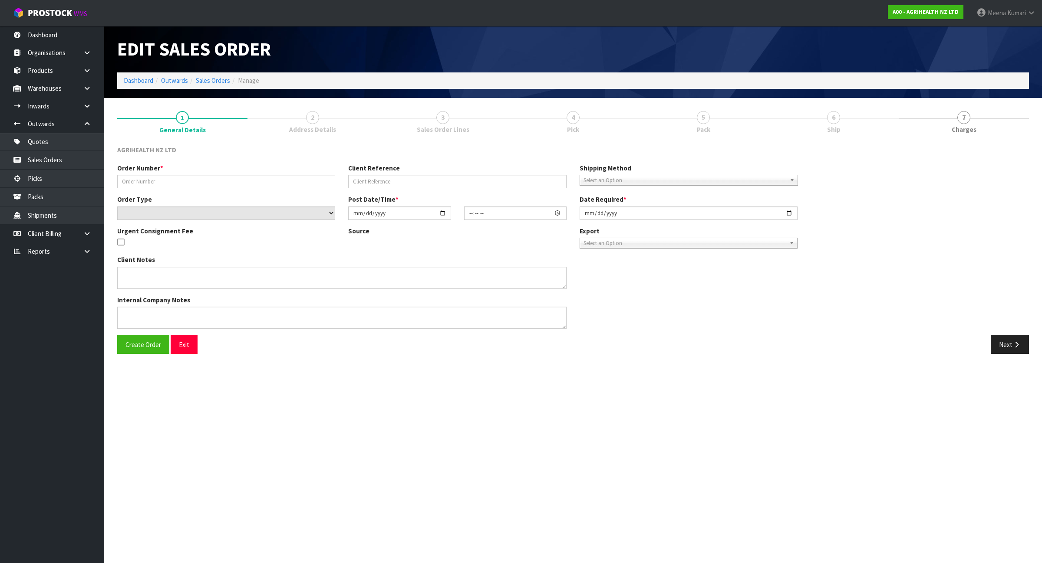
type input "2025-08-21"
type textarea "SHIP BY: Freight Metrivet sent separately"
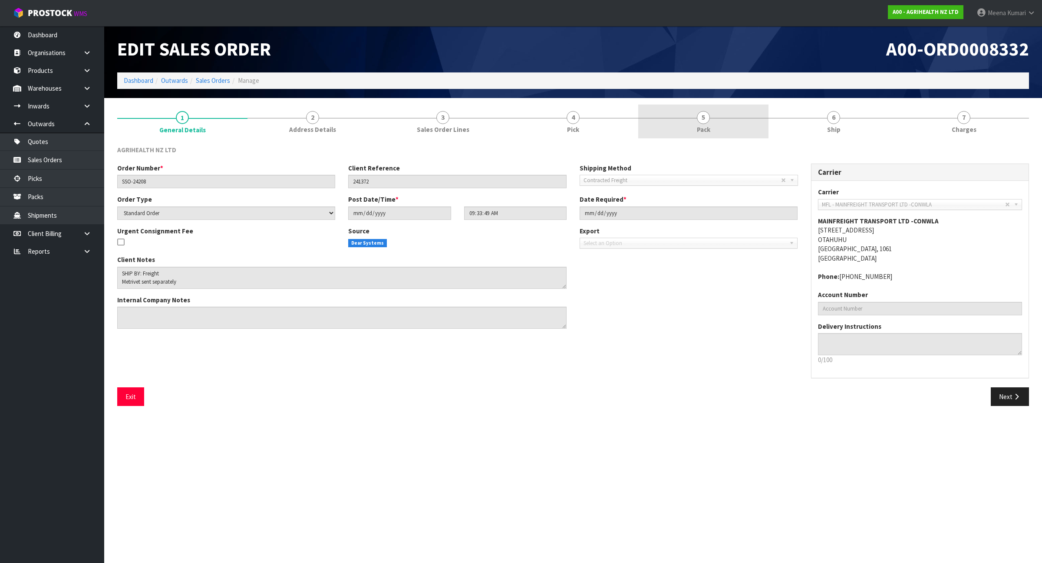
click at [761, 125] on link "5 Pack" at bounding box center [703, 122] width 130 height 34
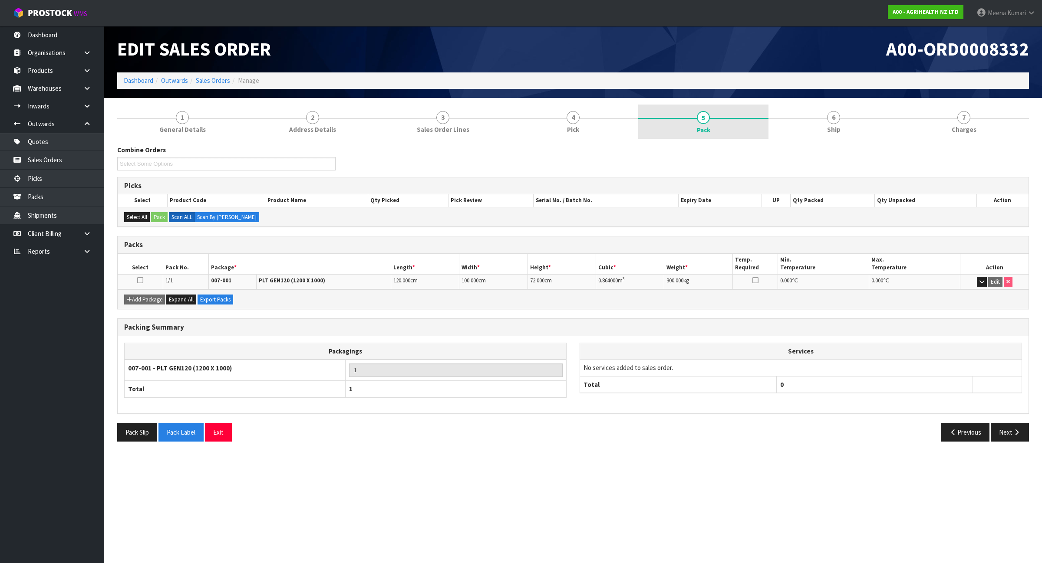
click at [726, 117] on link "5 Pack" at bounding box center [703, 122] width 130 height 35
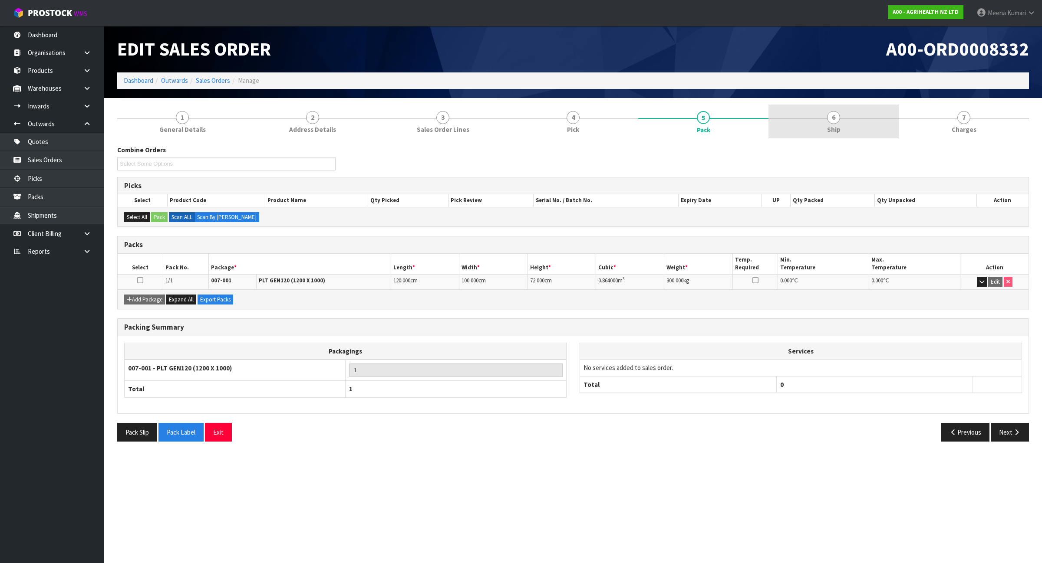
click at [822, 126] on link "6 Ship" at bounding box center [833, 122] width 130 height 34
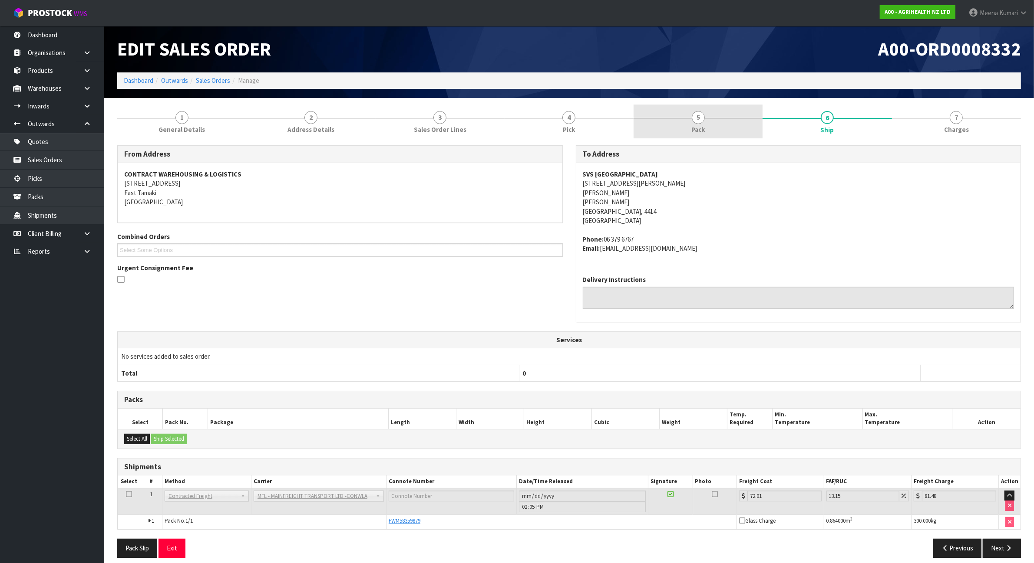
click at [695, 126] on span "Pack" at bounding box center [697, 129] width 13 height 9
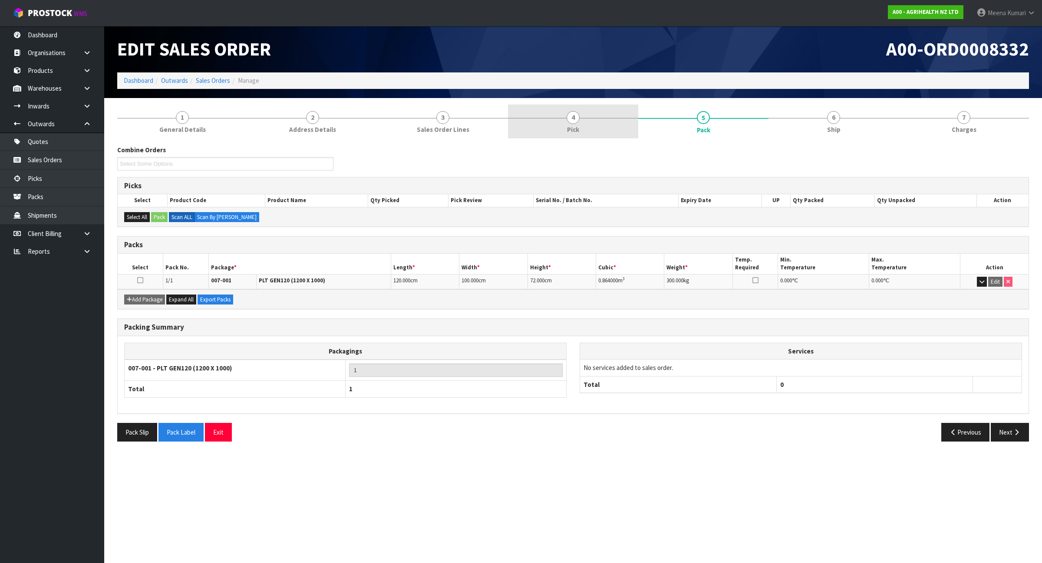
click at [602, 128] on link "4 Pick" at bounding box center [573, 122] width 130 height 34
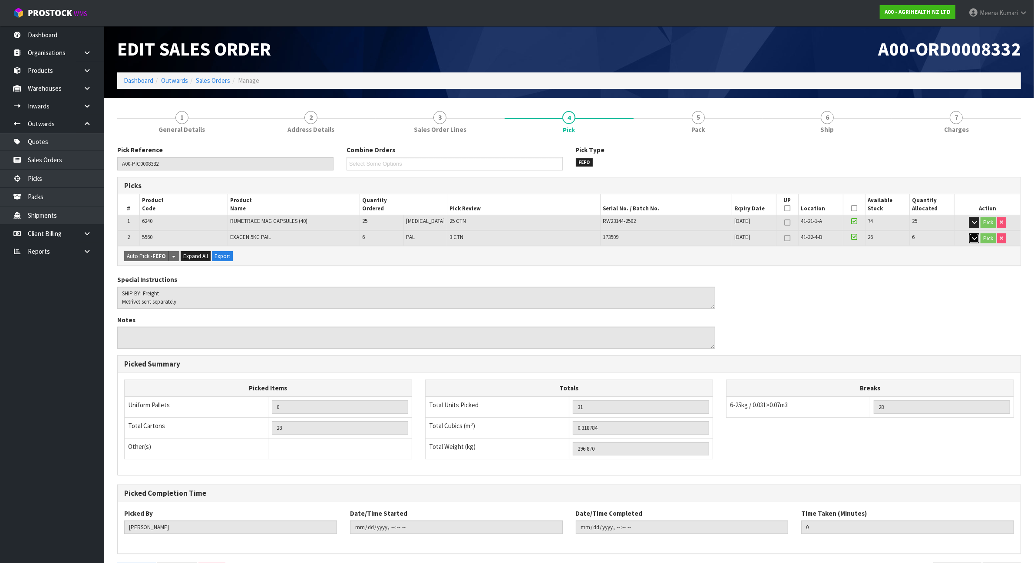
click at [974, 241] on icon "button" at bounding box center [974, 239] width 5 height 6
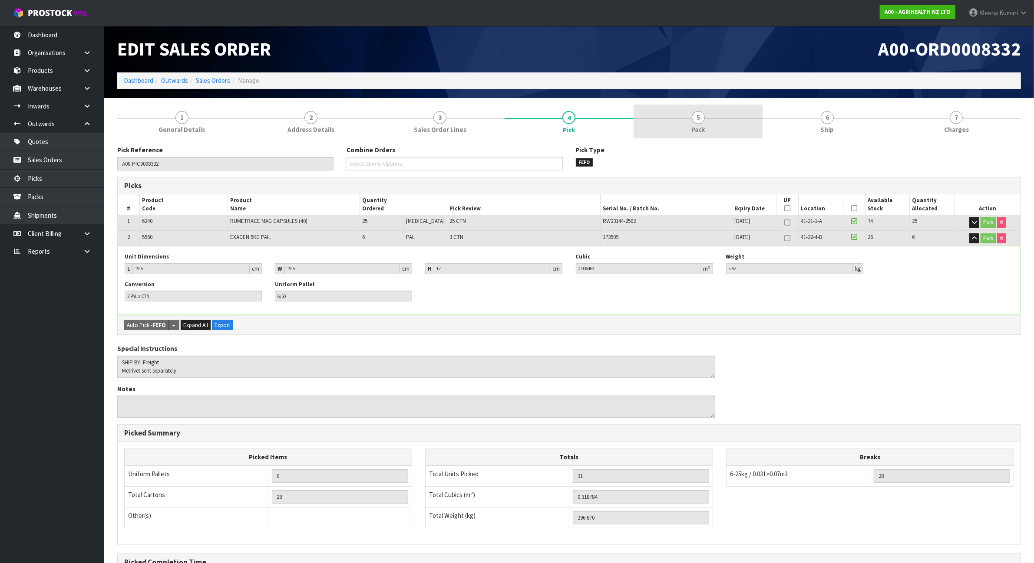
click at [707, 115] on link "5 Pack" at bounding box center [697, 122] width 129 height 34
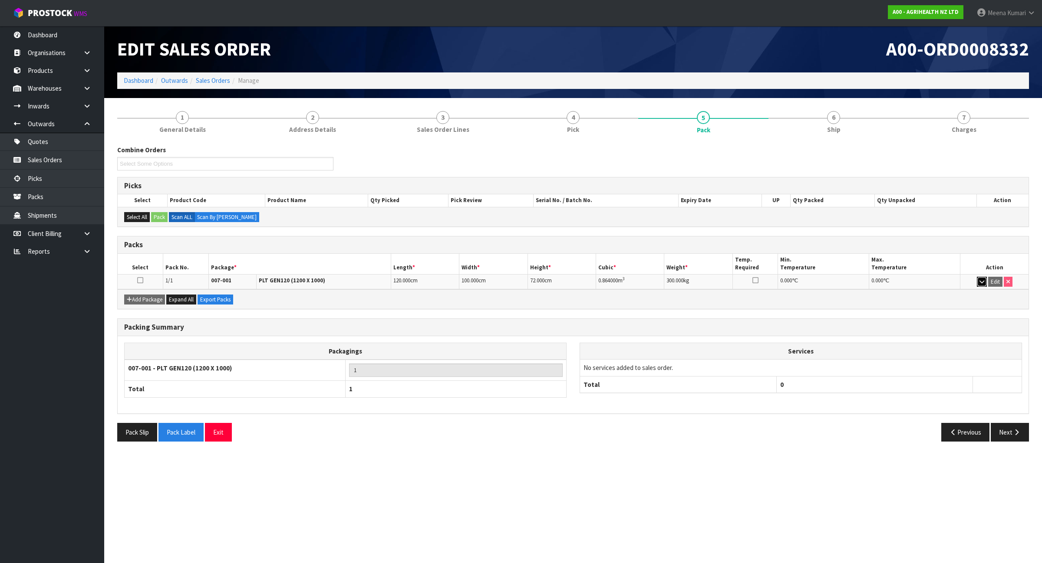
click at [979, 284] on icon "button" at bounding box center [981, 282] width 5 height 6
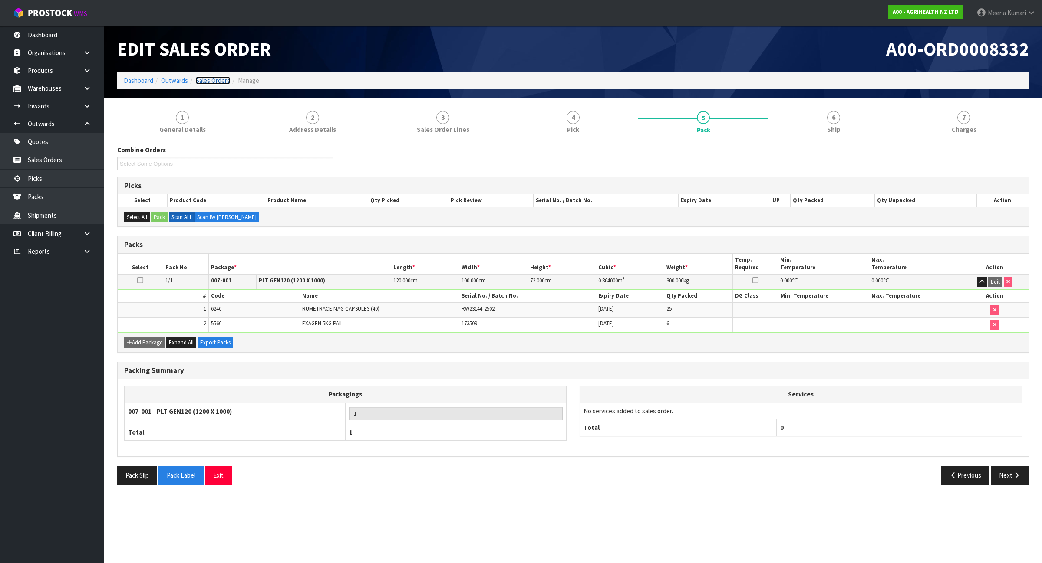
click at [218, 79] on link "Sales Orders" at bounding box center [213, 80] width 34 height 8
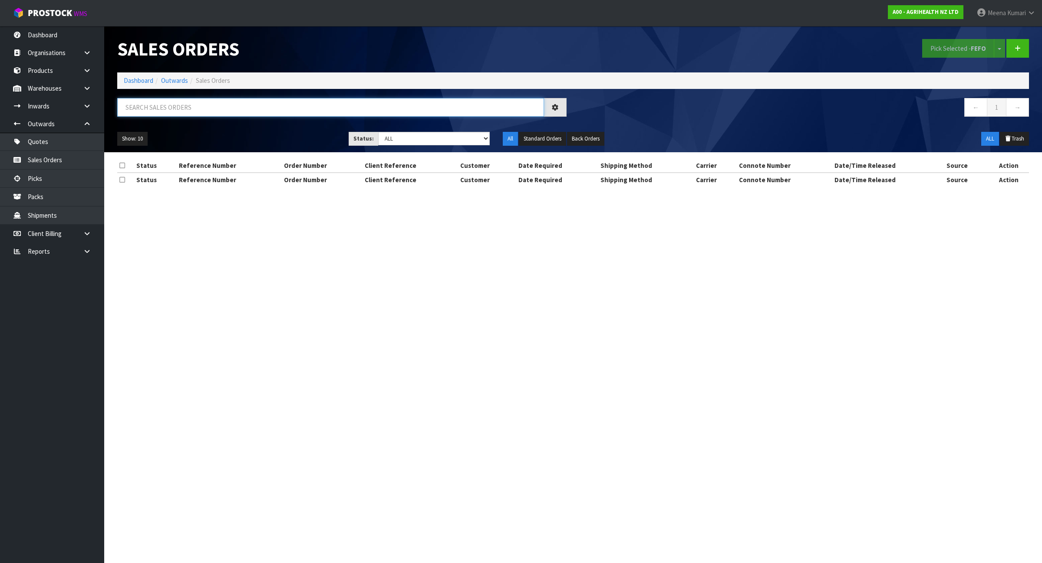
click at [224, 109] on input "text" at bounding box center [330, 107] width 427 height 19
paste input "5560"
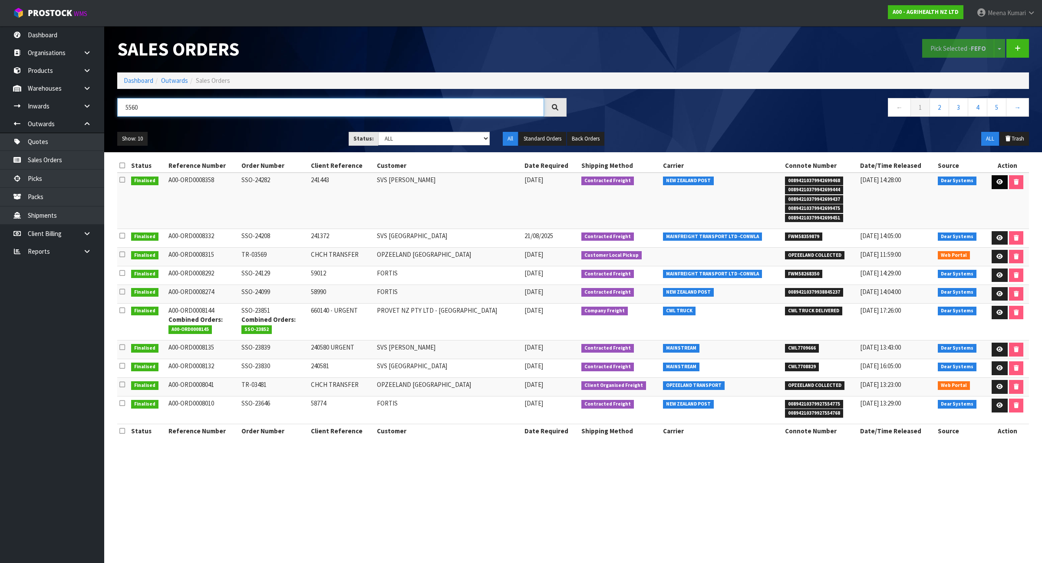
type input "5560"
click at [996, 180] on icon at bounding box center [999, 182] width 7 height 6
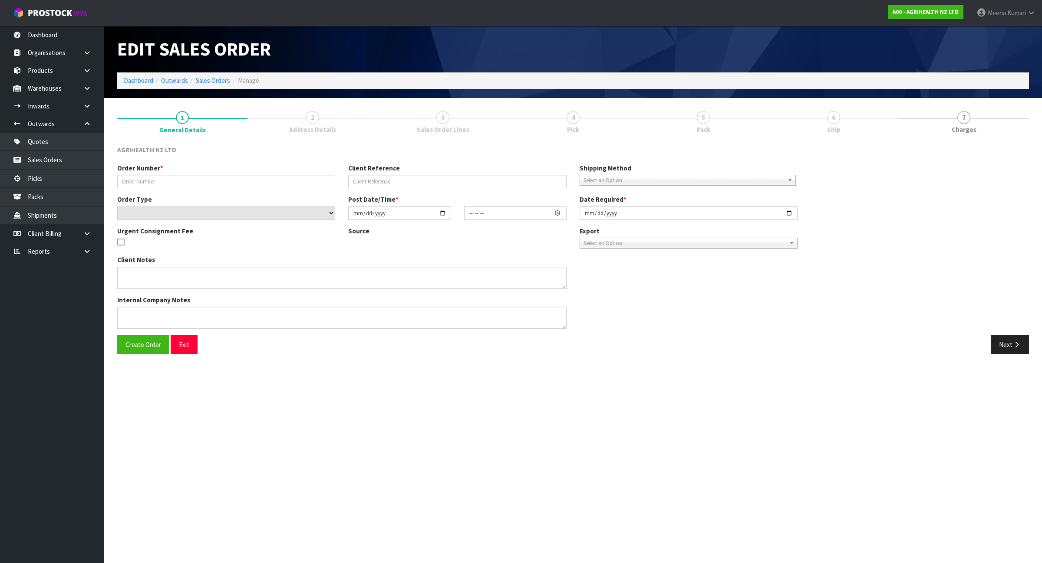
type input "SSO-24282"
type input "241443"
select select "number:0"
type input "2025-08-25"
type input "11:07:32.000"
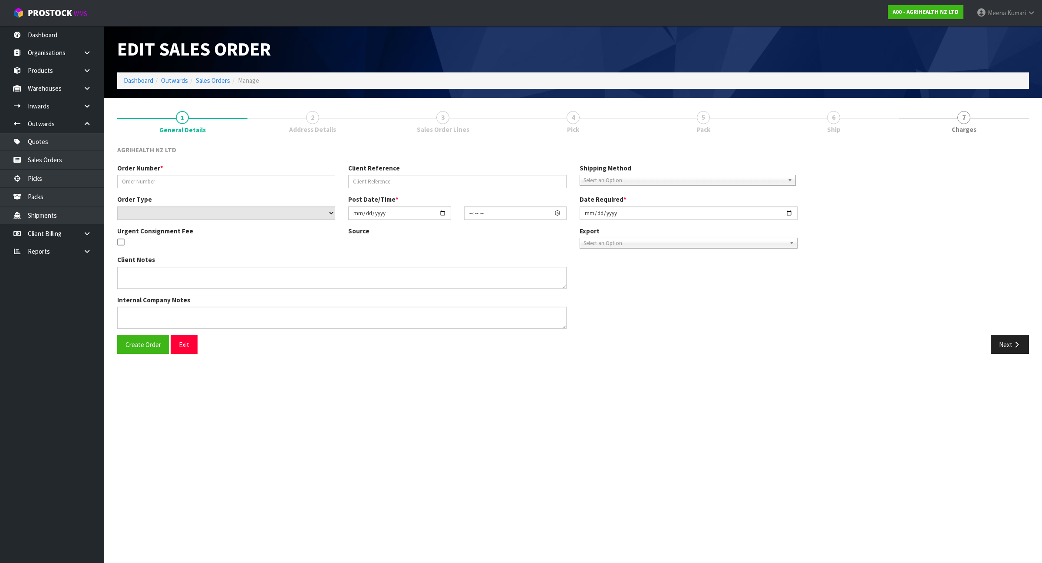
type input "2025-08-25"
type textarea "SHIP BY: Freight"
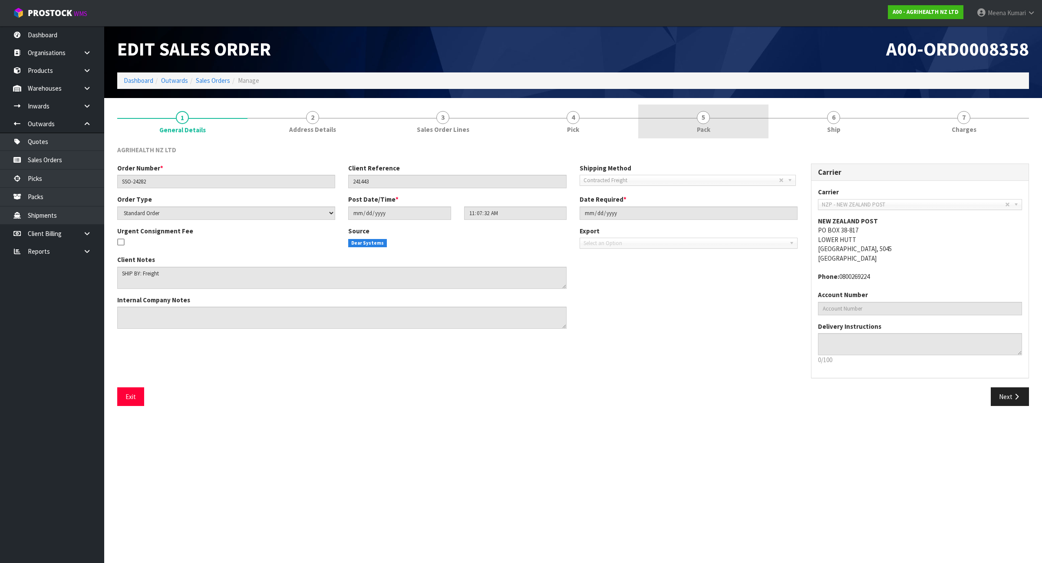
click at [705, 123] on span "5" at bounding box center [703, 117] width 13 height 13
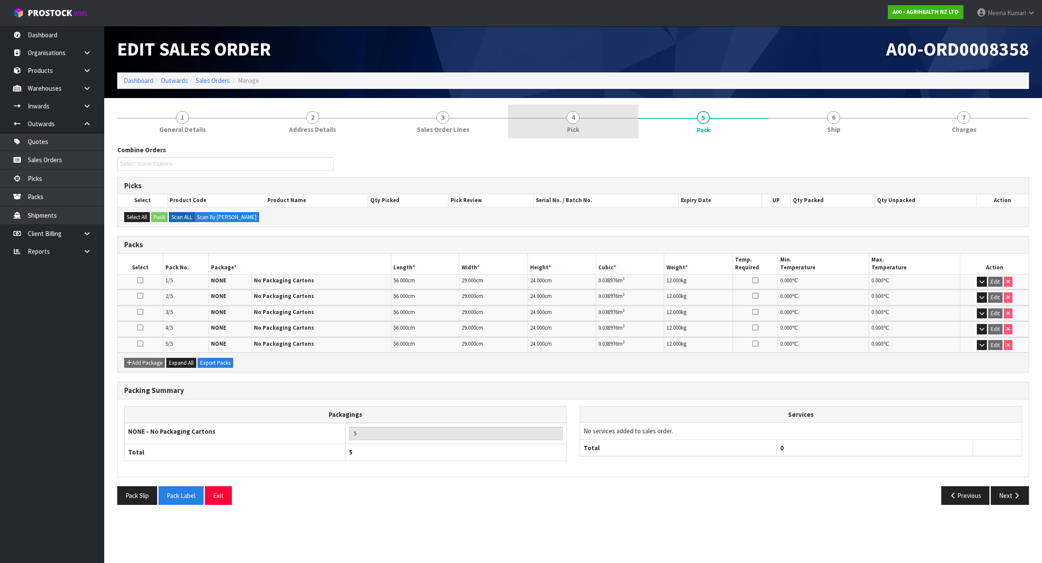
click at [573, 131] on span "Pick" at bounding box center [573, 129] width 12 height 9
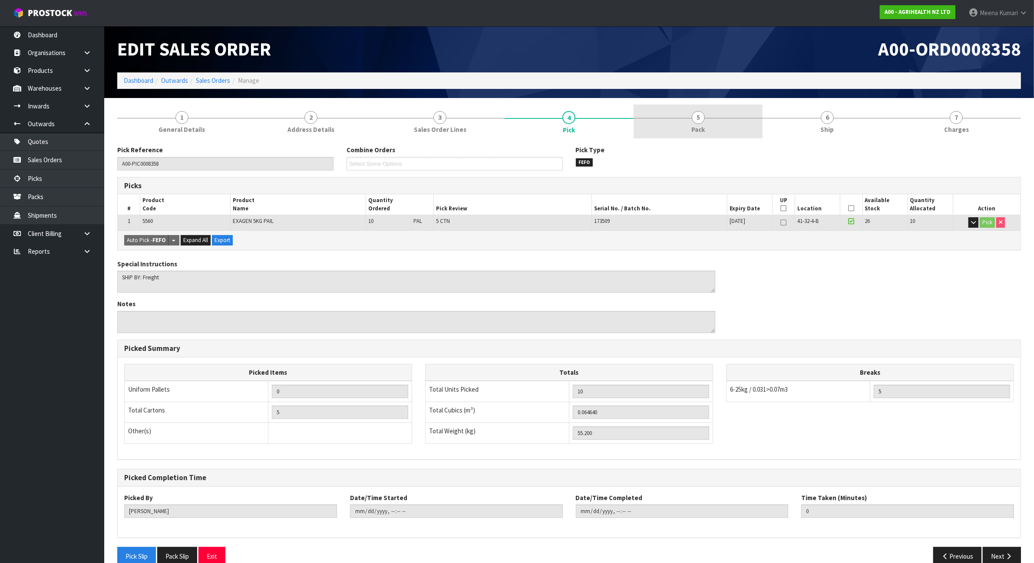
click at [700, 128] on span "Pack" at bounding box center [697, 129] width 13 height 9
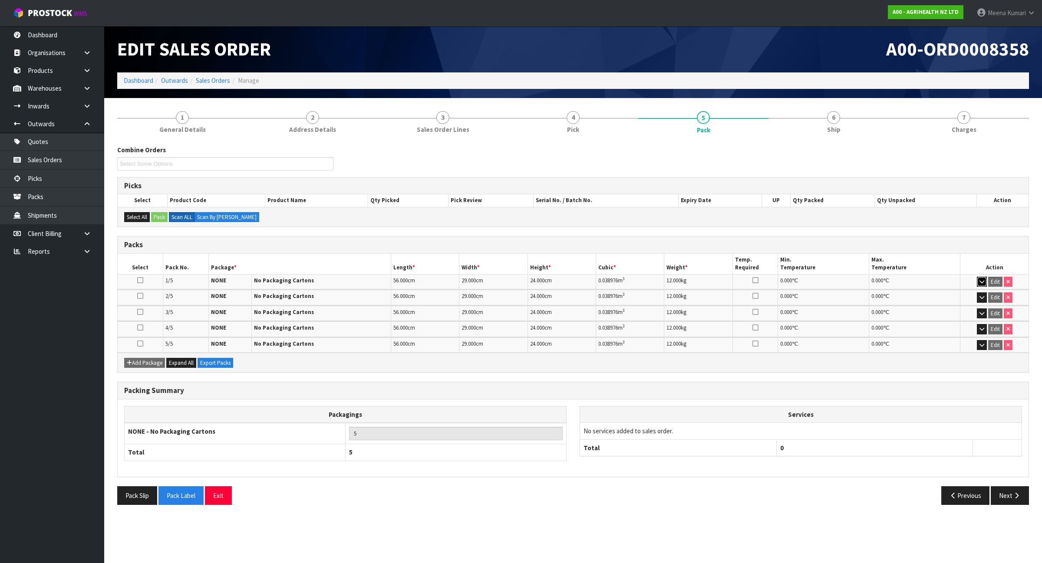
click at [979, 280] on icon "button" at bounding box center [981, 282] width 5 height 6
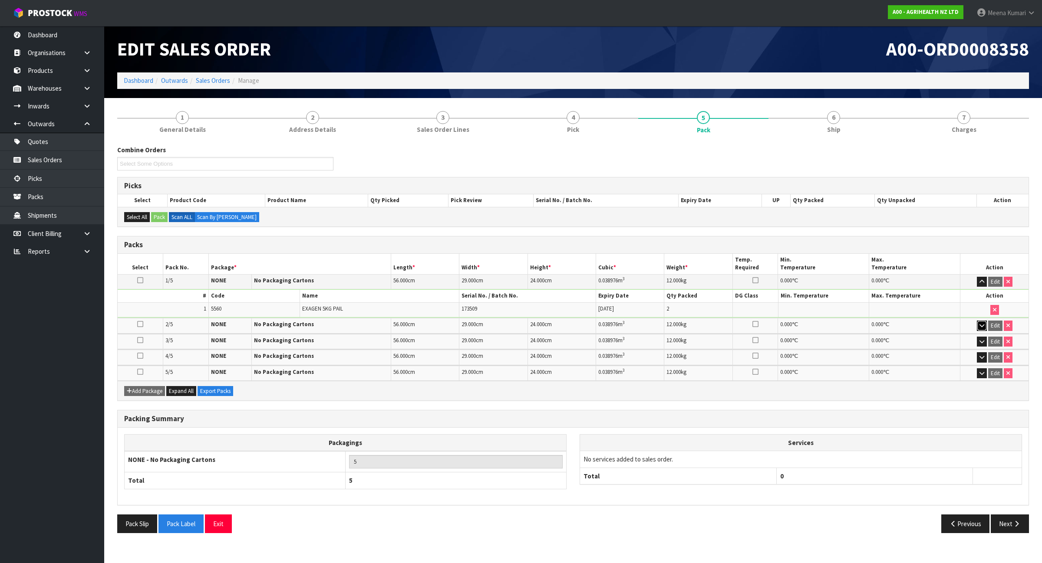
click at [977, 326] on button "button" at bounding box center [982, 326] width 10 height 10
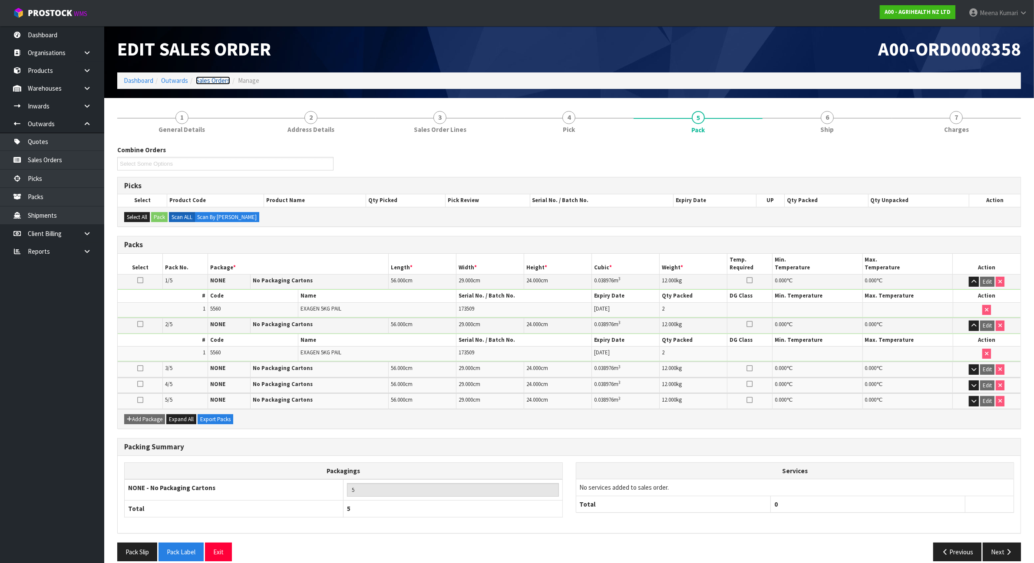
click at [226, 79] on link "Sales Orders" at bounding box center [213, 80] width 34 height 8
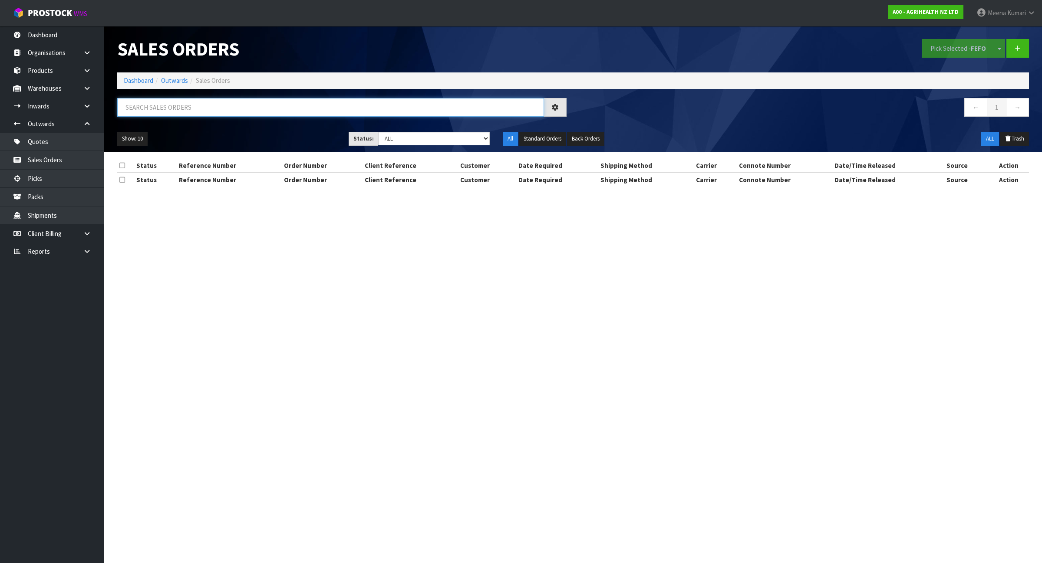
click at [239, 109] on input "text" at bounding box center [330, 107] width 427 height 19
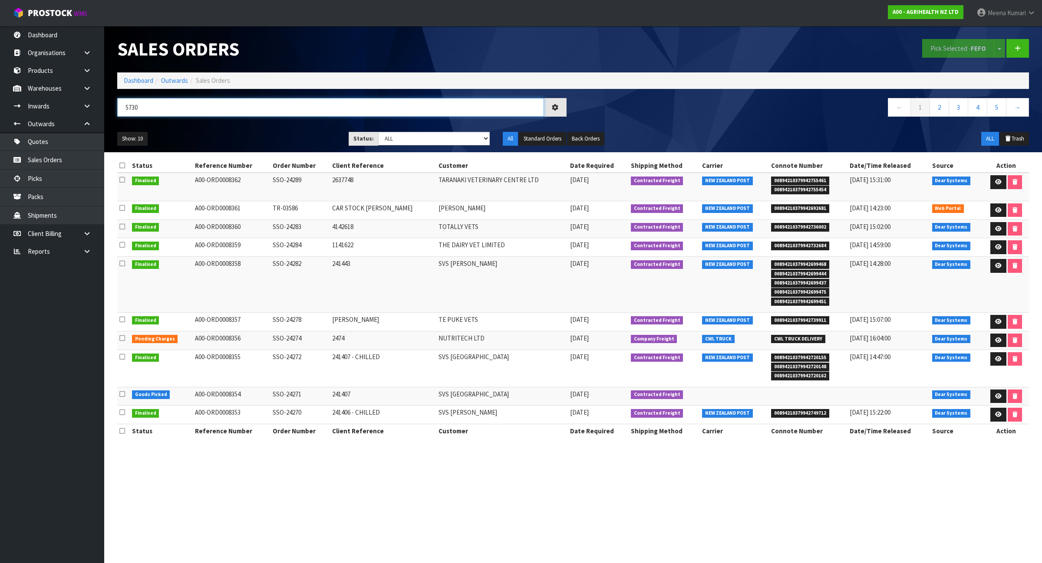
type input "5730"
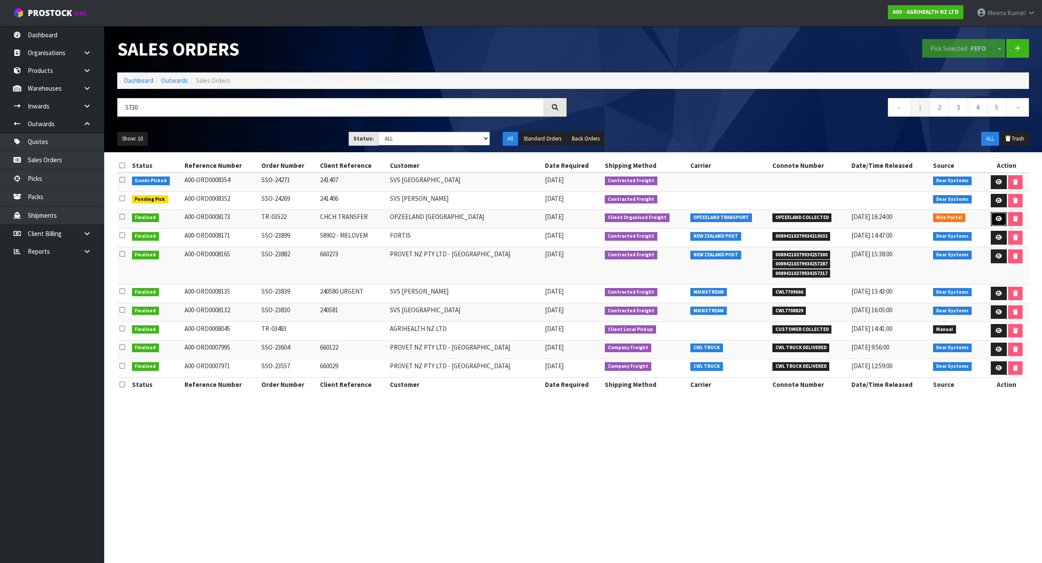
click at [996, 218] on icon at bounding box center [998, 219] width 7 height 6
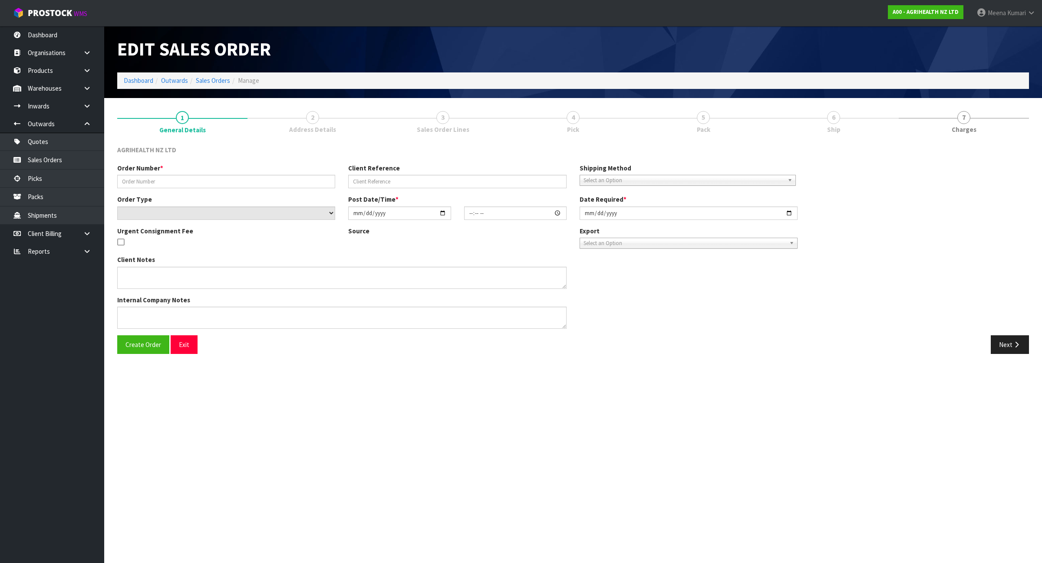
type input "TR-03522"
type input "CHCH TRANSFER"
select select "number:0"
type input "2025-07-30"
type input "12:40:00.000"
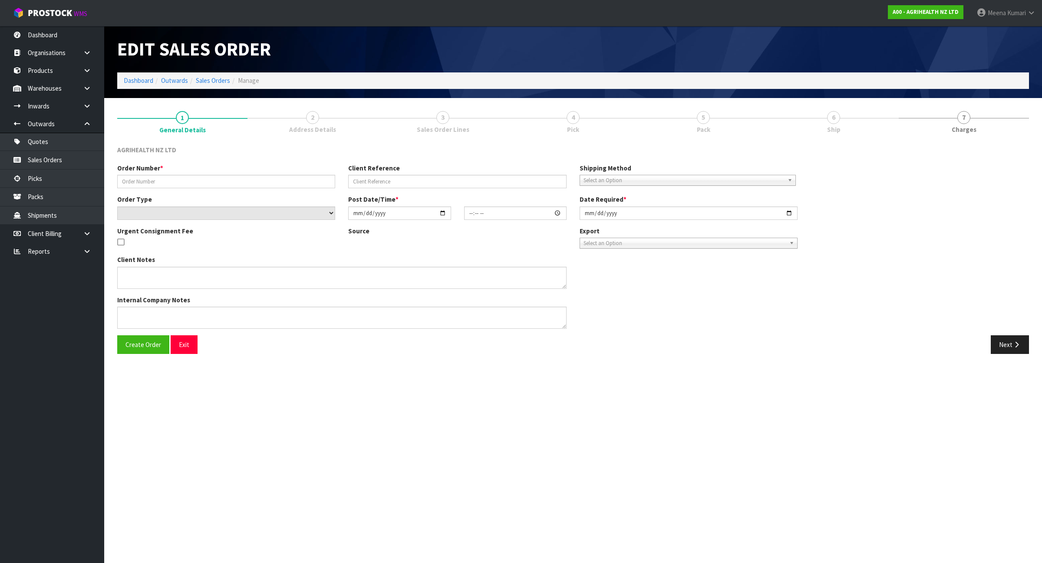
type input "2025-07-30"
type textarea "OPZEELAND TRANSPORT TO PICK UP"
type textarea "CWL - PLEASE PICK AND PACK FOR PICK-UP TOMORROW (AND PROVIDE PALLET COUNT) OPZ …"
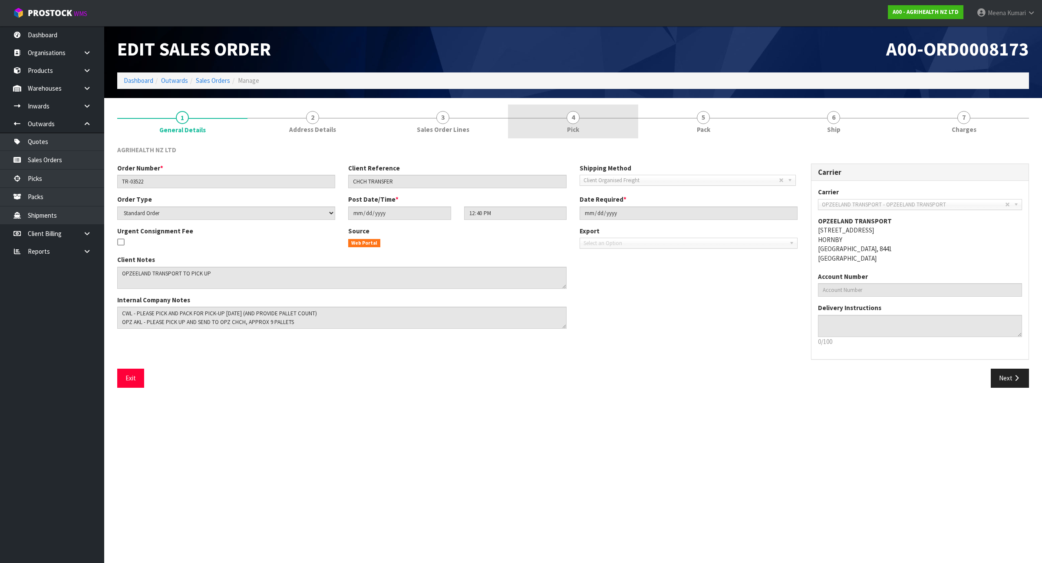
click at [603, 127] on link "4 Pick" at bounding box center [573, 122] width 130 height 34
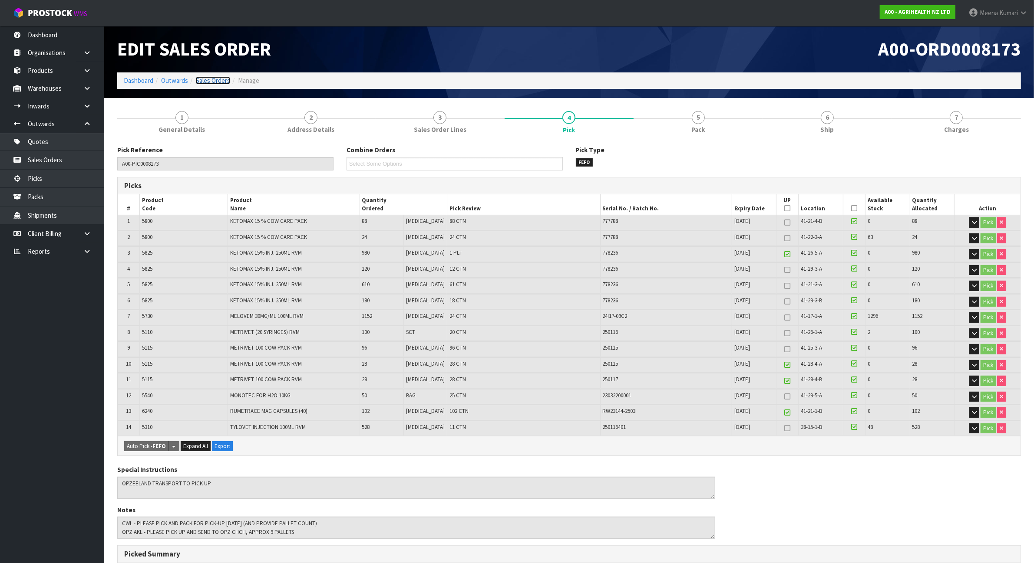
click at [227, 82] on link "Sales Orders" at bounding box center [213, 80] width 34 height 8
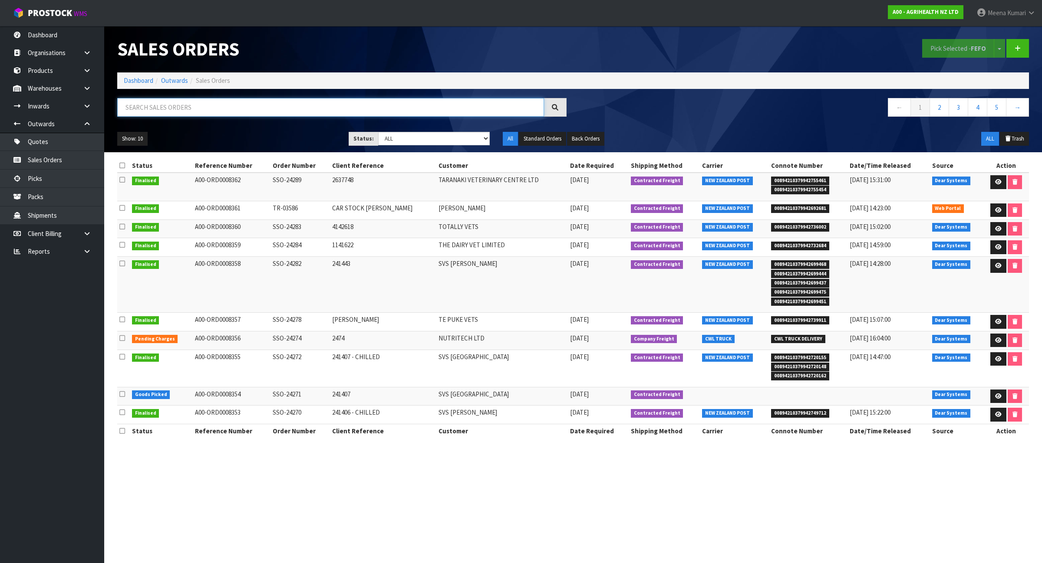
click at [428, 109] on input "text" at bounding box center [330, 107] width 427 height 19
type input "5730"
click at [413, 116] on input "5730" at bounding box center [330, 107] width 427 height 19
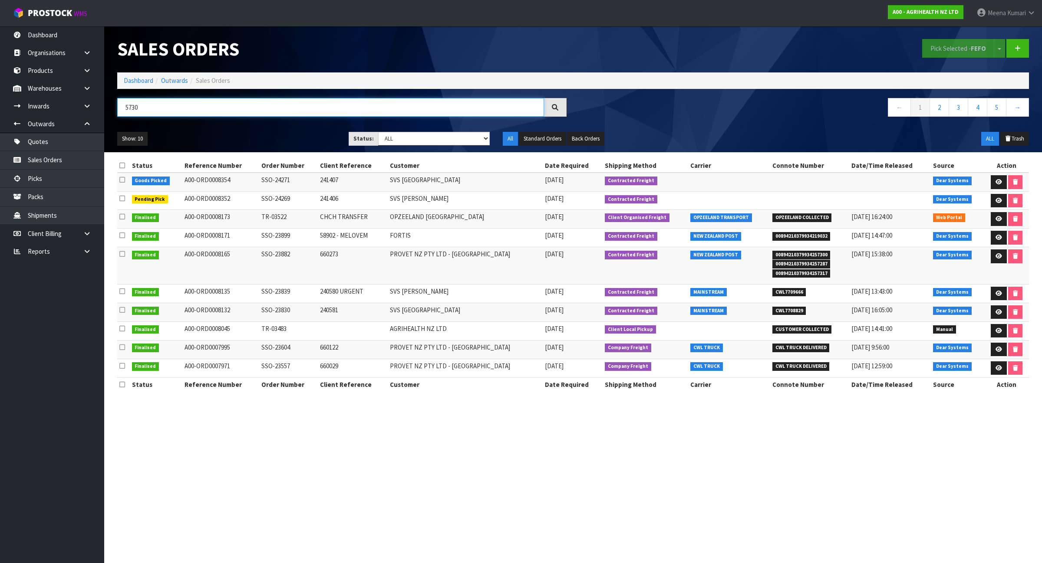
click at [413, 116] on input "5730" at bounding box center [330, 107] width 427 height 19
click at [995, 237] on icon at bounding box center [998, 238] width 7 height 6
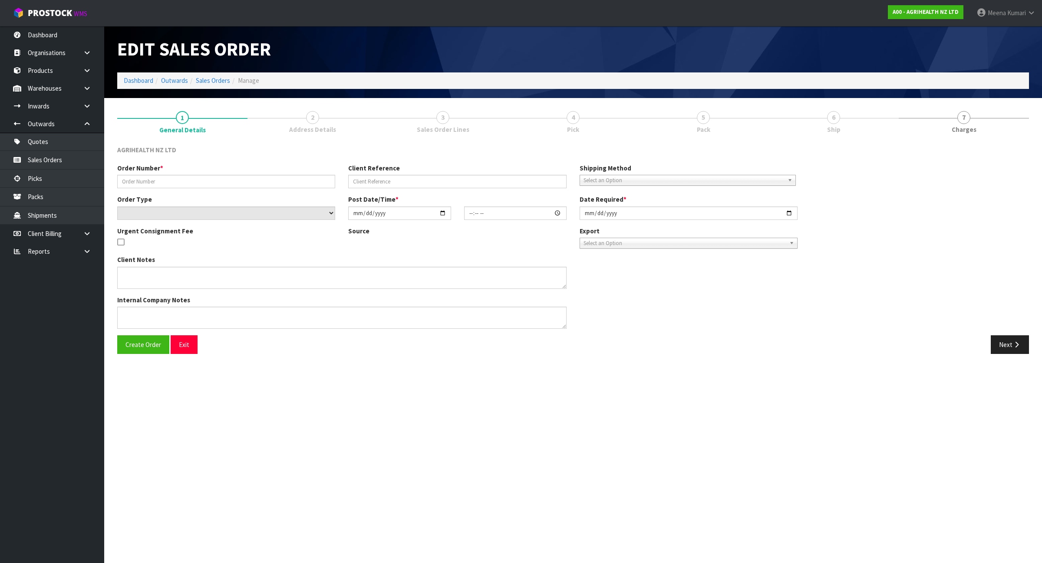
type input "SSO-23899"
type input "58902 - MELOVEM"
select select "number:0"
type input "2025-07-30"
type input "11:35:38.000"
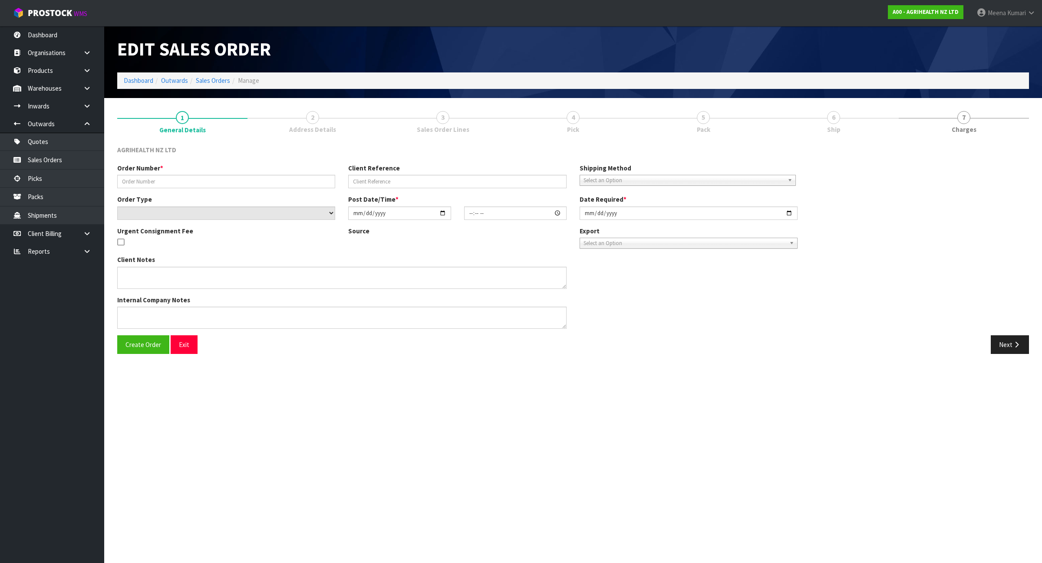
type input "2025-07-30"
type textarea "TOLTROX ON BACK ORDER FOR DELIVERY END OF AUGUST MELOVEM - 96 UNITS SENT FROM A…"
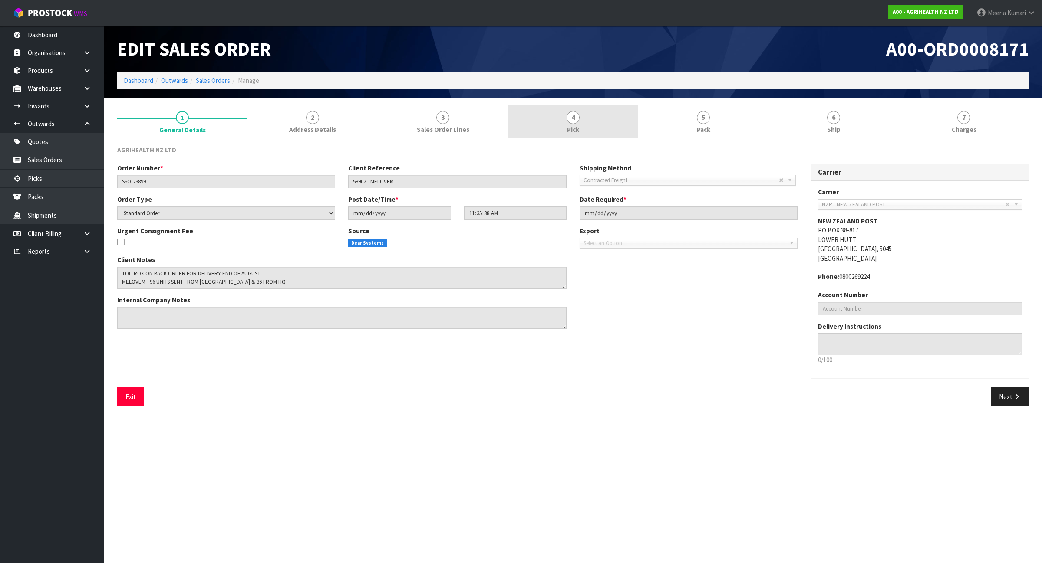
click at [636, 115] on link "4 Pick" at bounding box center [573, 122] width 130 height 34
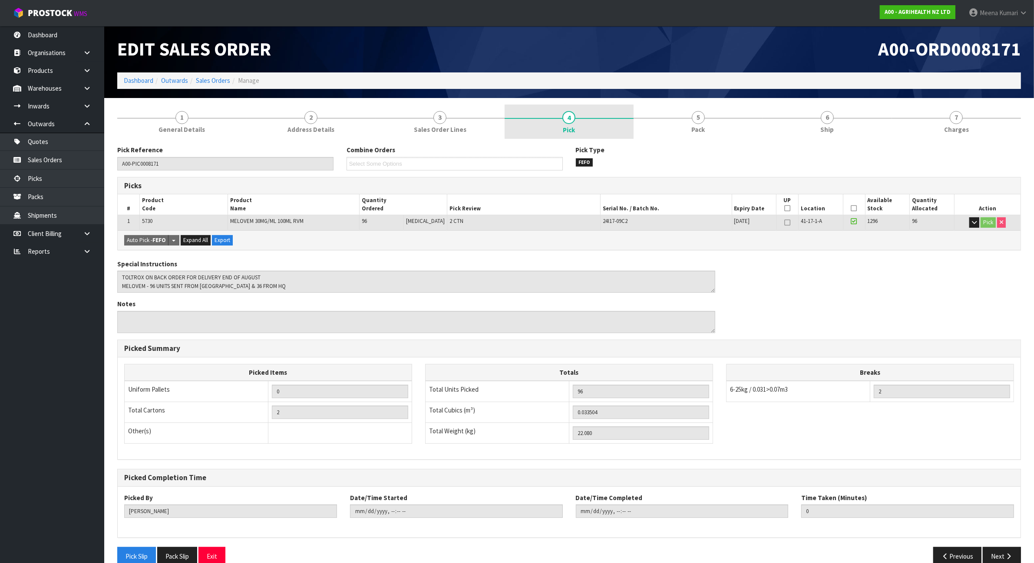
click at [582, 125] on link "4 Pick" at bounding box center [568, 122] width 129 height 35
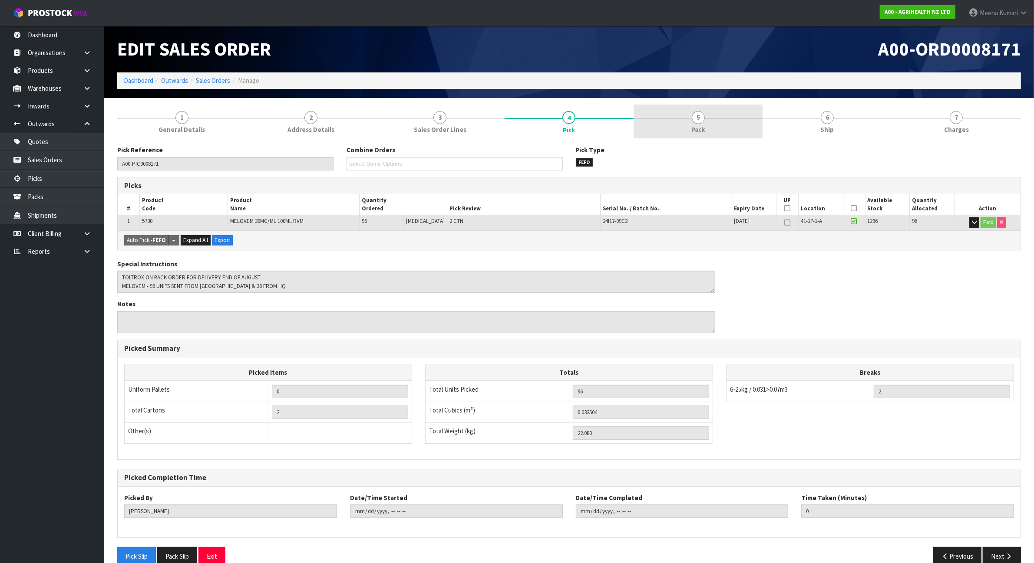
click at [691, 131] on span "Pack" at bounding box center [697, 129] width 13 height 9
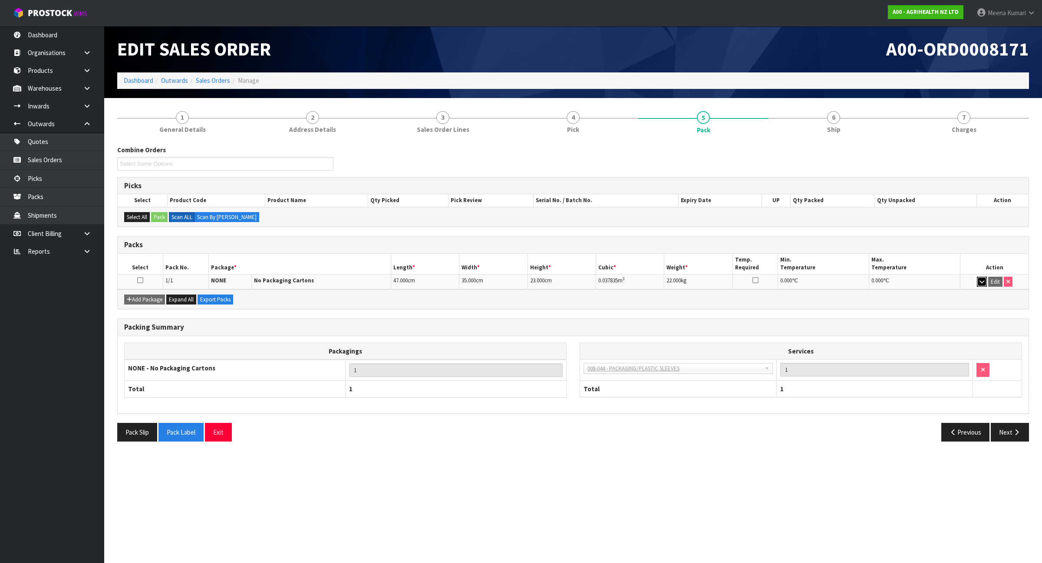
click at [979, 285] on icon "button" at bounding box center [981, 282] width 5 height 6
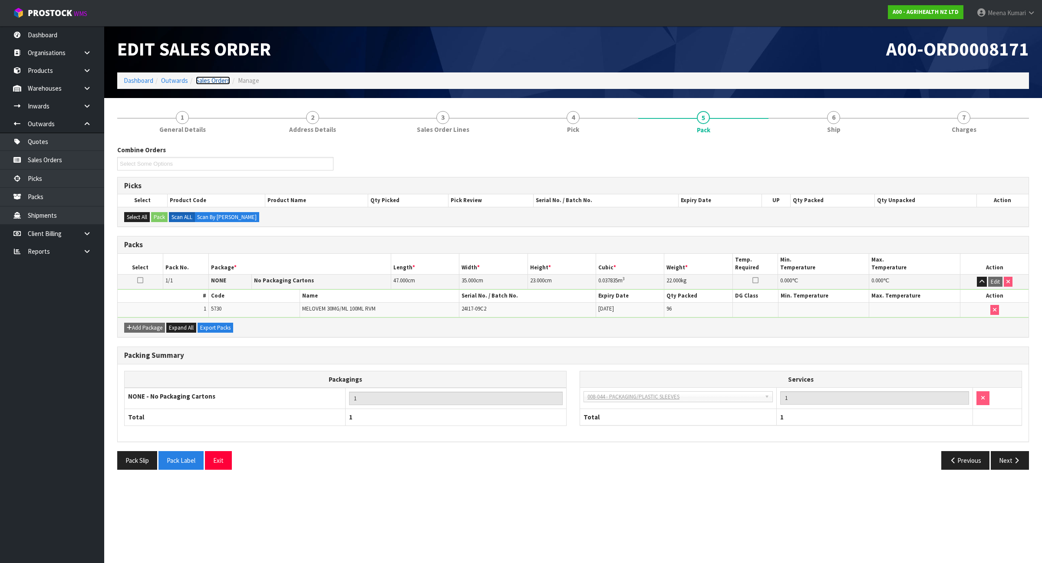
click at [201, 81] on link "Sales Orders" at bounding box center [213, 80] width 34 height 8
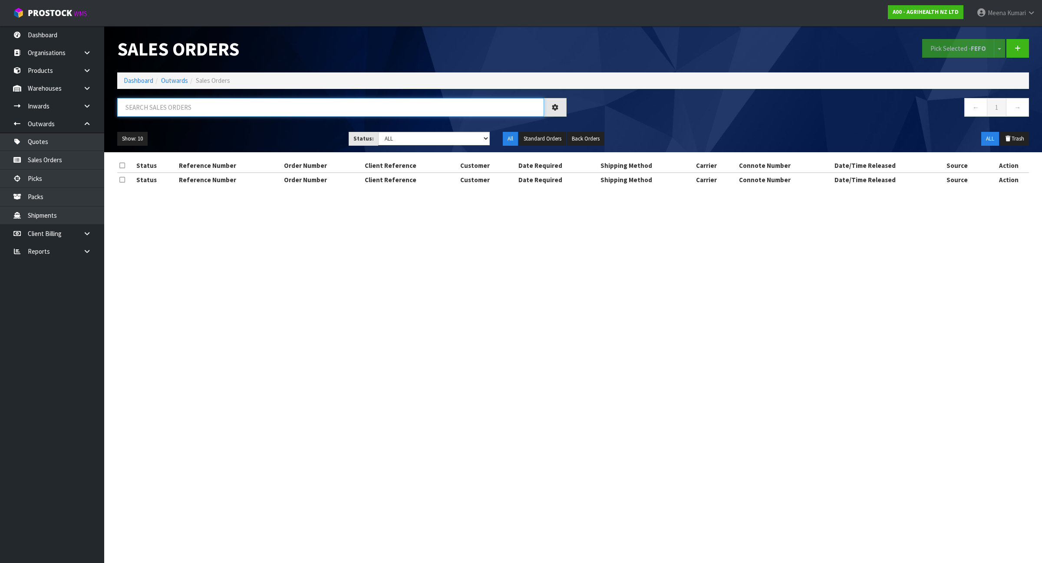
click at [214, 106] on input "text" at bounding box center [330, 107] width 427 height 19
paste input "5730"
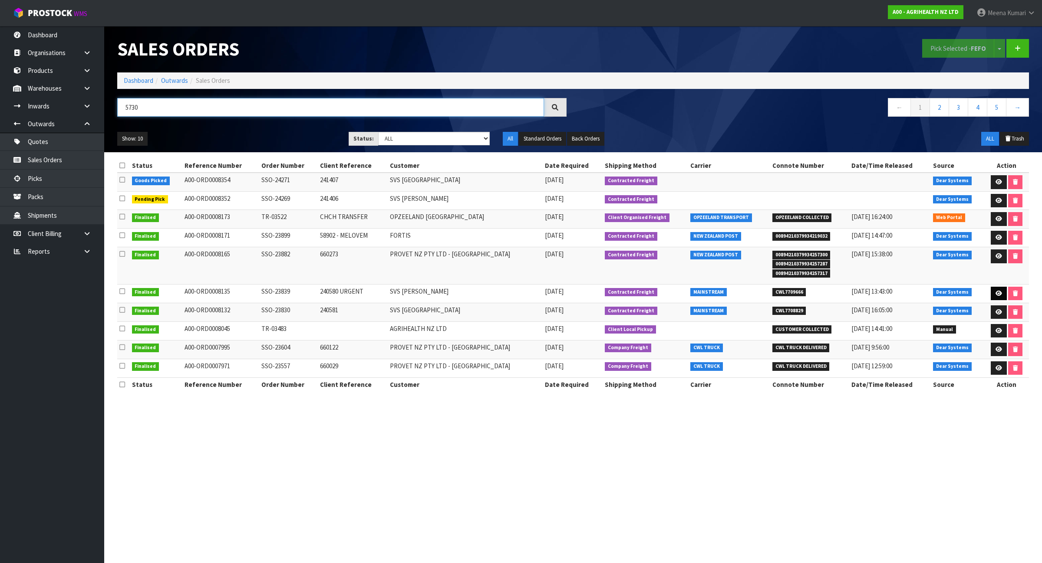
type input "5730"
click at [998, 294] on icon at bounding box center [998, 294] width 7 height 6
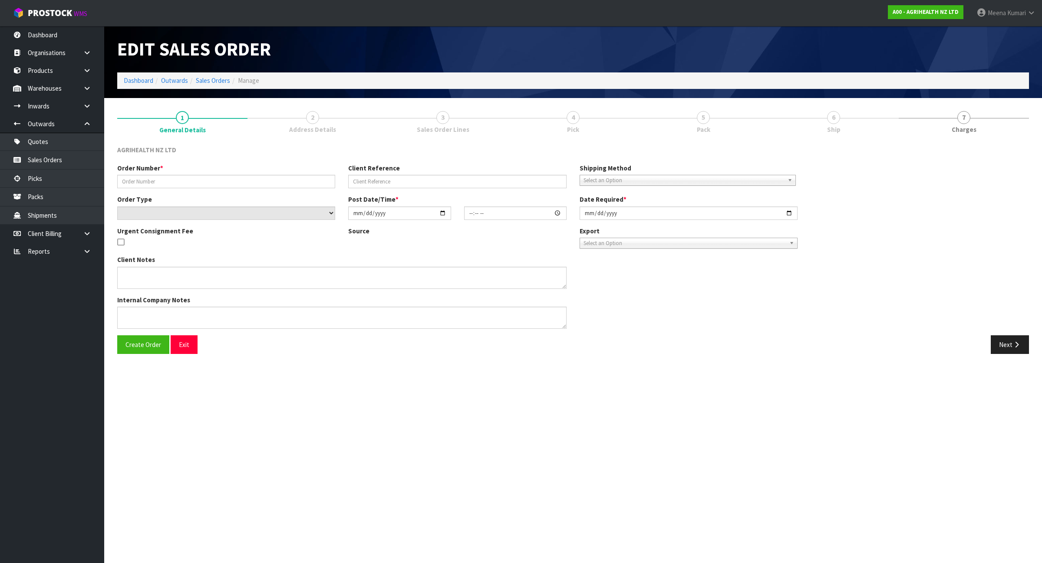
type input "SSO-23839"
type input "240580 URGENT"
select select "number:0"
type input "2025-07-25"
type input "11:05:11.000"
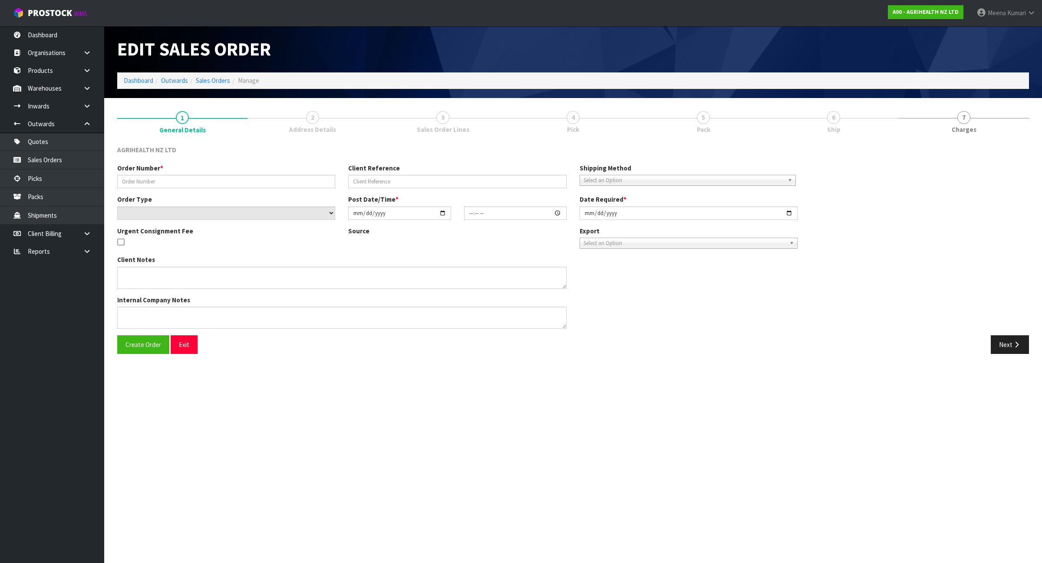
type input "2025-07-28"
type textarea "CHILLED GOODS SENT SEPARATELY VIA OVERNIGHT COURIER (INC X5 PREGBOOST NOVORMON …"
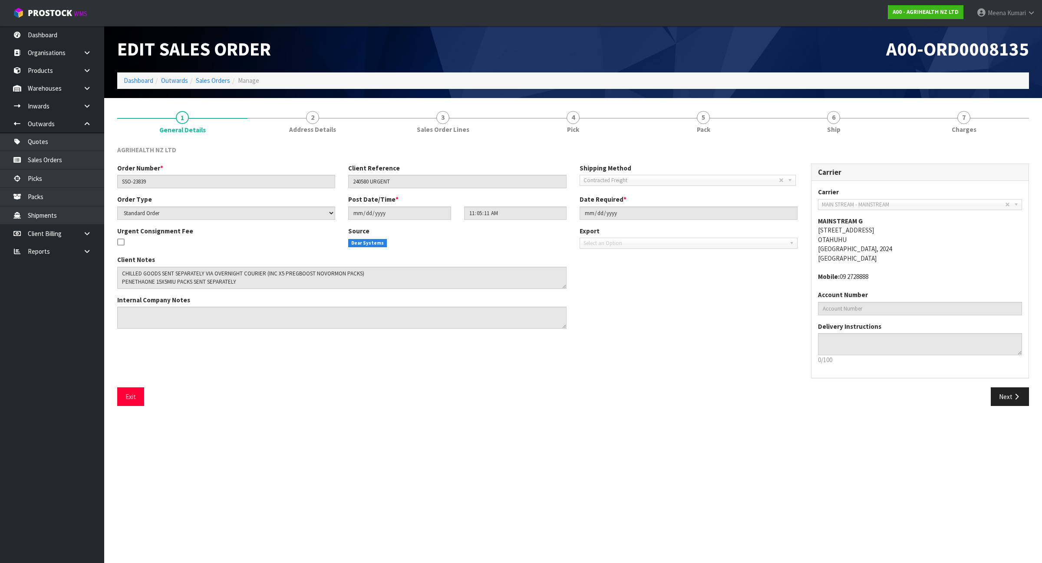
click at [642, 103] on section "1 General Details 2 Address Details 3 Sales Order Lines 4 Pick 5 Pack 6 Ship 7 …" at bounding box center [573, 259] width 938 height 322
click at [591, 127] on link "4 Pick" at bounding box center [573, 122] width 130 height 34
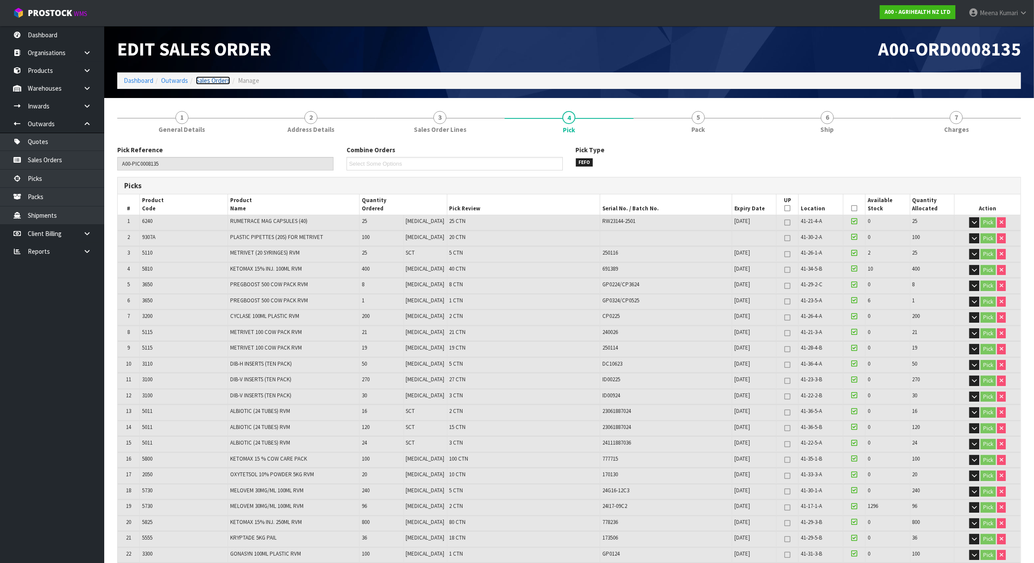
click at [212, 78] on link "Sales Orders" at bounding box center [213, 80] width 34 height 8
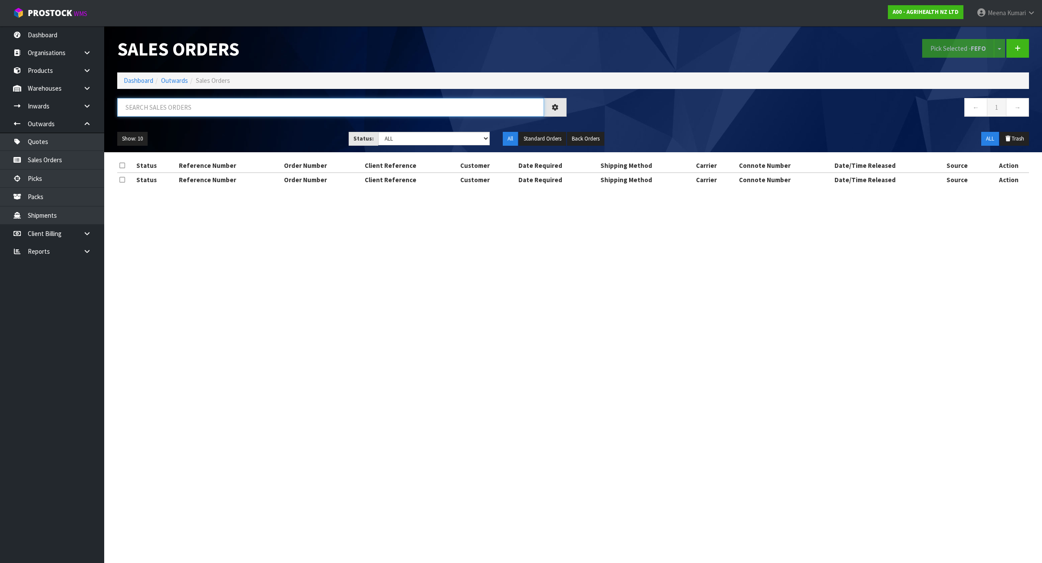
click at [233, 110] on input "text" at bounding box center [330, 107] width 427 height 19
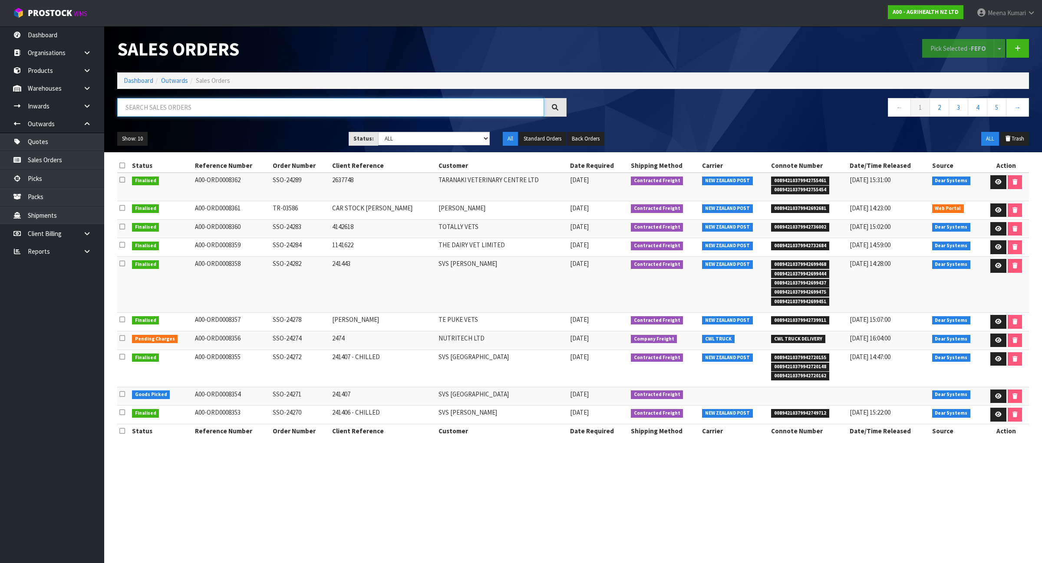
paste input "5730"
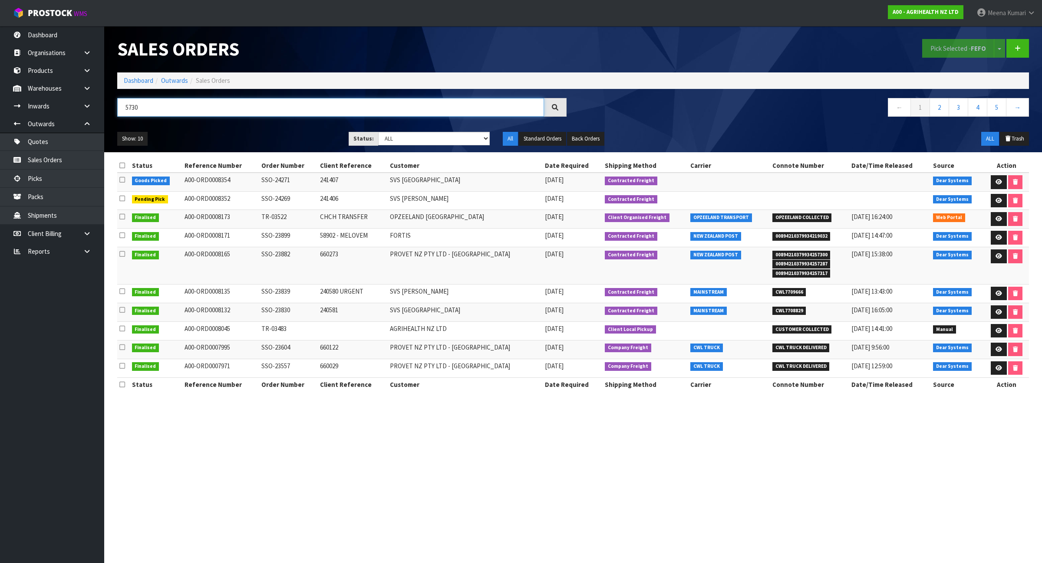
type input "5730"
click at [995, 368] on icon at bounding box center [998, 369] width 7 height 6
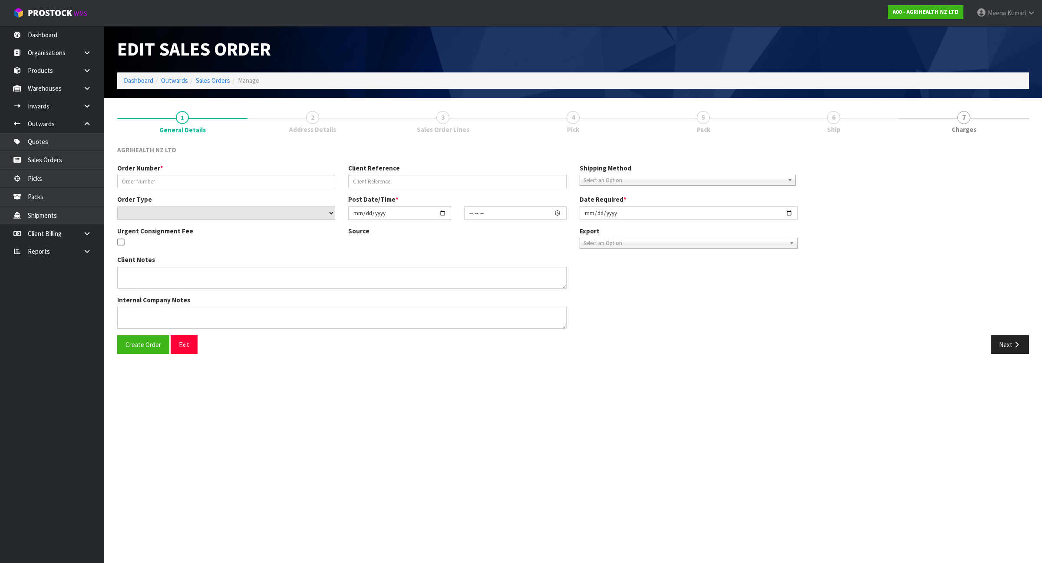
type input "SSO-23557"
type input "660029"
select select "number:0"
type input "2025-07-03"
type input "09:25:01.000"
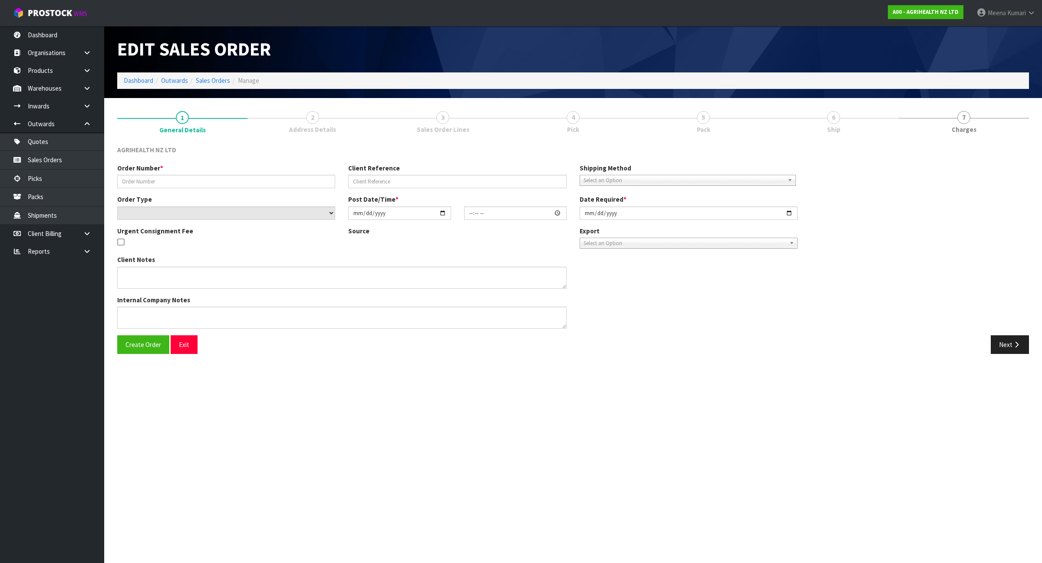
type input "2025-07-03"
type textarea "KRYPTADE ON BAC ORDER FOR DELIVERY EARLY NEXT WEEK SHIP BY: Overnight Courier"
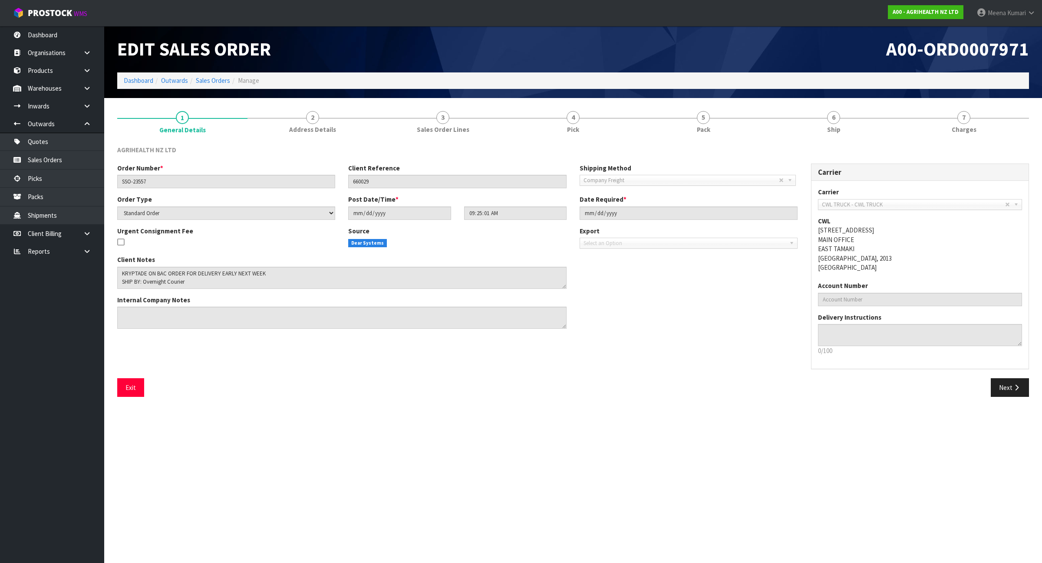
click at [682, 103] on section "1 General Details 2 Address Details 3 Sales Order Lines 4 Pick 5 Pack 6 Ship 7 …" at bounding box center [573, 254] width 938 height 313
click at [699, 111] on link "5 Pack" at bounding box center [703, 122] width 130 height 34
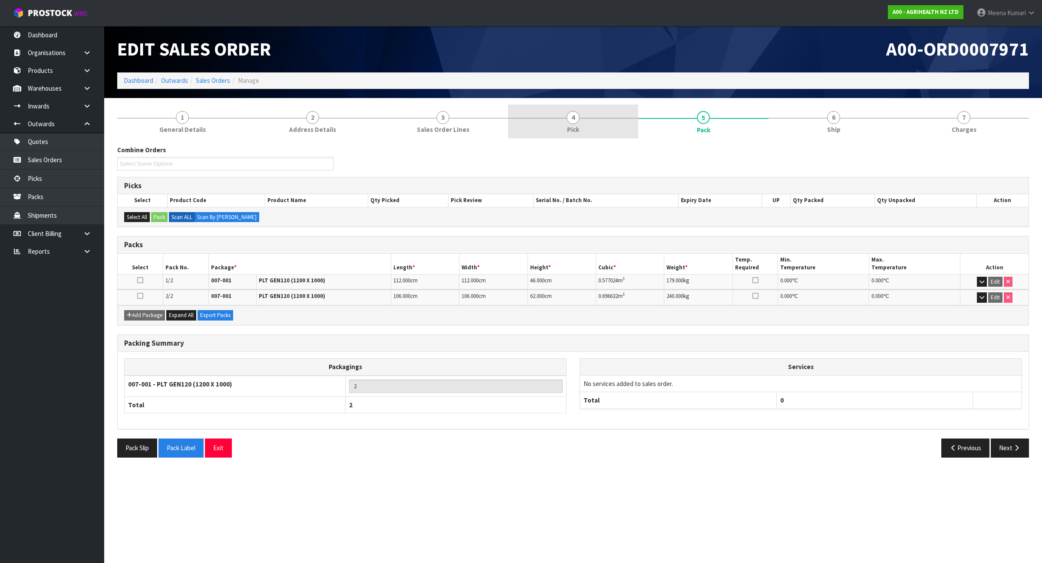
click at [564, 119] on link "4 Pick" at bounding box center [573, 122] width 130 height 34
